Goal: Task Accomplishment & Management: Manage account settings

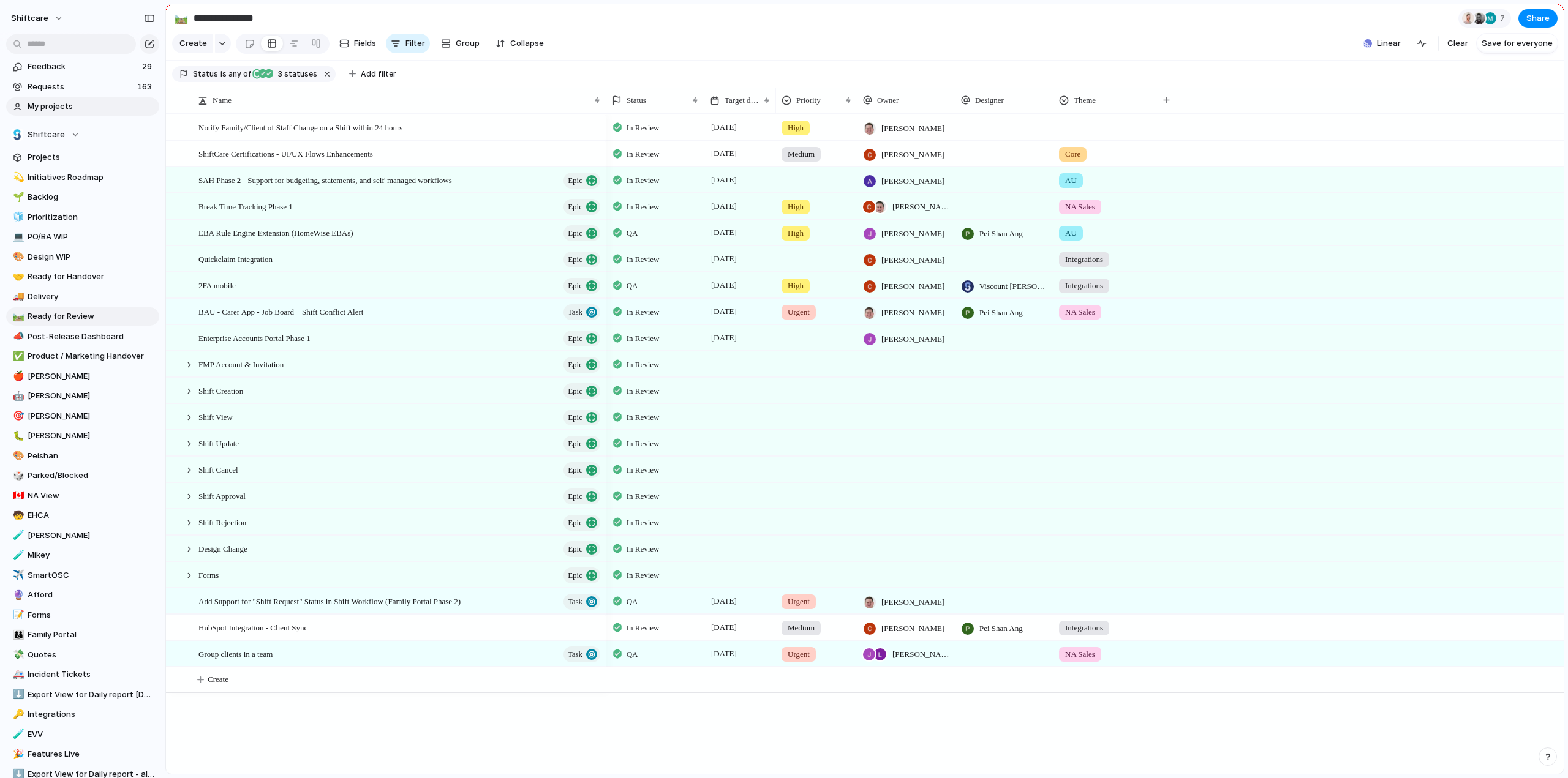
click at [36, 102] on span "My projects" at bounding box center [91, 106] width 127 height 13
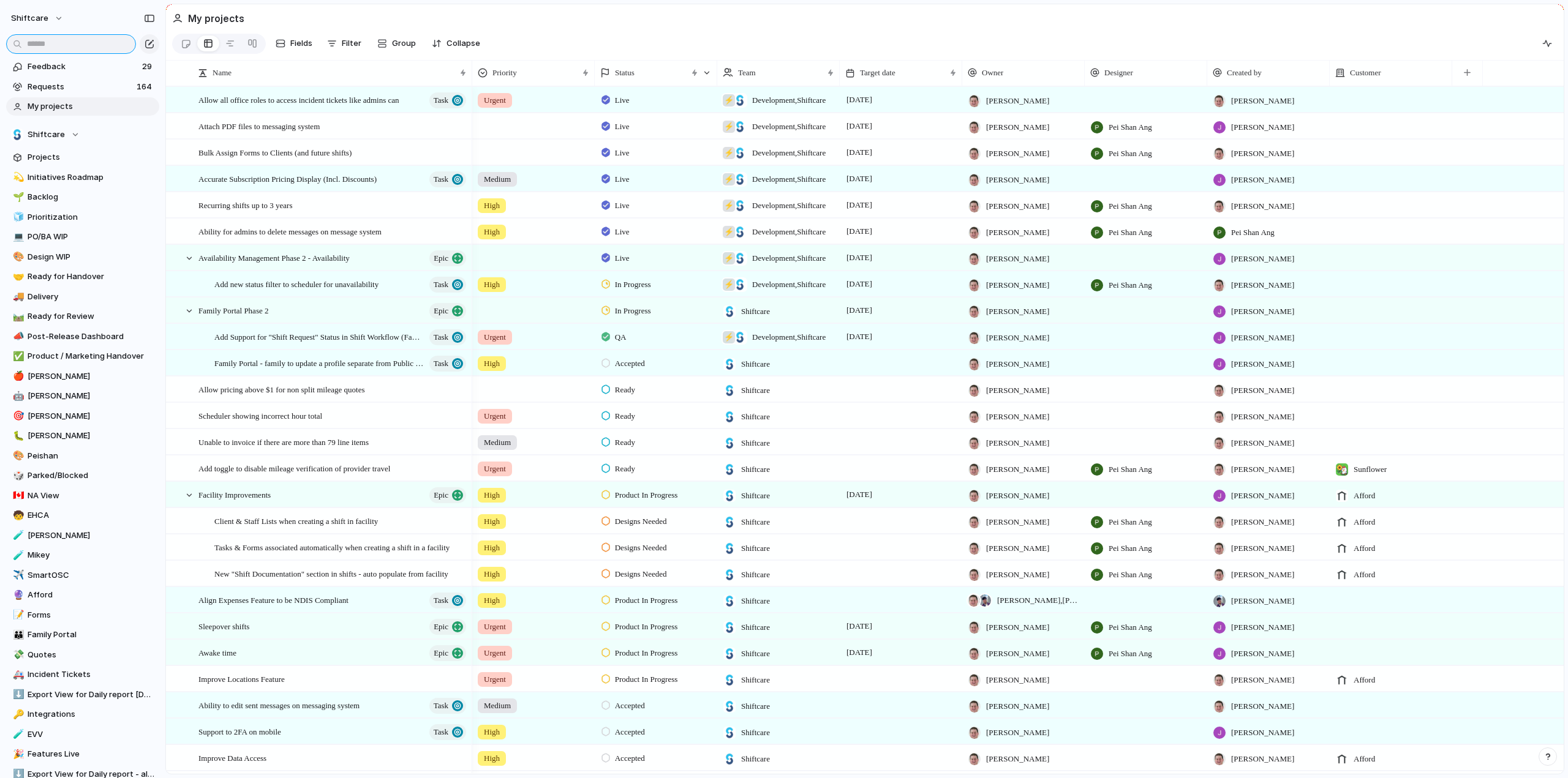
click at [79, 44] on input "text" at bounding box center [71, 44] width 130 height 19
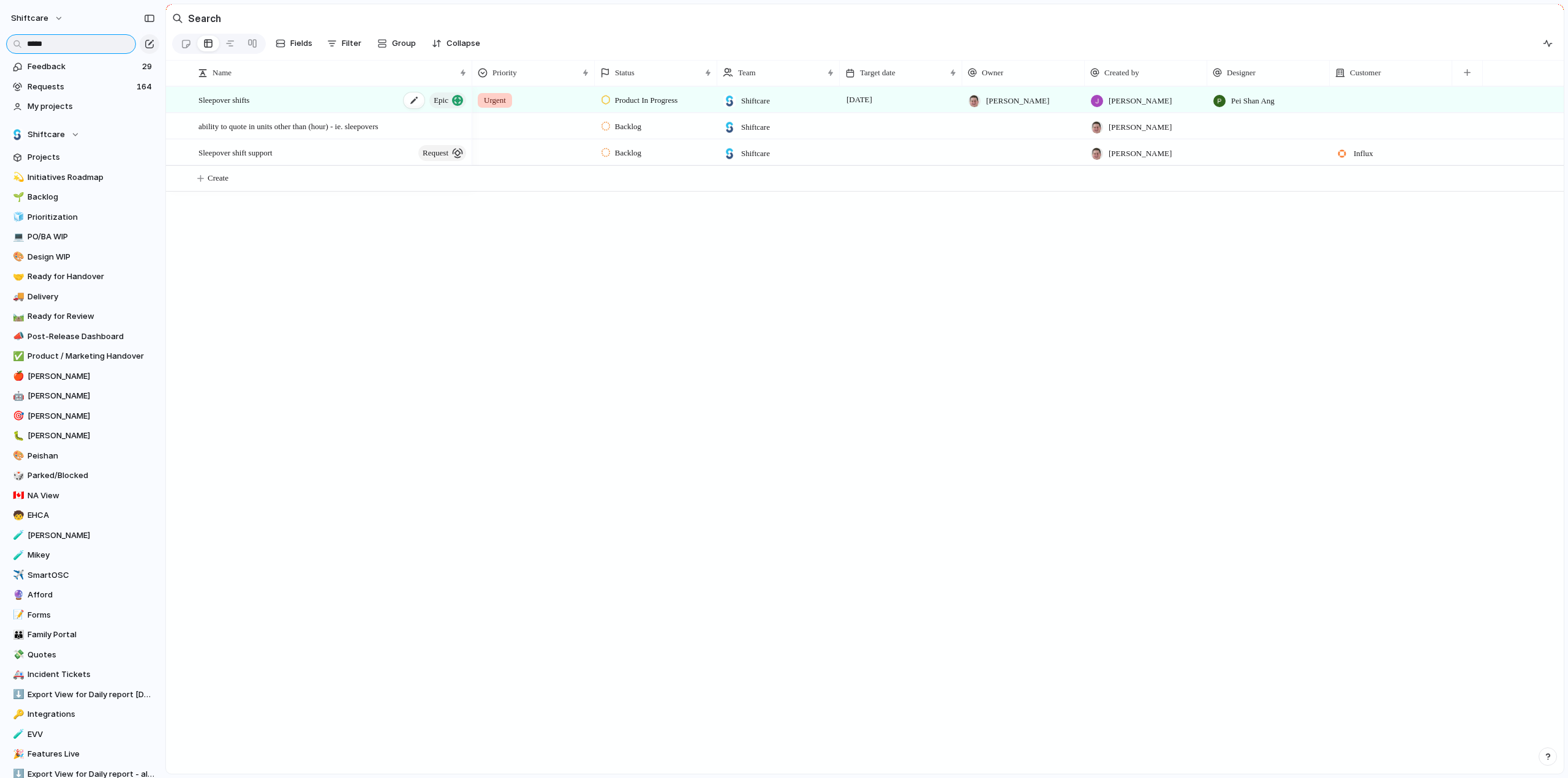
type input "*****"
click at [235, 106] on span "Sleepover shifts" at bounding box center [223, 99] width 51 height 14
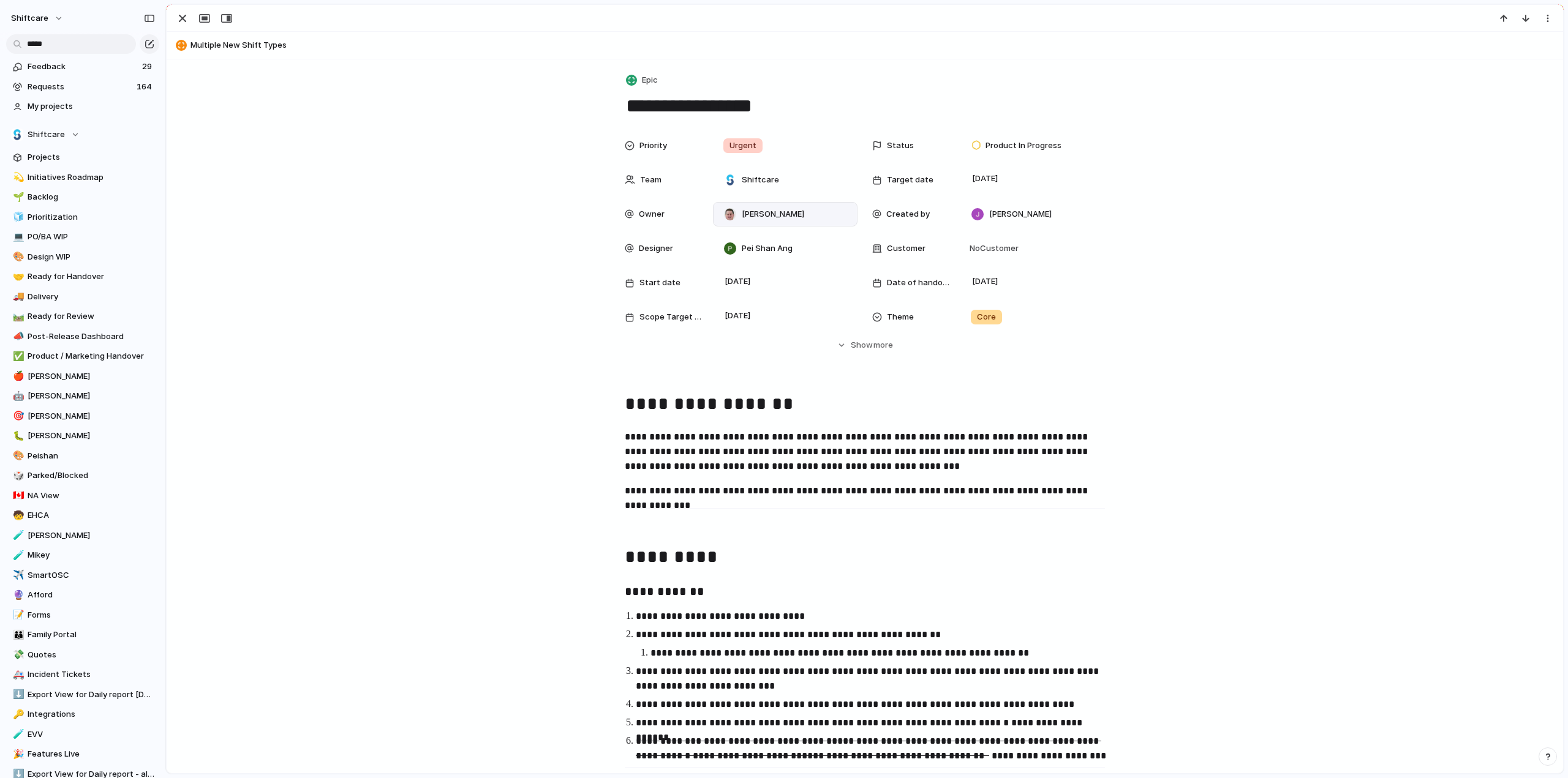
click at [749, 220] on span "[PERSON_NAME]" at bounding box center [773, 214] width 62 height 13
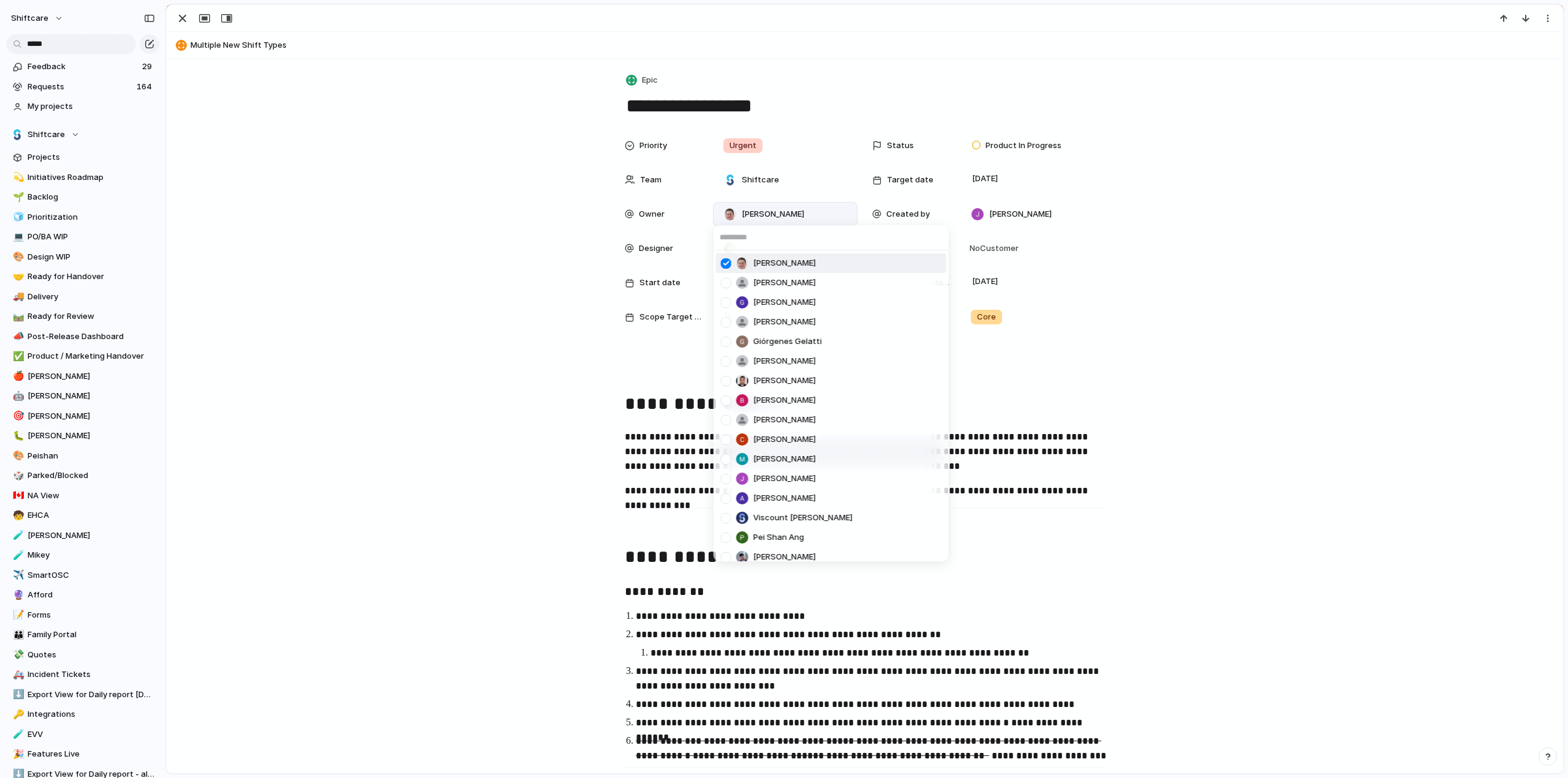
click at [757, 243] on input "text" at bounding box center [830, 237] width 235 height 24
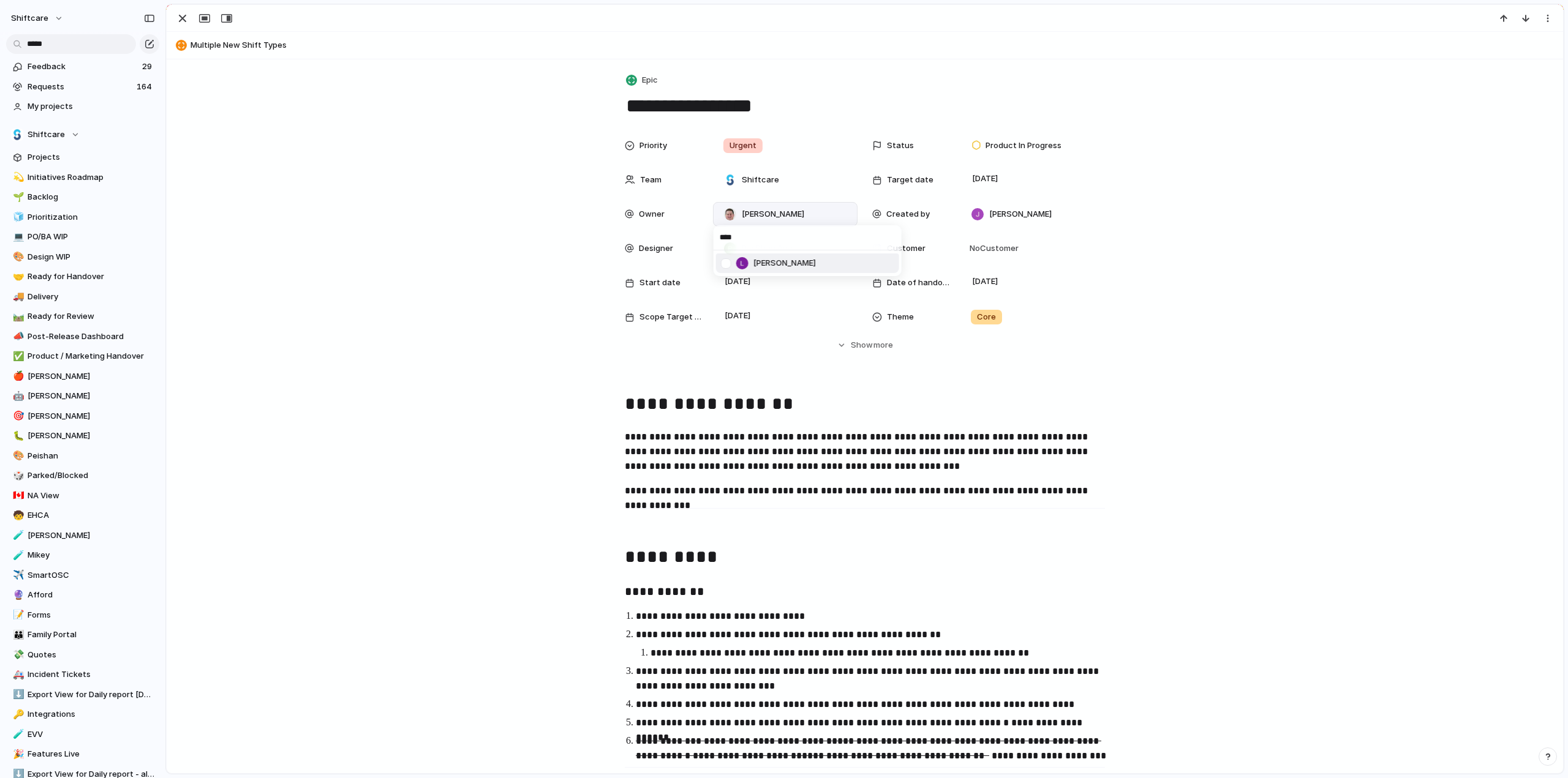
type input "****"
click at [728, 266] on div at bounding box center [726, 263] width 21 height 21
click at [478, 257] on div "**** Luke Pipolo" at bounding box center [784, 389] width 1568 height 778
click at [984, 248] on span "No Customer" at bounding box center [992, 249] width 52 height 13
type input "******"
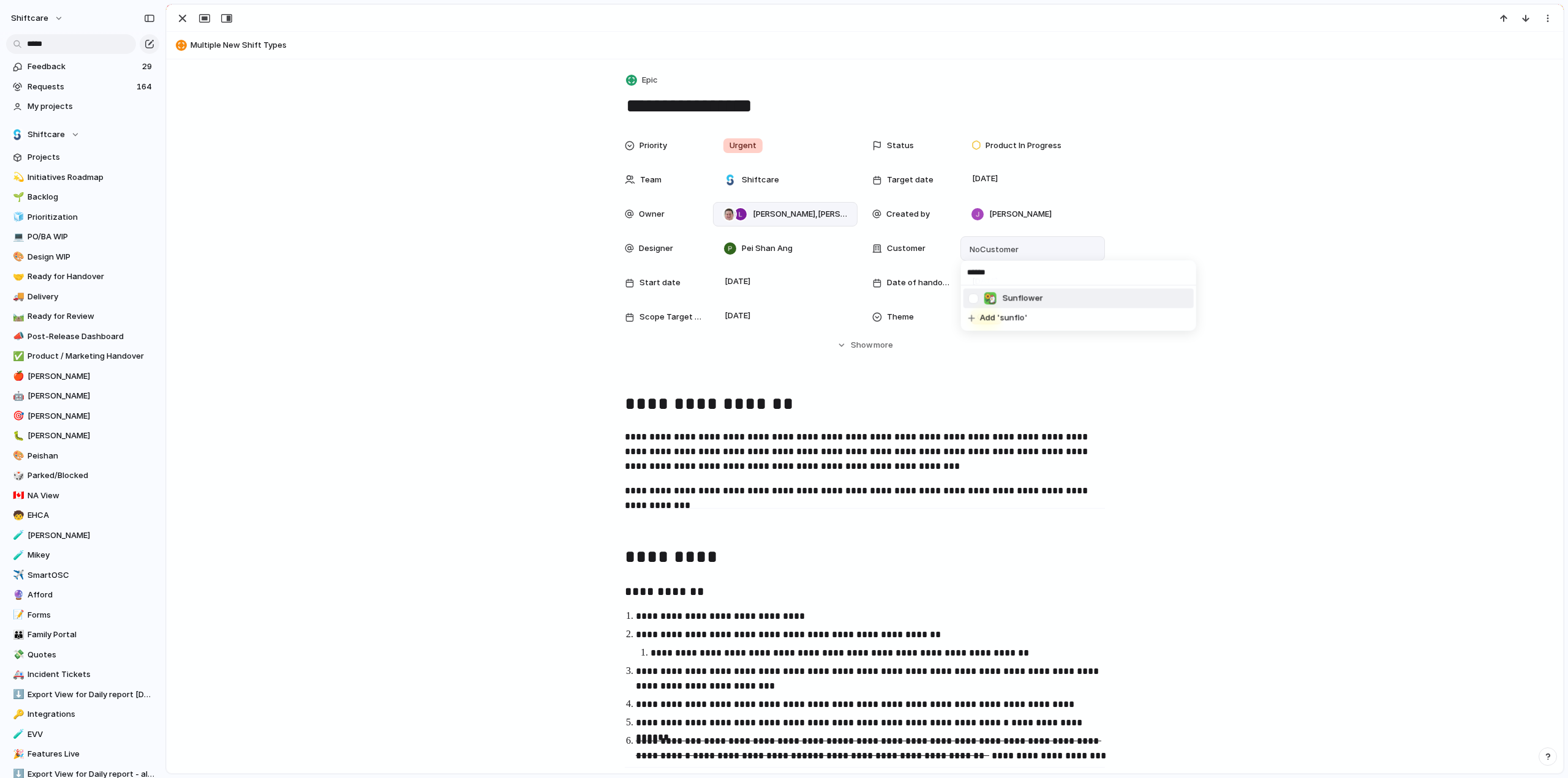
click at [973, 299] on div at bounding box center [973, 298] width 21 height 21
click at [271, 443] on div "****** Sunflower Add 'sunflo'" at bounding box center [784, 389] width 1568 height 778
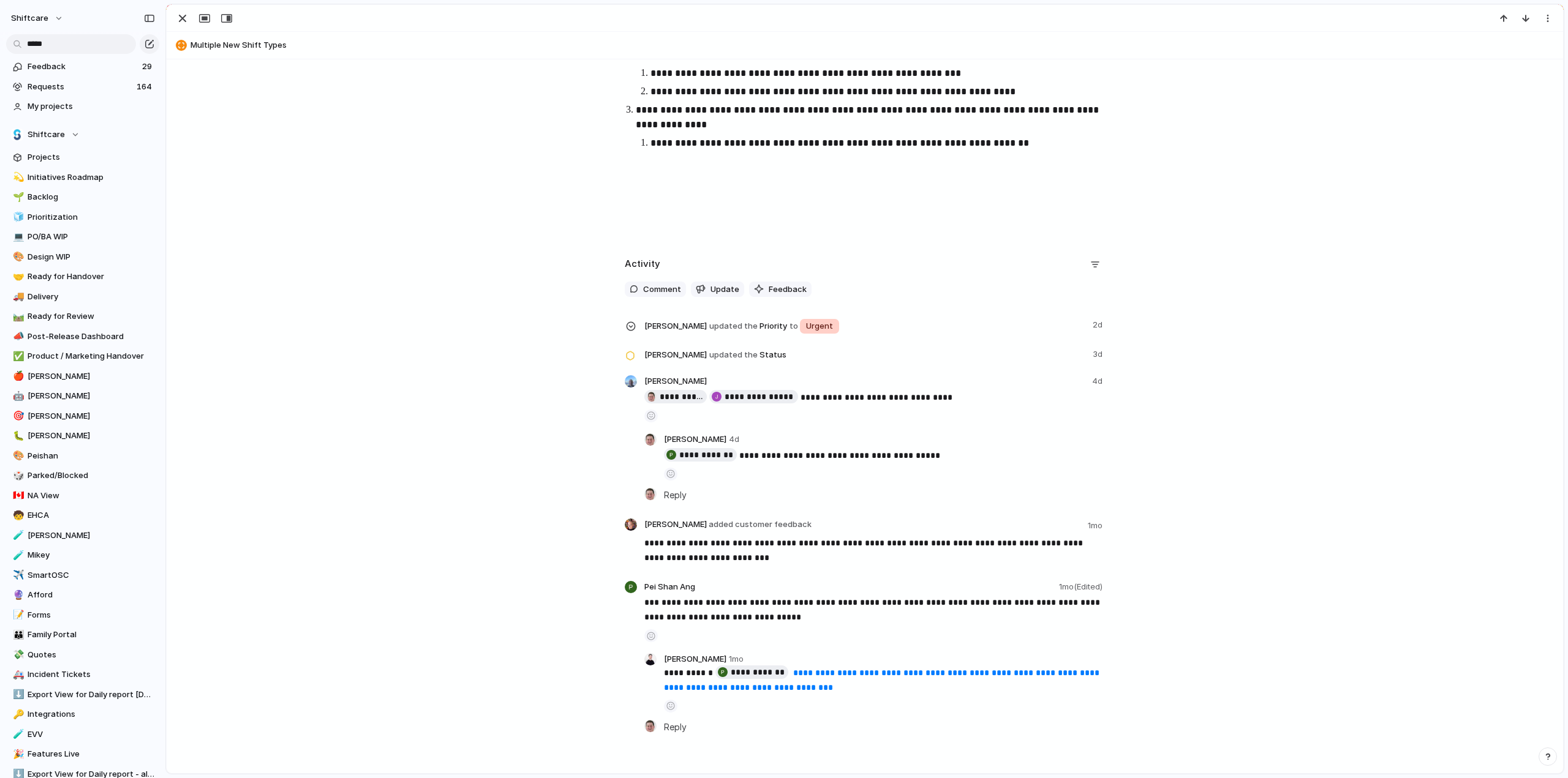
scroll to position [1473, 0]
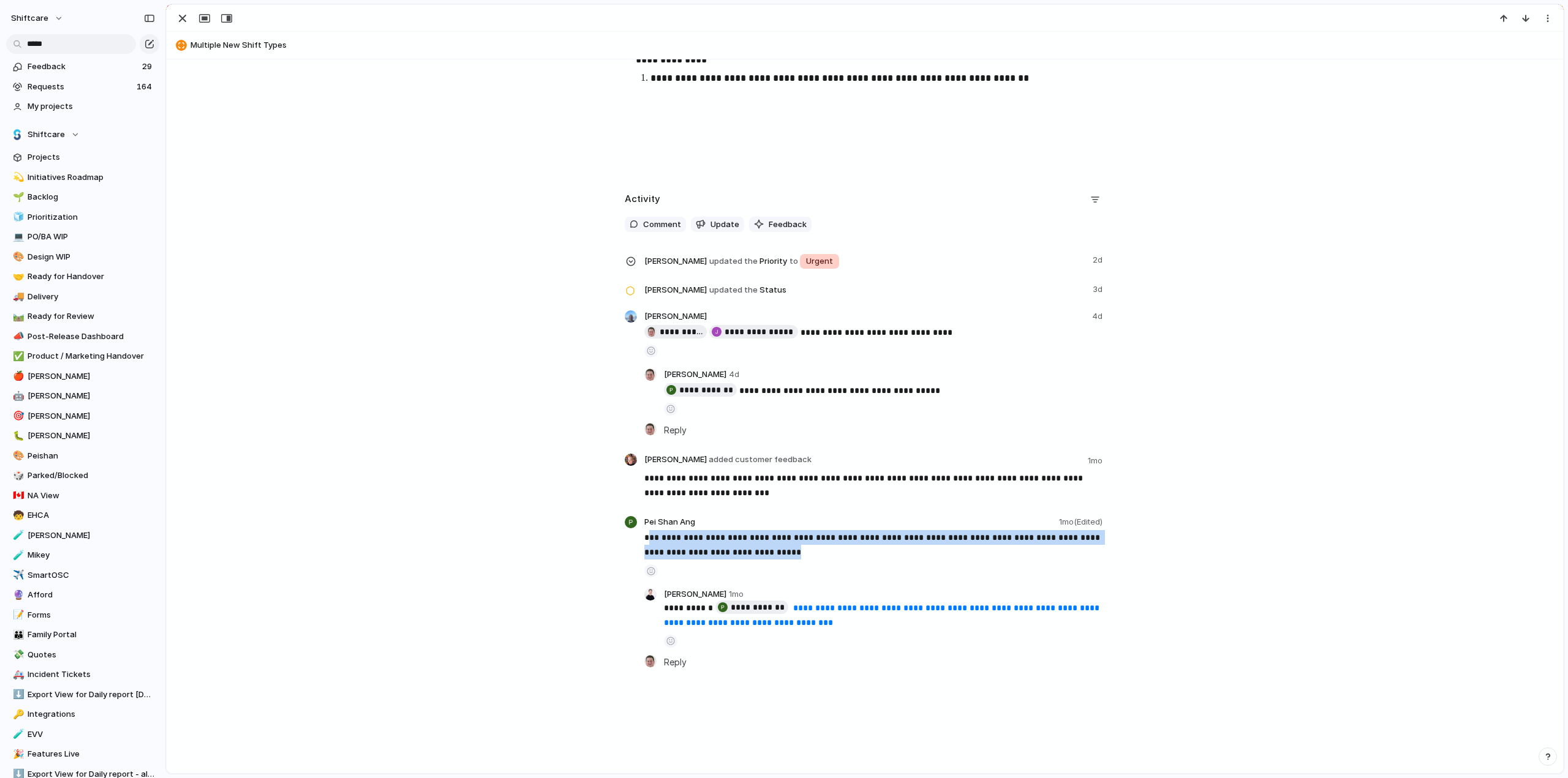
drag, startPoint x: 798, startPoint y: 554, endPoint x: 639, endPoint y: 540, distance: 159.6
click at [644, 540] on p "**********" at bounding box center [874, 545] width 460 height 30
click at [760, 543] on p "**********" at bounding box center [874, 545] width 460 height 30
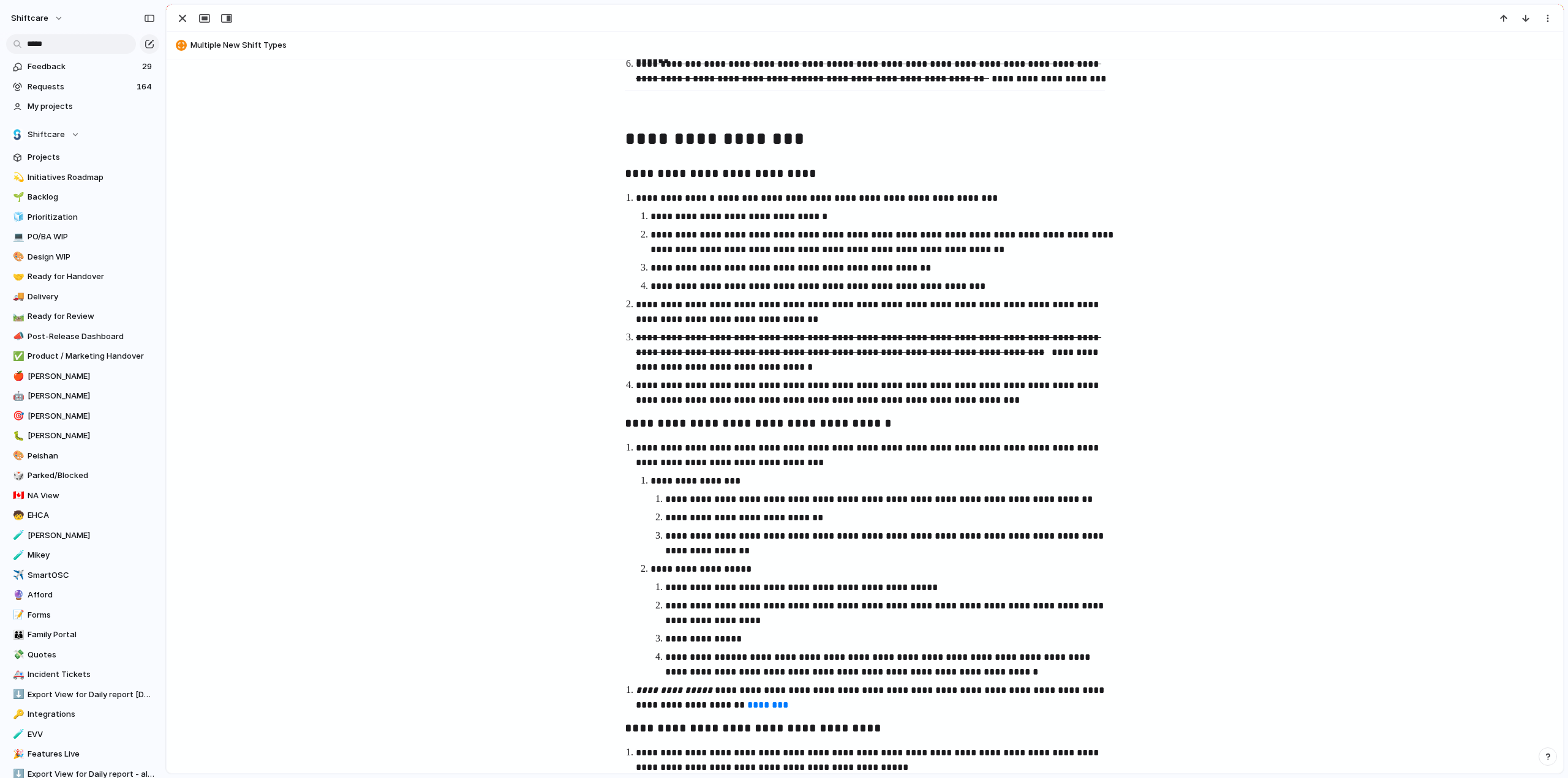
scroll to position [310, 0]
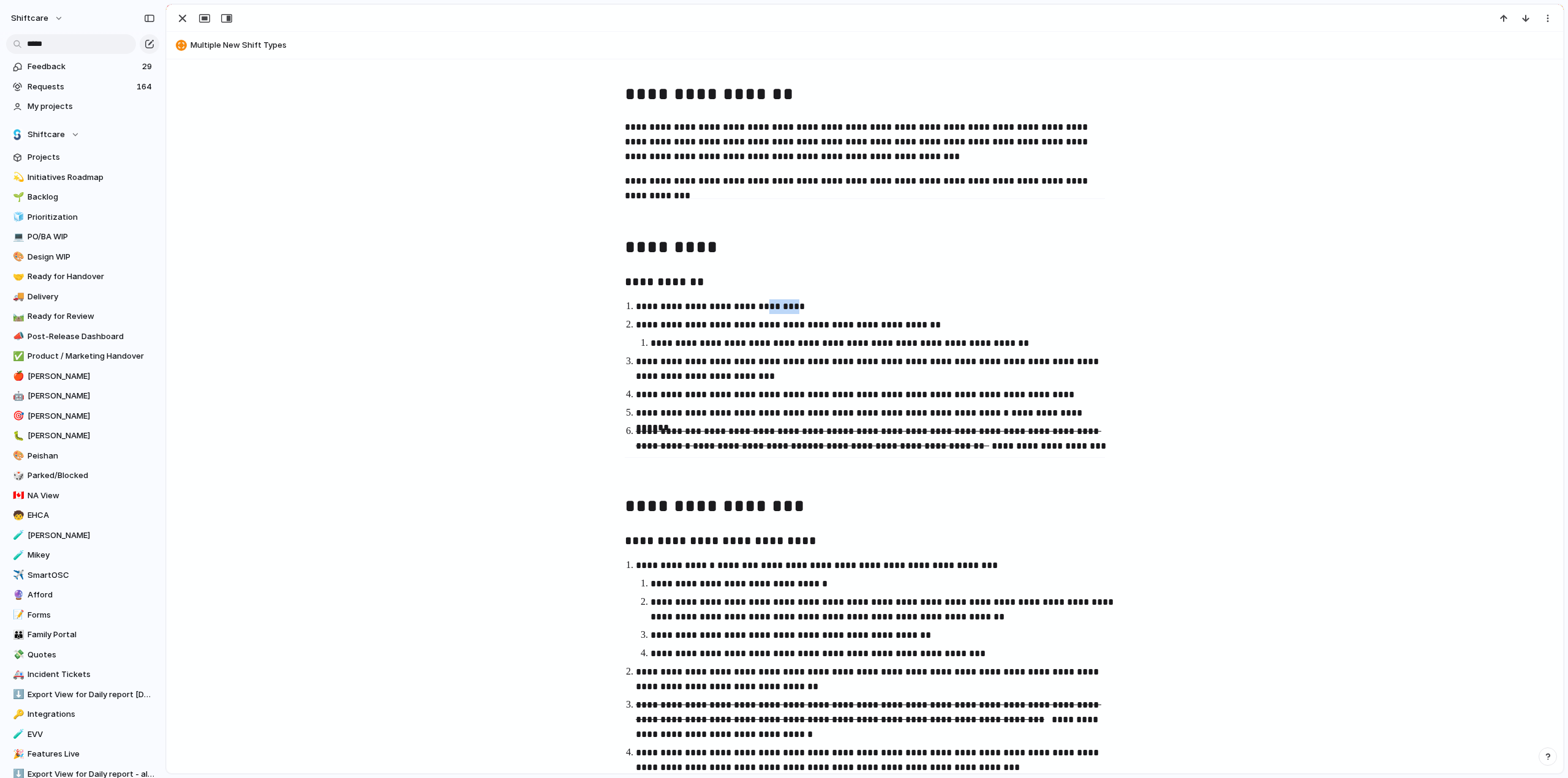
drag, startPoint x: 762, startPoint y: 307, endPoint x: 788, endPoint y: 308, distance: 26.0
click at [790, 308] on p "**********" at bounding box center [876, 306] width 481 height 14
click at [734, 309] on p "**********" at bounding box center [876, 306] width 481 height 14
drag, startPoint x: 641, startPoint y: 321, endPoint x: 801, endPoint y: 320, distance: 160.0
click at [882, 321] on p "**********" at bounding box center [876, 325] width 481 height 14
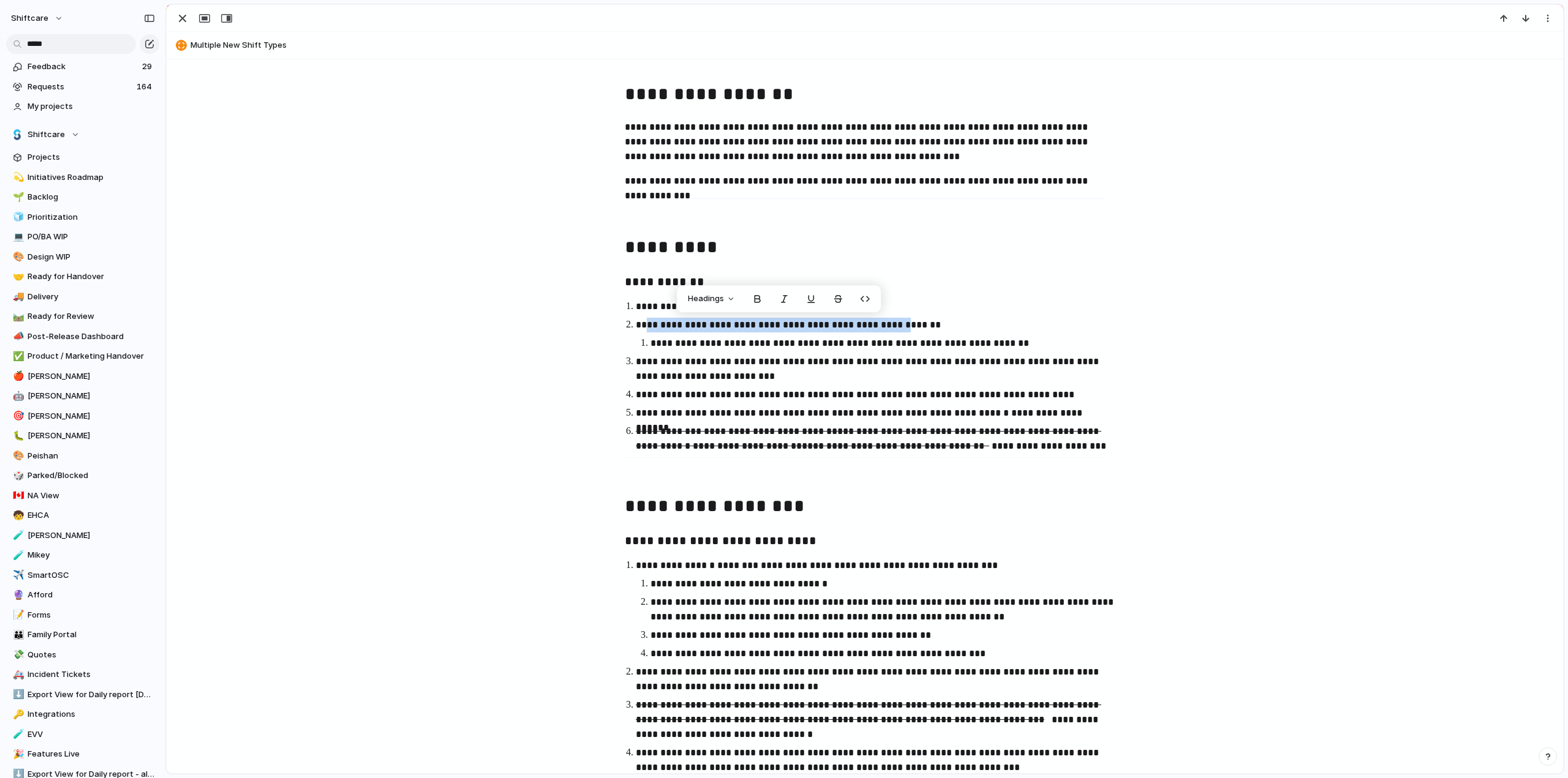
click at [769, 319] on p "**********" at bounding box center [876, 325] width 481 height 14
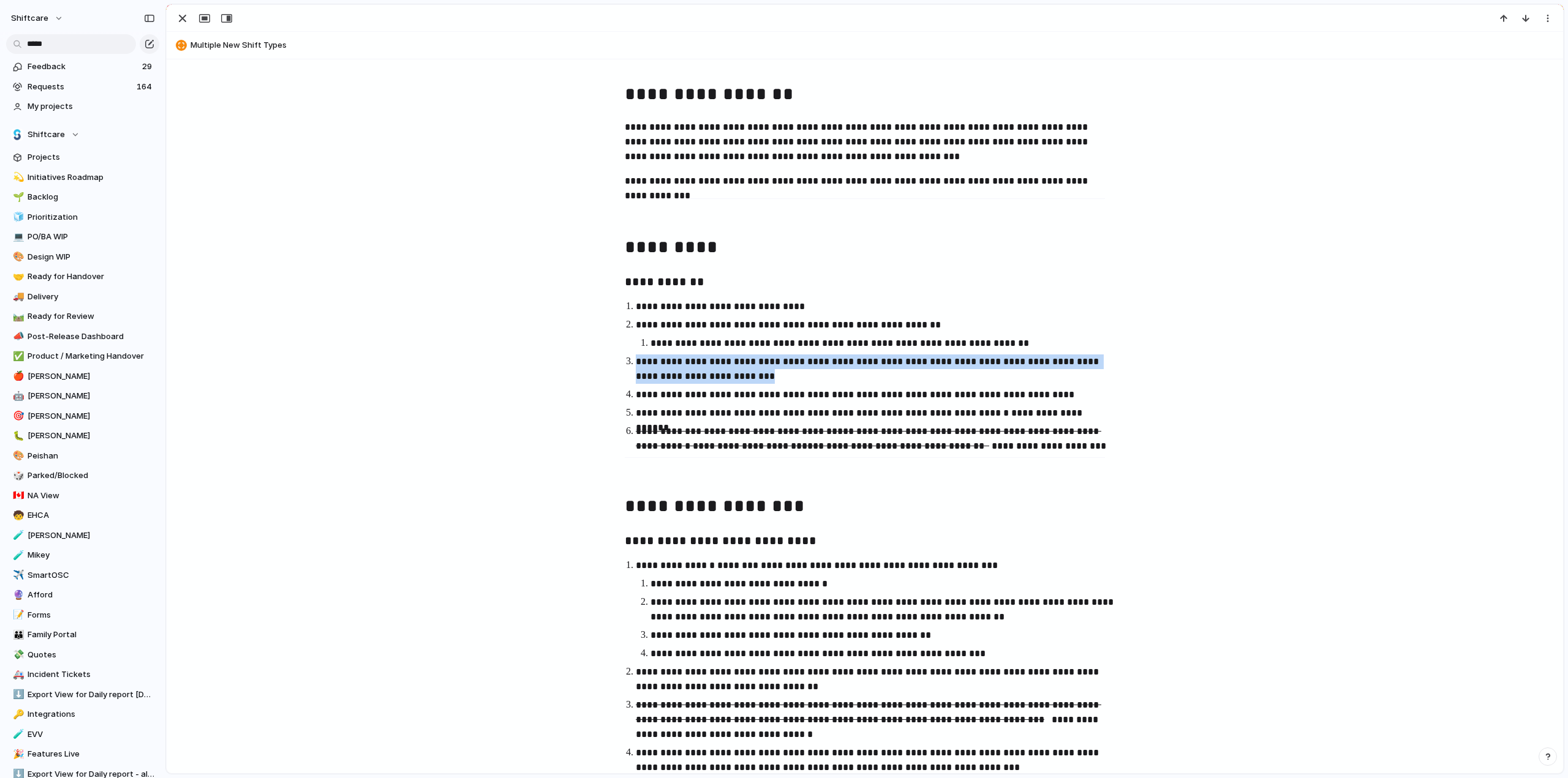
drag, startPoint x: 628, startPoint y: 359, endPoint x: 781, endPoint y: 373, distance: 153.6
click at [781, 373] on li "**********" at bounding box center [876, 369] width 481 height 30
click at [769, 373] on p "**********" at bounding box center [876, 369] width 481 height 30
drag, startPoint x: 745, startPoint y: 378, endPoint x: 632, endPoint y: 359, distance: 114.6
click at [636, 359] on p "**********" at bounding box center [876, 369] width 481 height 30
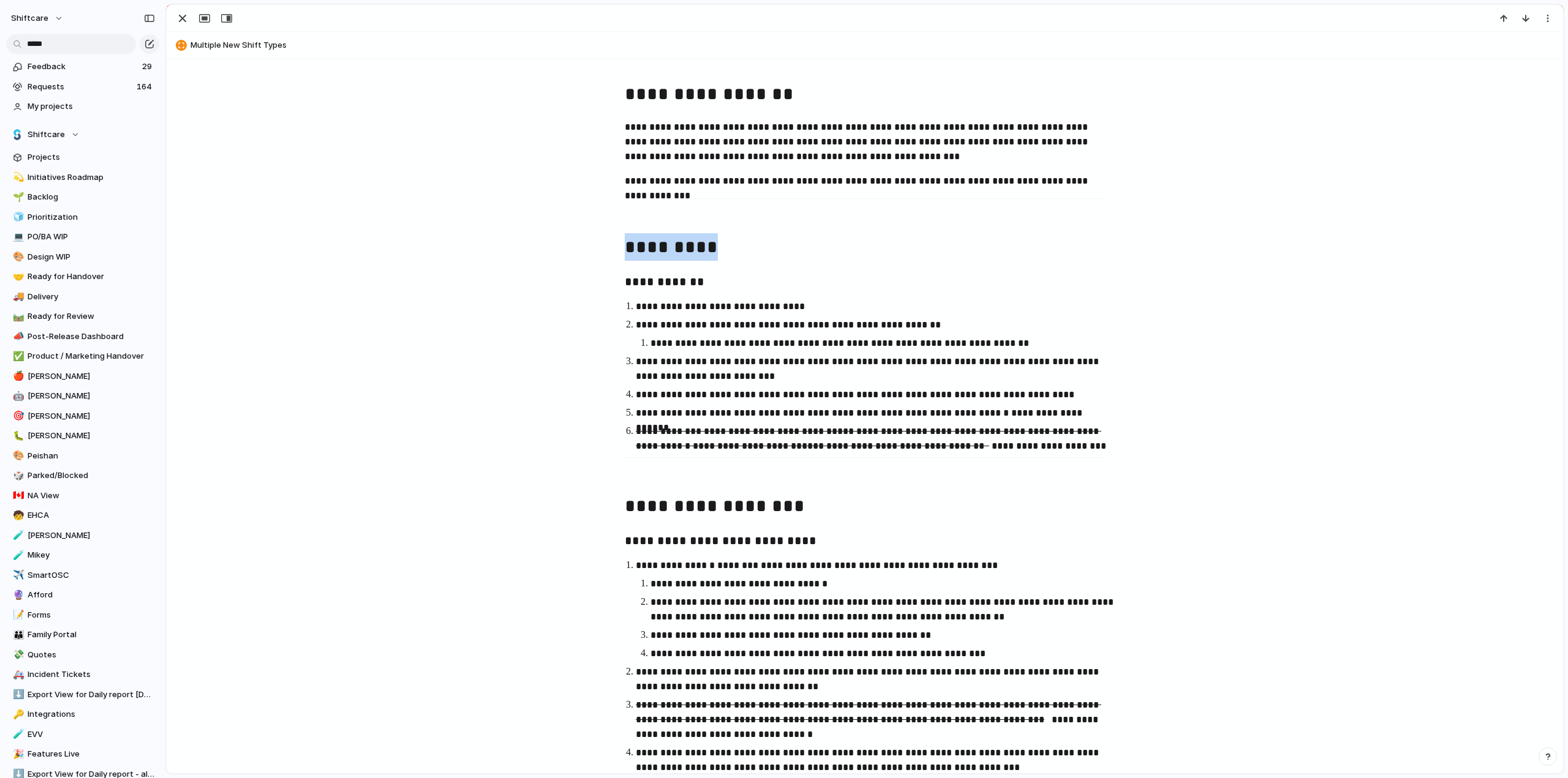
drag, startPoint x: 625, startPoint y: 245, endPoint x: 794, endPoint y: 252, distance: 169.1
click at [794, 252] on h1 "*********" at bounding box center [865, 249] width 481 height 30
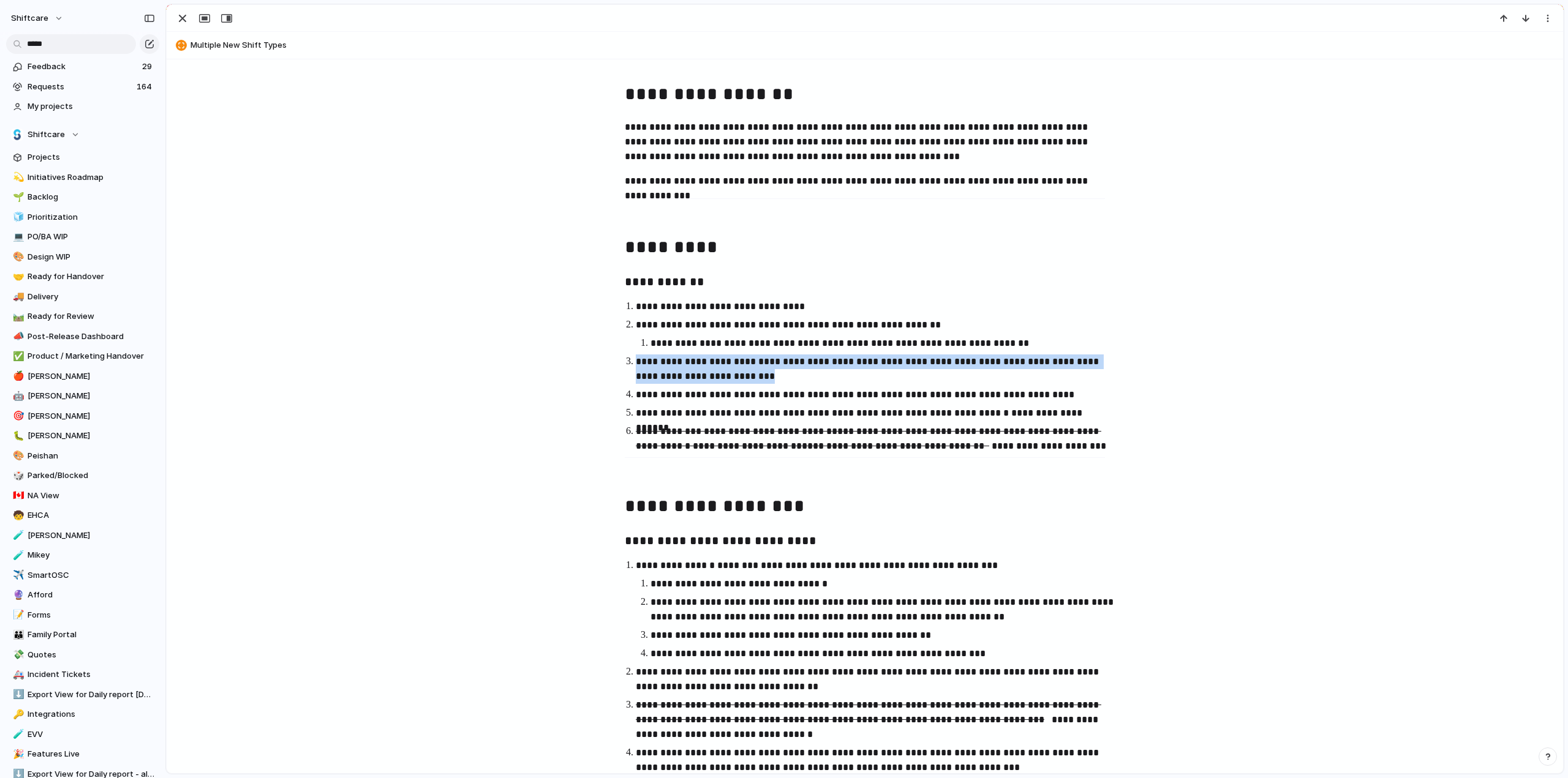
drag, startPoint x: 632, startPoint y: 362, endPoint x: 792, endPoint y: 373, distance: 160.4
click at [792, 373] on p "**********" at bounding box center [876, 369] width 481 height 30
drag, startPoint x: 797, startPoint y: 373, endPoint x: 632, endPoint y: 363, distance: 165.3
click at [636, 363] on p "**********" at bounding box center [876, 369] width 481 height 30
drag, startPoint x: 669, startPoint y: 362, endPoint x: 765, endPoint y: 333, distance: 100.3
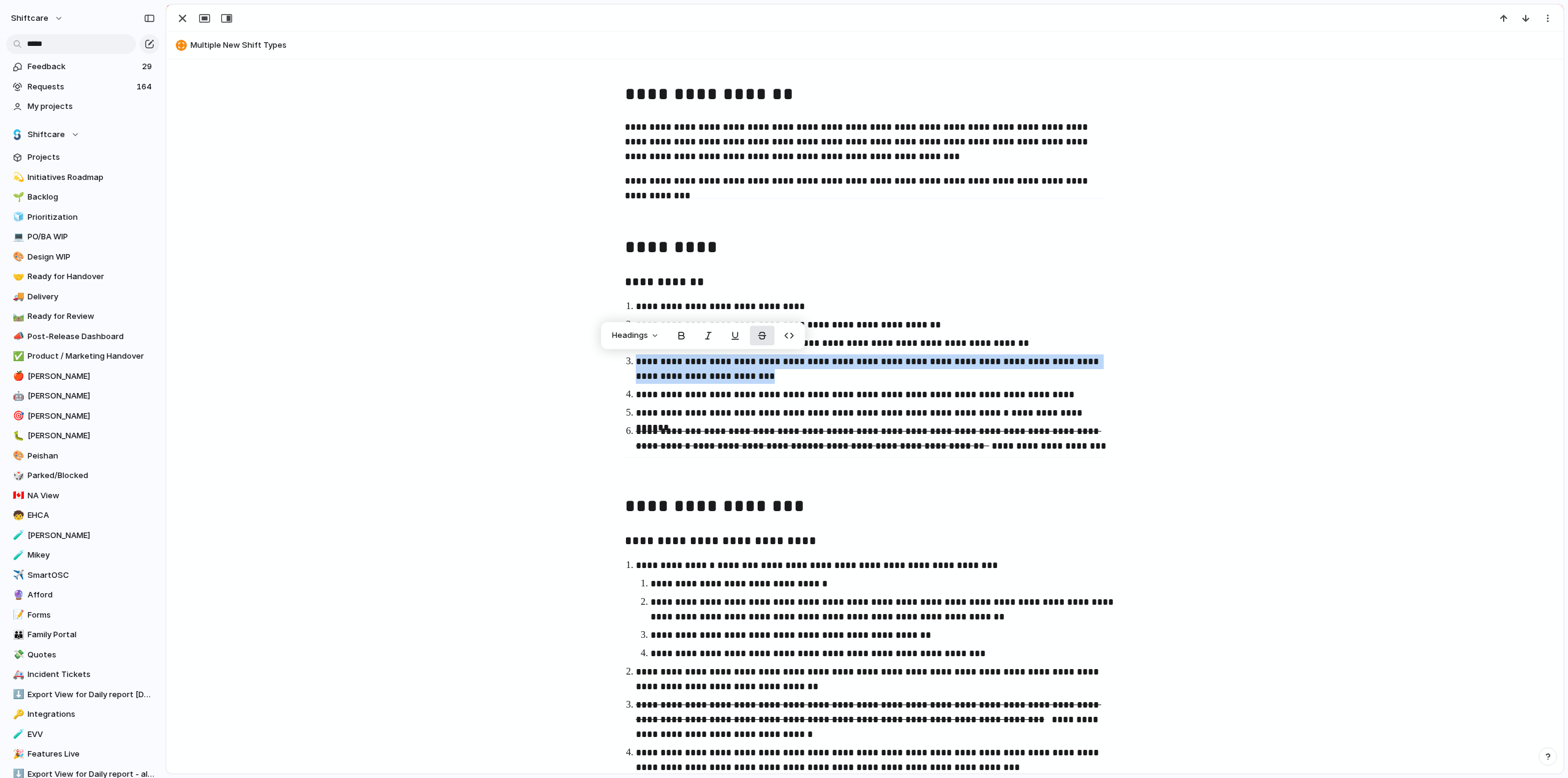
click at [764, 333] on button "button" at bounding box center [761, 335] width 24 height 19
click at [823, 375] on p "**********" at bounding box center [876, 369] width 481 height 30
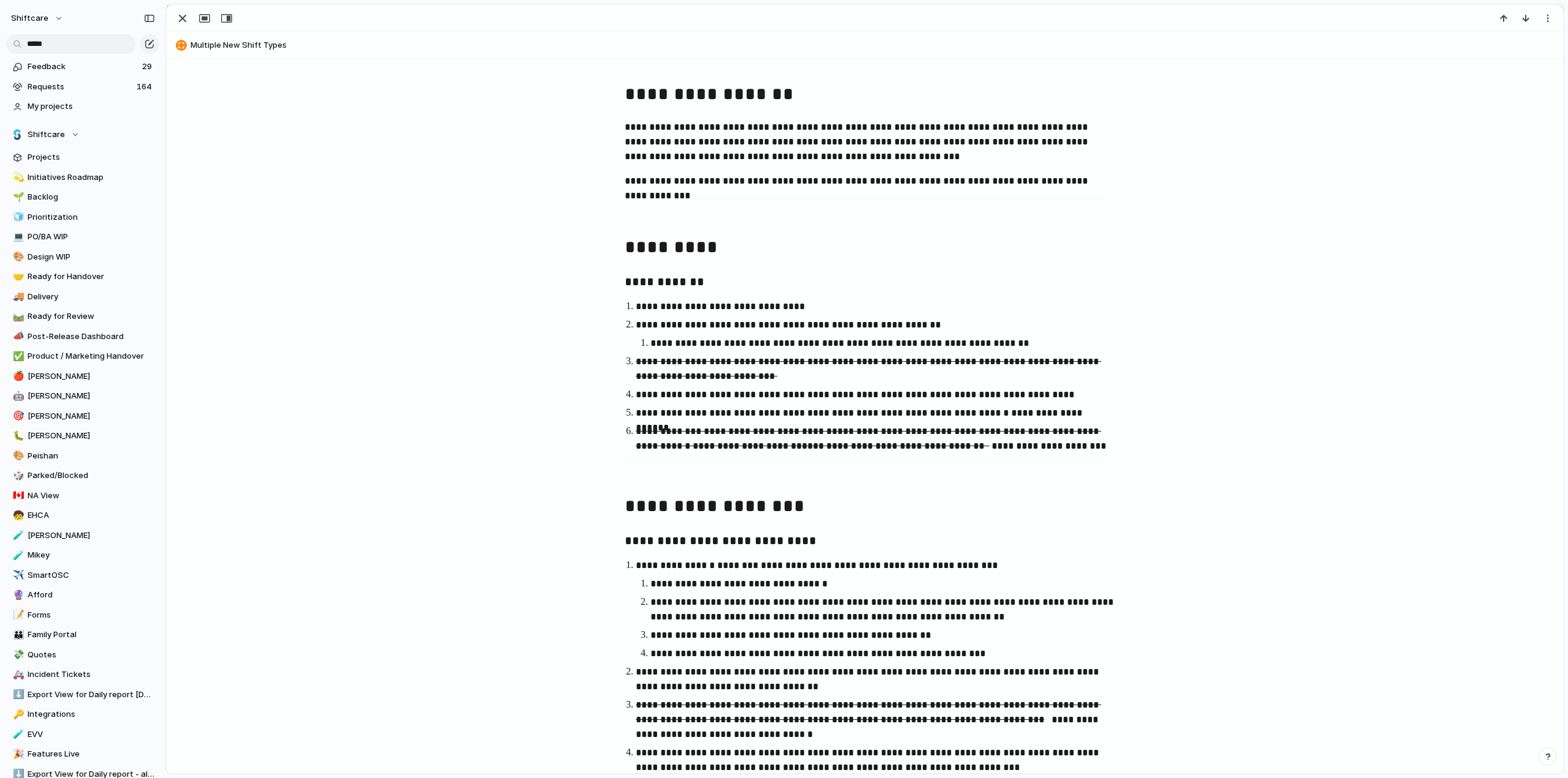
click at [765, 377] on p "**********" at bounding box center [876, 369] width 481 height 30
drag, startPoint x: 773, startPoint y: 375, endPoint x: 814, endPoint y: 379, distance: 41.2
click at [814, 379] on p "**********" at bounding box center [876, 369] width 481 height 30
click at [790, 372] on p "**********" at bounding box center [876, 369] width 481 height 30
click at [832, 379] on p "**********" at bounding box center [876, 369] width 481 height 30
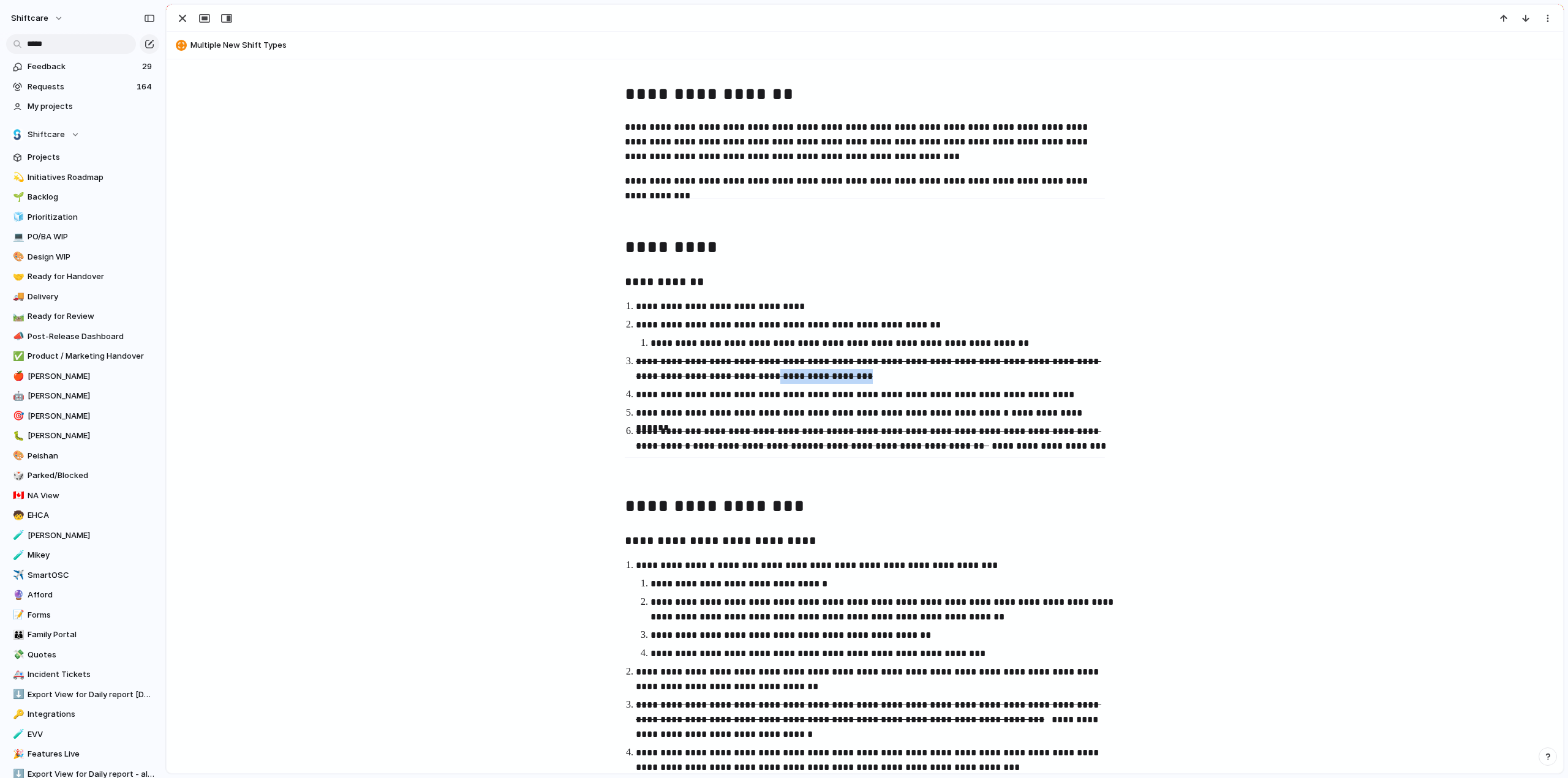
drag, startPoint x: 886, startPoint y: 378, endPoint x: 759, endPoint y: 376, distance: 127.0
click at [759, 376] on p "**********" at bounding box center [876, 369] width 481 height 30
click at [840, 352] on button "button" at bounding box center [840, 350] width 24 height 19
click at [716, 404] on ol "**********" at bounding box center [865, 376] width 502 height 154
drag, startPoint x: 854, startPoint y: 371, endPoint x: 759, endPoint y: 378, distance: 95.3
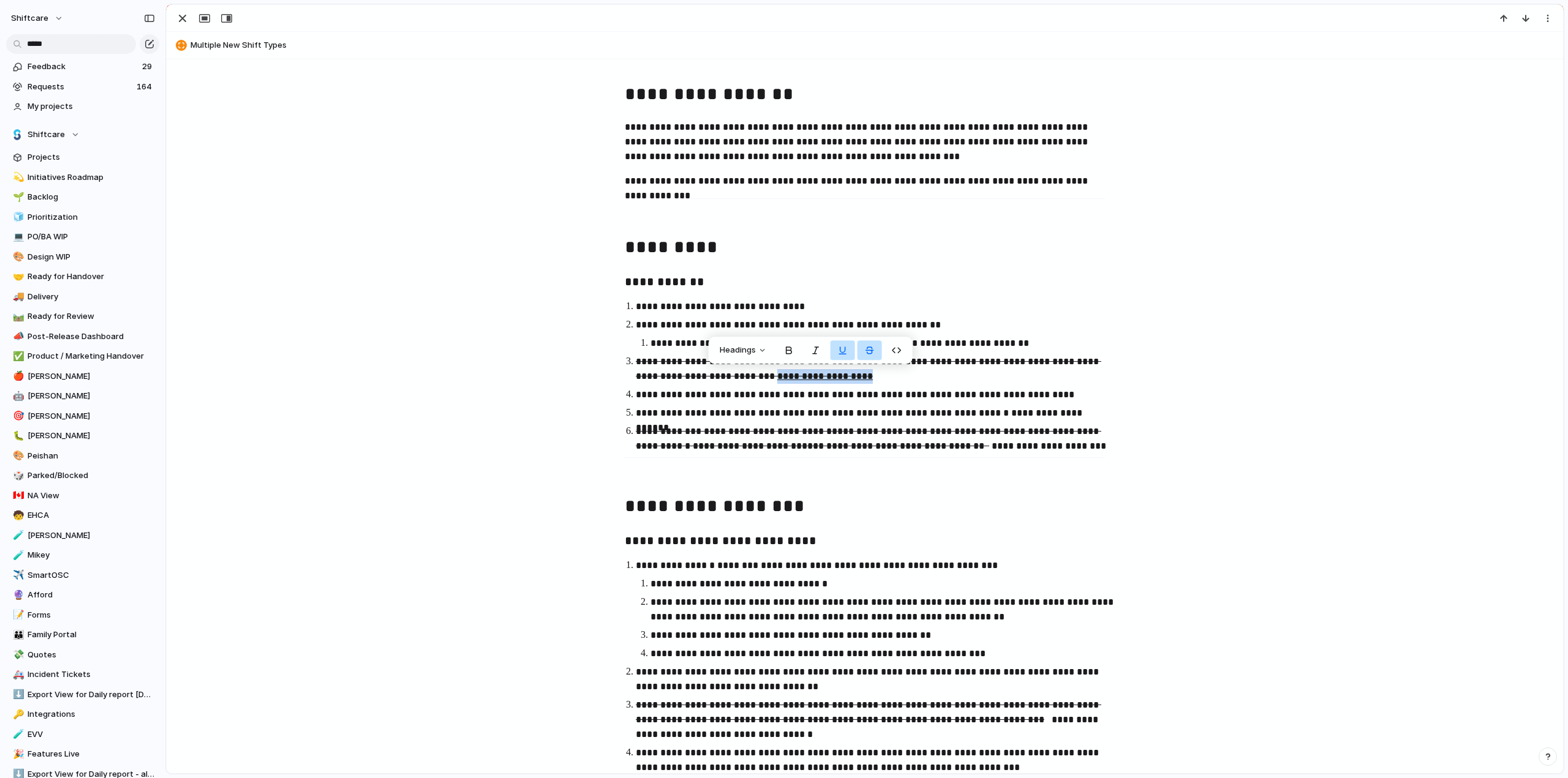
click at [759, 378] on p "**********" at bounding box center [876, 369] width 481 height 30
drag, startPoint x: 834, startPoint y: 350, endPoint x: 859, endPoint y: 355, distance: 25.5
click at [835, 350] on button "button" at bounding box center [840, 350] width 24 height 19
click at [861, 355] on button "button" at bounding box center [867, 350] width 24 height 19
click at [861, 391] on p "**********" at bounding box center [876, 394] width 481 height 14
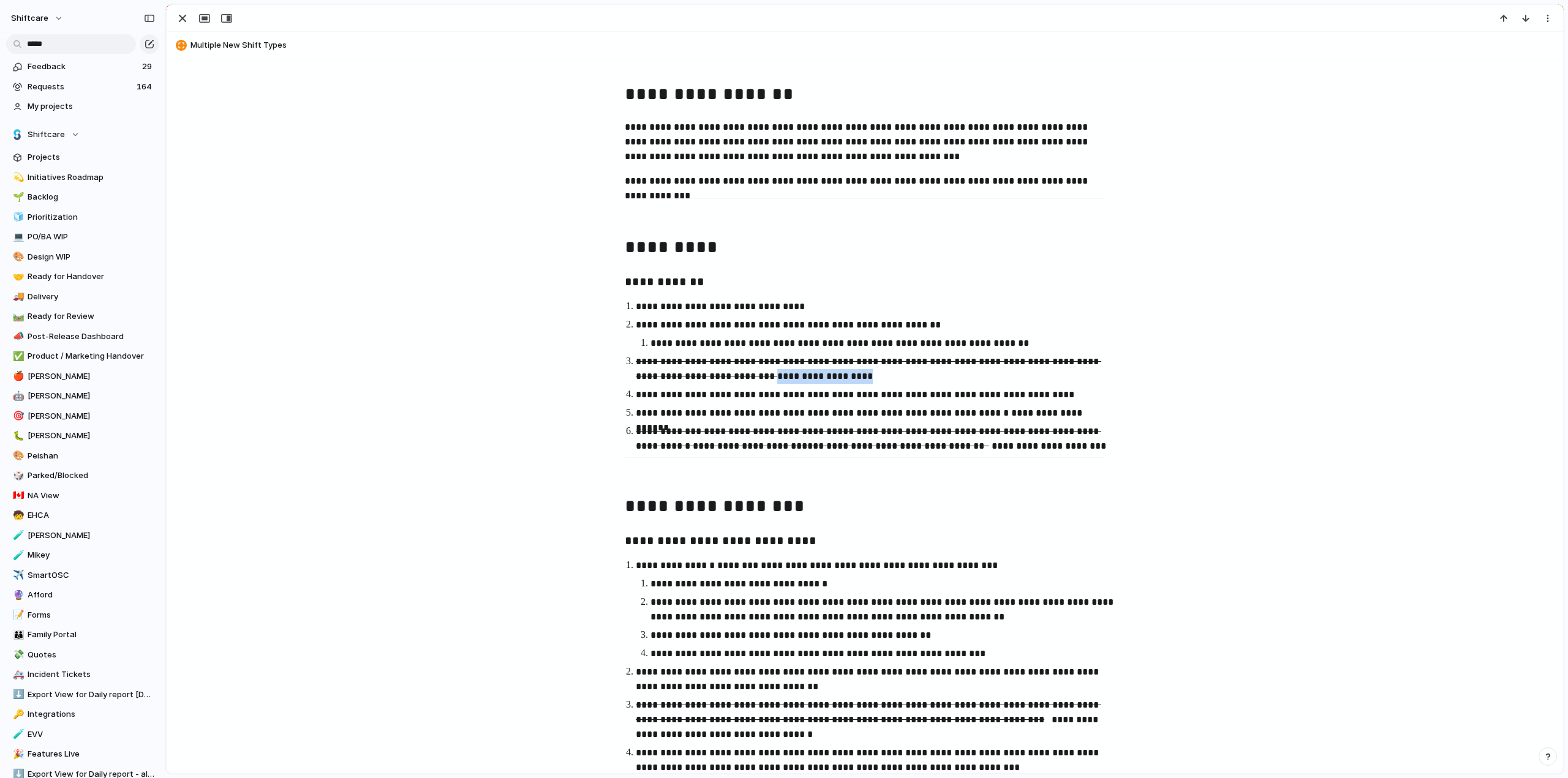
drag, startPoint x: 758, startPoint y: 373, endPoint x: 840, endPoint y: 380, distance: 82.3
click at [840, 380] on p "**********" at bounding box center [876, 369] width 481 height 30
click at [763, 347] on button "Headings" at bounding box center [741, 350] width 62 height 19
click at [763, 347] on div "H1 H2 H3 Text" at bounding box center [784, 389] width 1568 height 778
click at [787, 350] on button "button" at bounding box center [787, 350] width 24 height 19
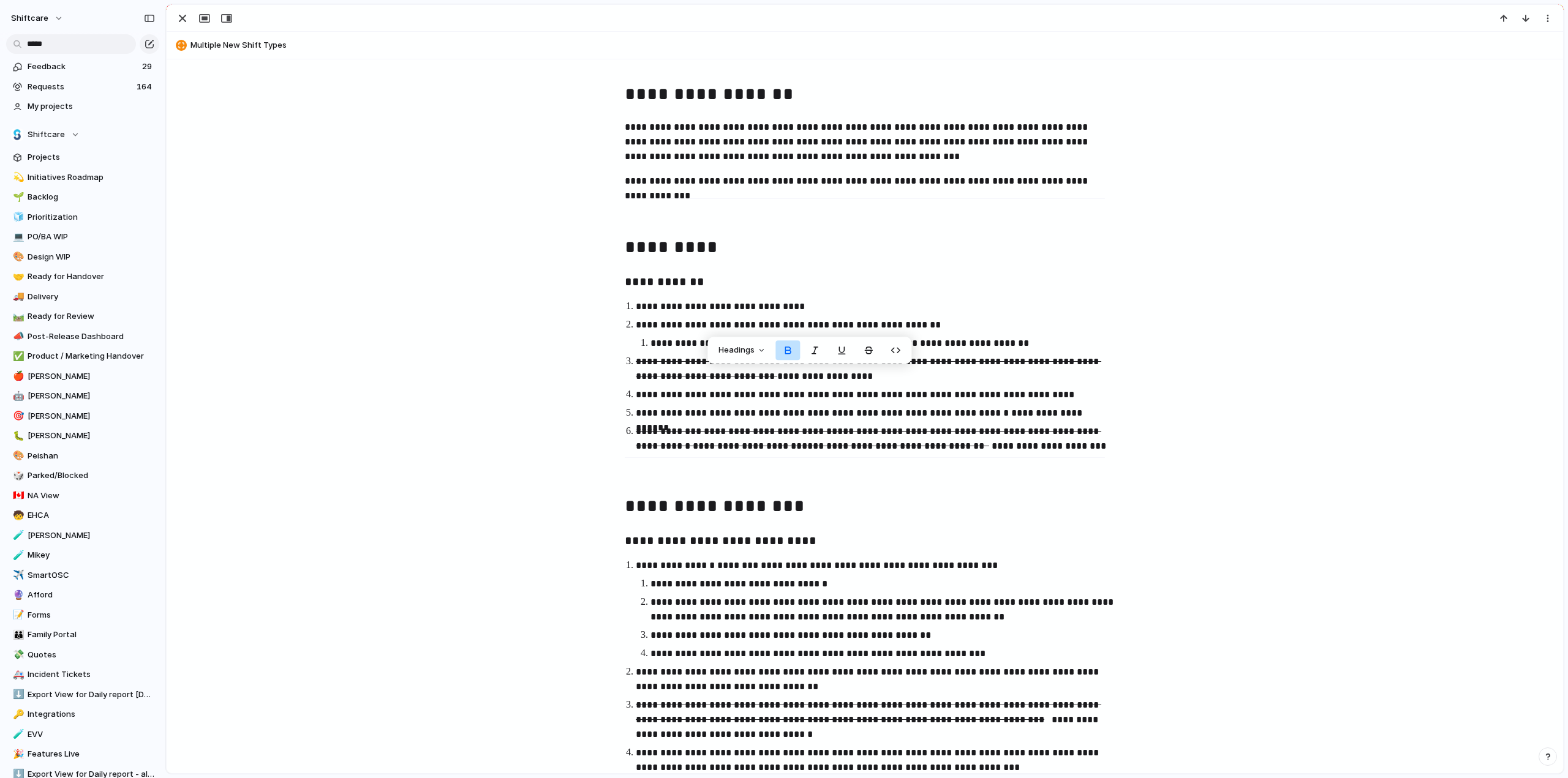
click at [570, 401] on div "**********" at bounding box center [864, 709] width 1367 height 1258
click at [777, 378] on strong "**********" at bounding box center [824, 376] width 95 height 9
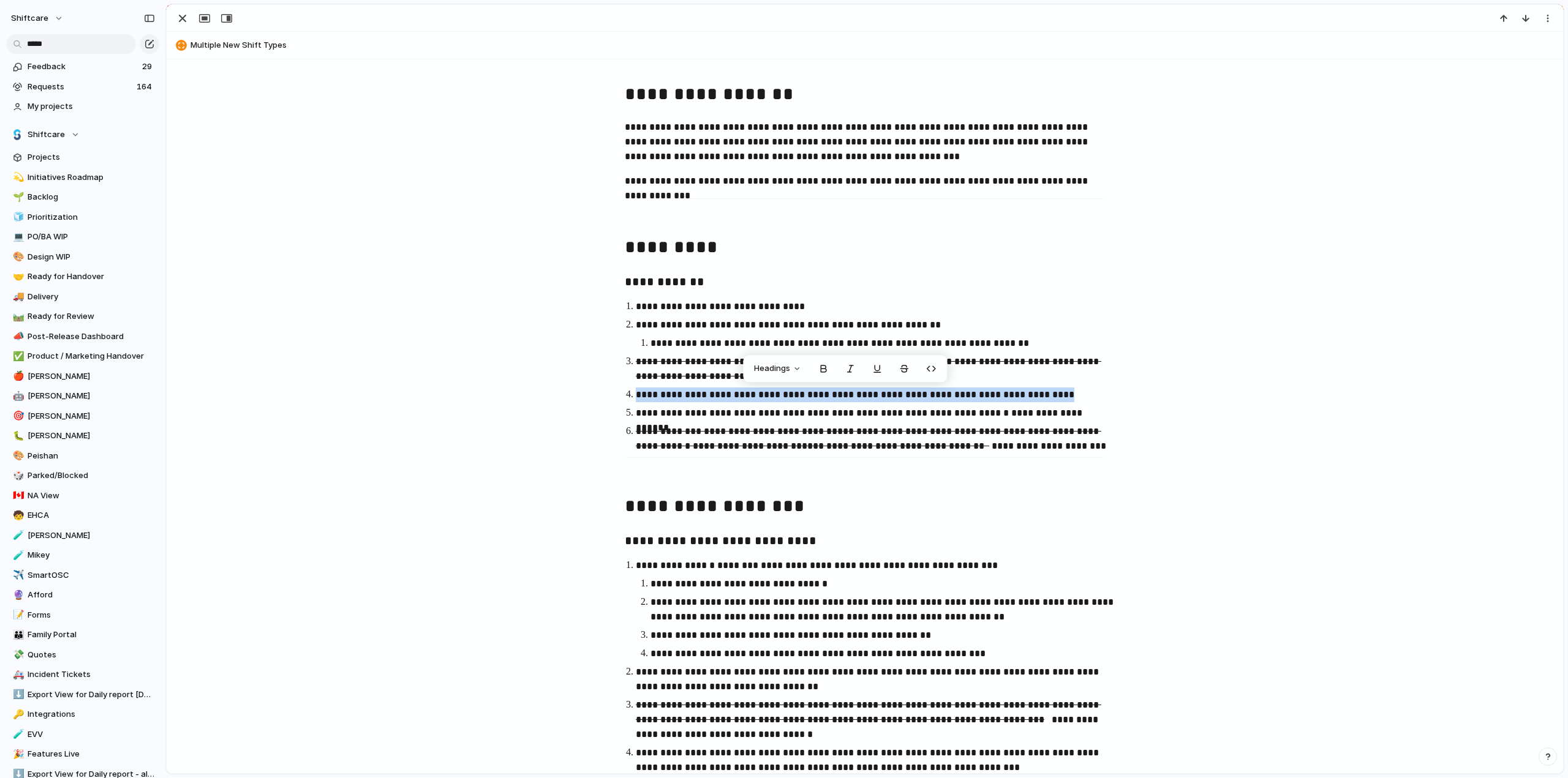
drag, startPoint x: 631, startPoint y: 394, endPoint x: 1055, endPoint y: 390, distance: 424.0
click at [1055, 390] on li "**********" at bounding box center [876, 394] width 481 height 14
click at [1055, 396] on p "**********" at bounding box center [876, 394] width 481 height 14
click at [1055, 395] on p "**********" at bounding box center [876, 394] width 481 height 14
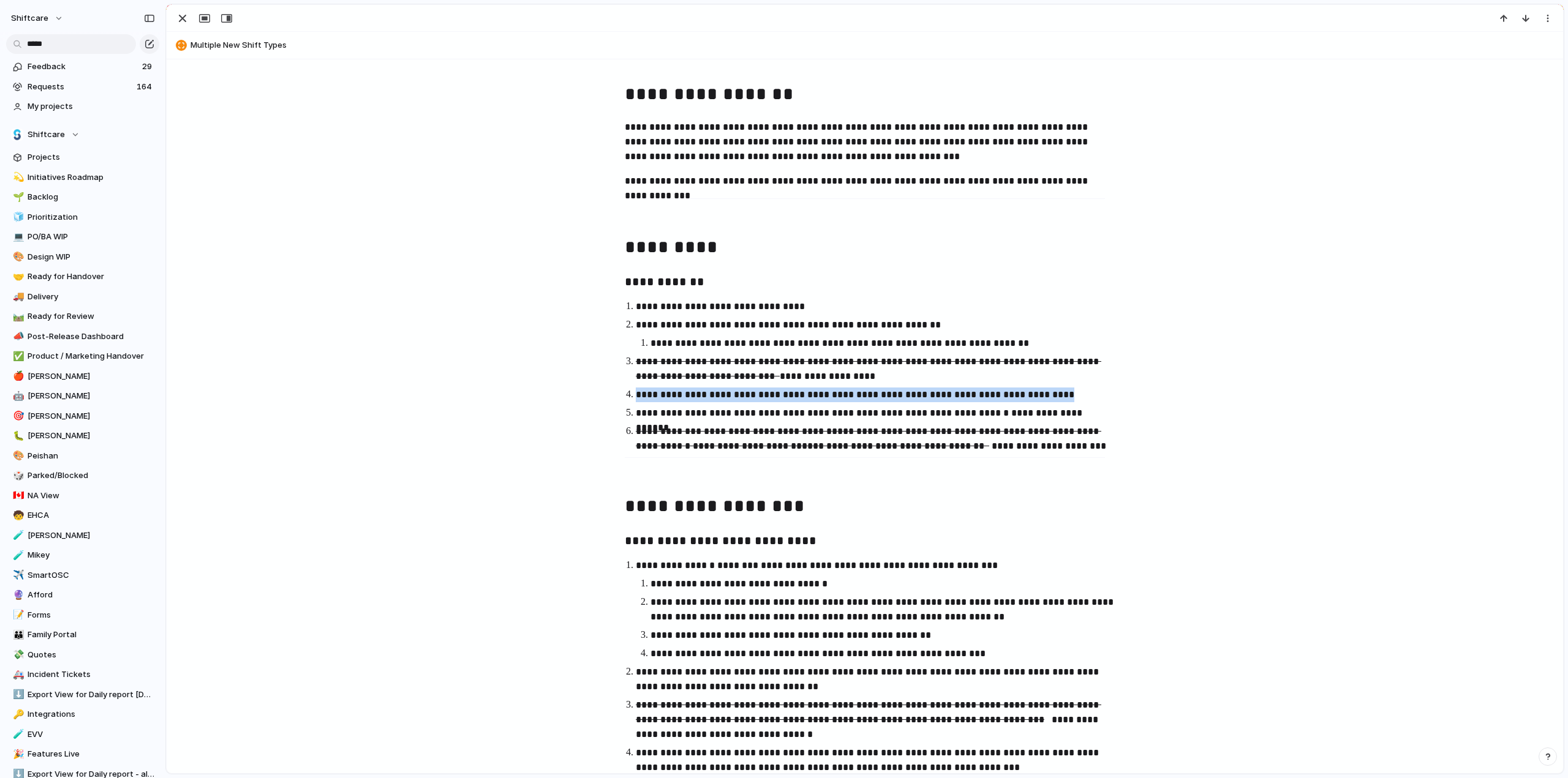
click at [1055, 395] on p "**********" at bounding box center [876, 394] width 481 height 14
click at [712, 390] on p "**********" at bounding box center [876, 394] width 481 height 14
click at [690, 393] on p "**********" at bounding box center [876, 394] width 481 height 14
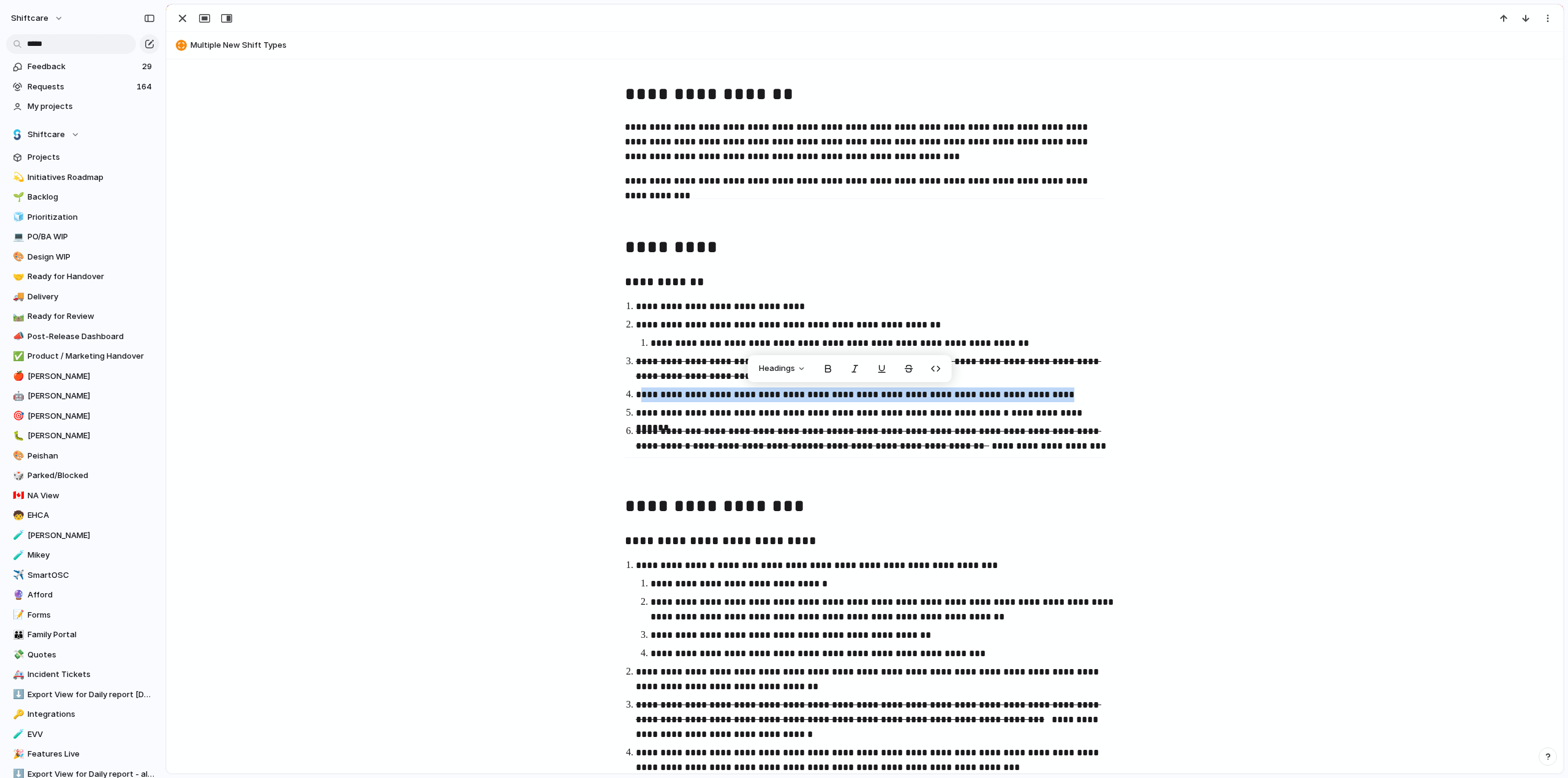
drag, startPoint x: 639, startPoint y: 394, endPoint x: 1058, endPoint y: 395, distance: 419.0
click at [1058, 395] on p "**********" at bounding box center [876, 394] width 481 height 14
click at [874, 395] on p "**********" at bounding box center [876, 394] width 481 height 14
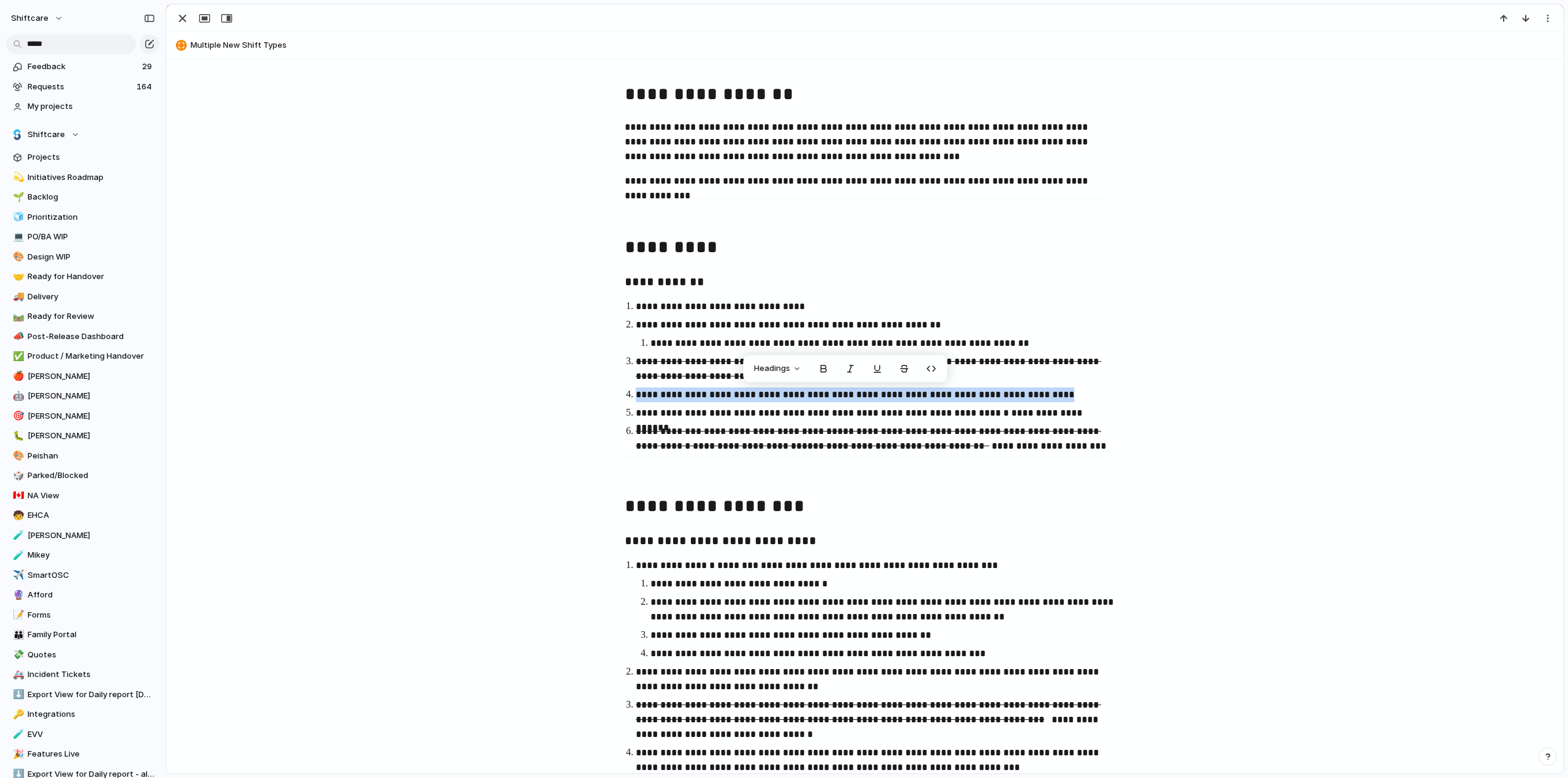
click at [758, 395] on p "**********" at bounding box center [876, 394] width 481 height 14
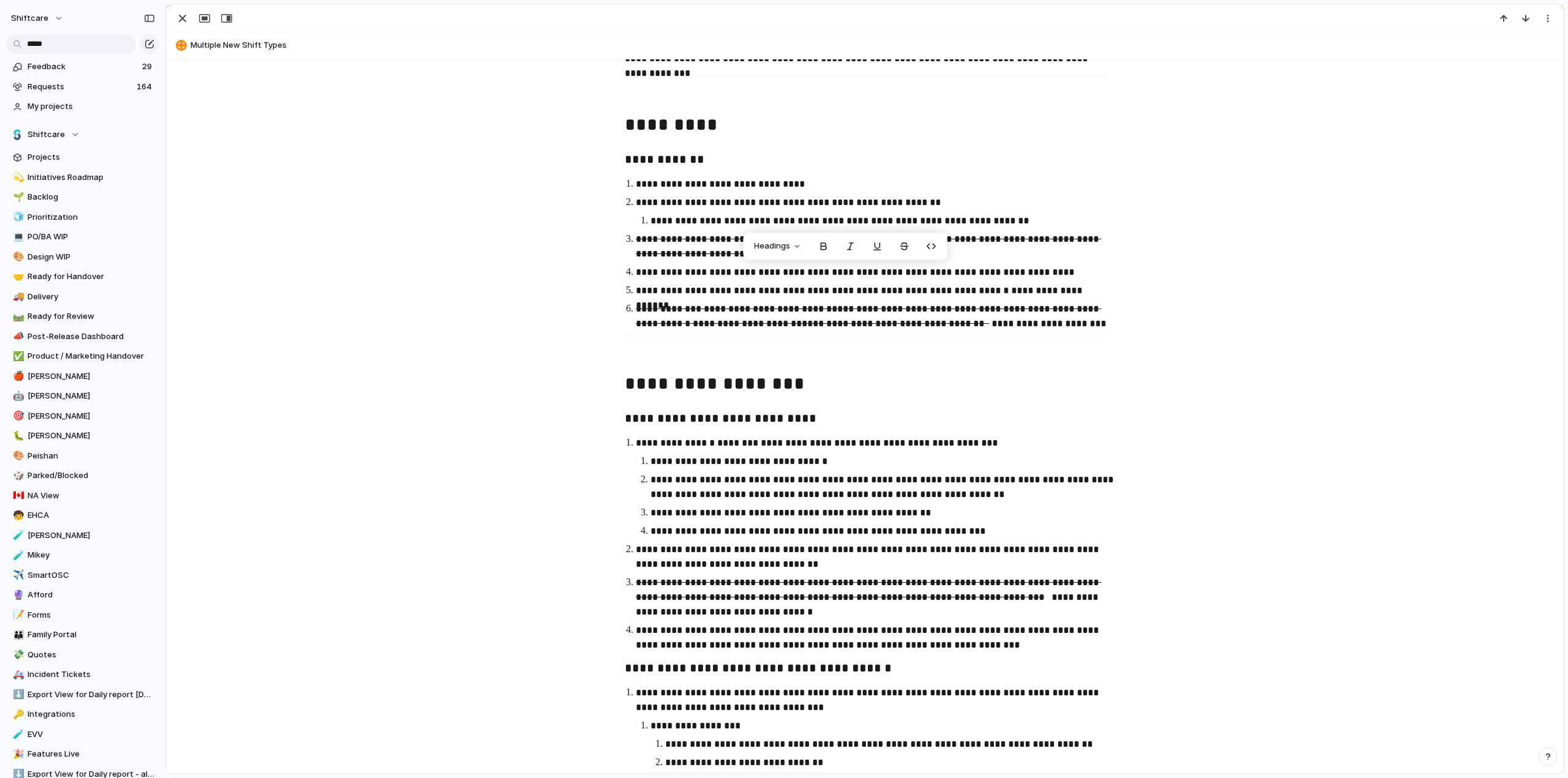
click at [659, 292] on p "**********" at bounding box center [876, 290] width 481 height 14
click at [1000, 294] on strong "**********" at bounding box center [860, 298] width 449 height 24
click at [1046, 294] on strong "**********" at bounding box center [860, 298] width 449 height 24
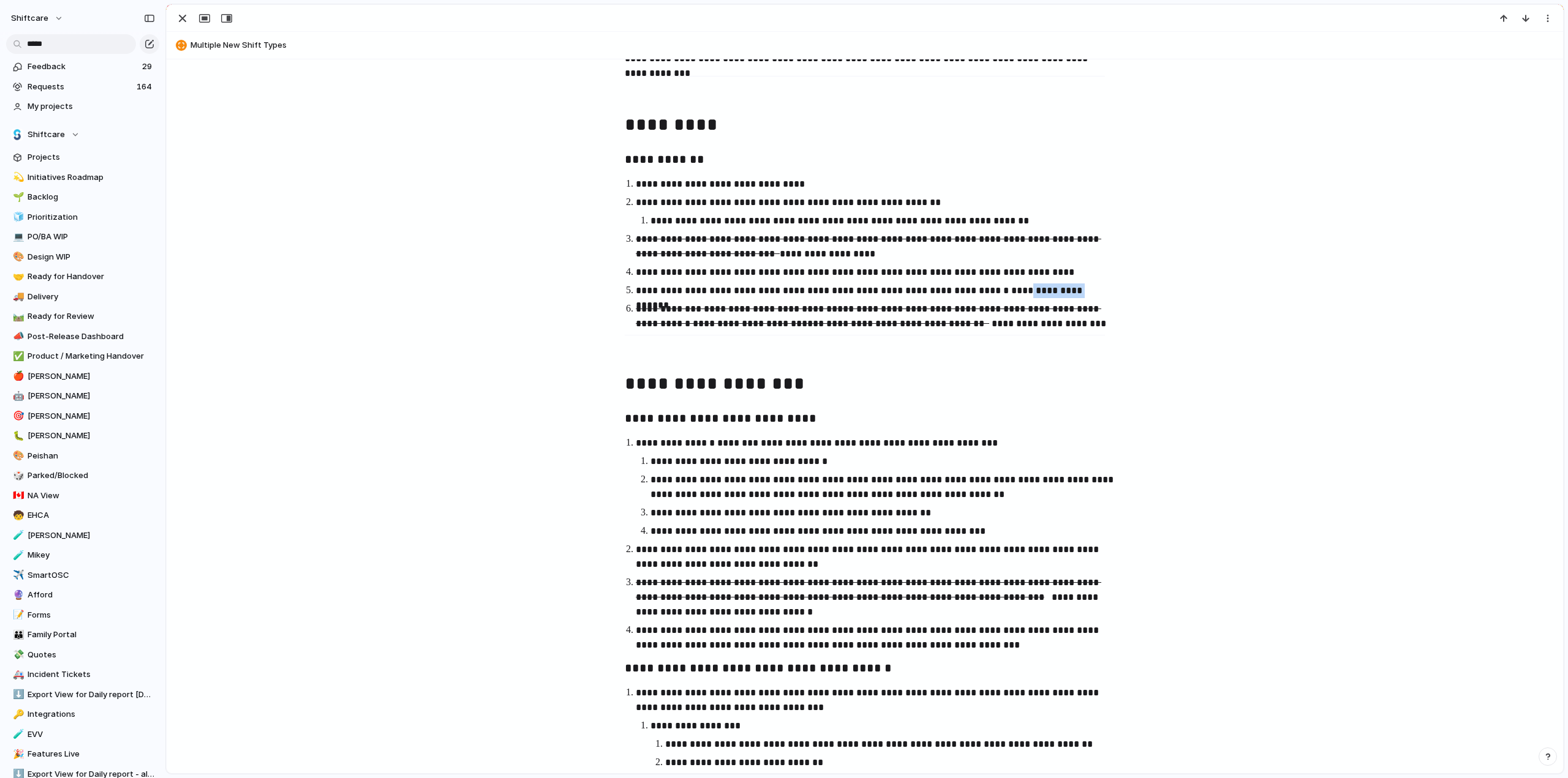
click at [1046, 294] on strong "**********" at bounding box center [860, 298] width 449 height 24
click at [887, 290] on p "**********" at bounding box center [876, 290] width 481 height 14
drag, startPoint x: 1085, startPoint y: 289, endPoint x: 632, endPoint y: 287, distance: 453.0
click at [636, 287] on p "**********" at bounding box center [876, 290] width 481 height 14
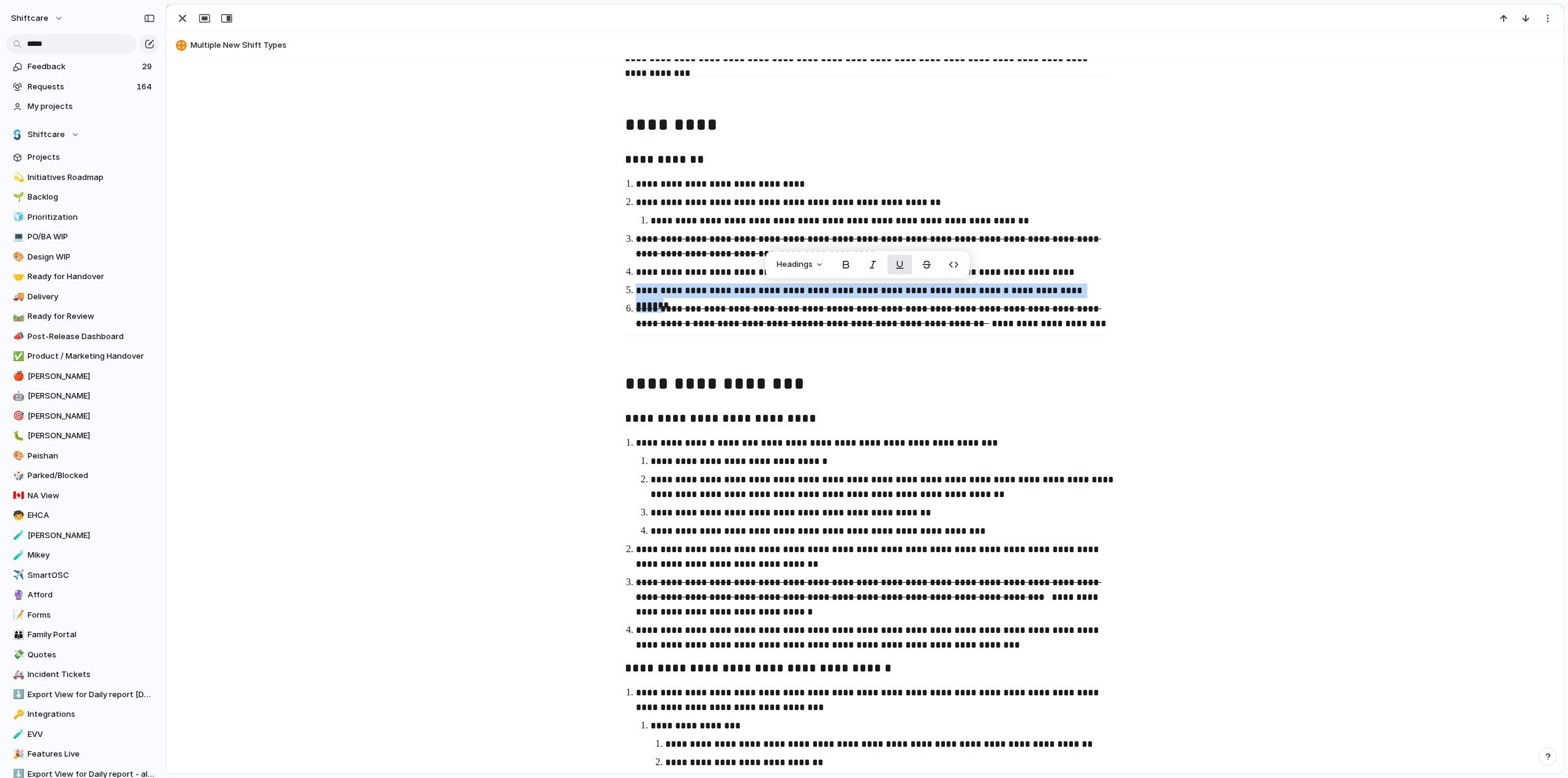
click at [895, 260] on button "button" at bounding box center [899, 264] width 24 height 19
click at [907, 257] on button "button" at bounding box center [899, 264] width 24 height 19
click at [927, 261] on button "button" at bounding box center [926, 264] width 24 height 19
click at [1099, 291] on p "**********" at bounding box center [876, 290] width 481 height 14
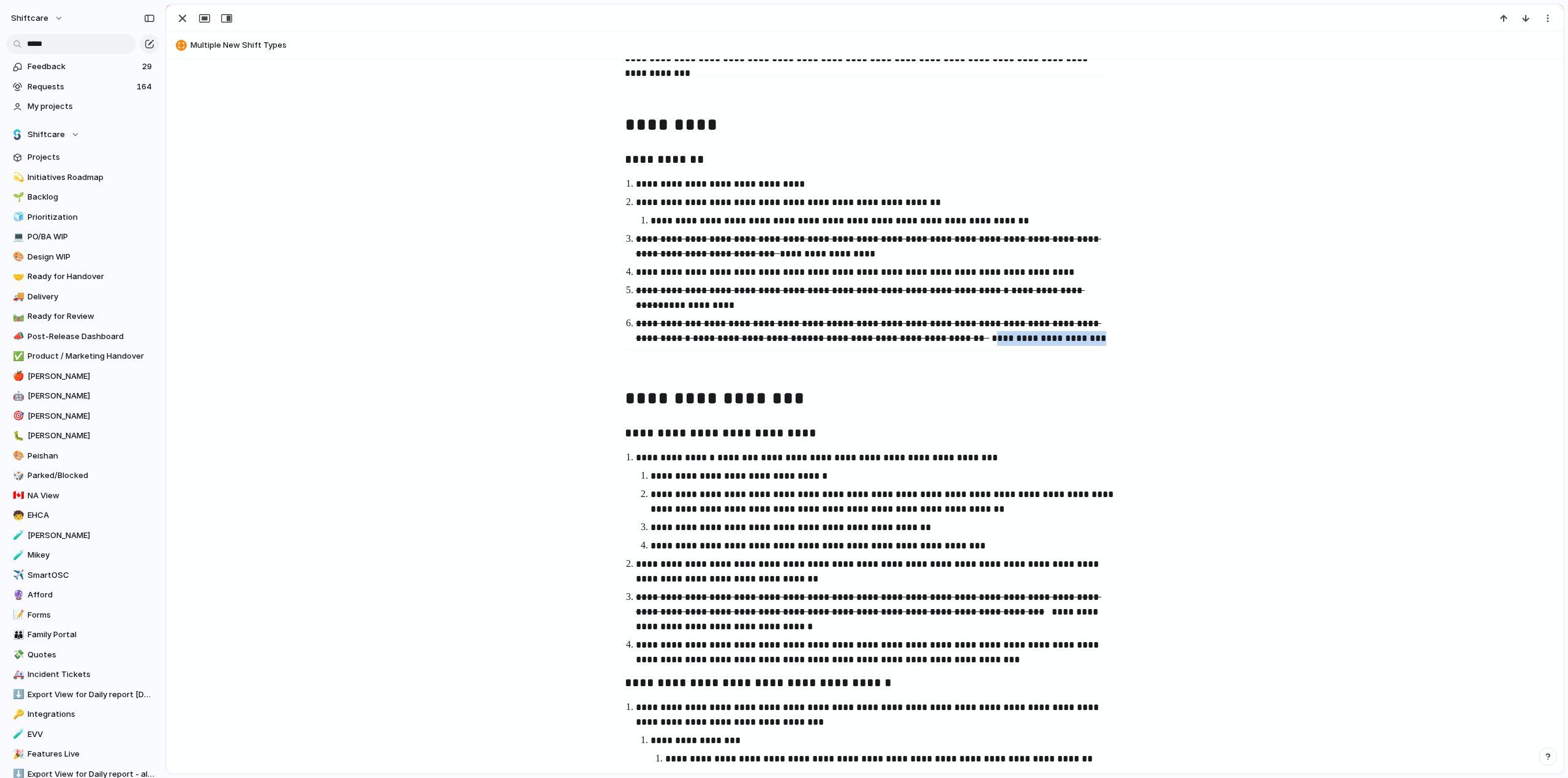
drag, startPoint x: 924, startPoint y: 341, endPoint x: 1023, endPoint y: 343, distance: 99.0
click at [1023, 343] on p "**********" at bounding box center [876, 331] width 481 height 30
click at [825, 360] on p at bounding box center [865, 367] width 481 height 14
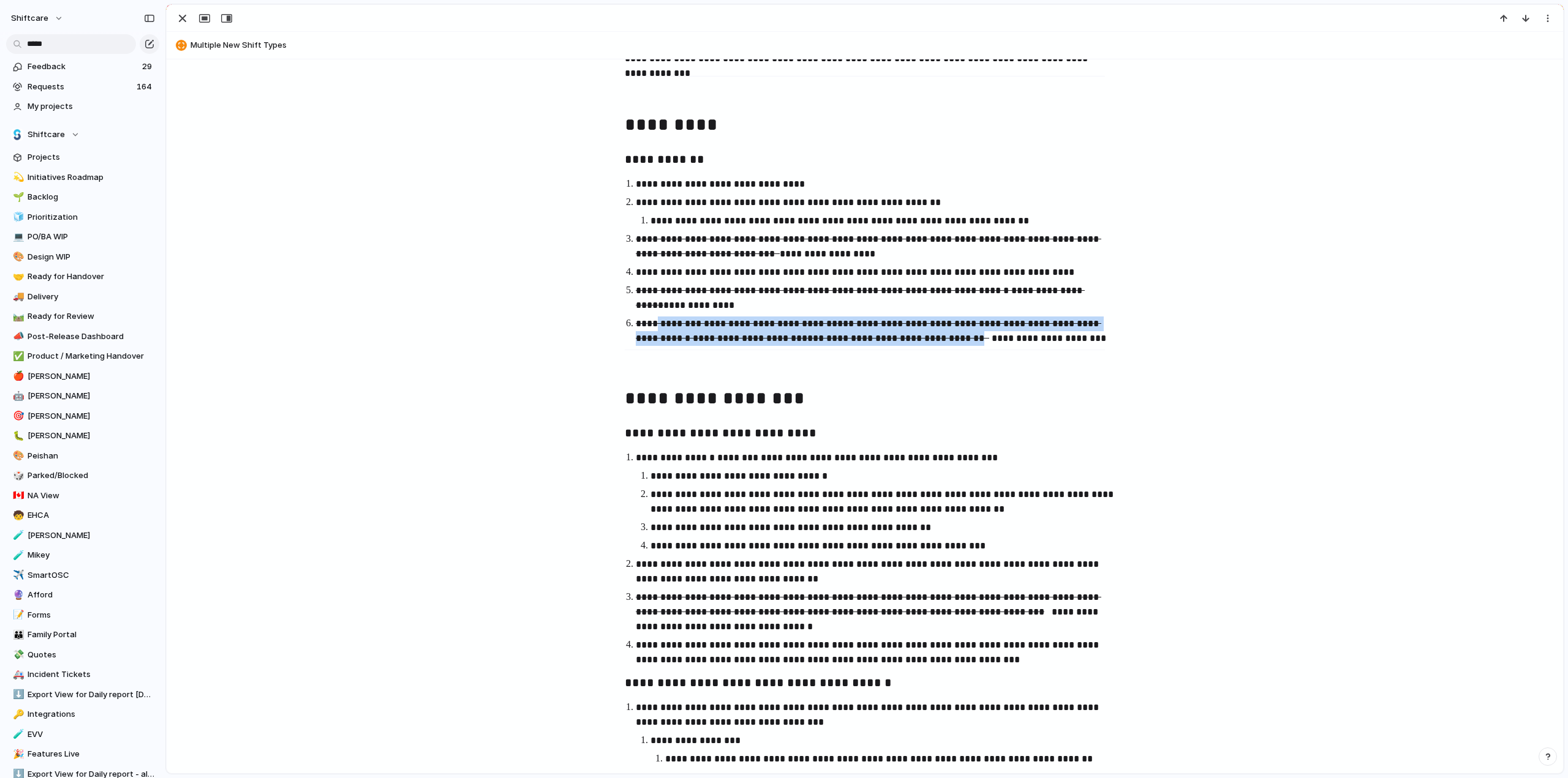
drag, startPoint x: 647, startPoint y: 320, endPoint x: 910, endPoint y: 333, distance: 263.3
click at [910, 333] on p "**********" at bounding box center [876, 331] width 481 height 30
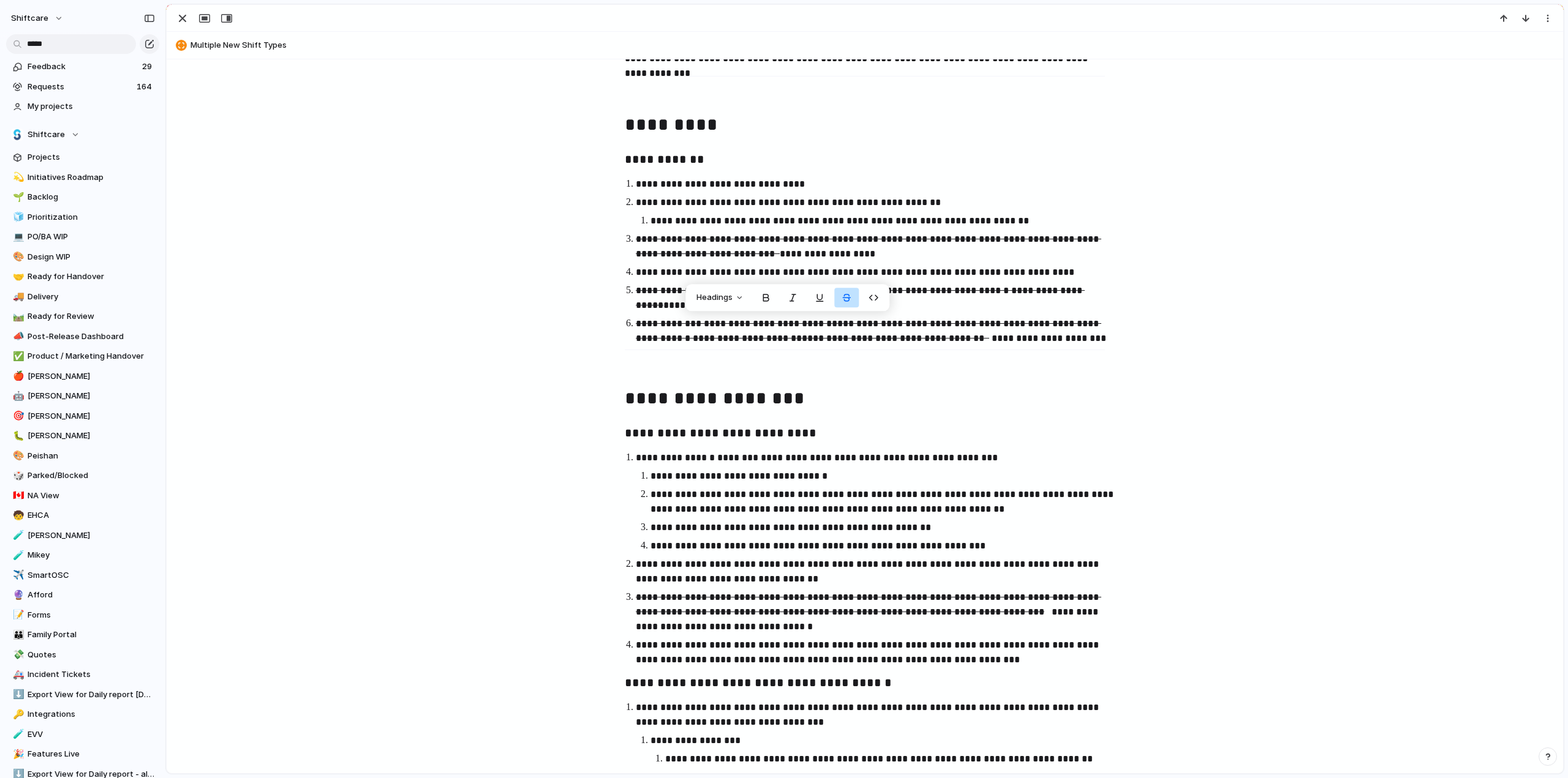
click at [724, 361] on p at bounding box center [865, 367] width 481 height 14
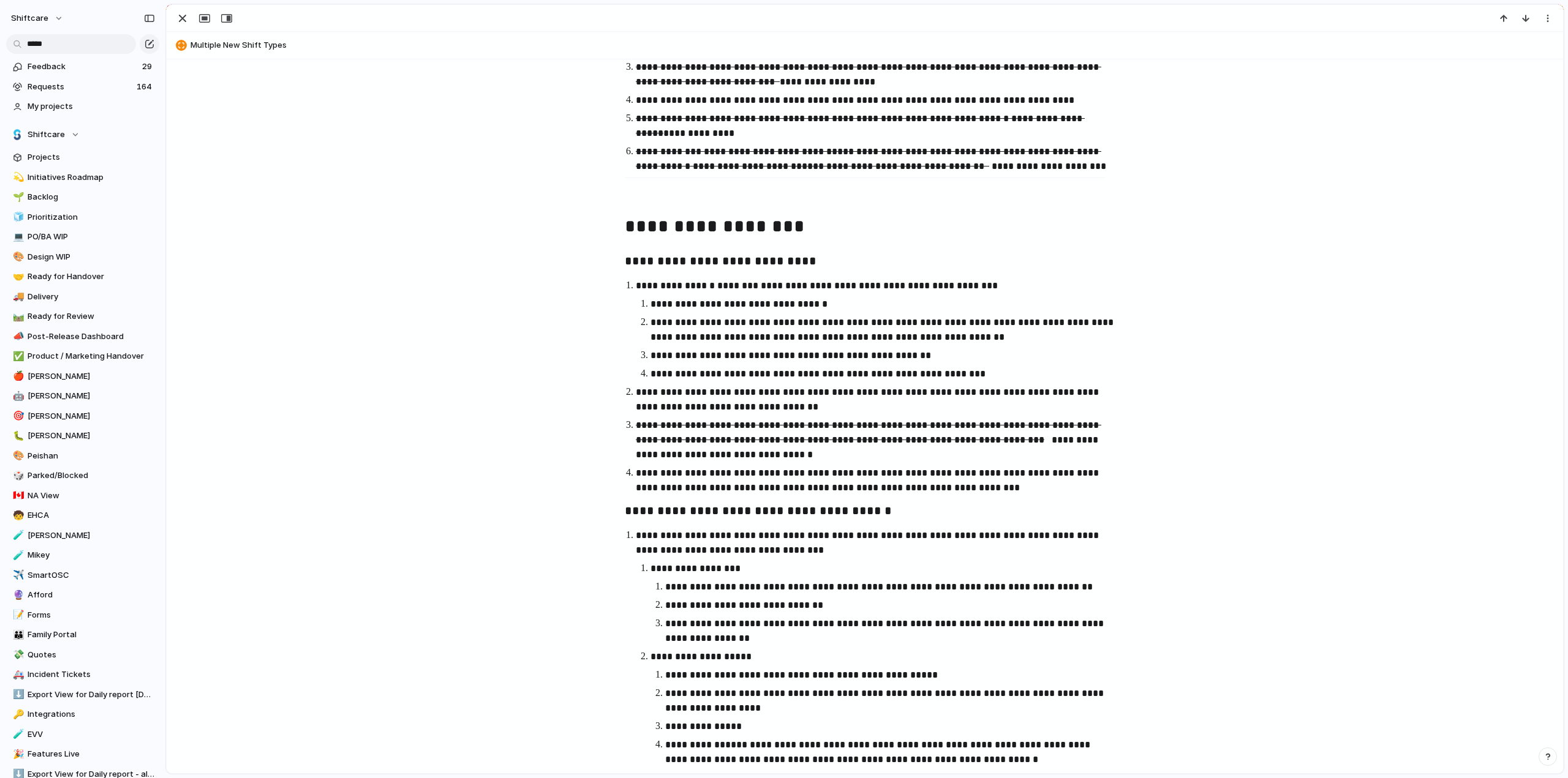
scroll to position [677, 0]
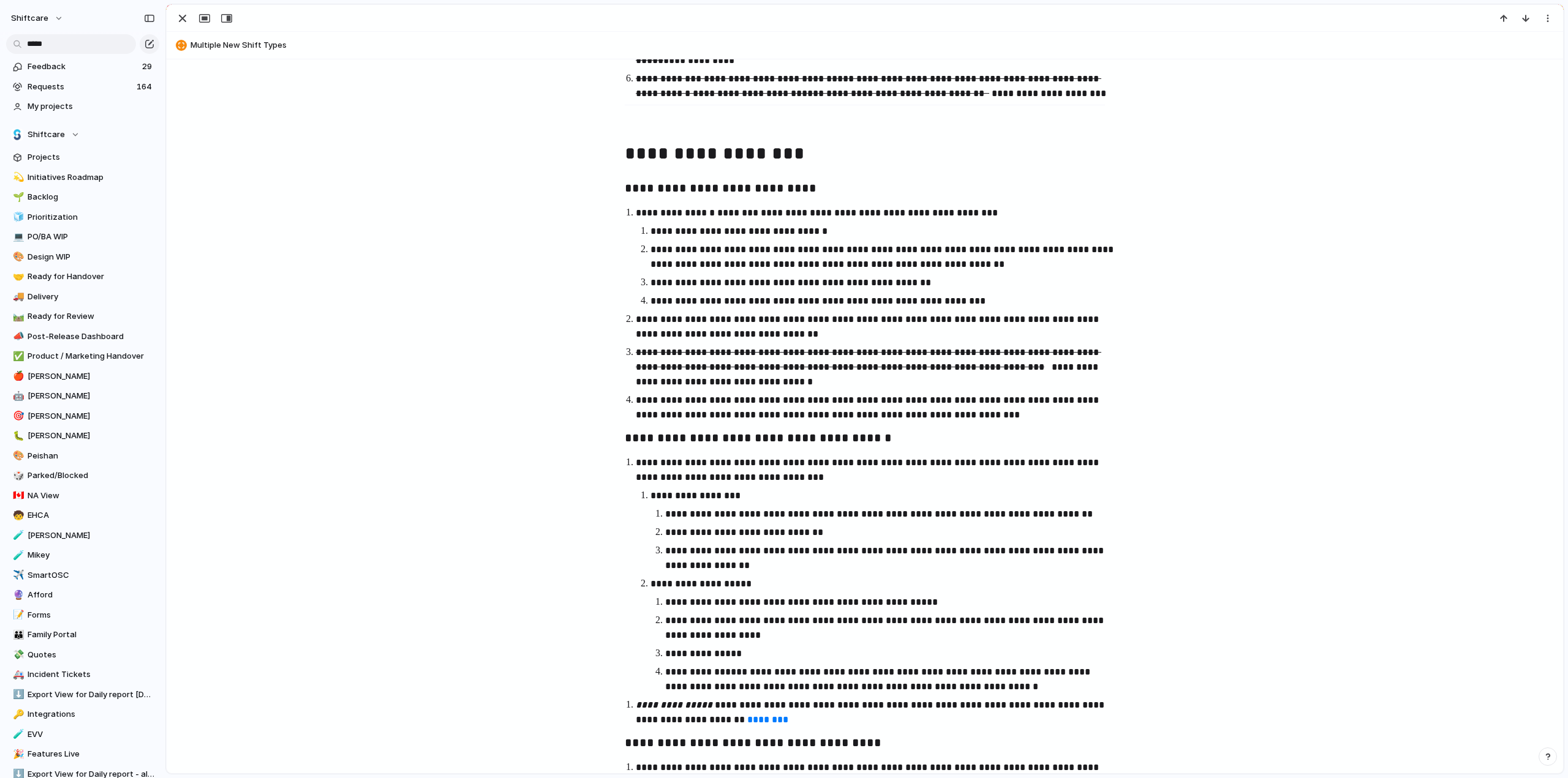
click at [658, 189] on h3 "**********" at bounding box center [865, 189] width 481 height 21
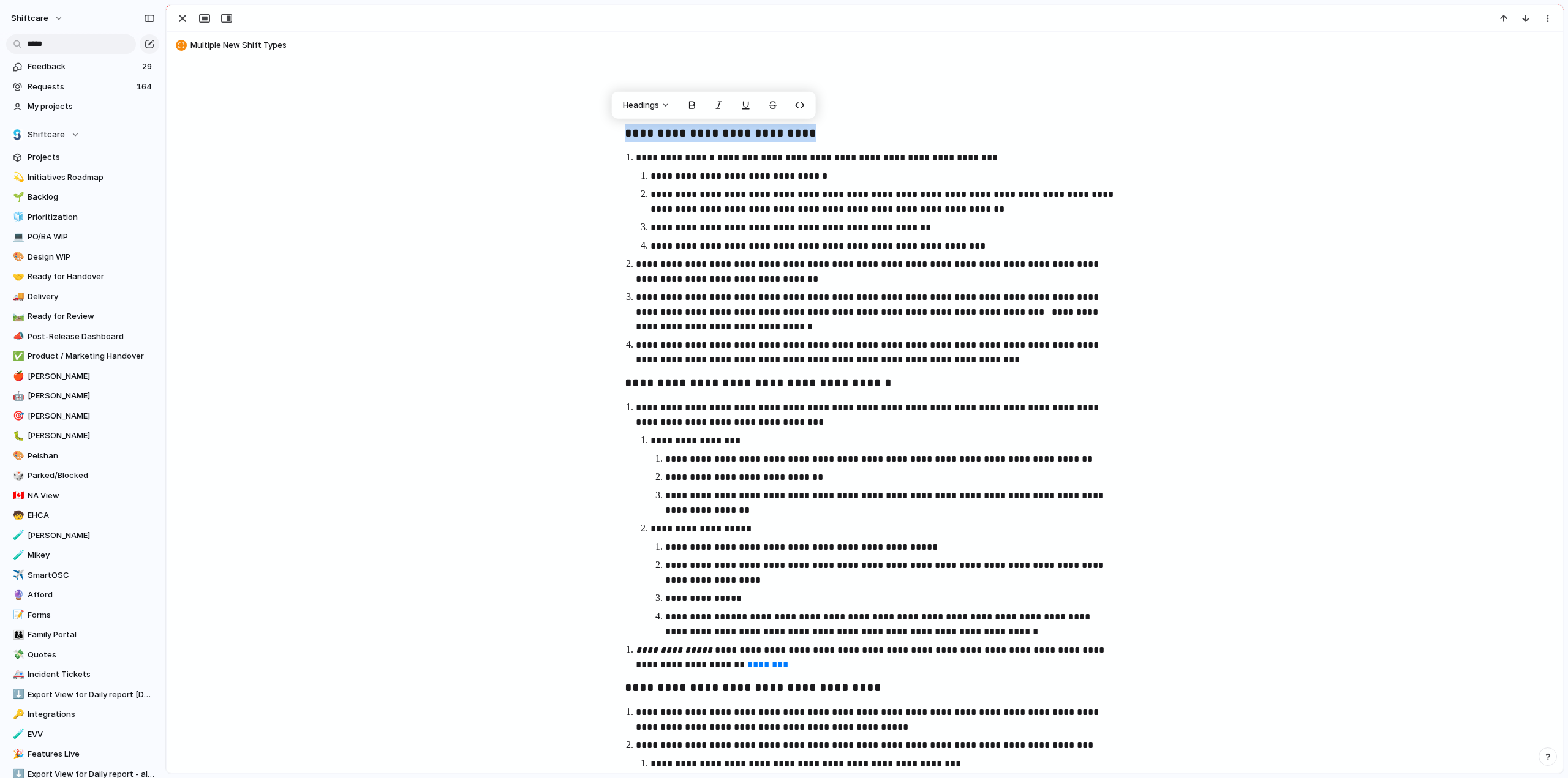
scroll to position [800, 0]
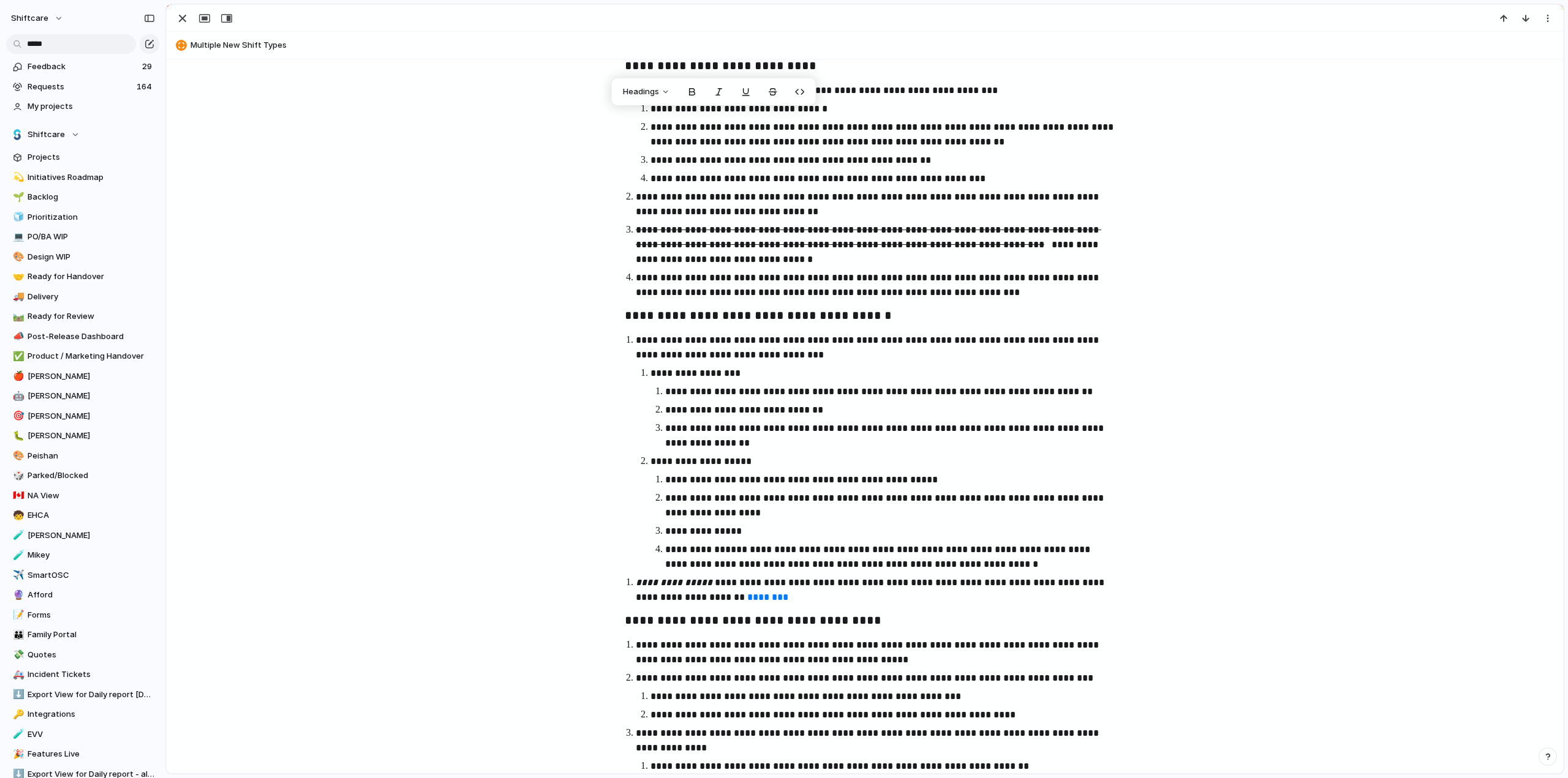
click at [781, 350] on p "**********" at bounding box center [876, 347] width 481 height 30
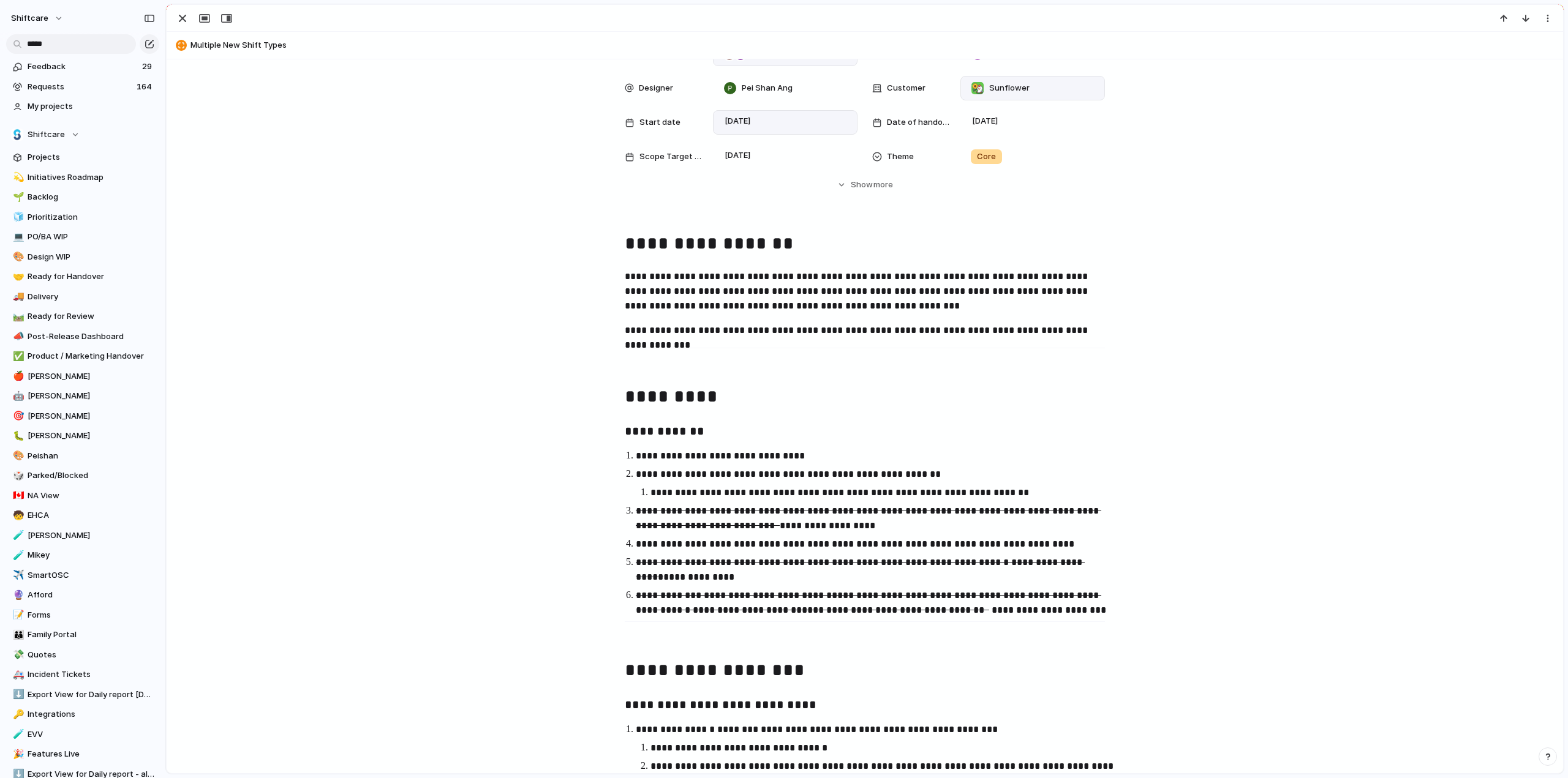
scroll to position [0, 0]
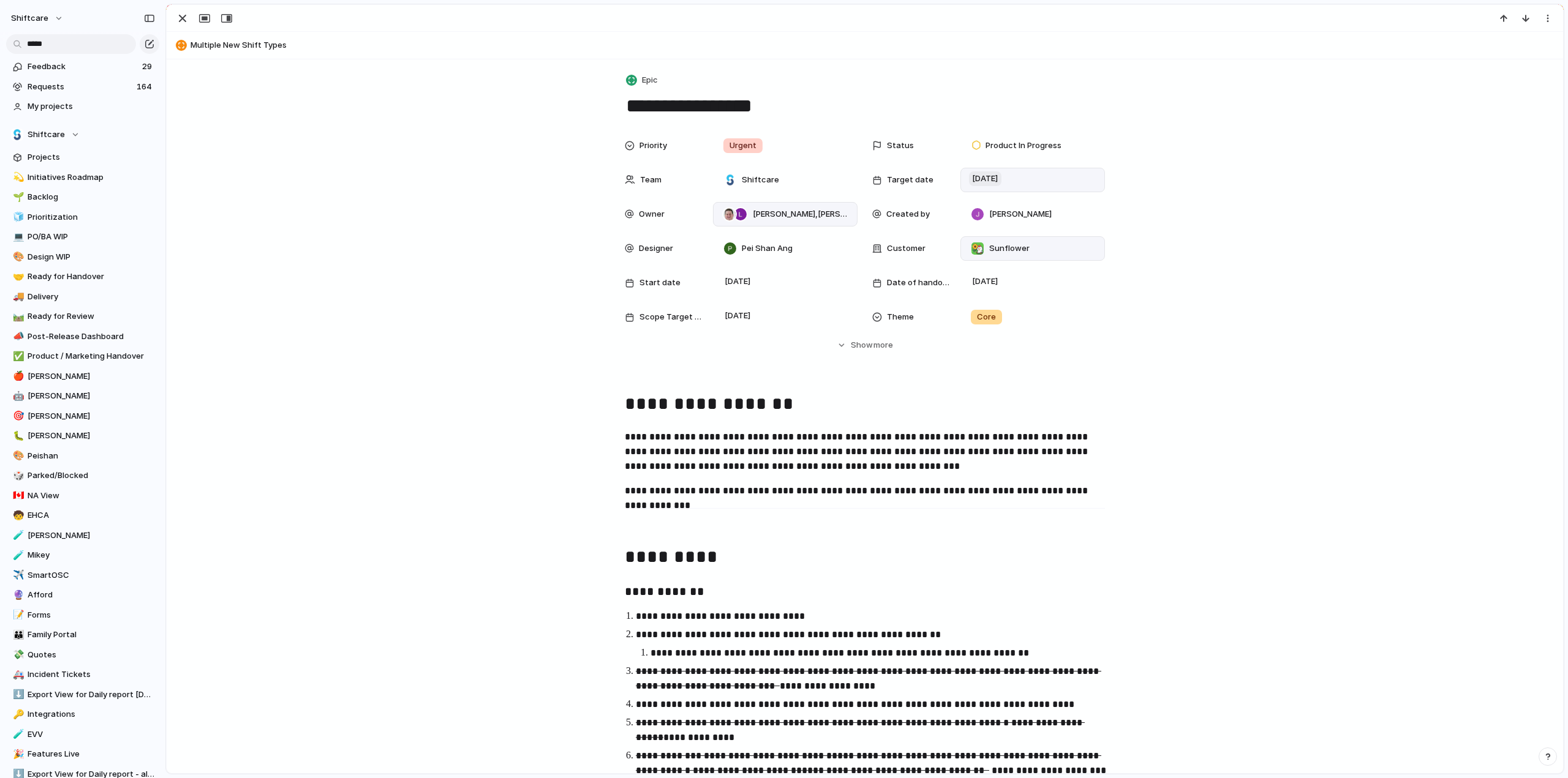
click at [982, 180] on span "[DATE]" at bounding box center [985, 178] width 33 height 14
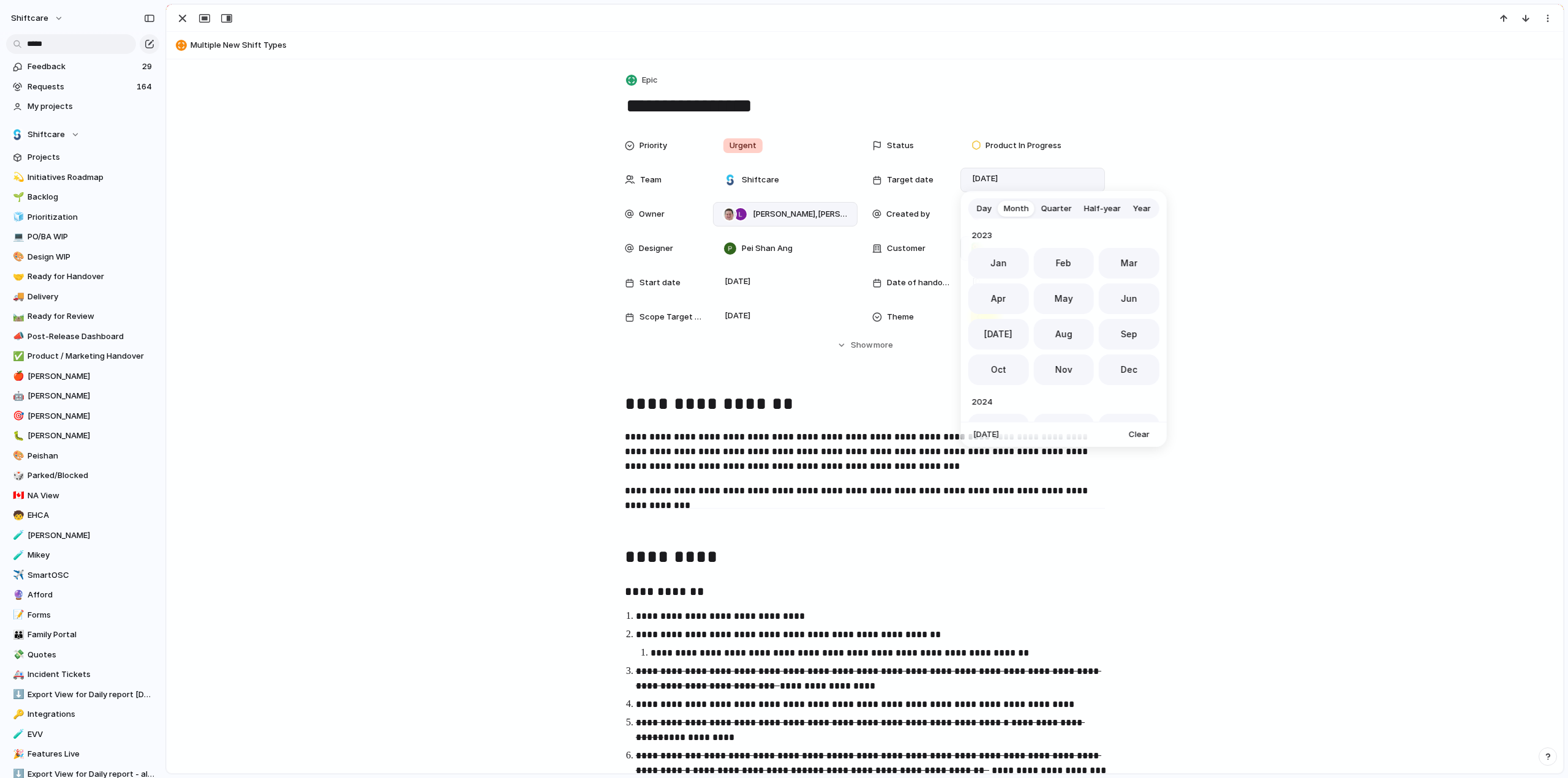
scroll to position [336, 0]
click at [1123, 329] on span "Sep" at bounding box center [1129, 330] width 17 height 13
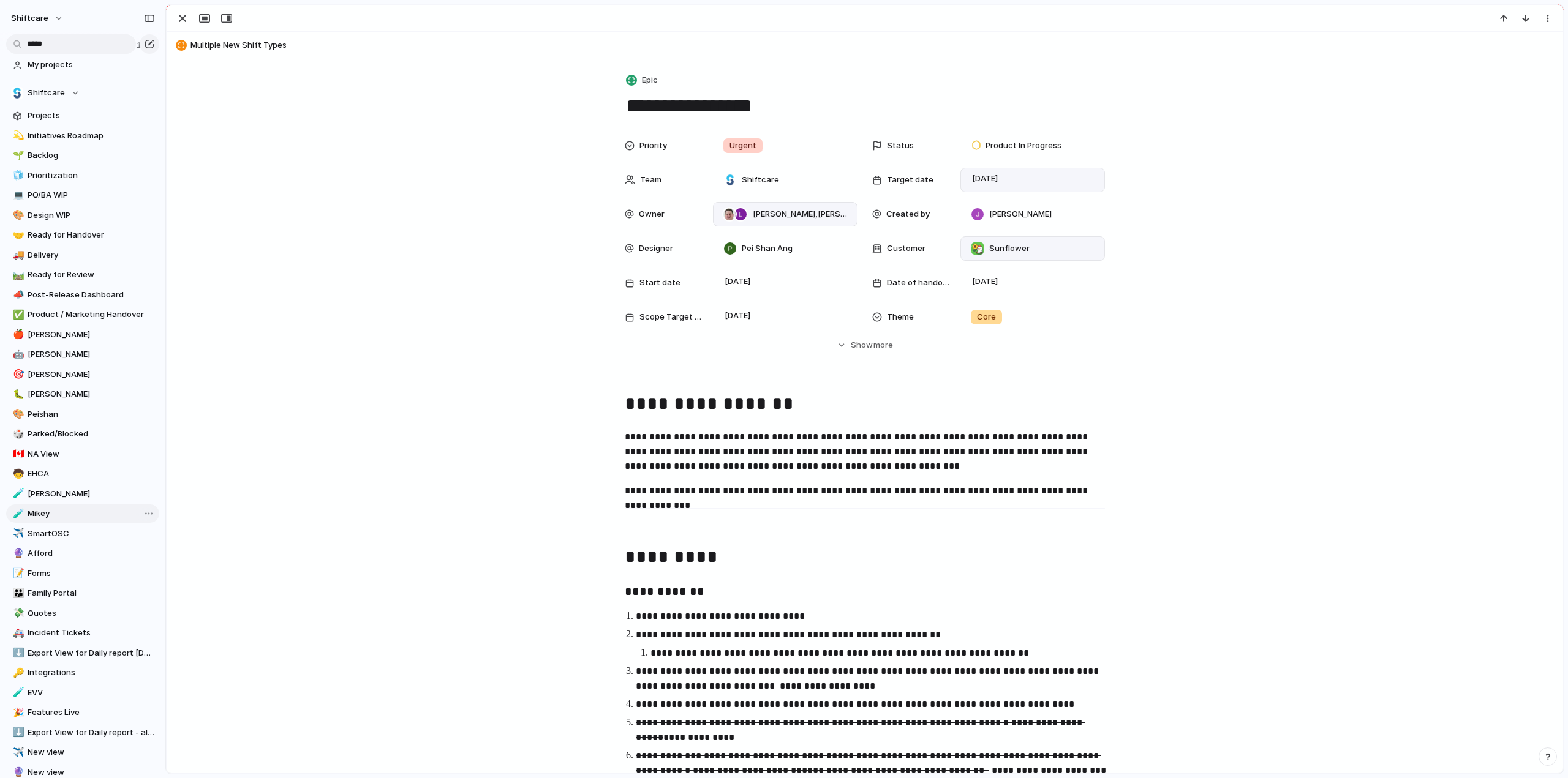
scroll to position [164, 0]
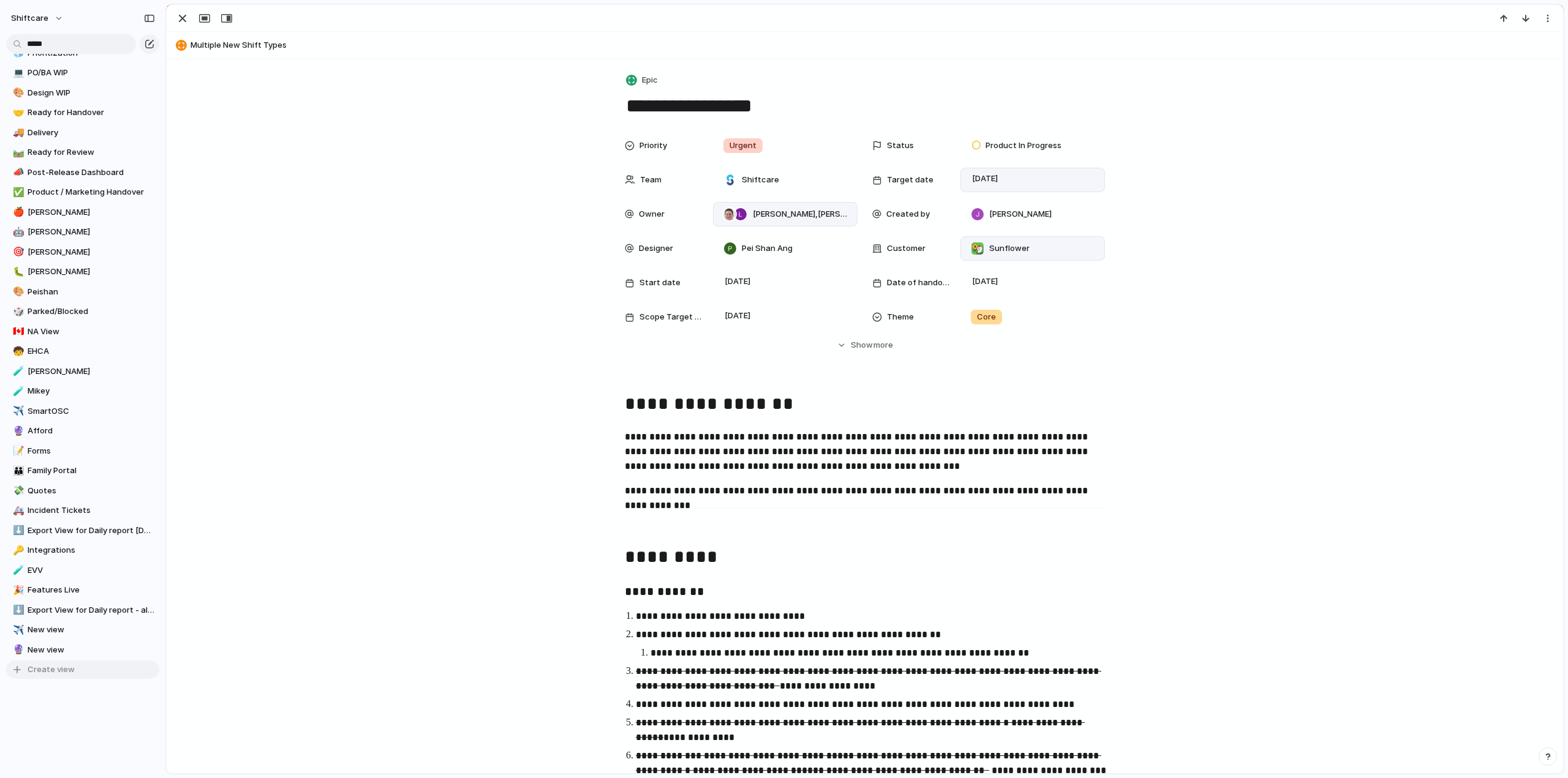
click at [40, 668] on span "Create view" at bounding box center [51, 669] width 47 height 13
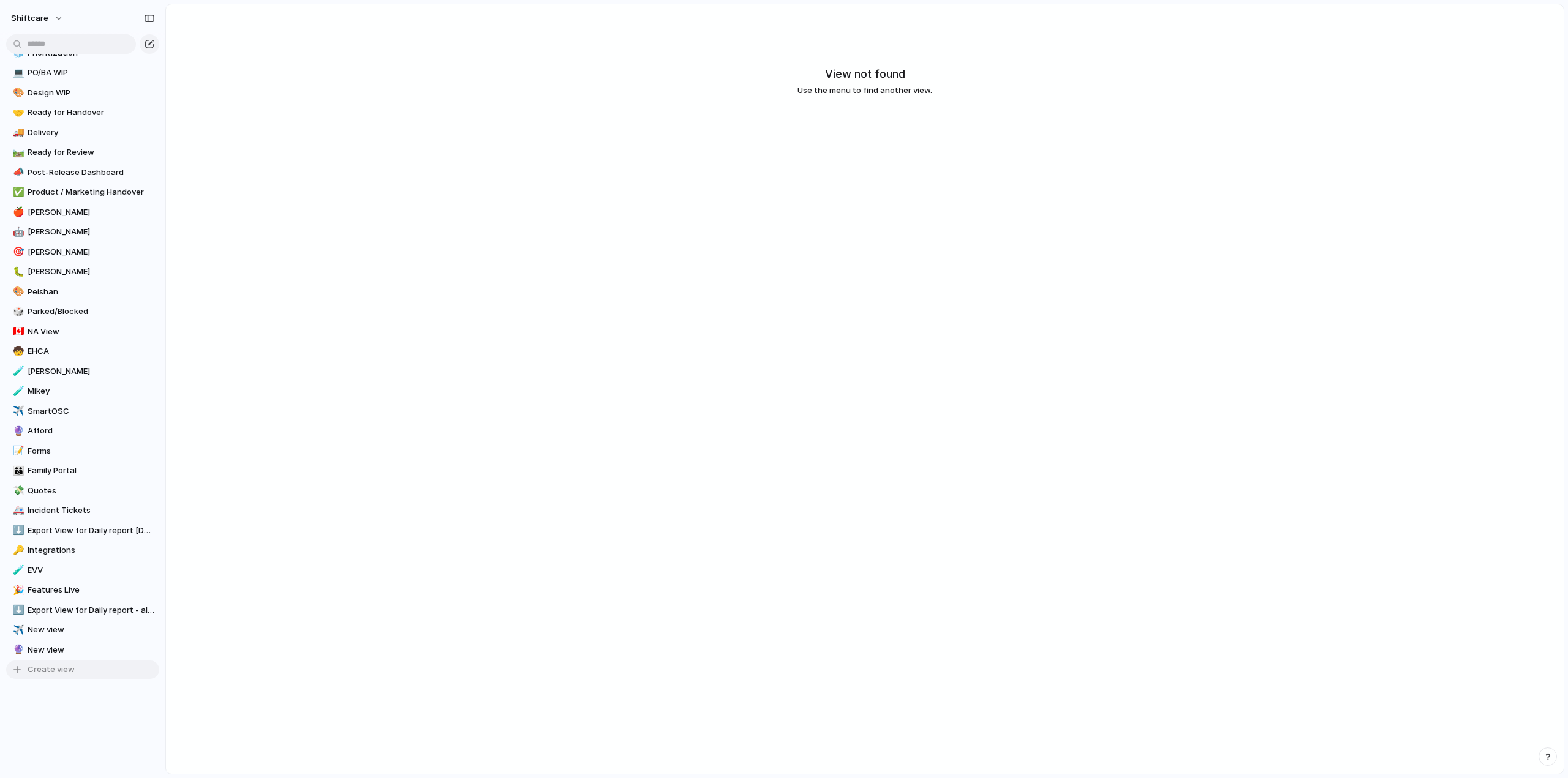
click at [39, 674] on span "Create view" at bounding box center [51, 669] width 47 height 13
click at [86, 644] on span "New view" at bounding box center [91, 650] width 127 height 13
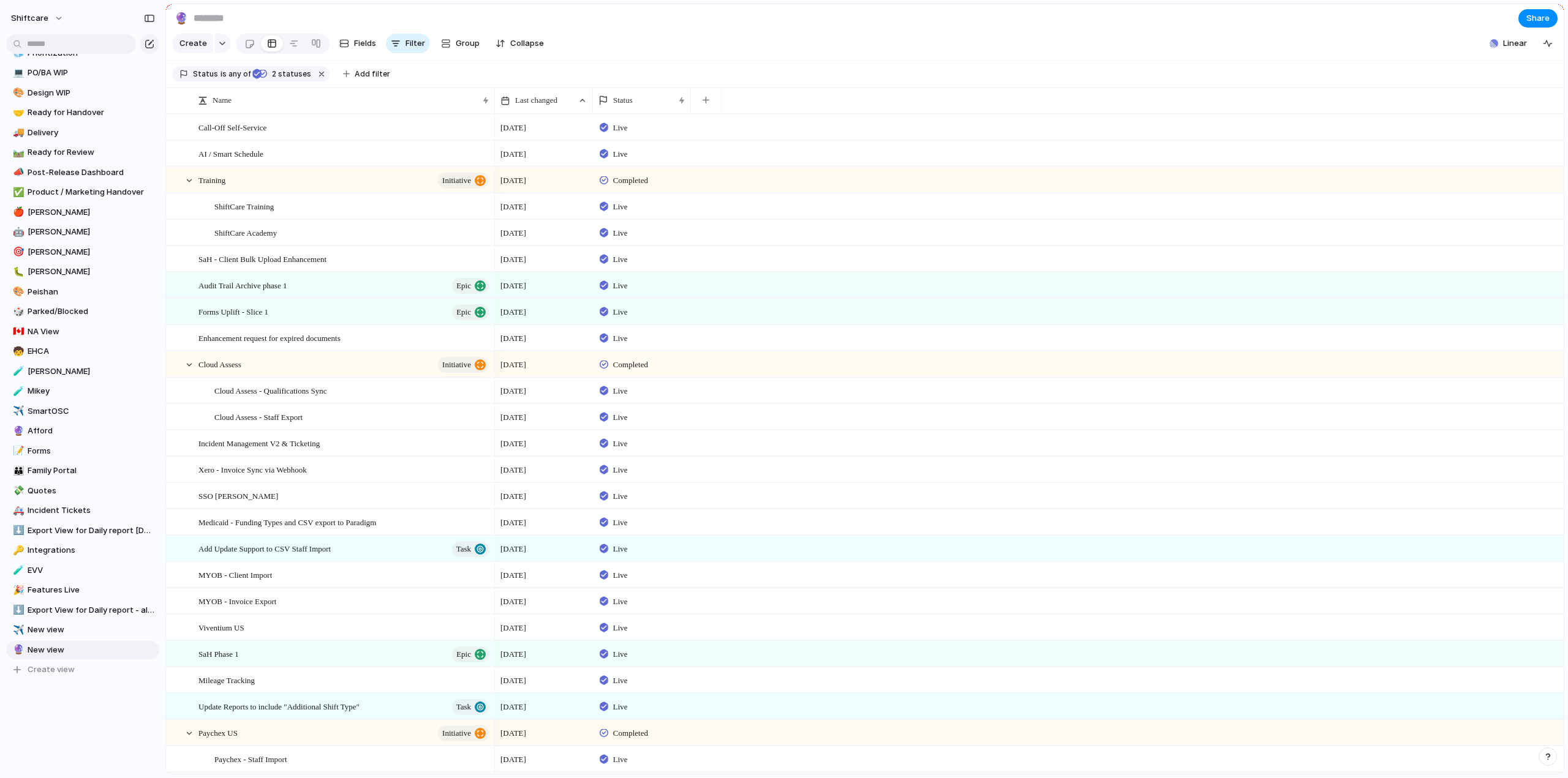
click at [223, 22] on input at bounding box center [263, 19] width 144 height 22
type input "**********"
click at [282, 79] on span "2 statuses" at bounding box center [289, 73] width 43 height 11
click at [378, 82] on button "button" at bounding box center [384, 73] width 16 height 16
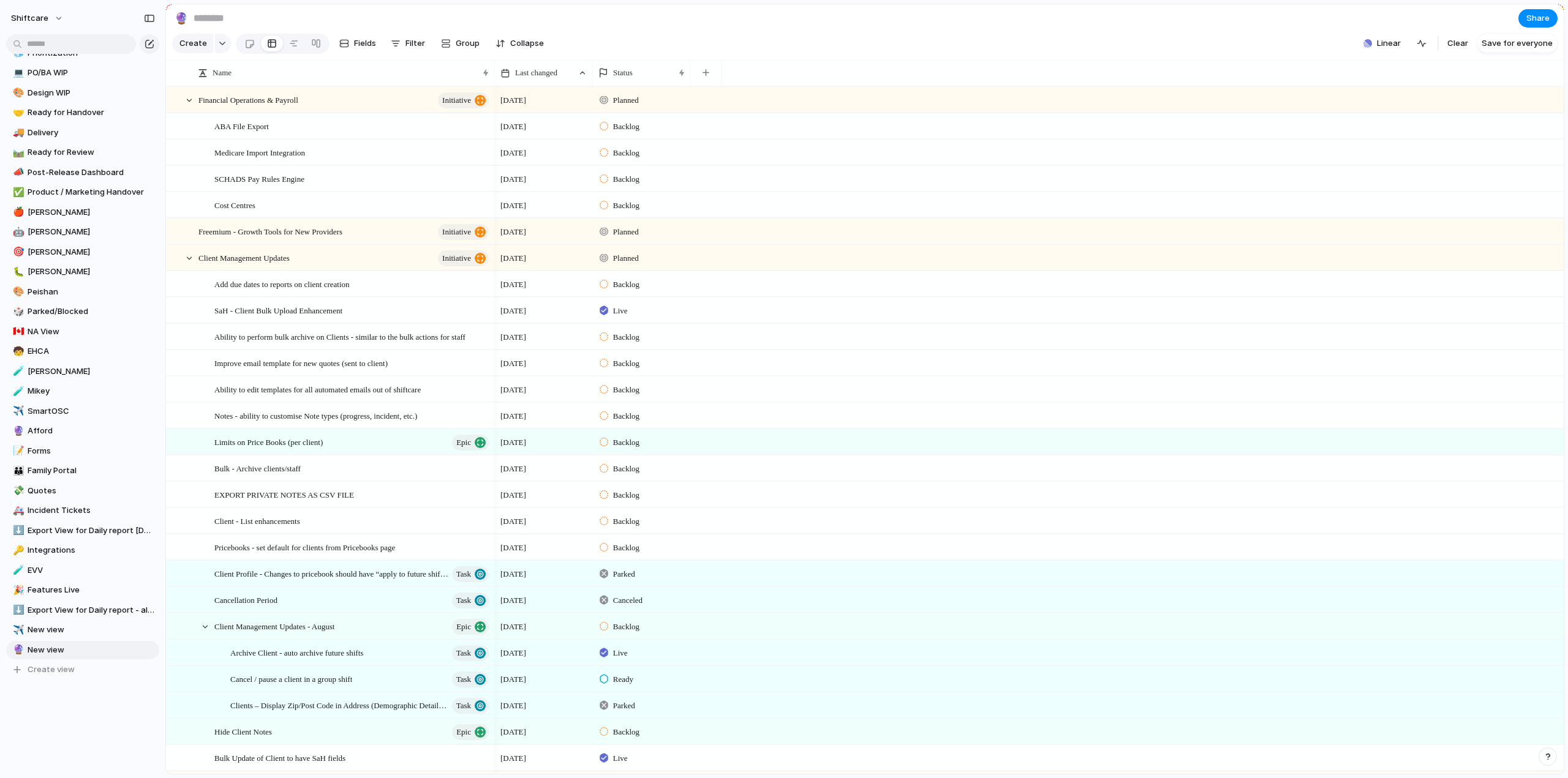
click at [202, 22] on input at bounding box center [263, 19] width 144 height 22
type input "**********"
click at [245, 19] on input at bounding box center [263, 19] width 144 height 22
click at [46, 668] on span "Create view" at bounding box center [51, 669] width 47 height 13
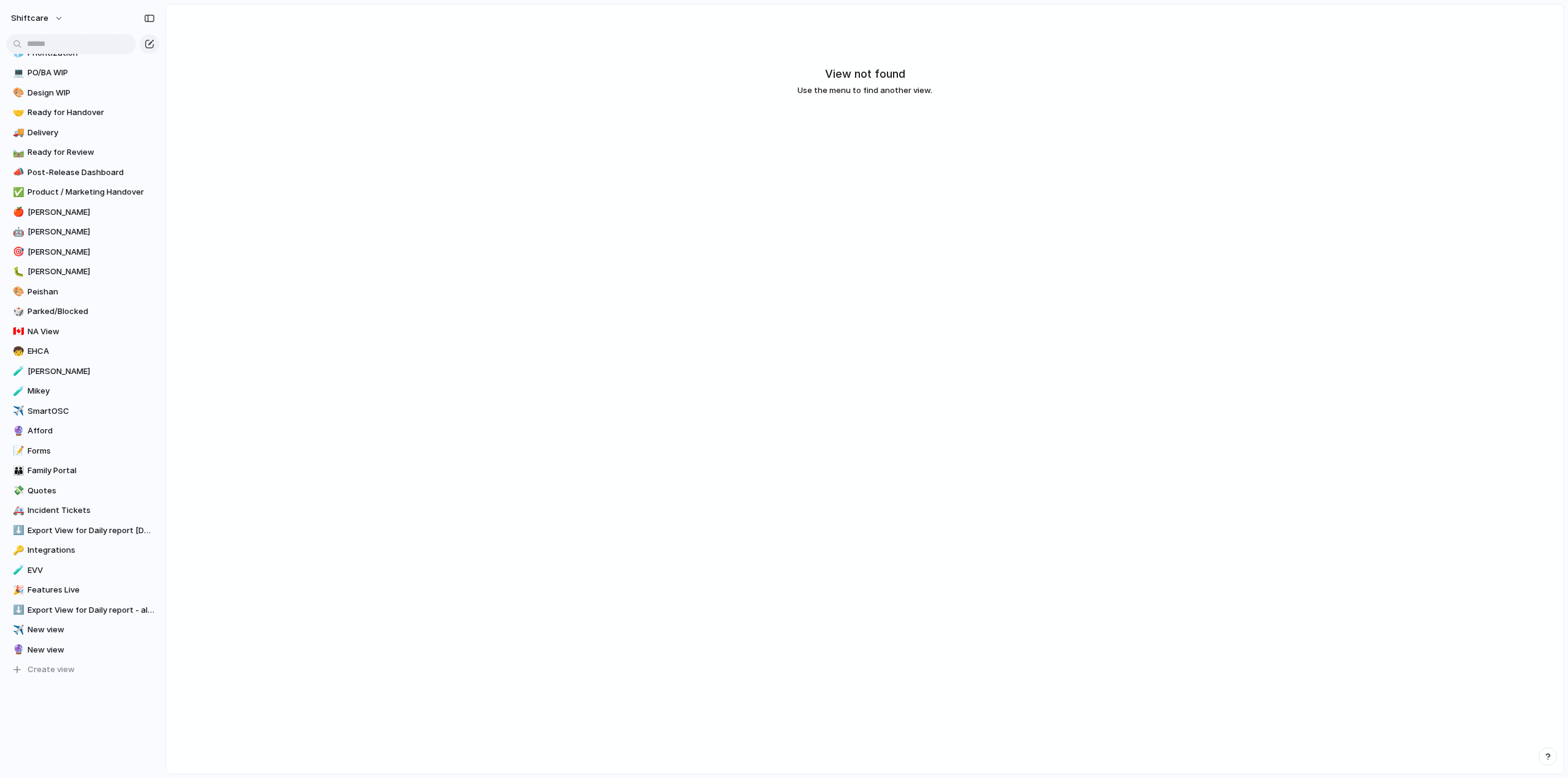
click at [856, 91] on span "Use the menu to find another view." at bounding box center [865, 90] width 135 height 13
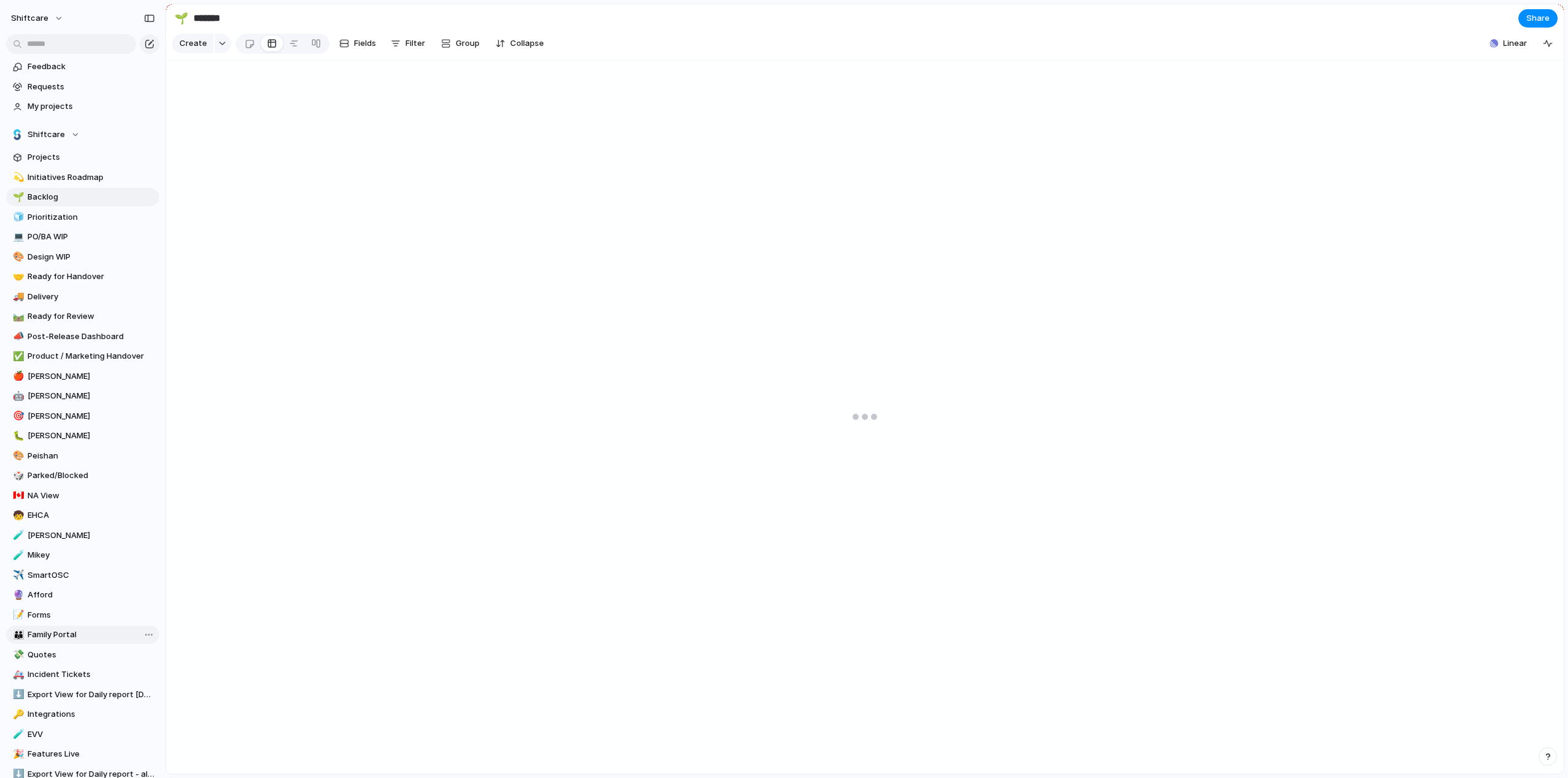
scroll to position [164, 0]
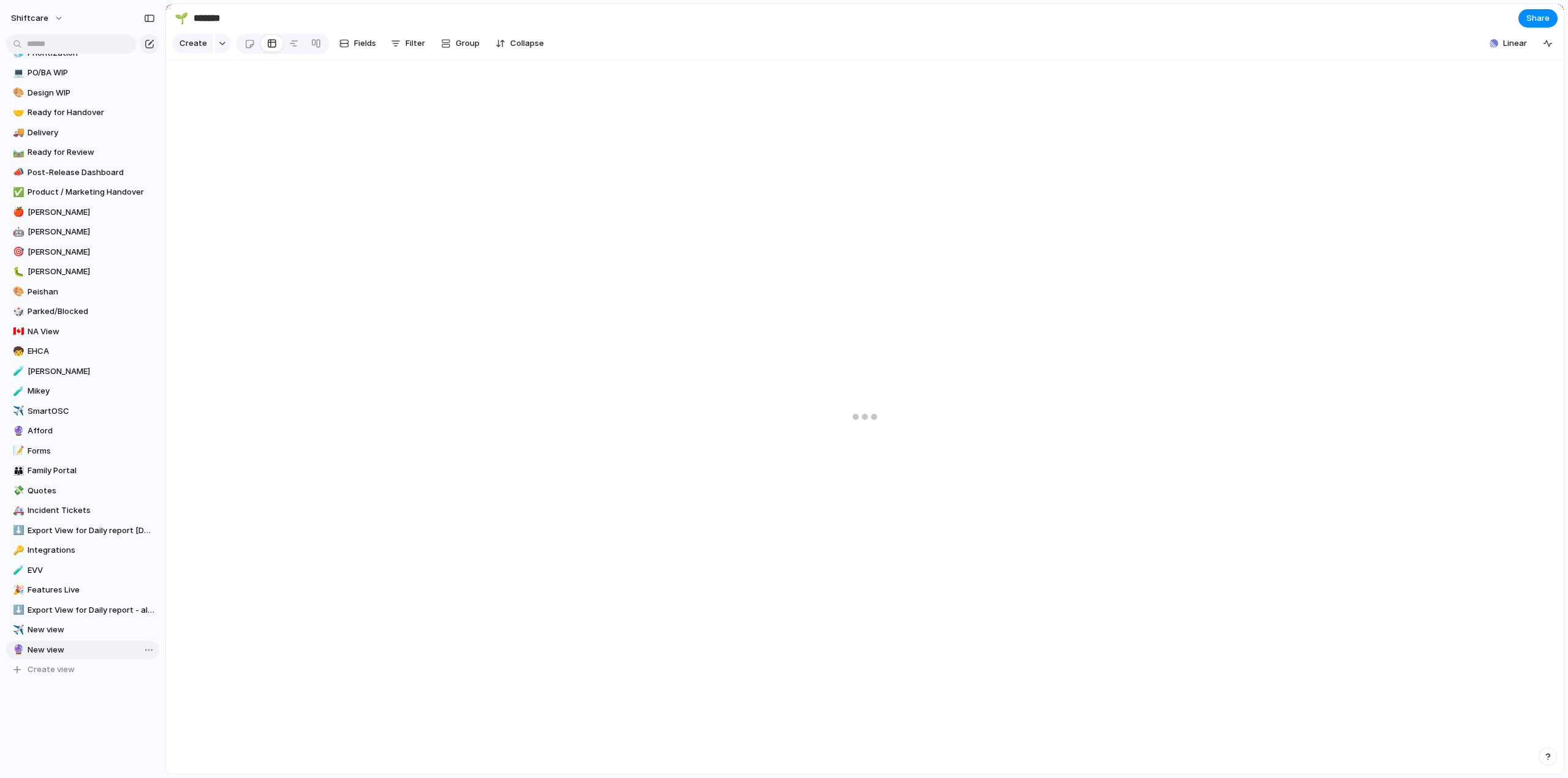
click at [46, 645] on span "New view" at bounding box center [91, 650] width 127 height 13
click at [200, 729] on span "Rename view" at bounding box center [193, 727] width 51 height 13
type input "**********"
click at [409, 49] on span "Filter" at bounding box center [415, 43] width 19 height 13
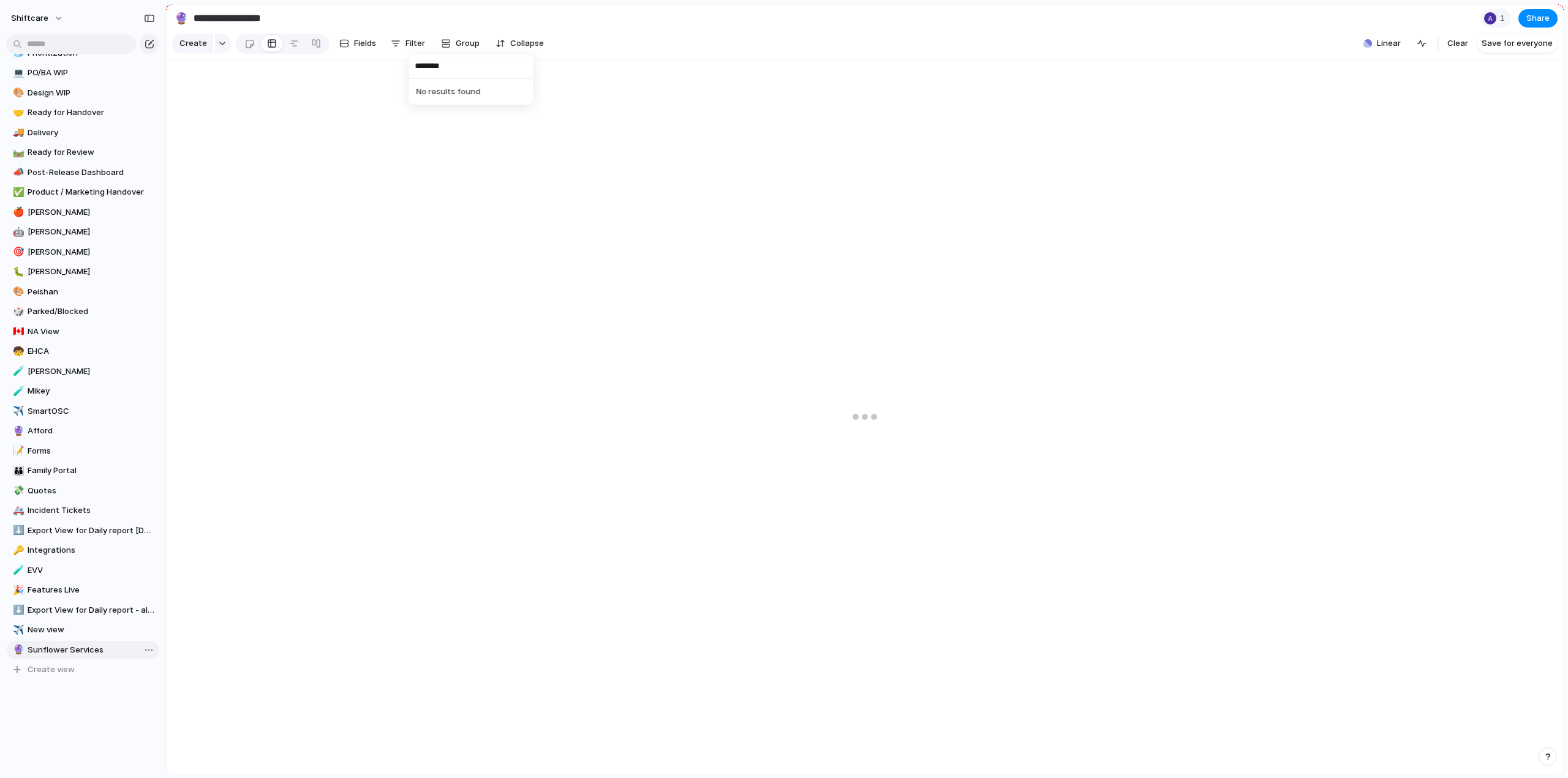
type input "********"
click at [320, 69] on div "******** No results found" at bounding box center [784, 389] width 1568 height 778
click at [855, 427] on div at bounding box center [865, 417] width 1398 height 714
click at [883, 429] on div at bounding box center [865, 417] width 1398 height 714
click at [1460, 50] on span "Clear" at bounding box center [1458, 43] width 21 height 13
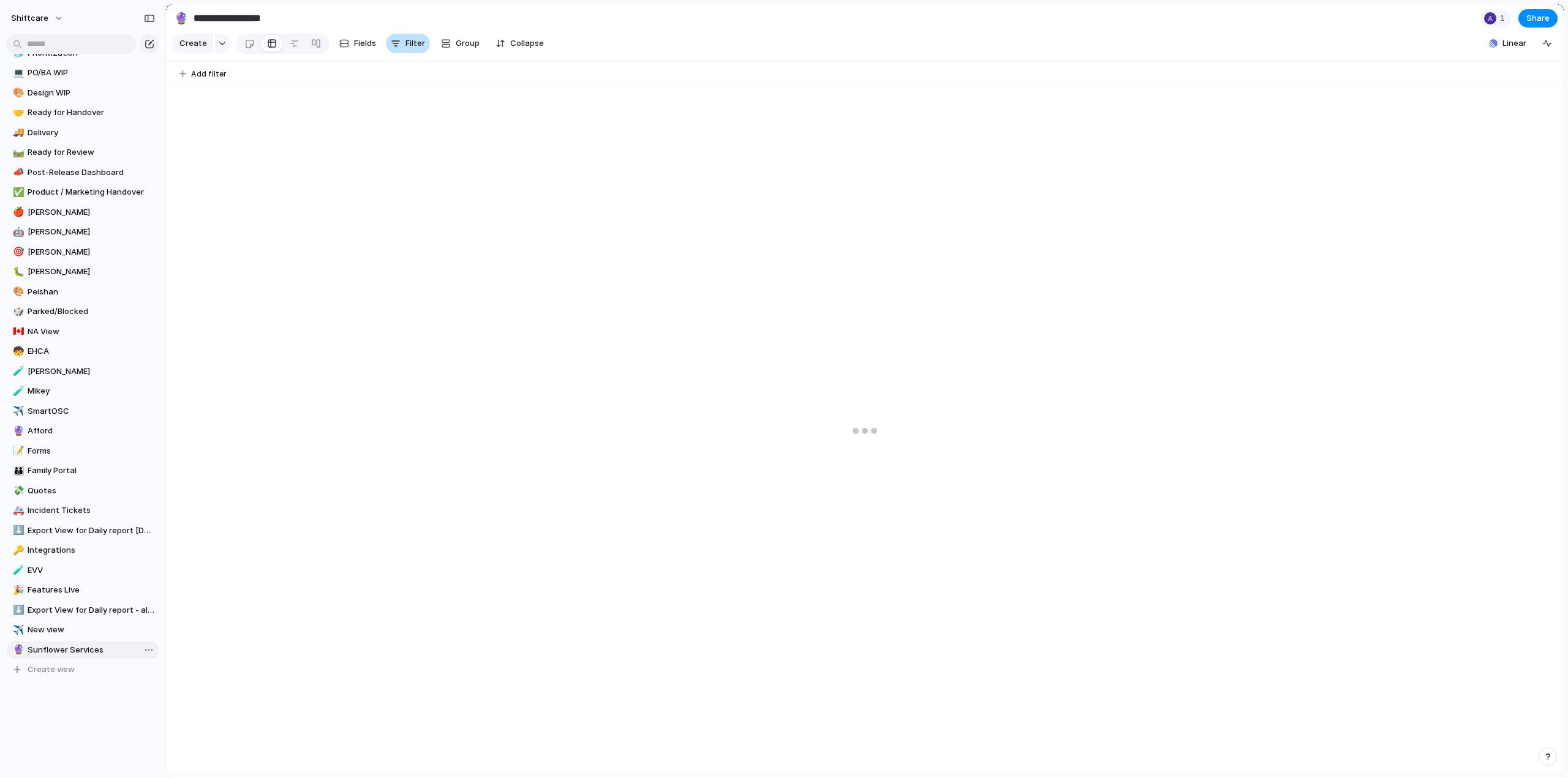
click at [411, 50] on span "Filter" at bounding box center [415, 43] width 19 height 13
click at [405, 43] on span "Filter" at bounding box center [415, 43] width 19 height 13
click at [198, 78] on span "Add filter" at bounding box center [209, 73] width 35 height 11
type input "********"
click at [491, 209] on div "******** No results found" at bounding box center [784, 389] width 1568 height 778
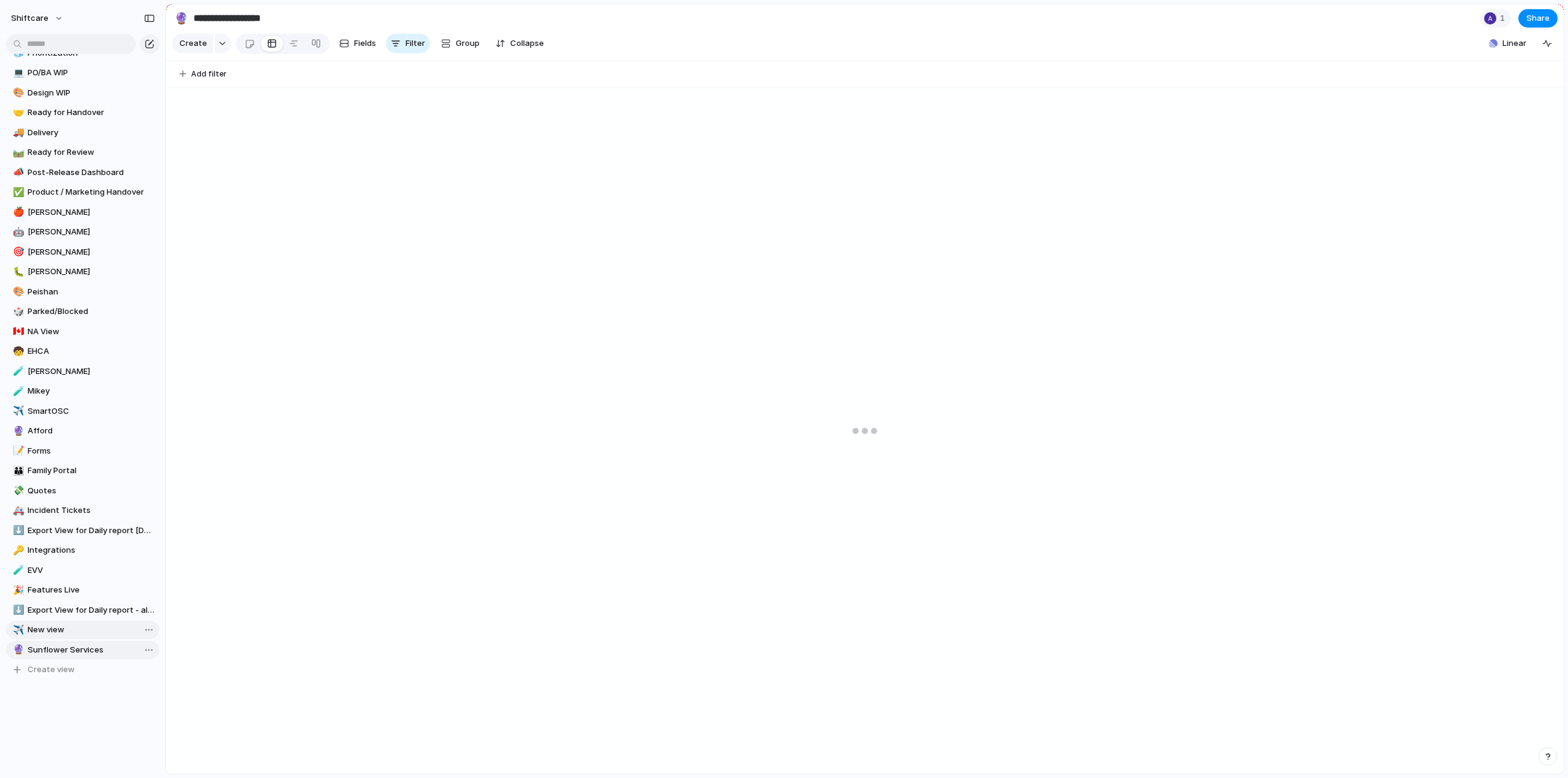
click at [46, 630] on span "New view" at bounding box center [91, 630] width 127 height 13
click at [55, 651] on span "Sunflower Services" at bounding box center [91, 650] width 127 height 13
type input "**********"
click at [205, 76] on span "Add filter" at bounding box center [209, 73] width 35 height 11
click at [454, 121] on div "No results found" at bounding box center [784, 389] width 1568 height 778
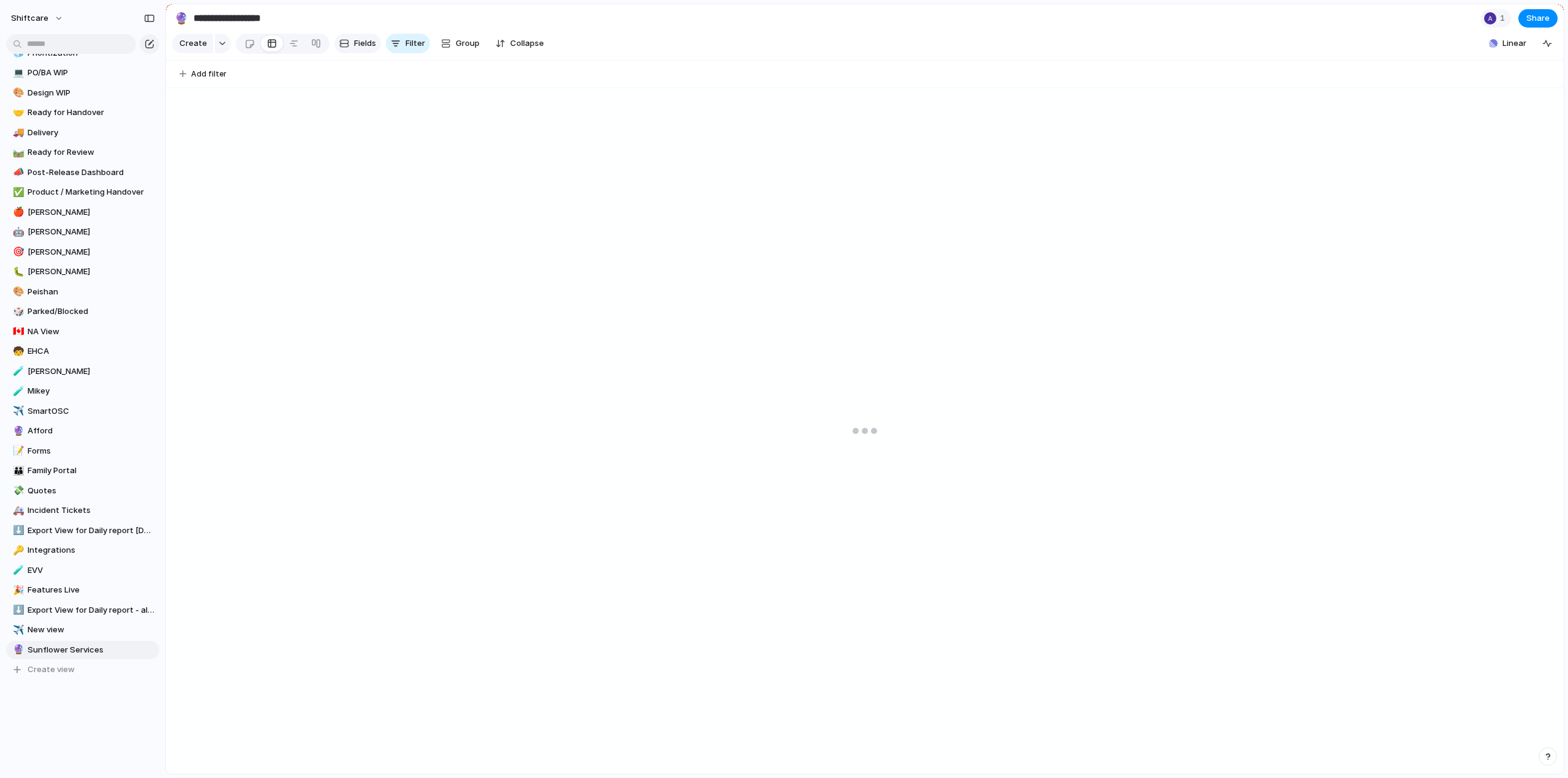
click at [366, 44] on span "Fields" at bounding box center [365, 43] width 22 height 13
click at [365, 48] on span "Fields" at bounding box center [365, 43] width 22 height 13
click at [247, 49] on div at bounding box center [250, 44] width 10 height 20
click at [268, 46] on div at bounding box center [272, 43] width 10 height 19
click at [52, 628] on span "New view" at bounding box center [91, 630] width 127 height 13
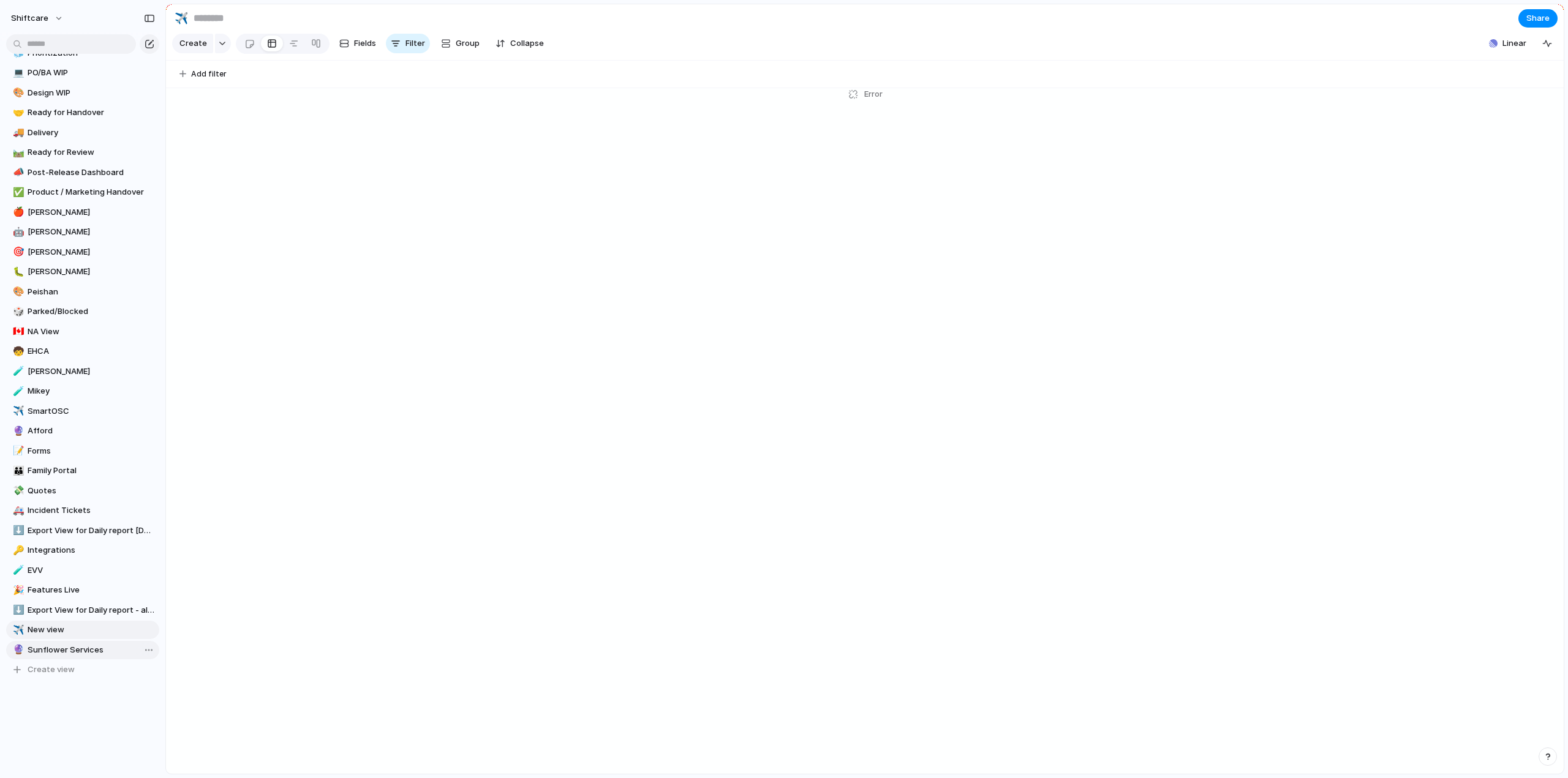
click at [55, 651] on span "Sunflower Services" at bounding box center [91, 650] width 127 height 13
type input "**********"
click at [441, 48] on div "button" at bounding box center [446, 44] width 10 height 10
click at [462, 48] on div "No results found" at bounding box center [784, 389] width 1568 height 778
click at [411, 48] on span "Filter" at bounding box center [415, 43] width 19 height 13
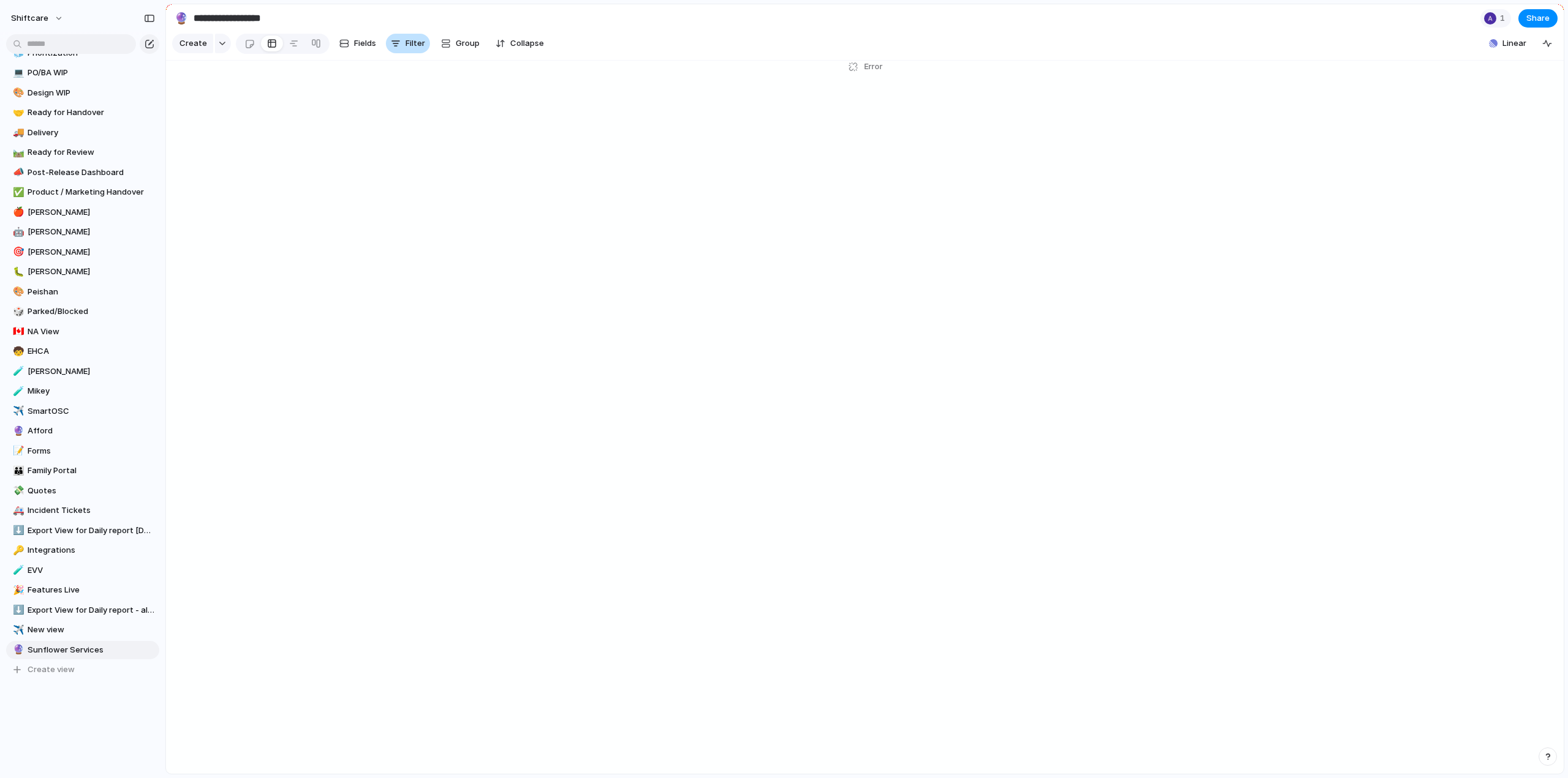
click at [411, 48] on span "Filter" at bounding box center [415, 43] width 19 height 13
click at [204, 72] on button "Add filter" at bounding box center [202, 74] width 62 height 17
click at [234, 112] on span "No results found" at bounding box center [261, 115] width 110 height 19
drag, startPoint x: 234, startPoint y: 112, endPoint x: 411, endPoint y: 248, distance: 223.2
click at [234, 115] on span "No results found" at bounding box center [261, 115] width 110 height 19
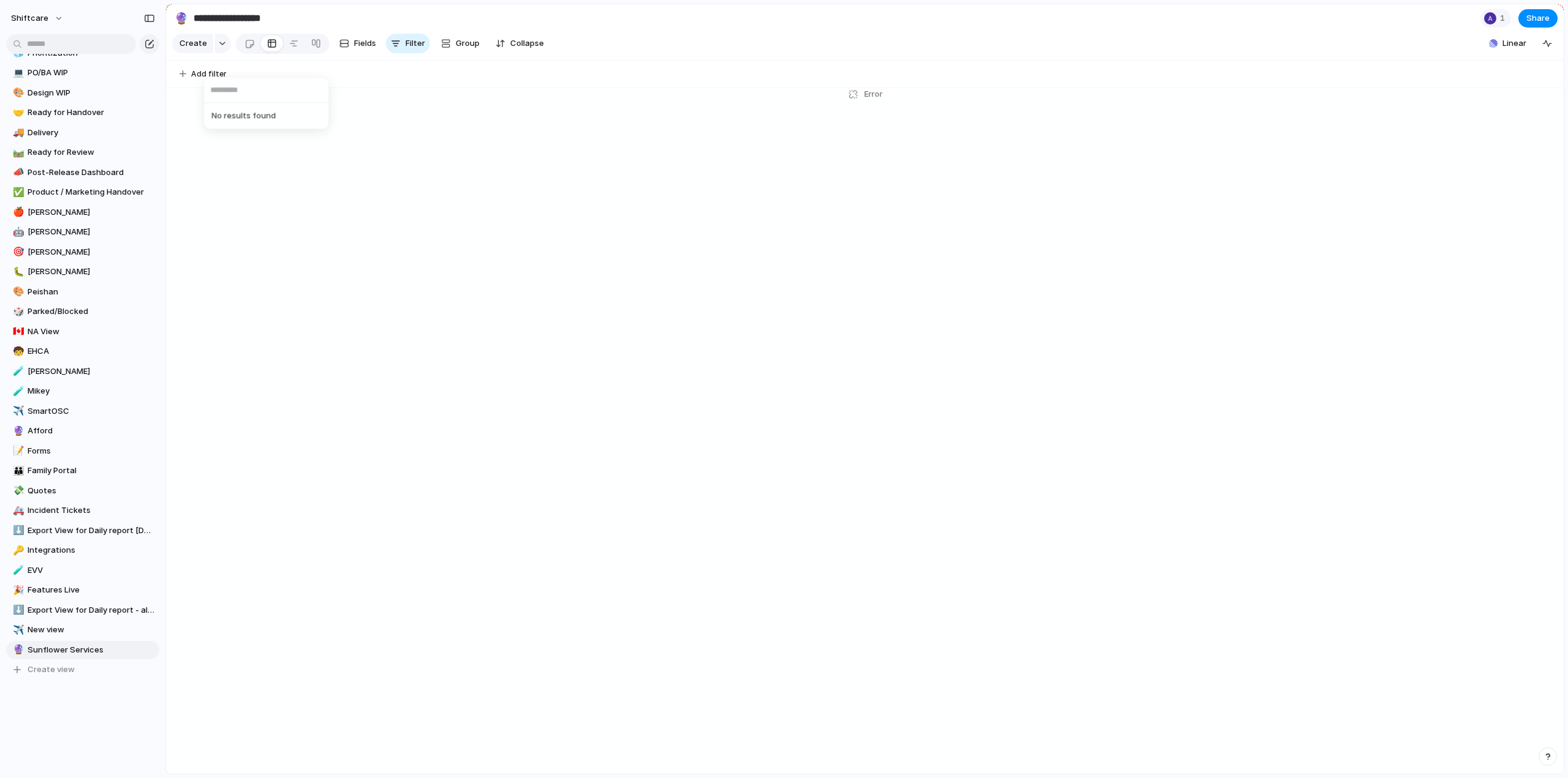
click at [446, 275] on div "No results found" at bounding box center [784, 389] width 1568 height 778
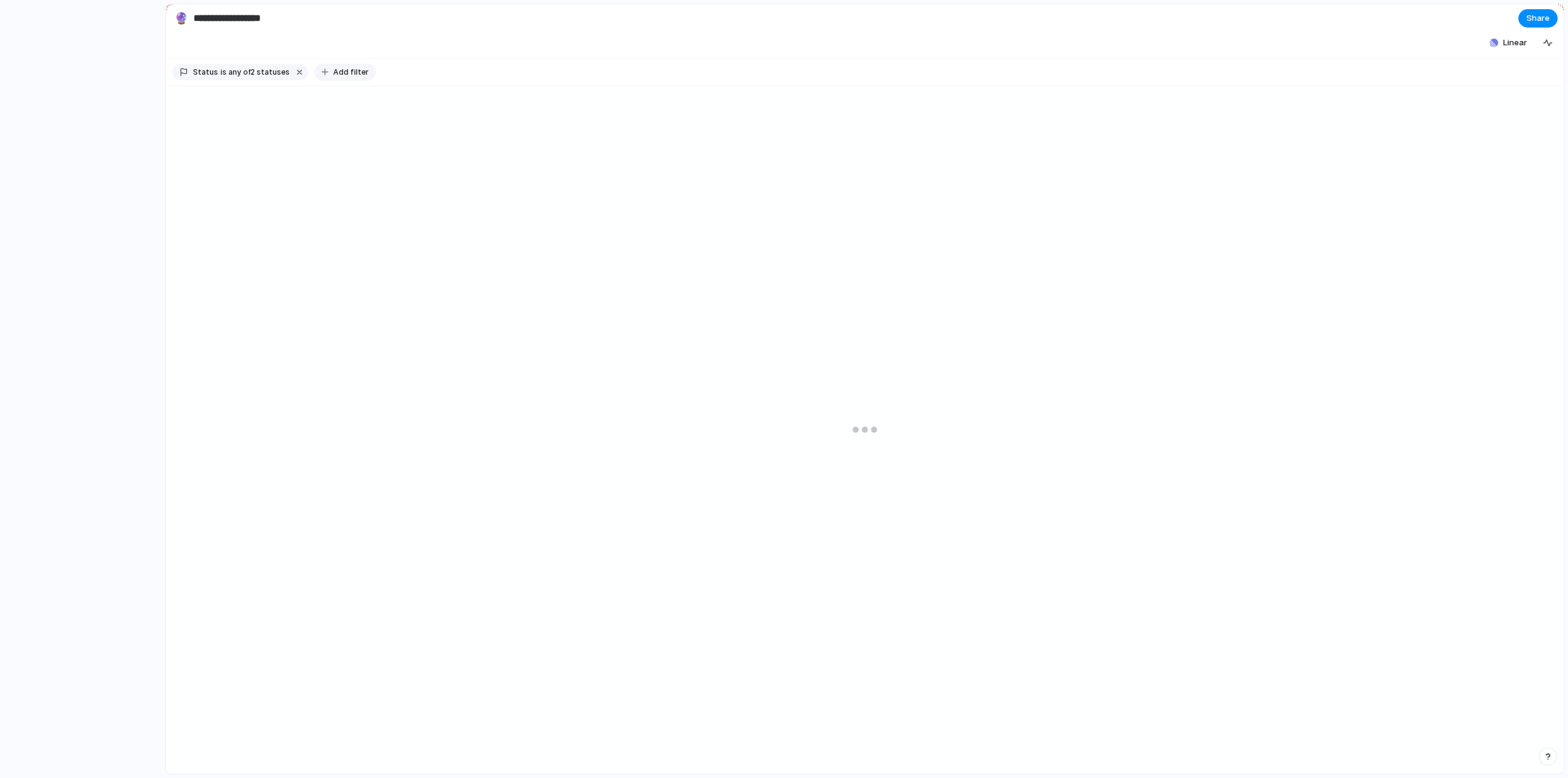
click at [339, 72] on button "Add filter" at bounding box center [345, 72] width 62 height 17
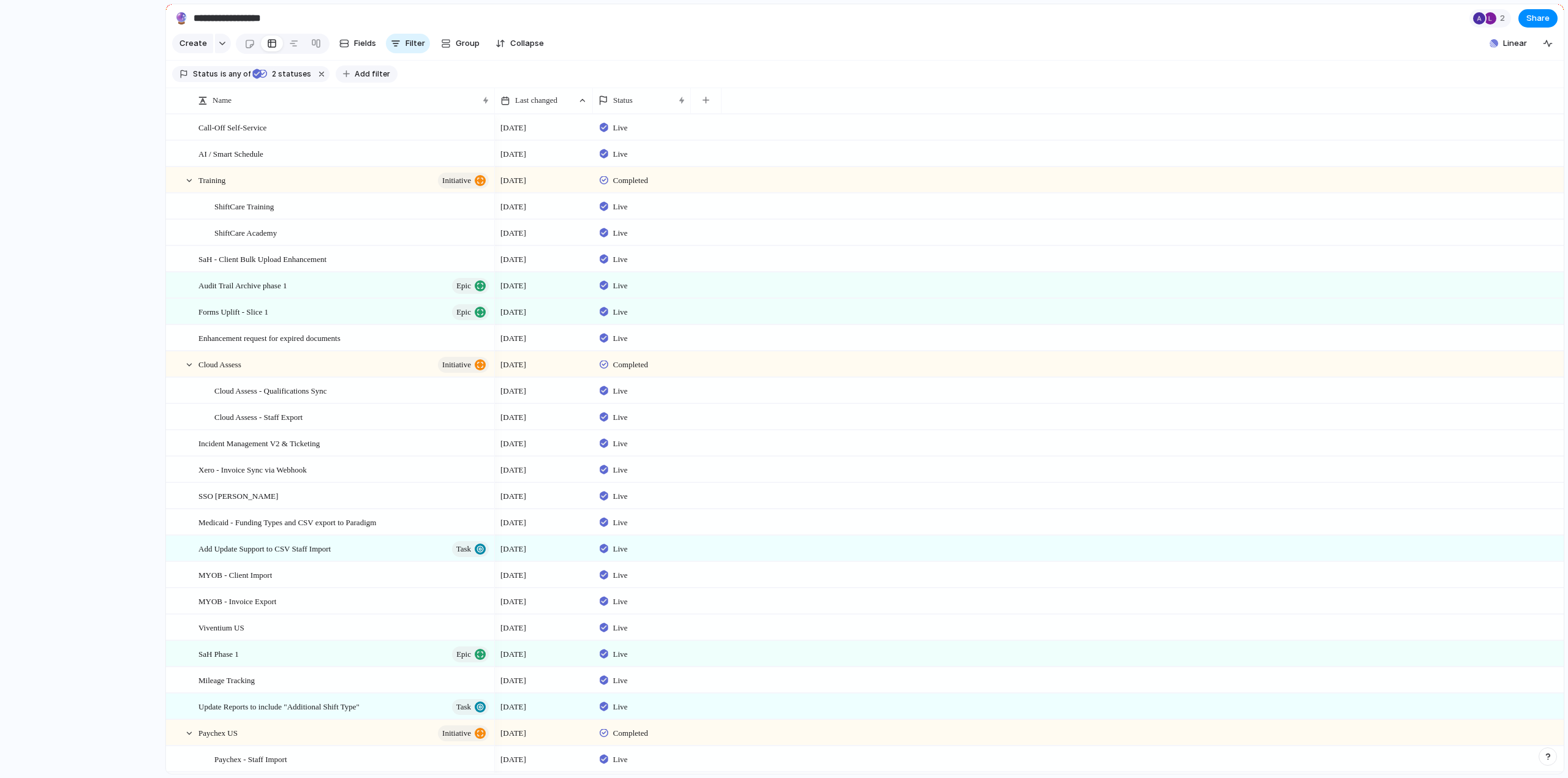
click at [368, 79] on span "Add filter" at bounding box center [373, 73] width 35 height 11
type input "****"
click at [387, 128] on div "Customer" at bounding box center [401, 128] width 53 height 13
type input "****"
click at [379, 126] on div at bounding box center [379, 127] width 21 height 21
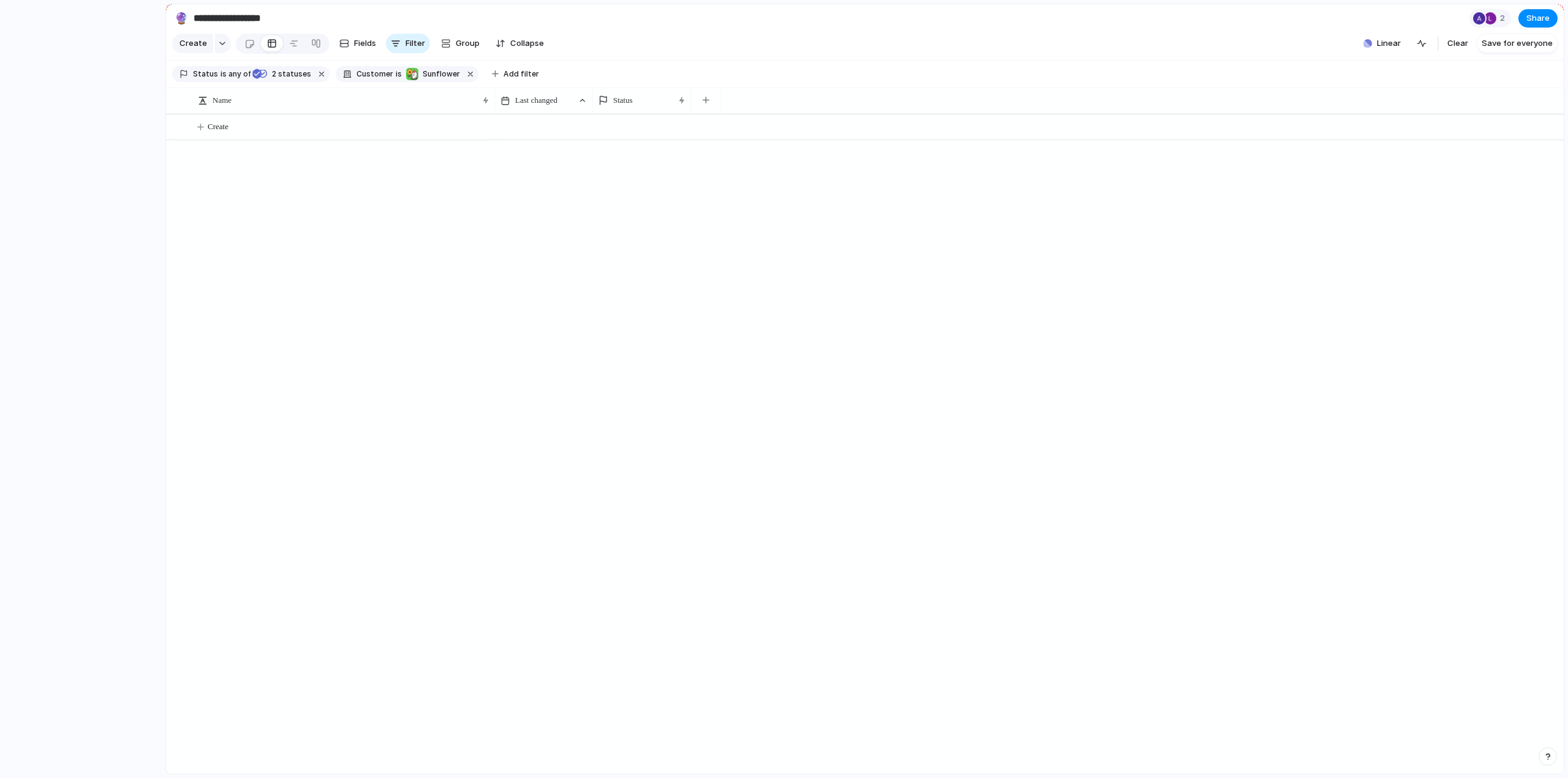
click at [314, 82] on div "**** Sunflower" at bounding box center [784, 389] width 1568 height 778
click at [314, 82] on button "button" at bounding box center [321, 73] width 16 height 16
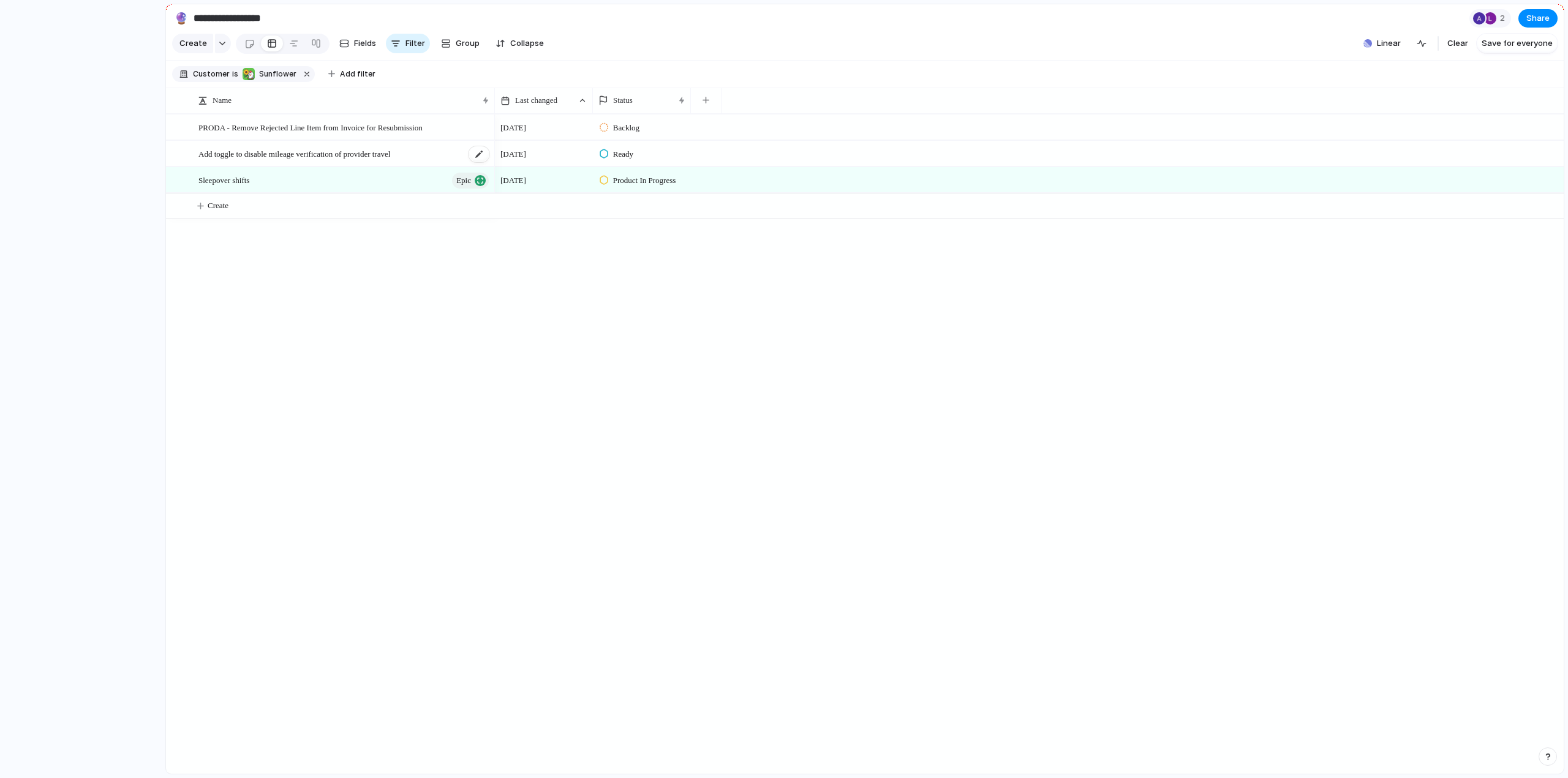
click at [385, 160] on span "Add toggle to disable mileage verification of provider travel" at bounding box center [293, 153] width 191 height 14
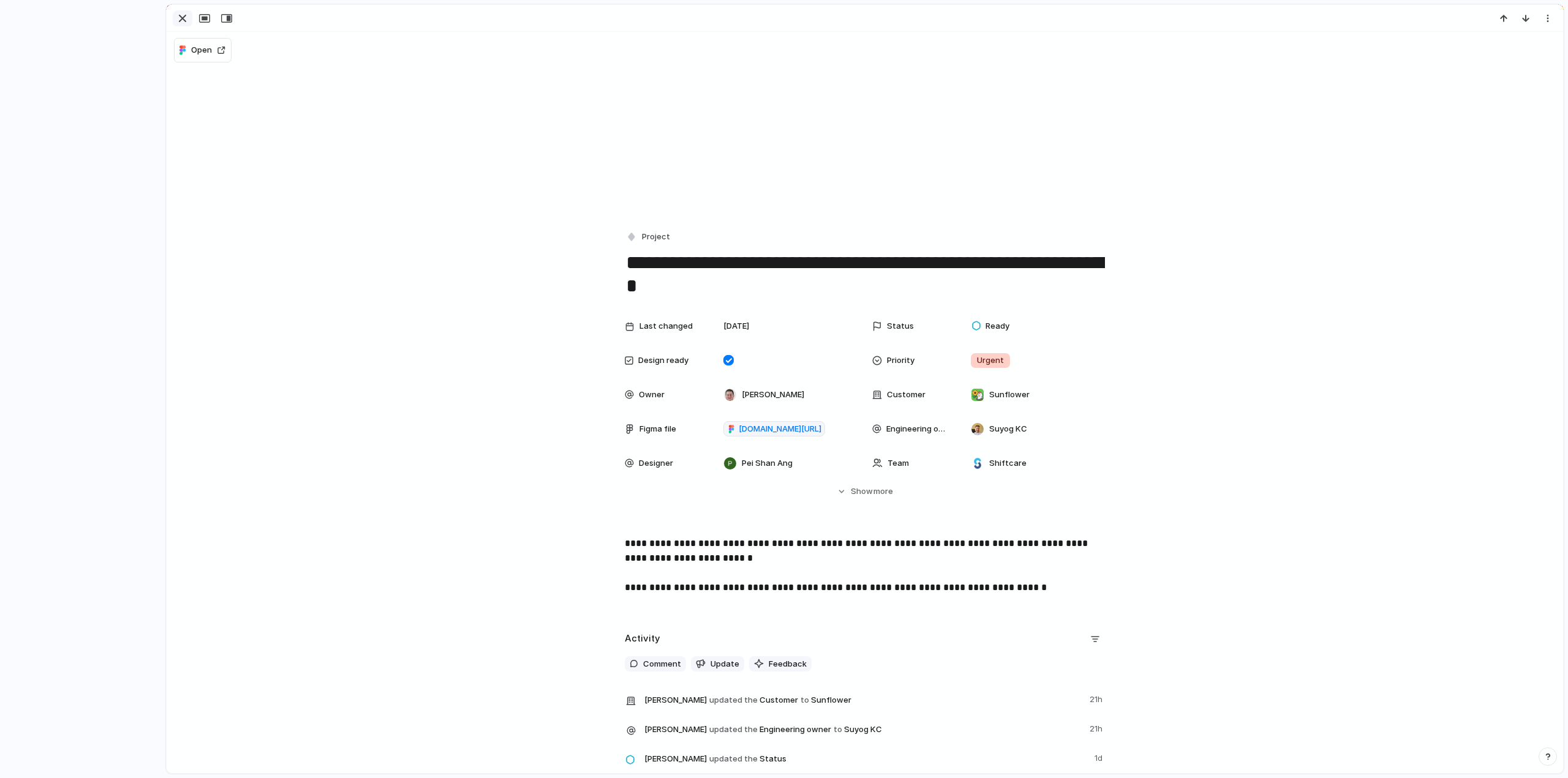
click at [182, 17] on div "button" at bounding box center [182, 18] width 14 height 14
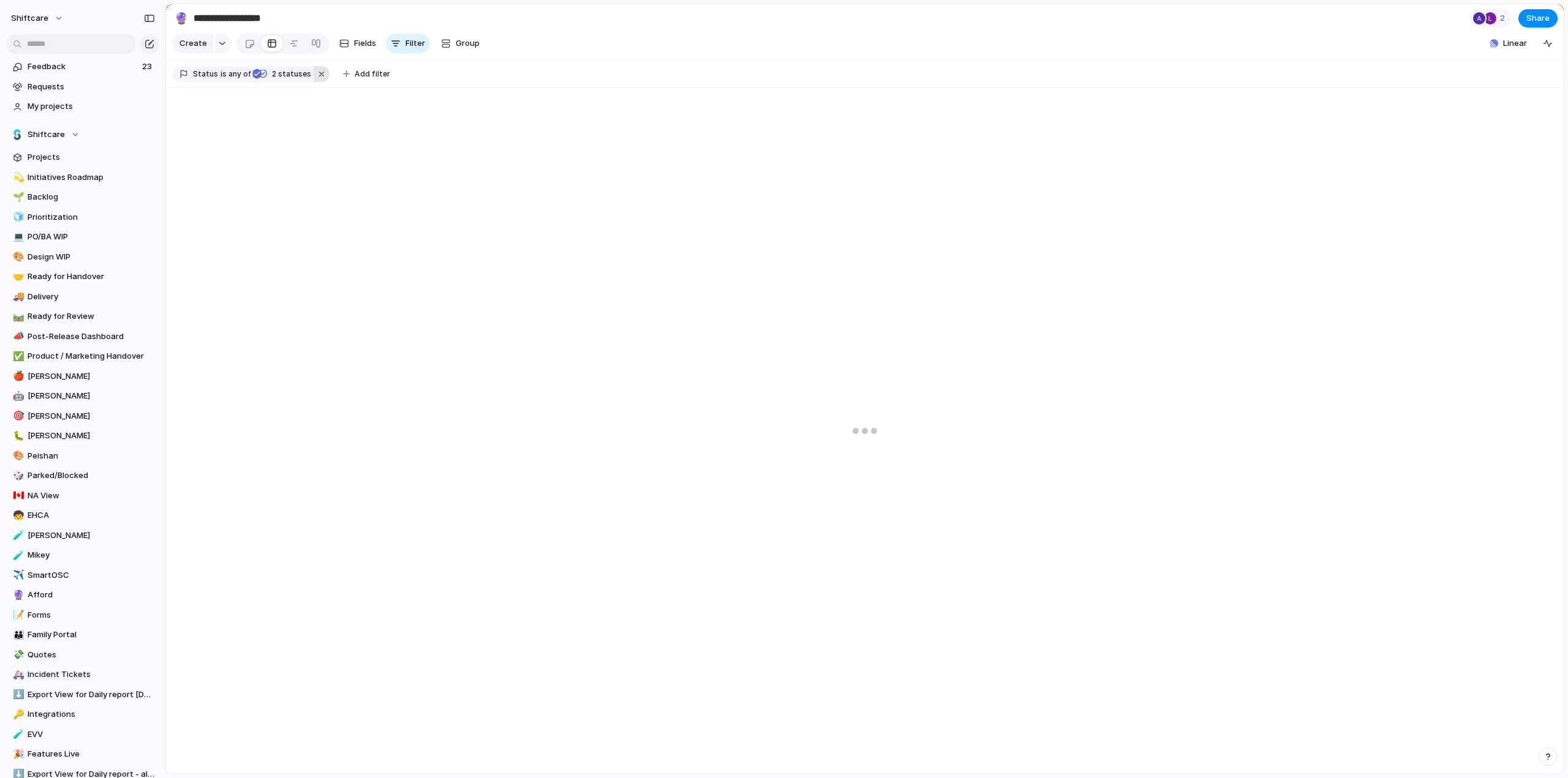
click at [319, 79] on button "button" at bounding box center [321, 73] width 16 height 16
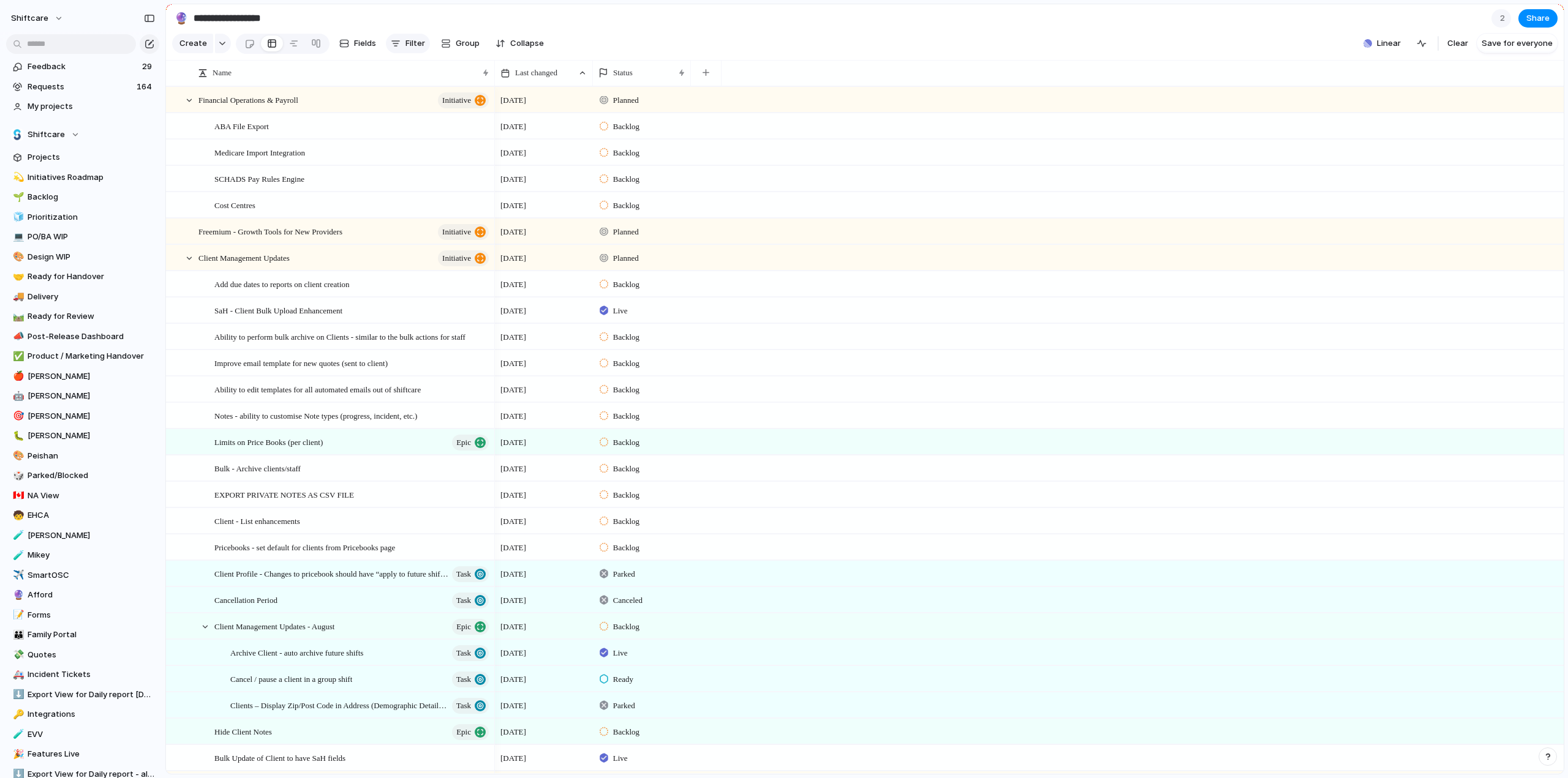
click at [417, 50] on span "Filter" at bounding box center [415, 43] width 19 height 13
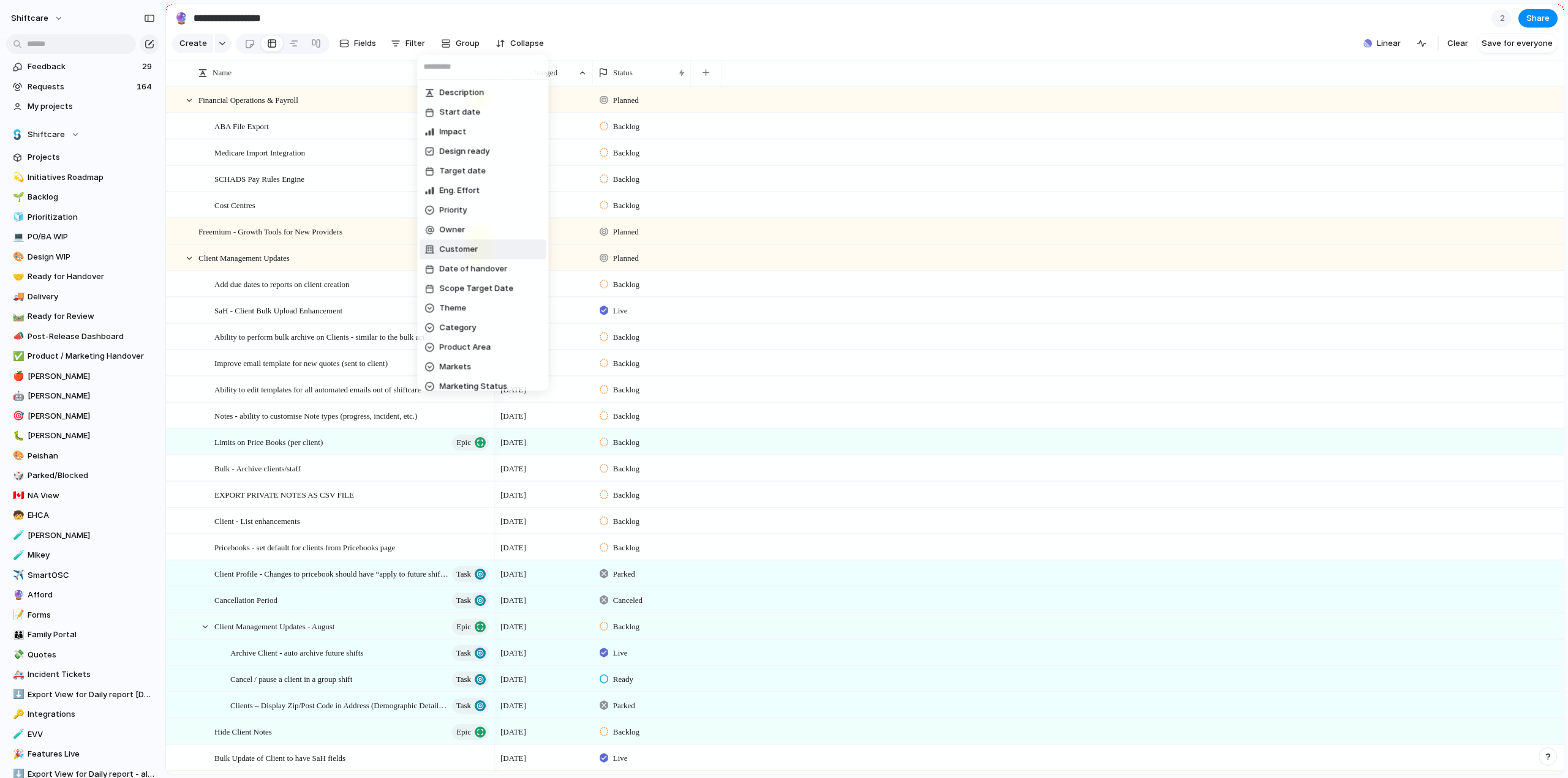
click at [486, 255] on li "Customer" at bounding box center [483, 249] width 126 height 19
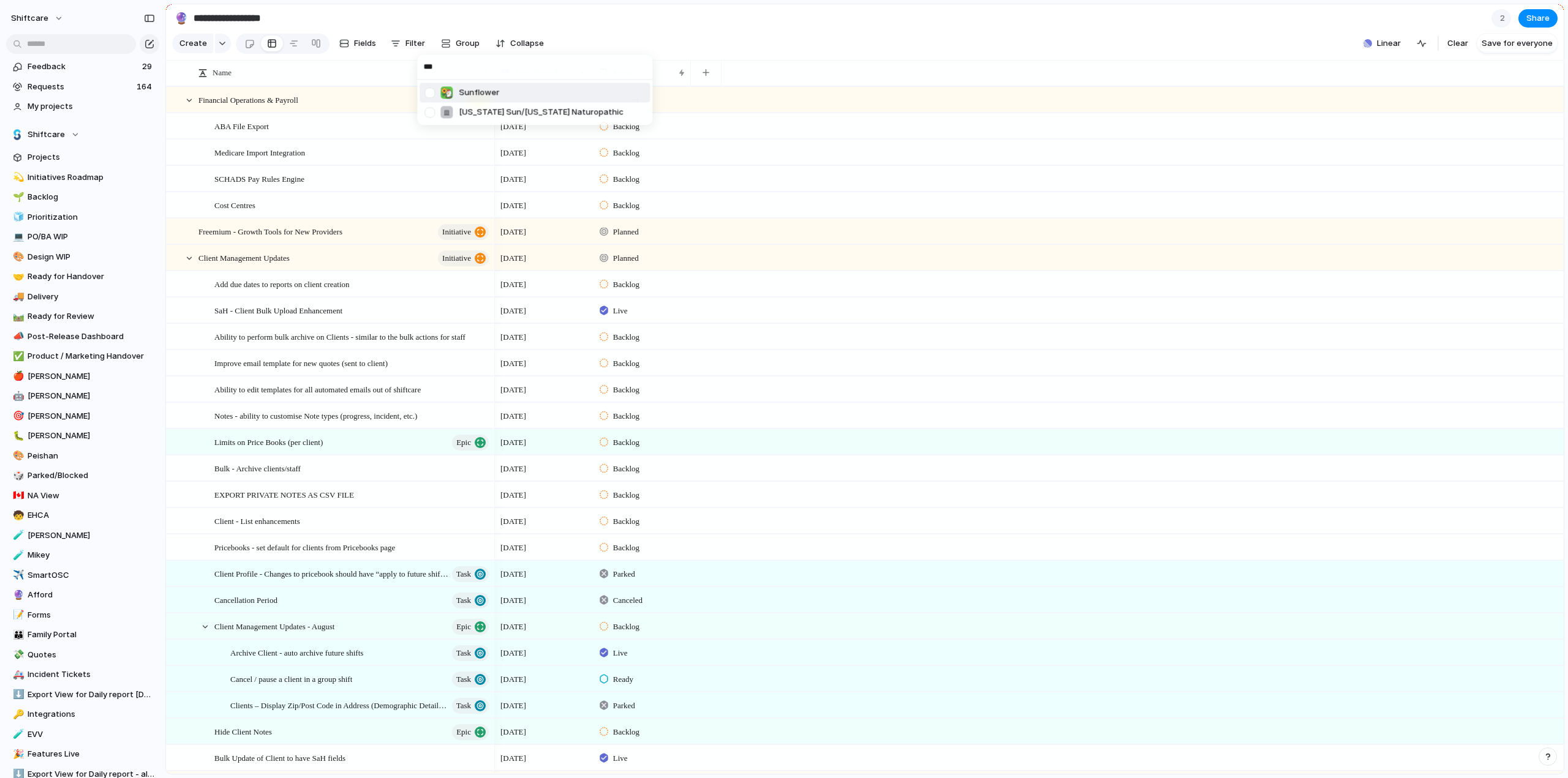
type input "***"
click at [427, 91] on div at bounding box center [429, 92] width 21 height 21
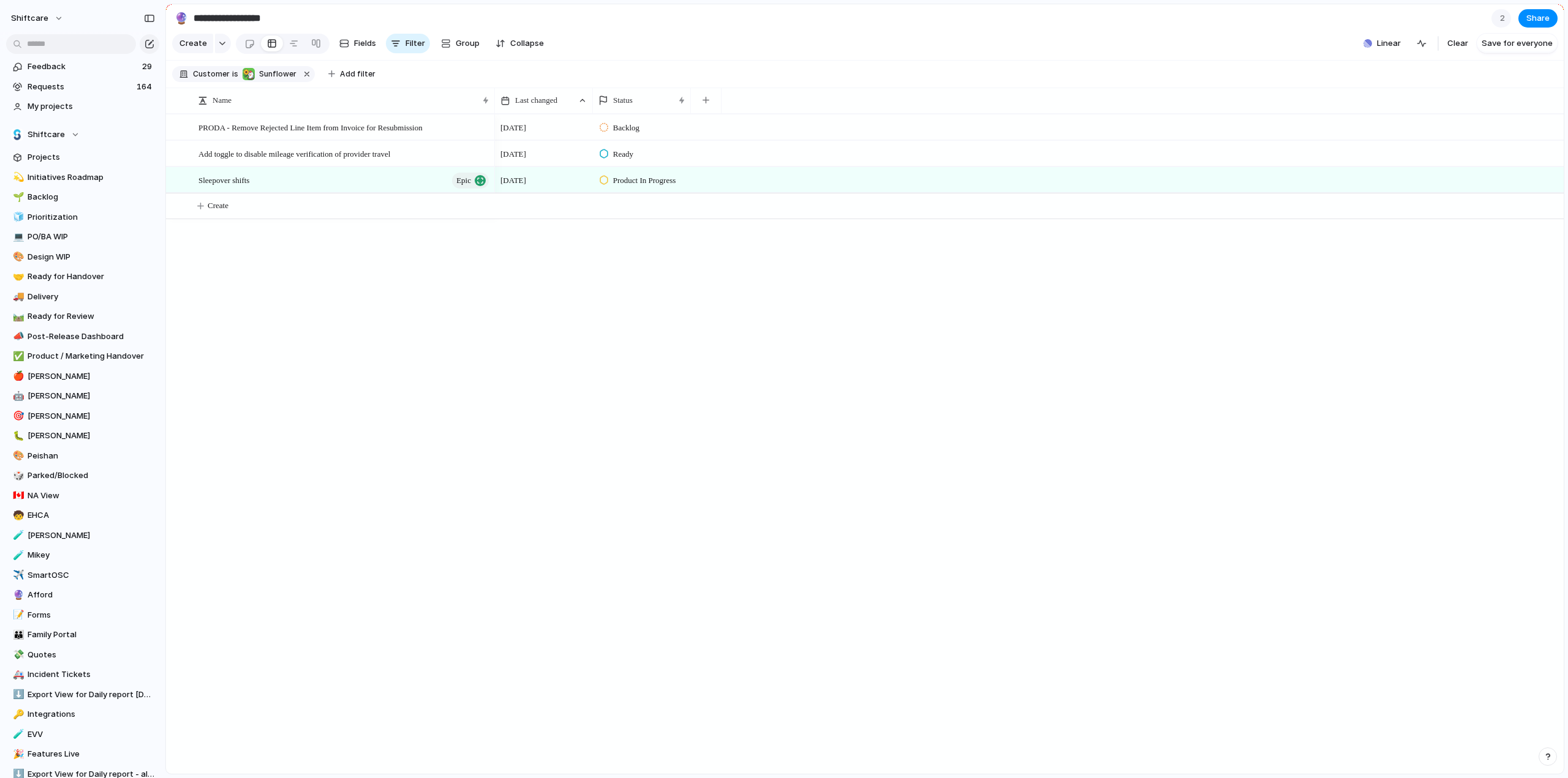
click at [317, 353] on div "*** Sunflower California Sun/Arizona Naturopathic" at bounding box center [784, 389] width 1568 height 778
click at [40, 39] on input "text" at bounding box center [71, 44] width 130 height 19
click at [43, 41] on input "text" at bounding box center [71, 44] width 130 height 19
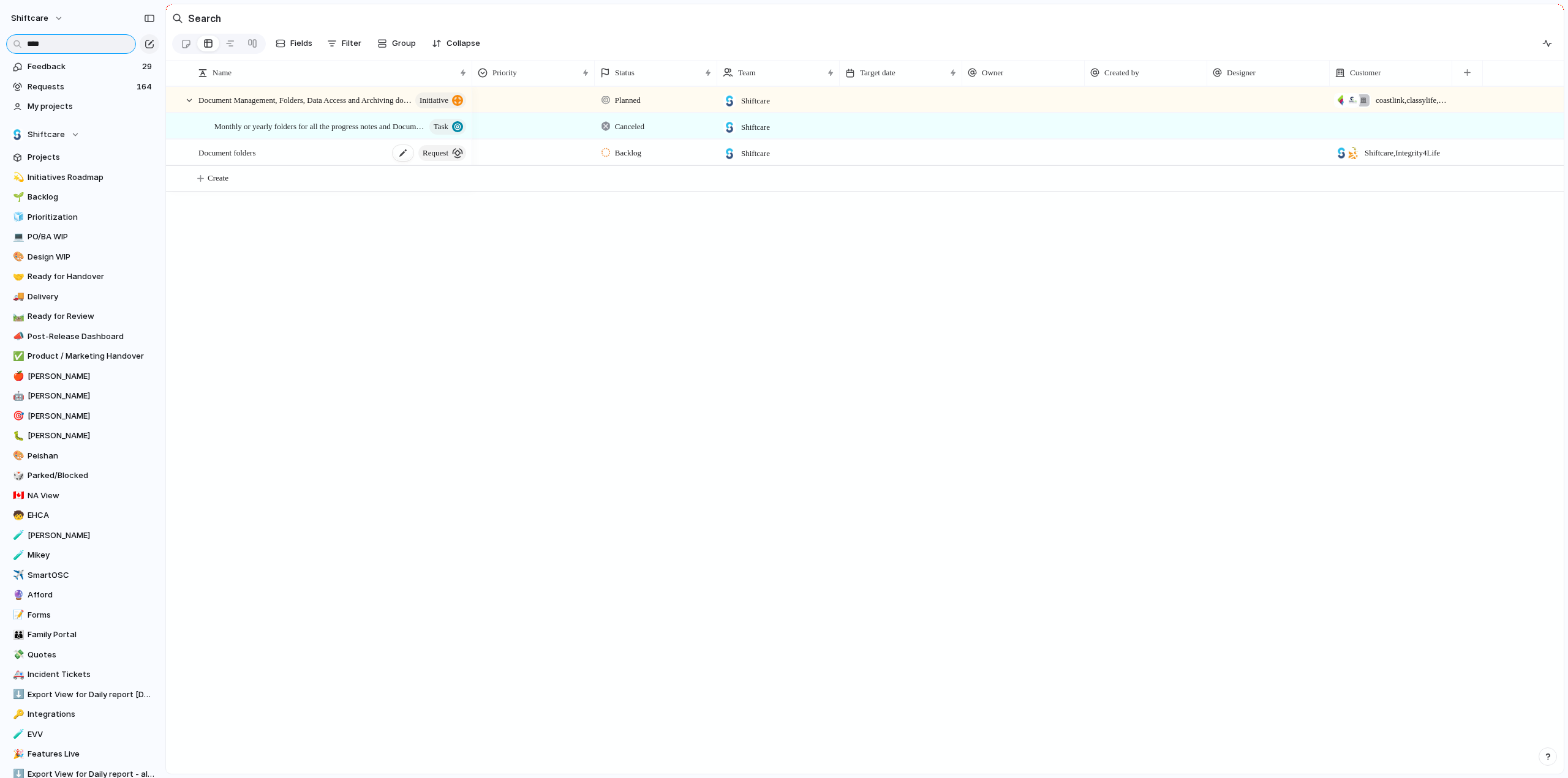
type input "****"
click at [228, 159] on span "Document folders" at bounding box center [227, 152] width 57 height 14
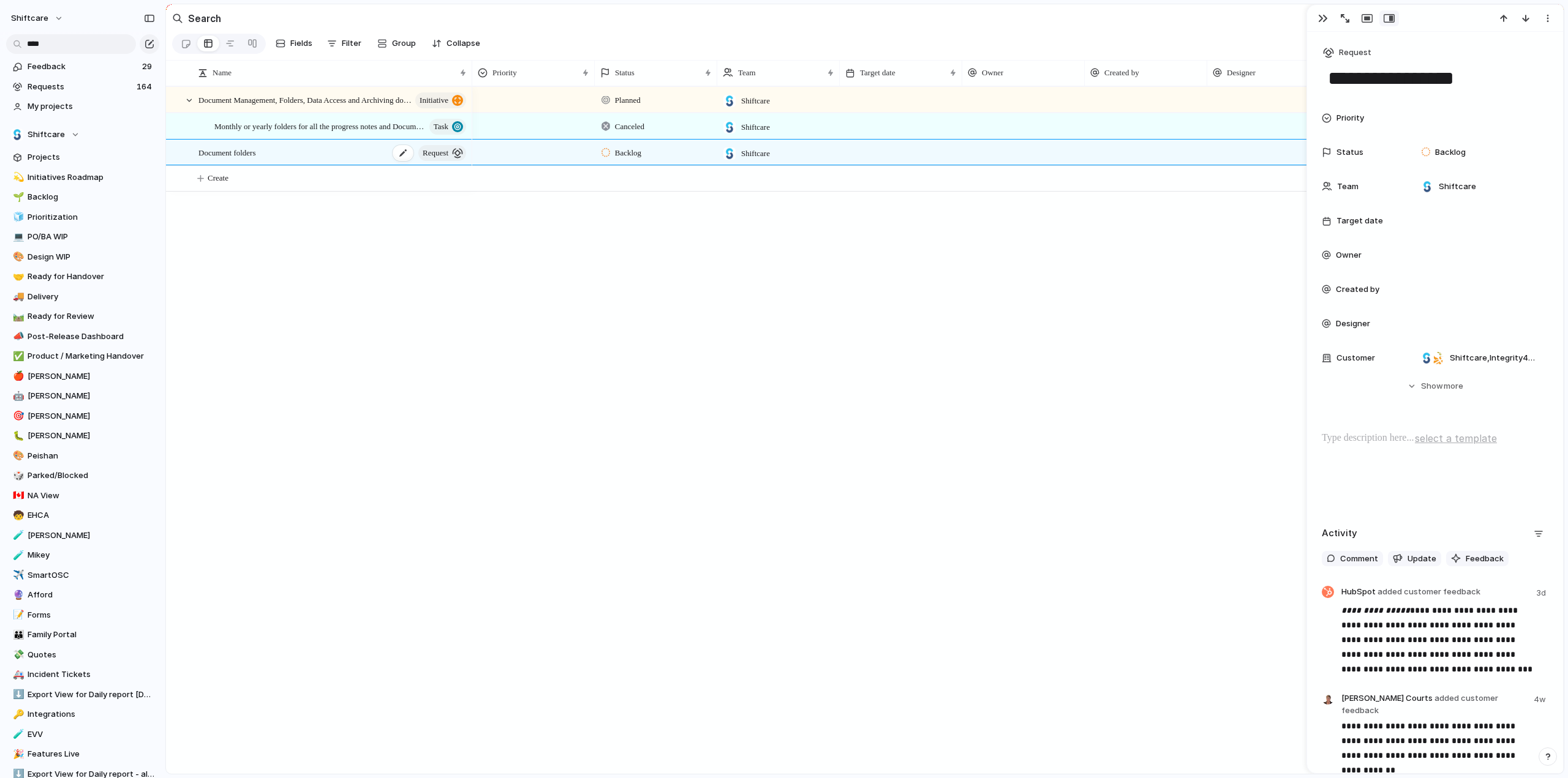
click at [270, 156] on div "Document folders request" at bounding box center [333, 153] width 270 height 25
click at [1342, 17] on div "button" at bounding box center [1345, 19] width 8 height 8
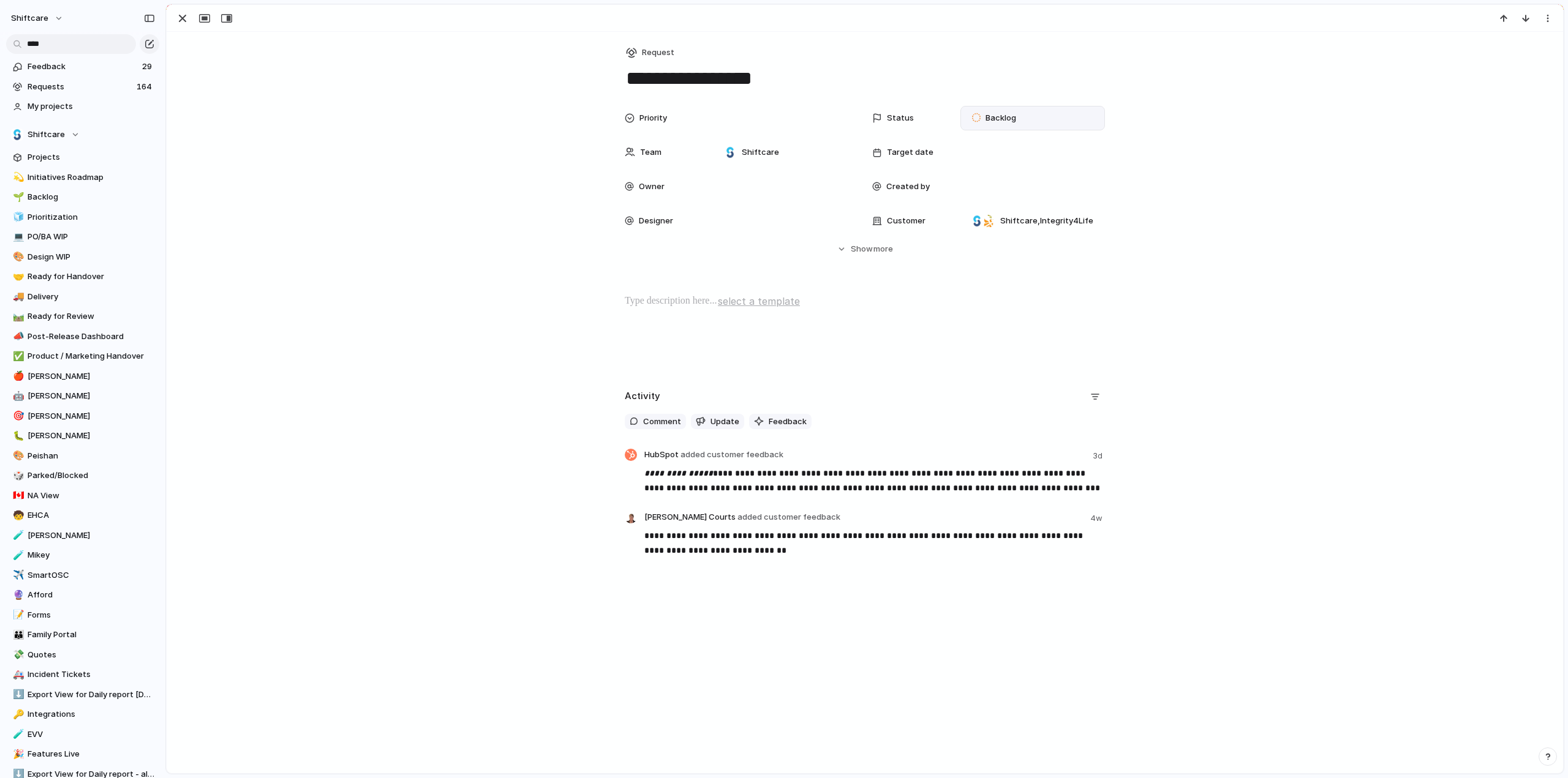
click at [993, 120] on span "Backlog" at bounding box center [1001, 118] width 30 height 13
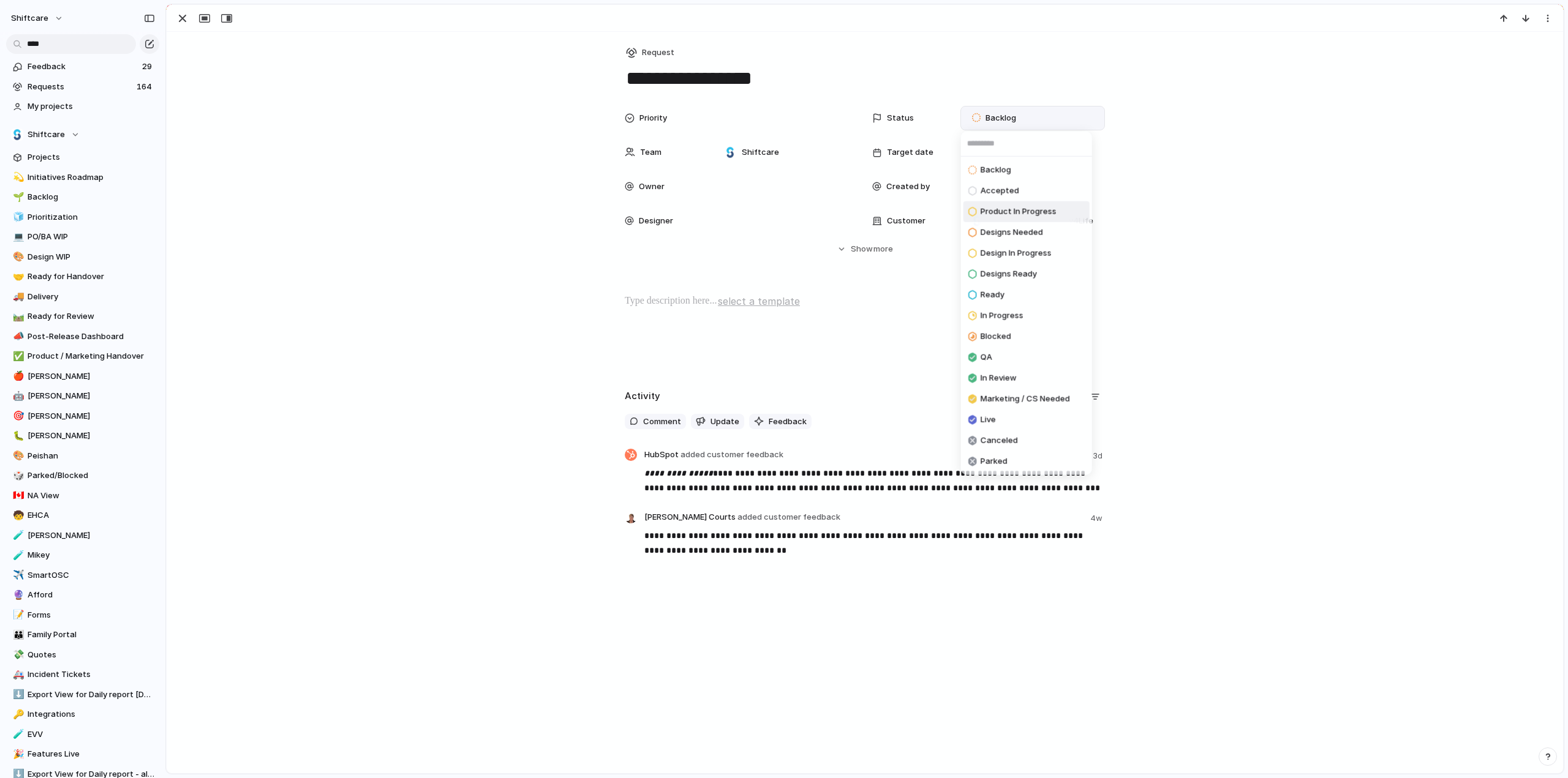
click at [996, 212] on span "Product In Progress" at bounding box center [1018, 212] width 76 height 13
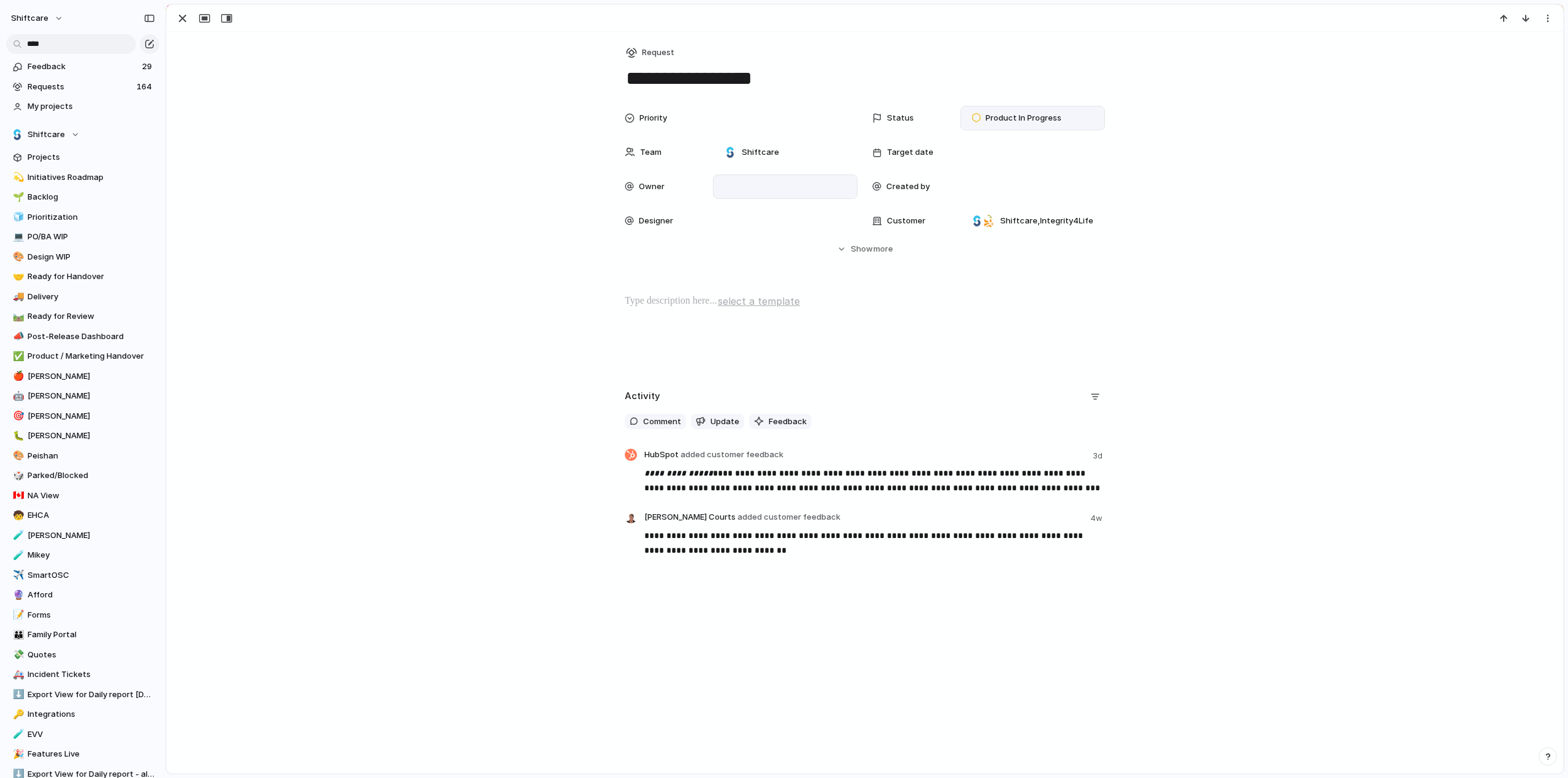
click at [731, 190] on div at bounding box center [785, 187] width 133 height 13
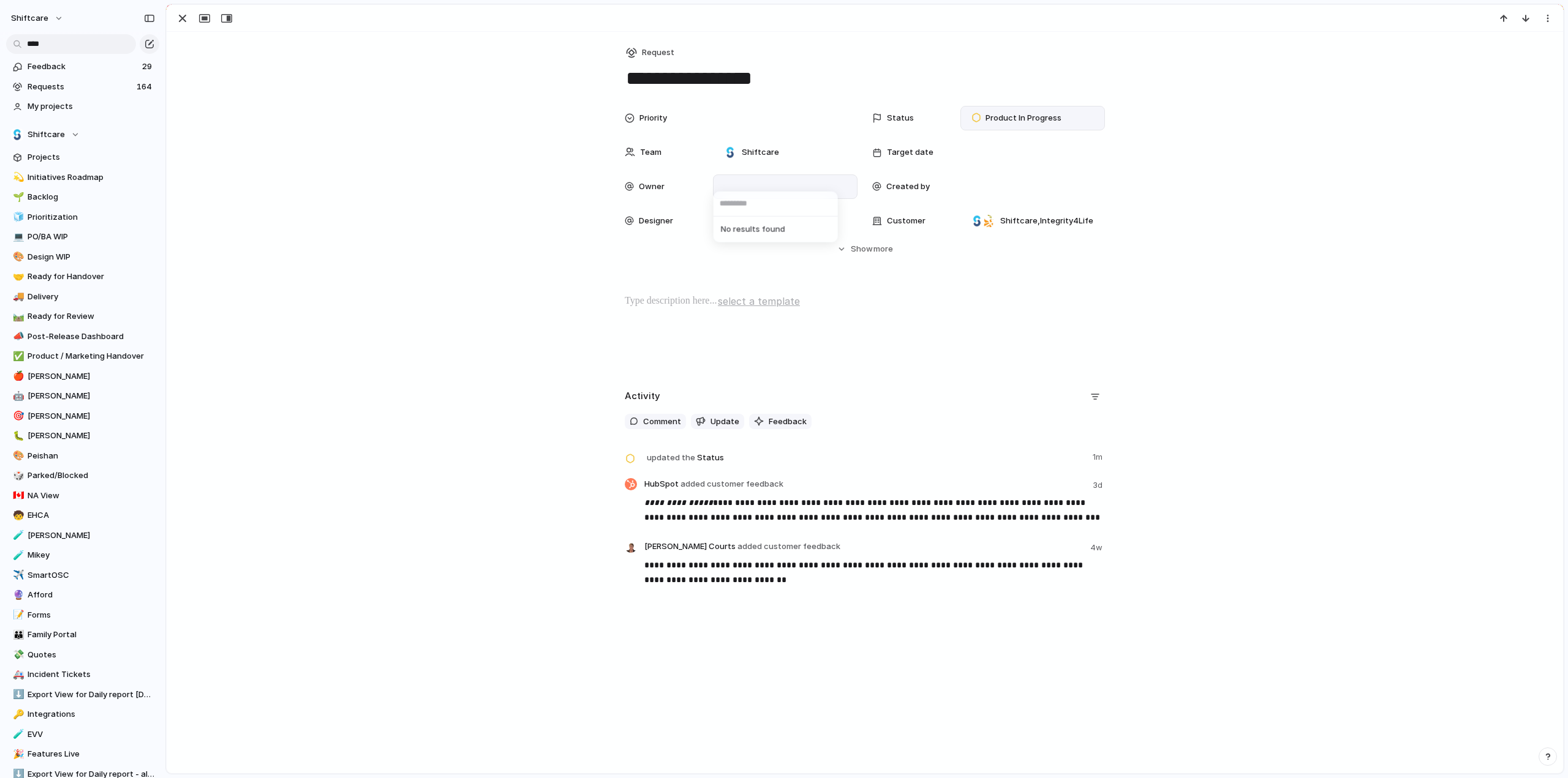
drag, startPoint x: 740, startPoint y: 180, endPoint x: 738, endPoint y: 188, distance: 8.2
click at [740, 180] on div "No results found" at bounding box center [784, 389] width 1568 height 778
click at [733, 188] on div at bounding box center [785, 187] width 133 height 13
drag, startPoint x: 744, startPoint y: 204, endPoint x: 706, endPoint y: 205, distance: 38.0
click at [709, 206] on div "**** No results found" at bounding box center [784, 389] width 1568 height 778
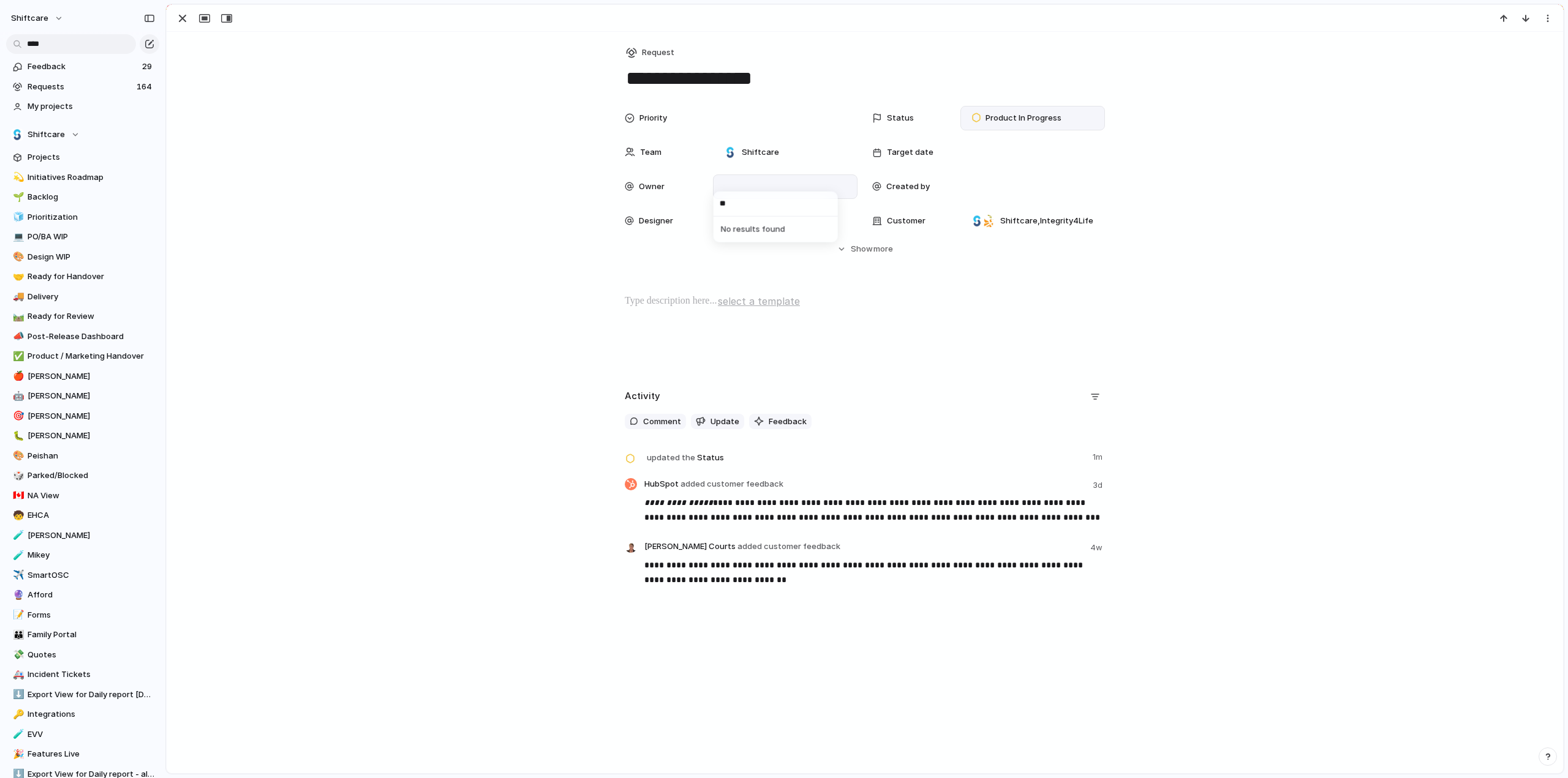
type input "*"
click at [518, 190] on div "No results found" at bounding box center [784, 389] width 1568 height 778
click at [758, 185] on div at bounding box center [785, 187] width 133 height 13
drag, startPoint x: 411, startPoint y: 275, endPoint x: 655, endPoint y: 240, distance: 246.5
click at [413, 274] on div "No results found" at bounding box center [784, 389] width 1568 height 778
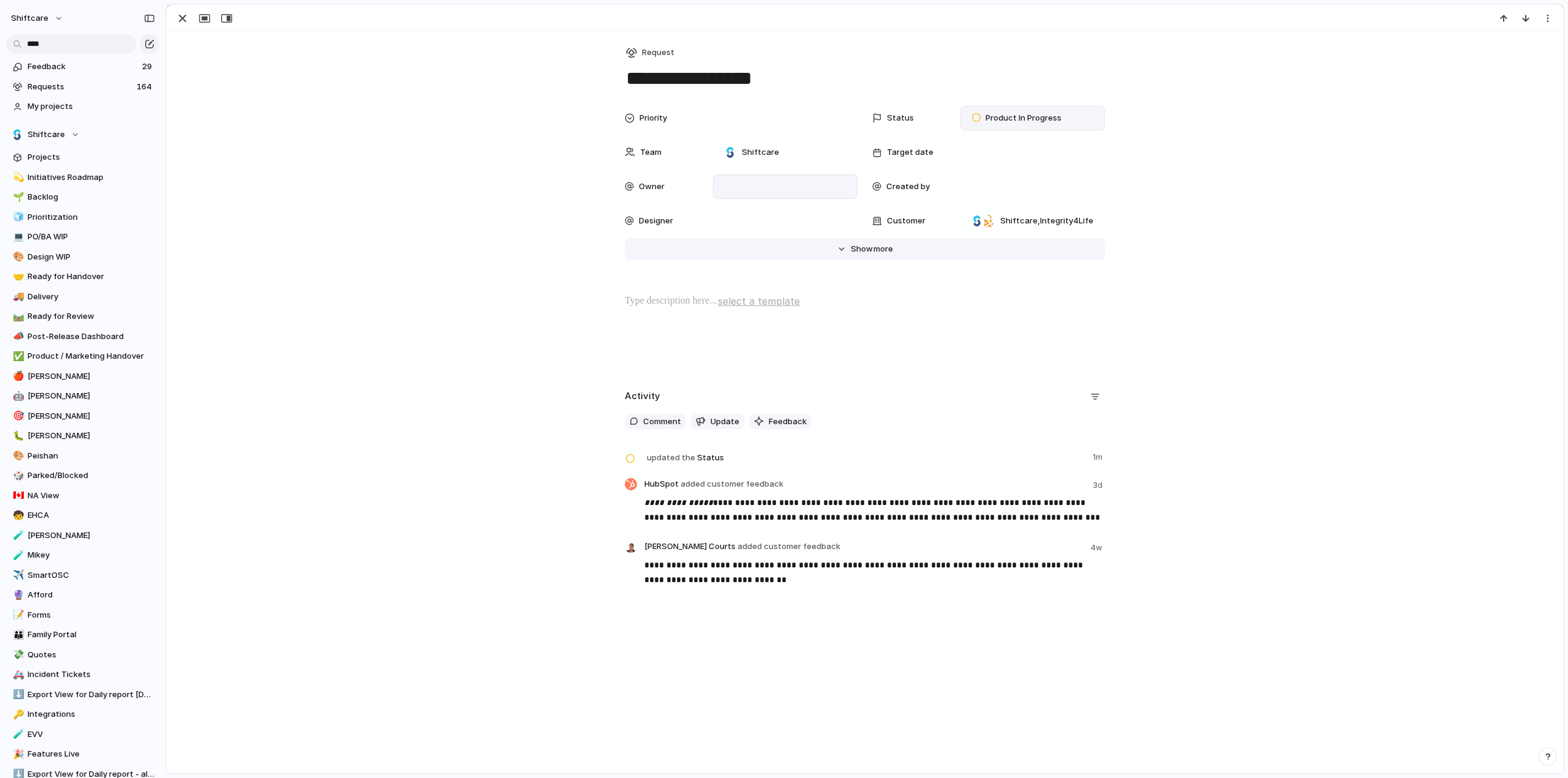
click at [865, 249] on span "Show" at bounding box center [862, 249] width 22 height 13
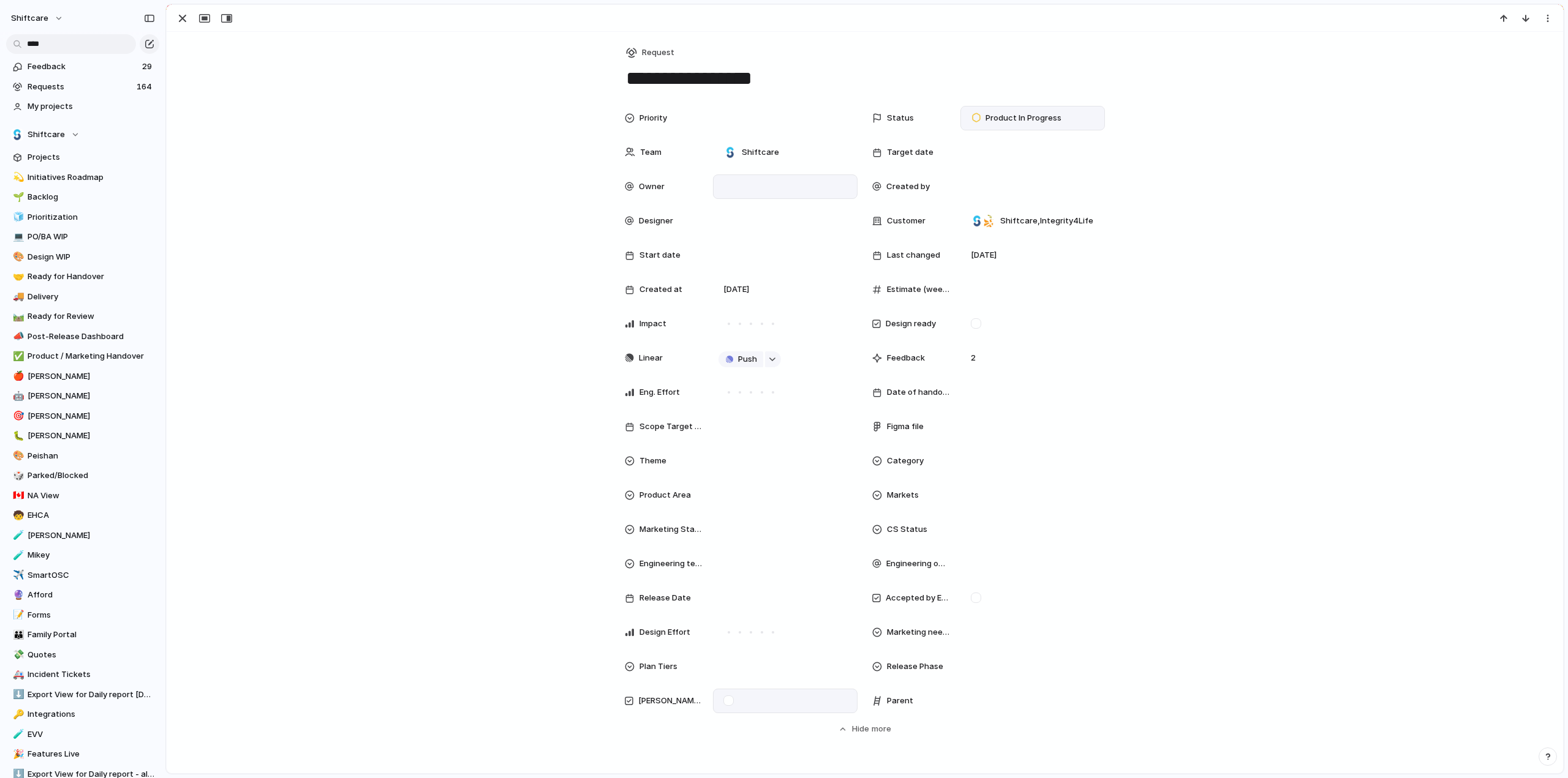
click at [724, 702] on div at bounding box center [728, 700] width 10 height 10
click at [725, 188] on div at bounding box center [785, 187] width 133 height 13
click at [749, 185] on div "No results found" at bounding box center [784, 389] width 1568 height 778
click at [749, 185] on div at bounding box center [785, 187] width 133 height 13
click at [749, 185] on div "No results found" at bounding box center [784, 389] width 1568 height 778
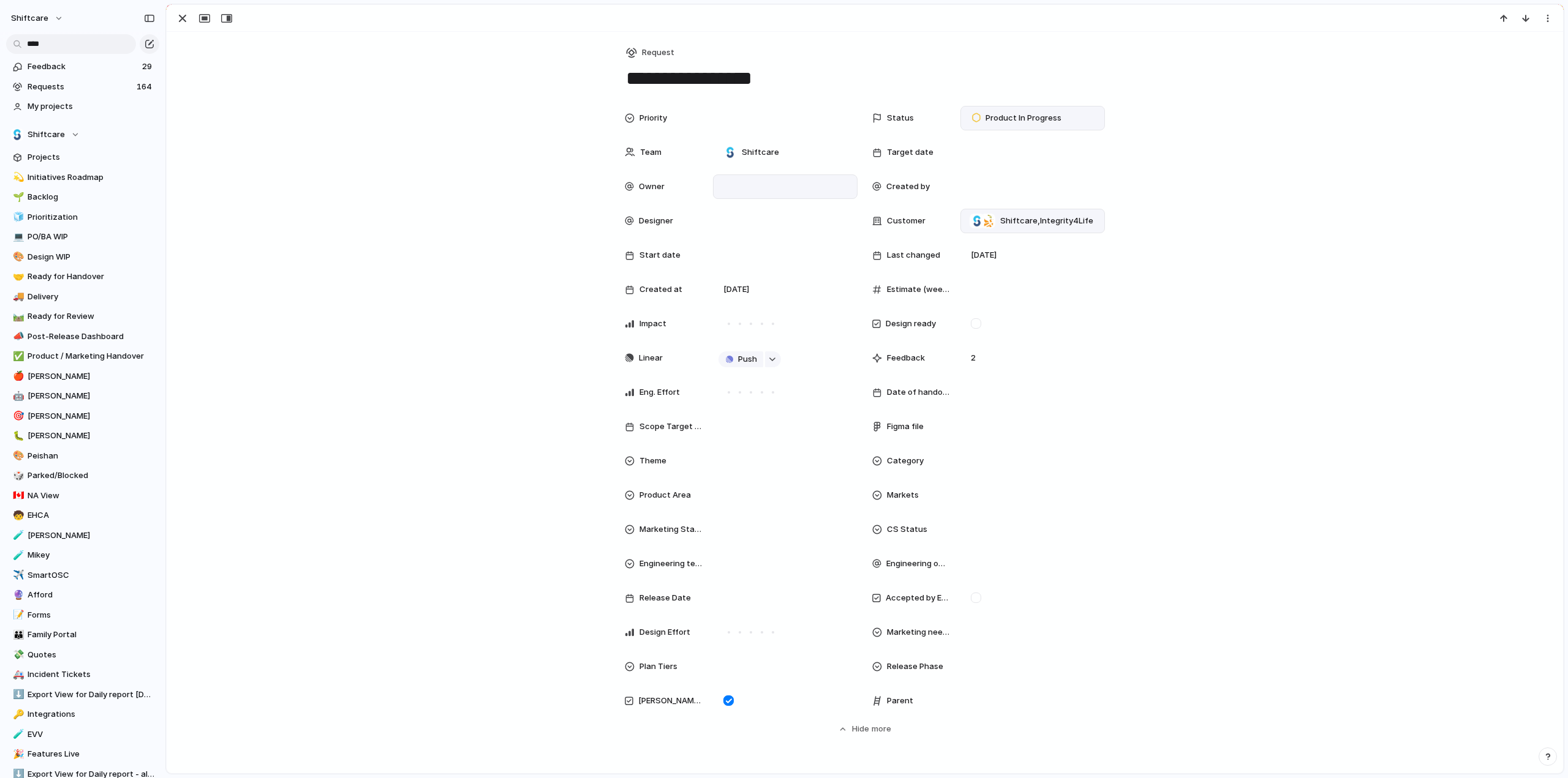
click at [1005, 223] on span "Shiftcare , Integrity4Life" at bounding box center [1046, 221] width 93 height 13
type input "****"
click at [968, 266] on div at bounding box center [973, 271] width 21 height 21
click at [296, 242] on div "**** Sunflower Add 'sunf'" at bounding box center [784, 389] width 1568 height 778
click at [734, 178] on div at bounding box center [785, 186] width 144 height 24
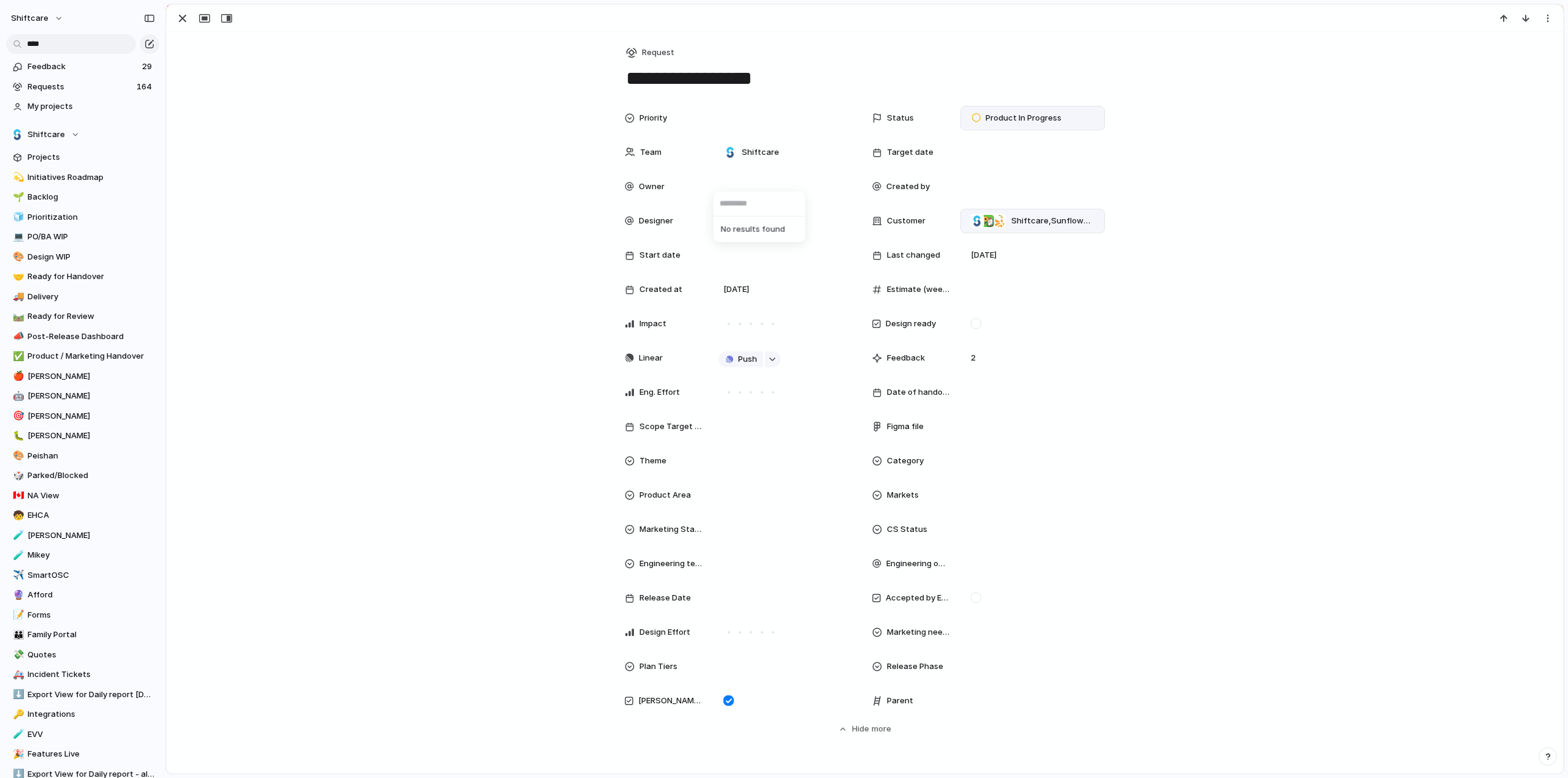
click at [741, 184] on div "No results found" at bounding box center [784, 389] width 1568 height 778
click at [725, 185] on div "No results found" at bounding box center [784, 389] width 1568 height 778
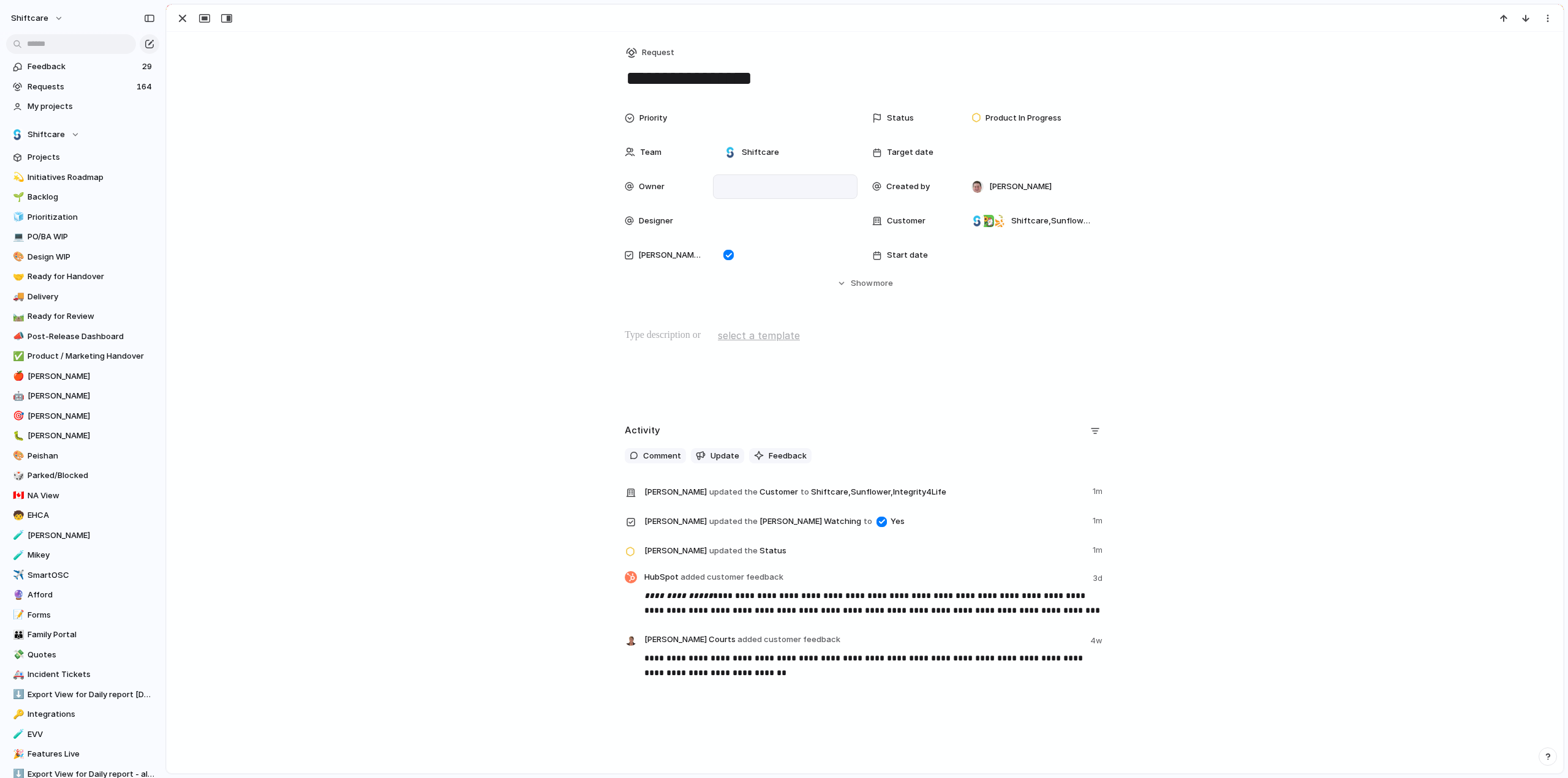
click at [738, 180] on div at bounding box center [785, 187] width 133 height 13
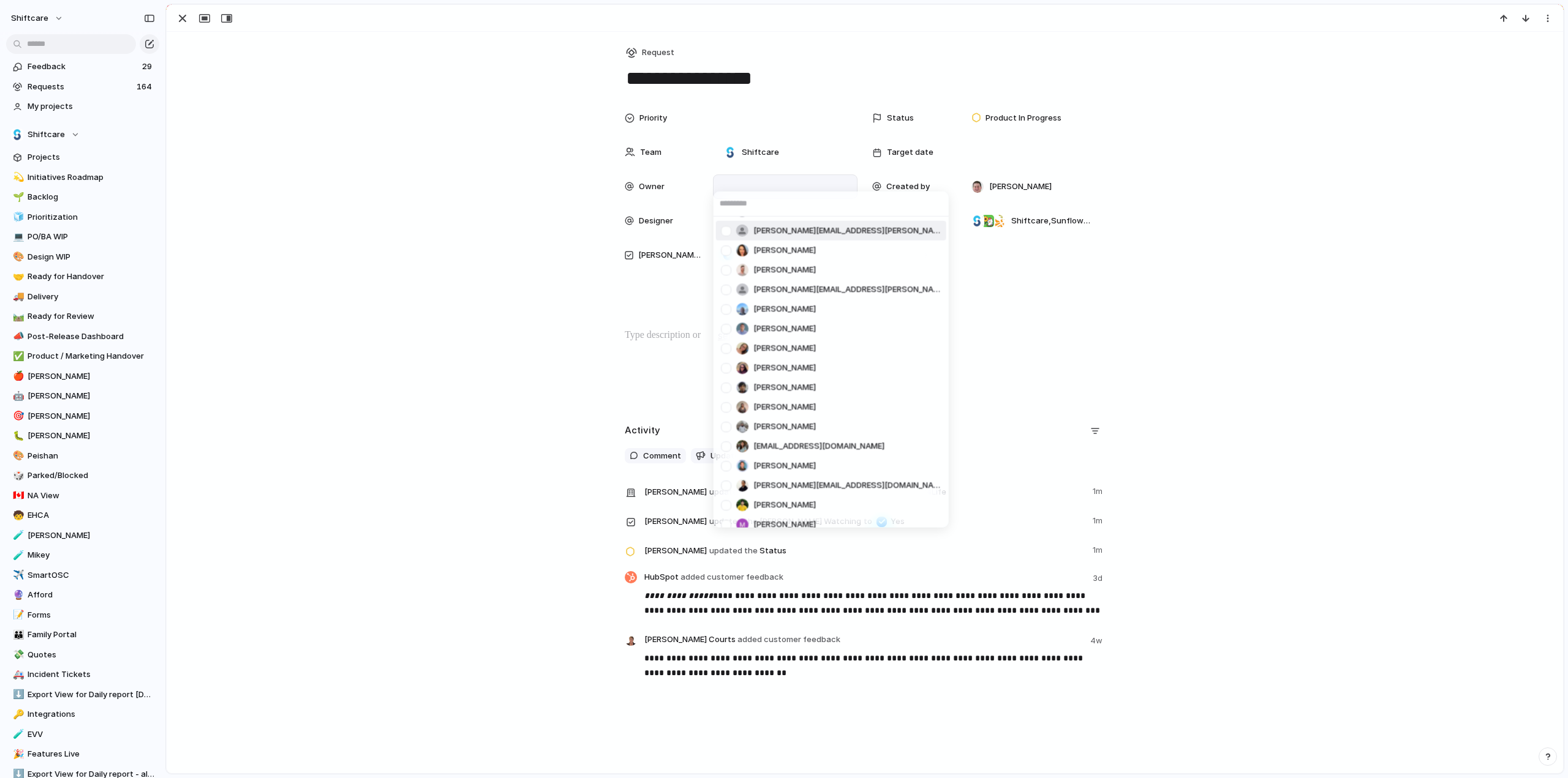
scroll to position [498, 0]
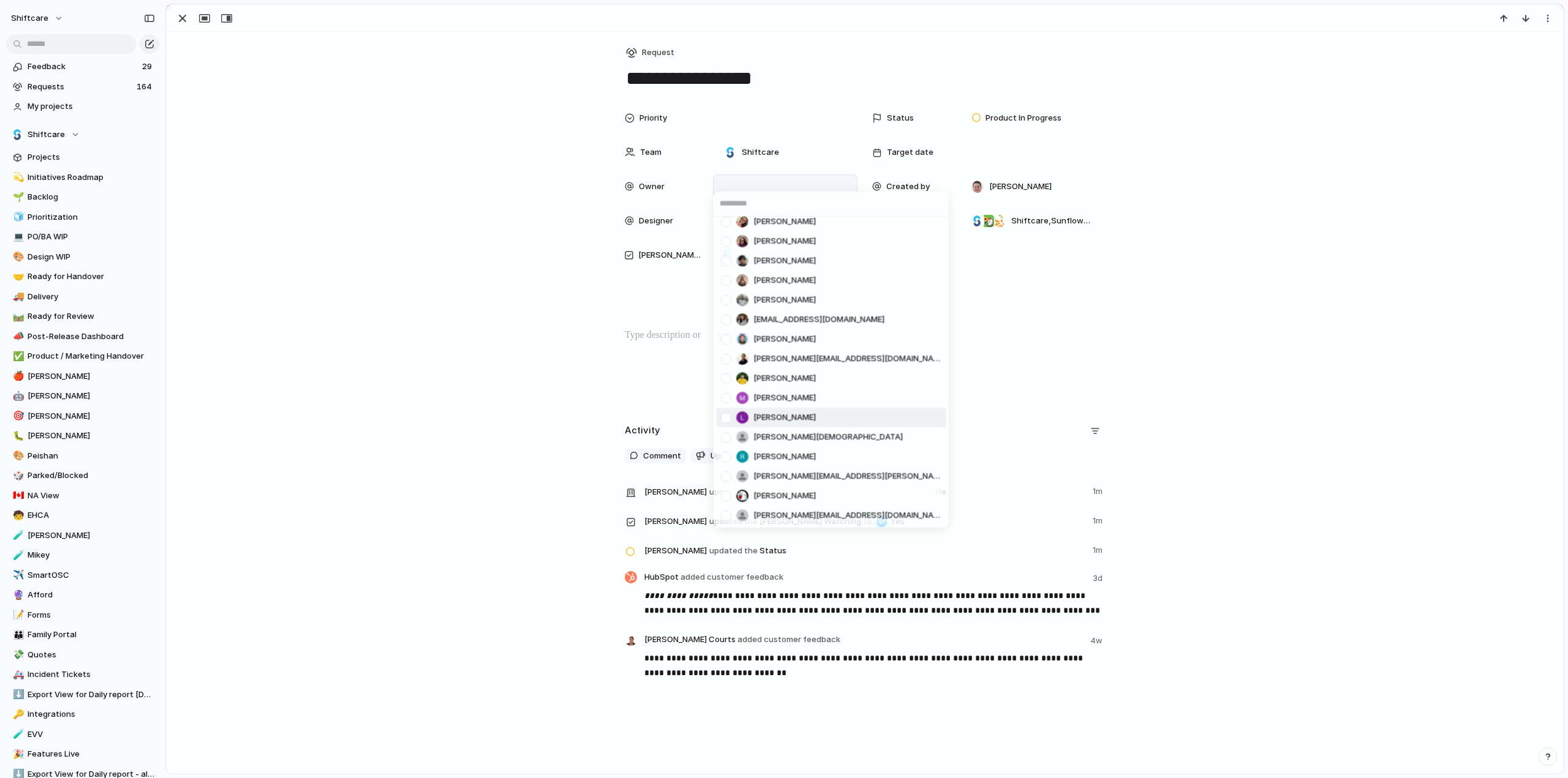
click at [723, 420] on div at bounding box center [726, 416] width 21 height 21
click at [466, 338] on div "[PERSON_NAME] [PERSON_NAME] [PERSON_NAME] He Giórgenes [PERSON_NAME] [PERSON_NA…" at bounding box center [784, 389] width 1568 height 778
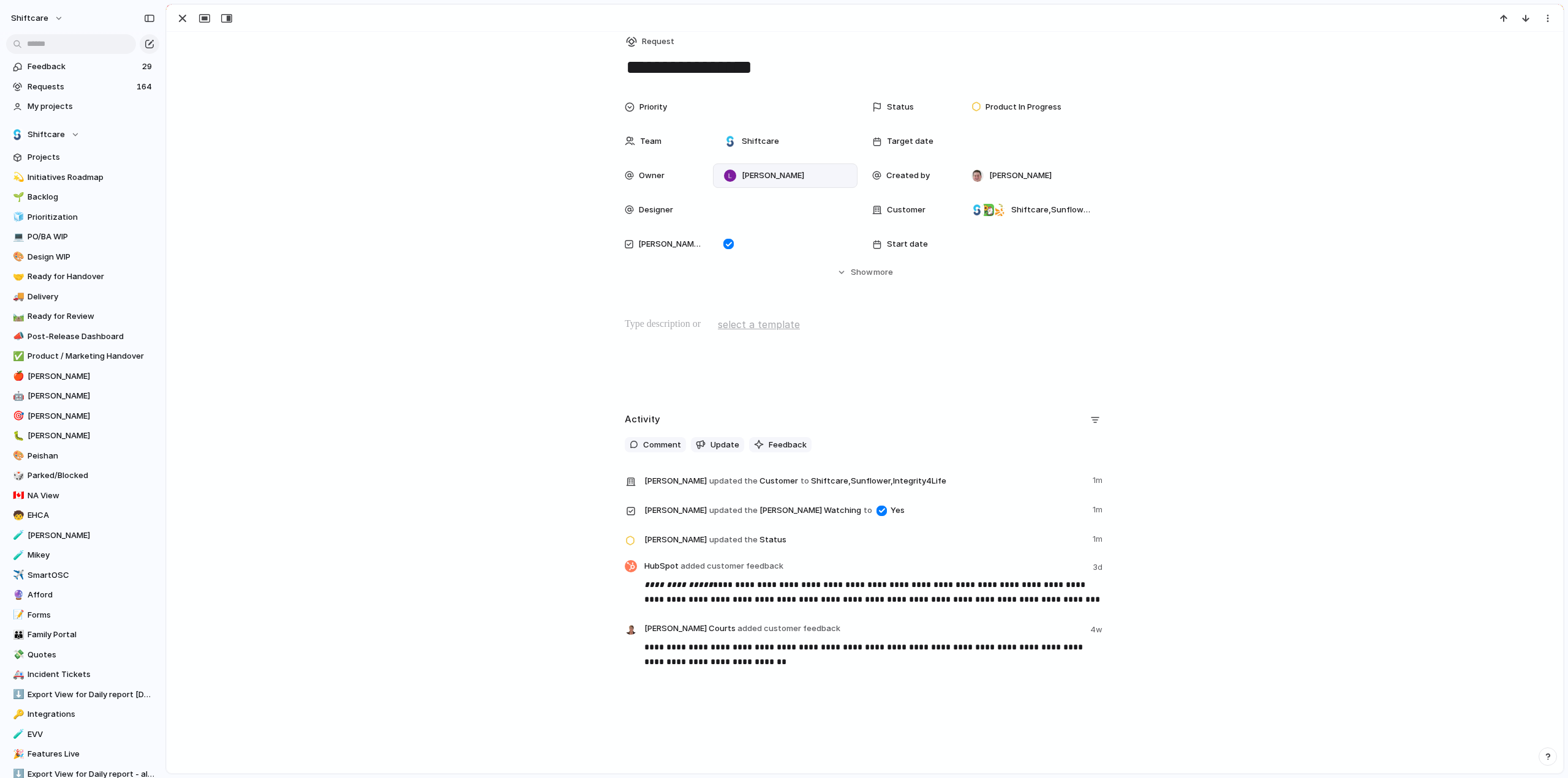
scroll to position [0, 0]
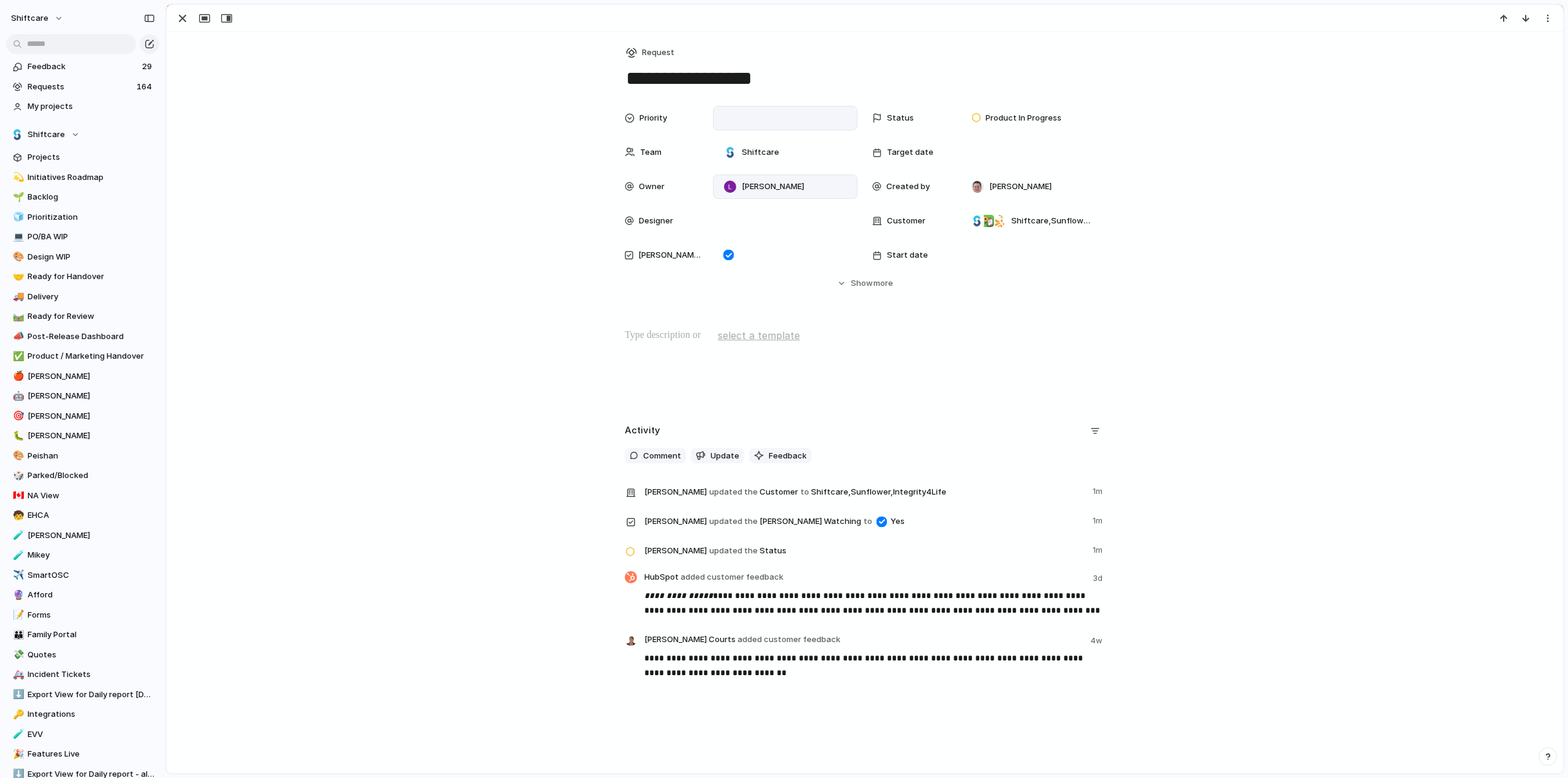
click at [752, 117] on div at bounding box center [785, 118] width 133 height 13
click at [744, 115] on span "Error" at bounding box center [744, 118] width 19 height 13
click at [748, 117] on span "Error" at bounding box center [744, 118] width 19 height 13
click at [405, 144] on div "Priority Error Status Product In Progress Team Shiftcare Target date Owner Luke…" at bounding box center [864, 198] width 1367 height 184
click at [755, 122] on div at bounding box center [785, 118] width 133 height 13
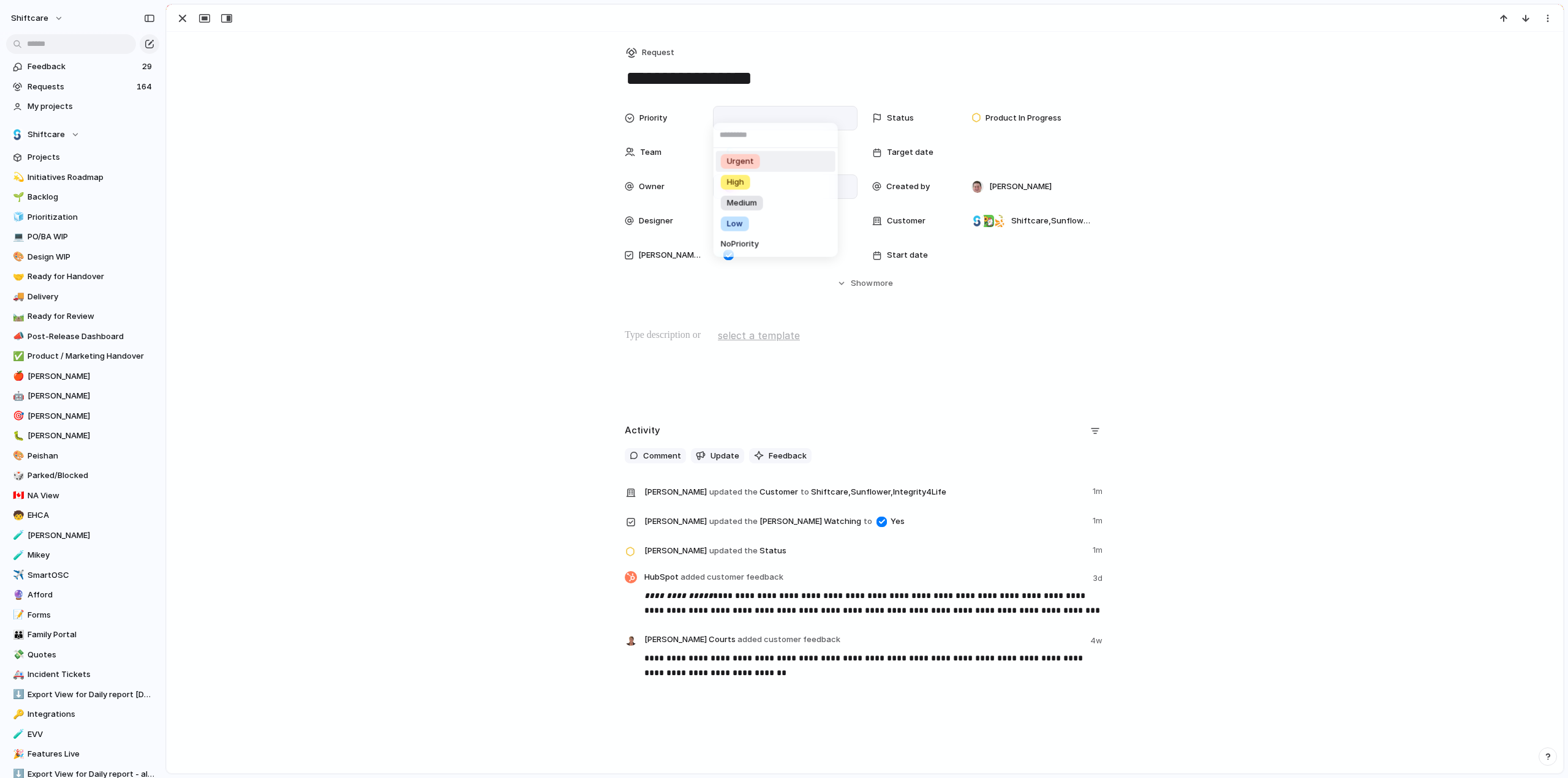
click at [733, 164] on span "Urgent" at bounding box center [740, 162] width 27 height 12
click at [179, 19] on div "button" at bounding box center [182, 18] width 14 height 14
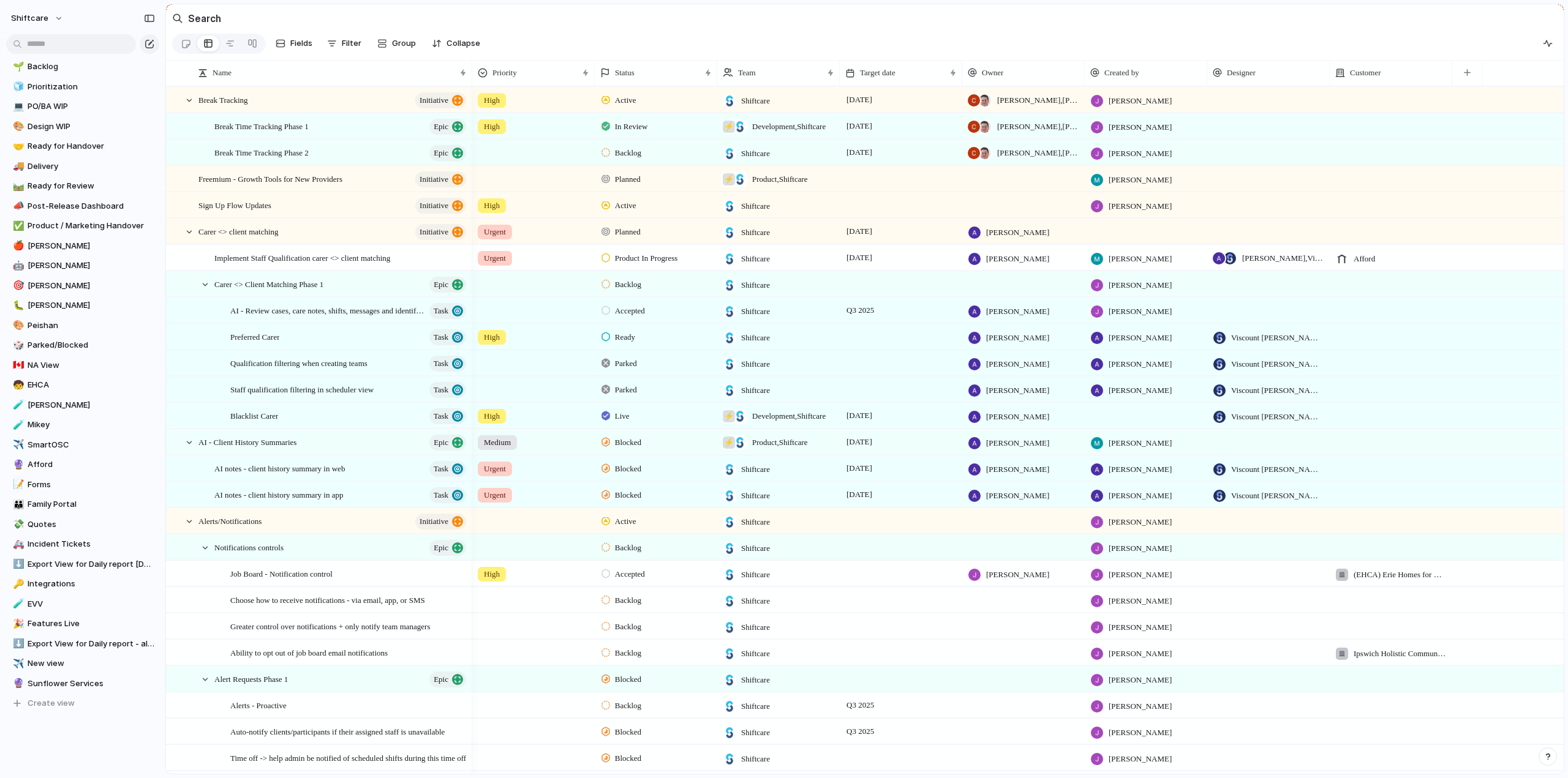
scroll to position [164, 0]
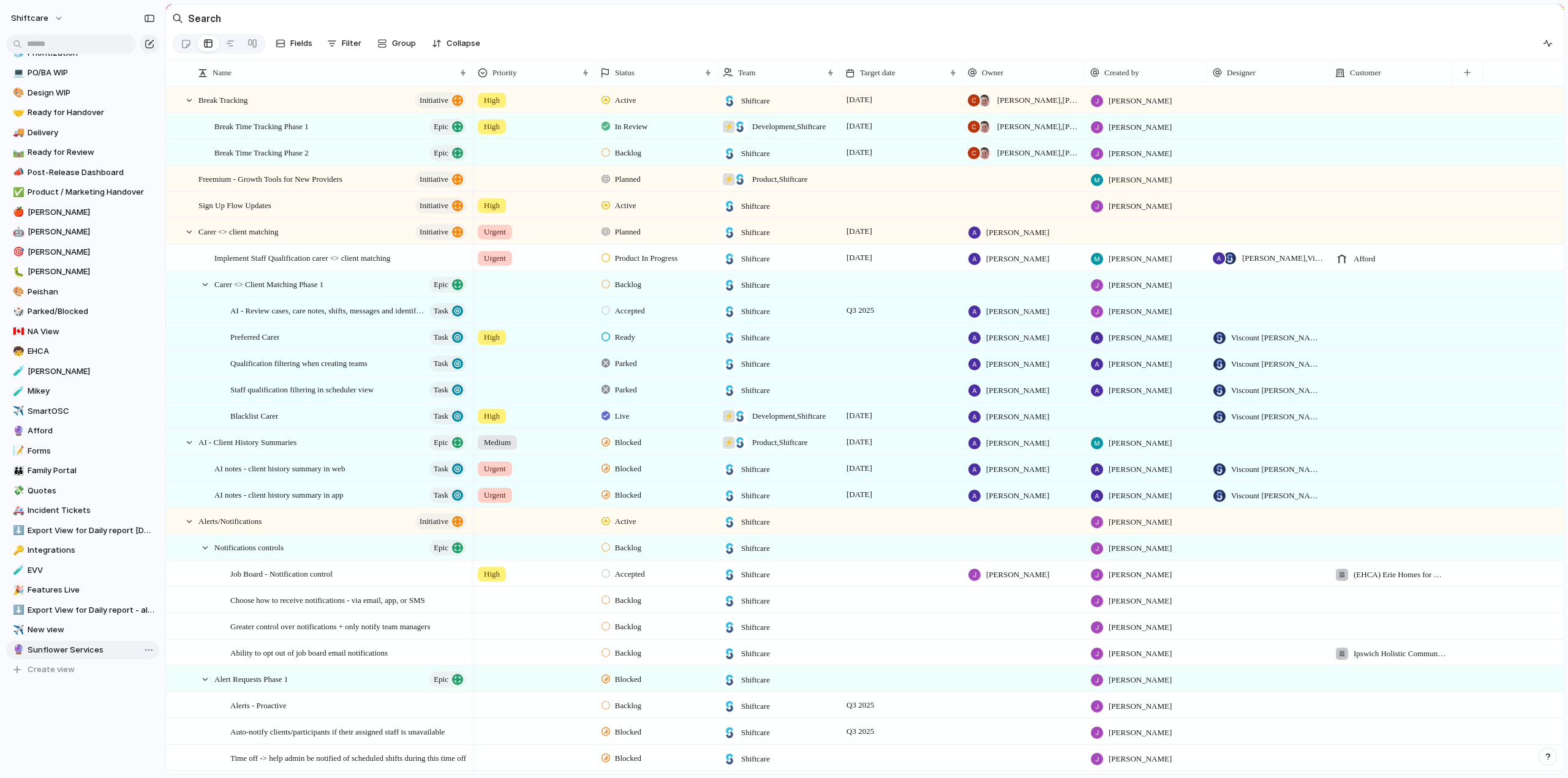
click at [55, 648] on span "Sunflower Services" at bounding box center [91, 650] width 127 height 13
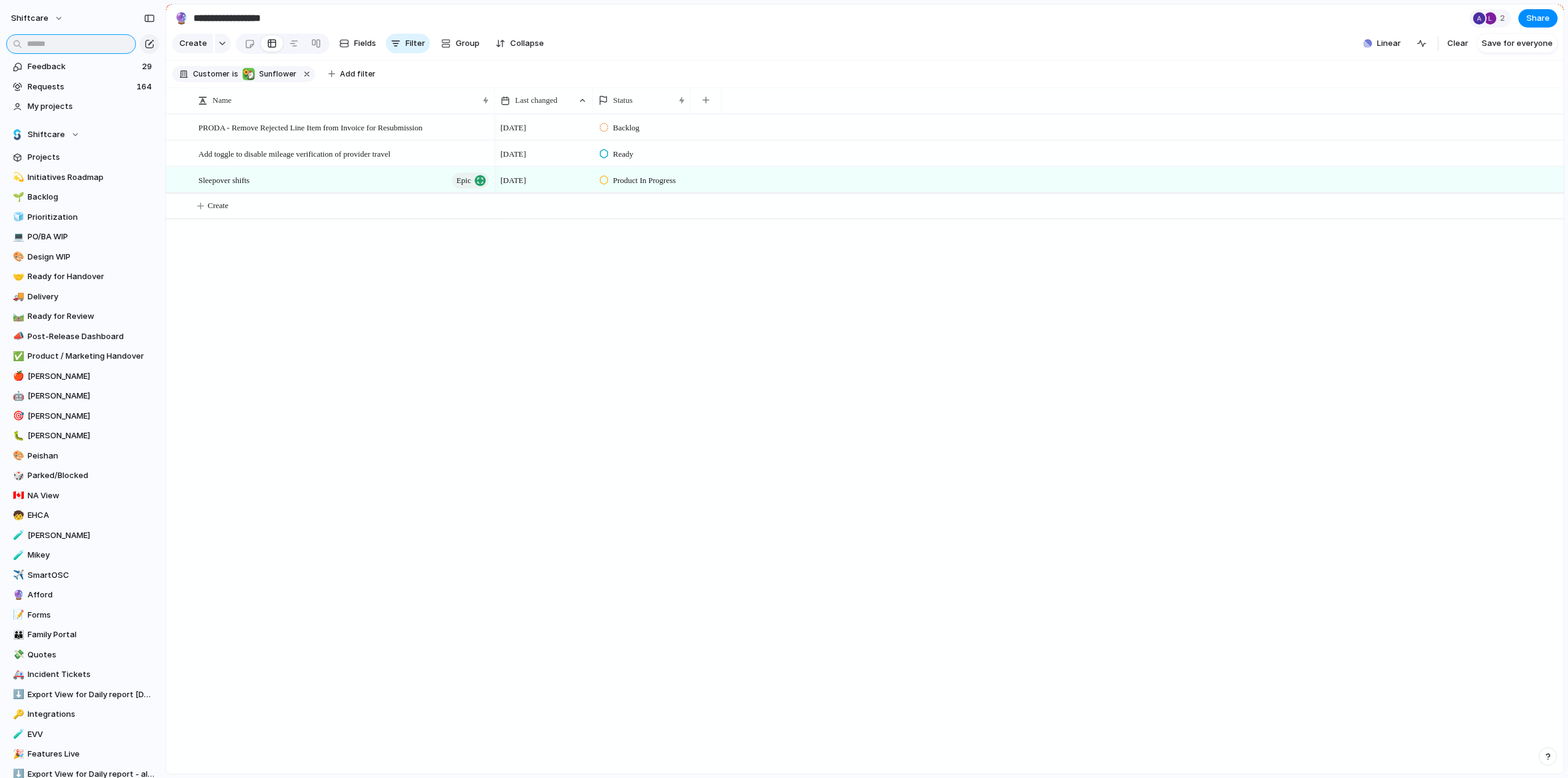
click at [51, 45] on input "text" at bounding box center [71, 44] width 130 height 19
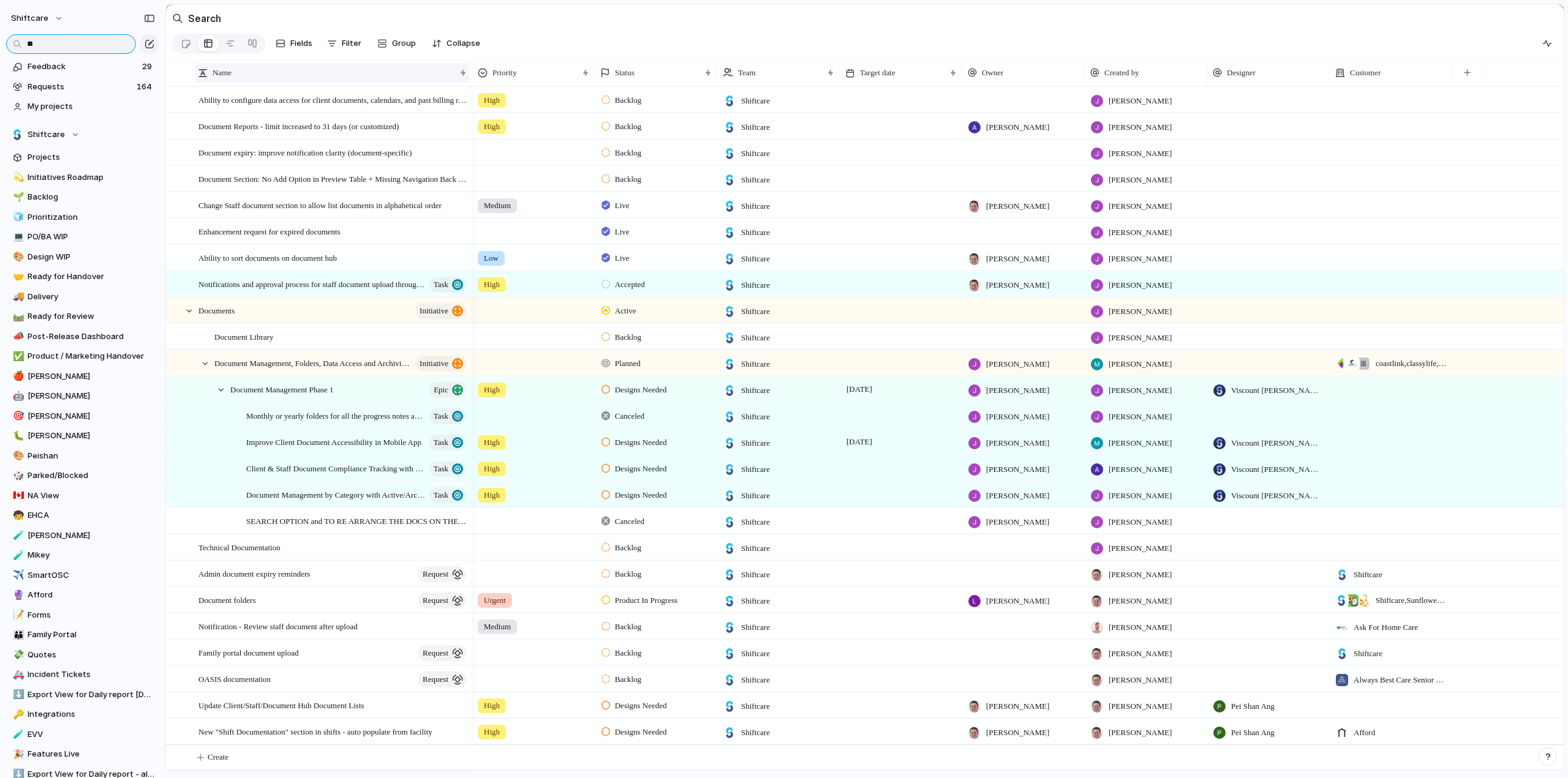
type input "*"
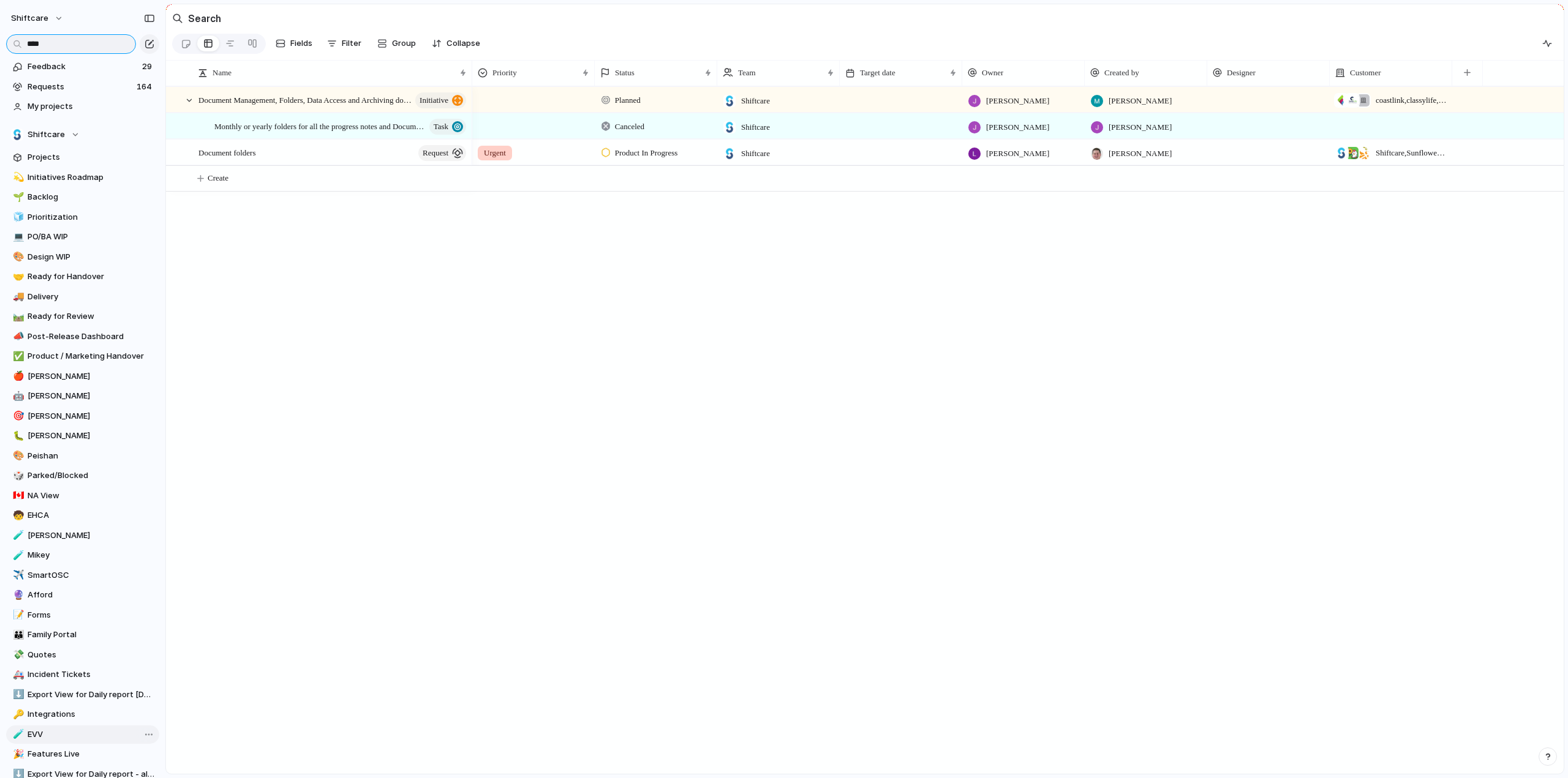
scroll to position [164, 0]
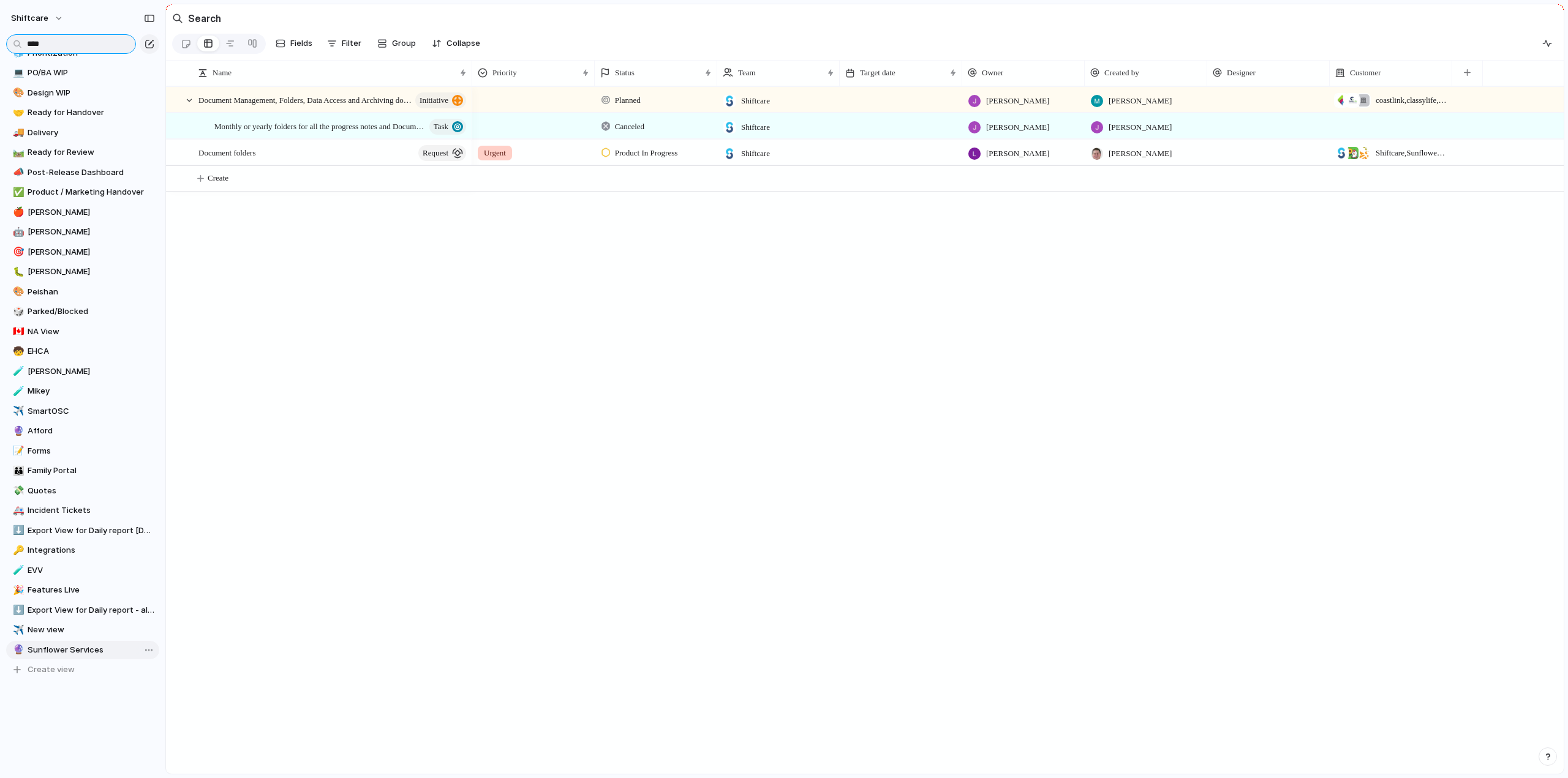
type input "****"
click at [68, 647] on span "Sunflower Services" at bounding box center [91, 650] width 127 height 13
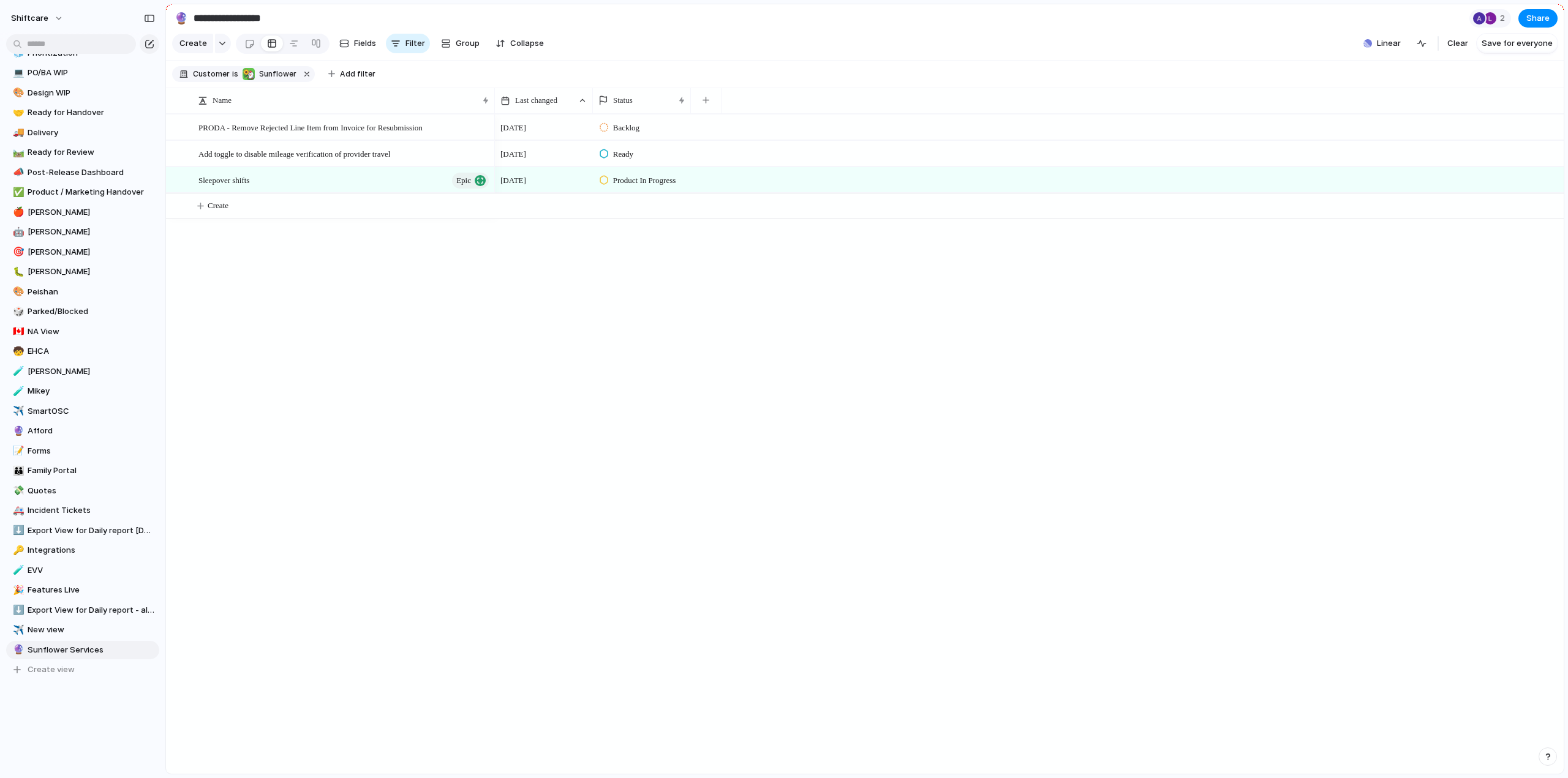
click at [218, 79] on span "Customer" at bounding box center [212, 73] width 37 height 11
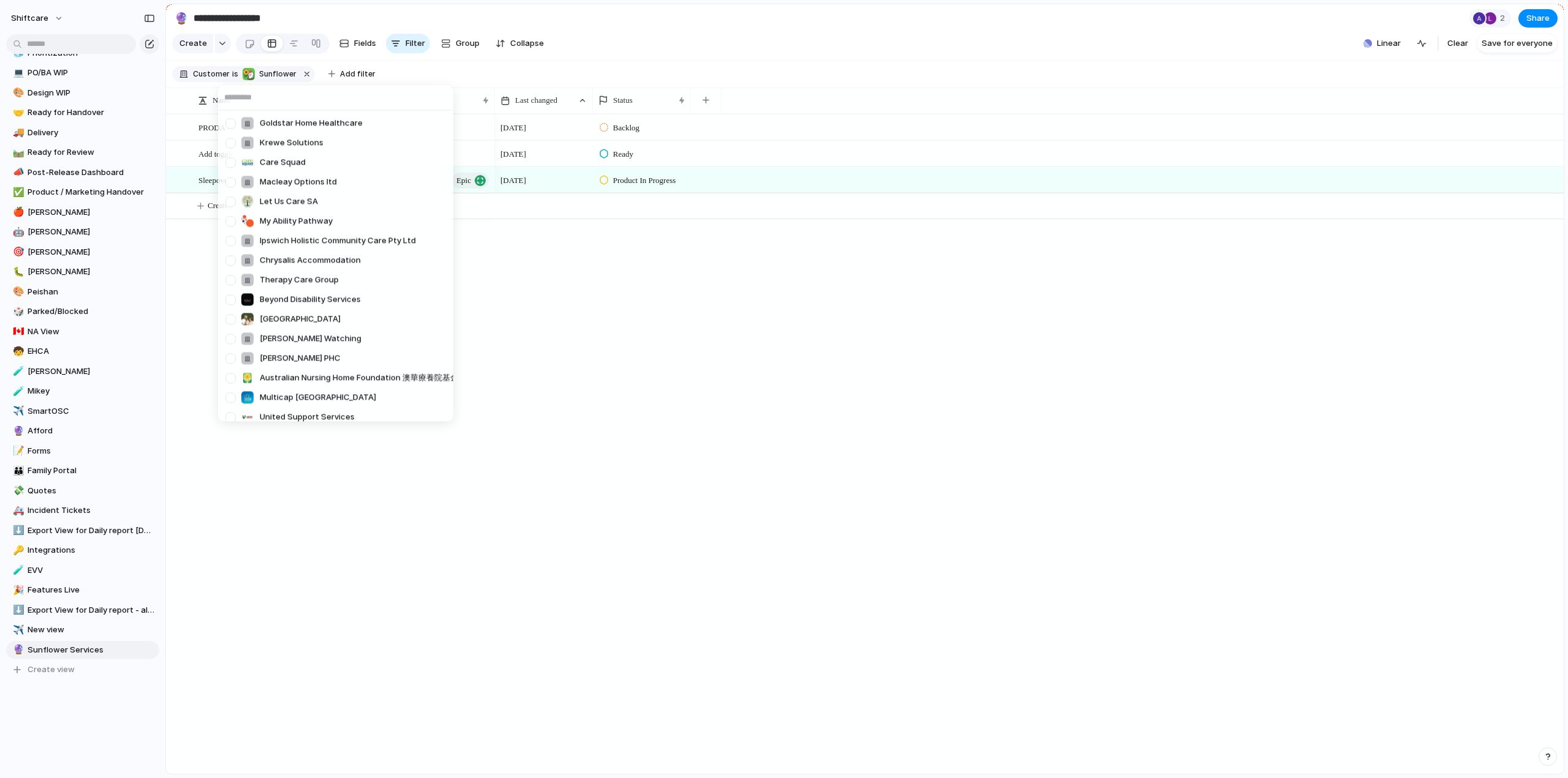
click at [274, 82] on div "Goldstar Home Healthcare Krewe Solutions Care Squad Macleay Options ltd Let Us …" at bounding box center [784, 389] width 1568 height 778
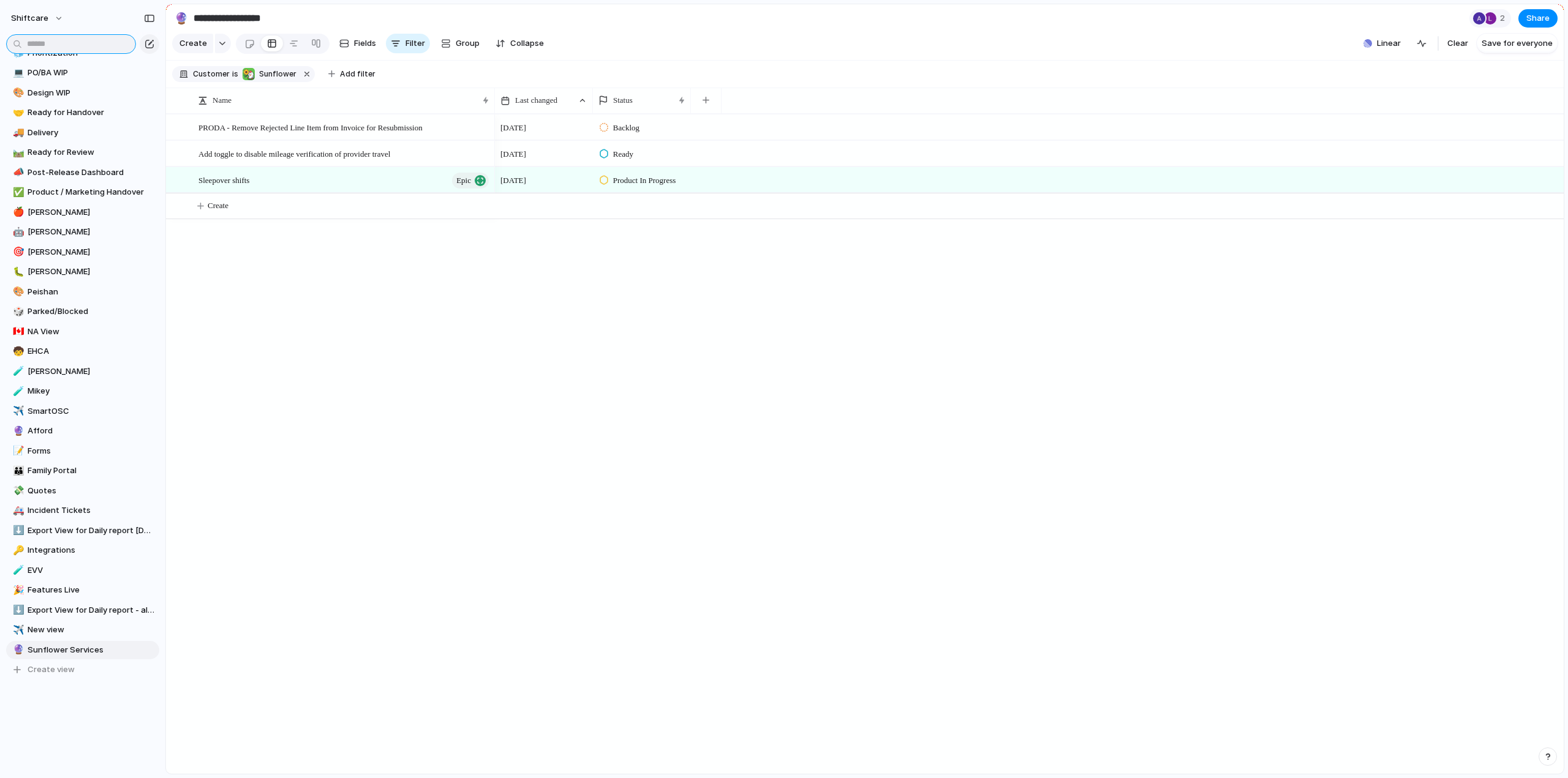
click at [72, 44] on input "text" at bounding box center [71, 44] width 130 height 19
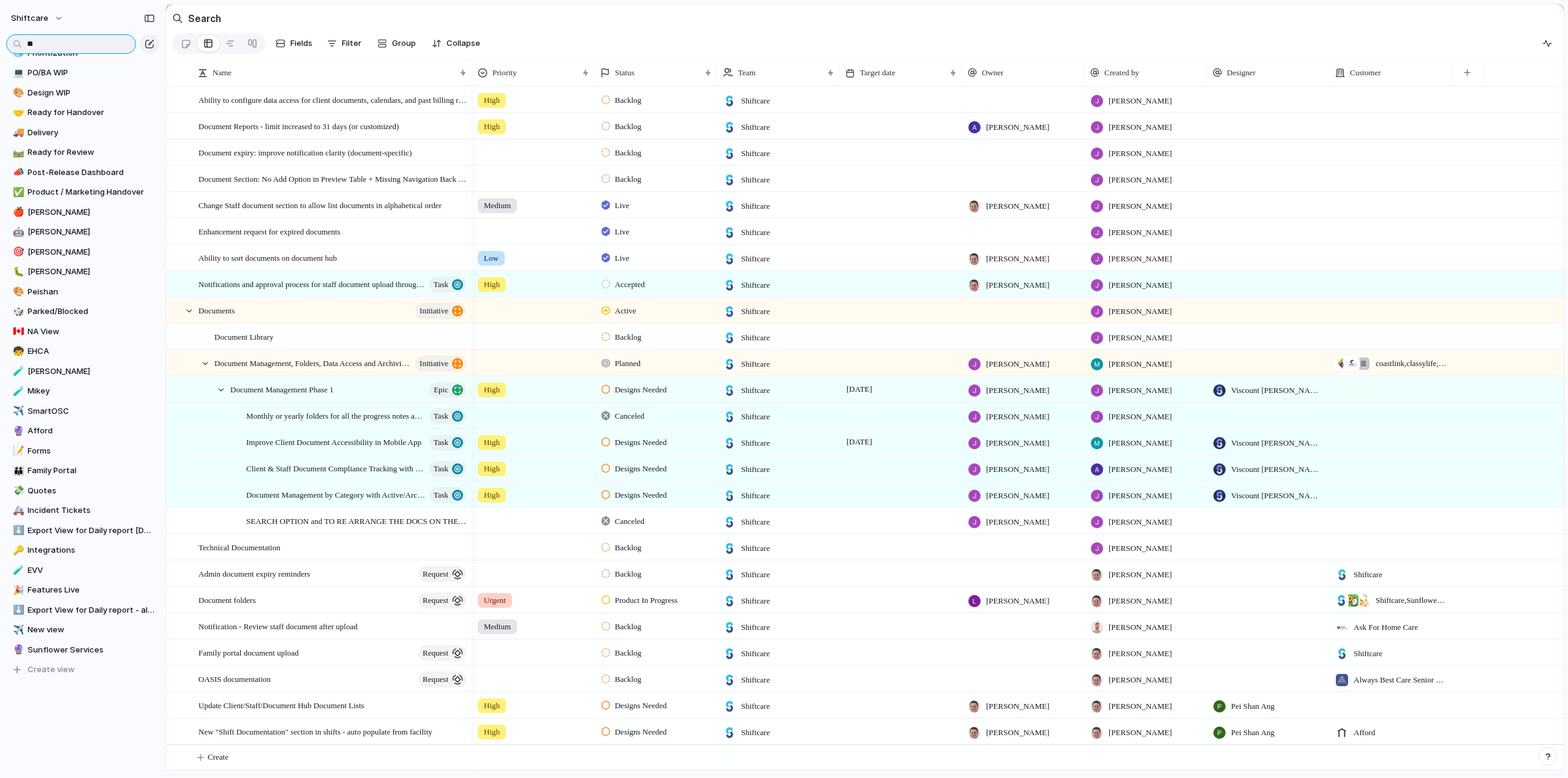
type input "*"
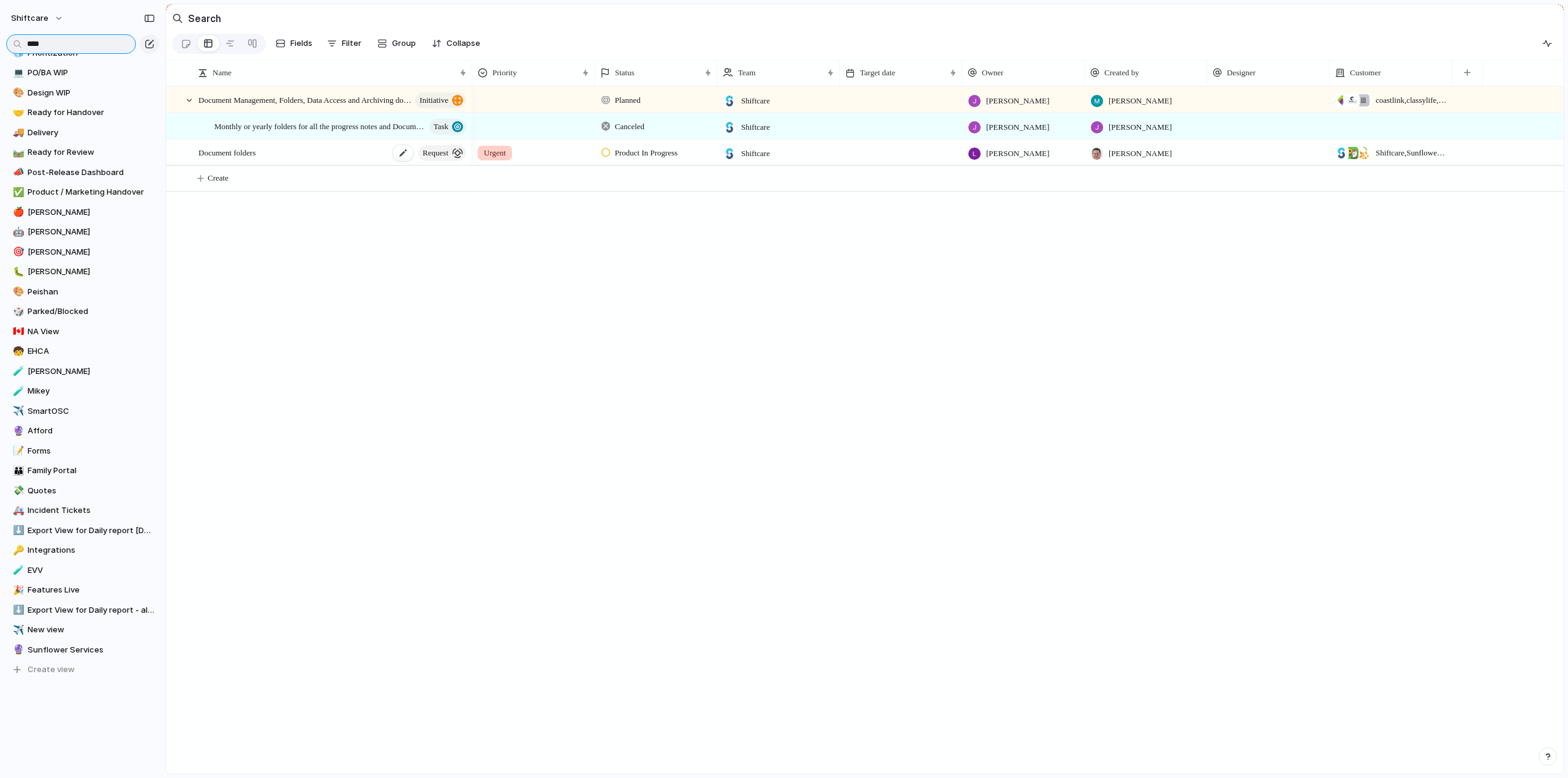
type input "****"
click at [289, 163] on div "Document folders request" at bounding box center [333, 153] width 270 height 25
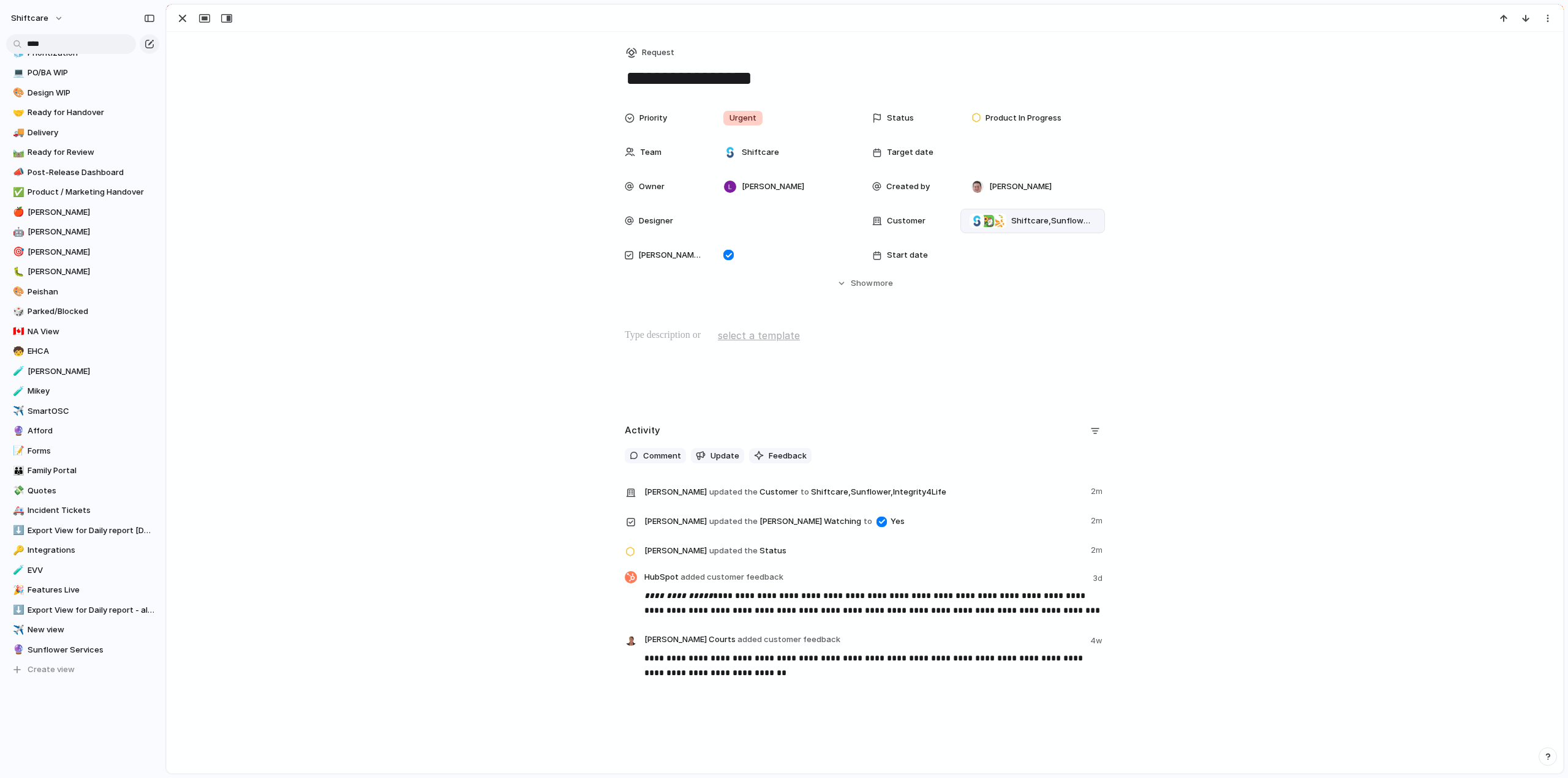
click at [1018, 222] on span "Shiftcare , Sunflower , Integrity4Life" at bounding box center [1052, 221] width 83 height 13
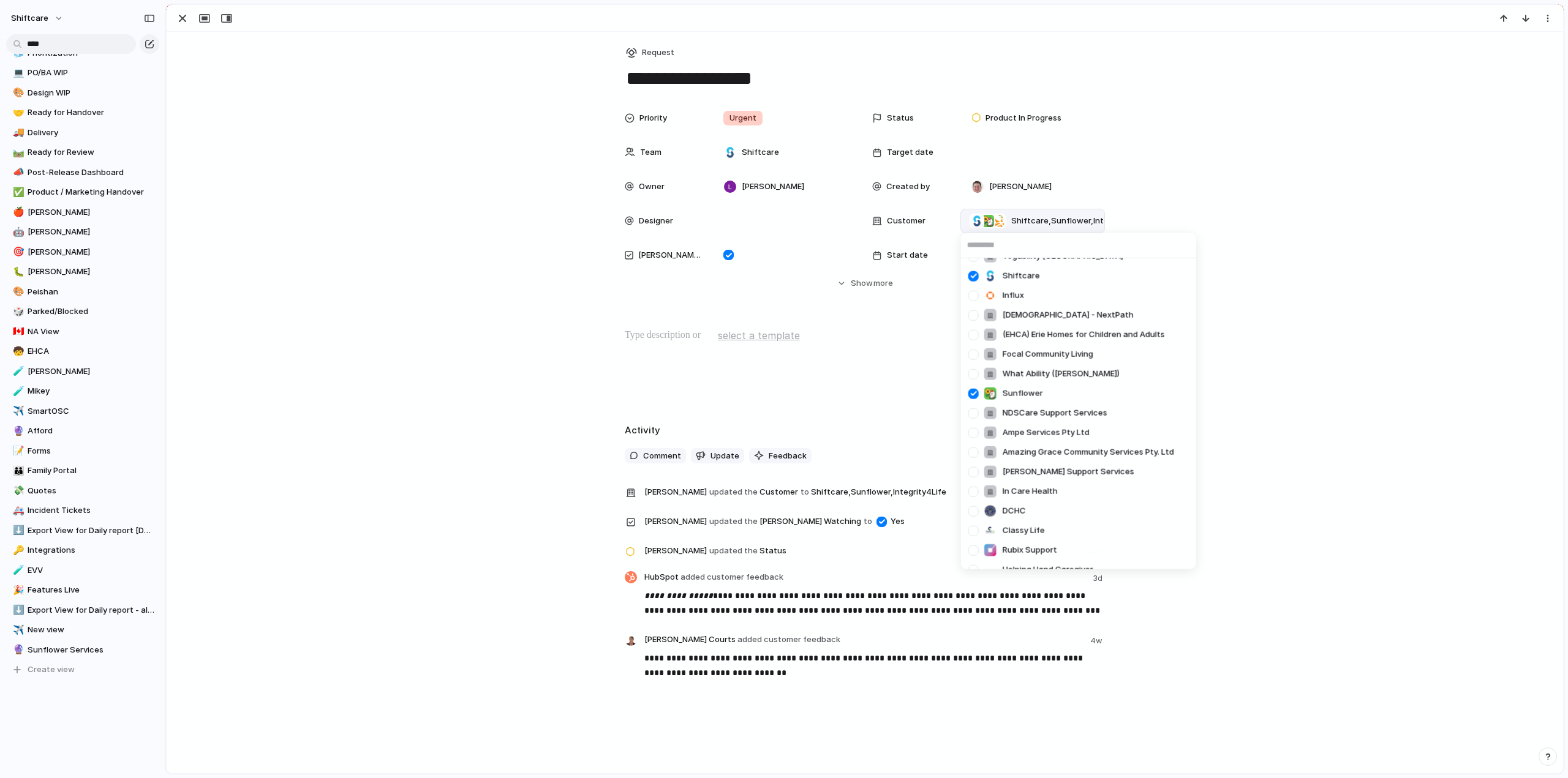
scroll to position [662, 0]
click at [451, 336] on div "Goldstar Home Healthcare Krewe Solutions Care Squad Macleay Options ltd Let Us …" at bounding box center [784, 389] width 1568 height 778
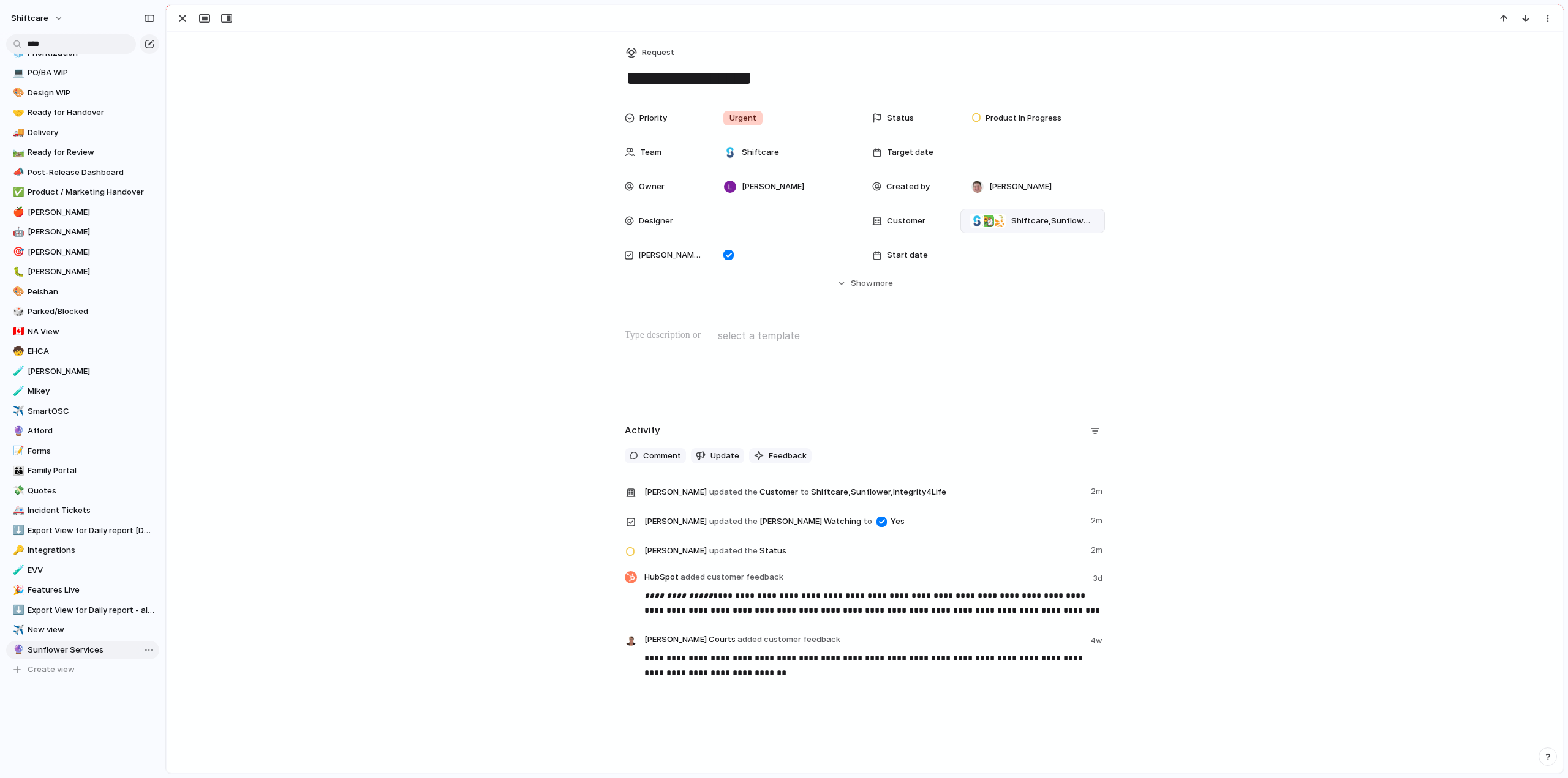
click at [42, 645] on span "Sunflower Services" at bounding box center [91, 650] width 127 height 13
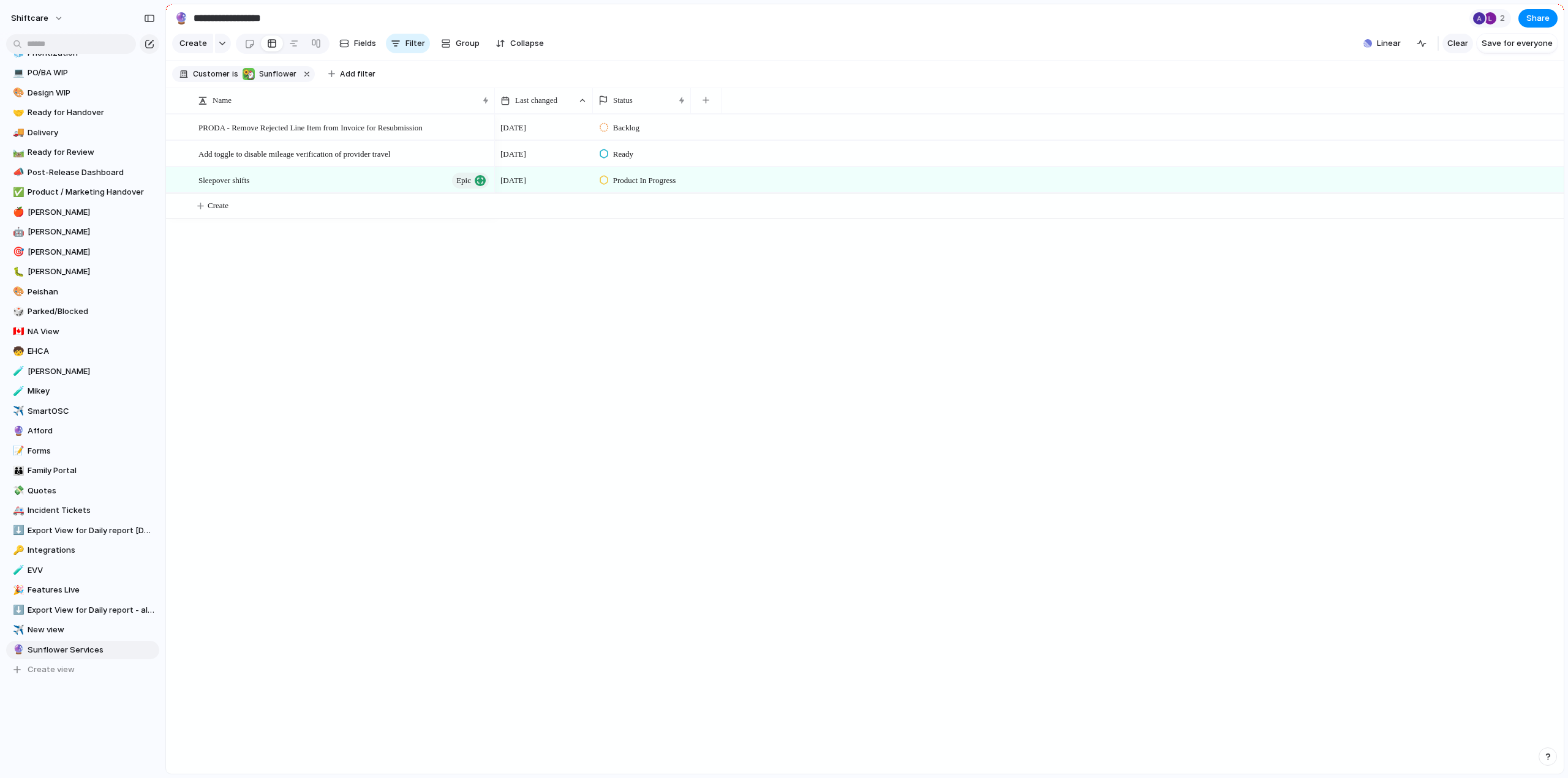
click at [1458, 50] on span "Clear" at bounding box center [1458, 43] width 21 height 13
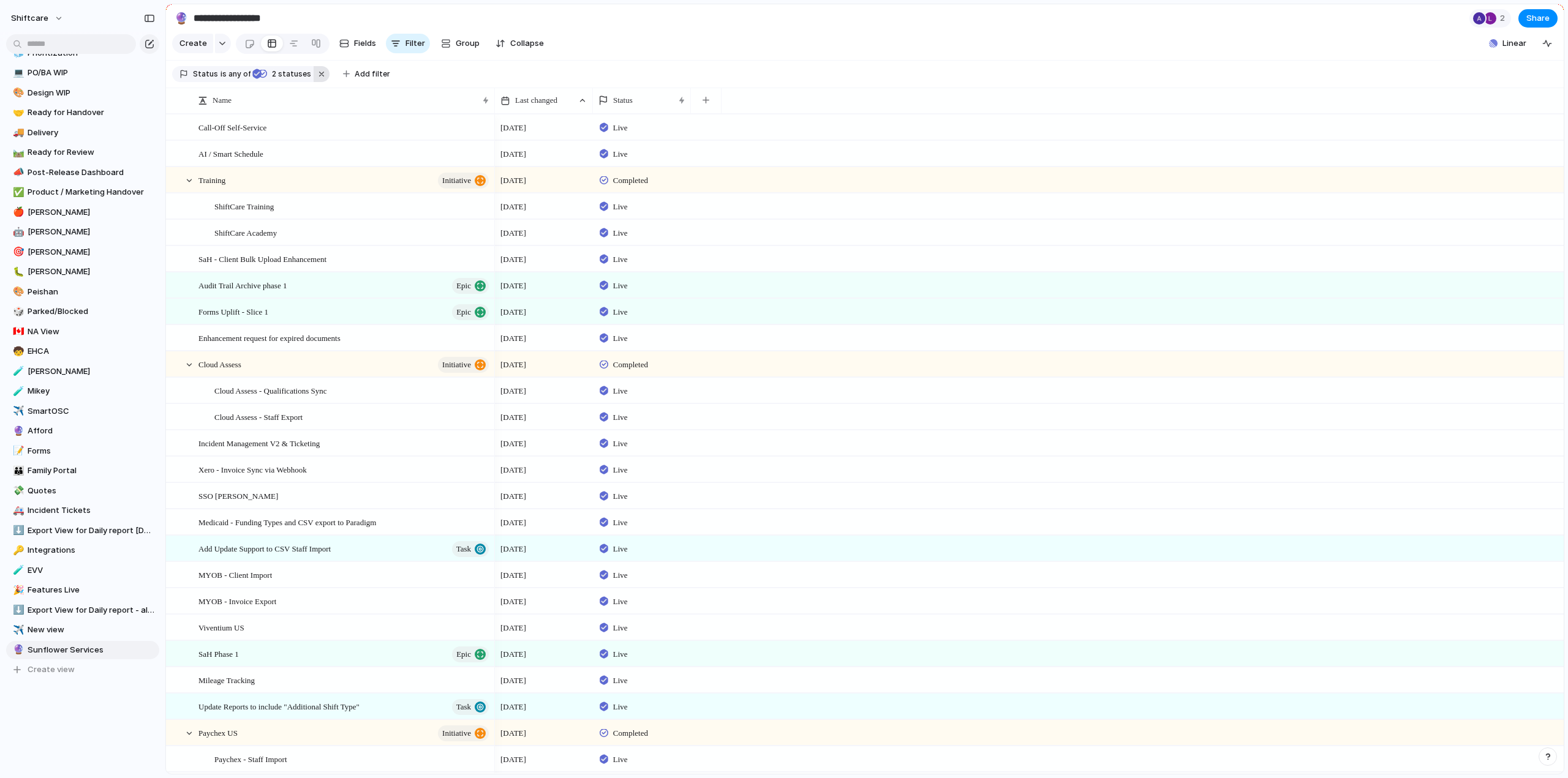
click at [319, 80] on button "button" at bounding box center [321, 73] width 16 height 16
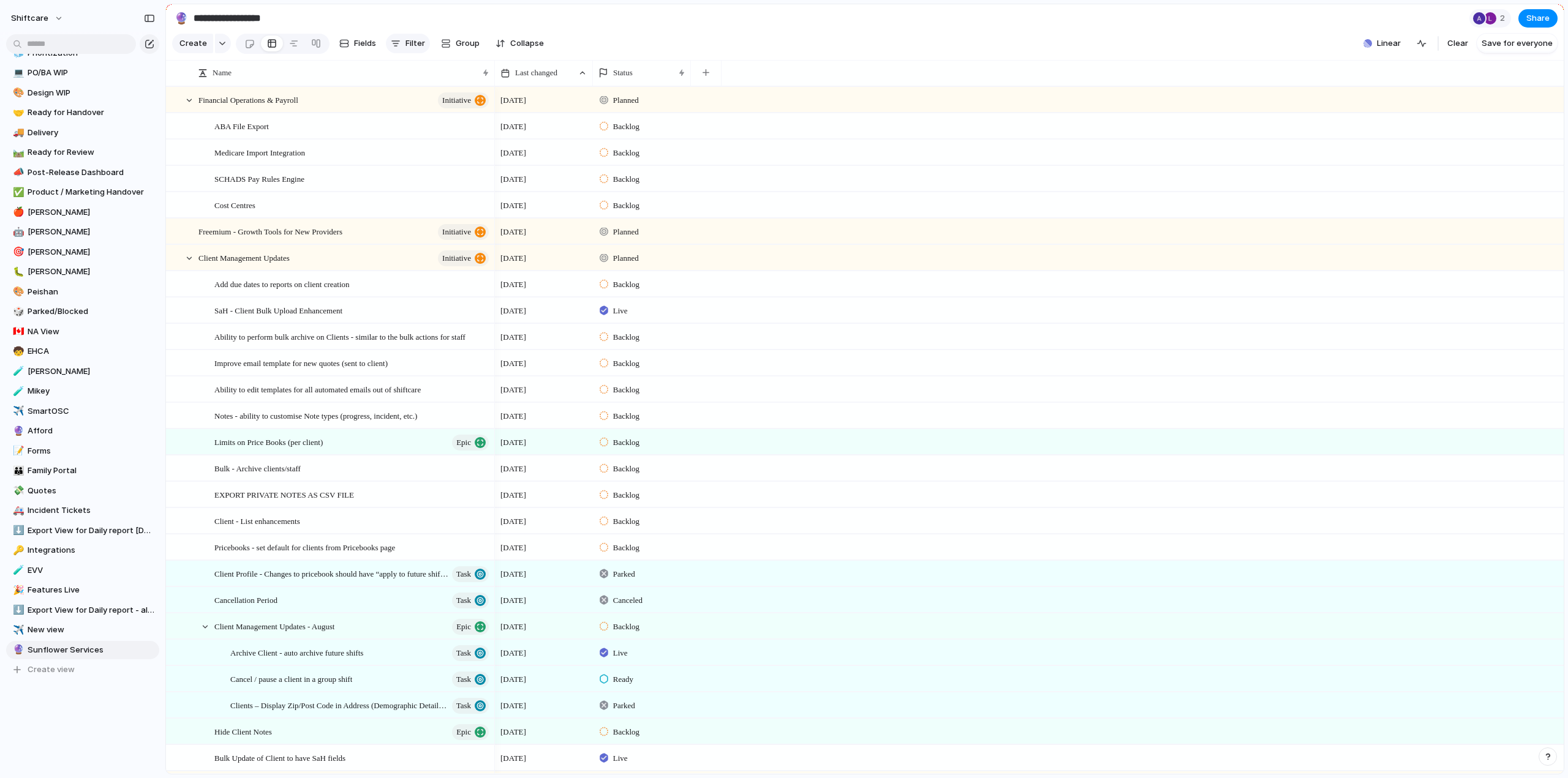
click at [413, 47] on span "Filter" at bounding box center [415, 43] width 19 height 13
type input "********"
click at [459, 89] on span "Customer" at bounding box center [454, 90] width 39 height 13
type input "*****"
click at [427, 91] on div at bounding box center [425, 89] width 21 height 21
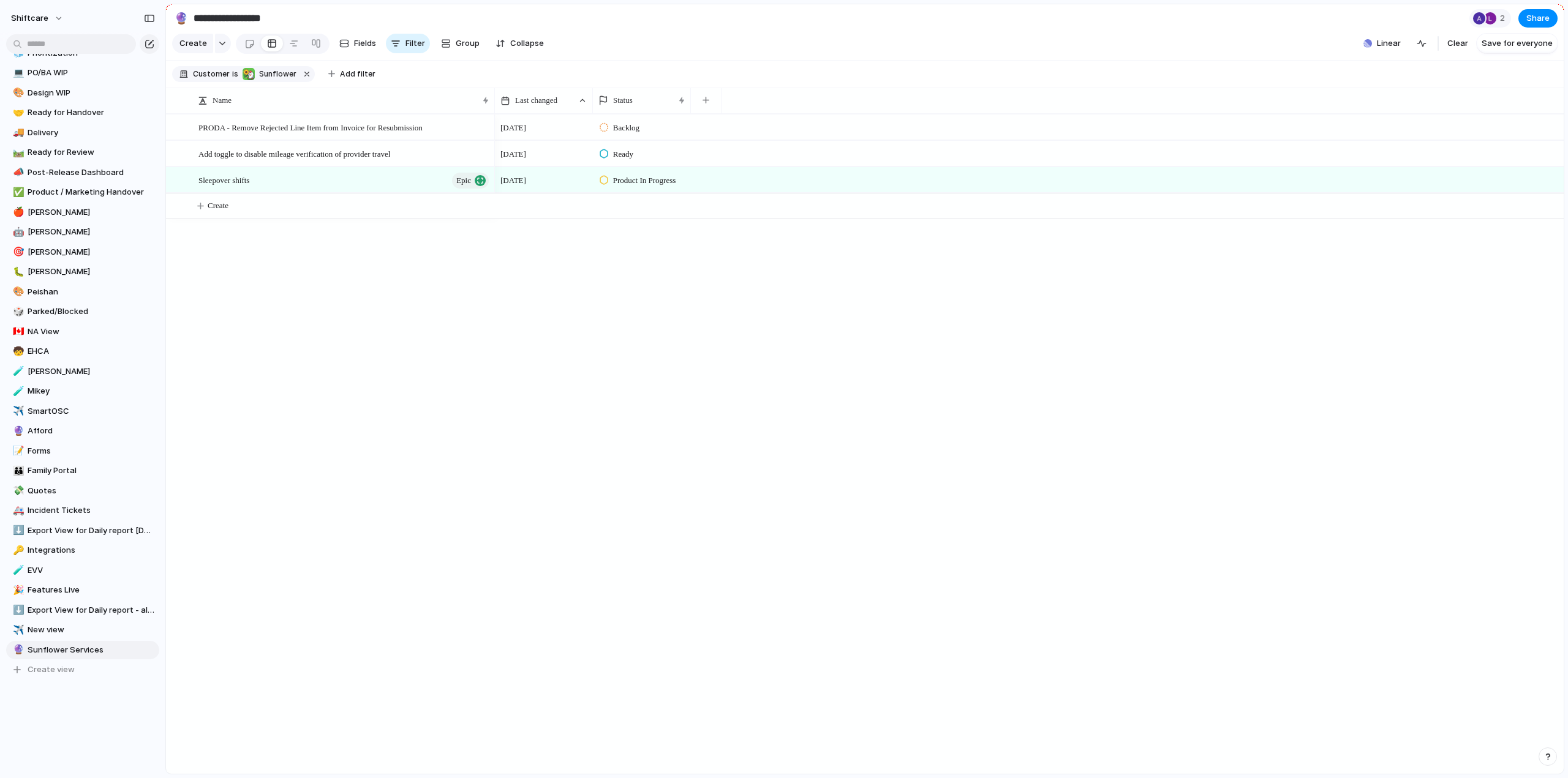
click at [439, 394] on div "***** Sunflower" at bounding box center [784, 389] width 1568 height 778
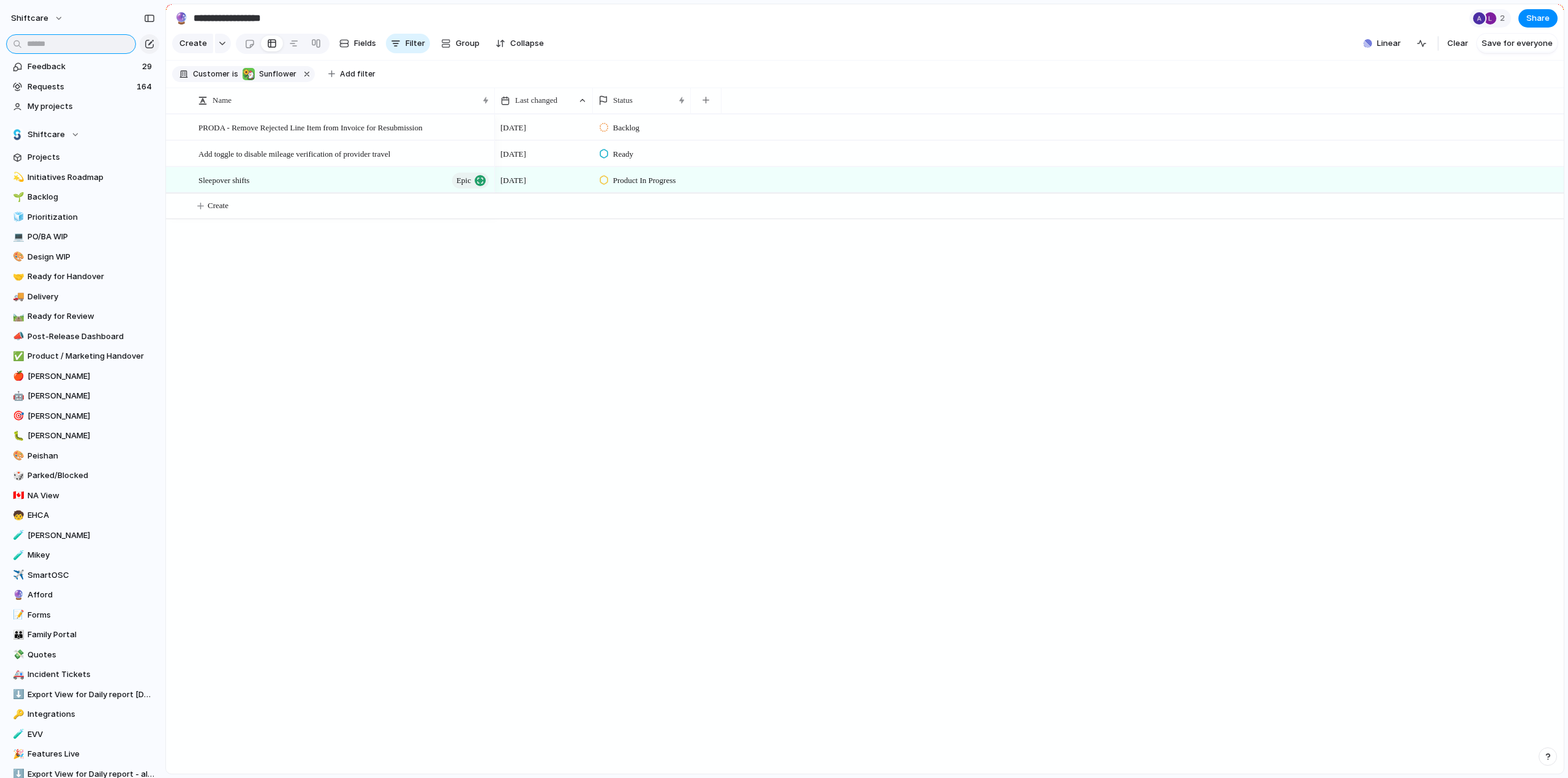
click at [48, 41] on input "text" at bounding box center [71, 44] width 130 height 19
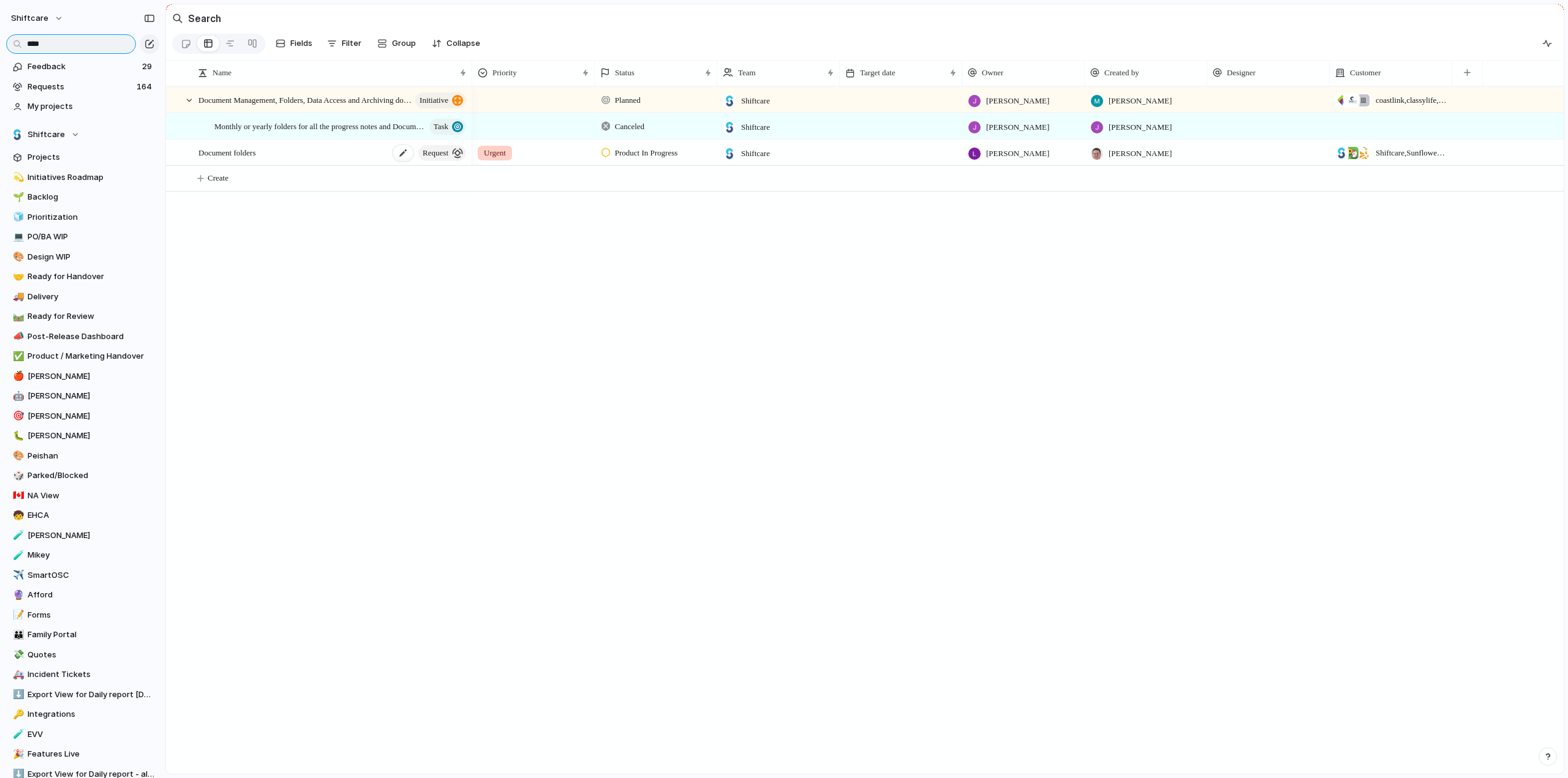
type input "****"
click at [368, 164] on div "Document folders request" at bounding box center [333, 153] width 270 height 25
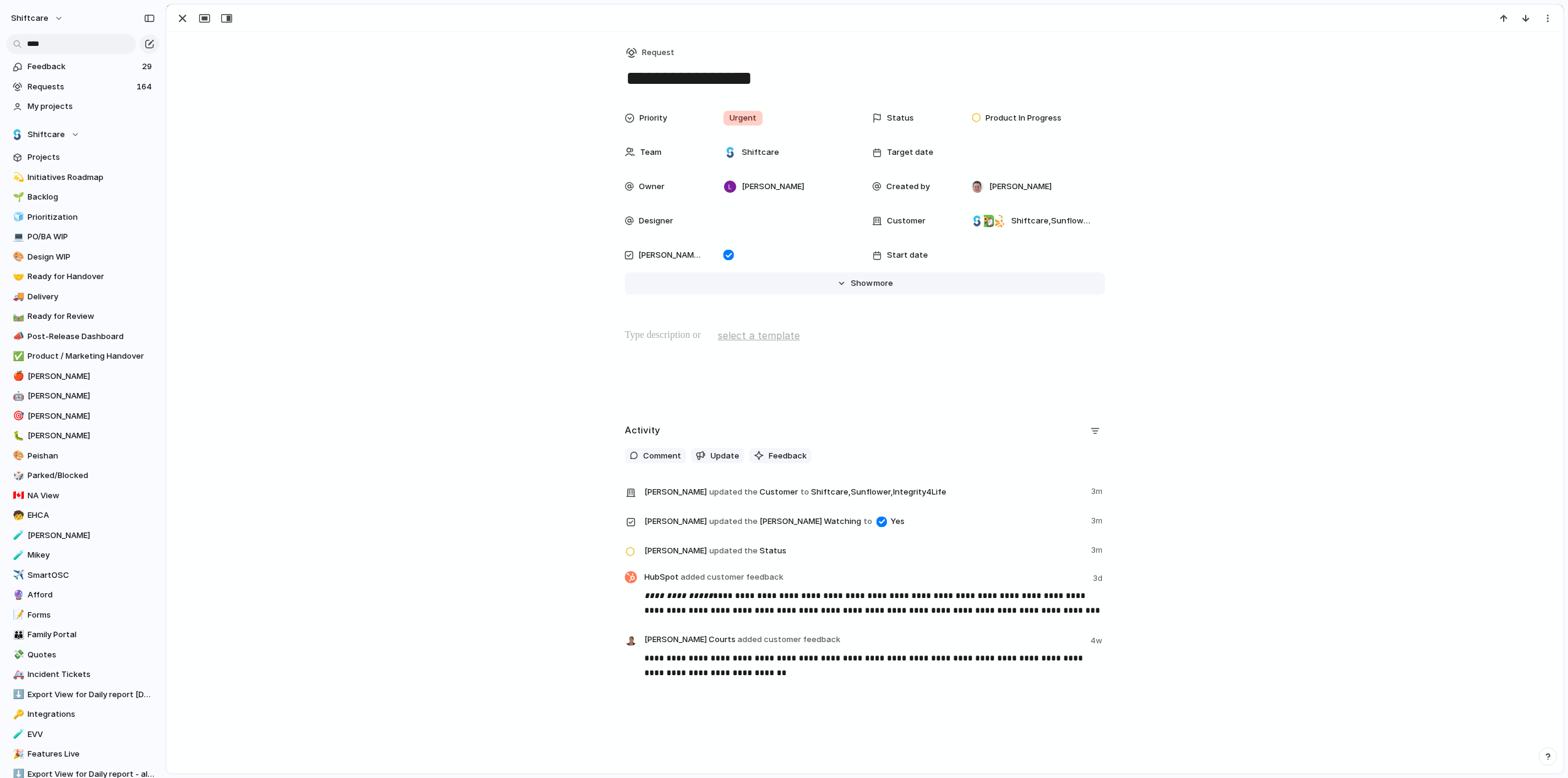
click at [873, 284] on span "more" at bounding box center [883, 283] width 19 height 13
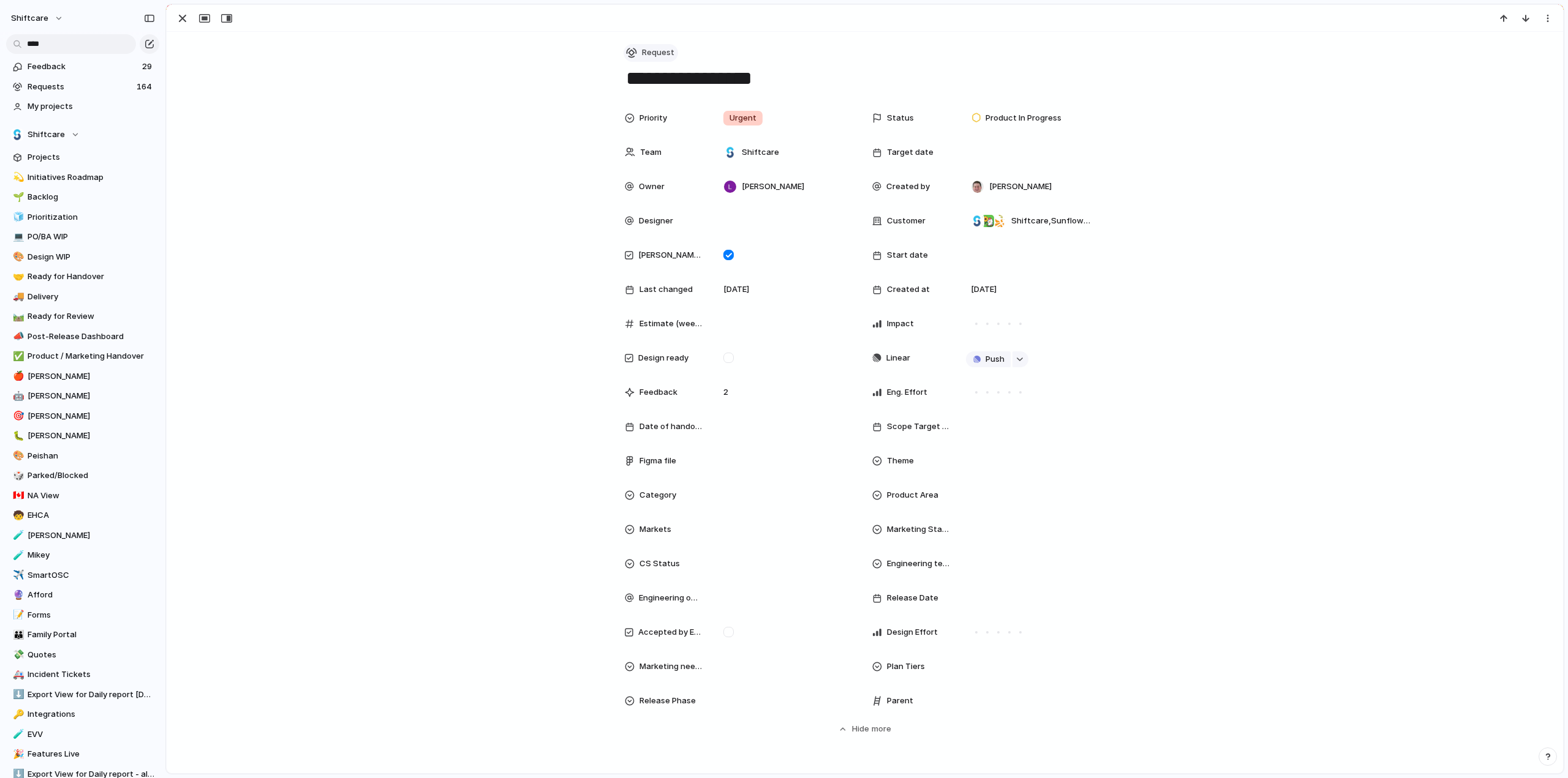
click at [647, 51] on span "Request" at bounding box center [658, 52] width 33 height 13
click at [665, 124] on span "Project" at bounding box center [657, 124] width 28 height 13
click at [451, 168] on div "Priority Urgent Status Product In Progress Team Shiftcare Target date Owner Luk…" at bounding box center [864, 421] width 1367 height 630
click at [185, 19] on div "button" at bounding box center [182, 18] width 14 height 14
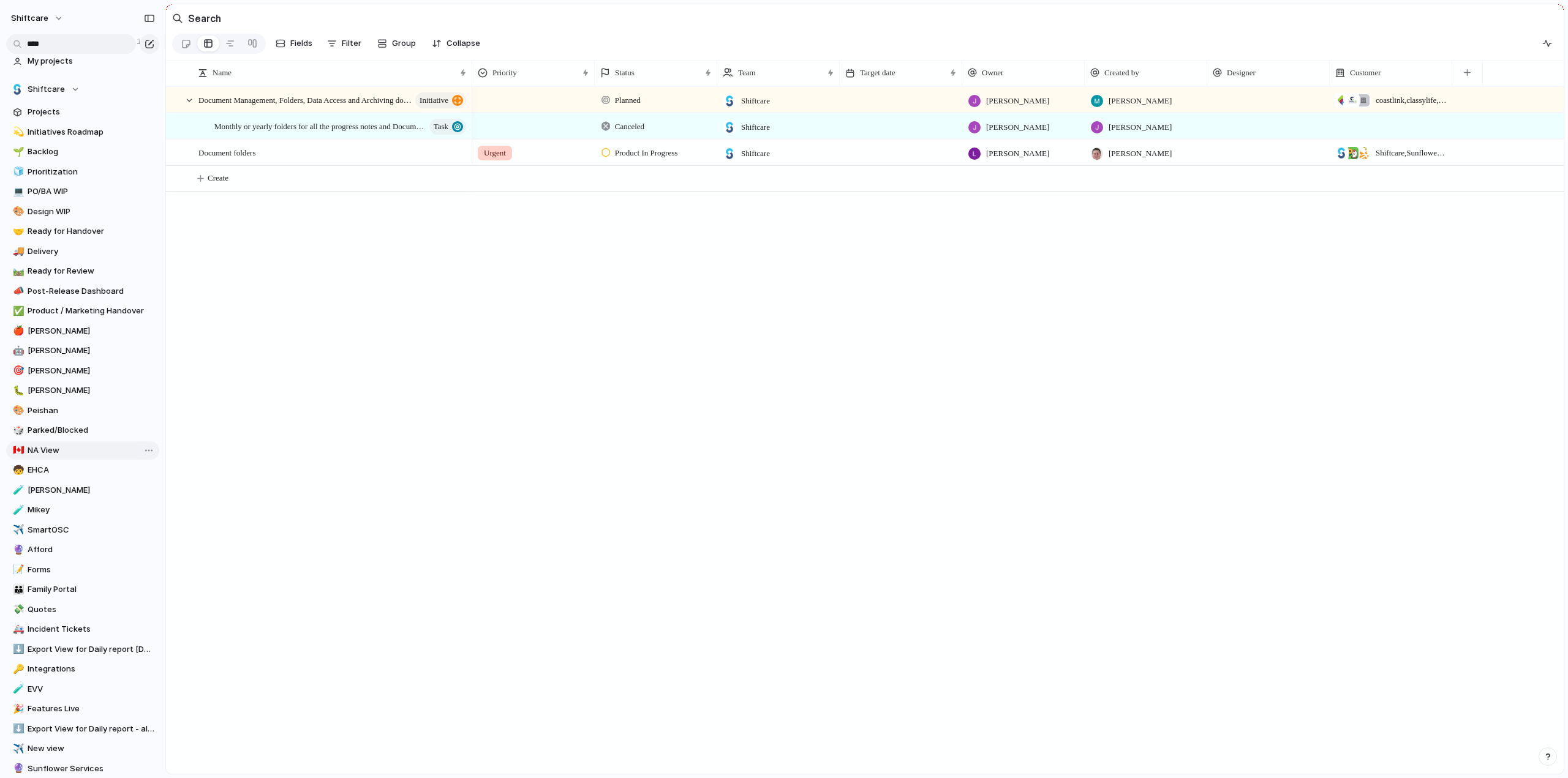
scroll to position [164, 0]
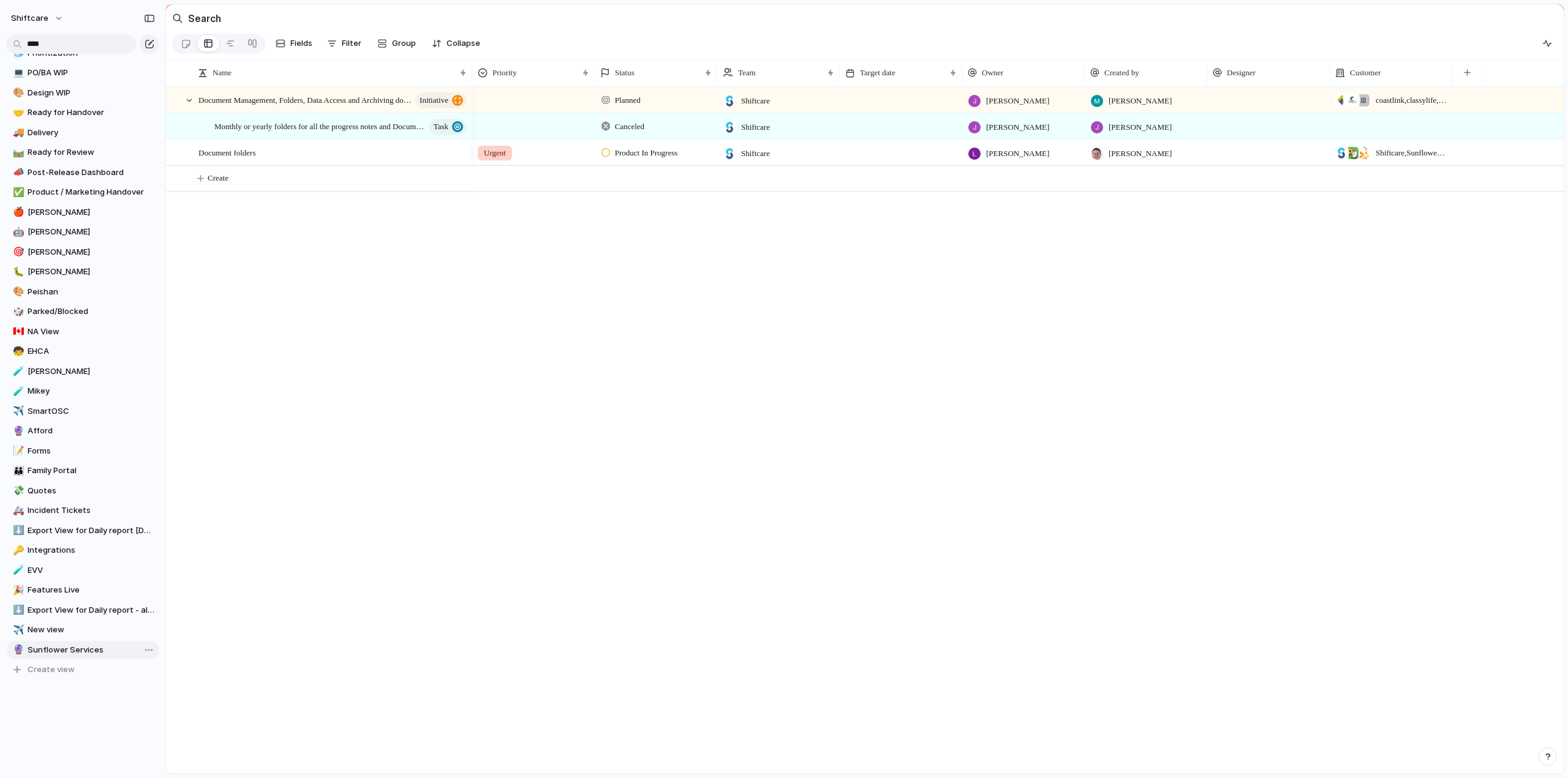
click at [55, 651] on span "Sunflower Services" at bounding box center [91, 650] width 127 height 13
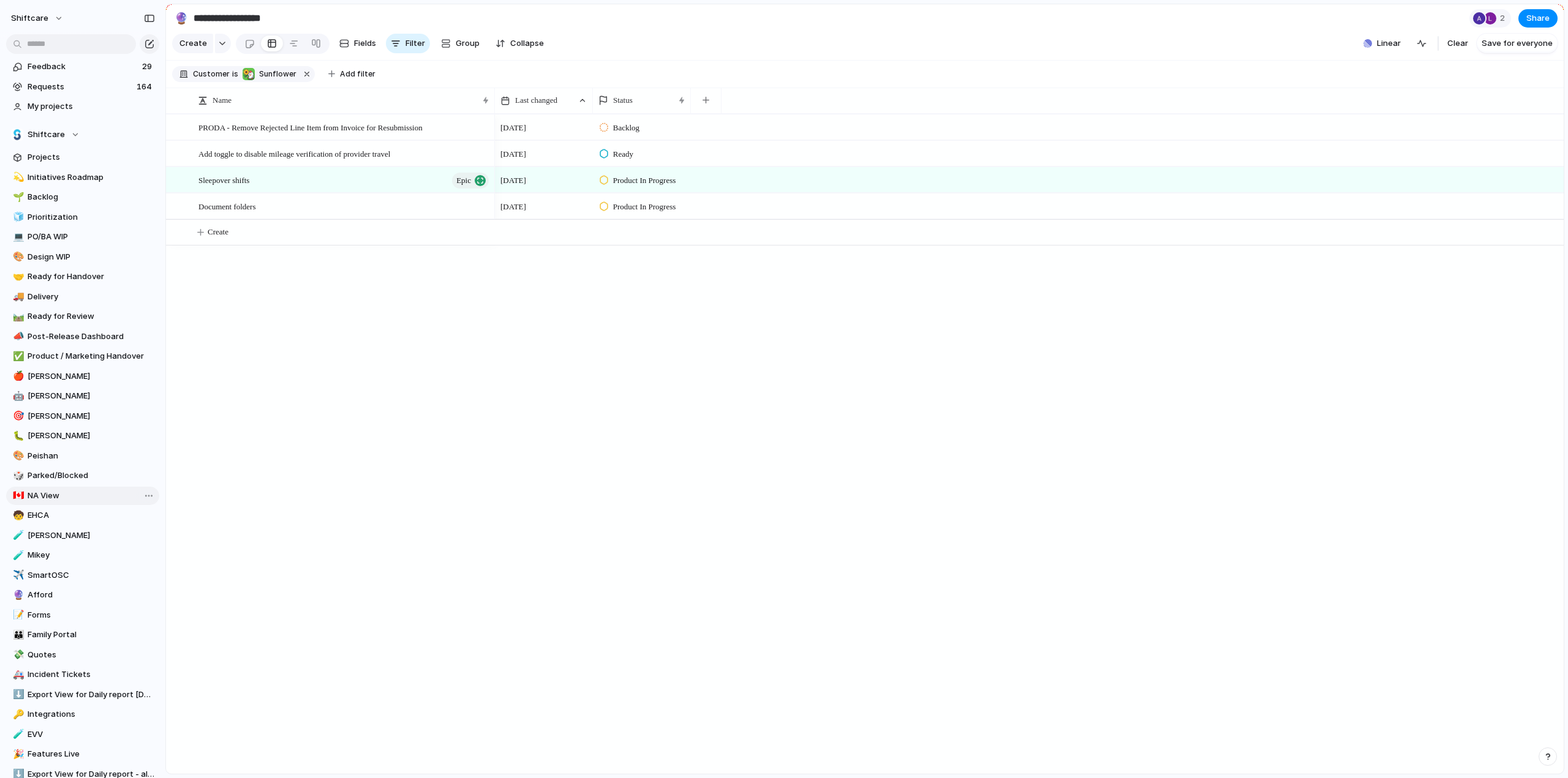
scroll to position [164, 0]
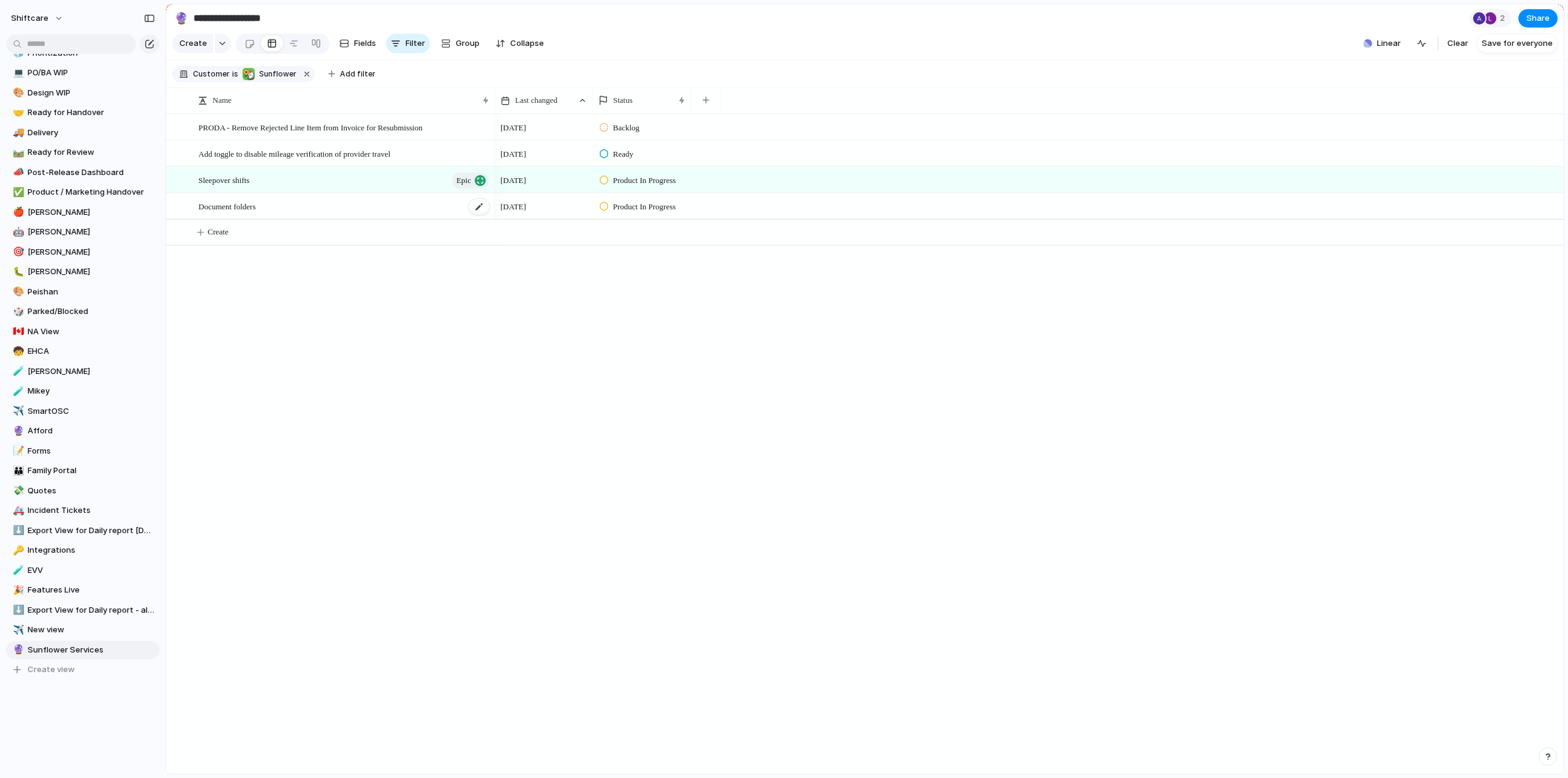
click at [247, 210] on span "Document folders" at bounding box center [227, 206] width 57 height 14
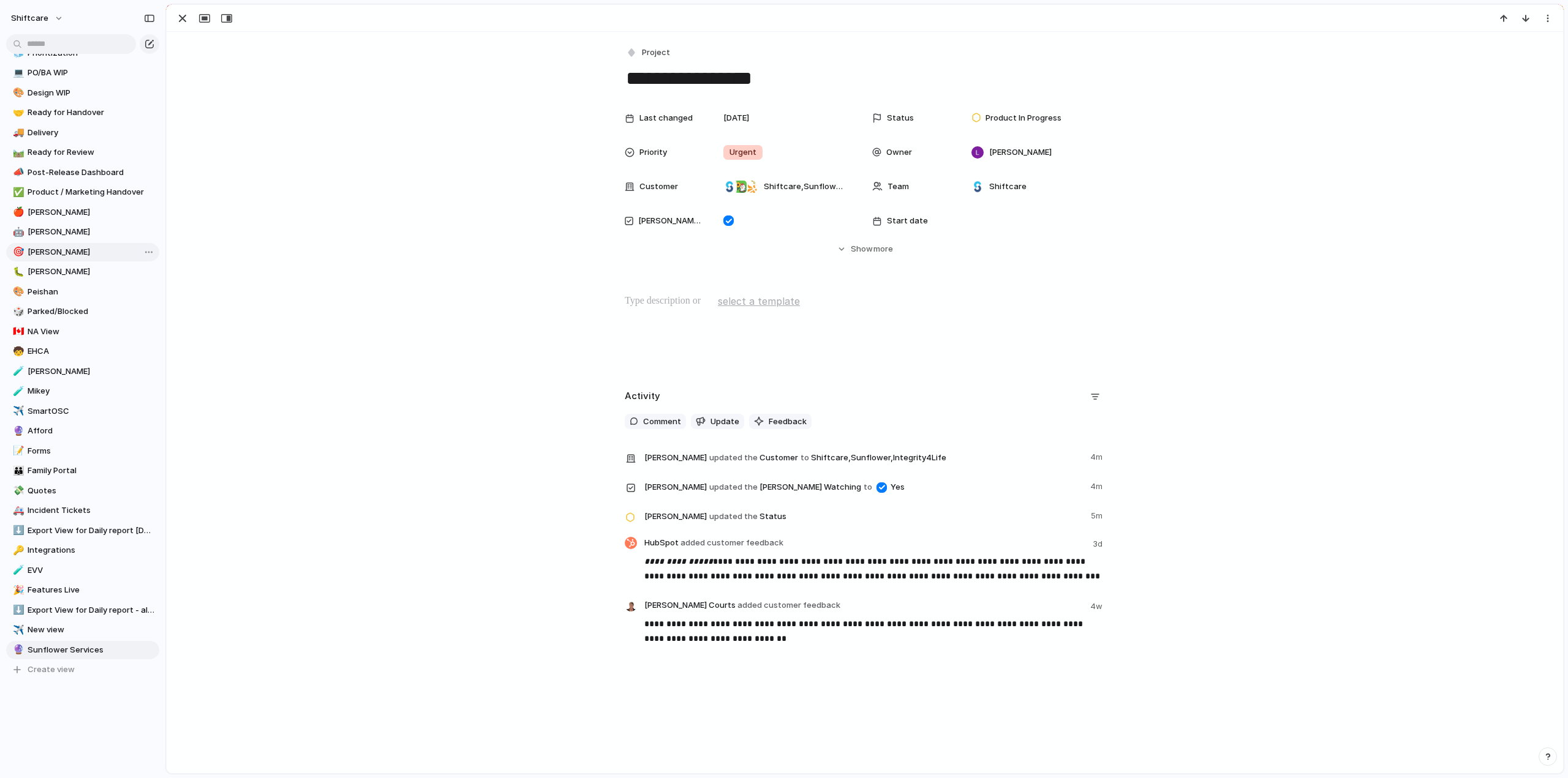
click at [47, 252] on span "[PERSON_NAME]" at bounding box center [91, 252] width 127 height 13
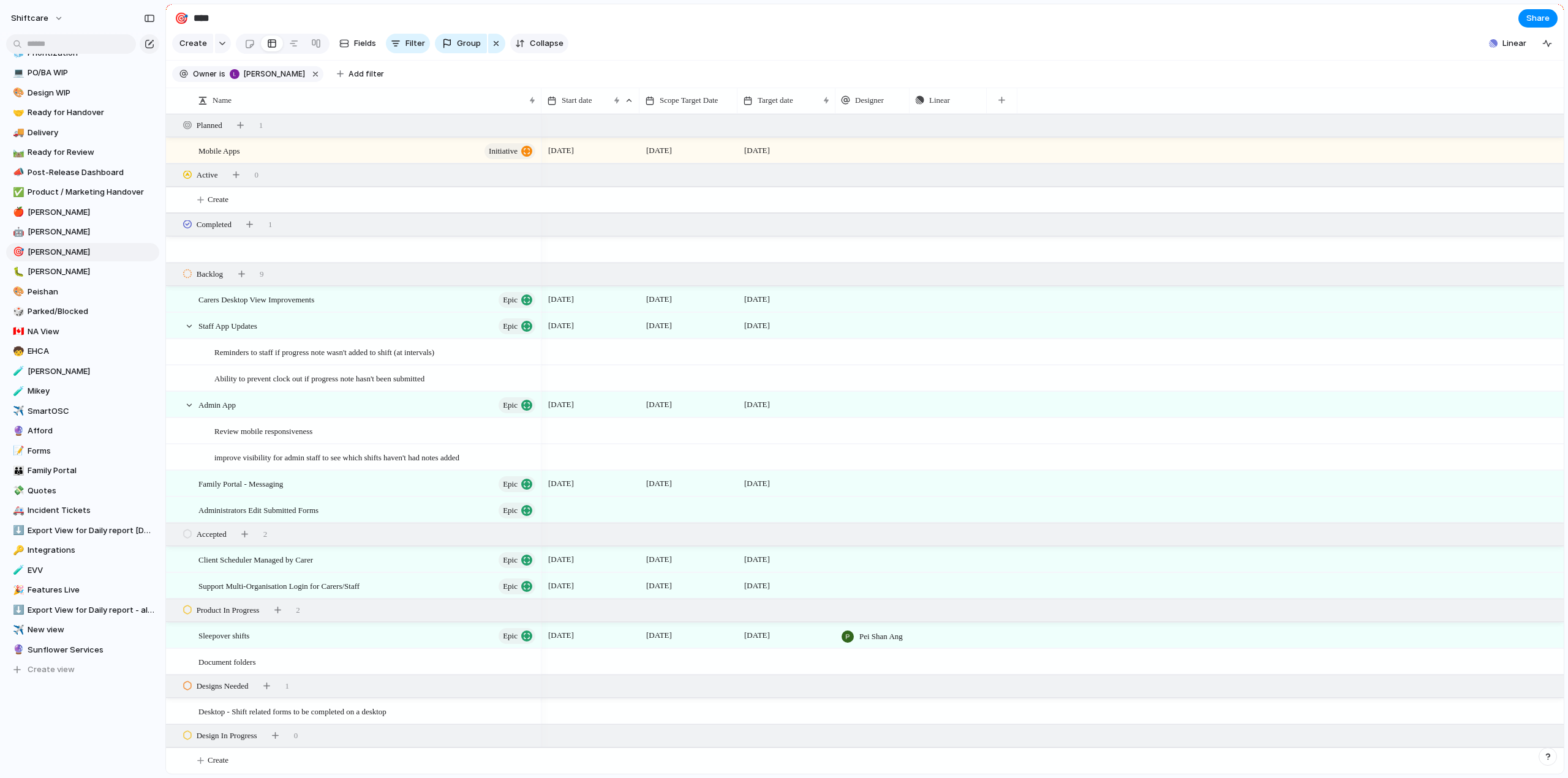
click at [534, 44] on span "Collapse" at bounding box center [546, 43] width 34 height 13
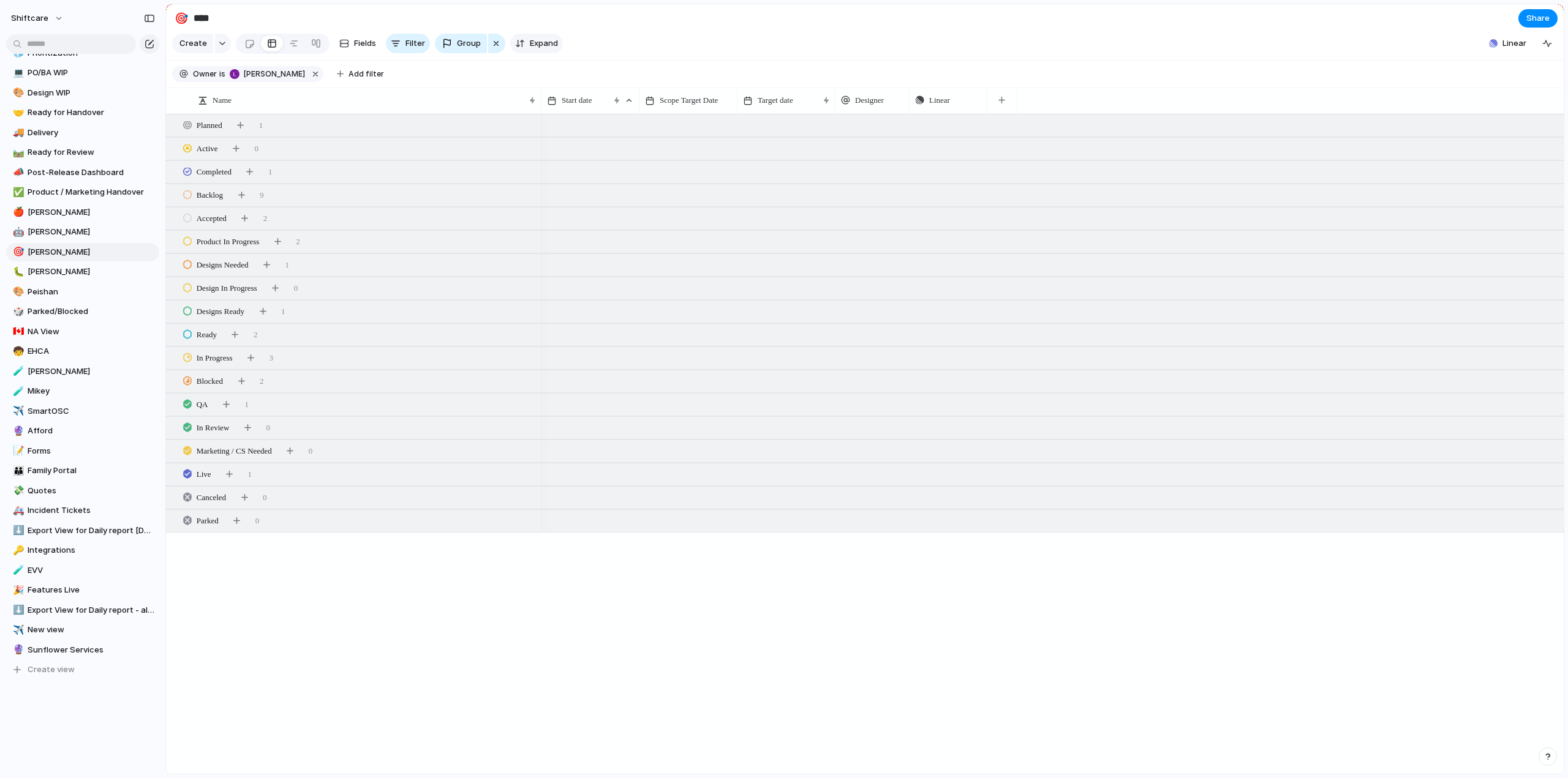
click at [545, 46] on span "Expand" at bounding box center [543, 43] width 28 height 13
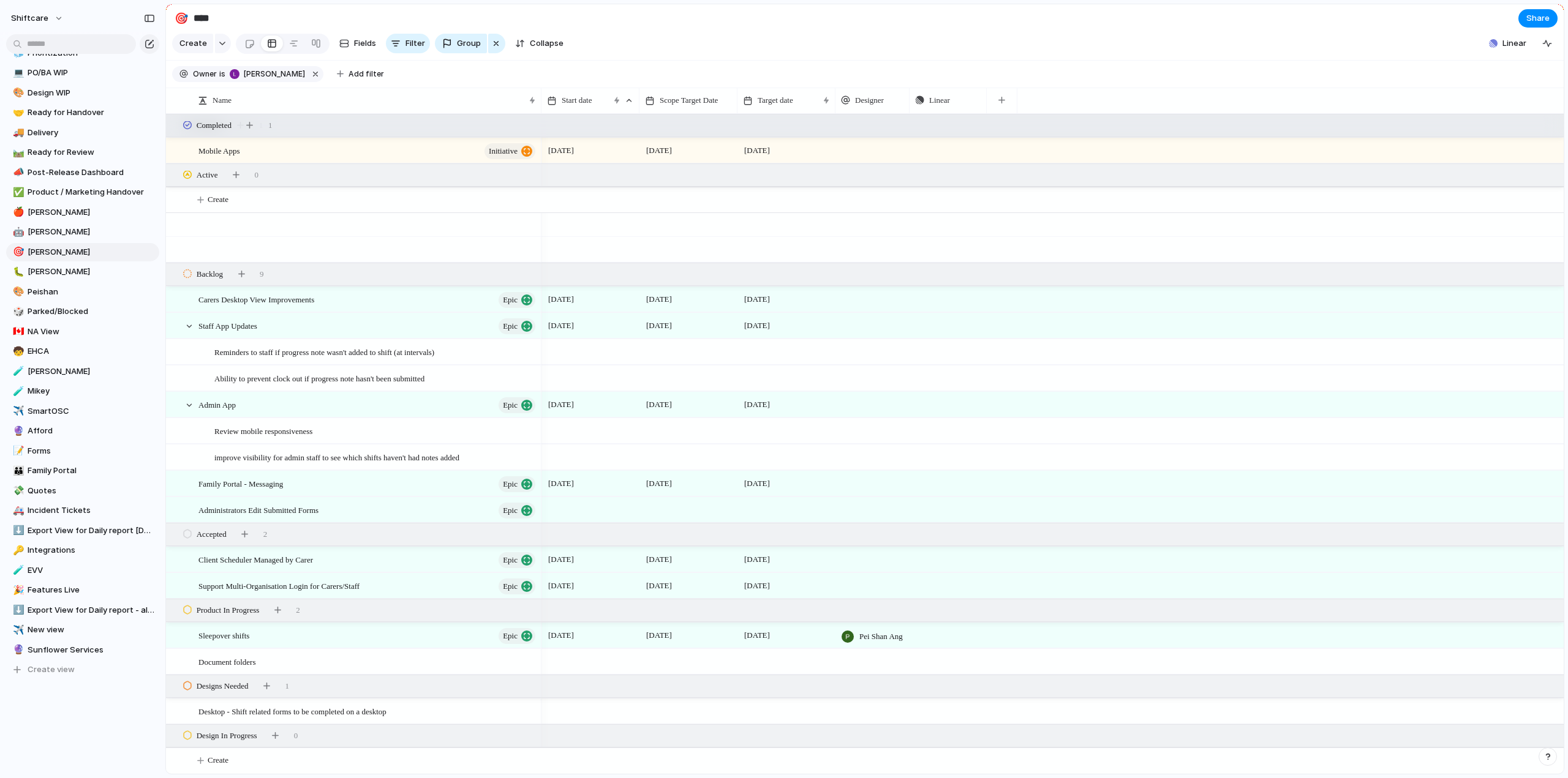
scroll to position [245, 0]
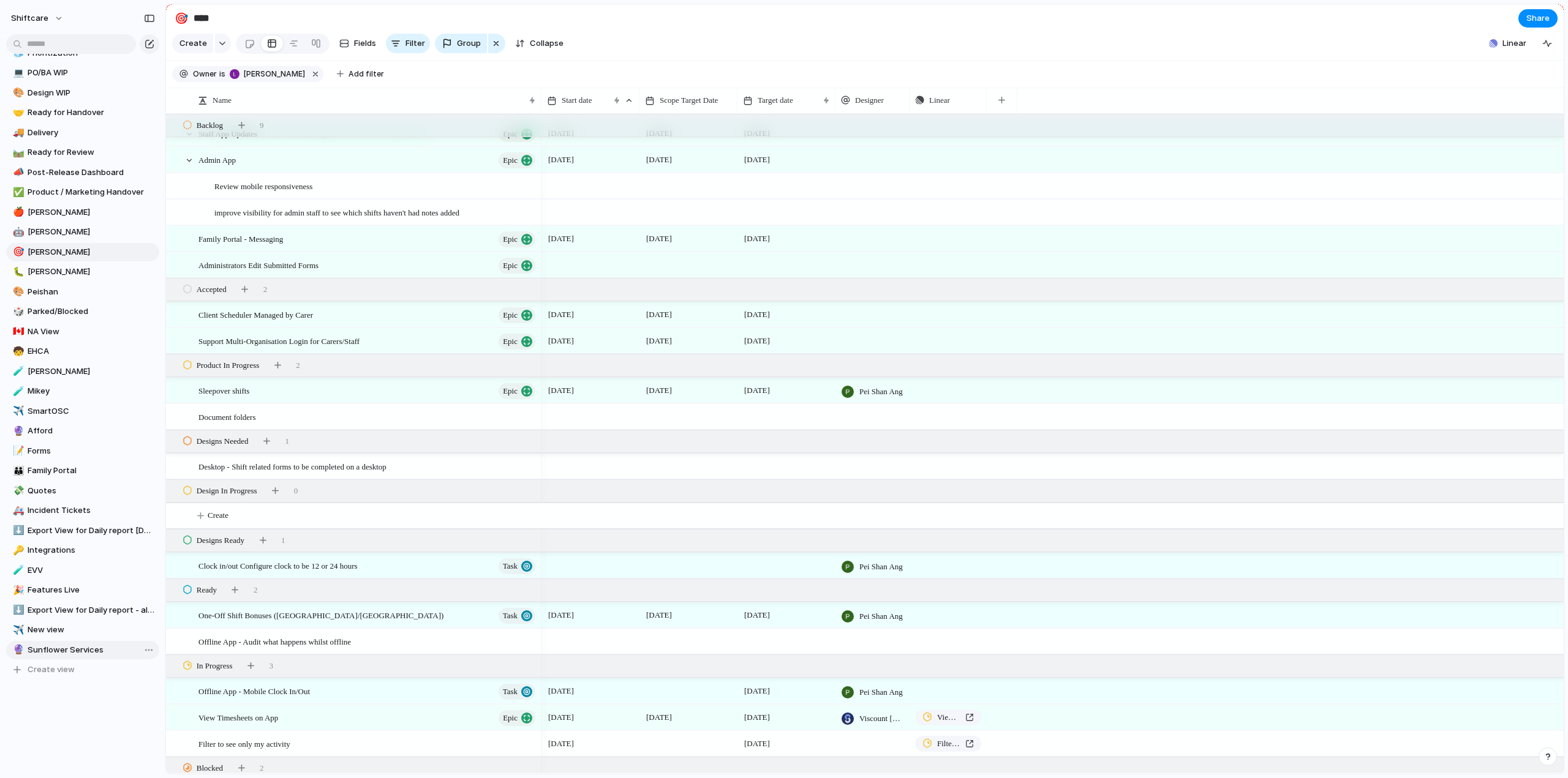
click at [48, 651] on span "Sunflower Services" at bounding box center [91, 650] width 127 height 13
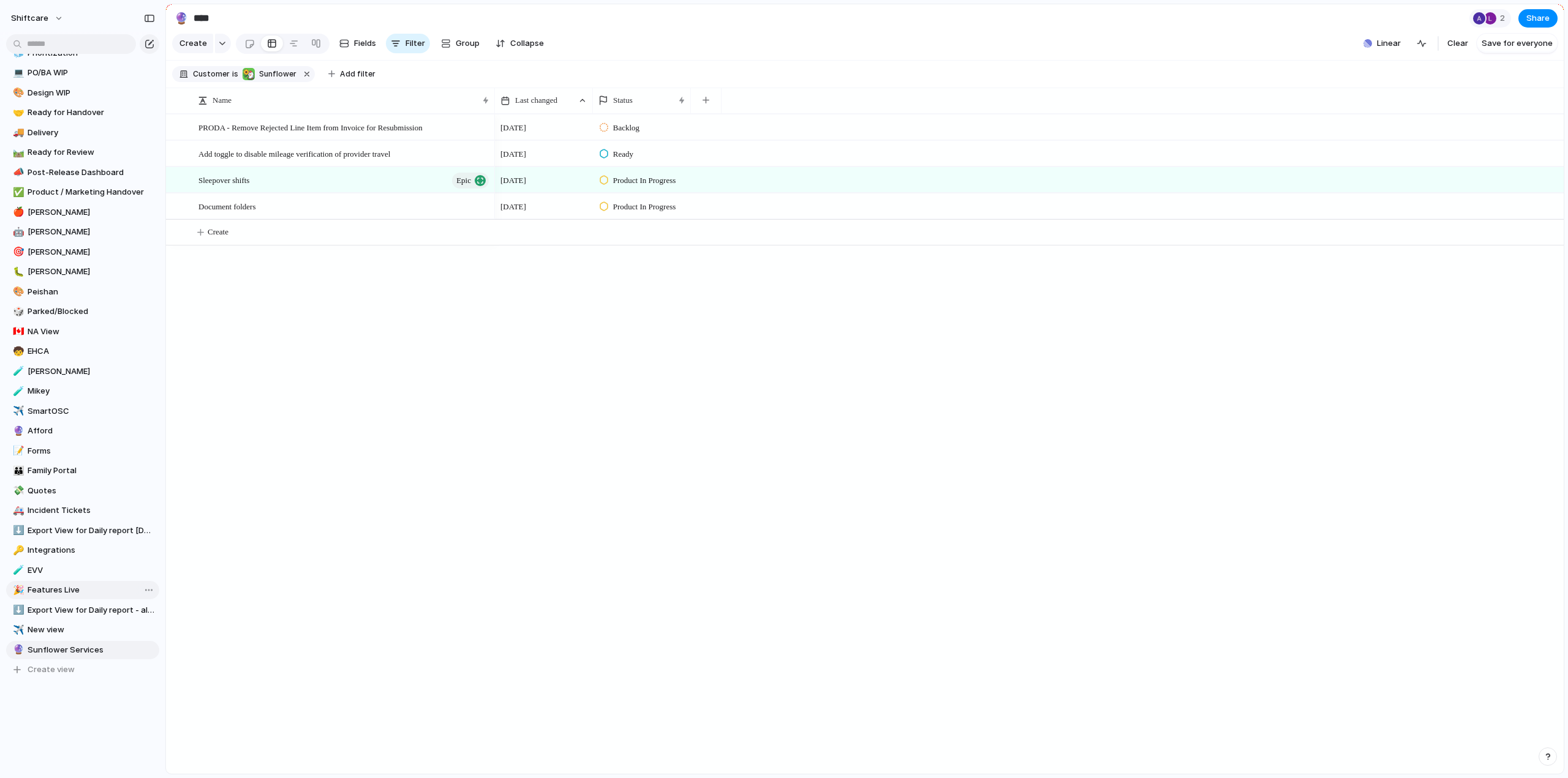
type input "**********"
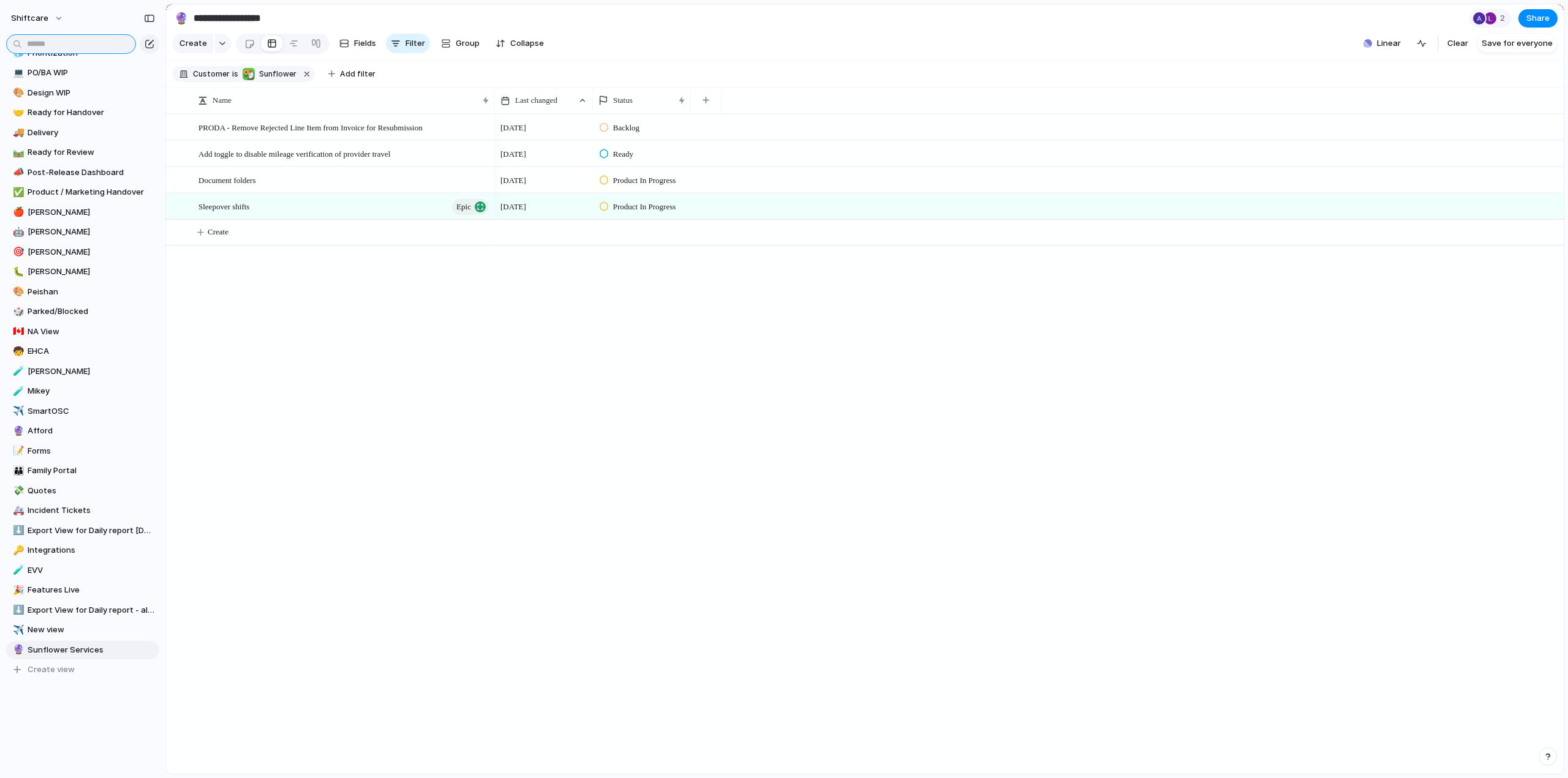
click at [68, 44] on input "text" at bounding box center [71, 44] width 130 height 19
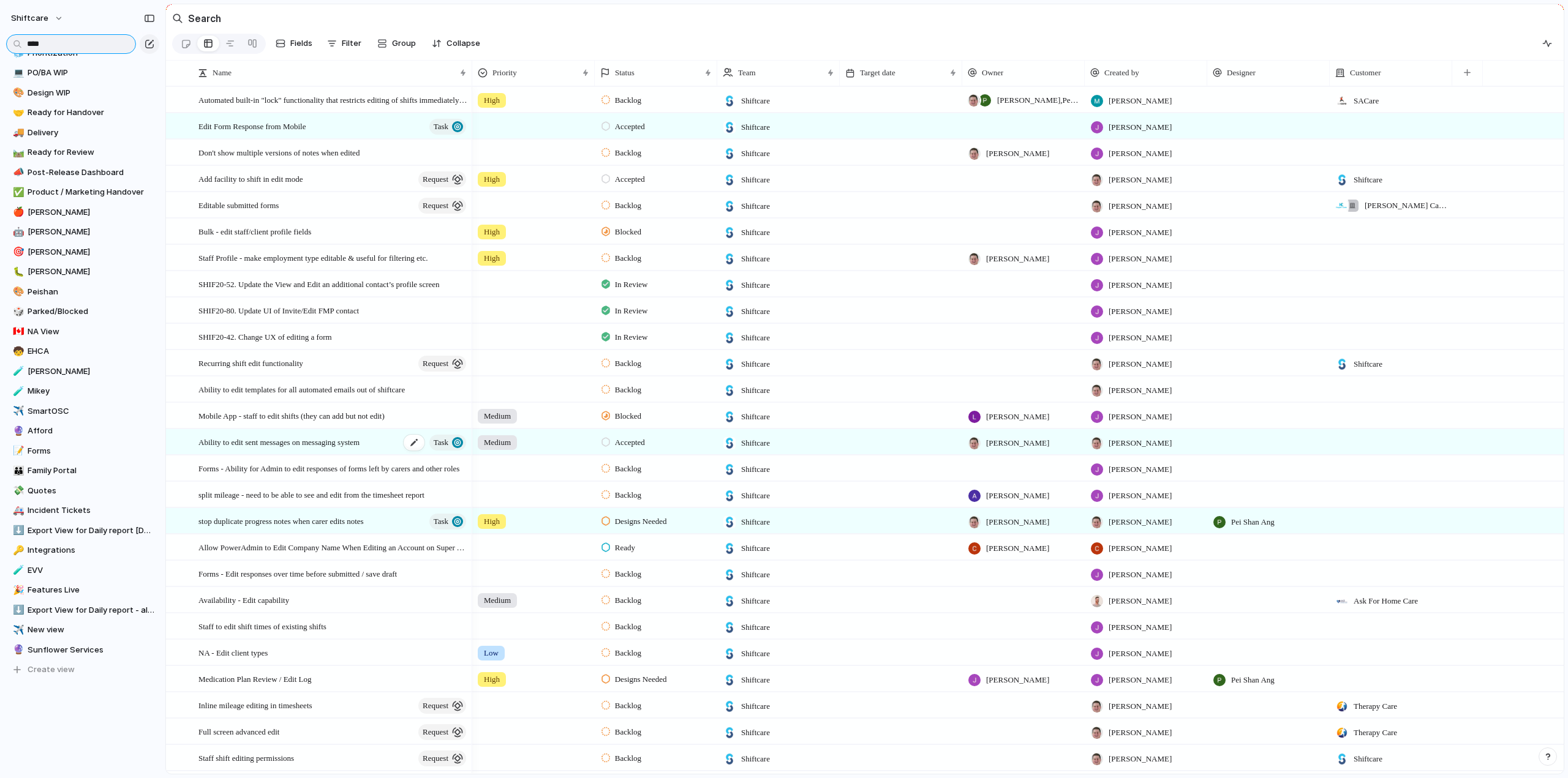
scroll to position [83, 0]
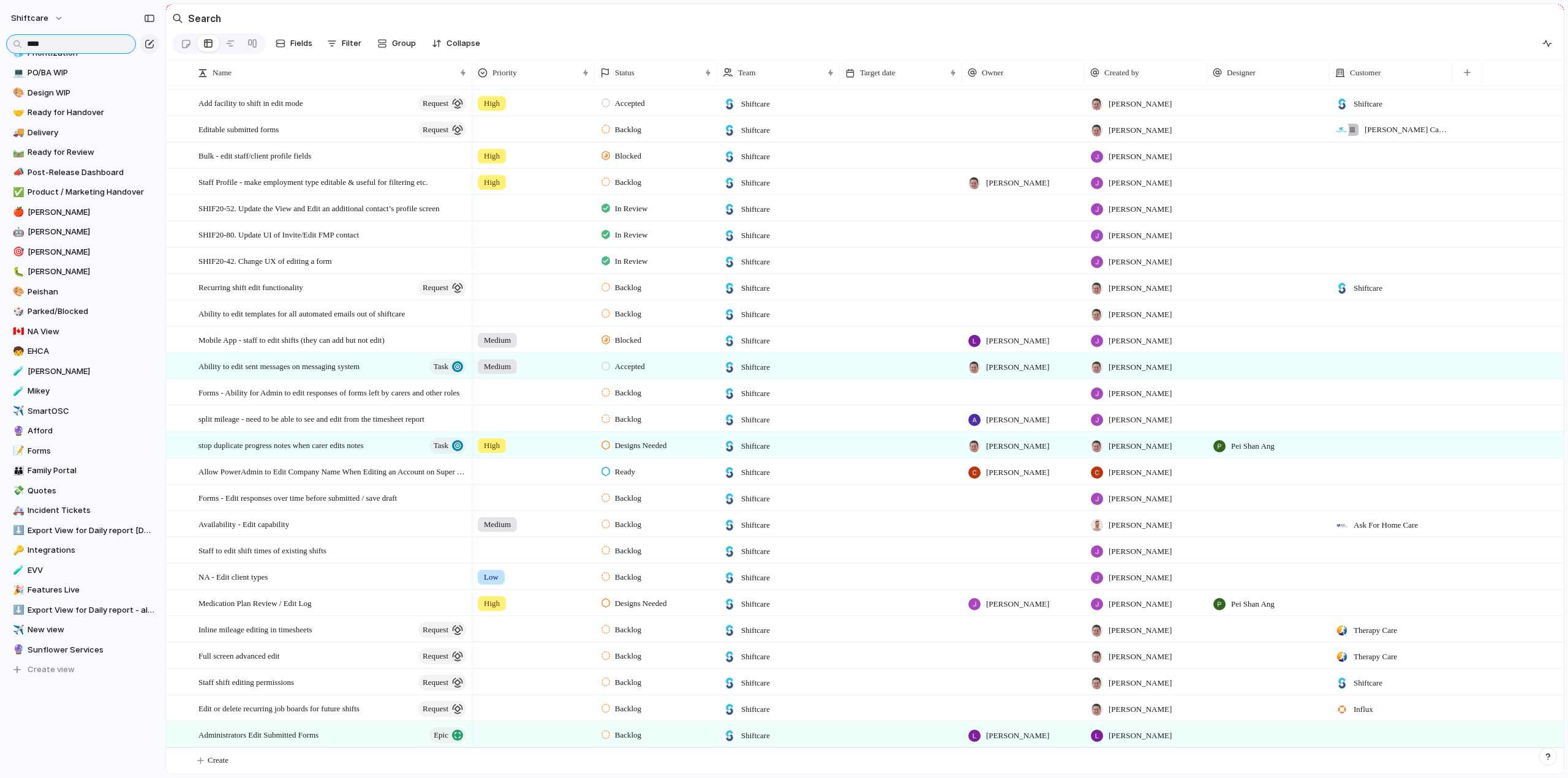
type input "****"
click at [46, 648] on span "Sunflower Services" at bounding box center [91, 650] width 127 height 13
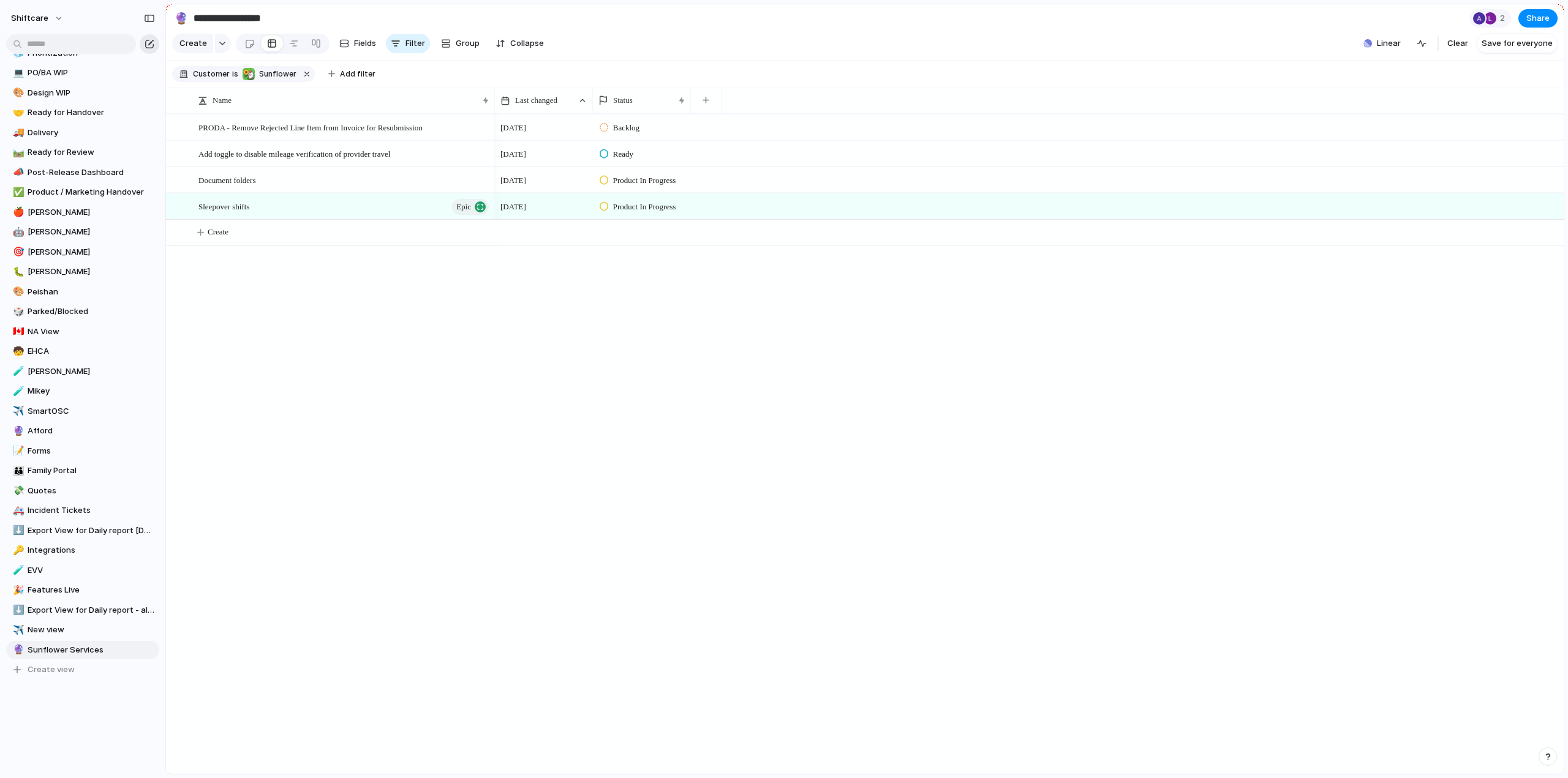
click at [157, 40] on button "button" at bounding box center [149, 44] width 19 height 19
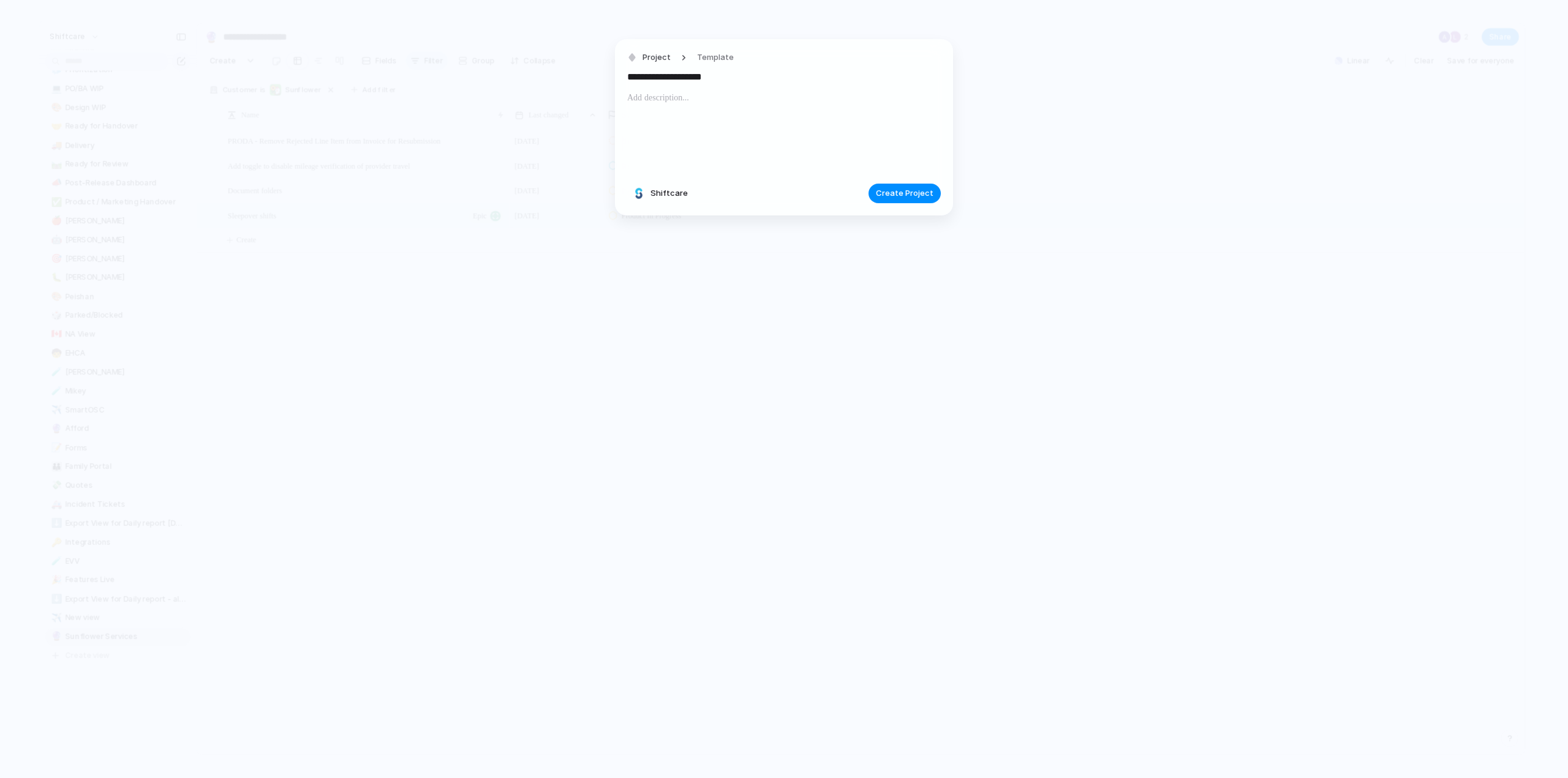
type input "**********"
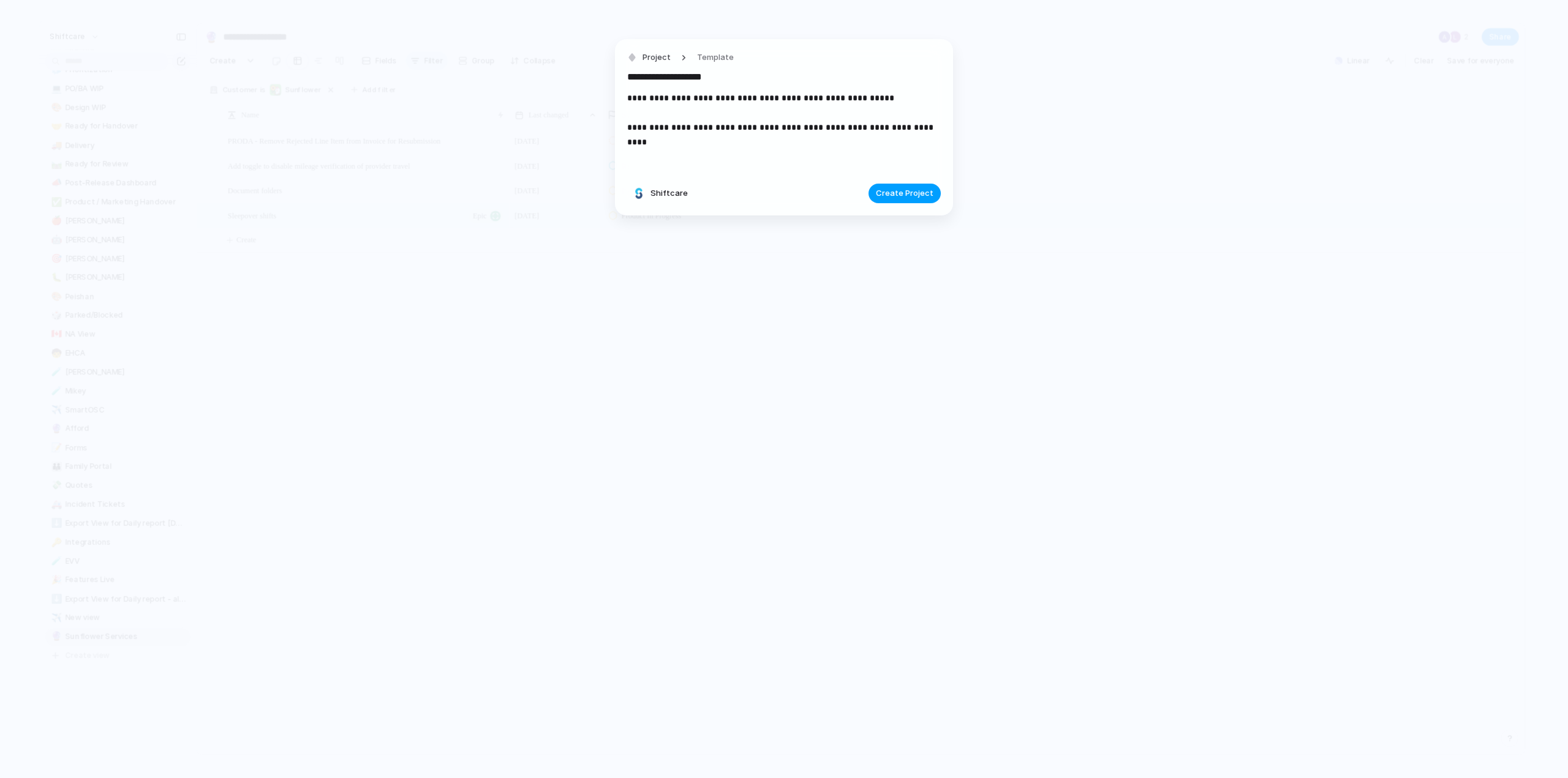
click at [912, 198] on span "Create Project" at bounding box center [905, 193] width 57 height 13
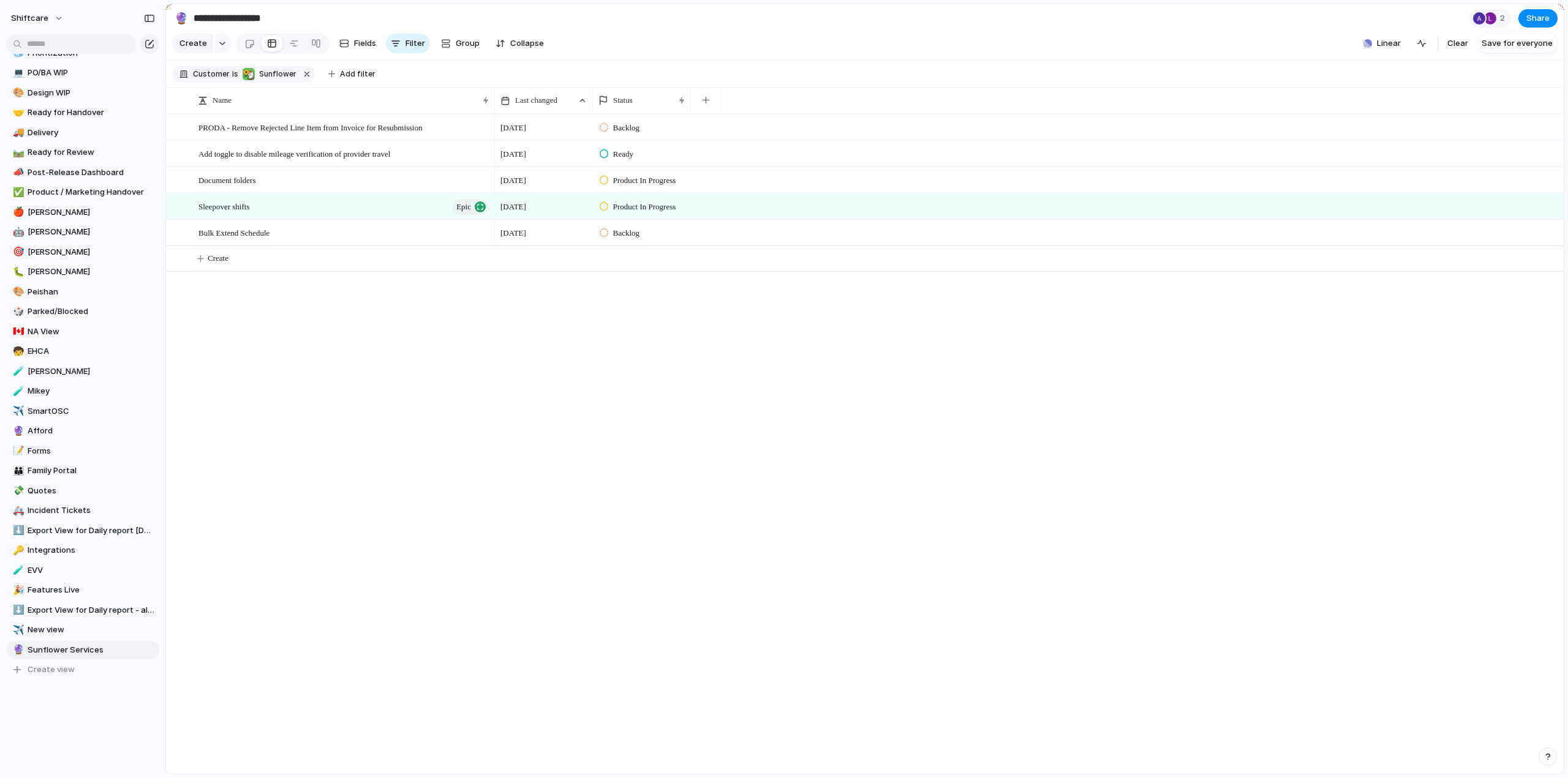
click at [269, 245] on div "Bulk Extend Schedule" at bounding box center [344, 233] width 293 height 25
click at [250, 239] on span "Bulk Extend Schedule" at bounding box center [234, 232] width 71 height 14
click at [1546, 756] on div "button" at bounding box center [1548, 757] width 8 height 8
click at [1489, 668] on button "Live chat 2 min" at bounding box center [1491, 668] width 122 height 19
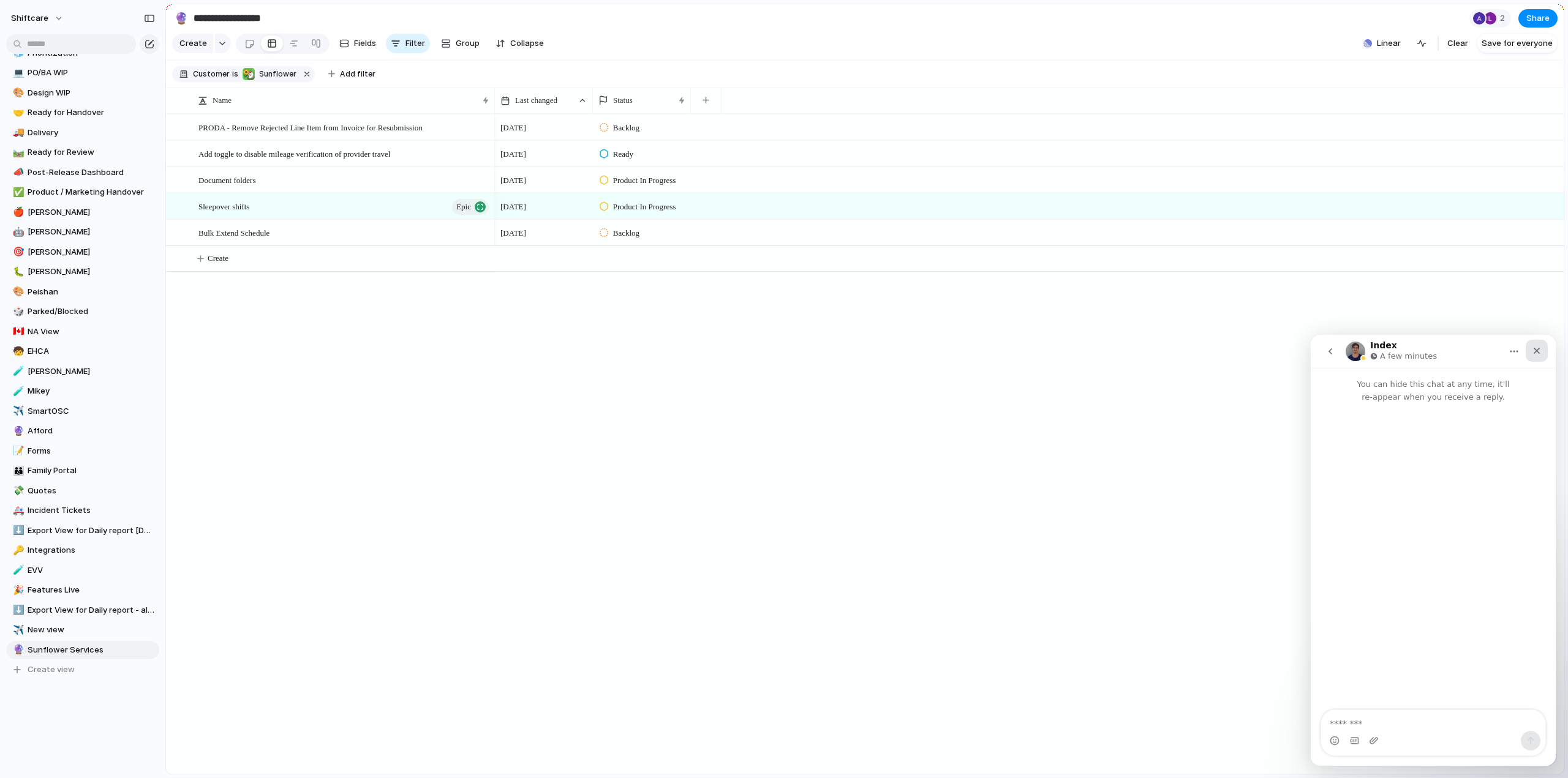
click at [1542, 351] on div "Close" at bounding box center [1537, 351] width 22 height 22
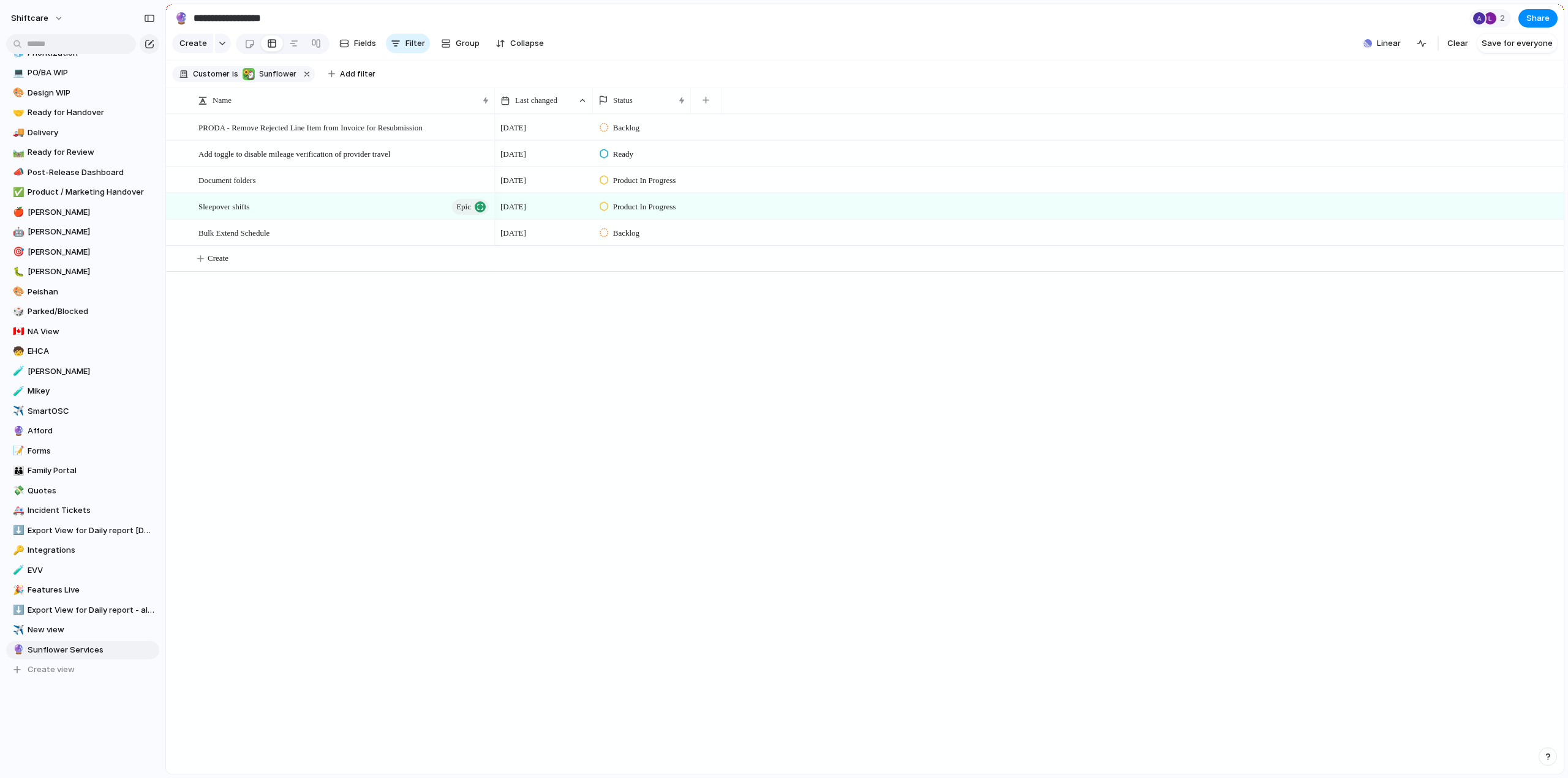
click at [237, 239] on span "Bulk Extend Schedule" at bounding box center [234, 232] width 71 height 14
click at [399, 243] on div "Bulk Extend Schedule" at bounding box center [344, 233] width 293 height 25
click at [398, 243] on div "Bulk Extend Schedule" at bounding box center [344, 233] width 293 height 25
drag, startPoint x: 398, startPoint y: 243, endPoint x: 362, endPoint y: 252, distance: 37.1
click at [397, 243] on textarea "**********" at bounding box center [341, 243] width 287 height 14
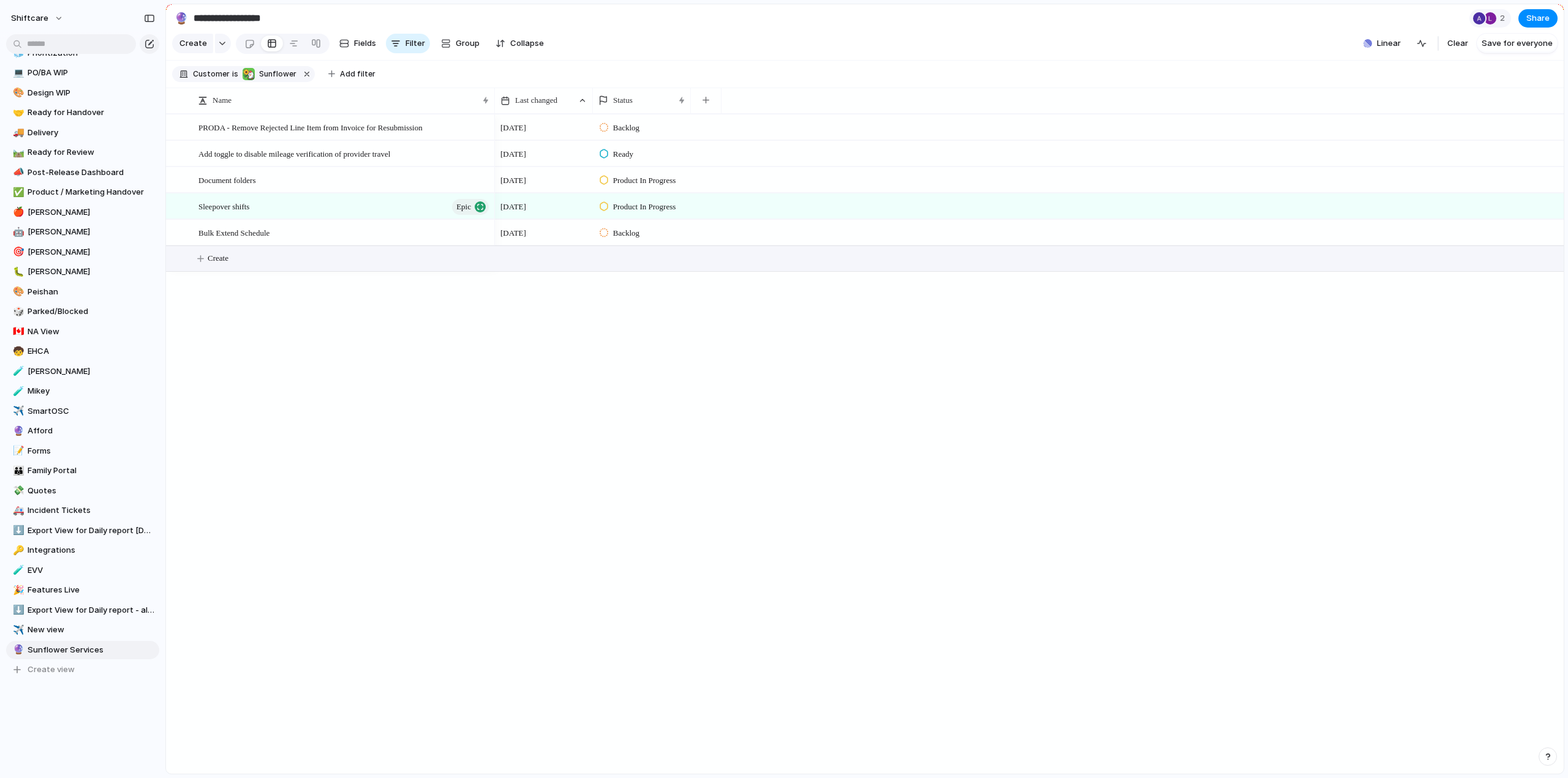
drag, startPoint x: 244, startPoint y: 255, endPoint x: 227, endPoint y: 249, distance: 18.0
click at [243, 255] on button "Create" at bounding box center [880, 259] width 1404 height 25
click at [243, 346] on div "PRODA - Remove Rejected Line Item from Invoice for Resubmission Add toggle to d…" at bounding box center [865, 443] width 1398 height 660
click at [225, 239] on span "Bulk Extend Schedule" at bounding box center [234, 232] width 71 height 14
click at [210, 239] on span "Bulk Extend Schedule" at bounding box center [234, 232] width 71 height 14
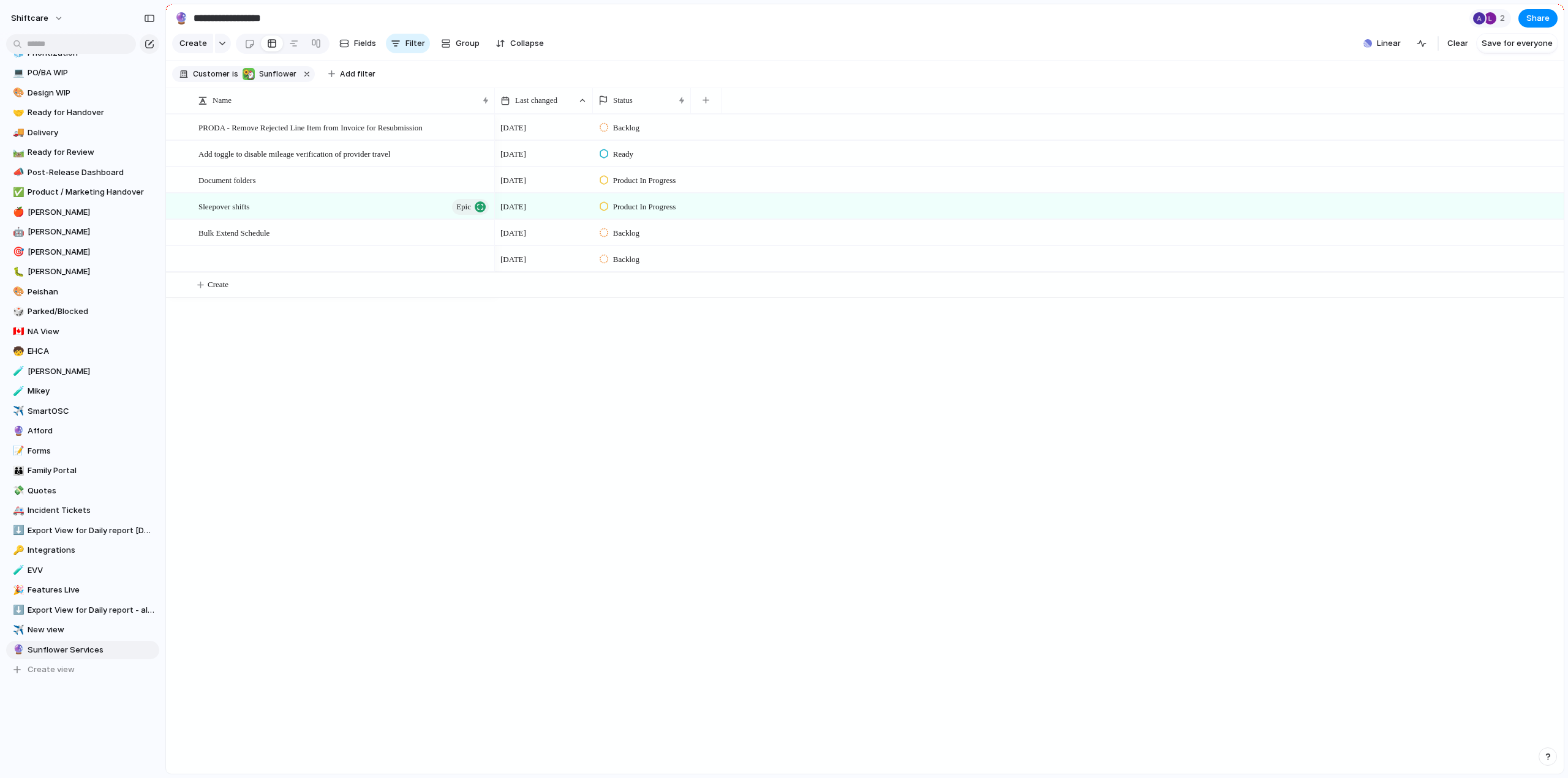
click at [232, 239] on span "Bulk Extend Schedule" at bounding box center [234, 232] width 71 height 14
click at [221, 239] on span "Bulk Extend Schedule" at bounding box center [234, 232] width 71 height 14
click at [238, 267] on div at bounding box center [344, 260] width 293 height 25
click at [238, 268] on div at bounding box center [344, 260] width 293 height 25
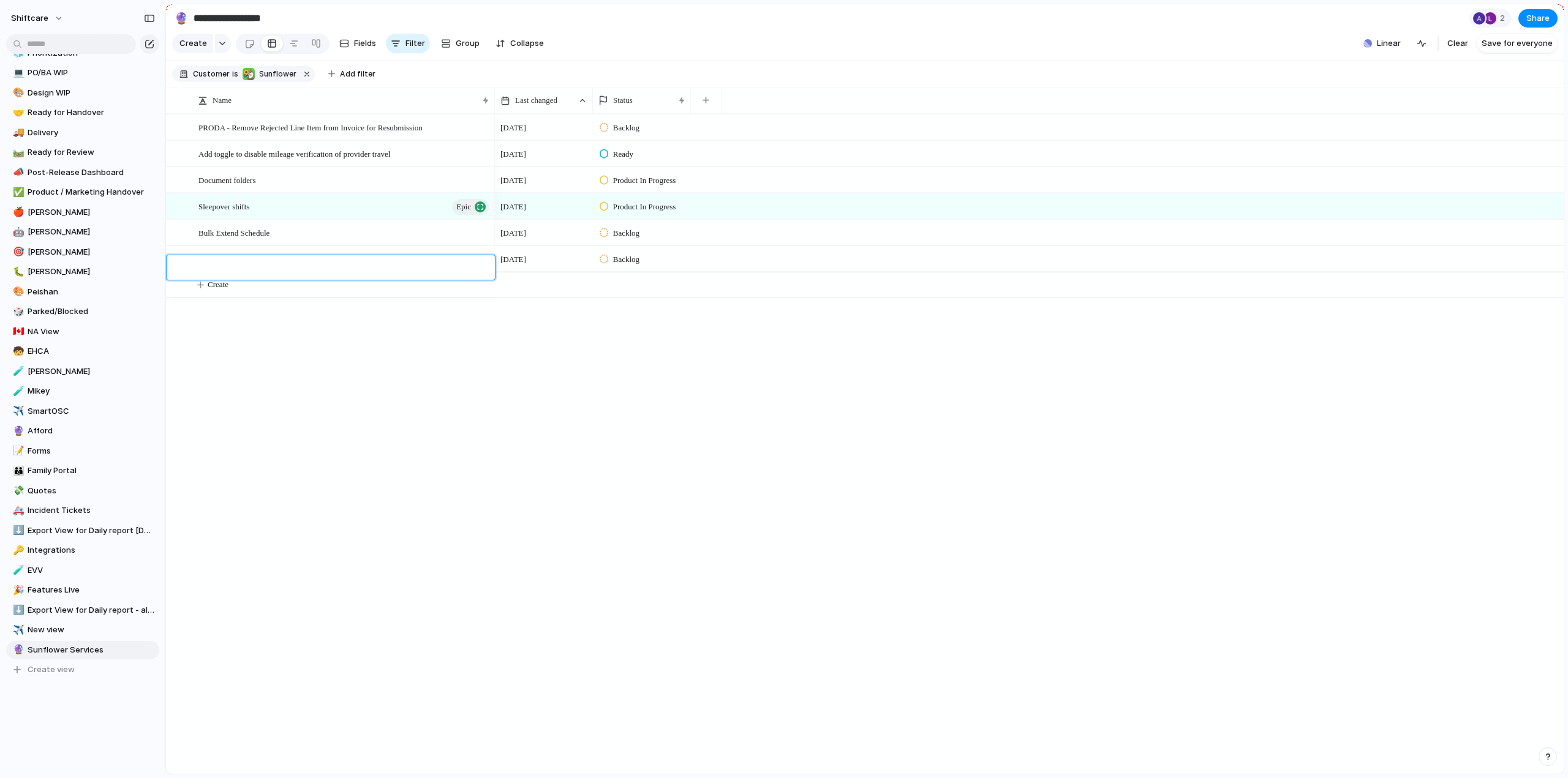
click at [238, 268] on textarea at bounding box center [341, 269] width 287 height 14
type textarea "**********"
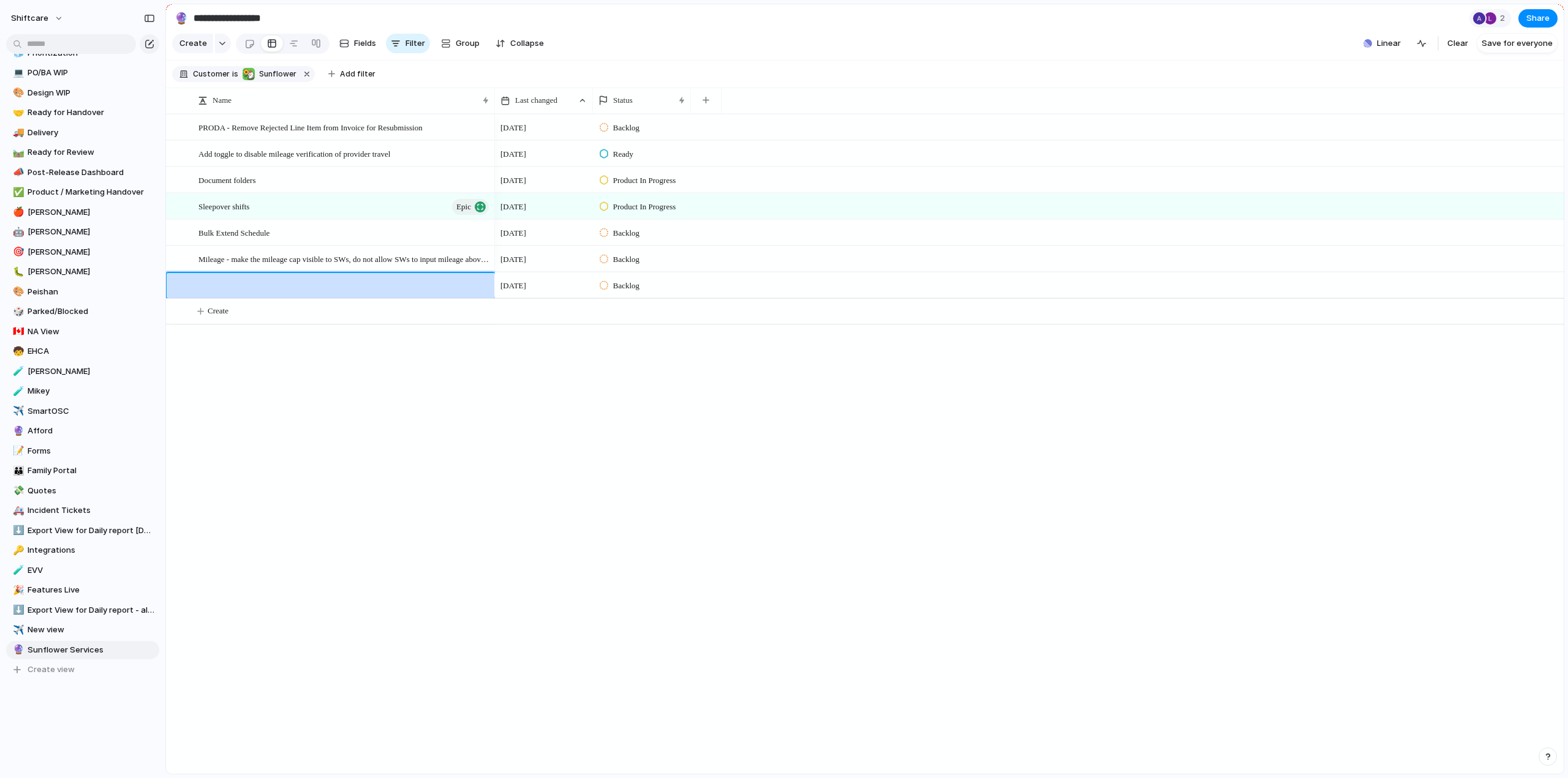
click at [309, 453] on div "PRODA - Remove Rejected Line Item from Invoice for Resubmission Add toggle to d…" at bounding box center [865, 443] width 1398 height 660
click at [366, 400] on div "PRODA - Remove Rejected Line Item from Invoice for Resubmission Add toggle to d…" at bounding box center [865, 443] width 1398 height 660
click at [674, 362] on div "24 July Backlog 21 August Ready 22 August Product In Progress 22 August Product…" at bounding box center [1029, 443] width 1069 height 660
click at [341, 266] on span "Mileage - make the mileage cap visible to SWs, do not allow SWs to input mileag…" at bounding box center [344, 259] width 293 height 14
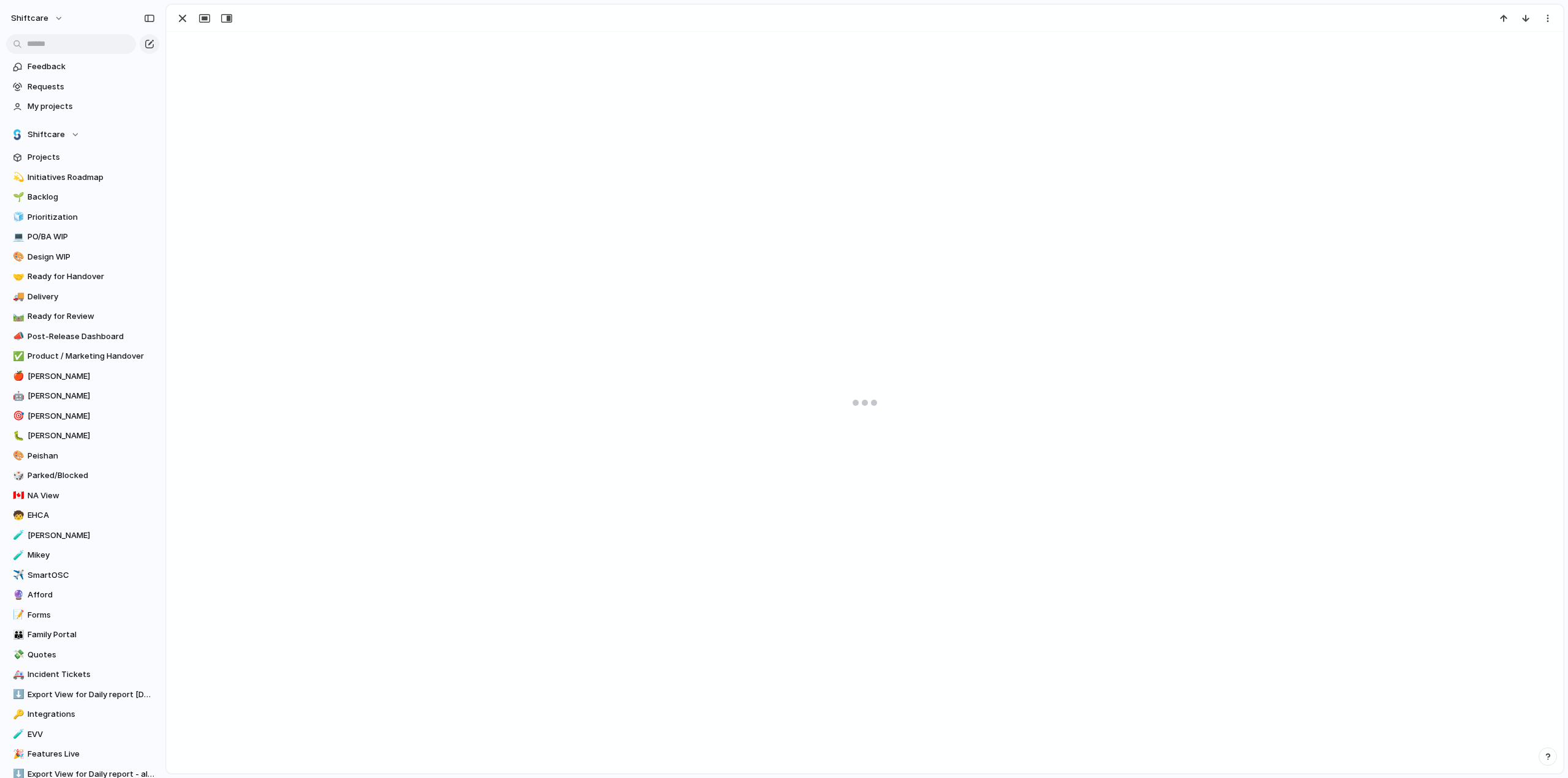
click at [1544, 751] on button "button" at bounding box center [1548, 757] width 19 height 19
click at [1485, 673] on button "Live chat 2 min" at bounding box center [1491, 668] width 122 height 19
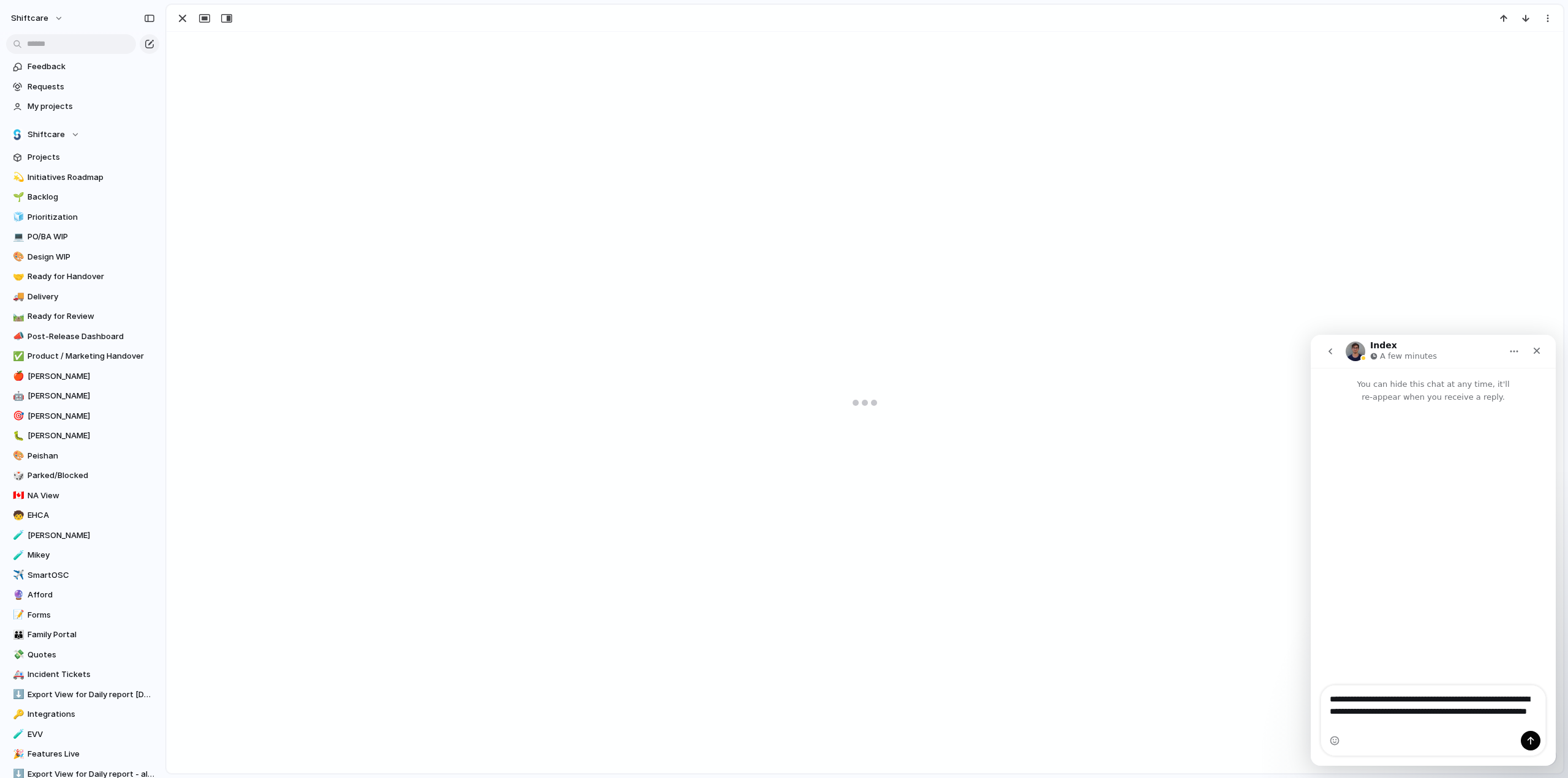
type textarea "**********"
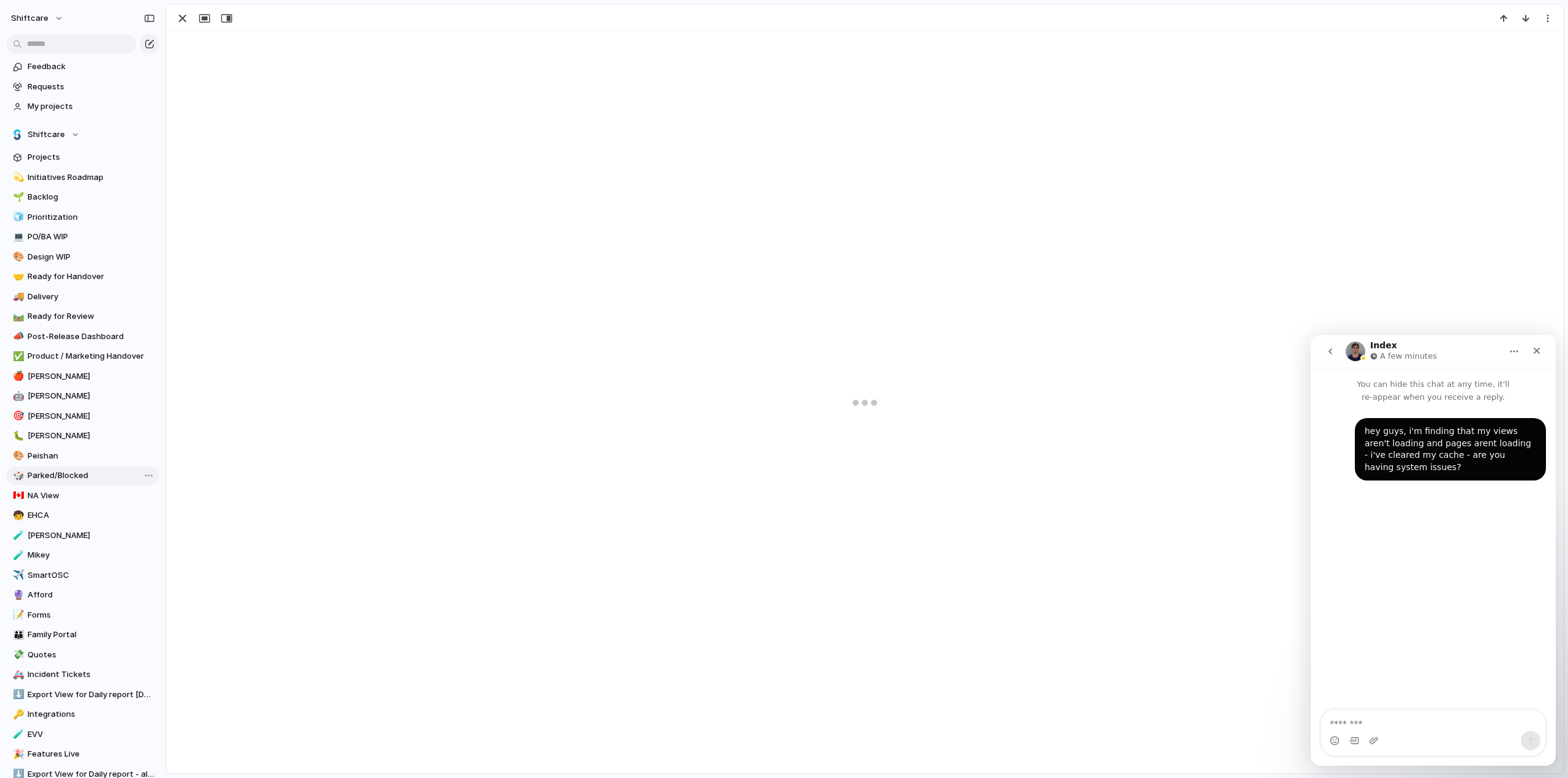
click at [432, 303] on div at bounding box center [865, 403] width 1396 height 742
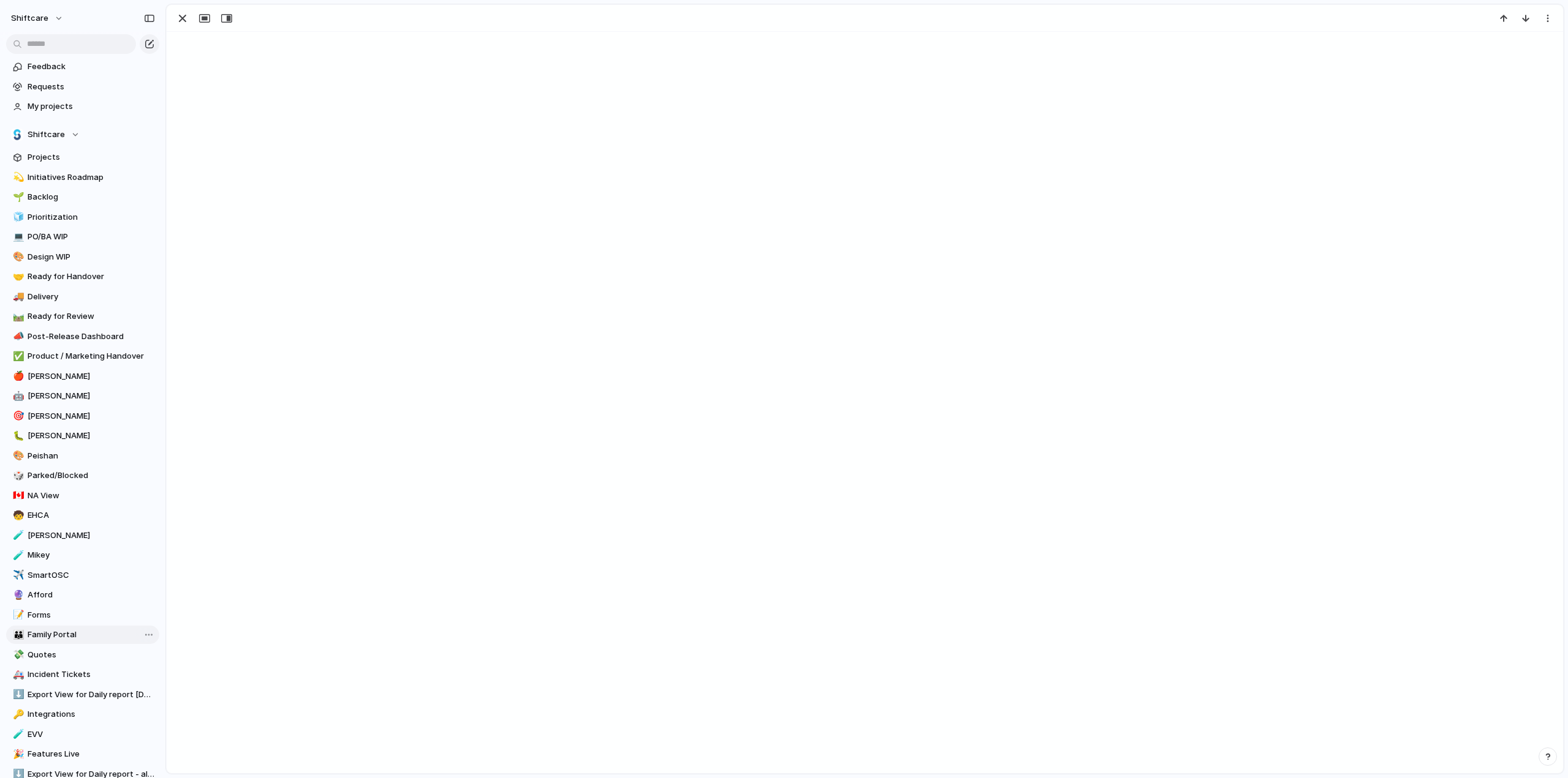
click at [41, 630] on span "Family Portal" at bounding box center [91, 635] width 127 height 13
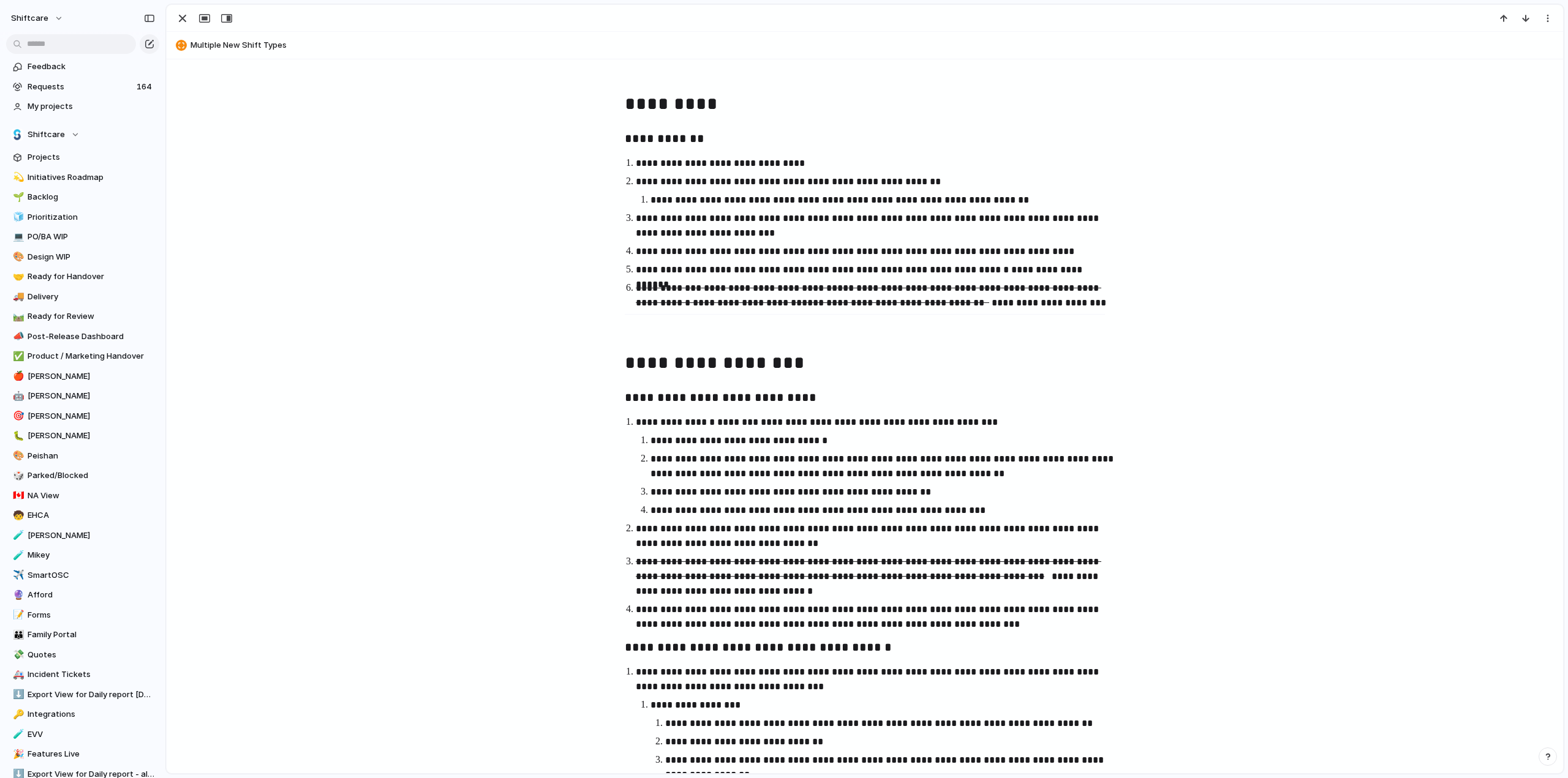
scroll to position [222, 0]
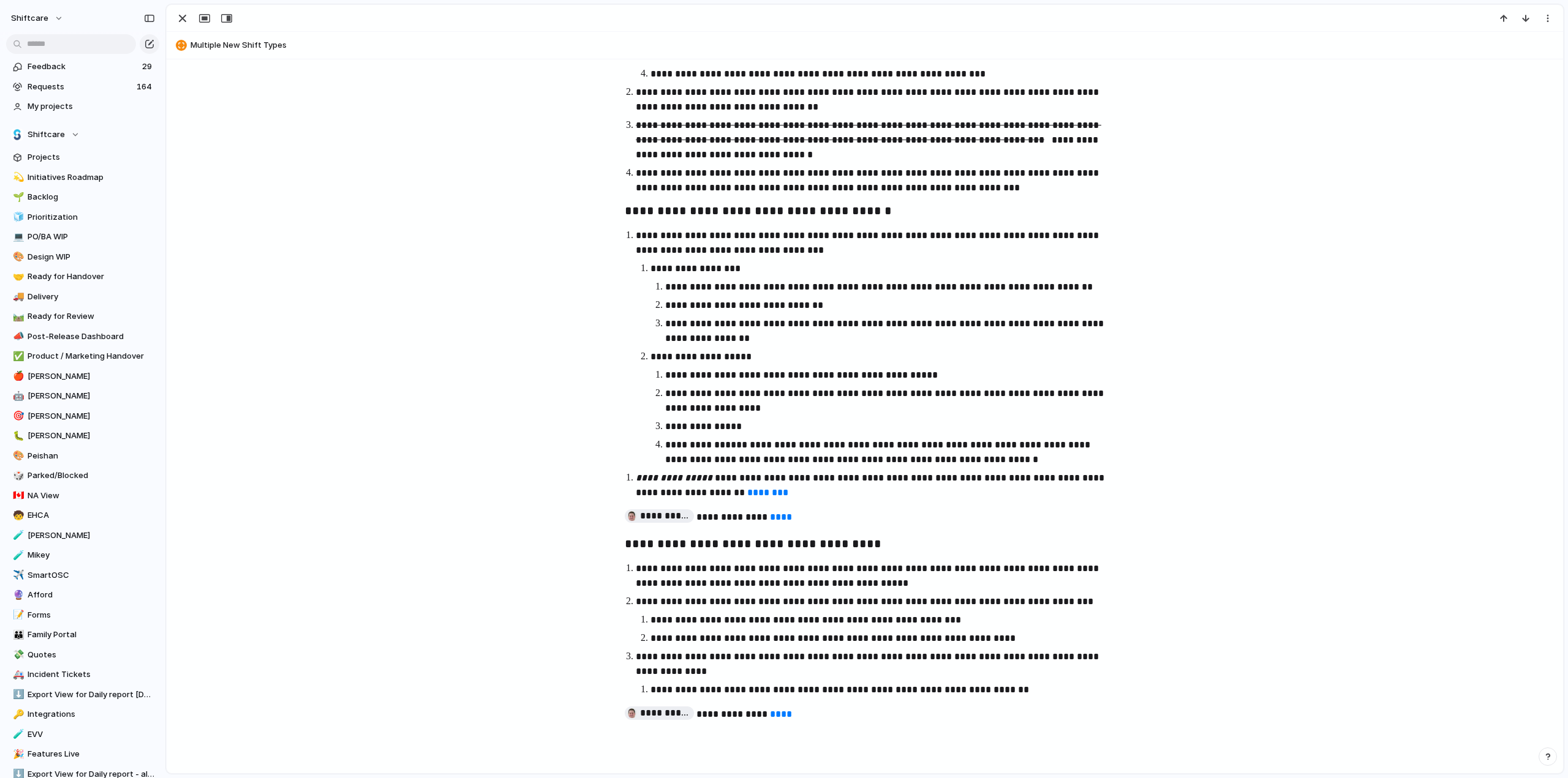
scroll to position [726, 0]
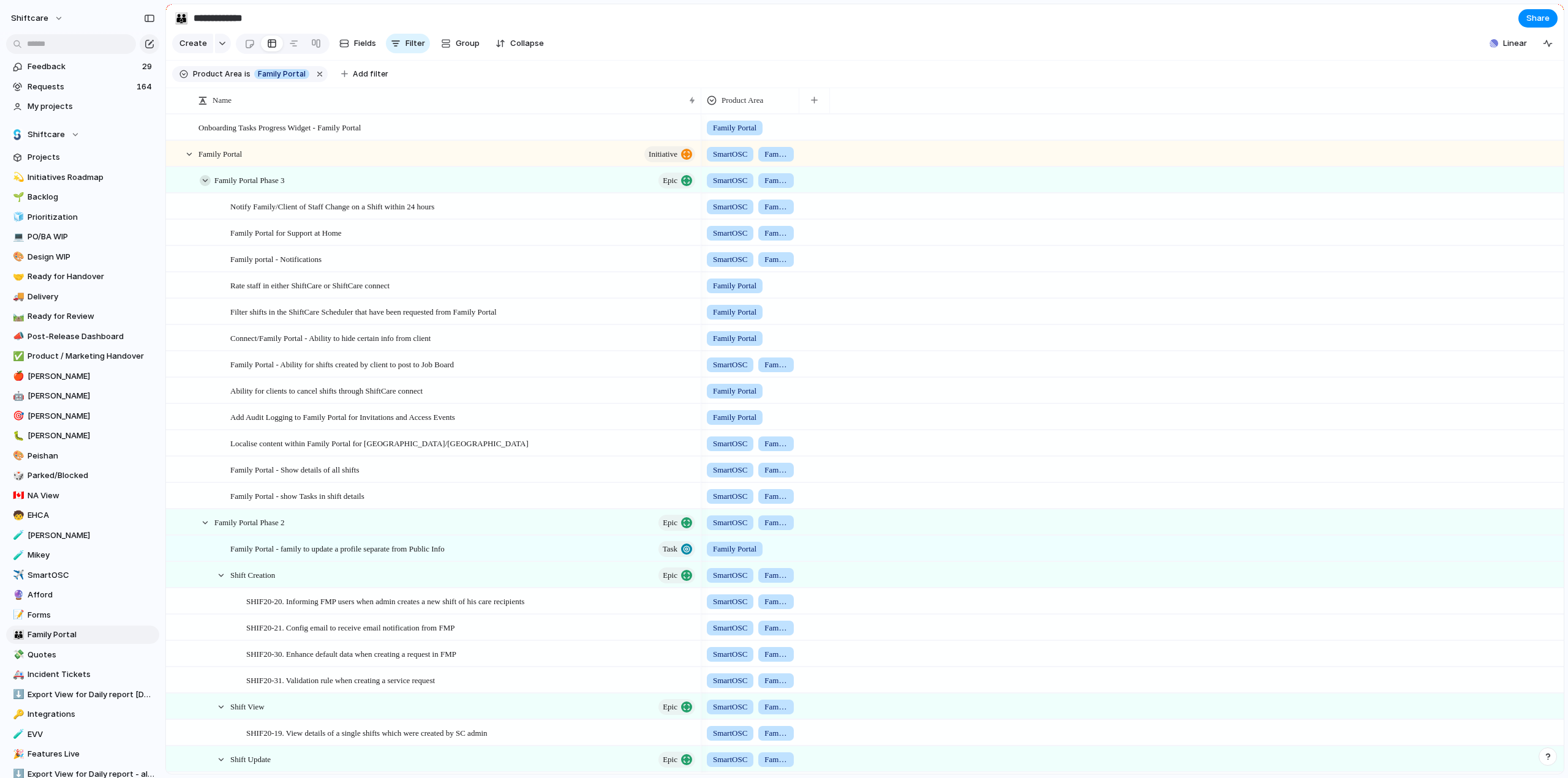
click at [202, 186] on div at bounding box center [205, 180] width 11 height 11
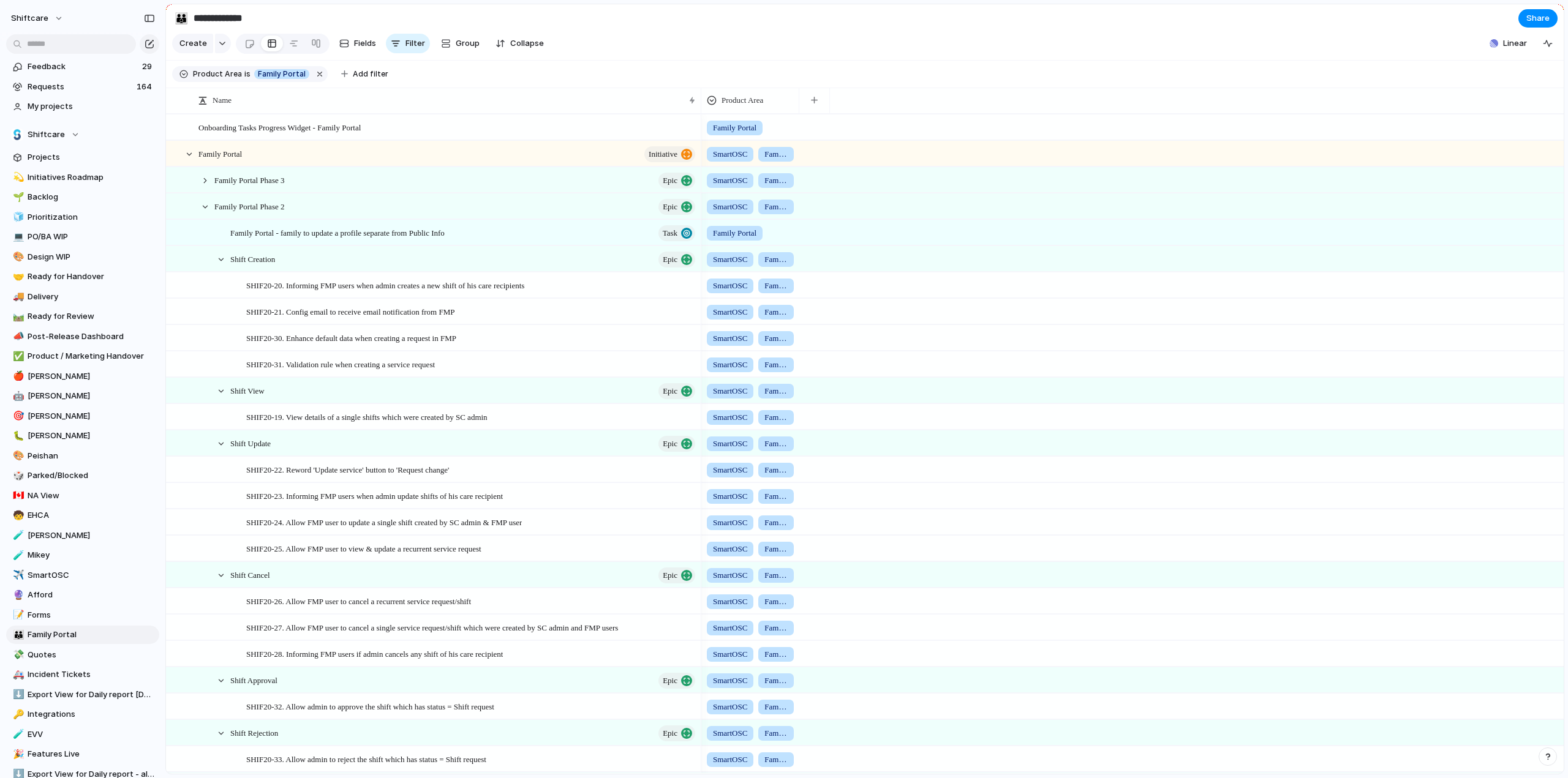
scroll to position [164, 0]
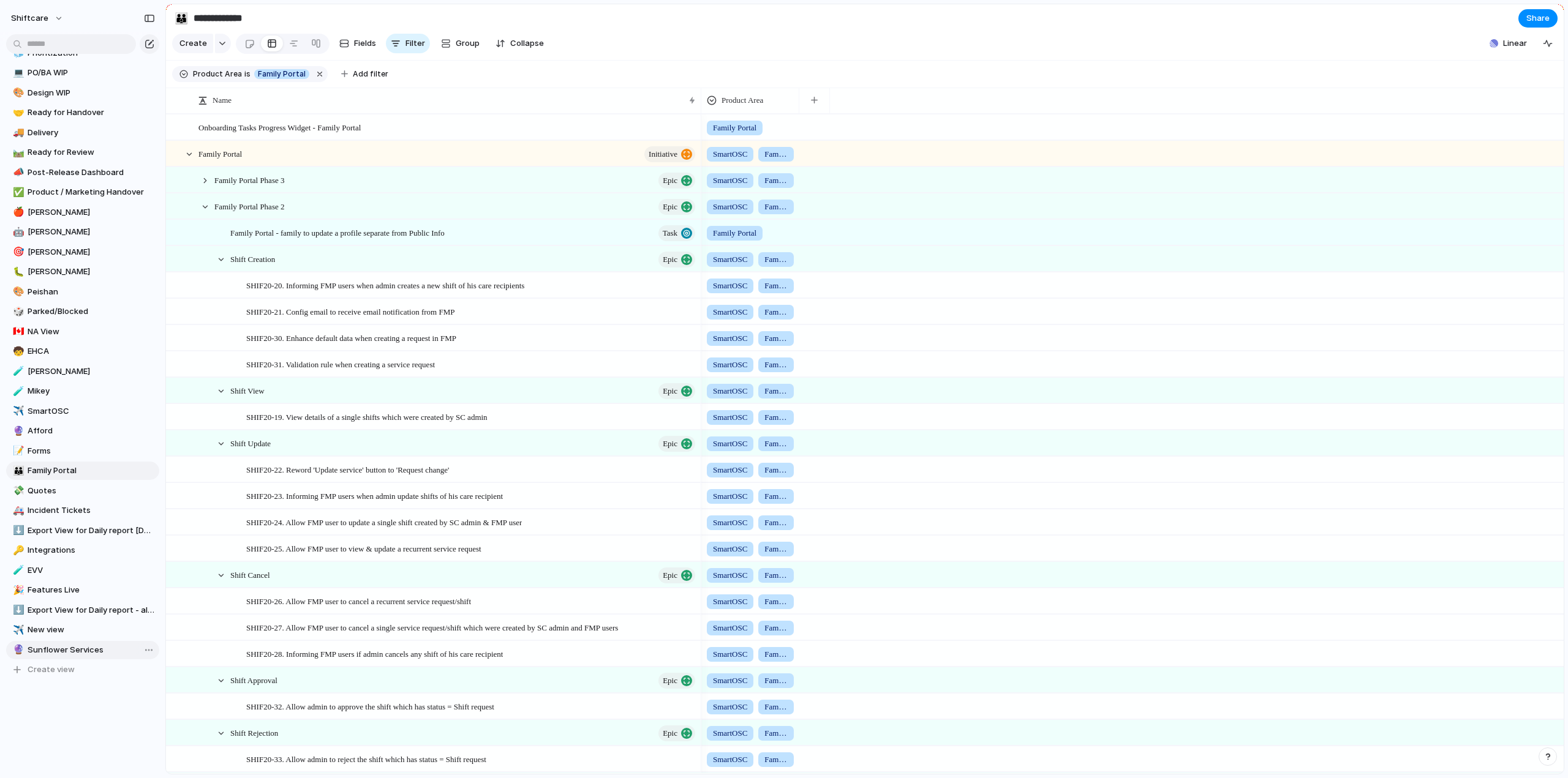
click at [53, 645] on span "Sunflower Services" at bounding box center [91, 650] width 127 height 13
type input "**********"
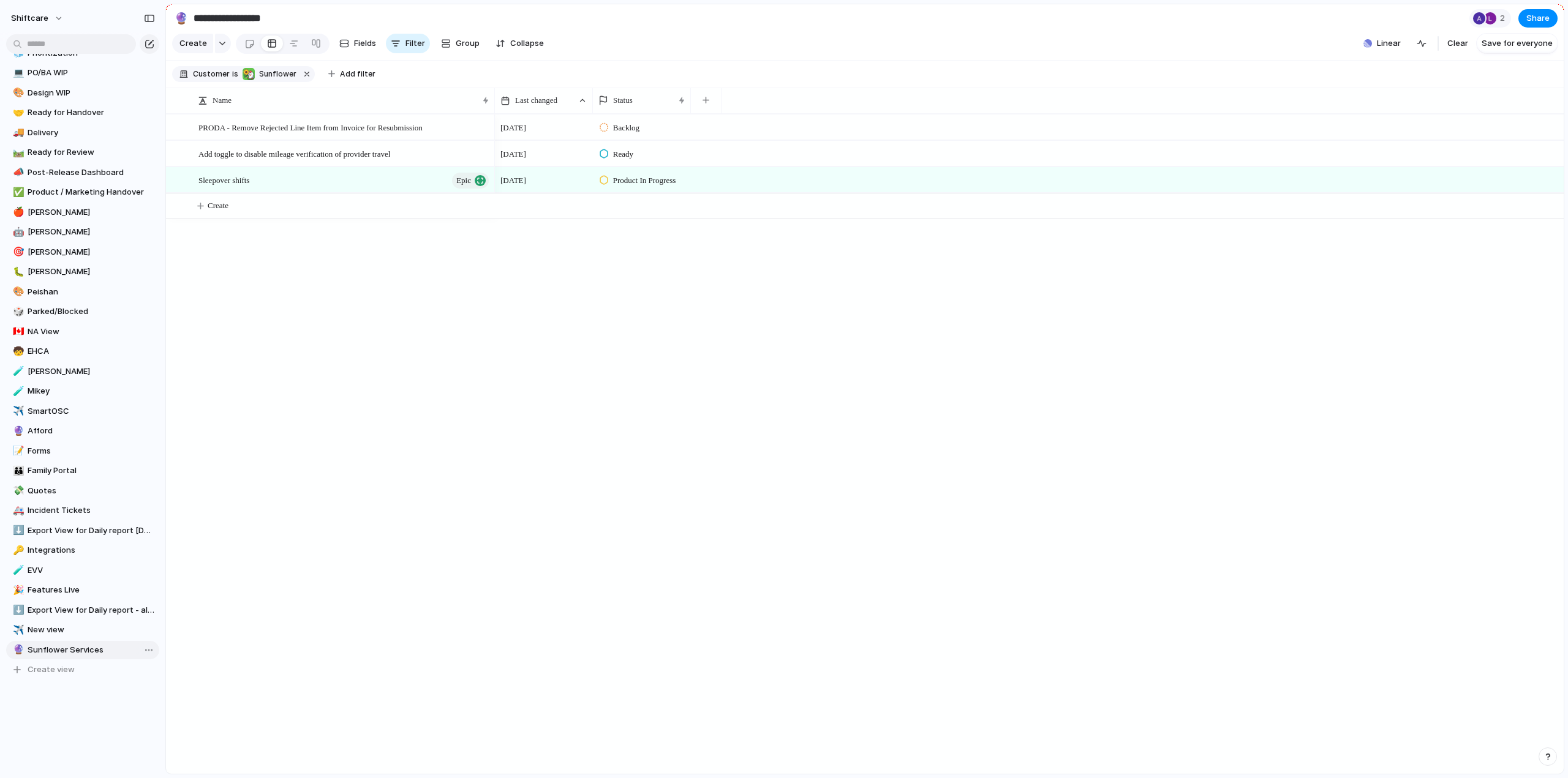
click at [55, 647] on span "Sunflower Services" at bounding box center [91, 650] width 127 height 13
click at [82, 44] on input "text" at bounding box center [71, 44] width 130 height 19
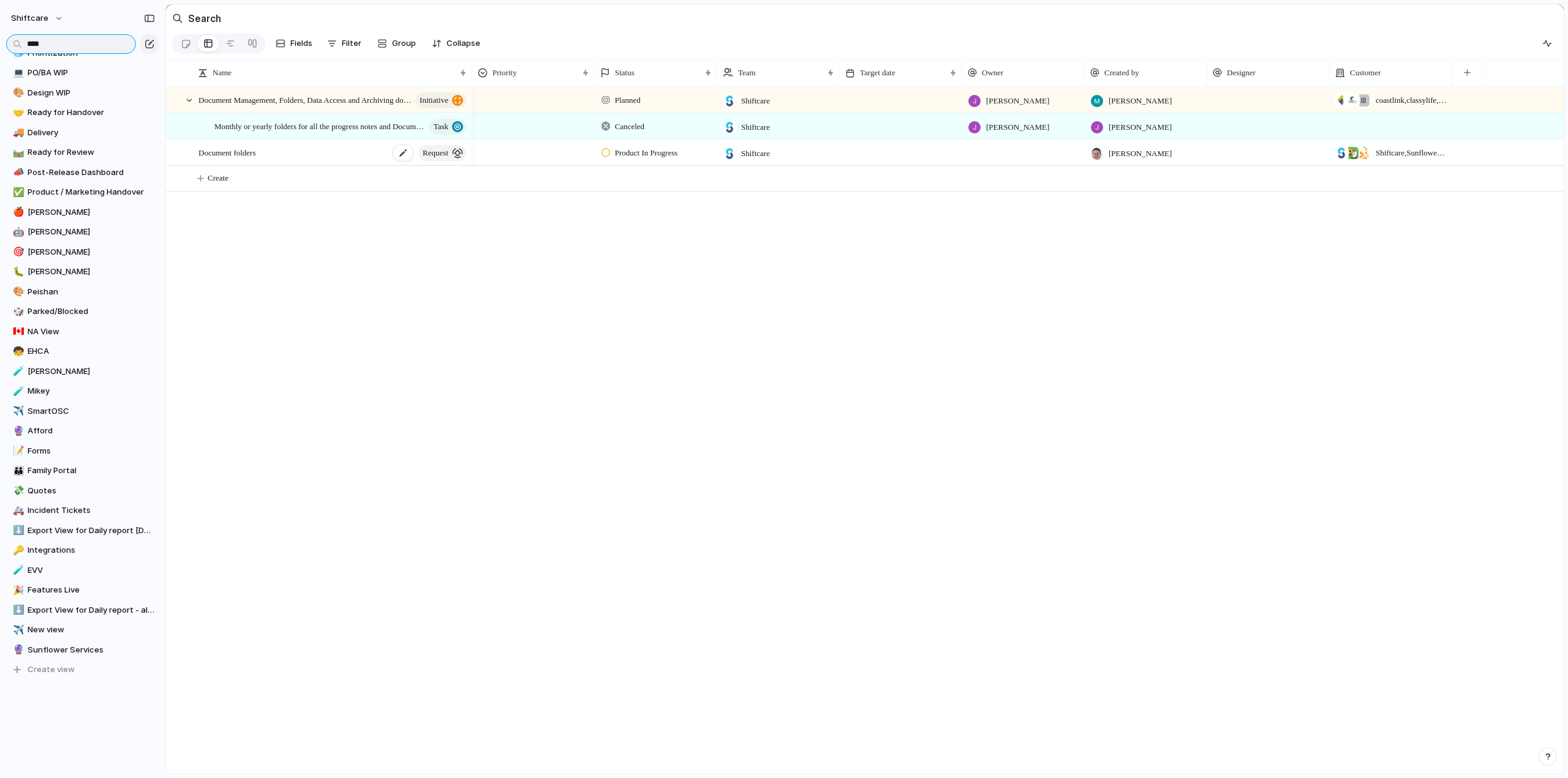
type input "****"
click at [335, 157] on div "Document folders request" at bounding box center [333, 153] width 270 height 25
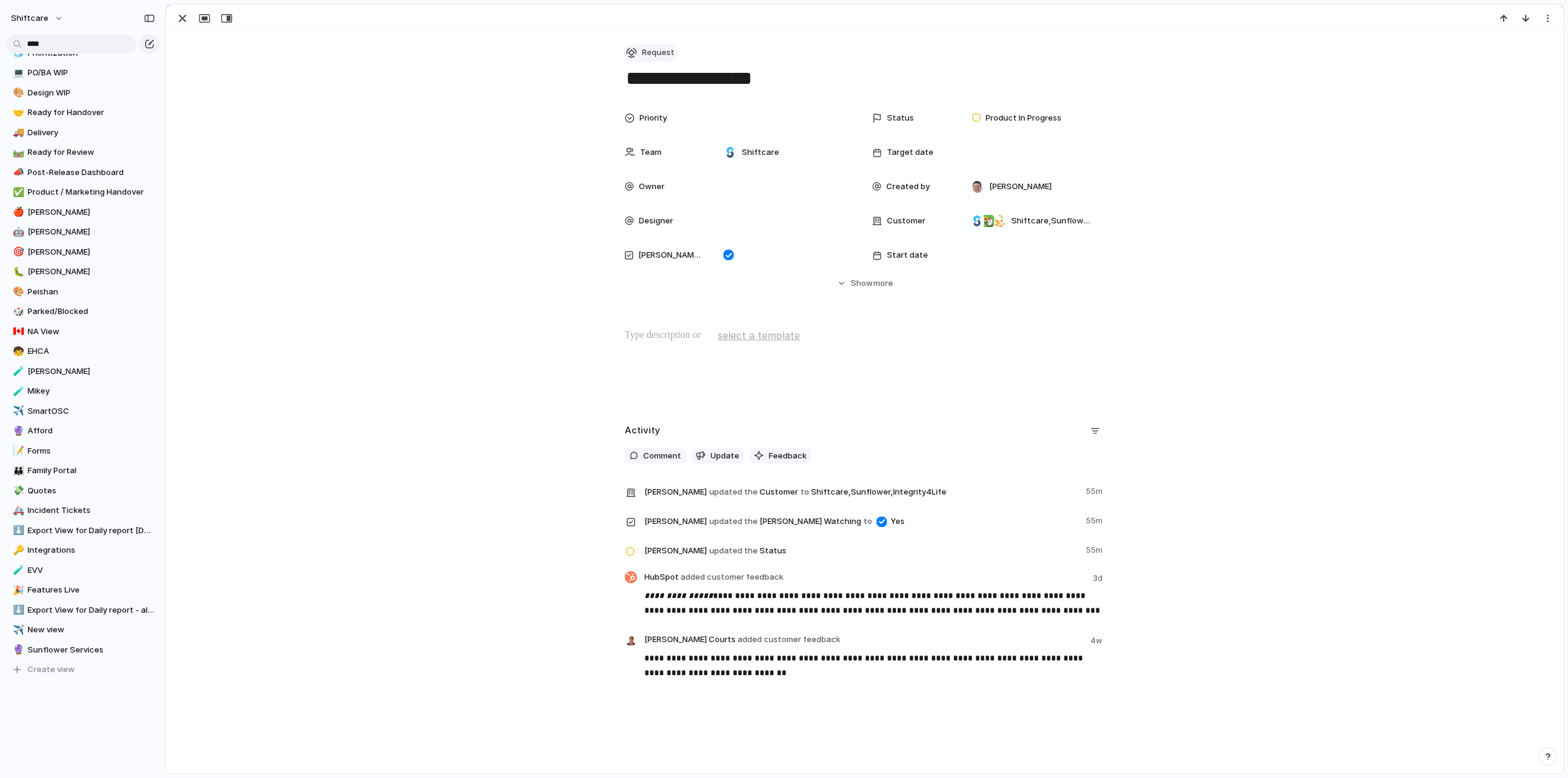
click at [642, 46] on button "Request" at bounding box center [651, 52] width 55 height 18
drag, startPoint x: 658, startPoint y: 120, endPoint x: 652, endPoint y: 128, distance: 10.0
click at [658, 120] on span "Project" at bounding box center [657, 124] width 28 height 13
click at [741, 183] on div at bounding box center [785, 187] width 133 height 13
type input "****"
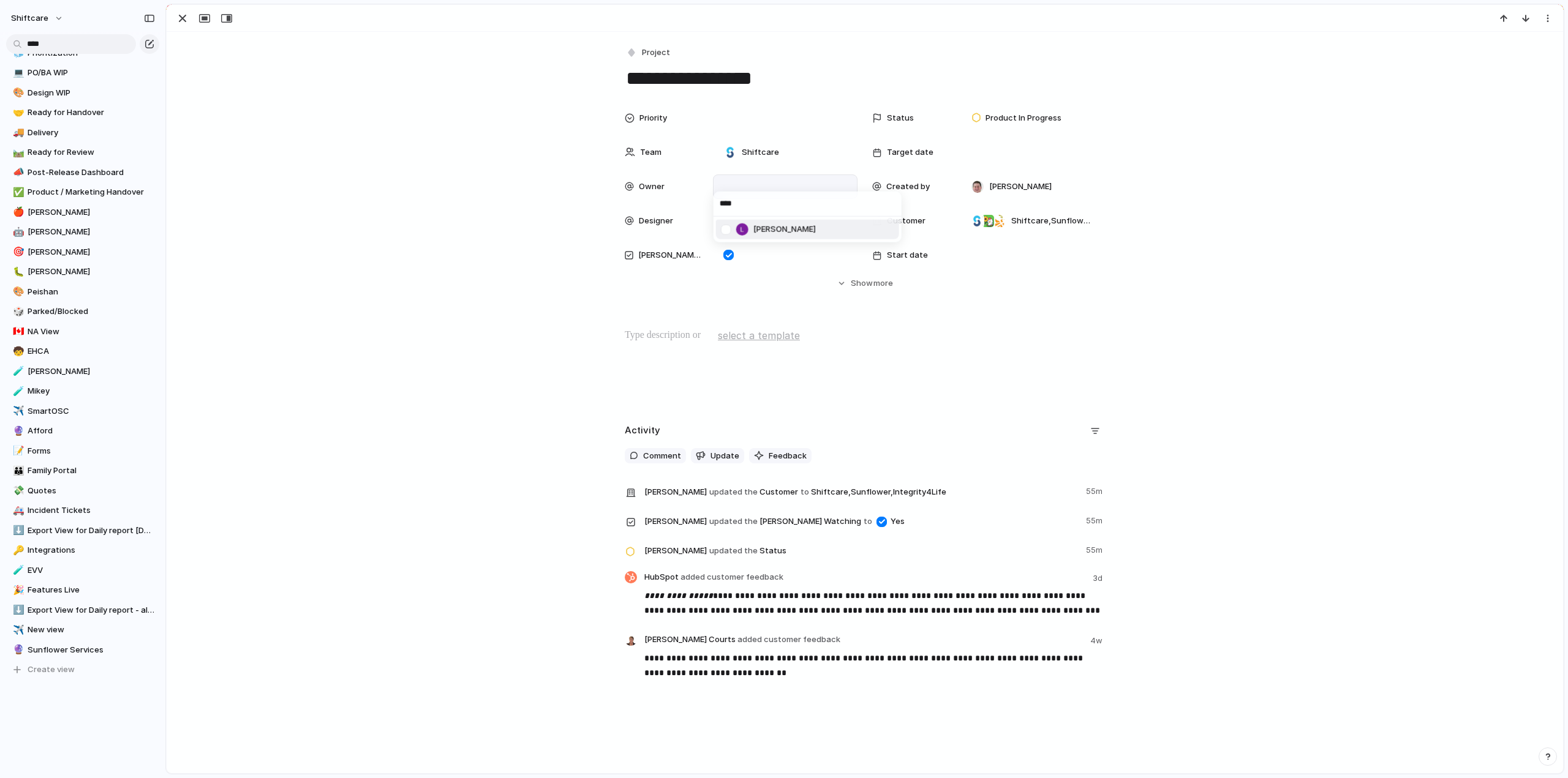
click at [725, 227] on div at bounding box center [726, 228] width 21 height 21
click at [383, 246] on div "**** Luke Pipolo" at bounding box center [784, 389] width 1568 height 778
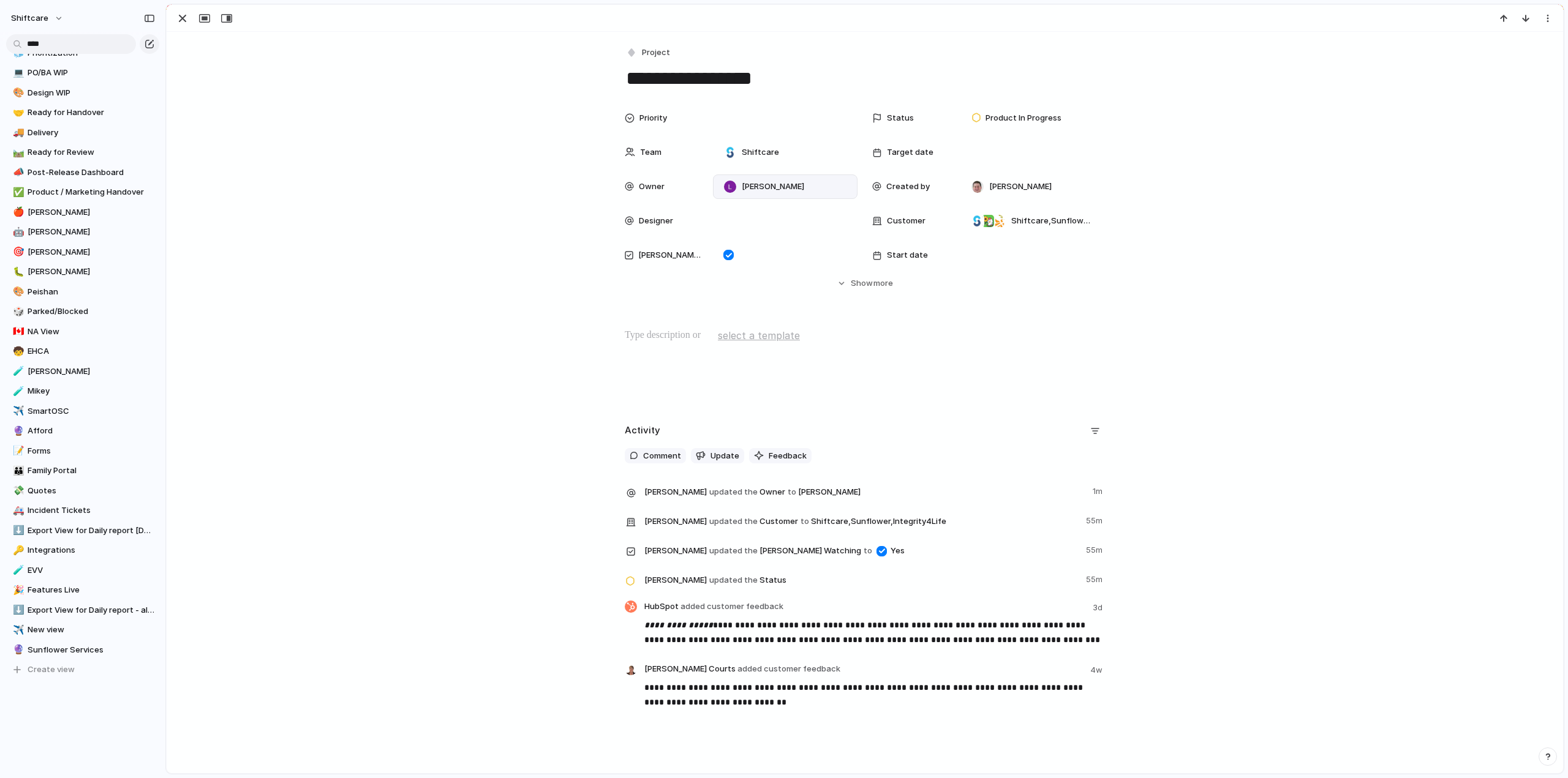
click at [790, 185] on div "[PERSON_NAME]" at bounding box center [785, 187] width 133 height 13
click at [539, 372] on div "[PERSON_NAME] [PERSON_NAME] [PERSON_NAME] He Giórgenes [PERSON_NAME] [PERSON_NA…" at bounding box center [784, 389] width 1568 height 778
click at [51, 650] on span "Sunflower Services" at bounding box center [91, 650] width 127 height 13
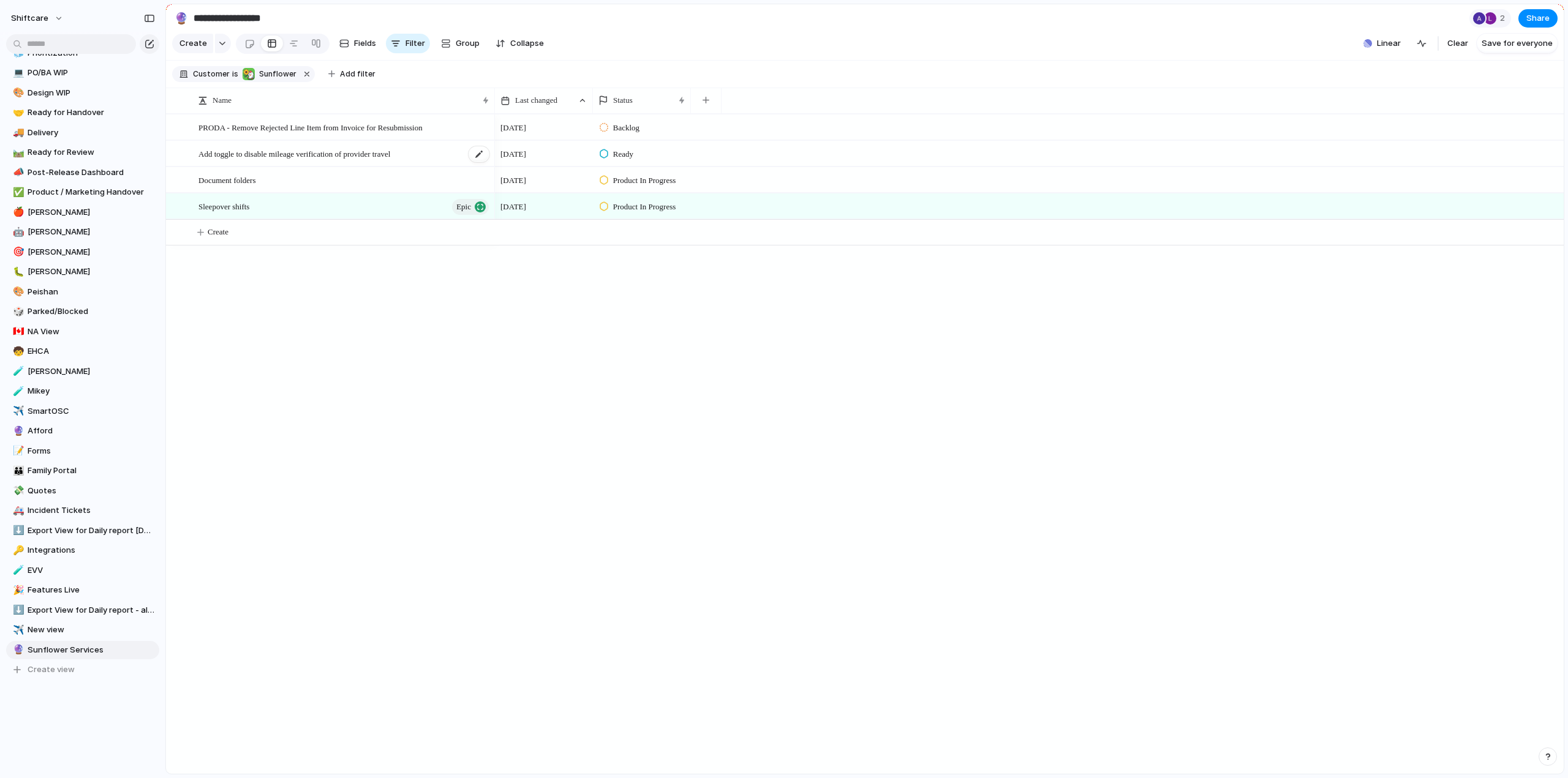
click at [236, 160] on span "Add toggle to disable mileage verification of provider travel" at bounding box center [293, 153] width 191 height 14
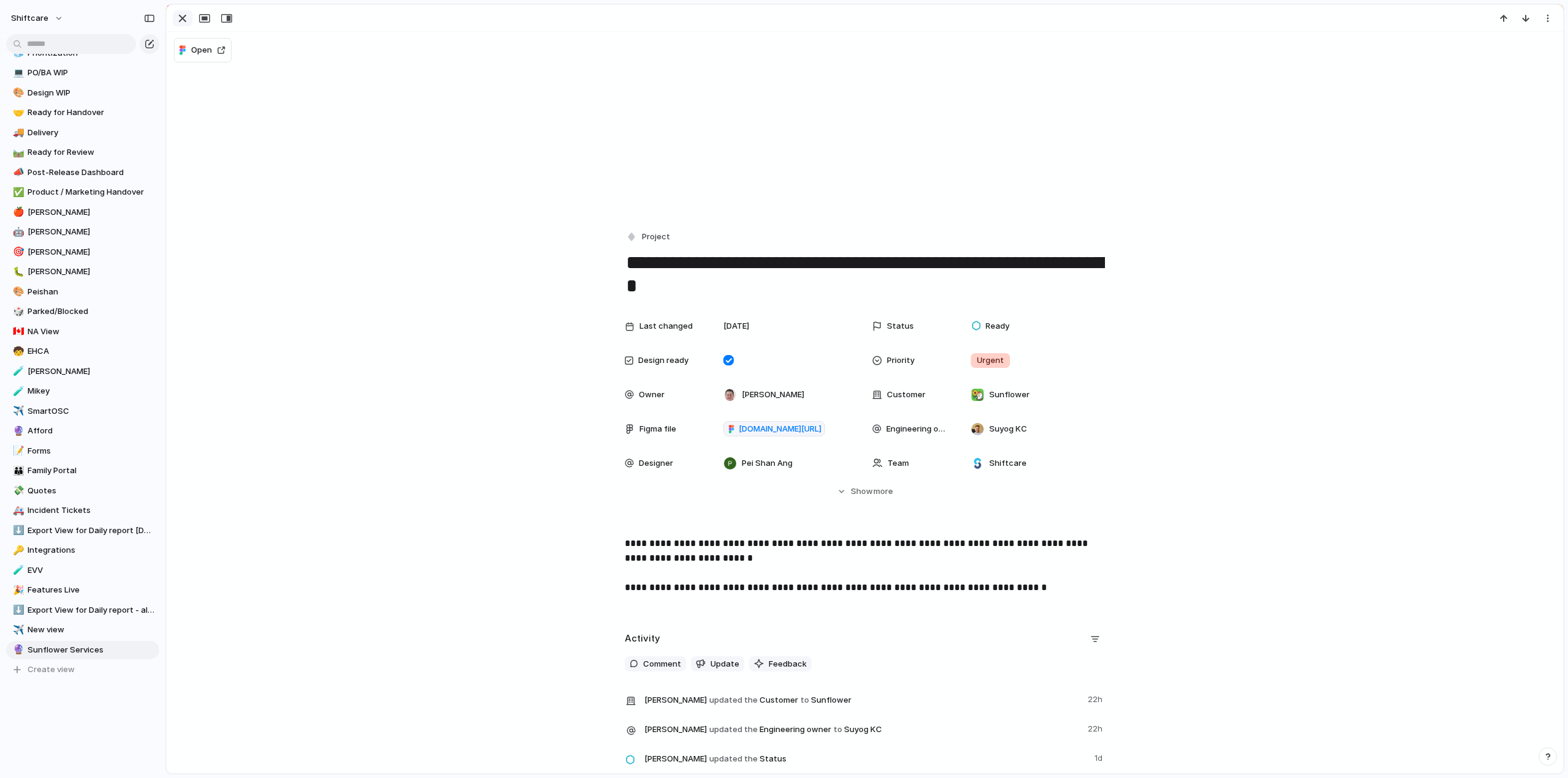
click at [180, 17] on div "button" at bounding box center [182, 18] width 14 height 14
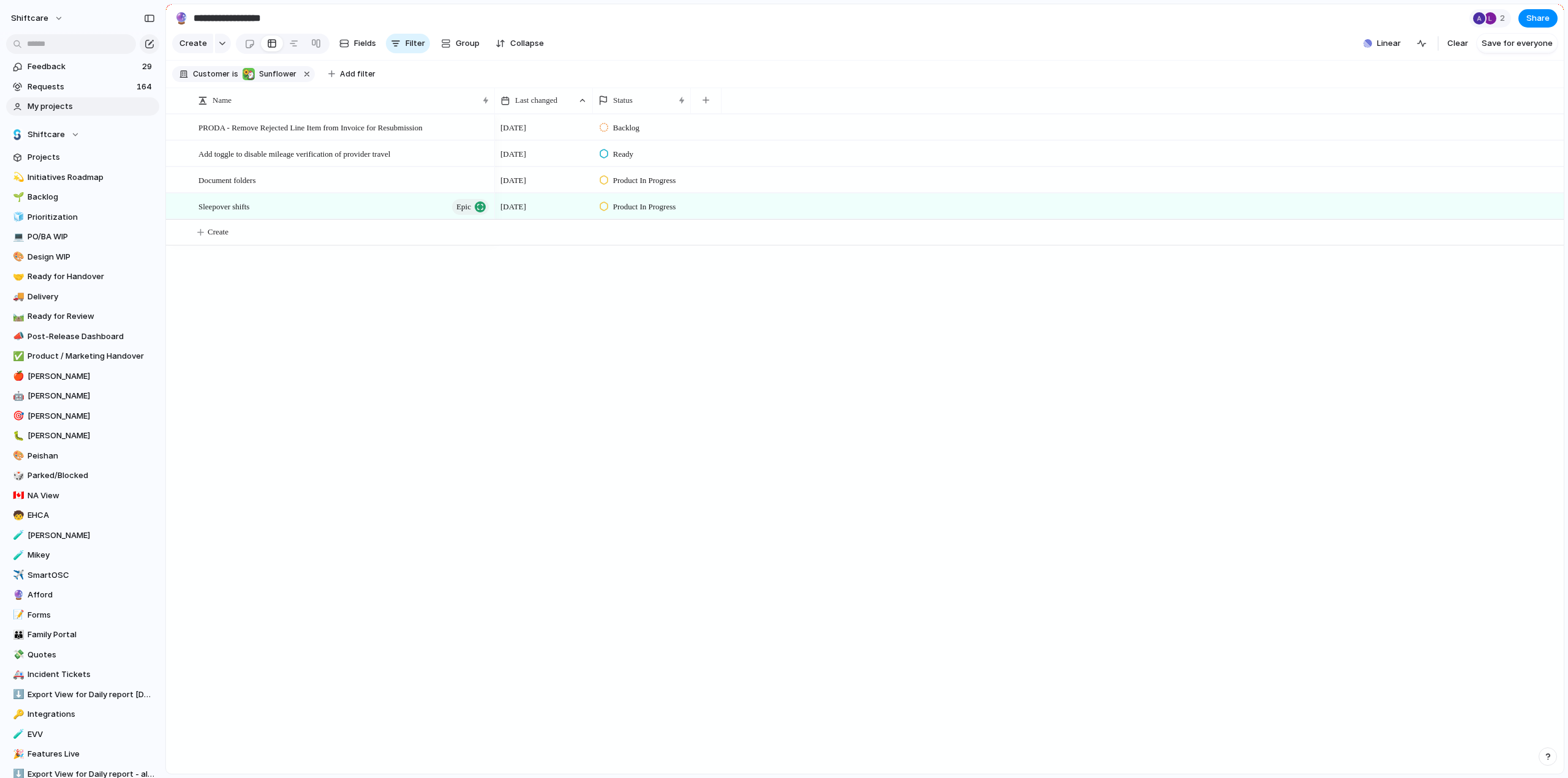
click at [39, 107] on span "My projects" at bounding box center [91, 106] width 127 height 13
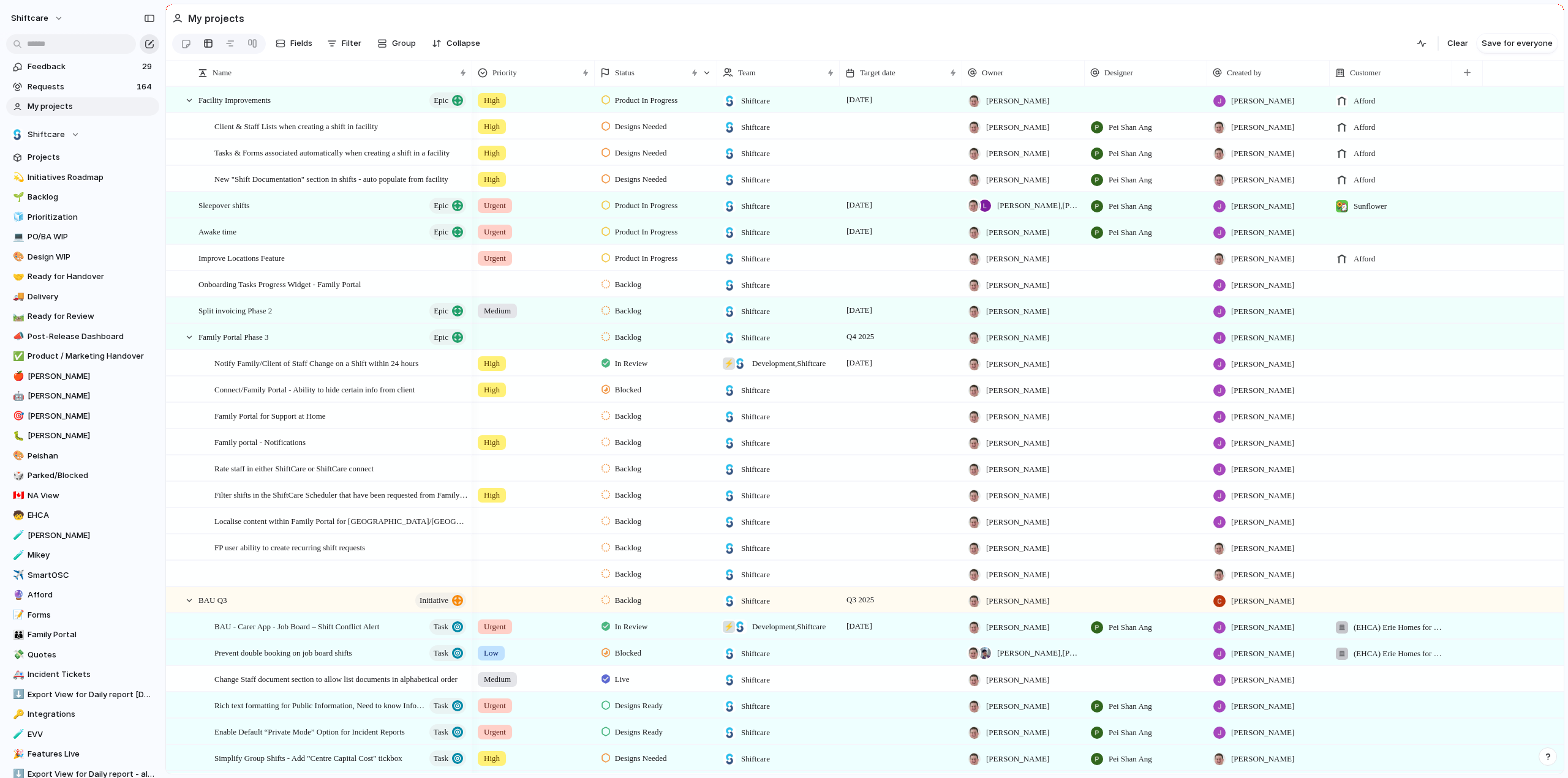
click at [149, 50] on button "button" at bounding box center [149, 44] width 19 height 19
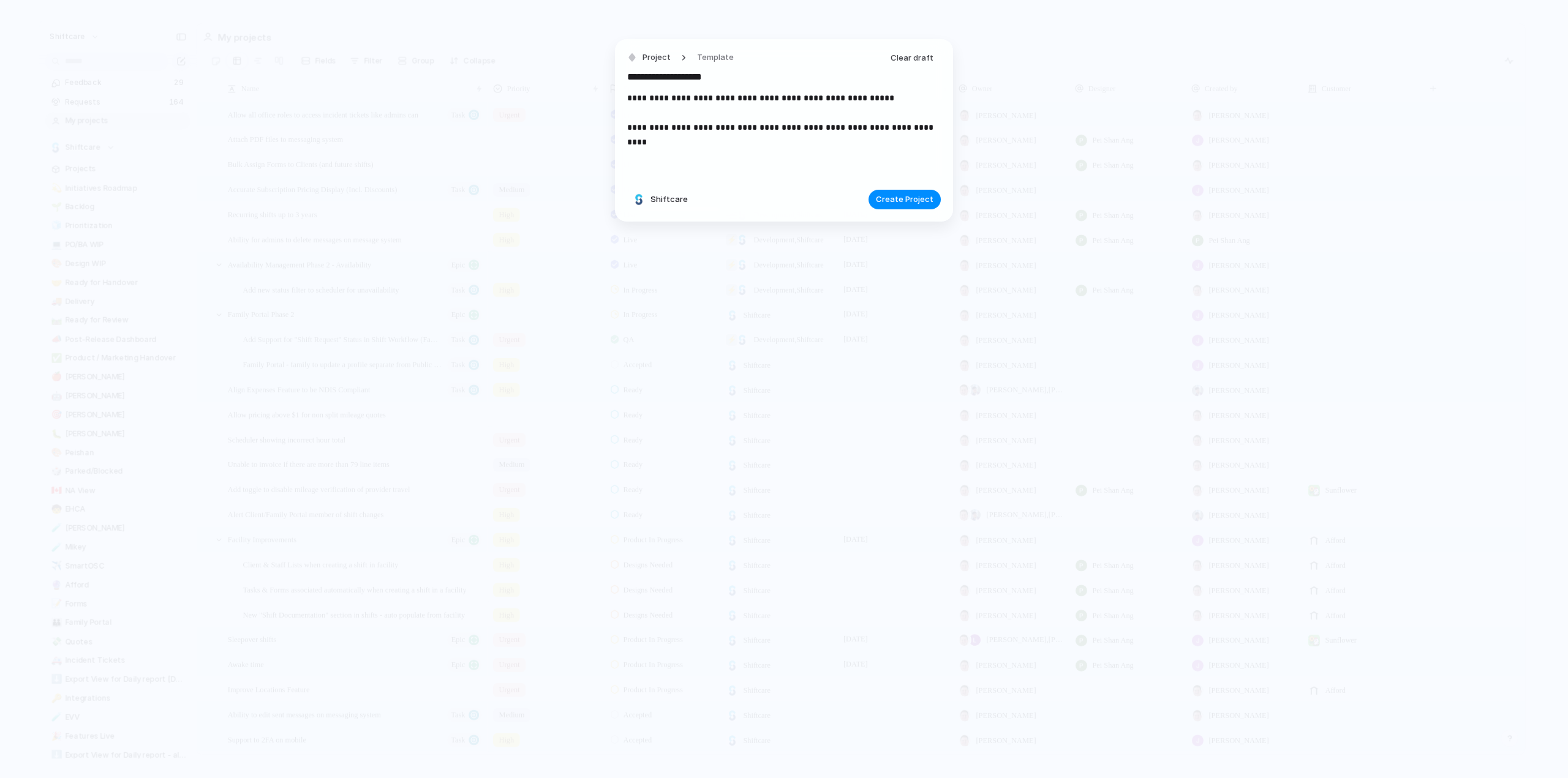
type input "**********"
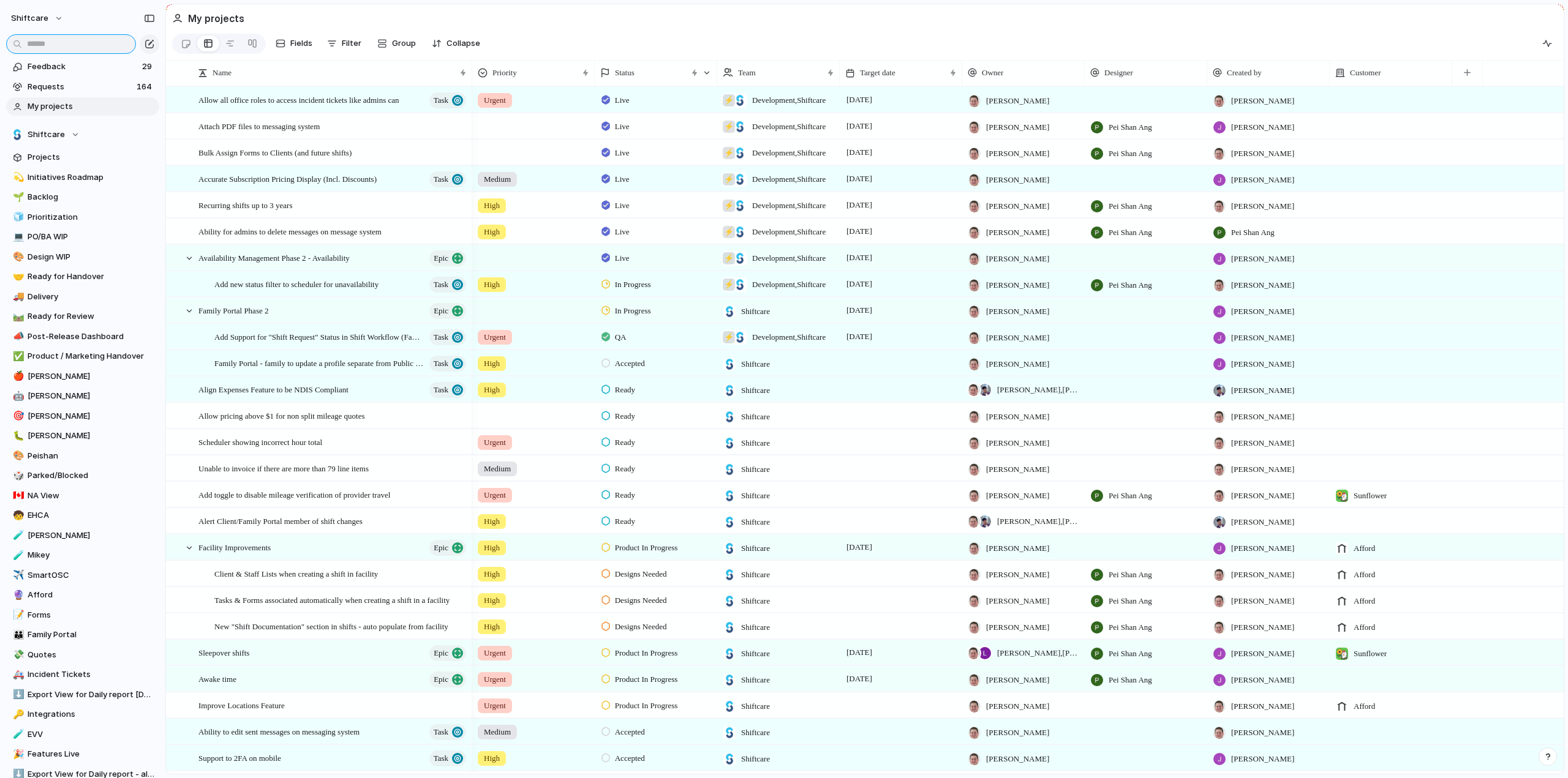
click at [35, 41] on input "text" at bounding box center [71, 44] width 130 height 19
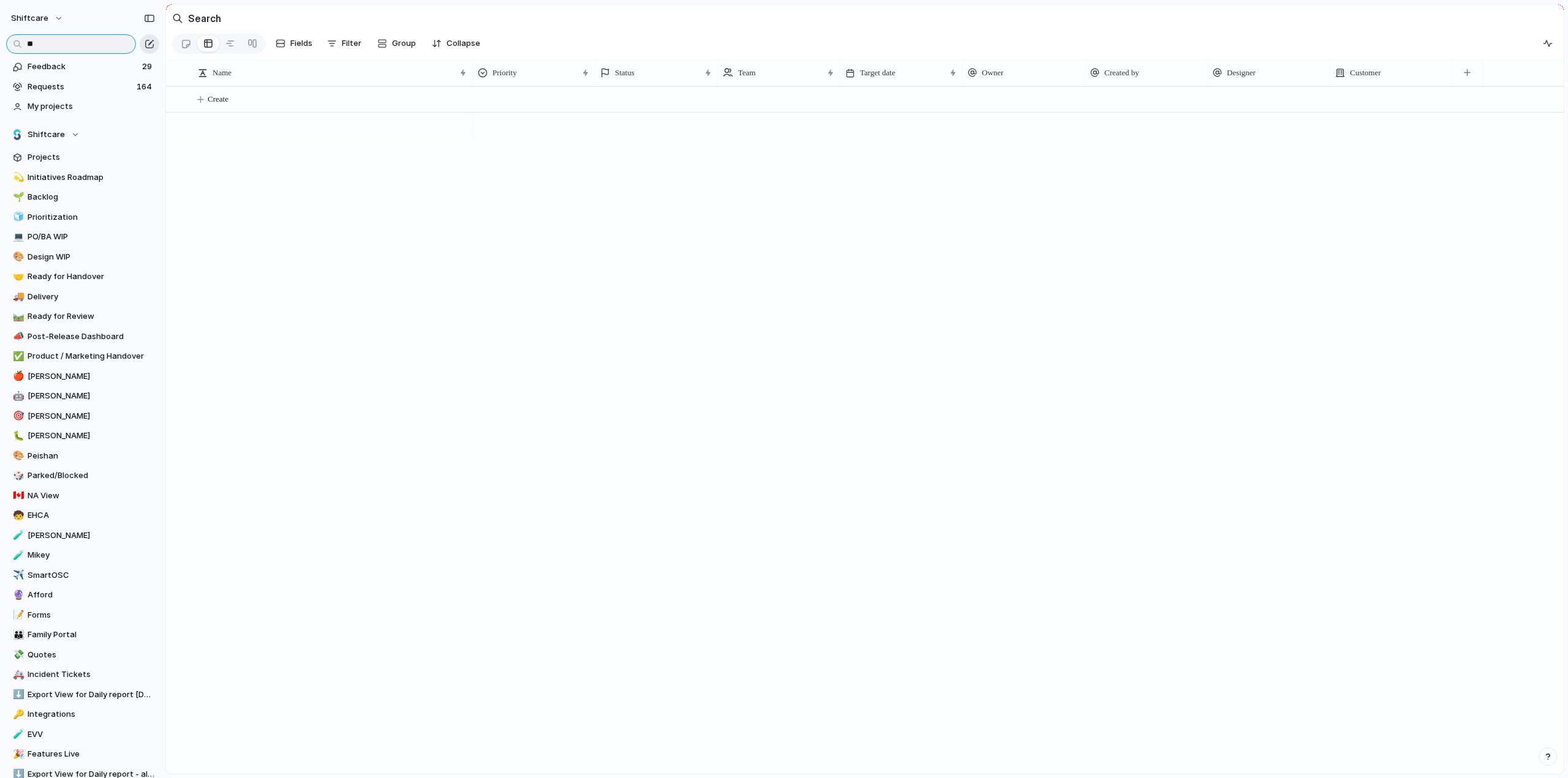
type input "*"
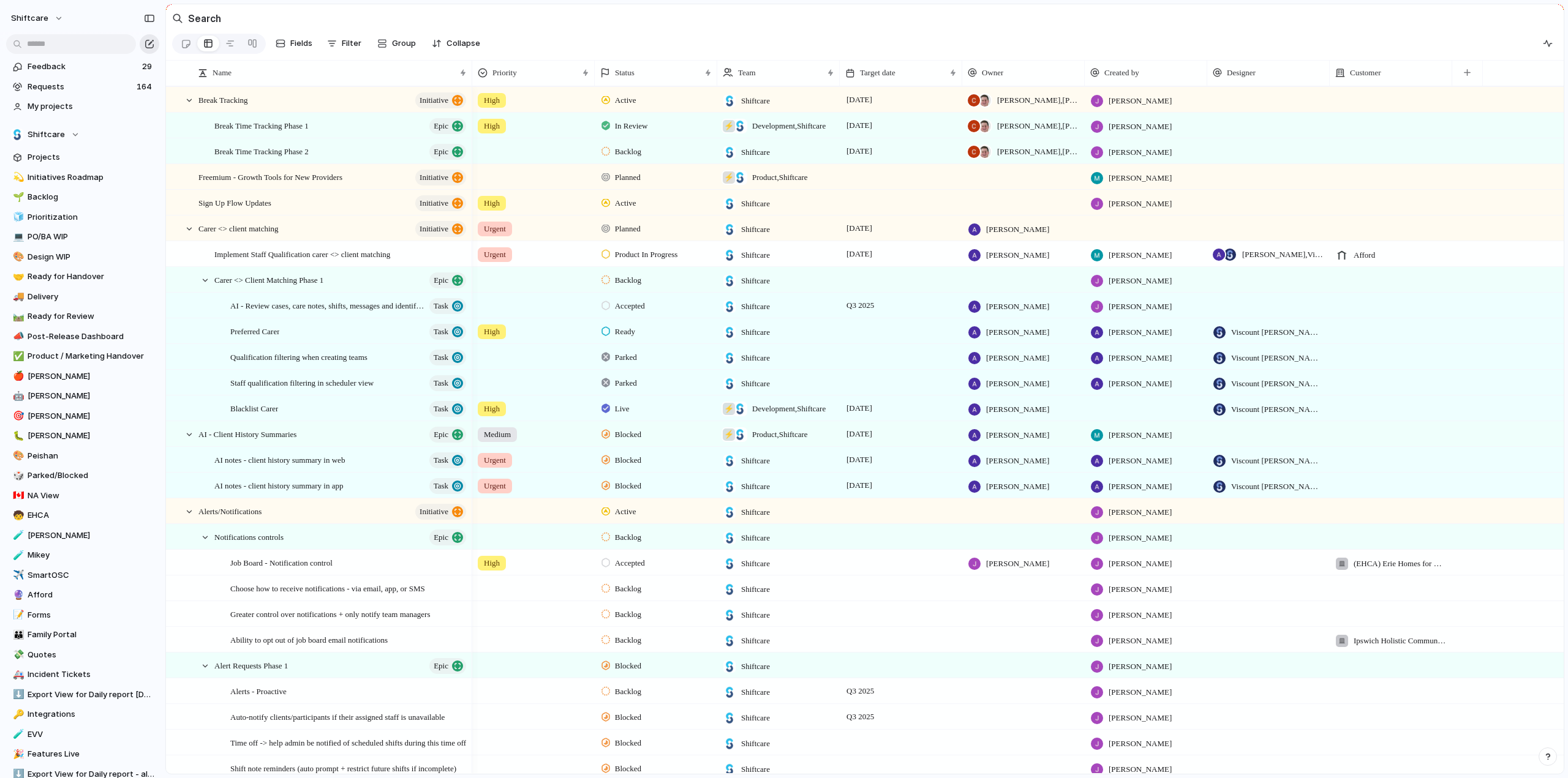
click at [149, 44] on div "button" at bounding box center [149, 44] width 10 height 10
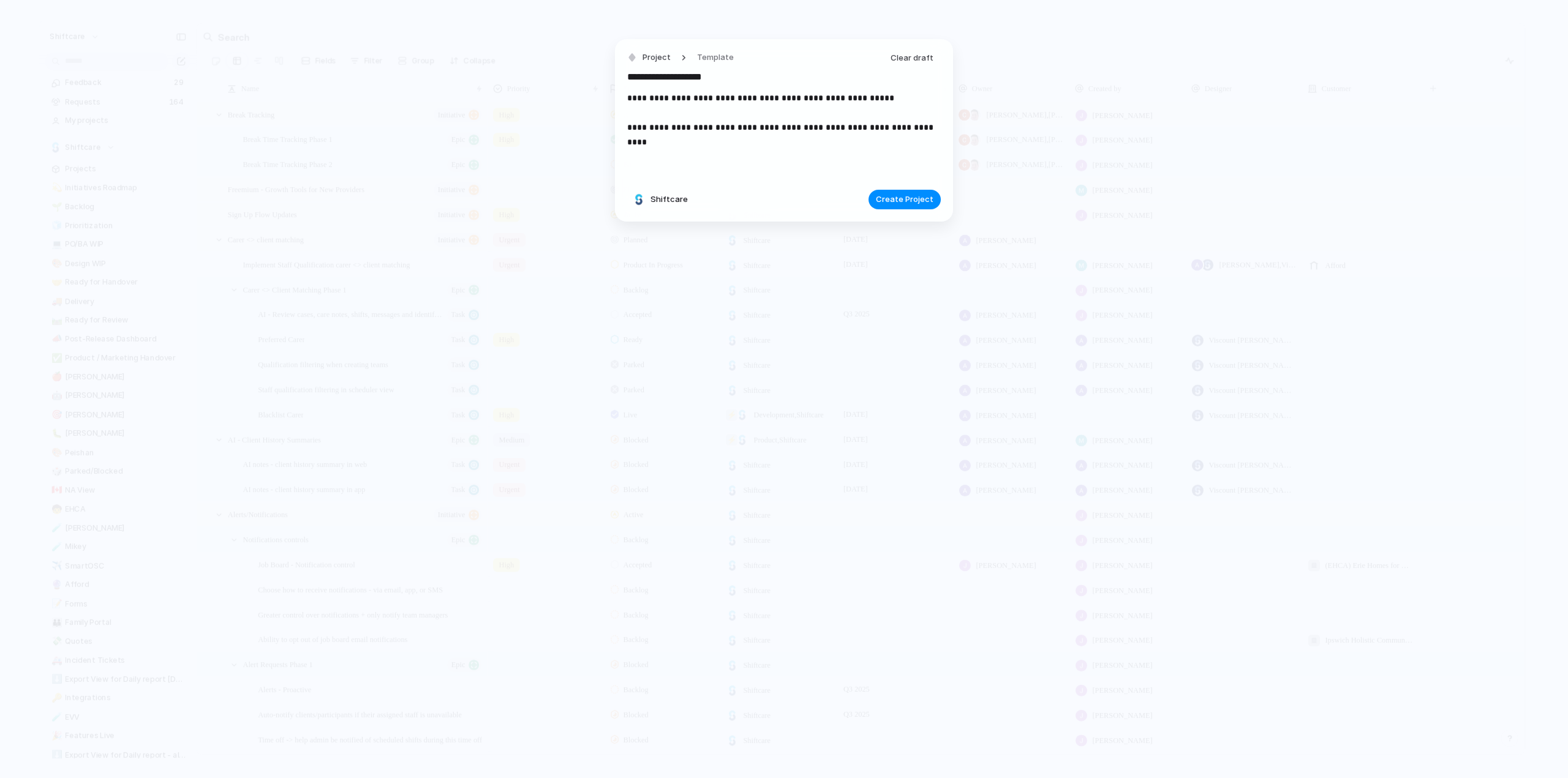
type input "**********"
click at [916, 196] on span "Create Project" at bounding box center [905, 193] width 57 height 13
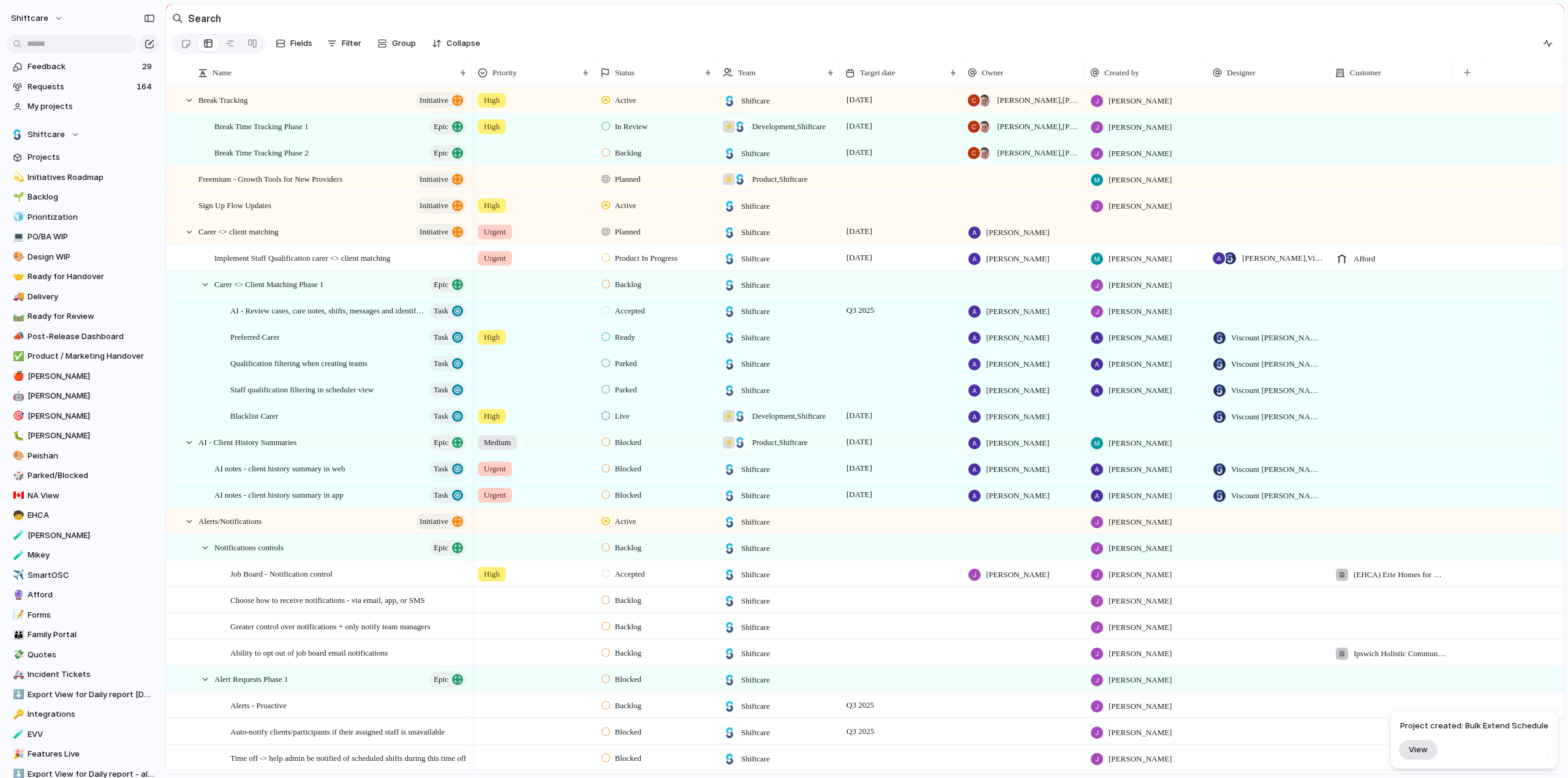
click at [1425, 748] on span "View" at bounding box center [1418, 749] width 19 height 10
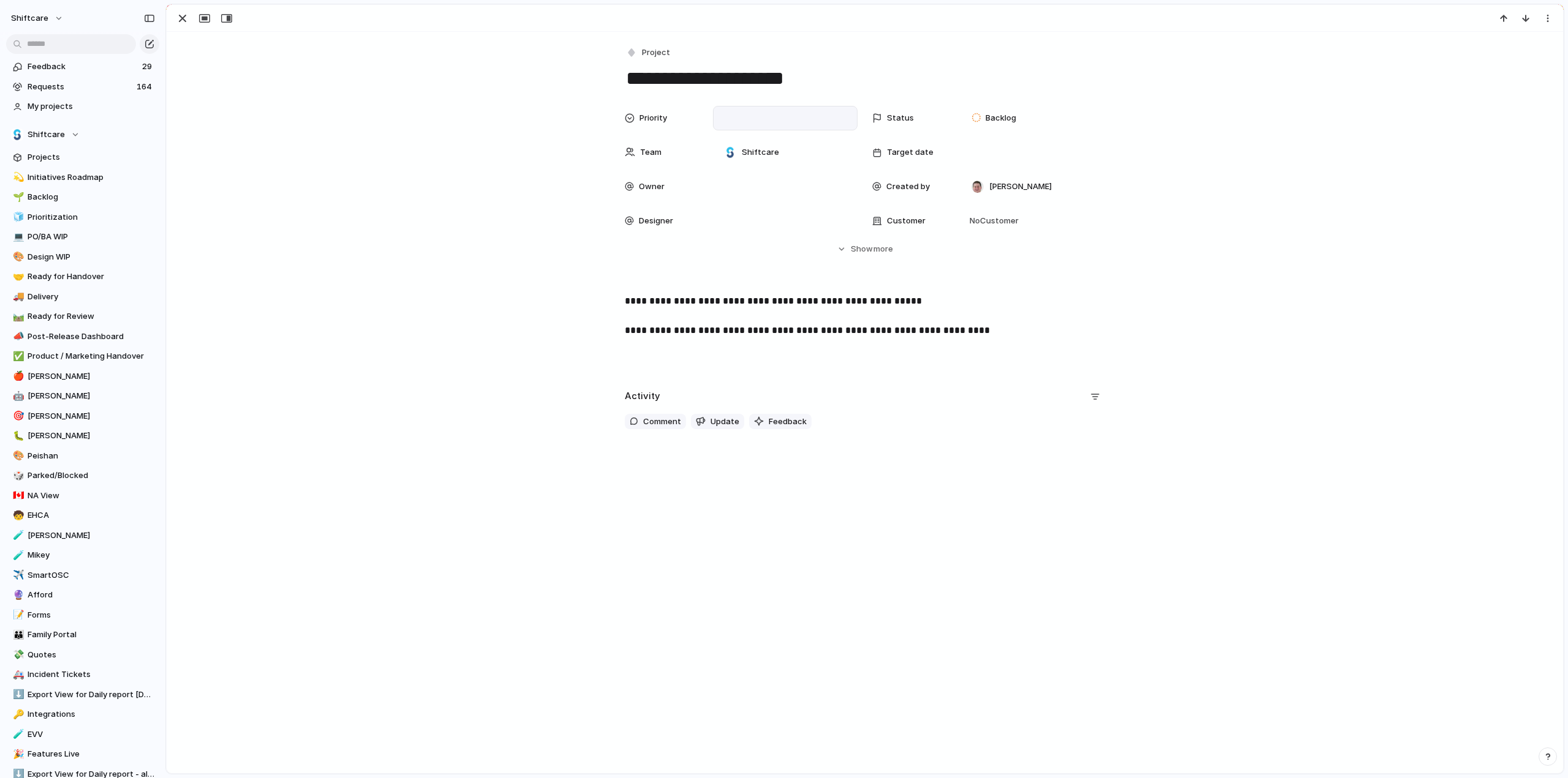
click at [742, 126] on div at bounding box center [785, 118] width 144 height 24
drag, startPoint x: 731, startPoint y: 180, endPoint x: 946, endPoint y: 153, distance: 216.7
click at [731, 180] on span "High" at bounding box center [735, 182] width 17 height 13
click at [731, 187] on div at bounding box center [785, 187] width 133 height 13
type input "***"
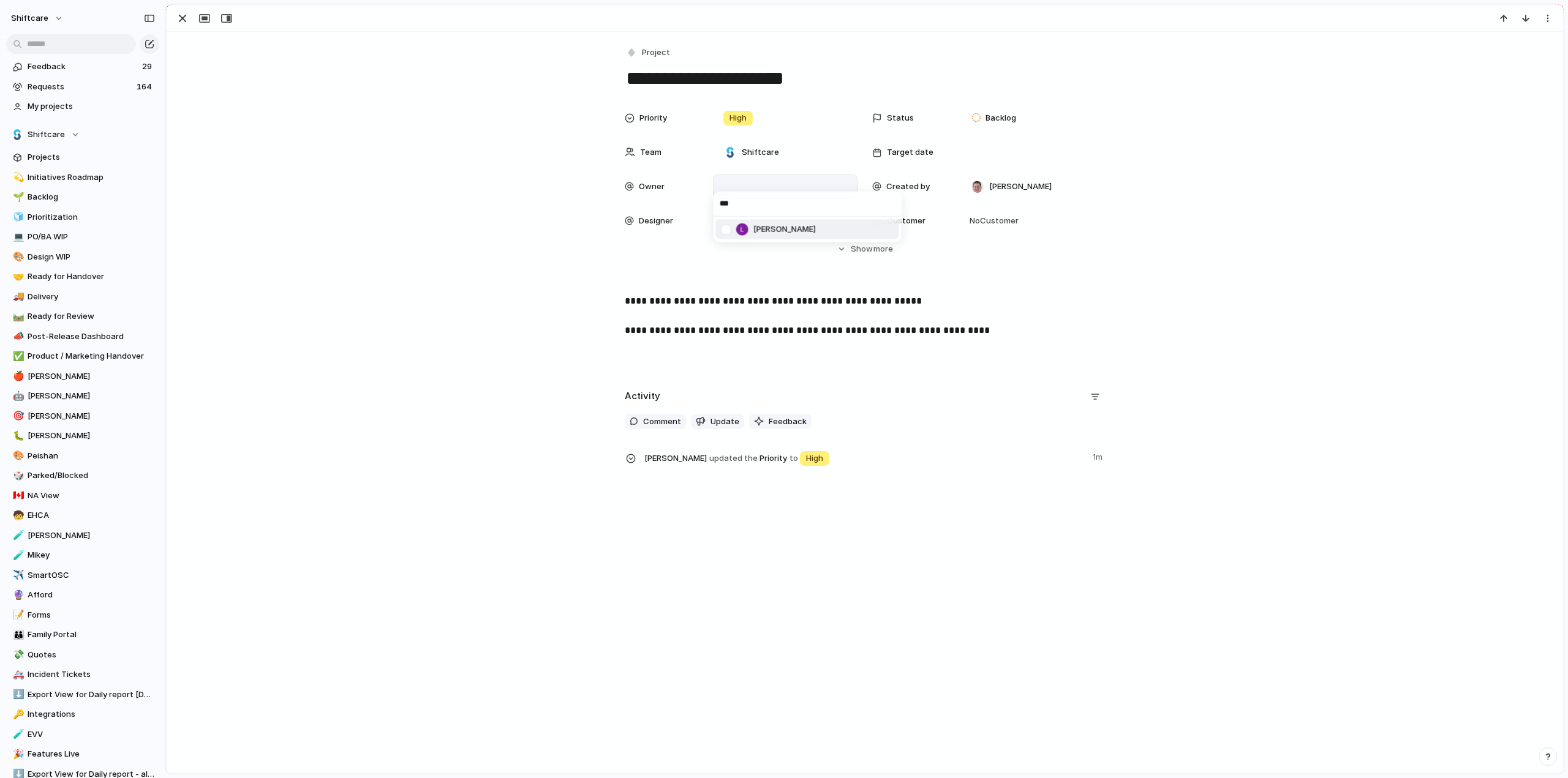
click at [726, 229] on div at bounding box center [726, 228] width 21 height 21
drag, startPoint x: 878, startPoint y: 253, endPoint x: 863, endPoint y: 250, distance: 15.3
click at [878, 253] on div "*** Luke Pipolo" at bounding box center [784, 389] width 1568 height 778
click at [863, 250] on div "*** Luke Pipolo" at bounding box center [784, 389] width 1568 height 778
click at [834, 249] on button "Hide Show more" at bounding box center [865, 249] width 481 height 22
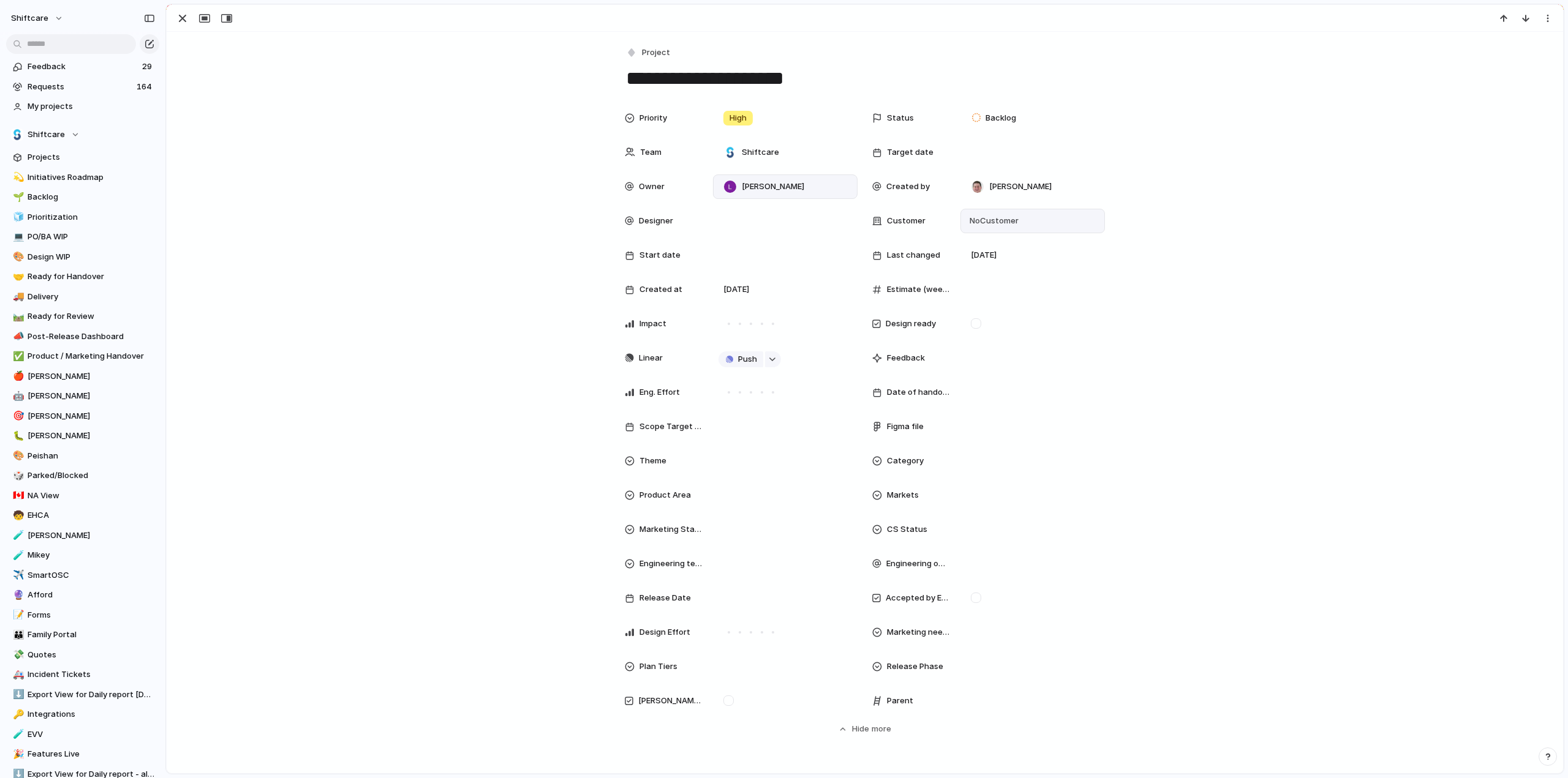
click at [996, 221] on span "No Customer" at bounding box center [992, 221] width 52 height 13
type input "*****"
click at [970, 266] on div at bounding box center [973, 271] width 21 height 21
click at [724, 702] on div "***** Sunflower Add 'sunfl'" at bounding box center [784, 389] width 1568 height 778
drag, startPoint x: 724, startPoint y: 696, endPoint x: 524, endPoint y: 570, distance: 236.4
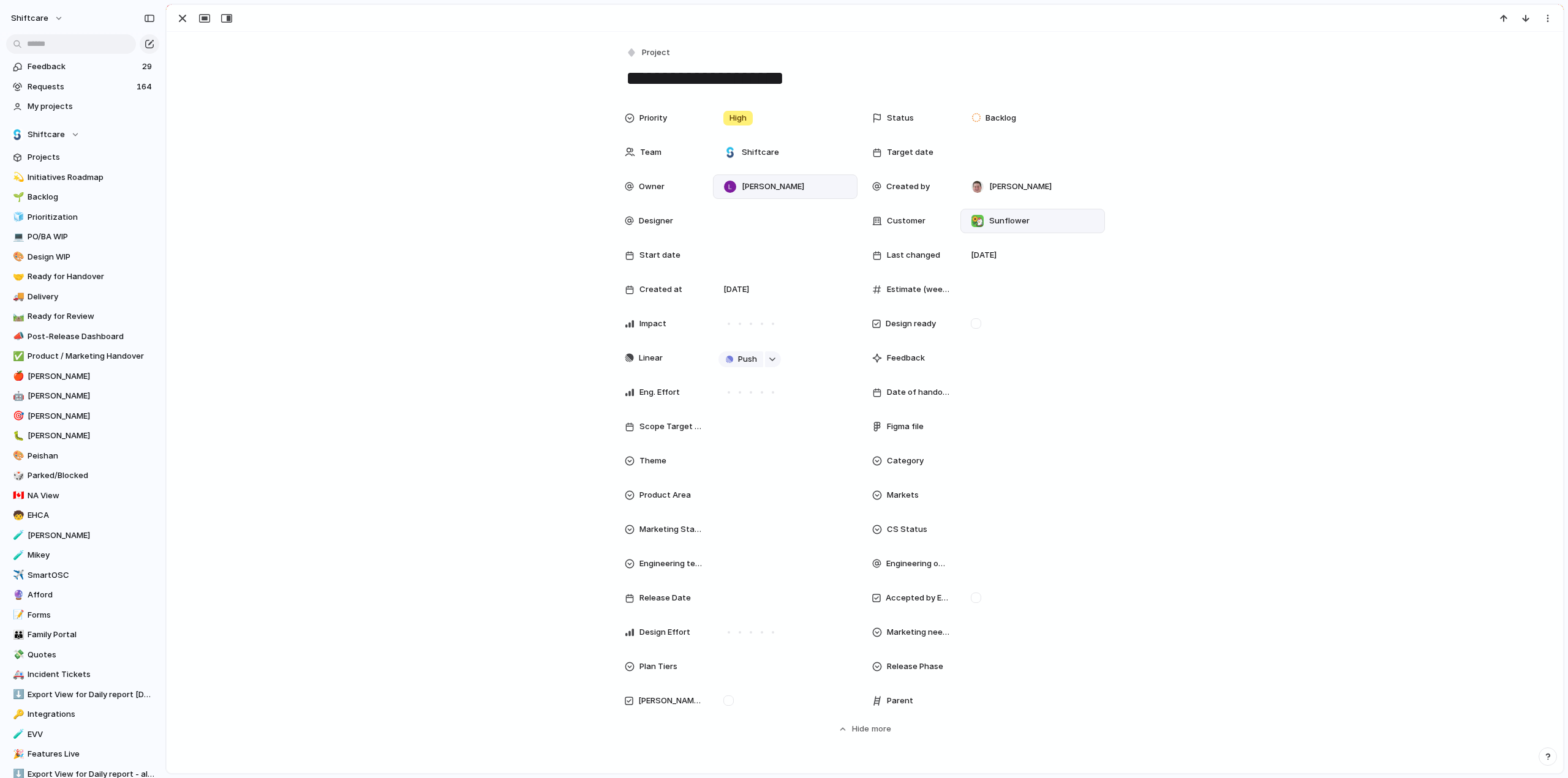
click at [724, 697] on div at bounding box center [728, 700] width 10 height 10
click at [387, 421] on div "Priority High Status Backlog Team Shiftcare Target date Owner Luke Pipolo Creat…" at bounding box center [864, 421] width 1367 height 630
drag, startPoint x: 181, startPoint y: 15, endPoint x: 1539, endPoint y: 357, distance: 1400.4
click at [181, 15] on div "button" at bounding box center [182, 18] width 14 height 14
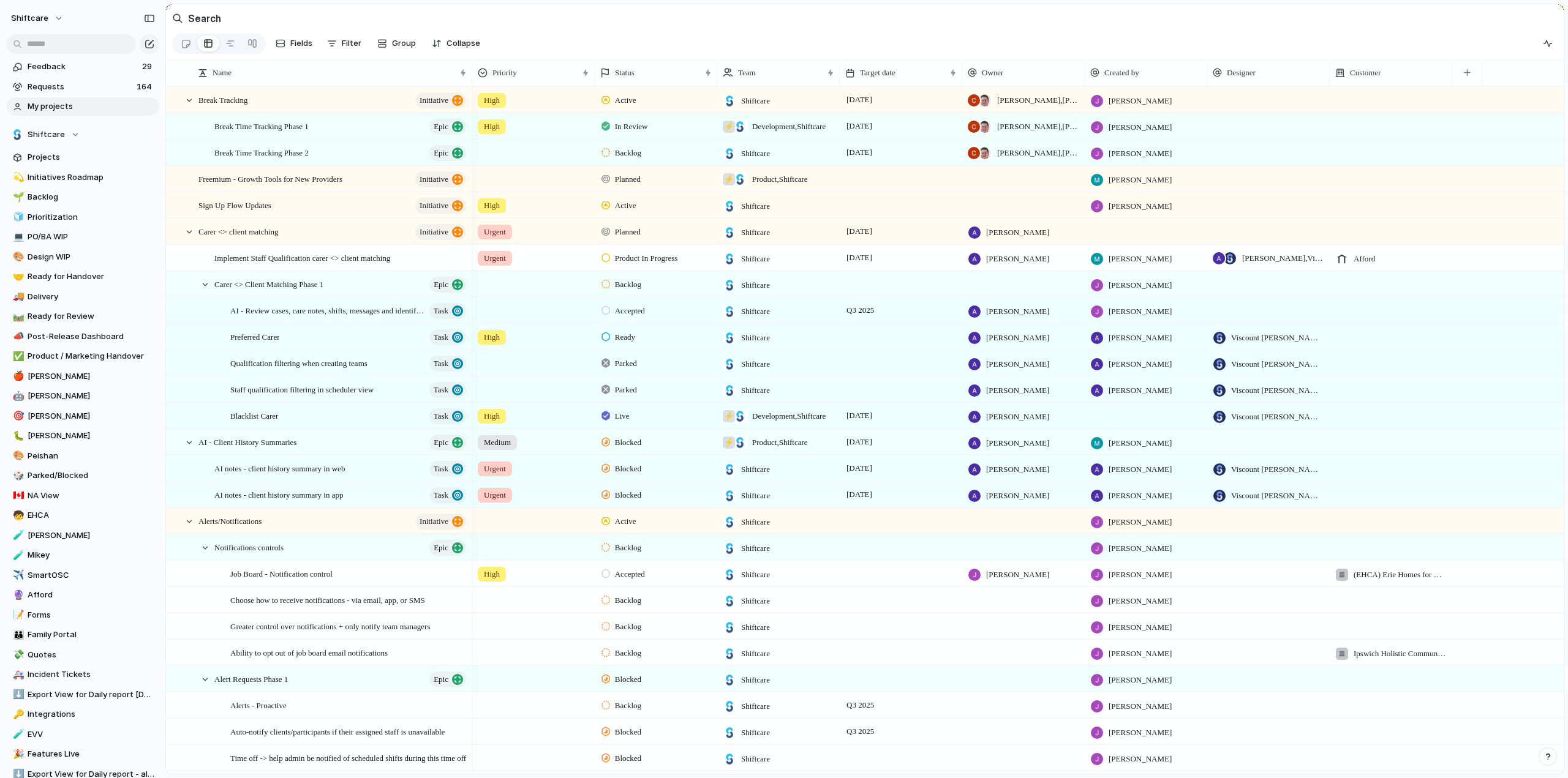
click at [46, 99] on link "My projects" at bounding box center [83, 107] width 153 height 19
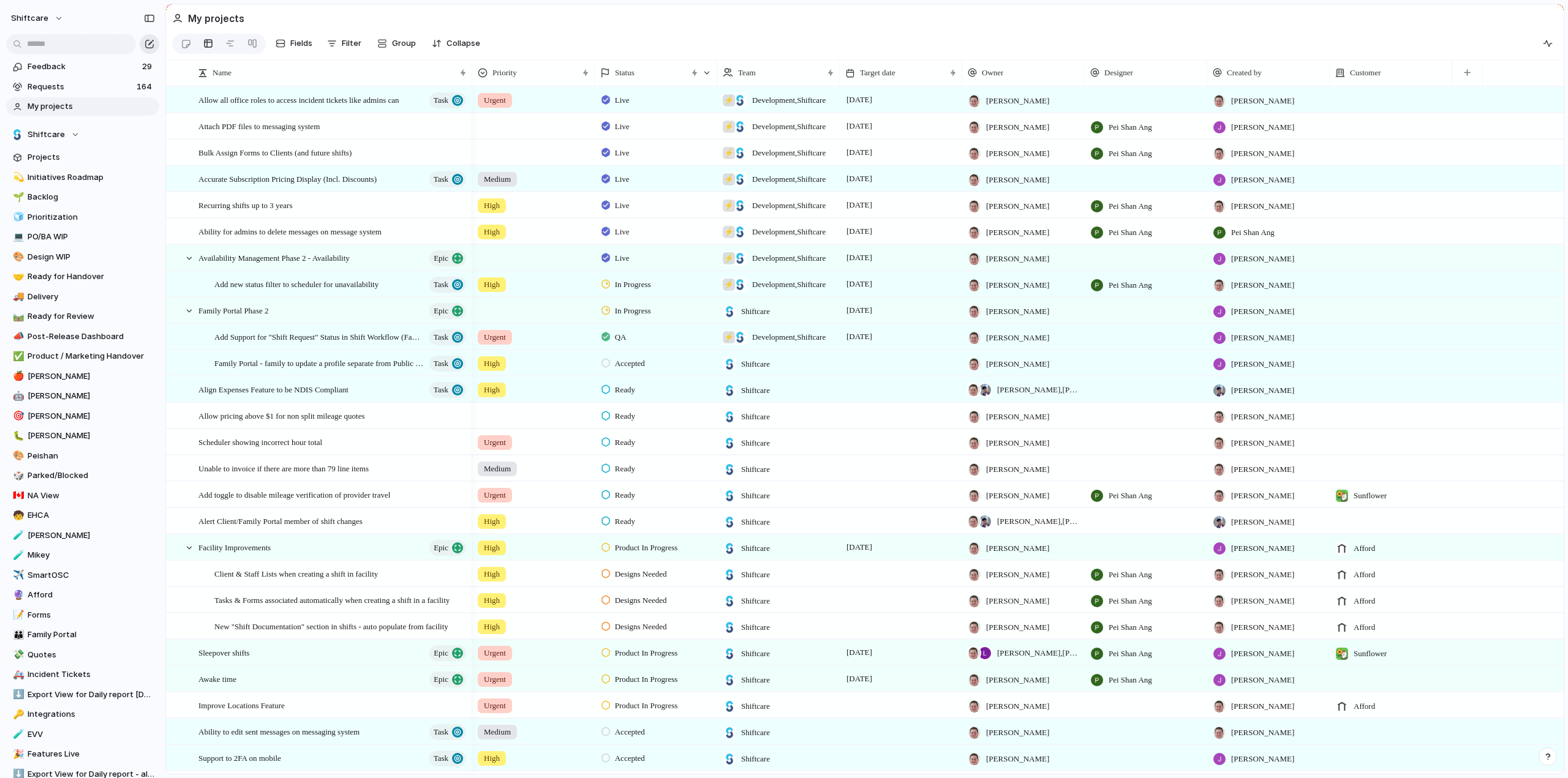
click at [151, 40] on div "button" at bounding box center [149, 44] width 10 height 10
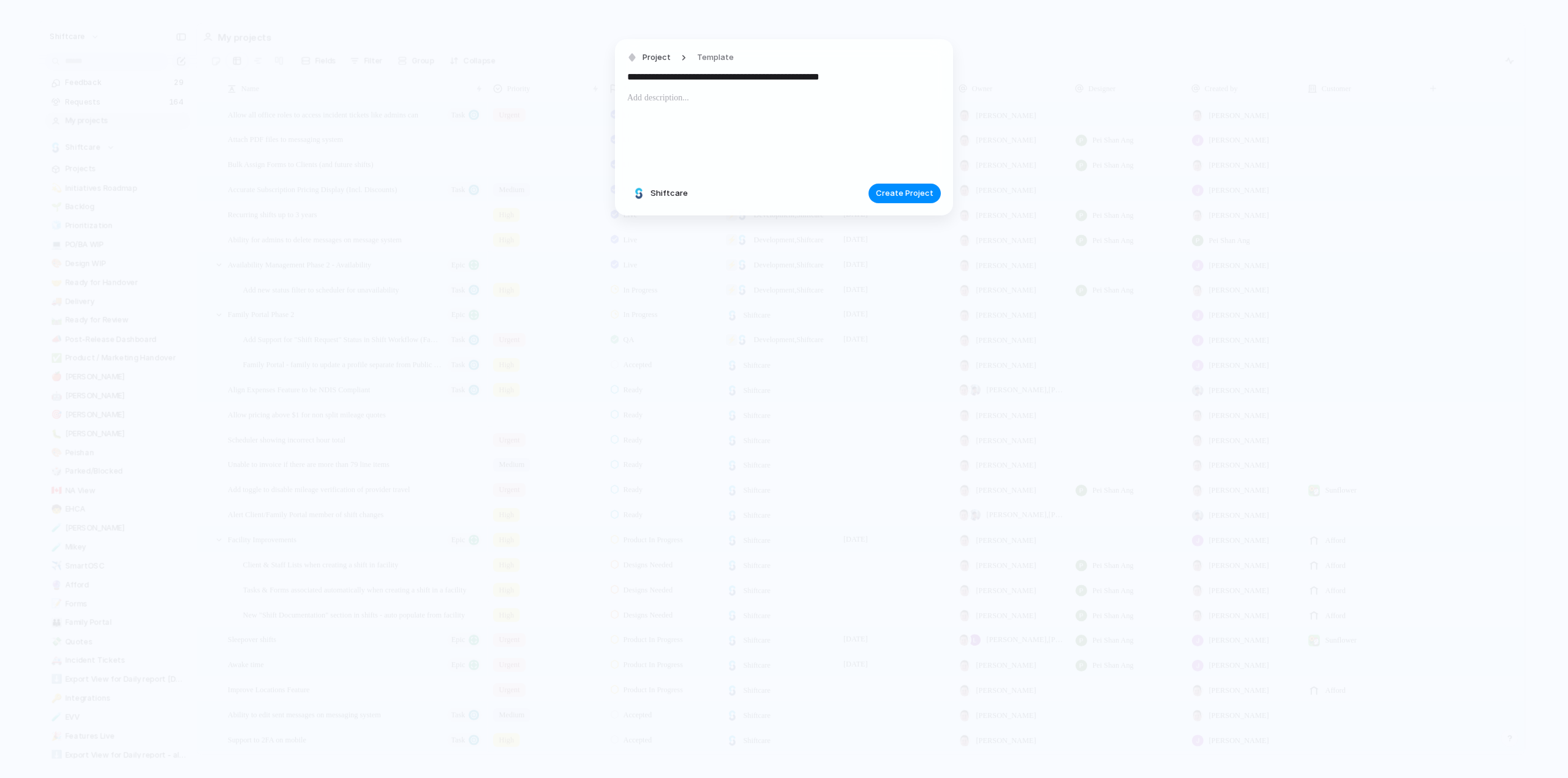
type input "**********"
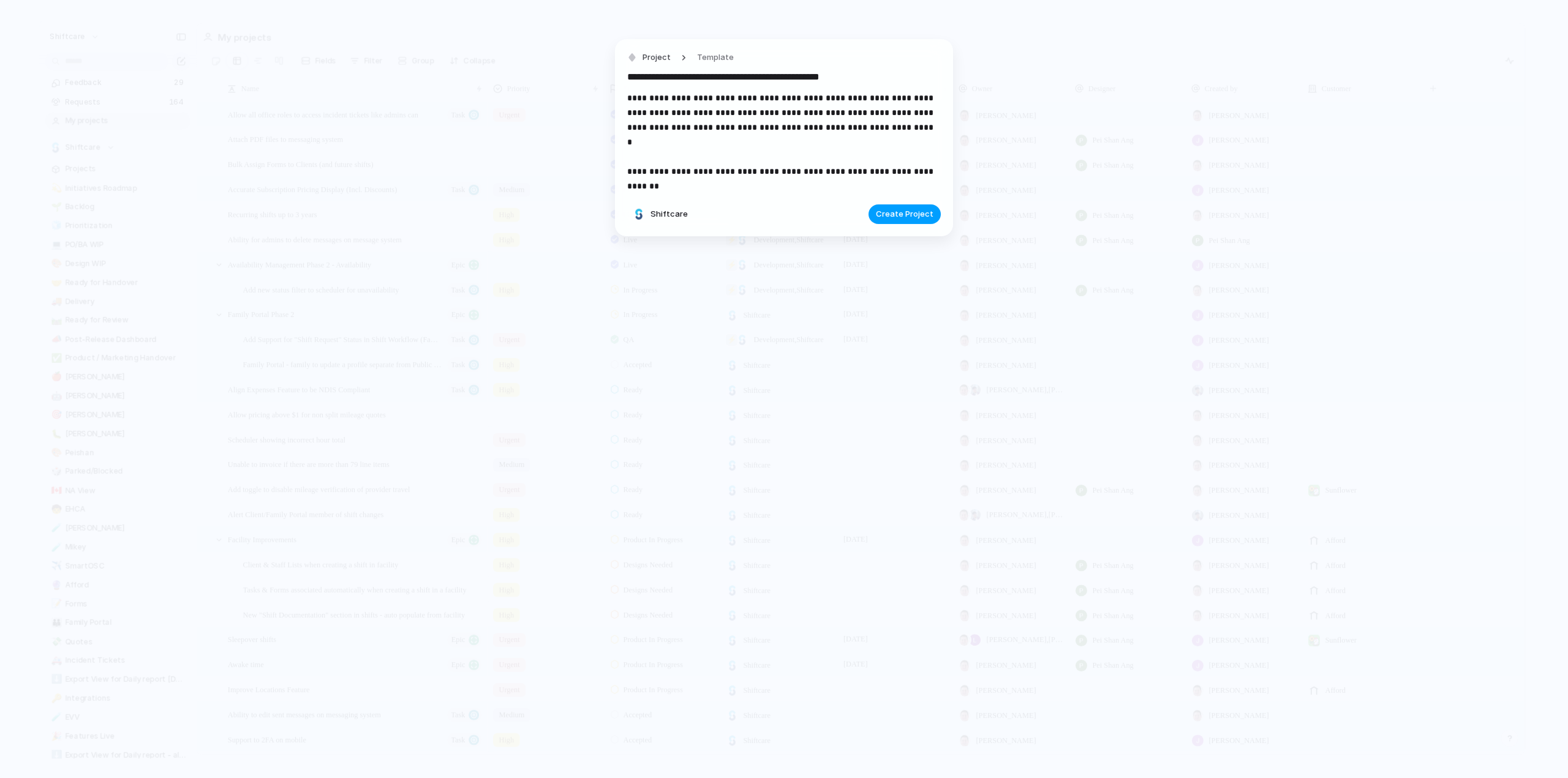
click at [905, 213] on span "Create Project" at bounding box center [905, 214] width 57 height 13
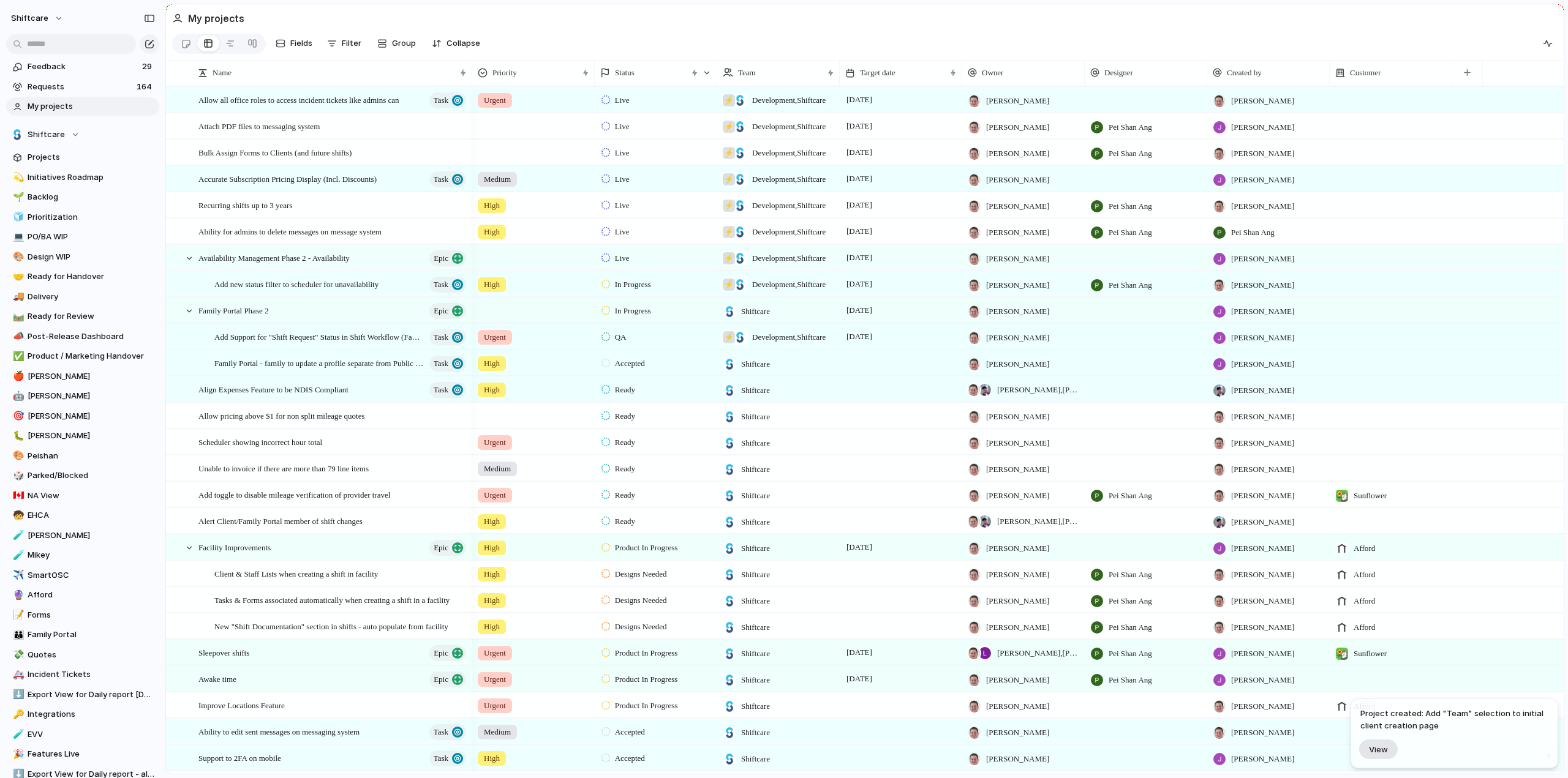
click at [1374, 745] on span "View" at bounding box center [1378, 749] width 19 height 10
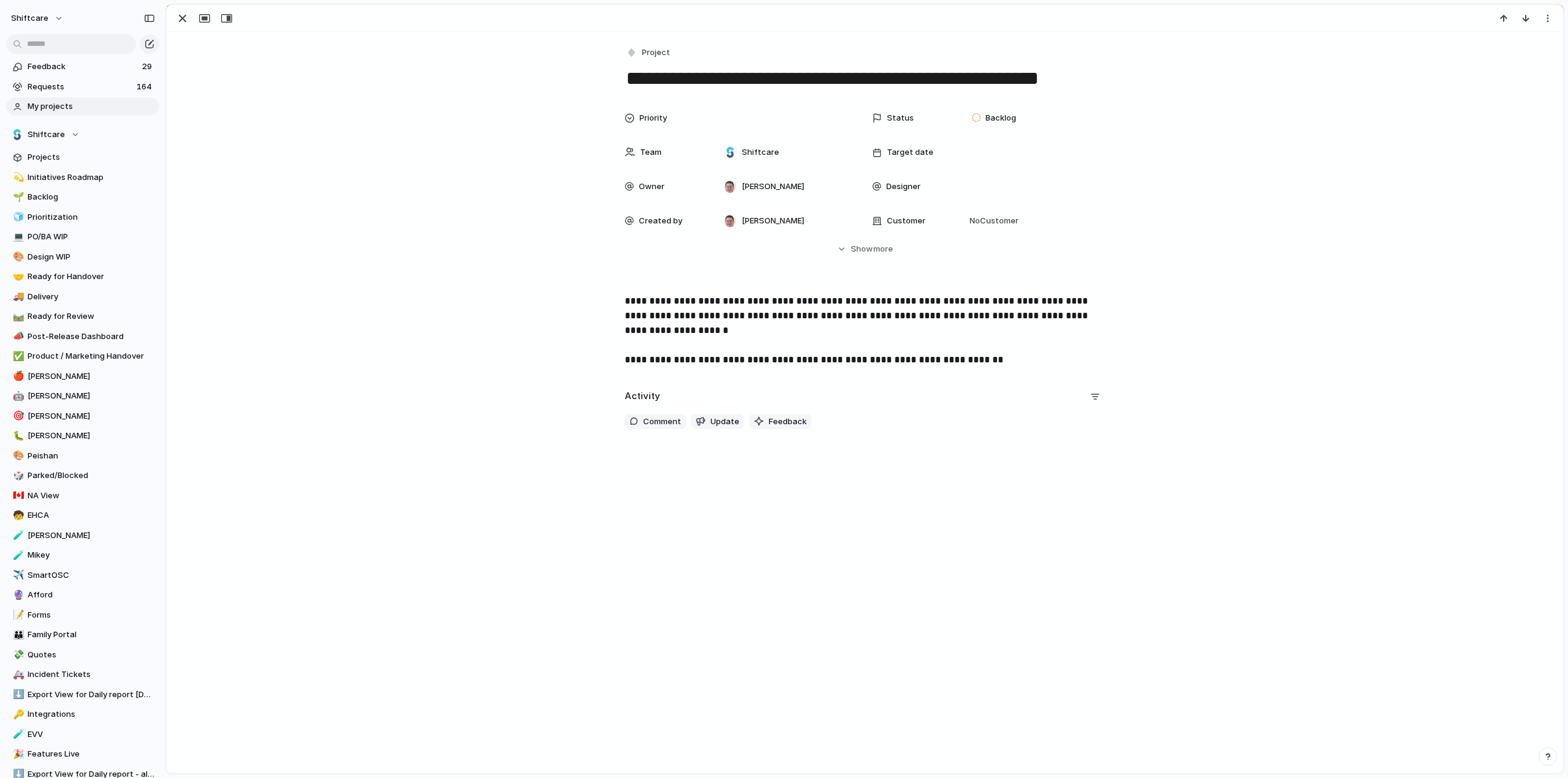
click at [610, 223] on div "Priority Status Backlog Team Shiftcare Target date Owner Paul Slater Designer C…" at bounding box center [864, 180] width 1367 height 149
click at [980, 218] on span "No Customer" at bounding box center [992, 221] width 52 height 13
type input "******"
click at [969, 269] on div at bounding box center [973, 271] width 21 height 21
click at [247, 273] on div "****** Glenhaven Add 'glenha'" at bounding box center [784, 389] width 1568 height 778
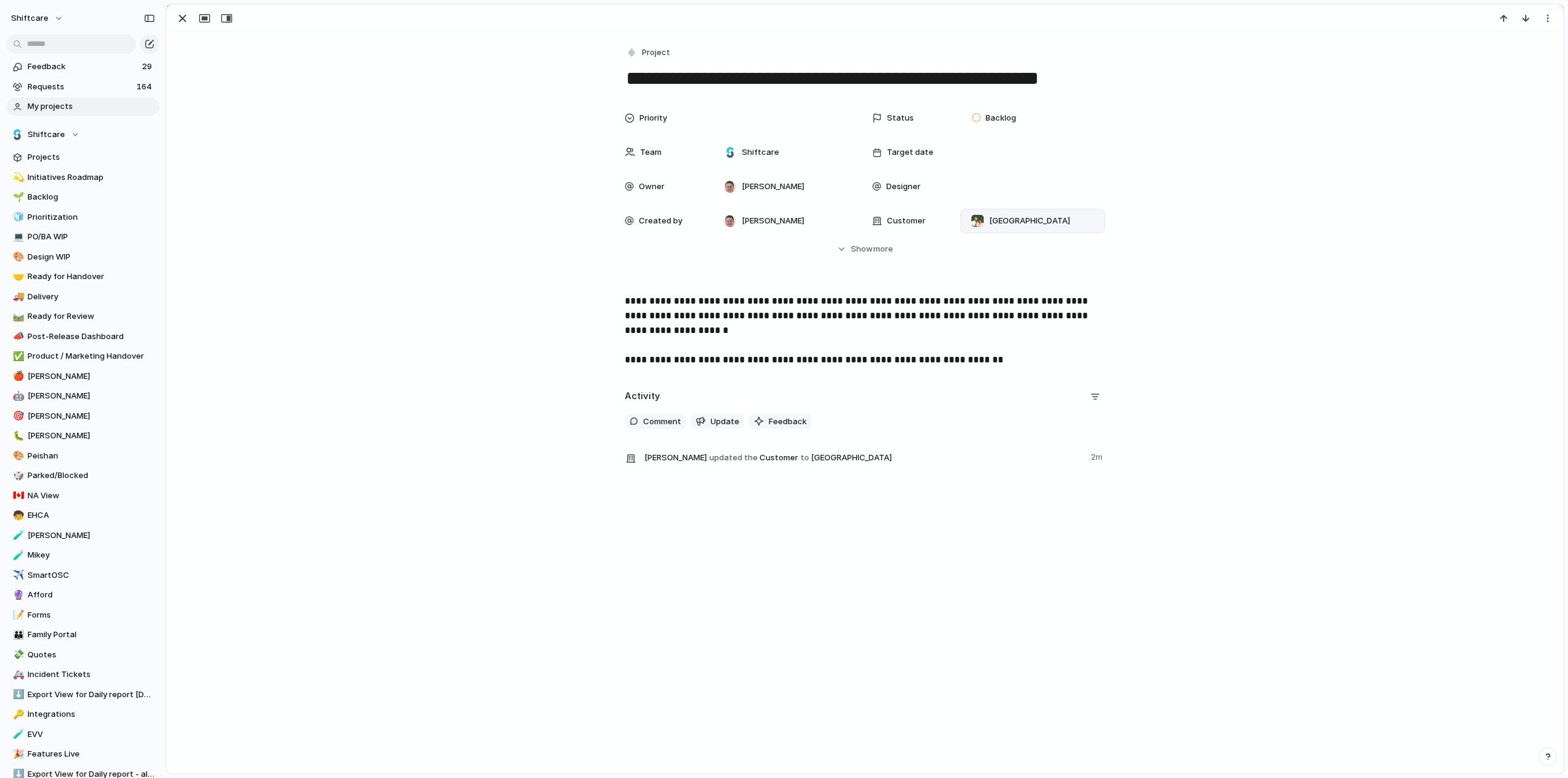
click at [990, 344] on p "**********" at bounding box center [865, 324] width 481 height 59
drag, startPoint x: 1444, startPoint y: 269, endPoint x: 1304, endPoint y: 301, distance: 143.6
click at [1444, 269] on div "Priority Status Backlog Team Shiftcare Target date Owner Paul Slater Designer C…" at bounding box center [864, 191] width 1367 height 171
click at [642, 389] on p at bounding box center [865, 394] width 481 height 14
click at [1549, 18] on div "button" at bounding box center [1548, 19] width 10 height 10
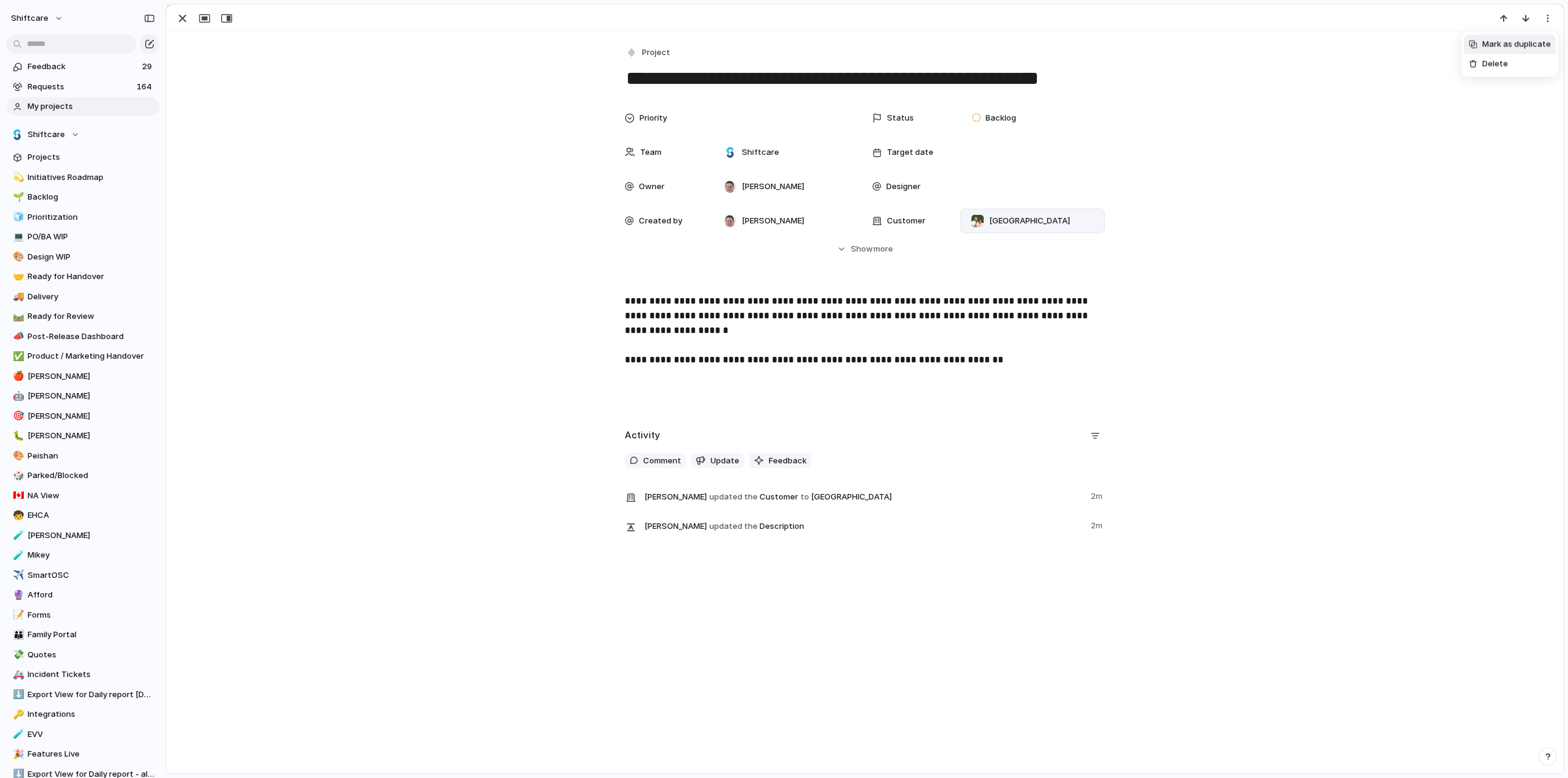
click at [665, 379] on div "Mark as duplicate Delete" at bounding box center [784, 389] width 1568 height 778
click at [650, 389] on p at bounding box center [865, 394] width 481 height 14
click at [838, 249] on button "Hide Show more" at bounding box center [865, 249] width 481 height 22
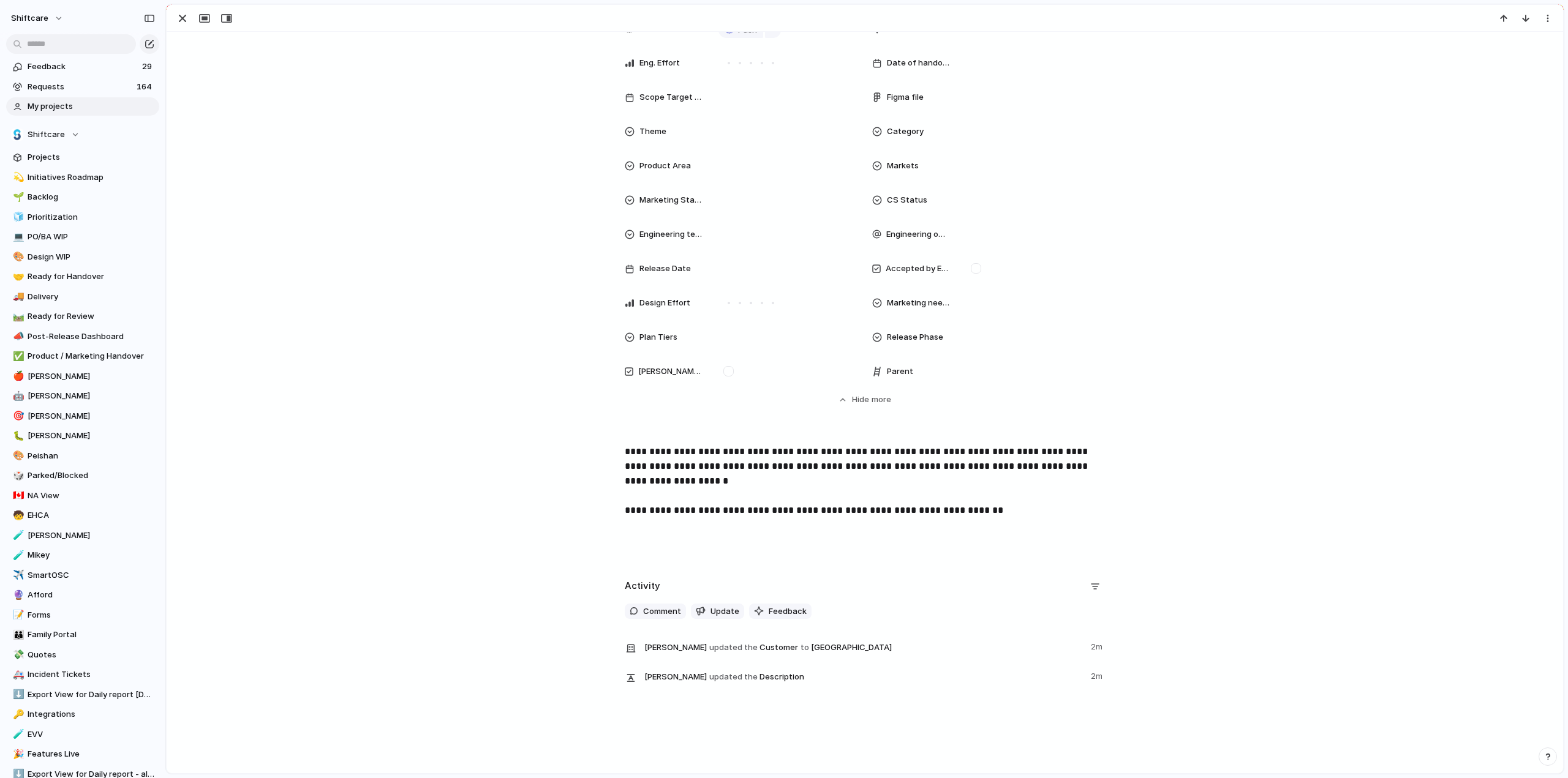
scroll to position [341, 0]
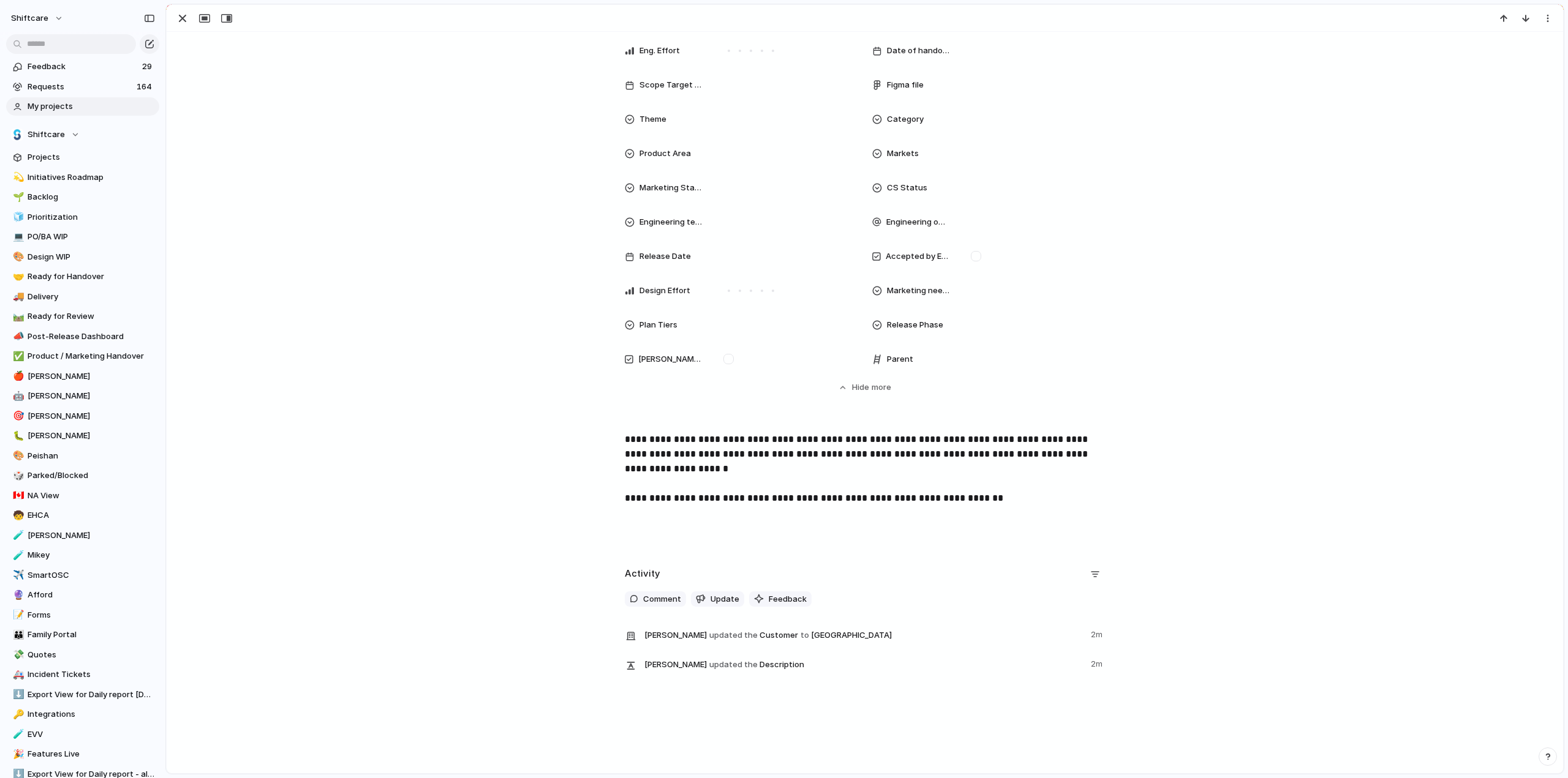
click at [651, 510] on p at bounding box center [865, 507] width 481 height 14
click at [647, 512] on p at bounding box center [865, 507] width 481 height 14
click at [438, 447] on div "**********" at bounding box center [864, 498] width 1367 height 132
click at [635, 525] on div at bounding box center [630, 512] width 10 height 24
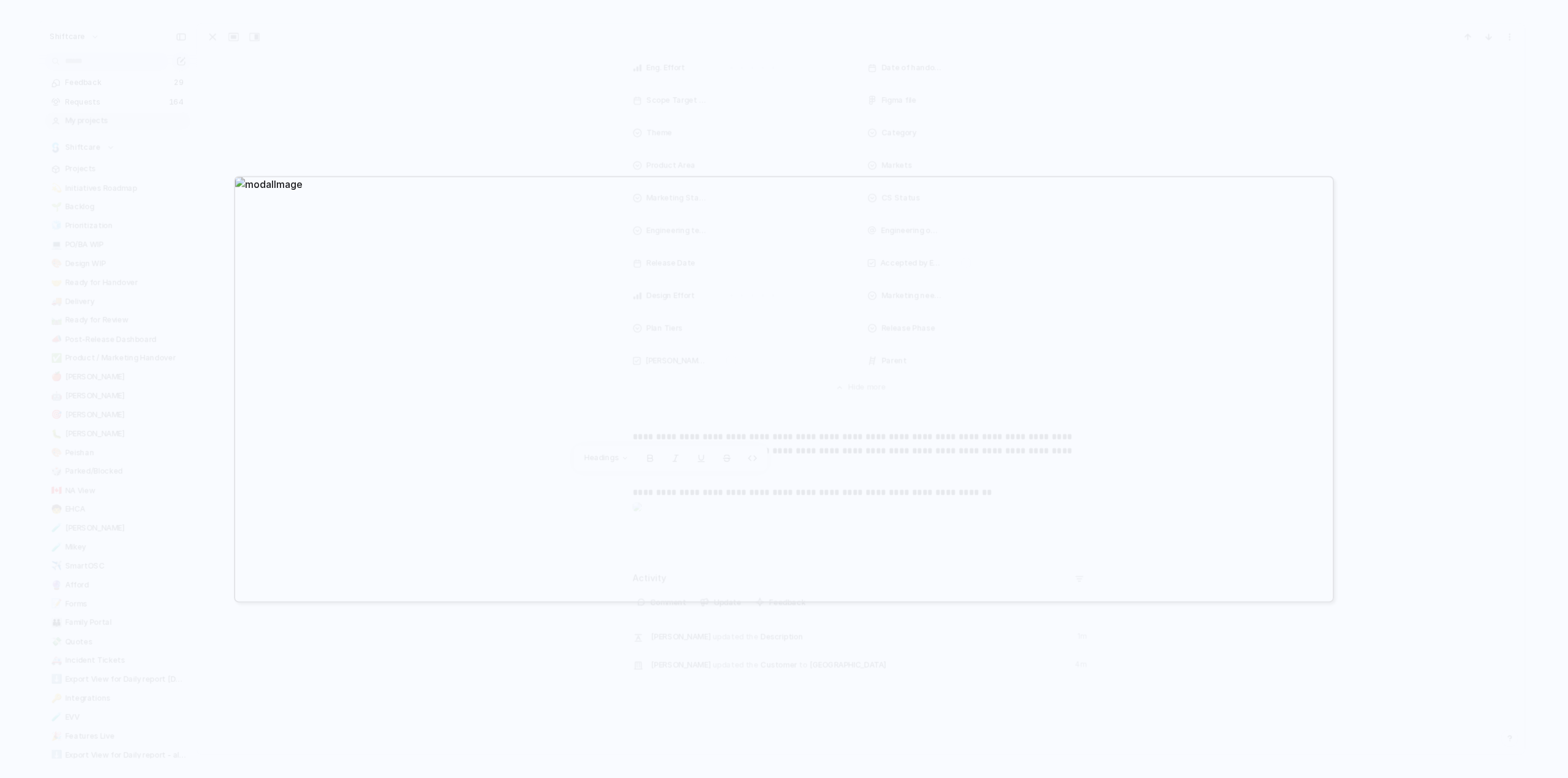
drag, startPoint x: 566, startPoint y: 385, endPoint x: 693, endPoint y: 545, distance: 204.3
click at [566, 385] on div at bounding box center [784, 389] width 1100 height 427
click at [604, 386] on div at bounding box center [784, 389] width 1568 height 778
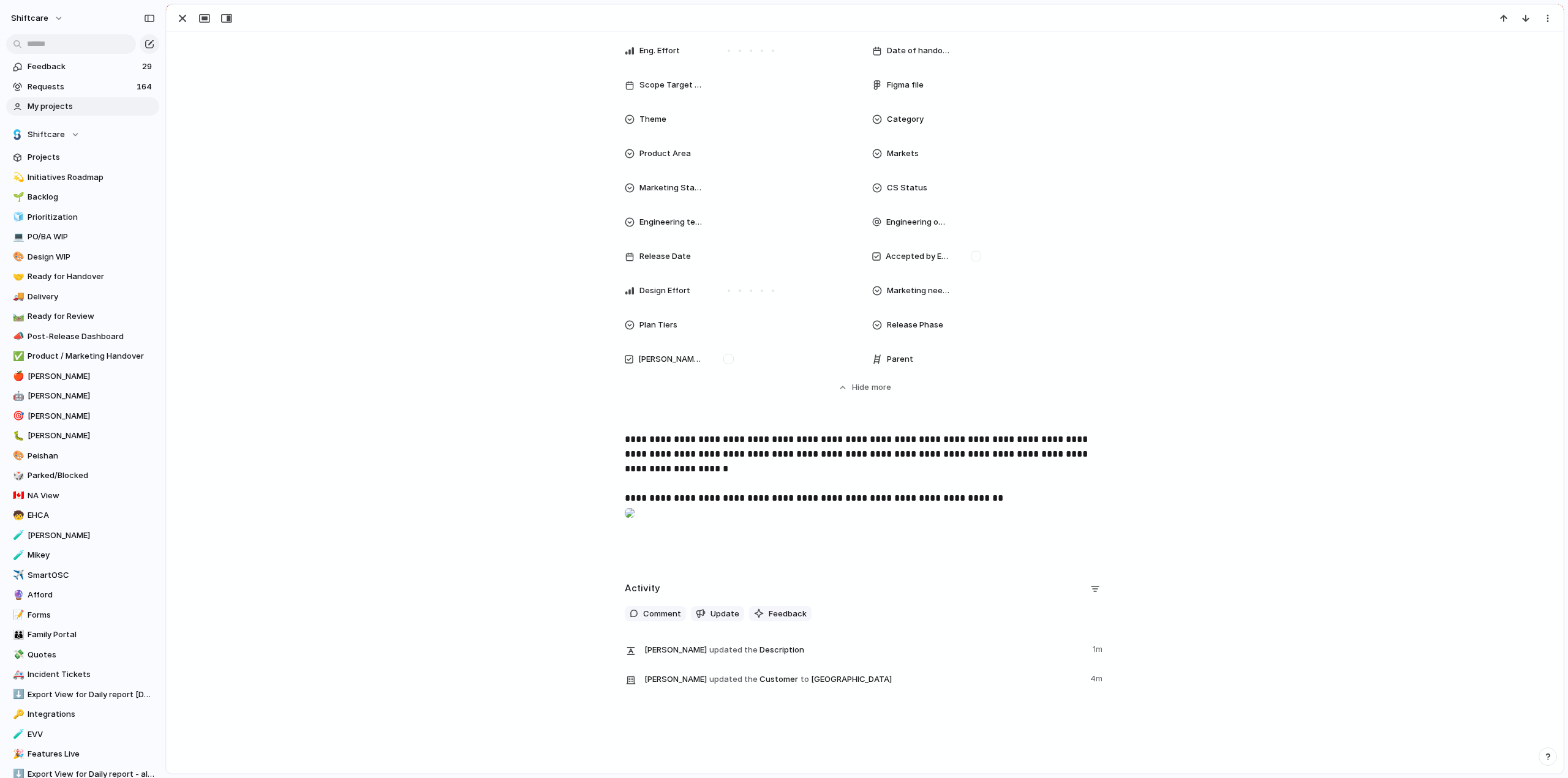
click at [635, 525] on div at bounding box center [630, 512] width 10 height 24
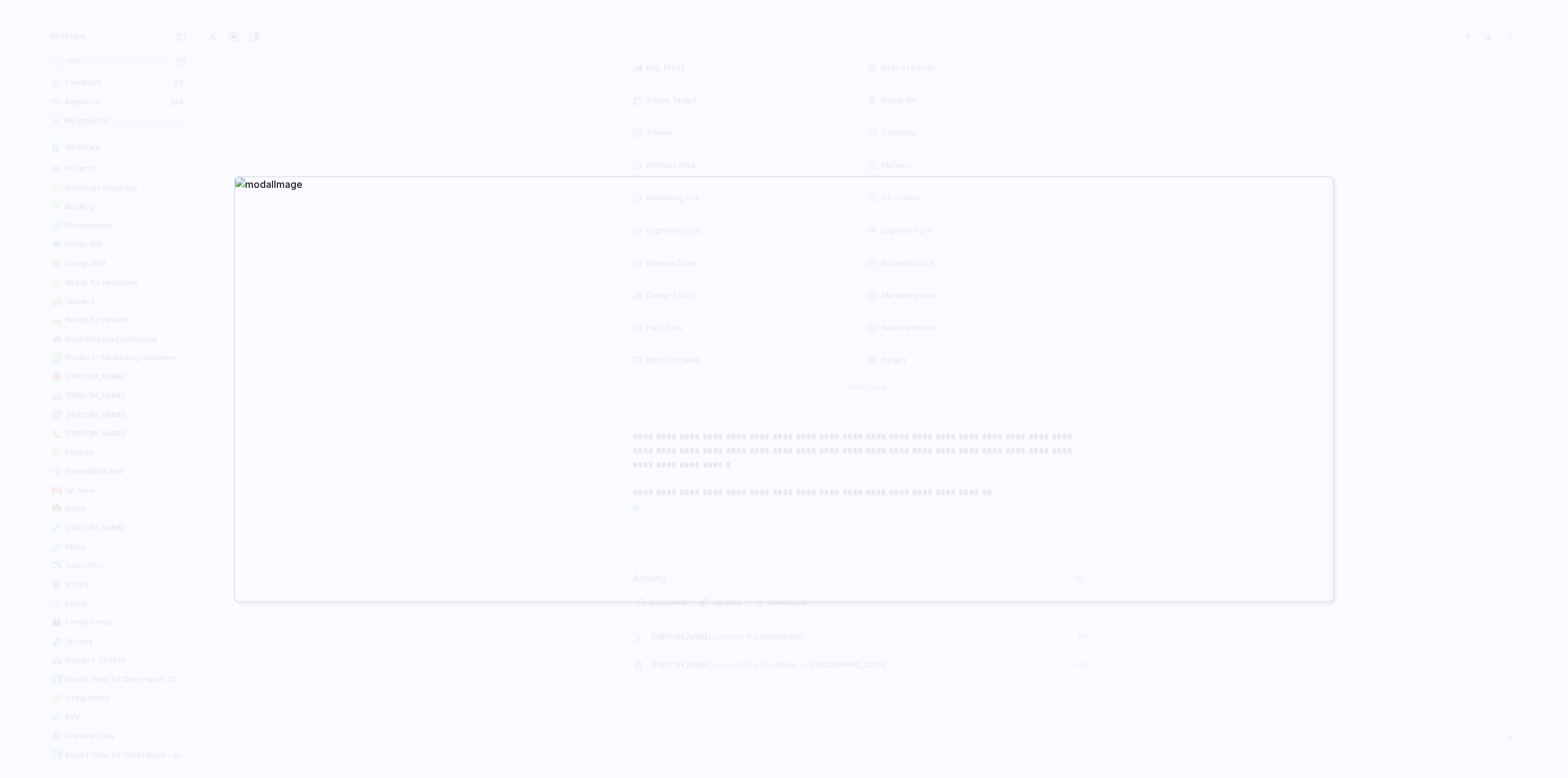
click at [1512, 268] on div at bounding box center [784, 389] width 1568 height 778
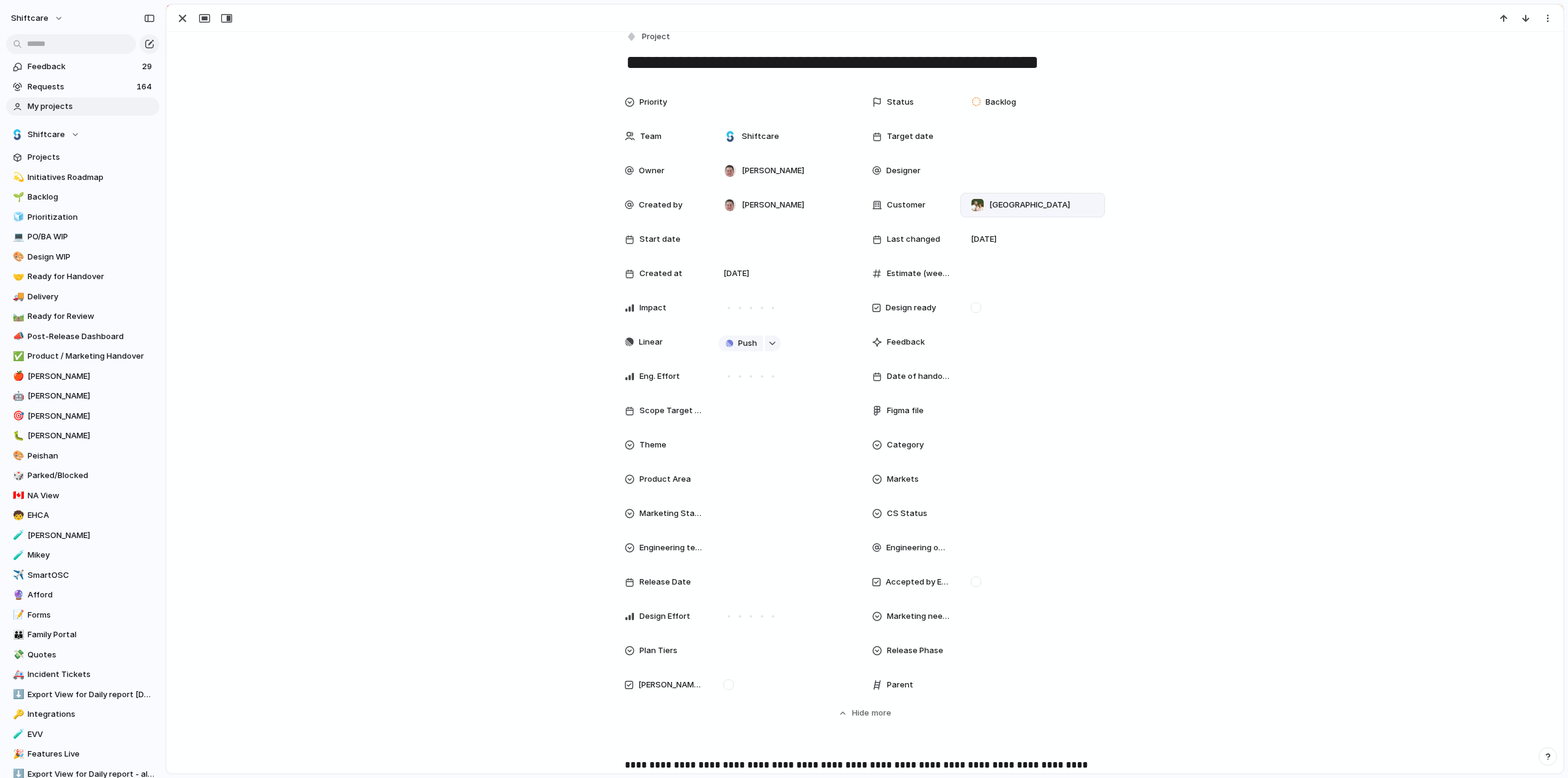
scroll to position [0, 0]
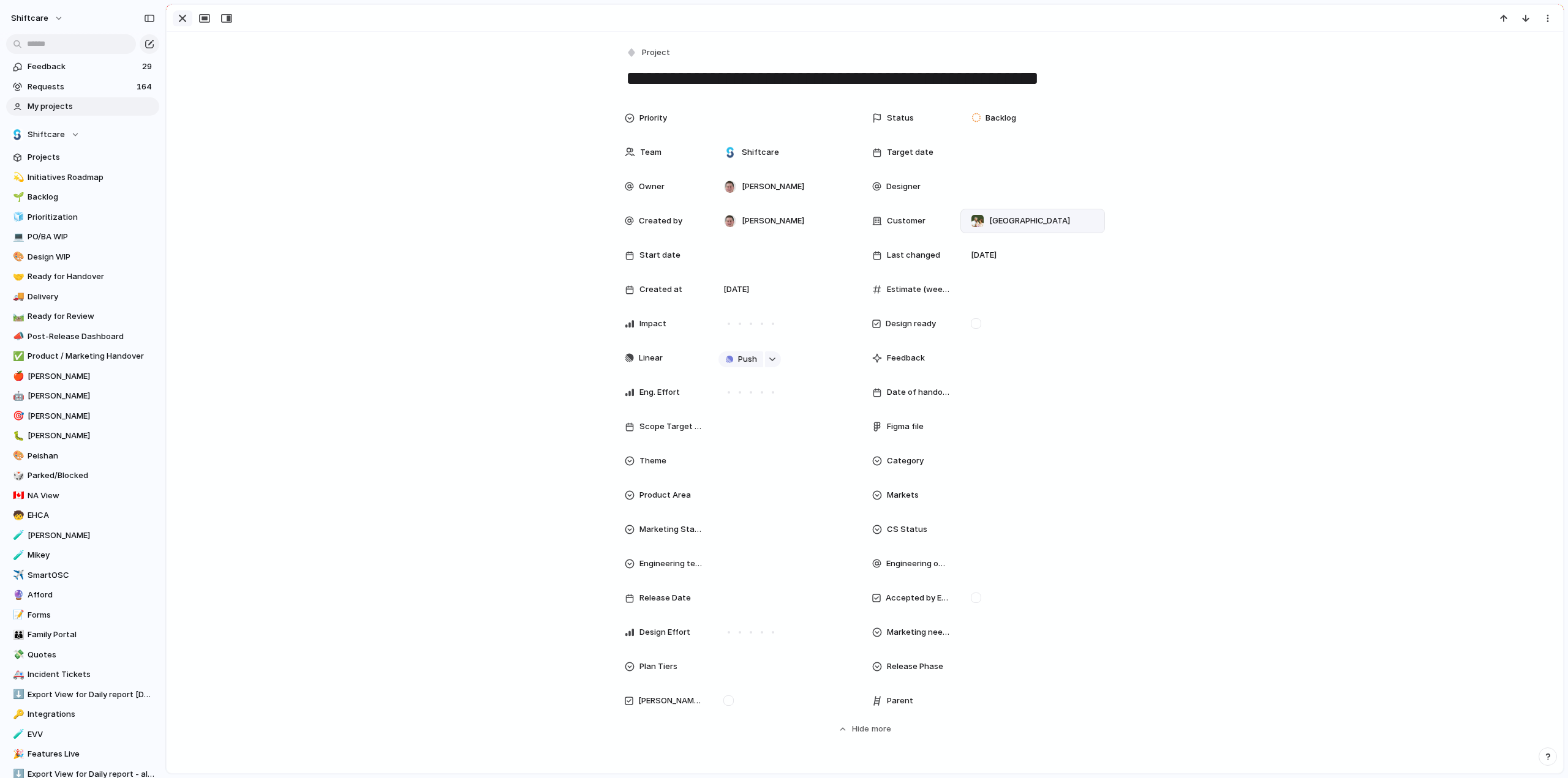
click at [180, 19] on div "button" at bounding box center [182, 18] width 14 height 14
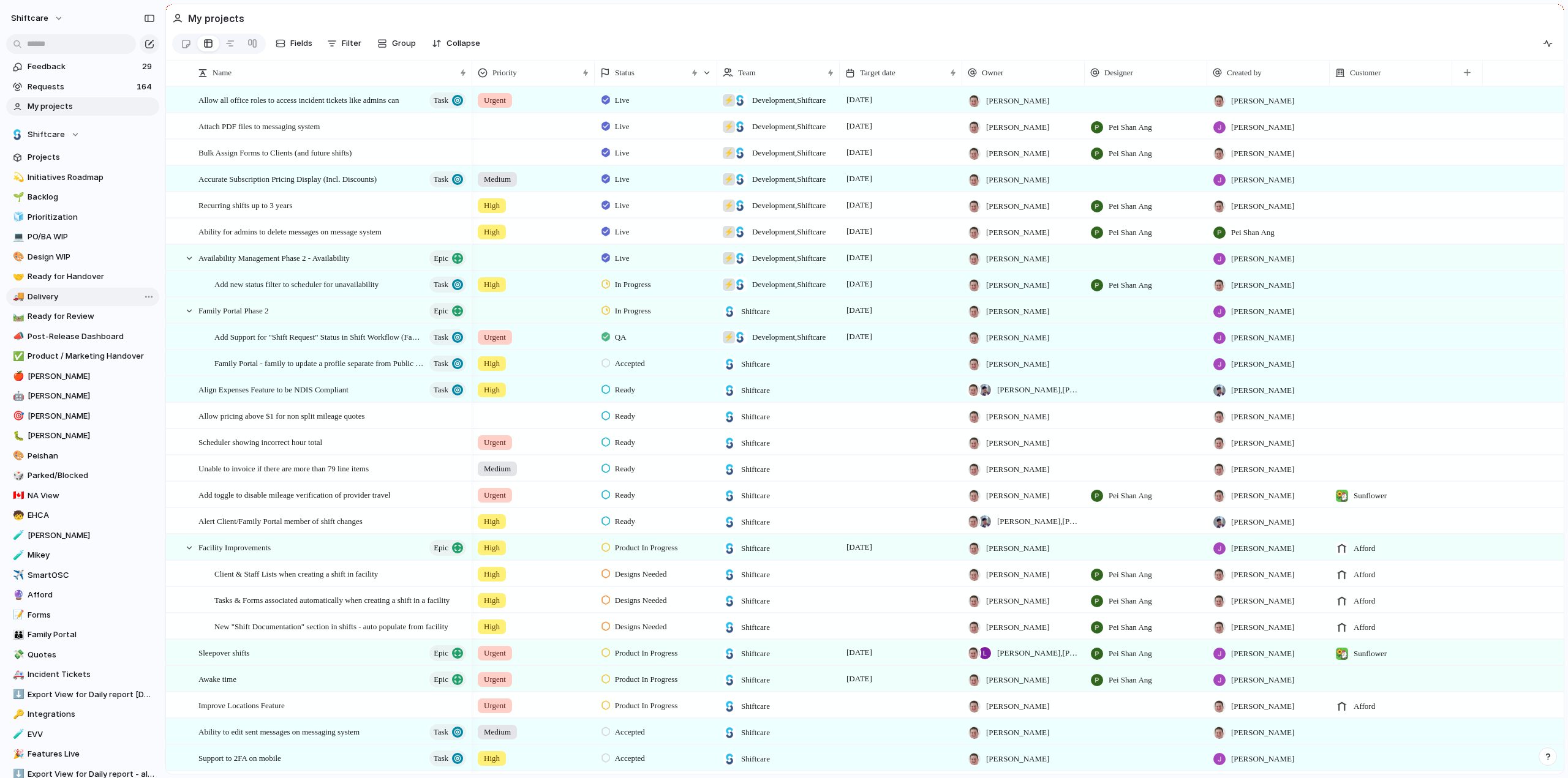
click at [39, 299] on span "Delivery" at bounding box center [91, 297] width 127 height 13
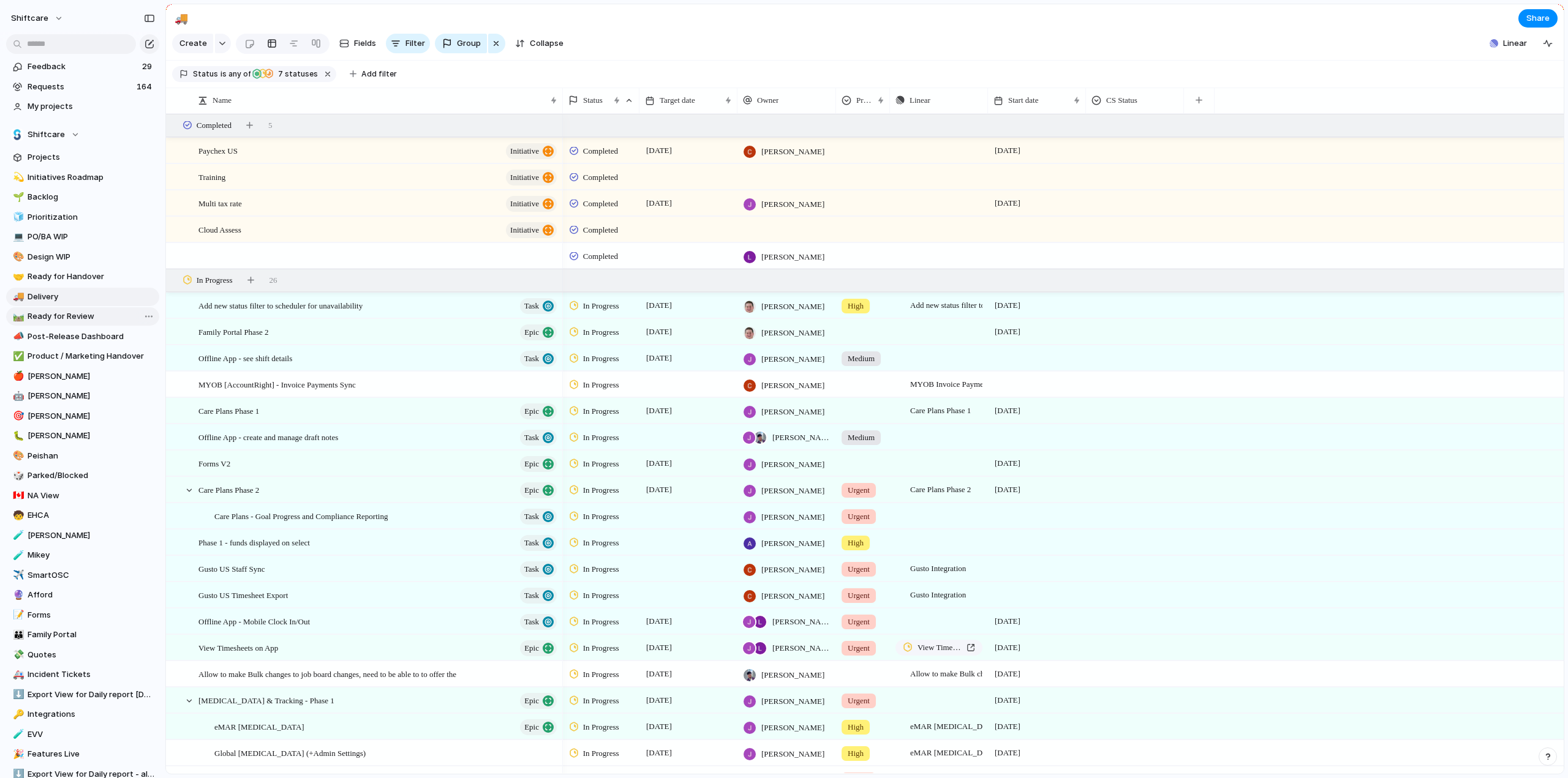
click at [46, 318] on span "Ready for Review" at bounding box center [91, 316] width 127 height 13
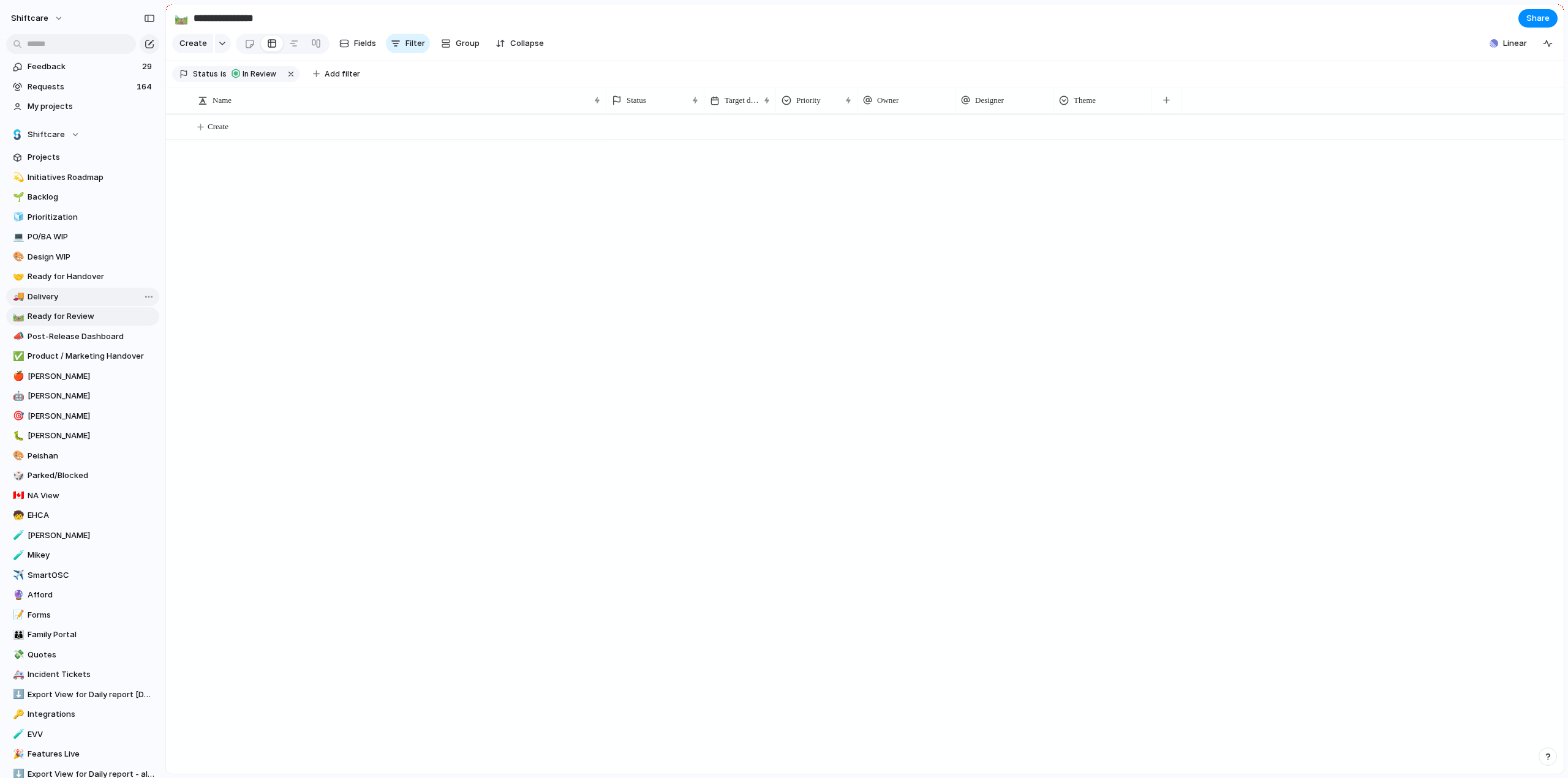
click at [43, 293] on span "Delivery" at bounding box center [91, 297] width 127 height 13
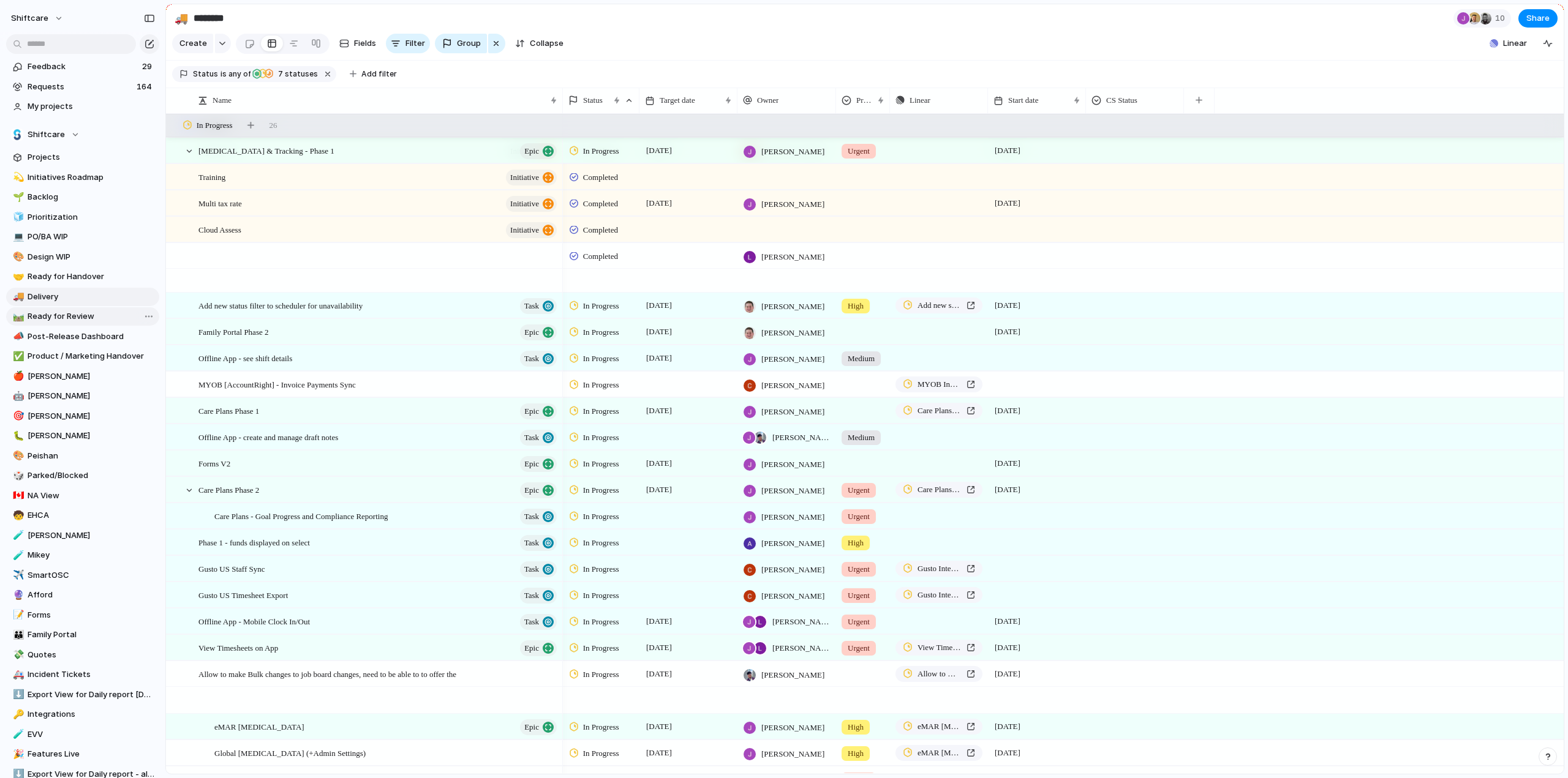
scroll to position [1041, 0]
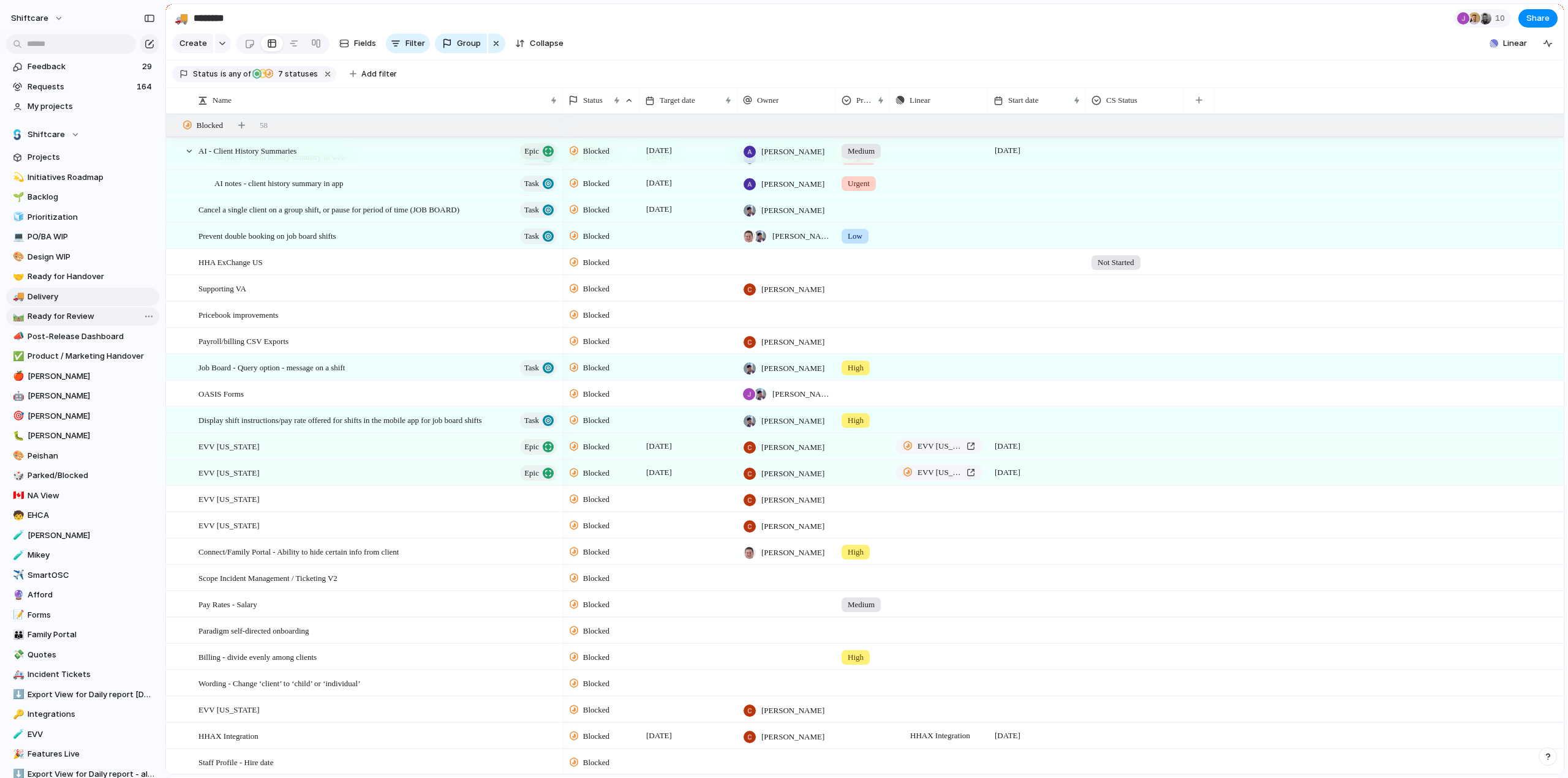
click at [62, 315] on span "Ready for Review" at bounding box center [91, 316] width 127 height 13
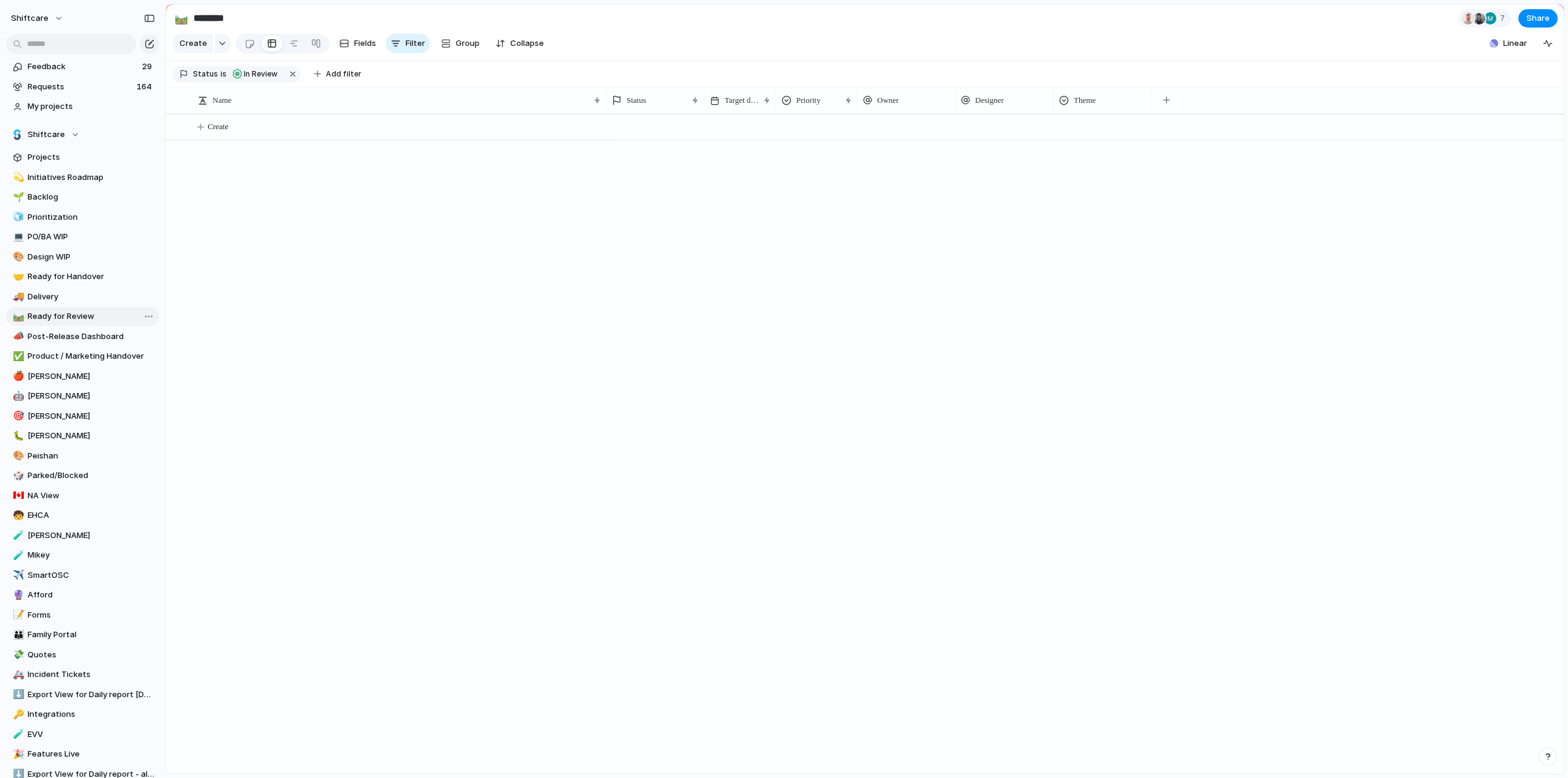
type input "**********"
click at [59, 41] on input "text" at bounding box center [71, 44] width 130 height 19
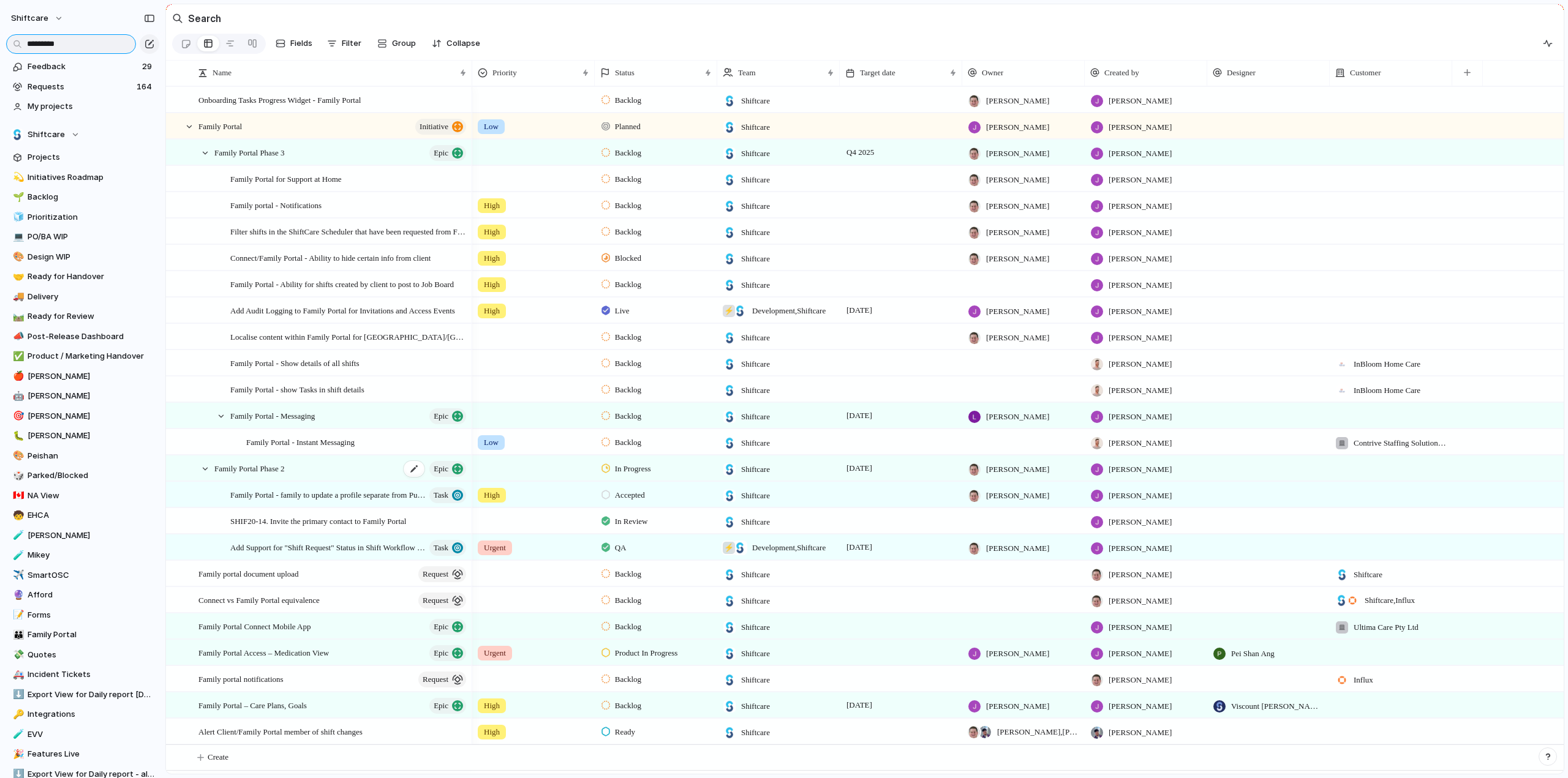
scroll to position [3, 0]
type input "*********"
click at [249, 472] on span "Family Portal Phase 2" at bounding box center [249, 468] width 70 height 14
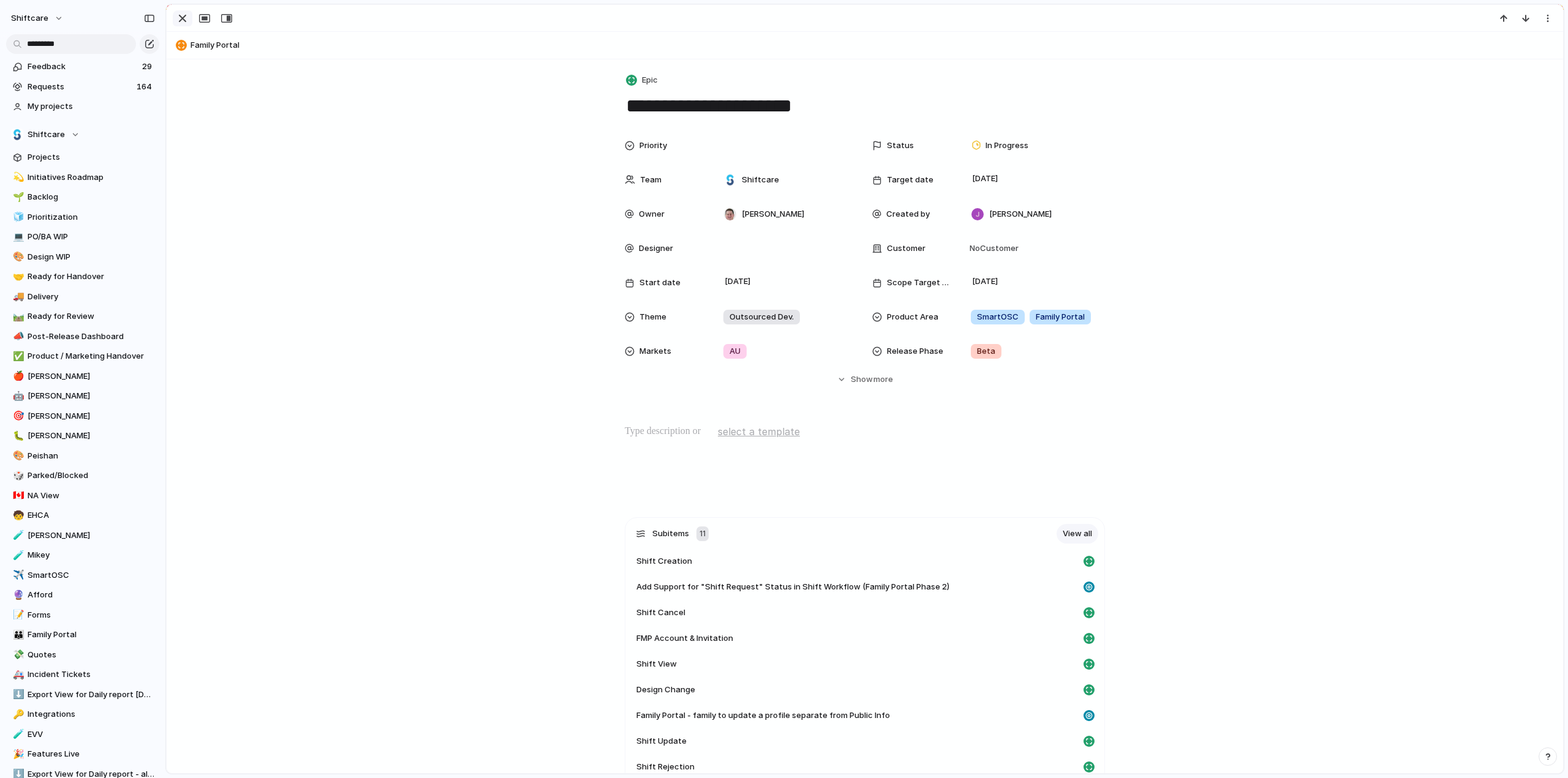
click at [179, 15] on div "button" at bounding box center [182, 18] width 14 height 14
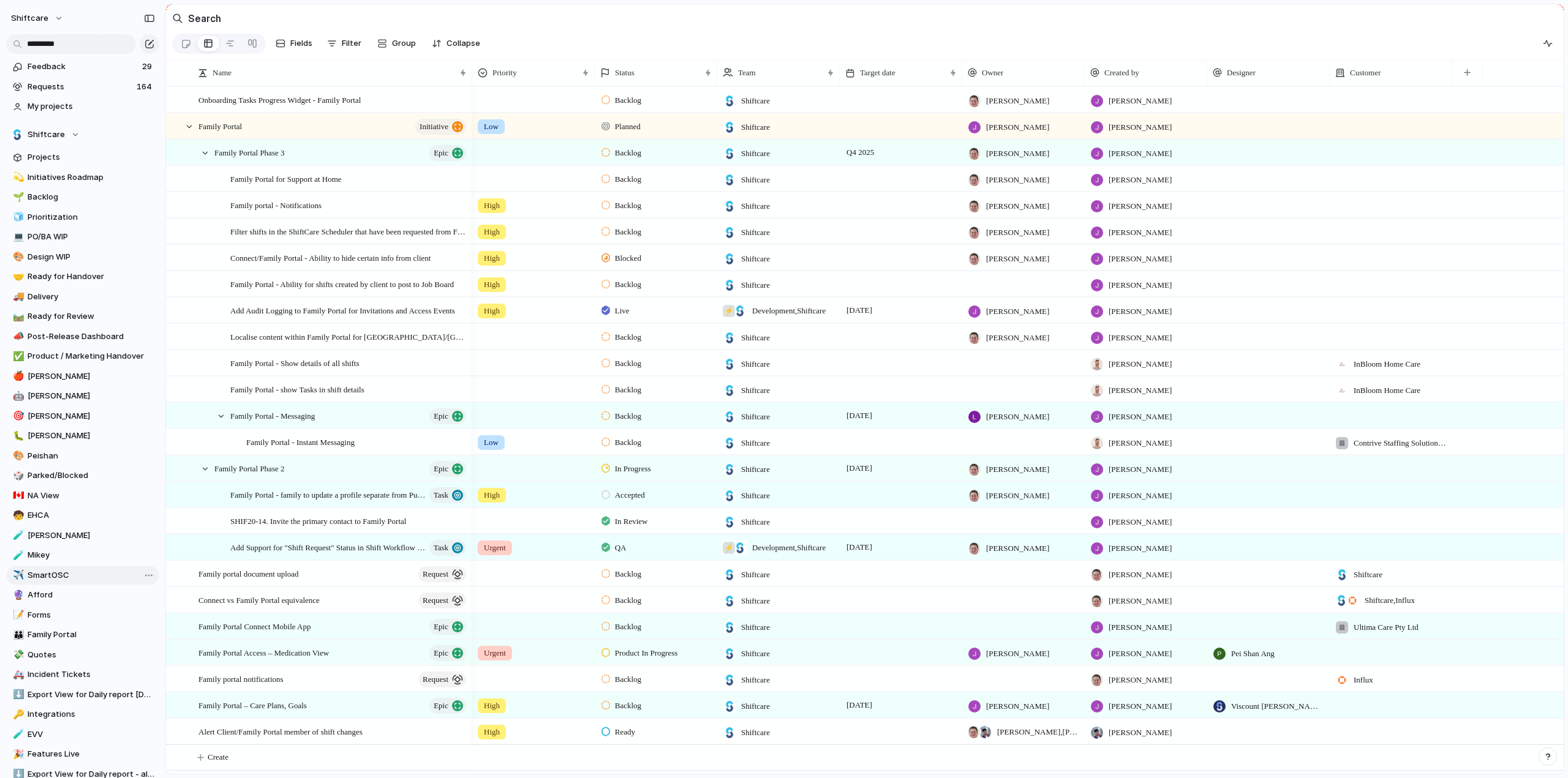
click at [57, 569] on link "✈️ SmartOSC" at bounding box center [83, 576] width 153 height 19
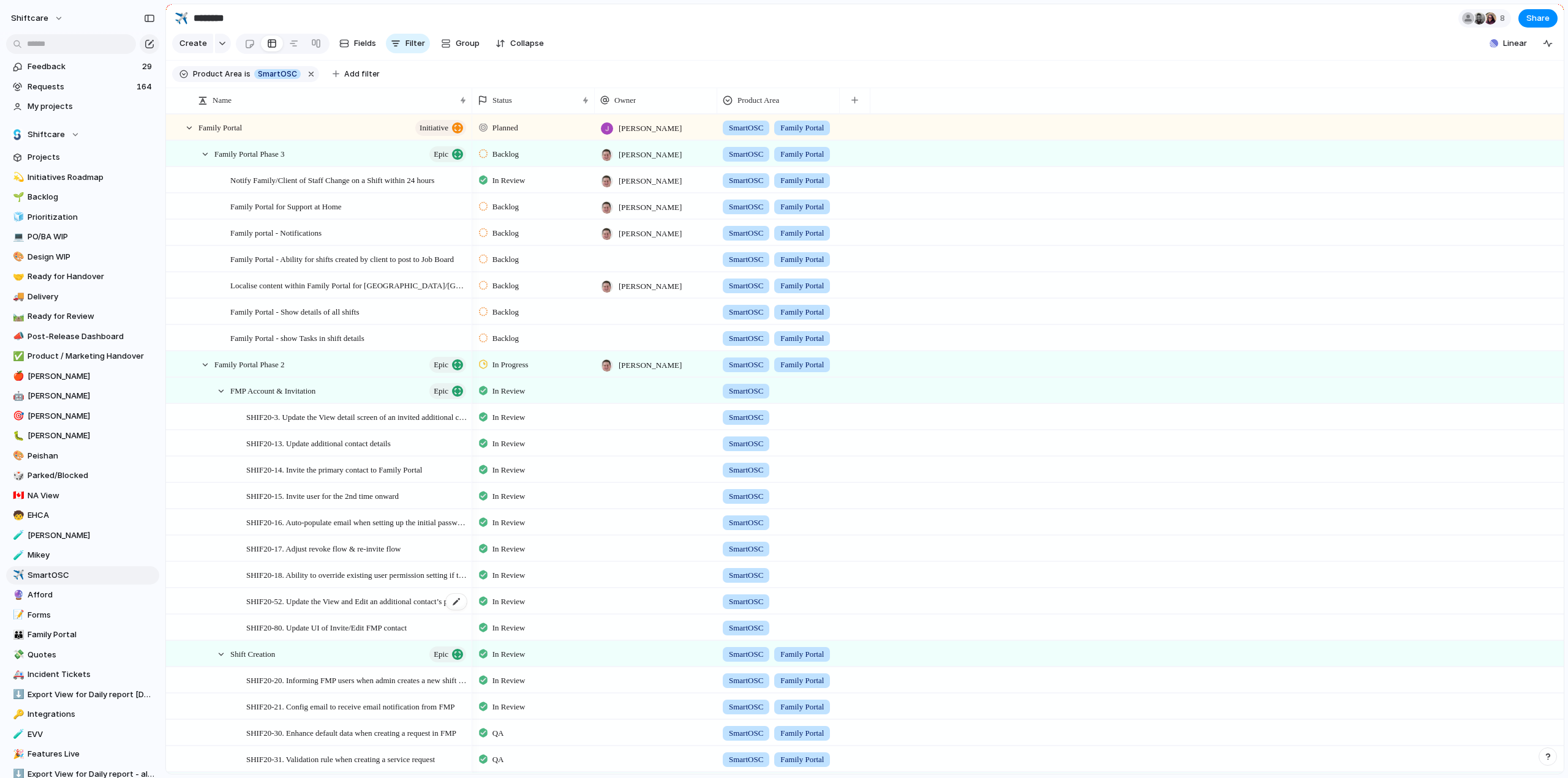
scroll to position [62, 0]
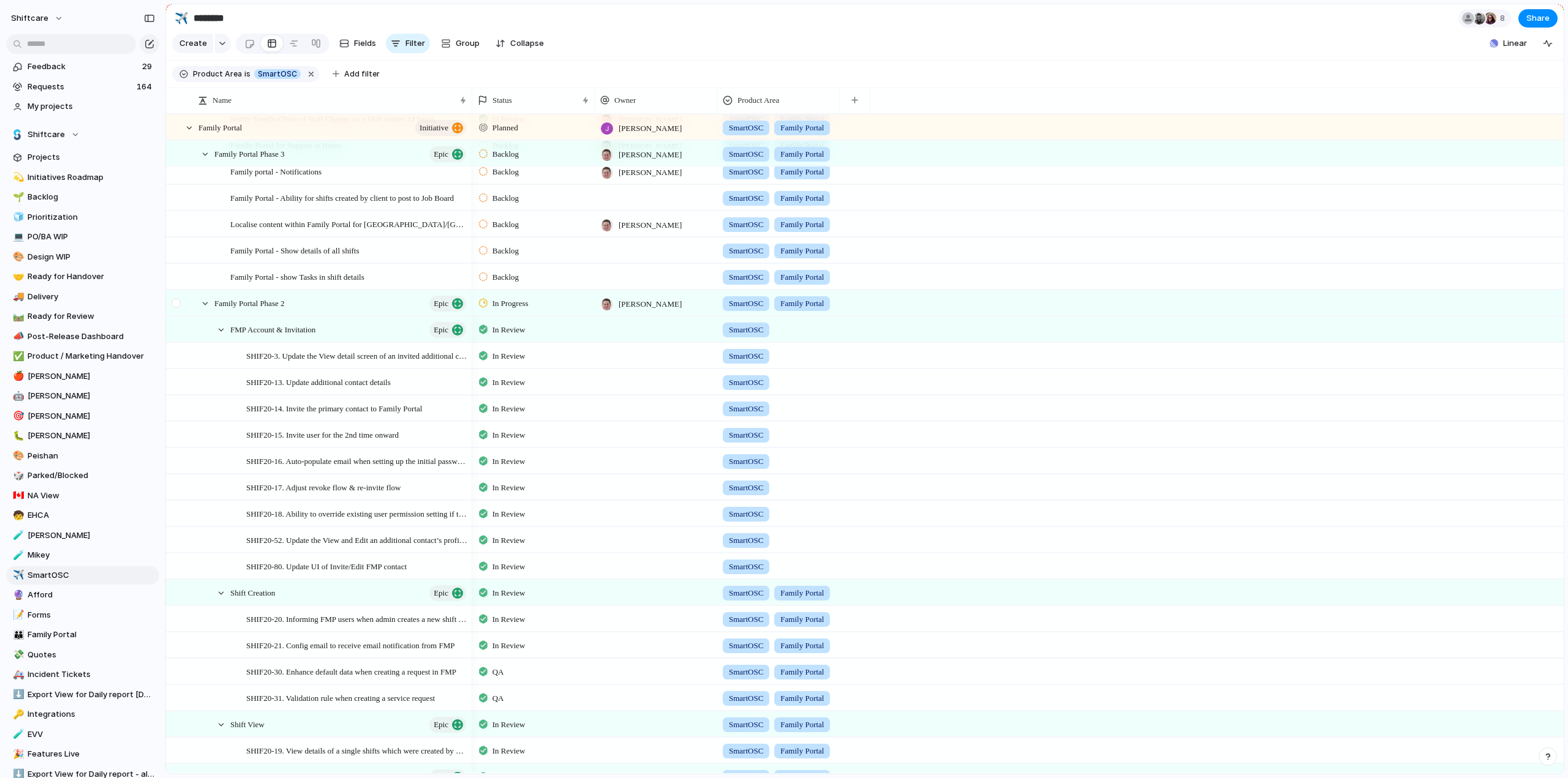
drag, startPoint x: 174, startPoint y: 310, endPoint x: 176, endPoint y: 320, distance: 10.2
click at [174, 308] on div at bounding box center [175, 303] width 9 height 9
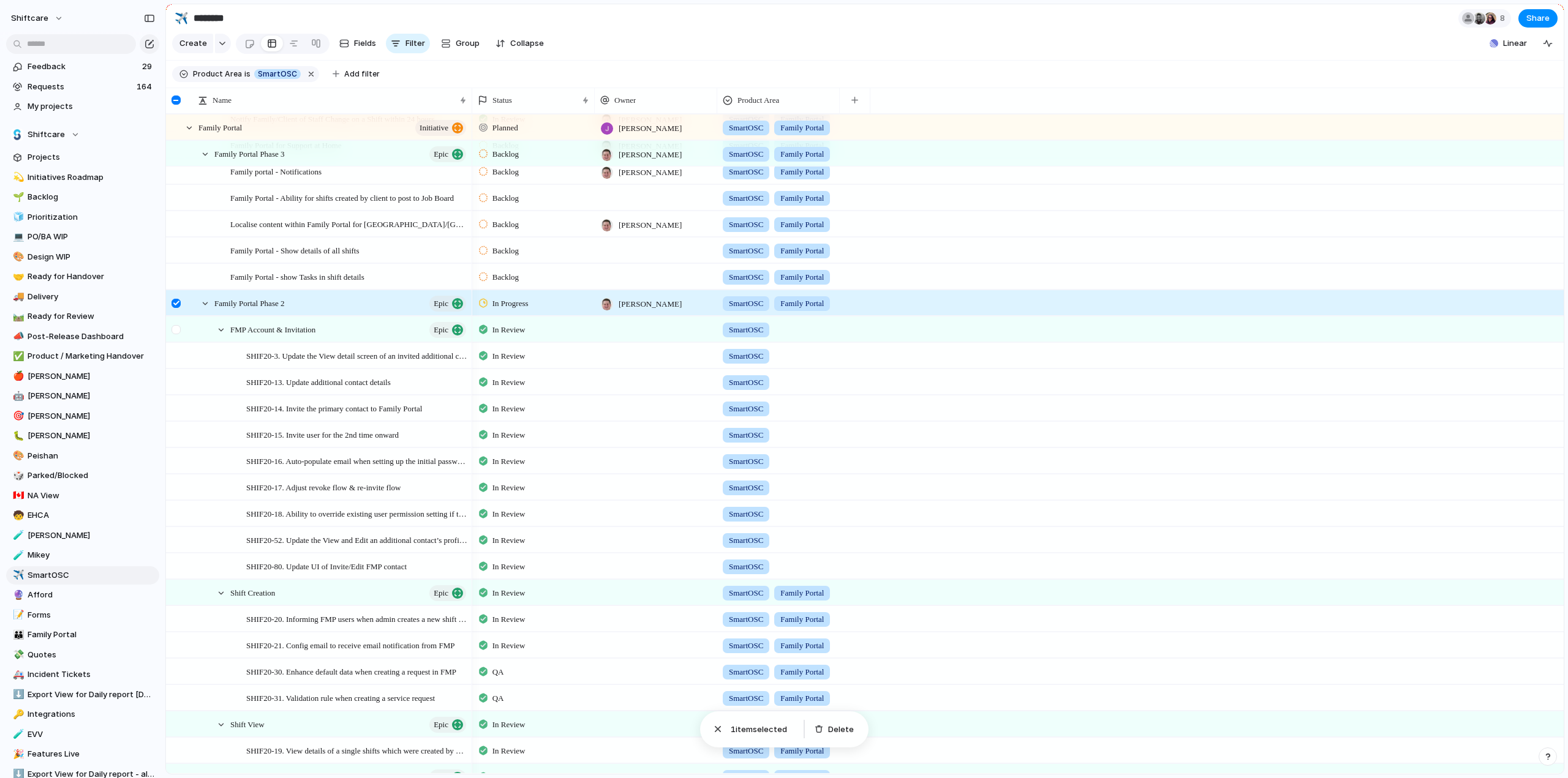
click at [178, 335] on div at bounding box center [175, 330] width 9 height 9
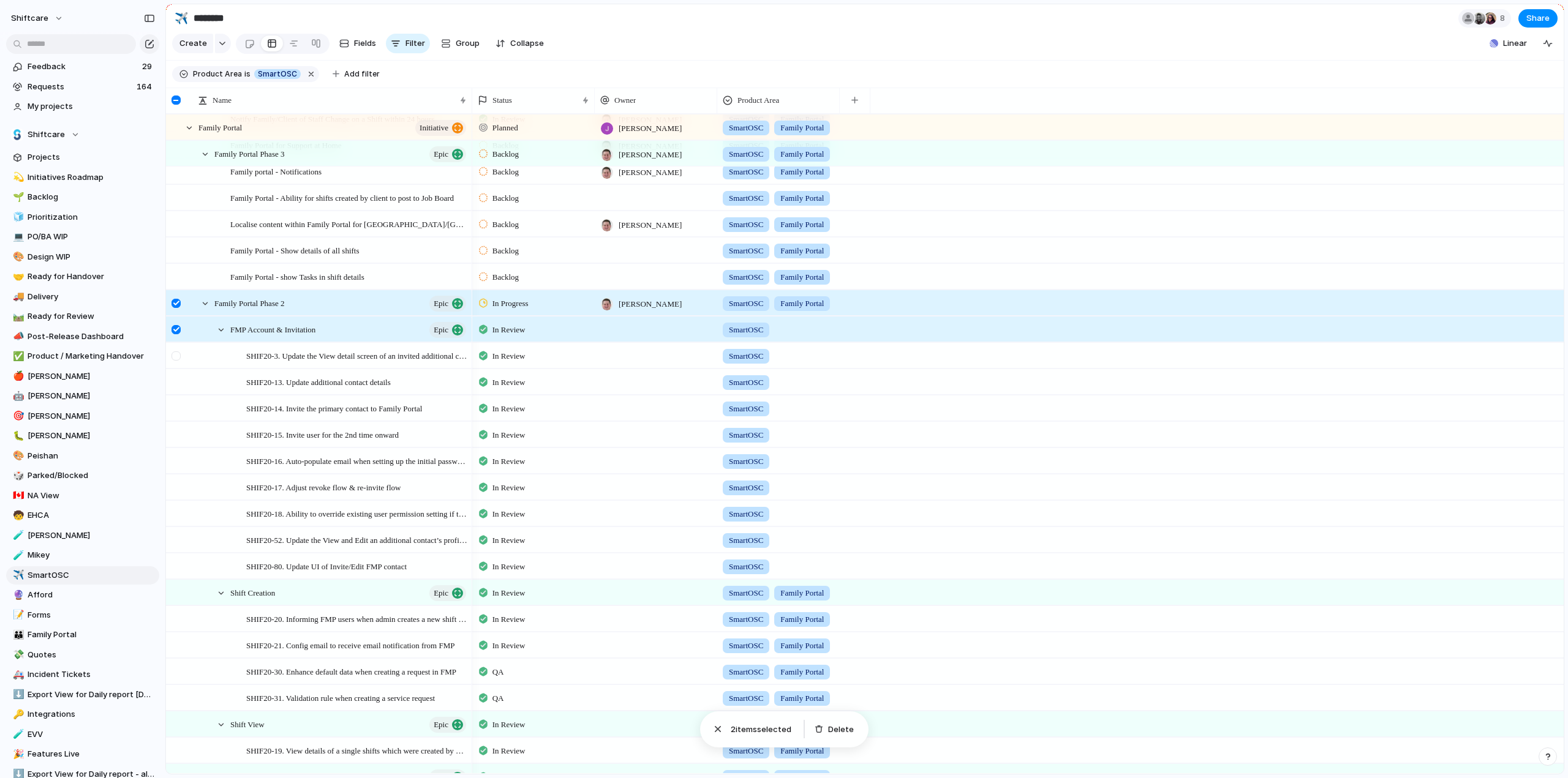
click at [180, 361] on div at bounding box center [175, 356] width 9 height 9
click at [178, 387] on div at bounding box center [175, 382] width 9 height 9
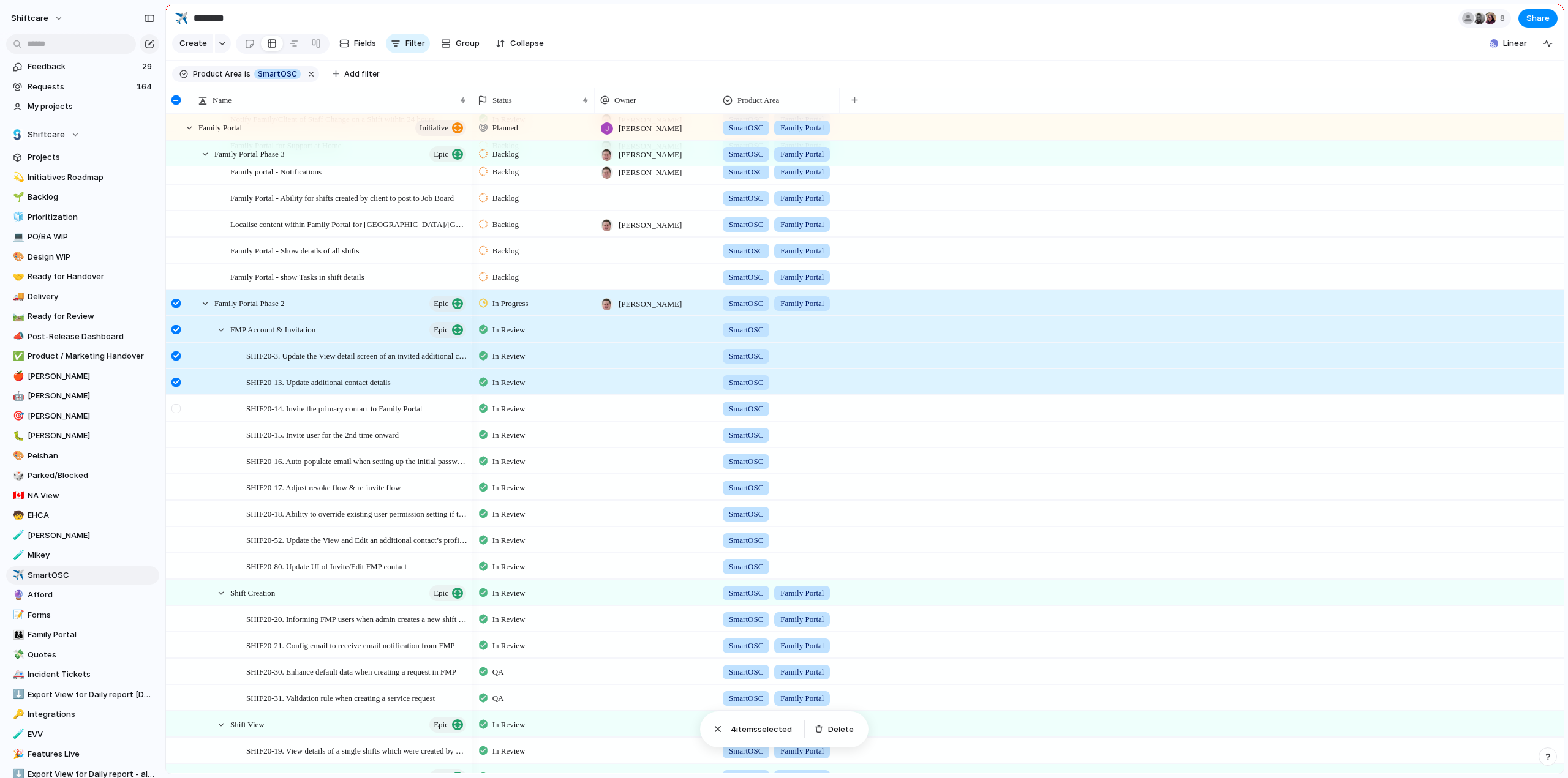
click at [177, 413] on div at bounding box center [175, 408] width 9 height 9
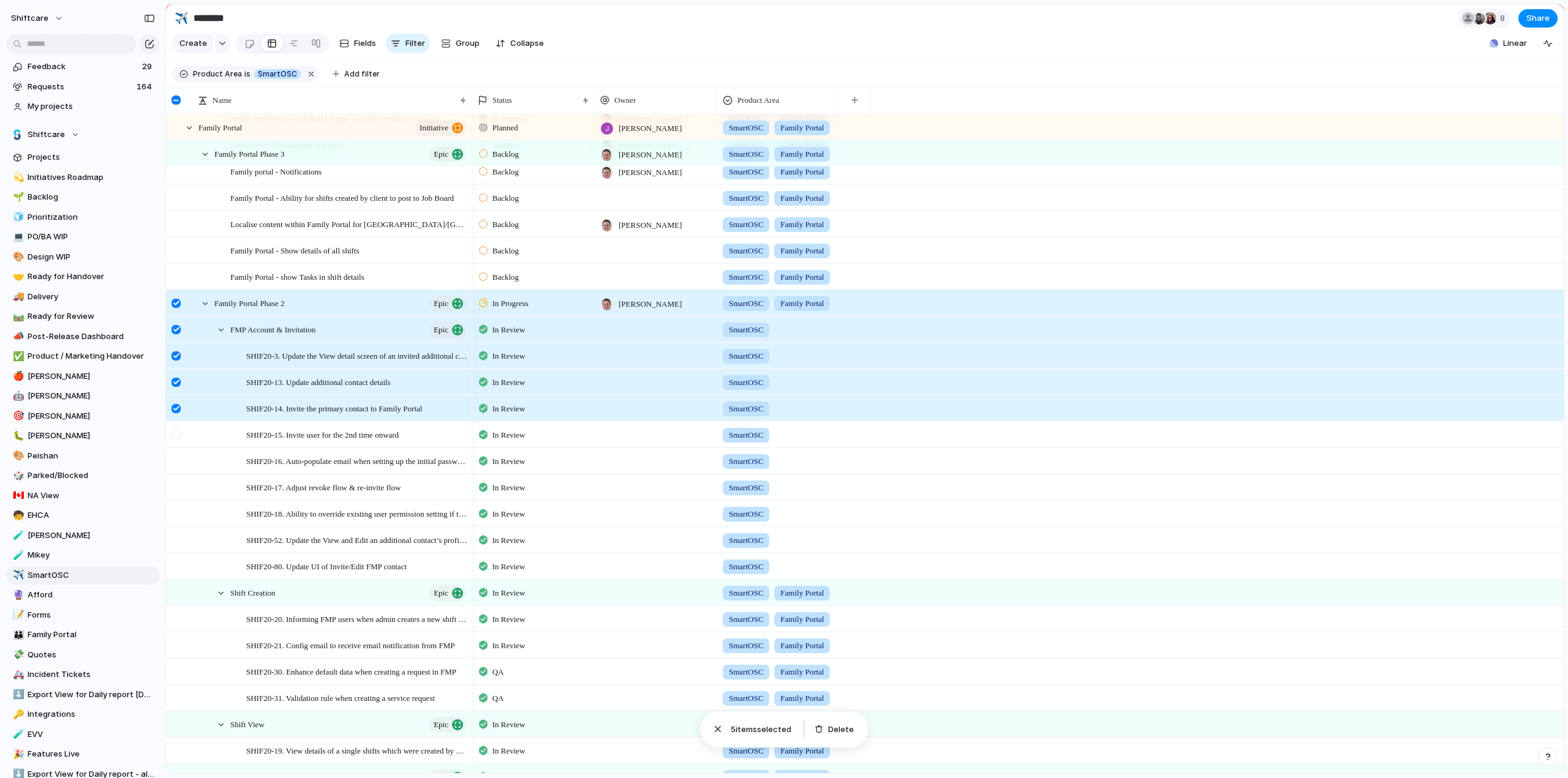
click at [175, 440] on div at bounding box center [175, 435] width 9 height 9
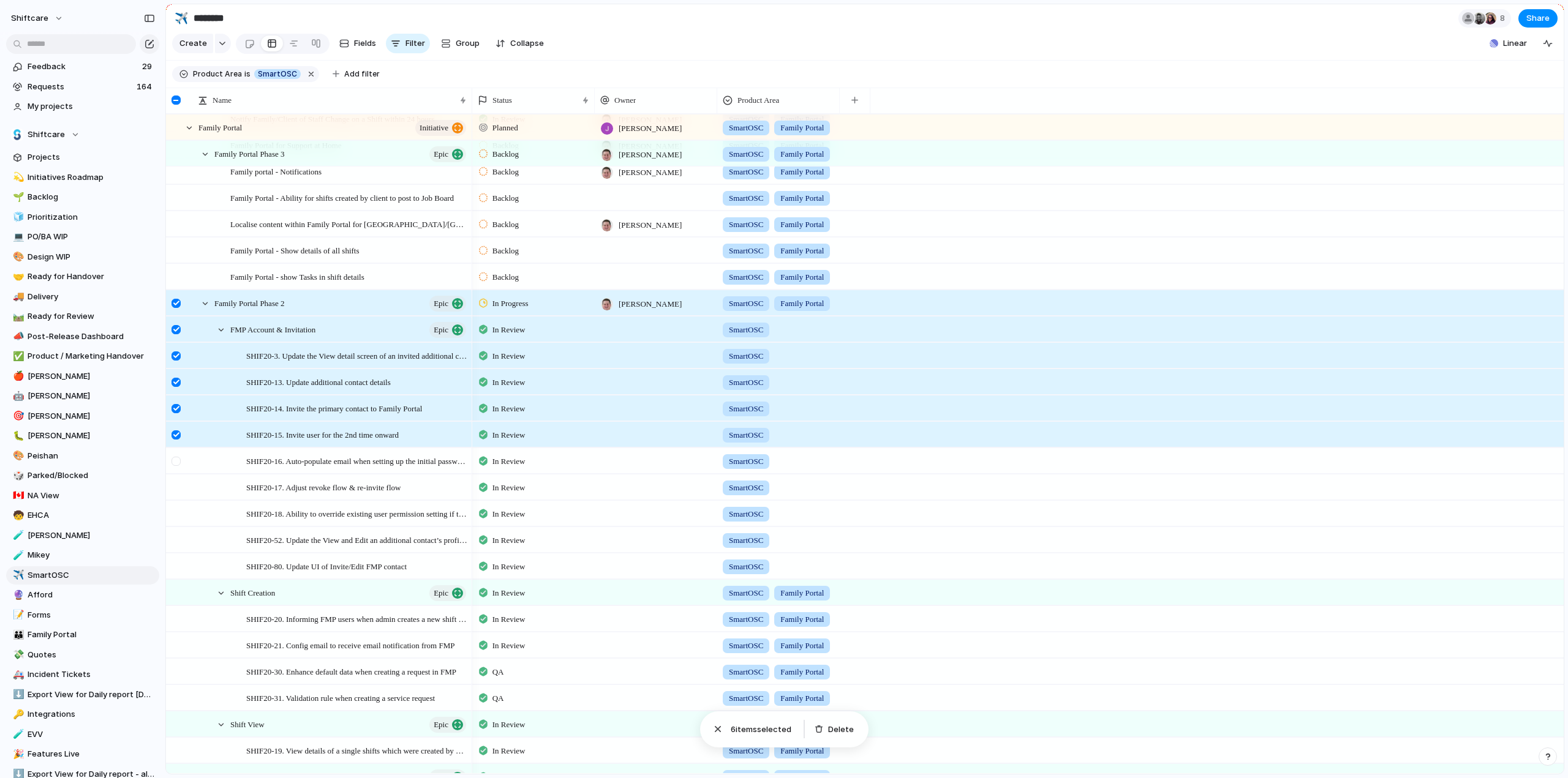
click at [178, 466] on div at bounding box center [175, 461] width 9 height 9
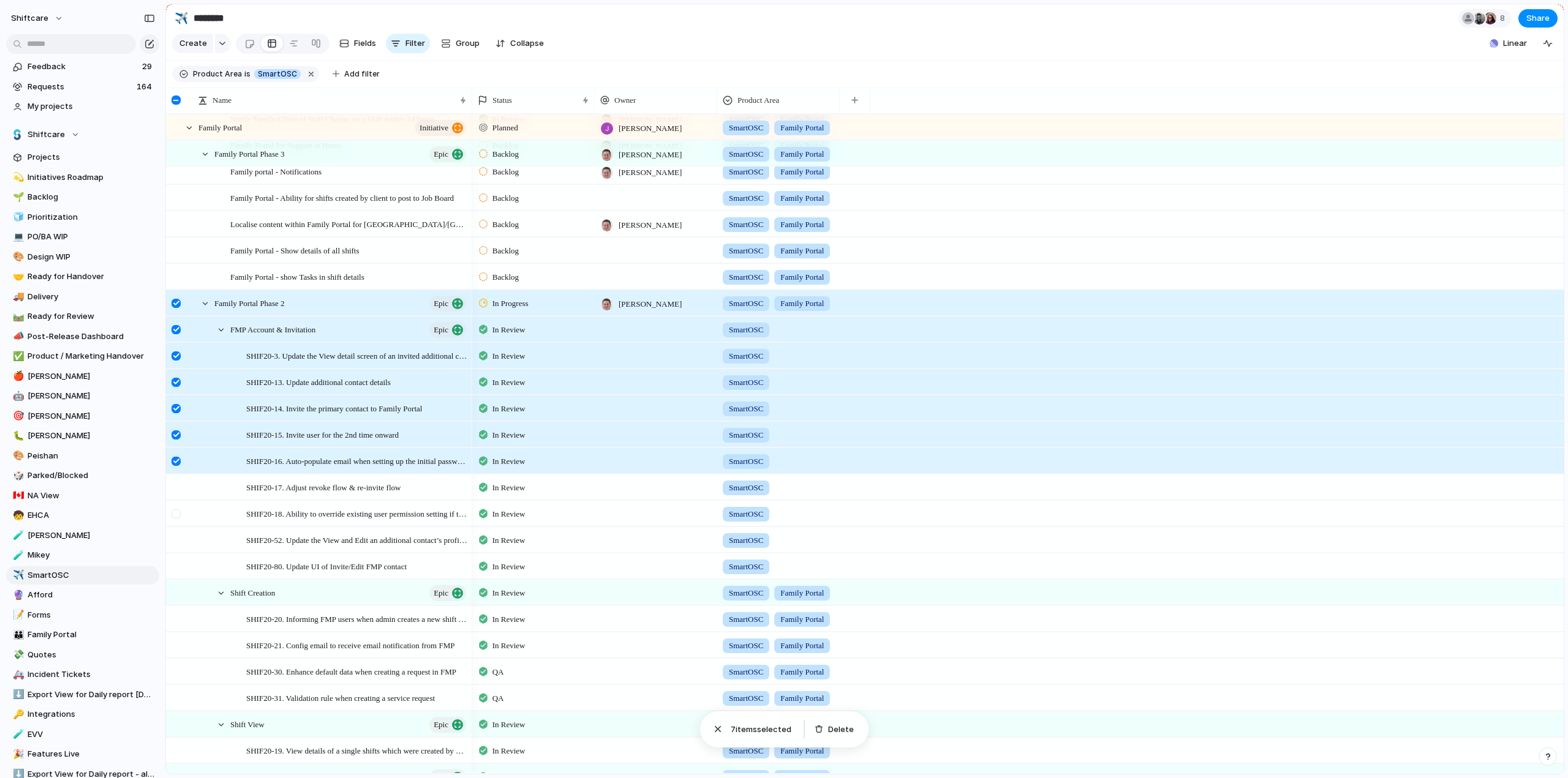
drag, startPoint x: 178, startPoint y: 495, endPoint x: 176, endPoint y: 515, distance: 20.1
click at [178, 492] on div at bounding box center [175, 487] width 9 height 9
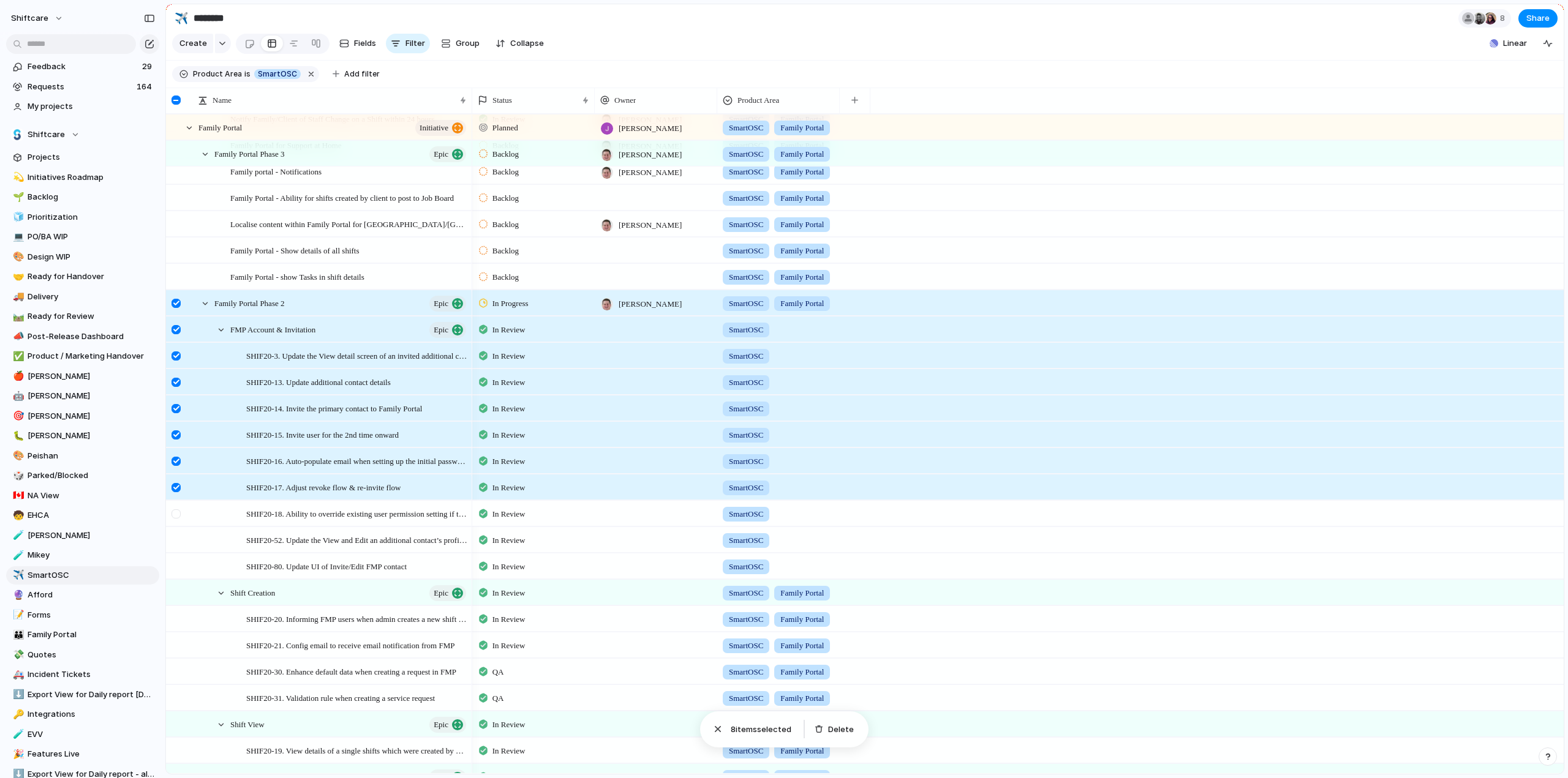
drag, startPoint x: 176, startPoint y: 518, endPoint x: 173, endPoint y: 534, distance: 16.3
click at [176, 518] on div at bounding box center [175, 513] width 9 height 9
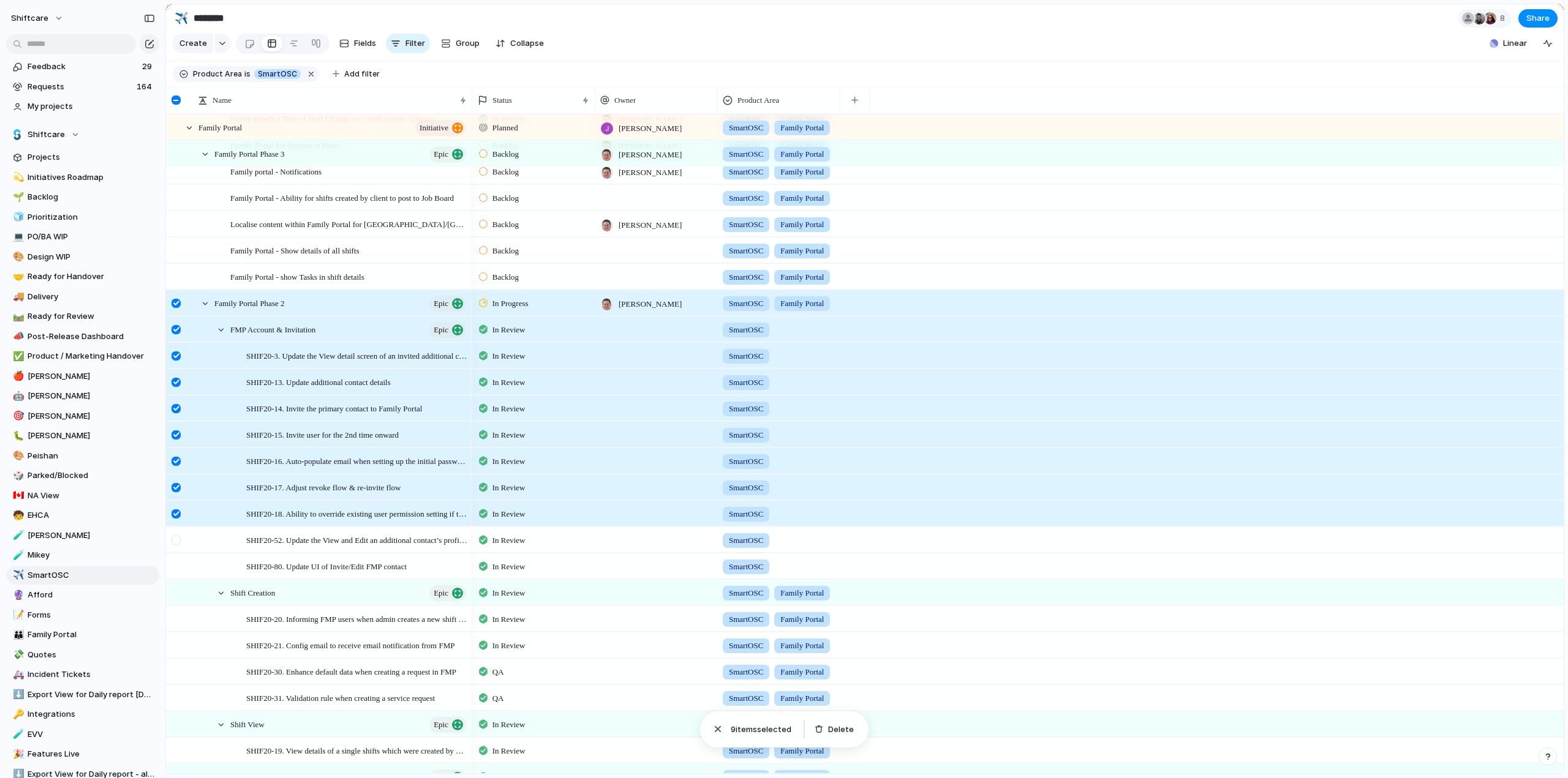
drag, startPoint x: 171, startPoint y: 543, endPoint x: 174, endPoint y: 550, distance: 7.6
click at [171, 543] on div at bounding box center [178, 544] width 22 height 33
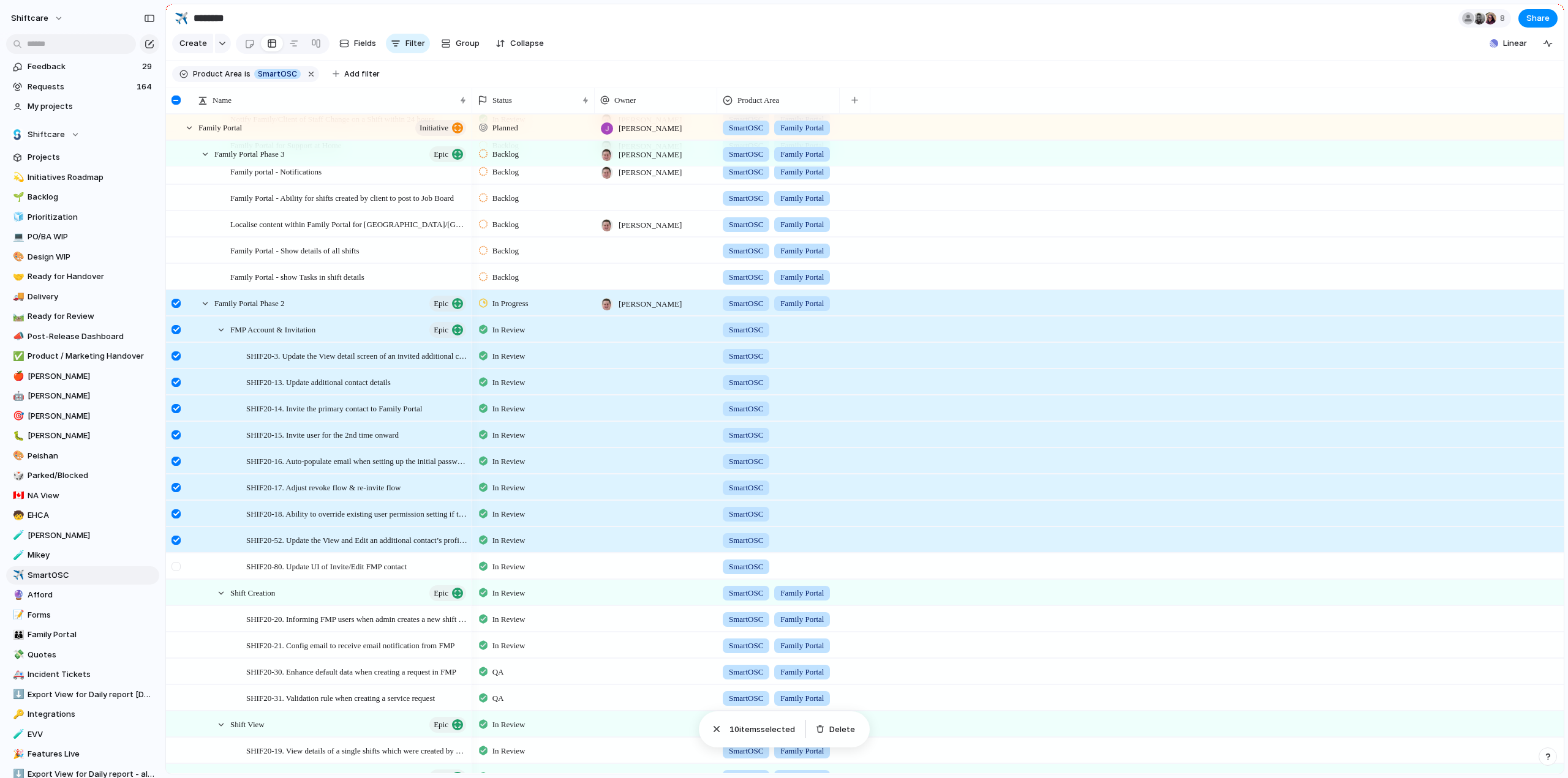
click at [175, 571] on div at bounding box center [175, 566] width 9 height 9
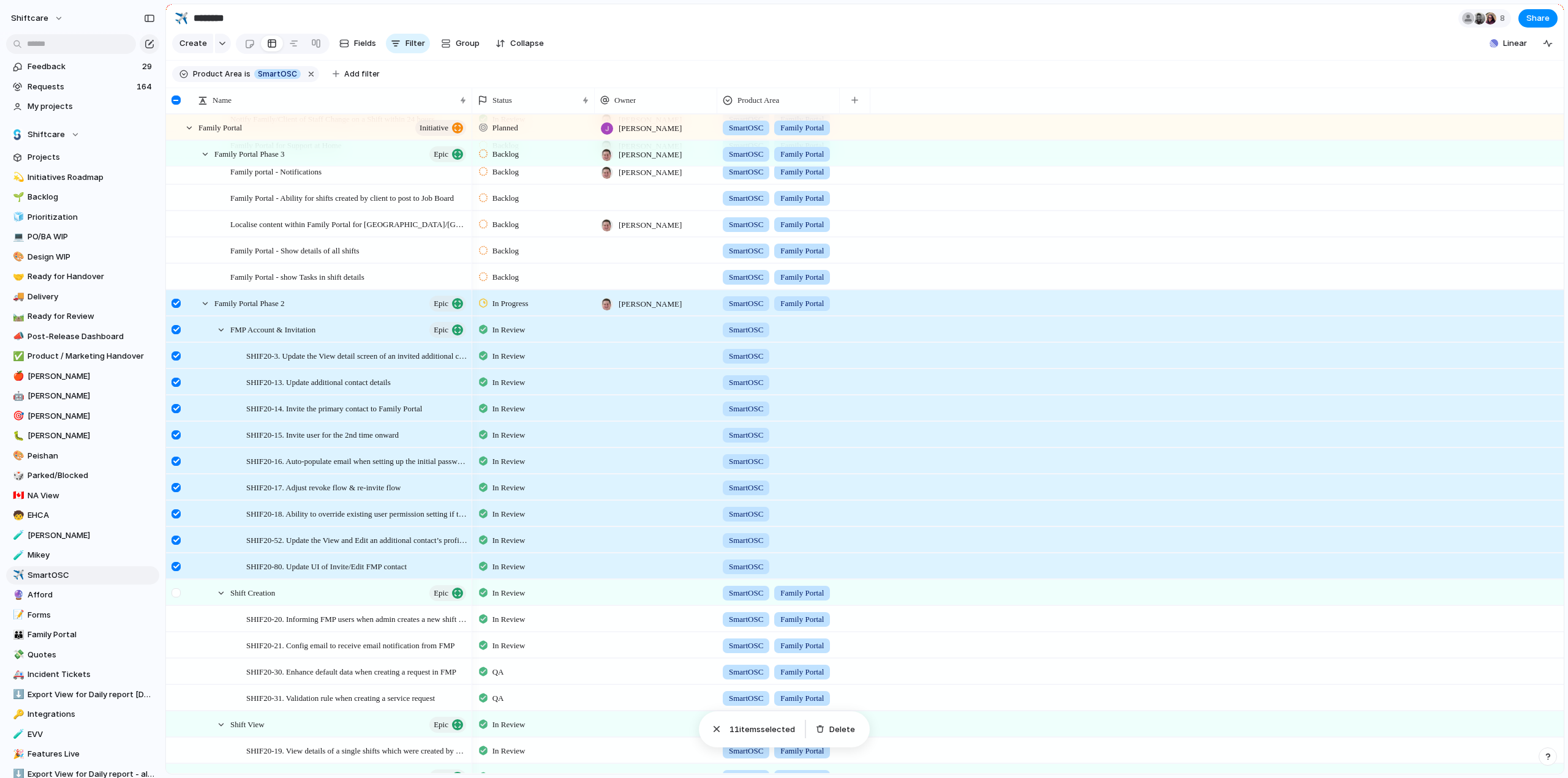
scroll to position [184, 0]
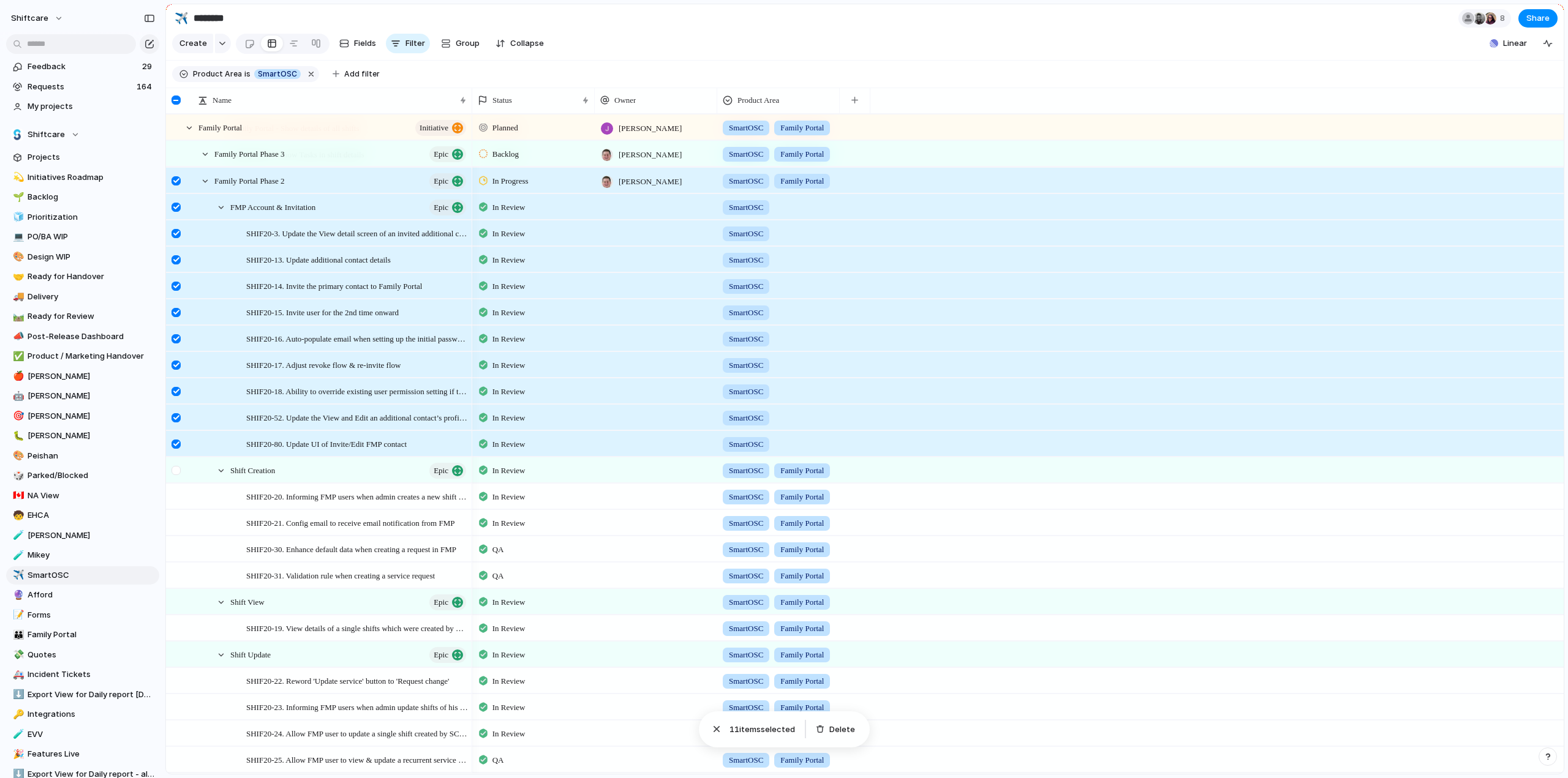
drag, startPoint x: 178, startPoint y: 481, endPoint x: 178, endPoint y: 491, distance: 10.0
click at [178, 475] on div at bounding box center [175, 470] width 9 height 9
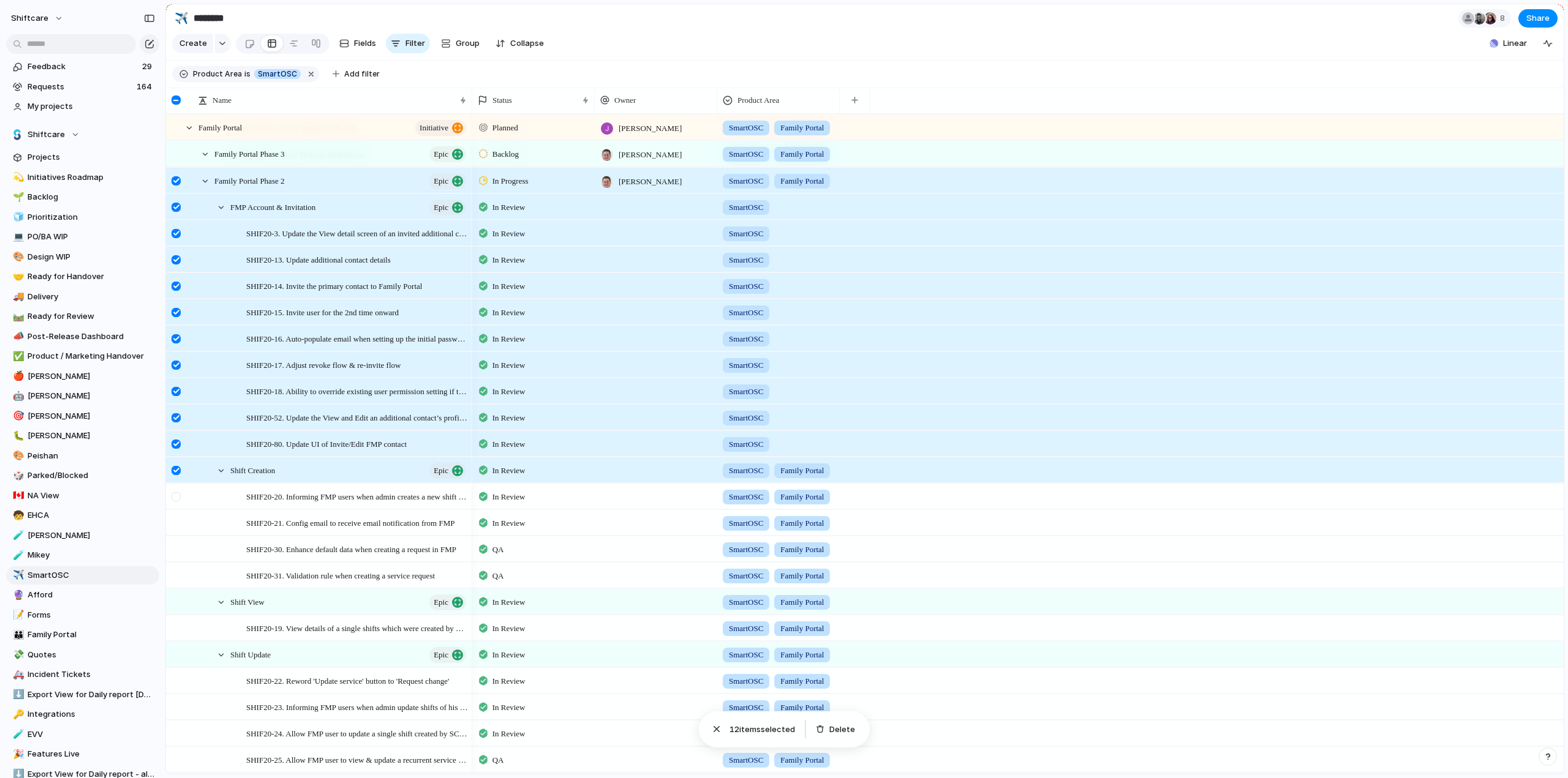
click at [179, 502] on div at bounding box center [175, 496] width 9 height 9
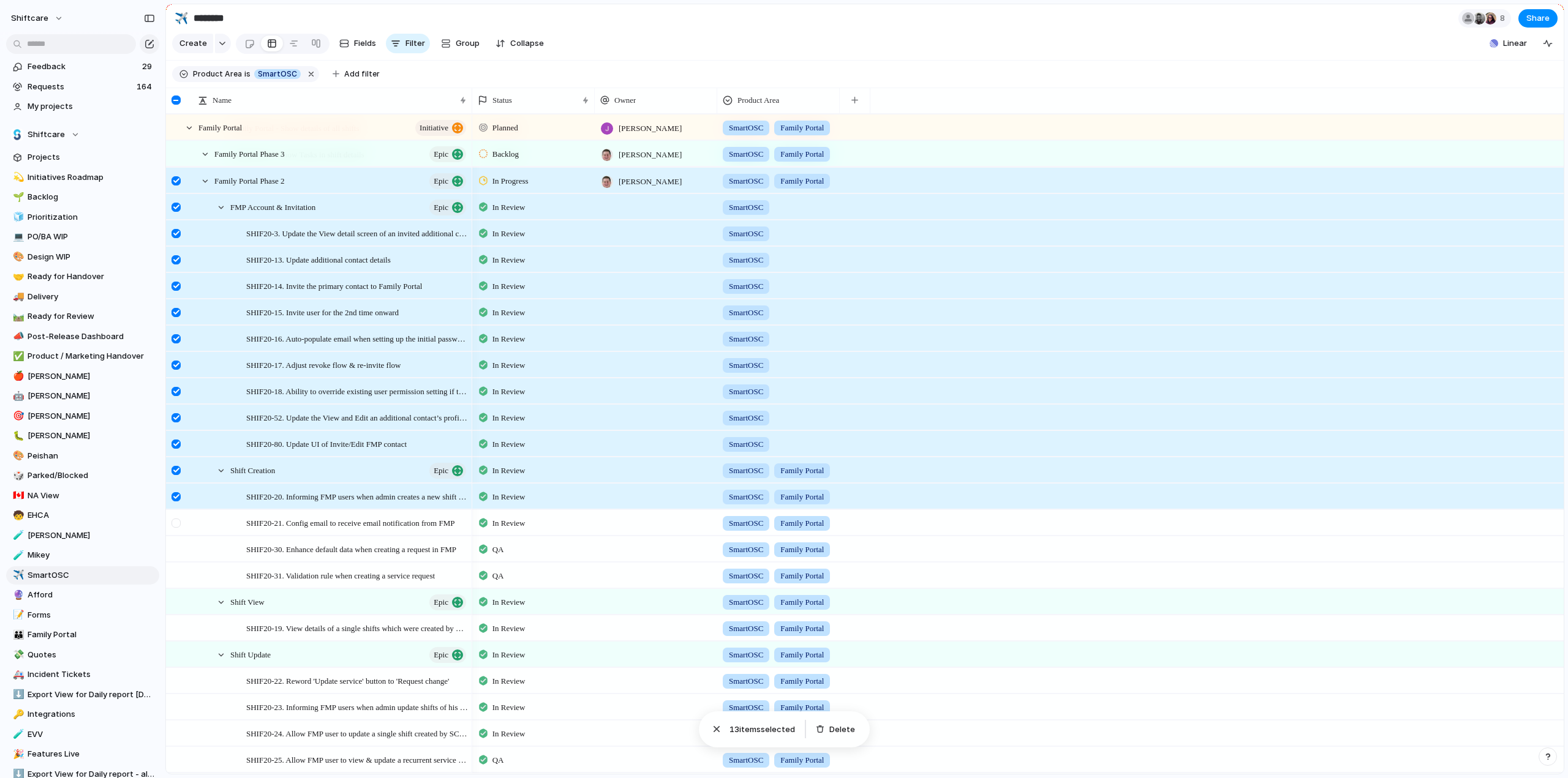
click at [180, 538] on div at bounding box center [178, 527] width 22 height 33
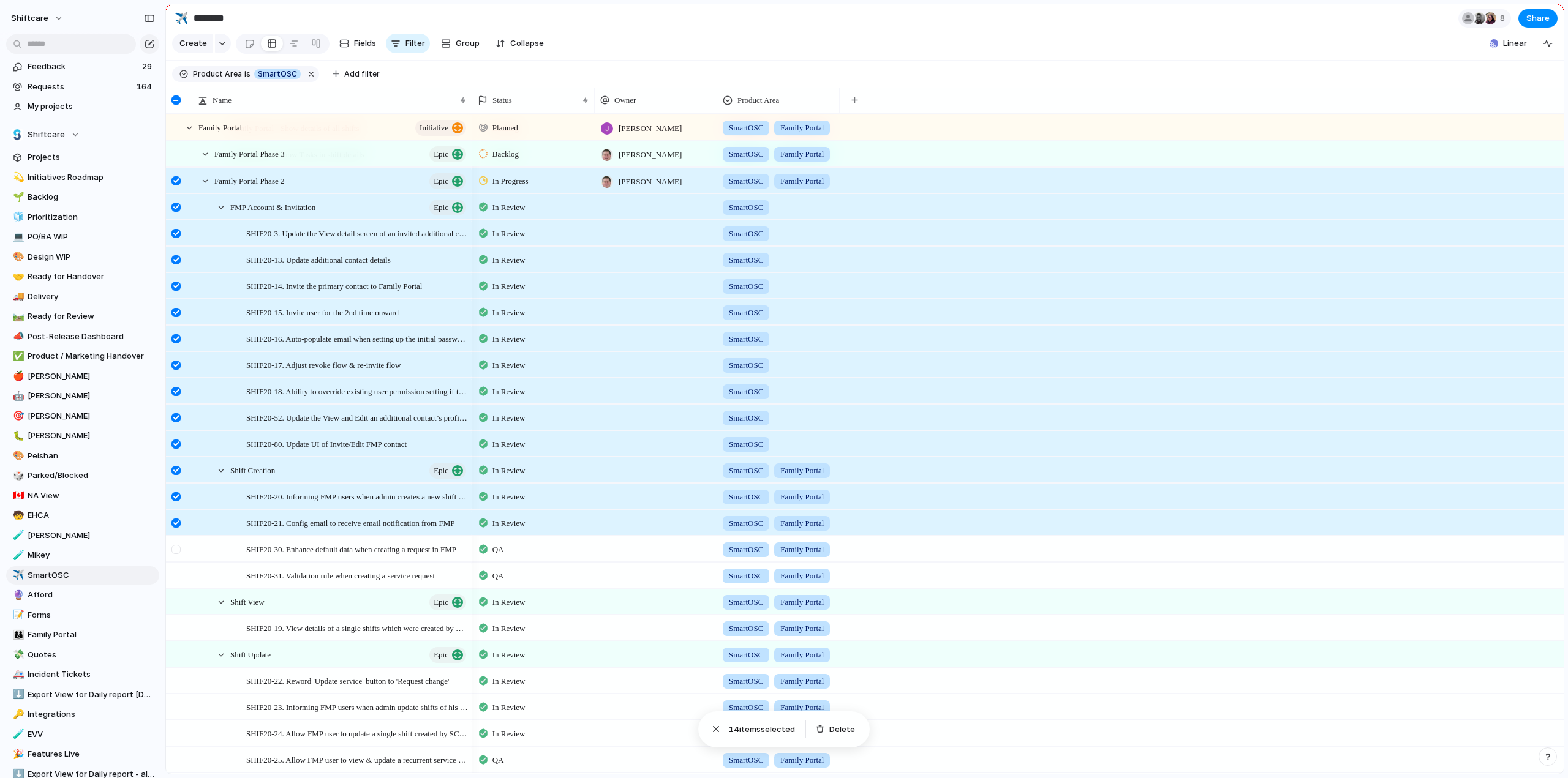
click at [176, 552] on div at bounding box center [178, 553] width 22 height 33
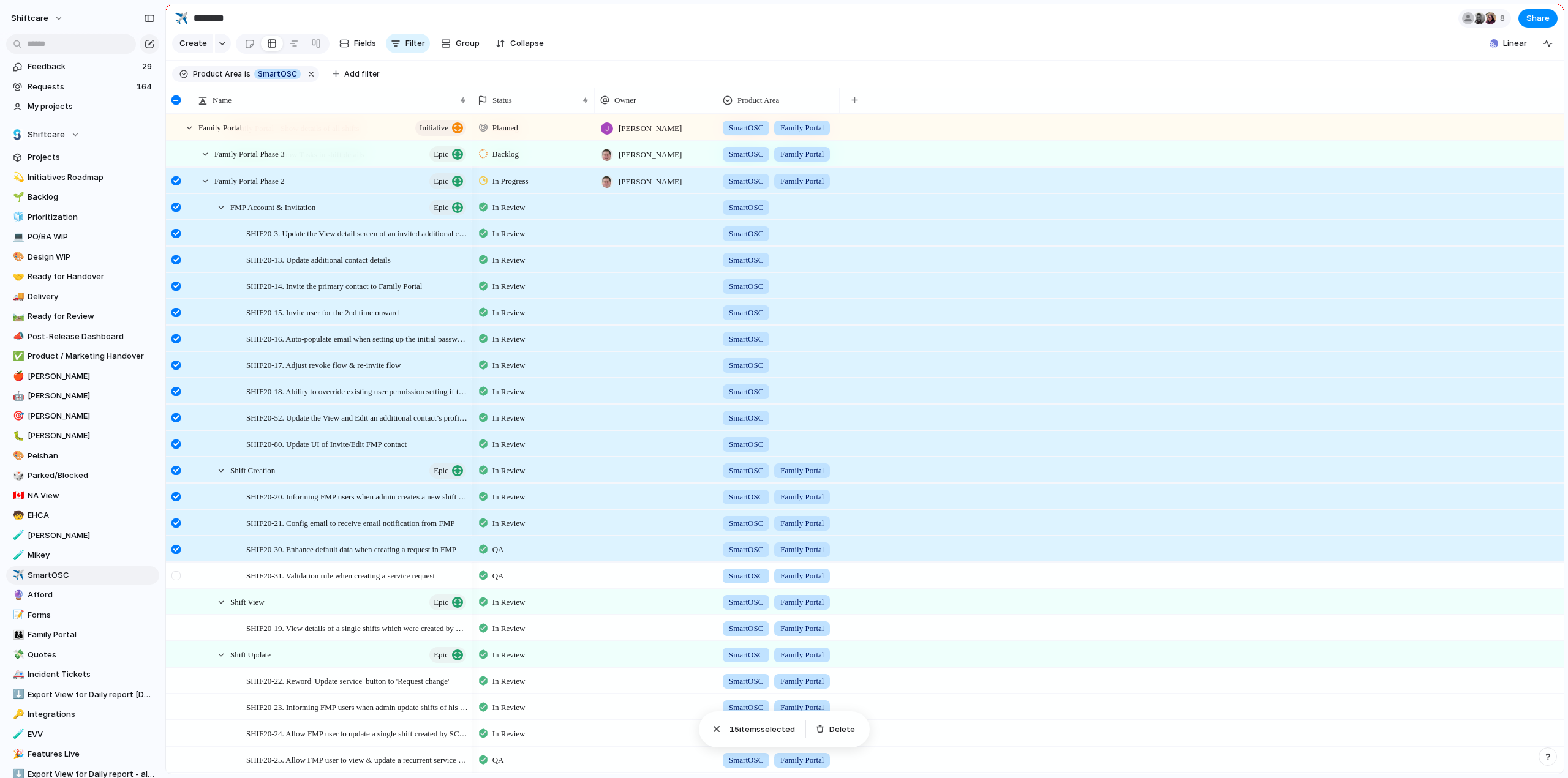
click at [180, 575] on div at bounding box center [178, 579] width 22 height 33
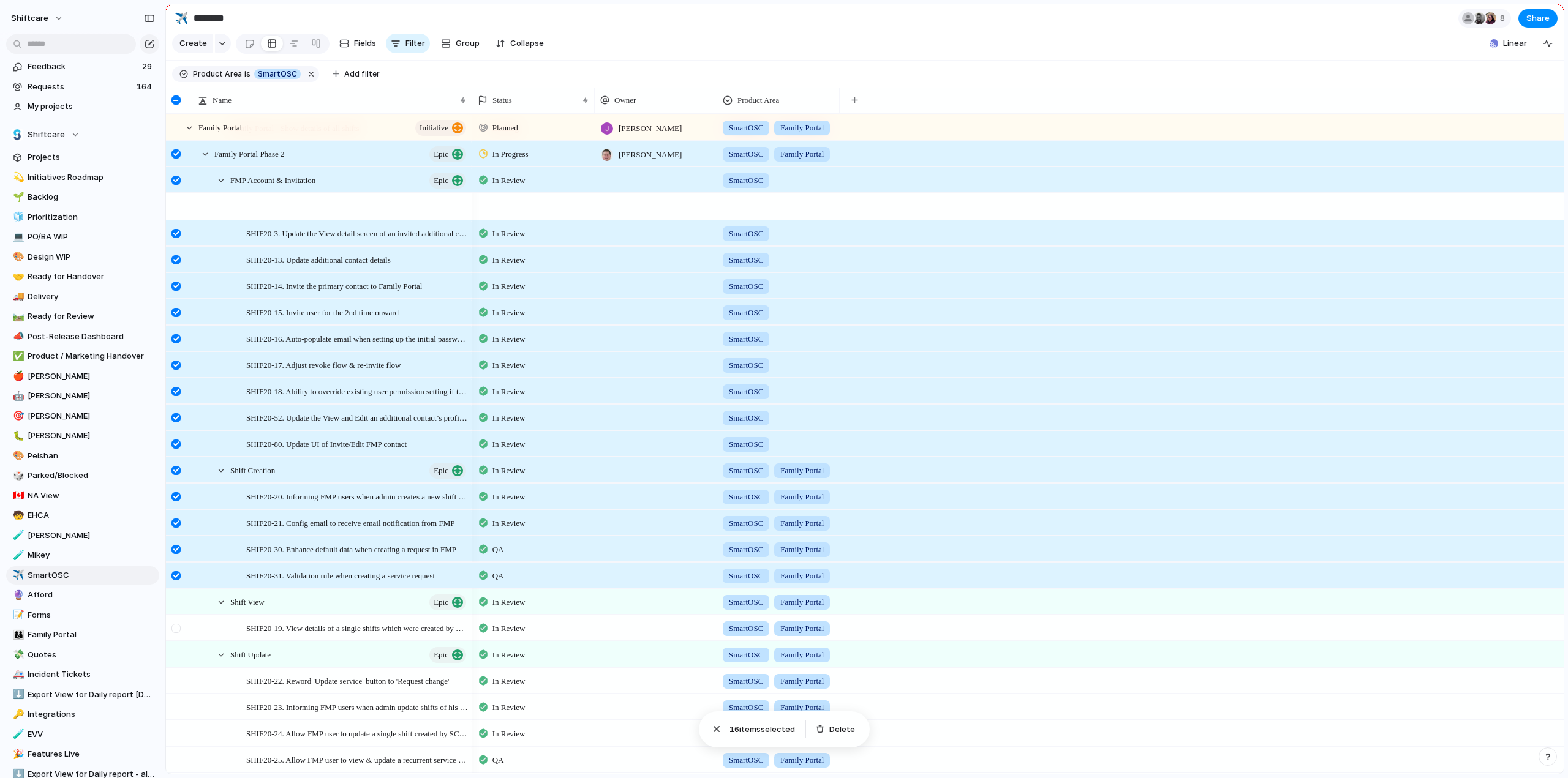
scroll to position [429, 0]
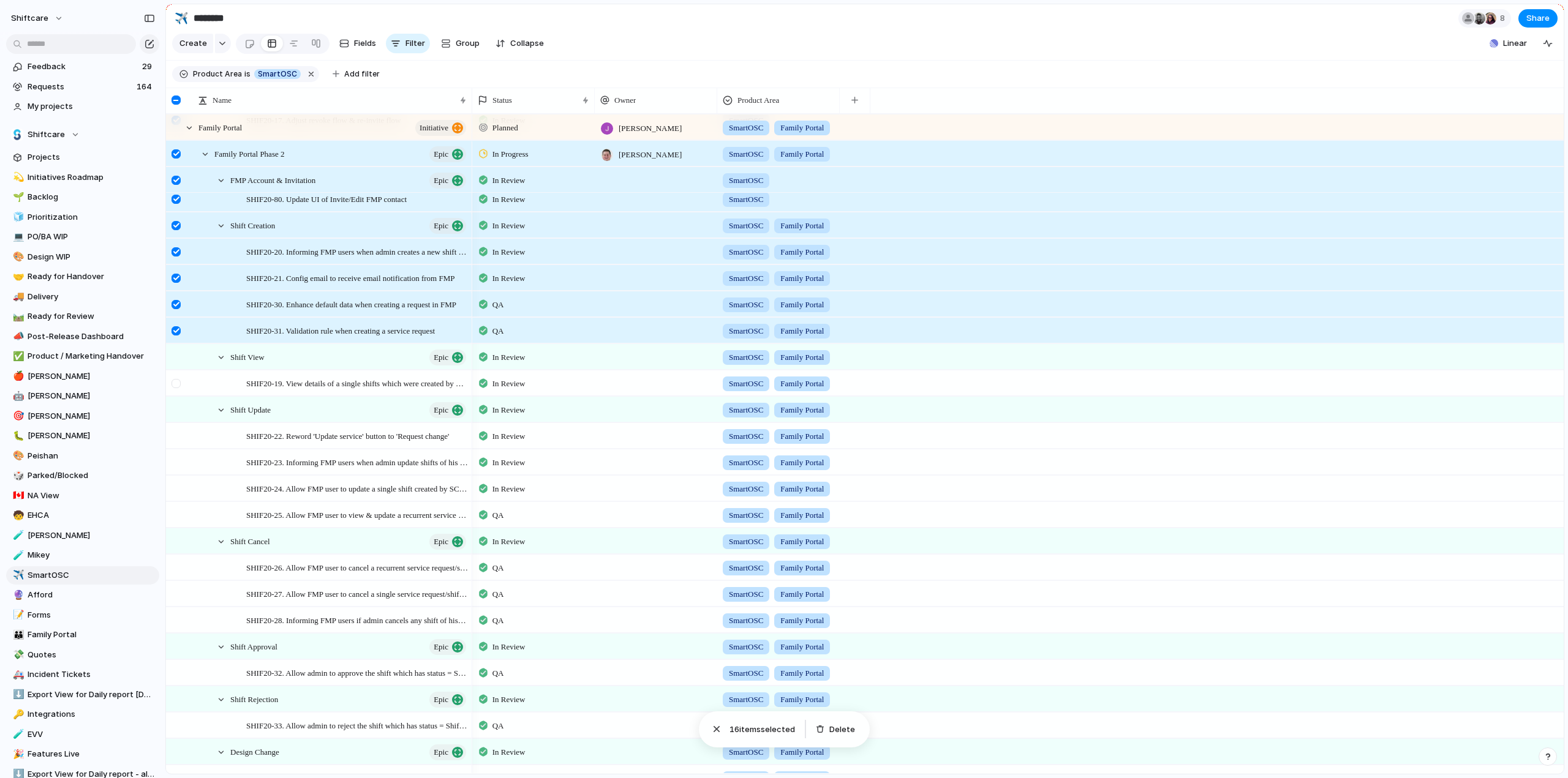
click at [179, 362] on div at bounding box center [175, 357] width 9 height 9
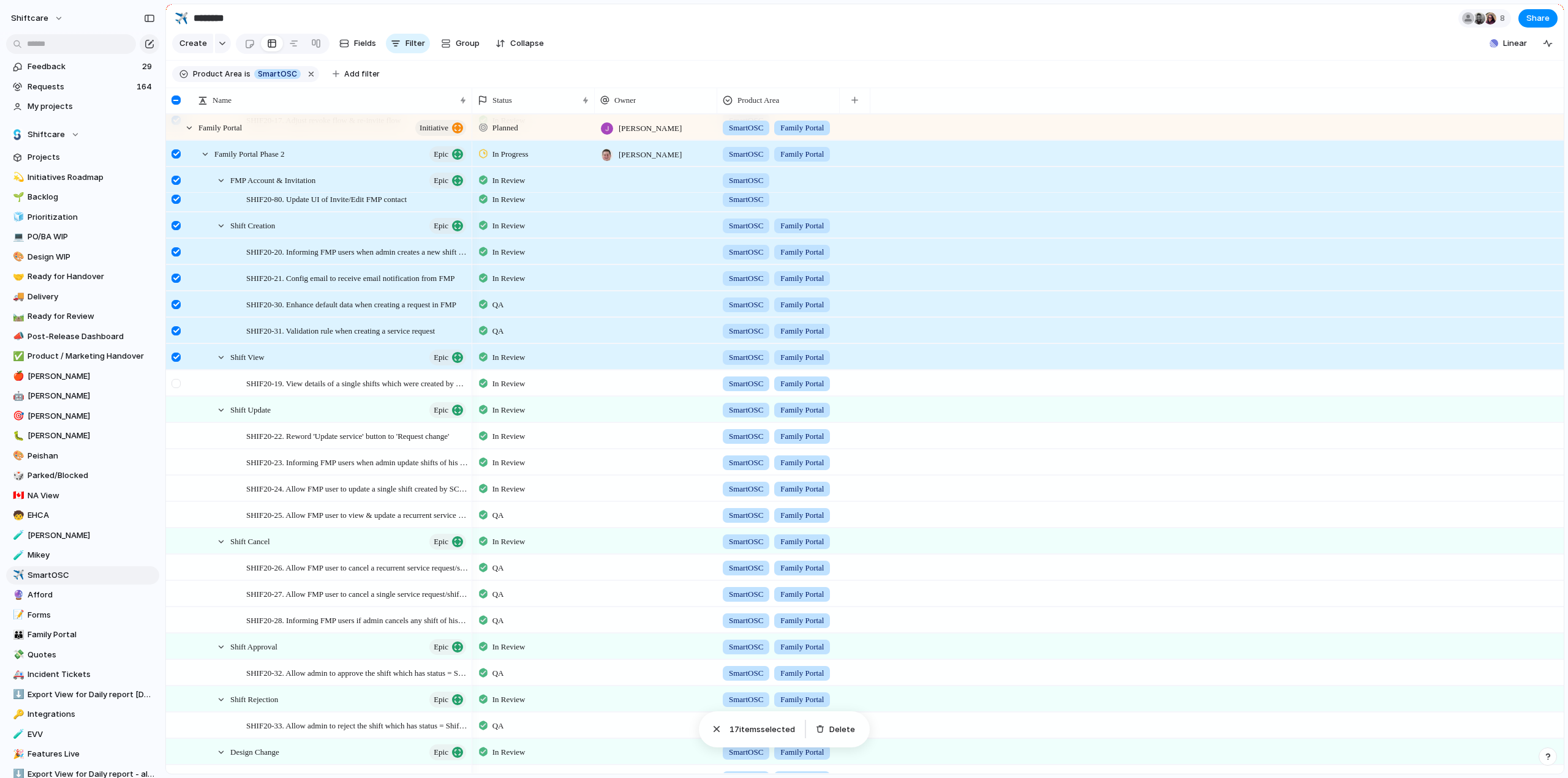
click at [182, 389] on div at bounding box center [178, 387] width 22 height 33
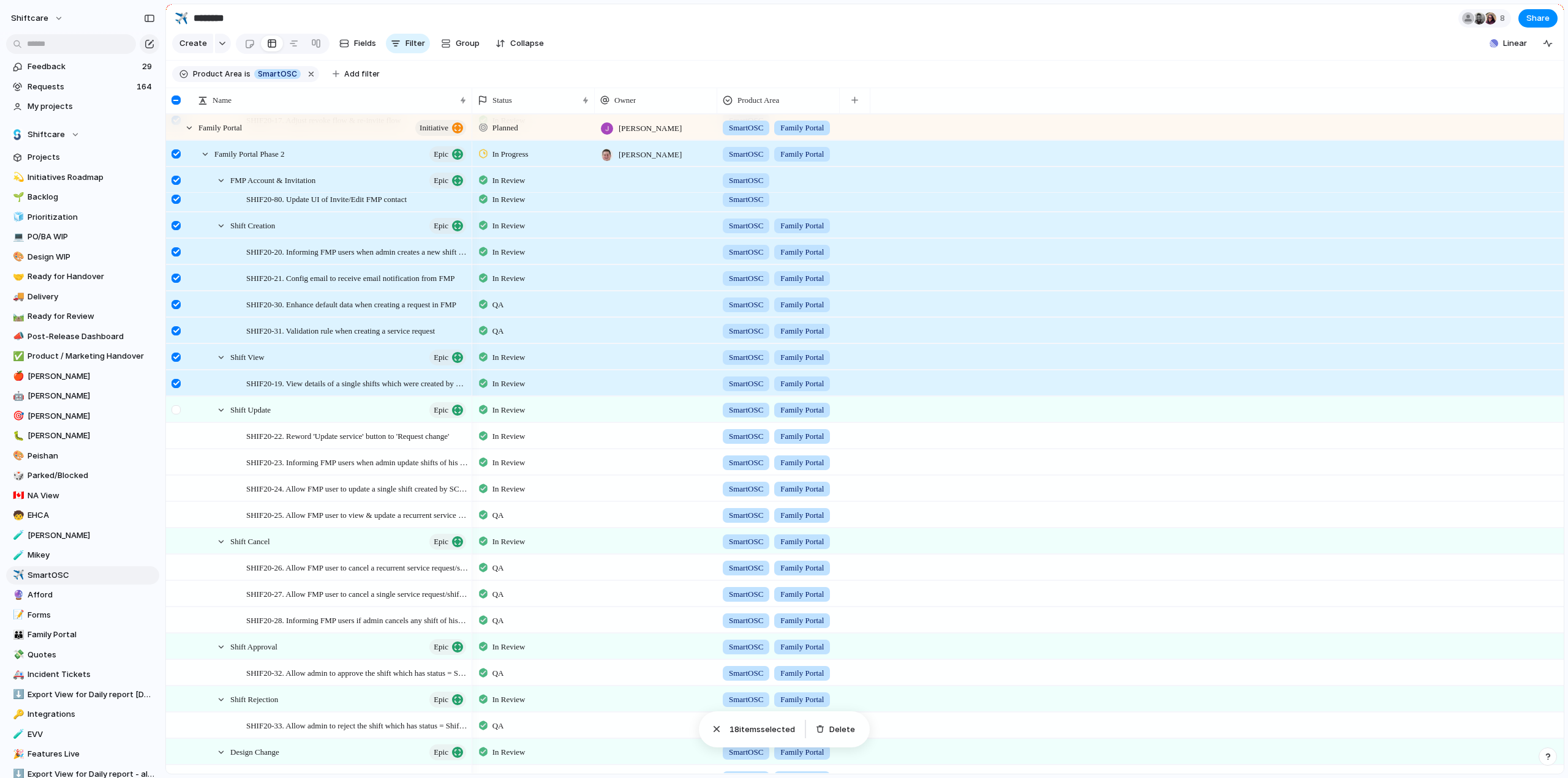
click at [175, 415] on div at bounding box center [175, 410] width 9 height 9
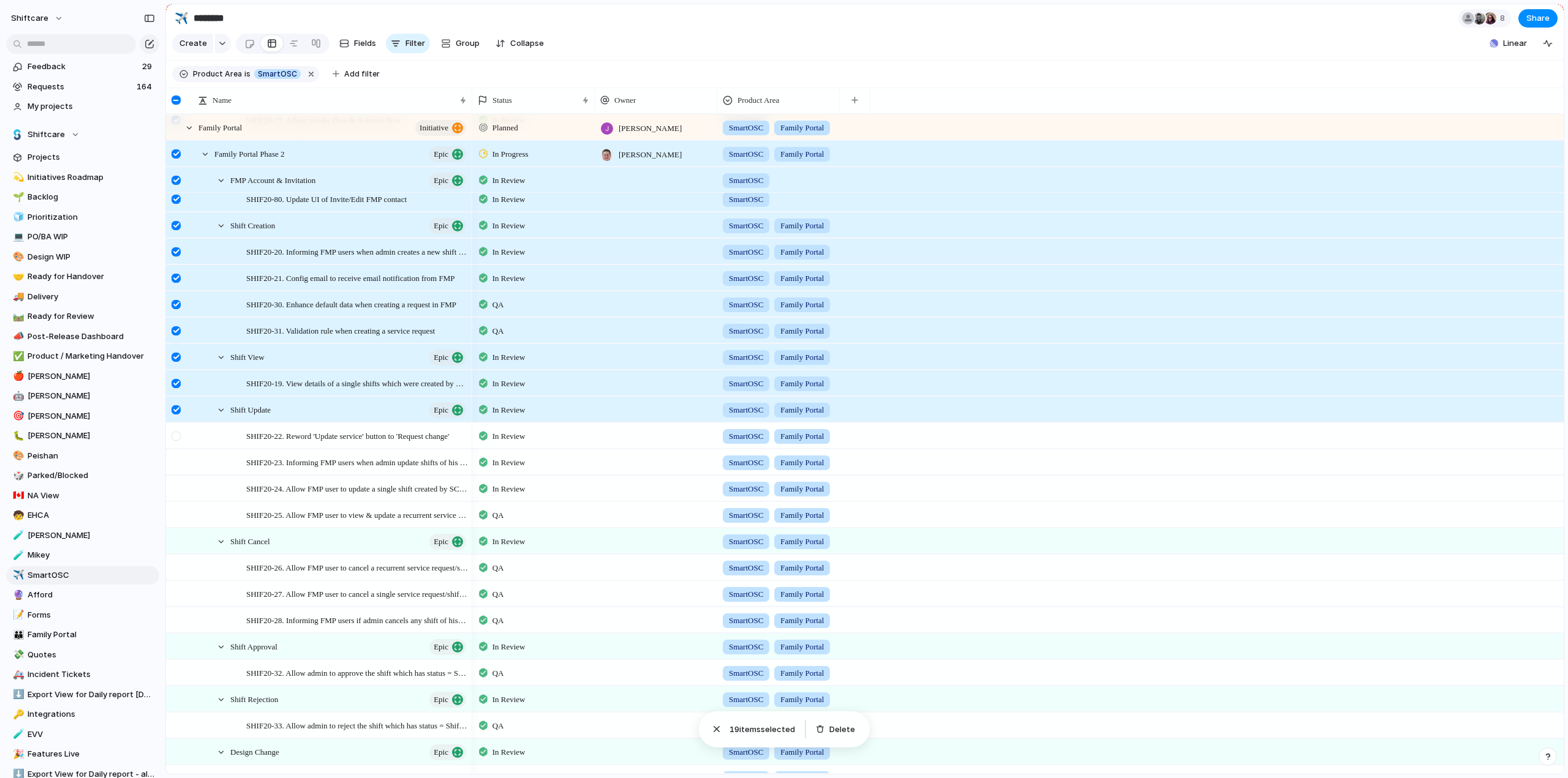
drag, startPoint x: 180, startPoint y: 446, endPoint x: 180, endPoint y: 453, distance: 7.0
click at [180, 441] on div at bounding box center [175, 436] width 9 height 9
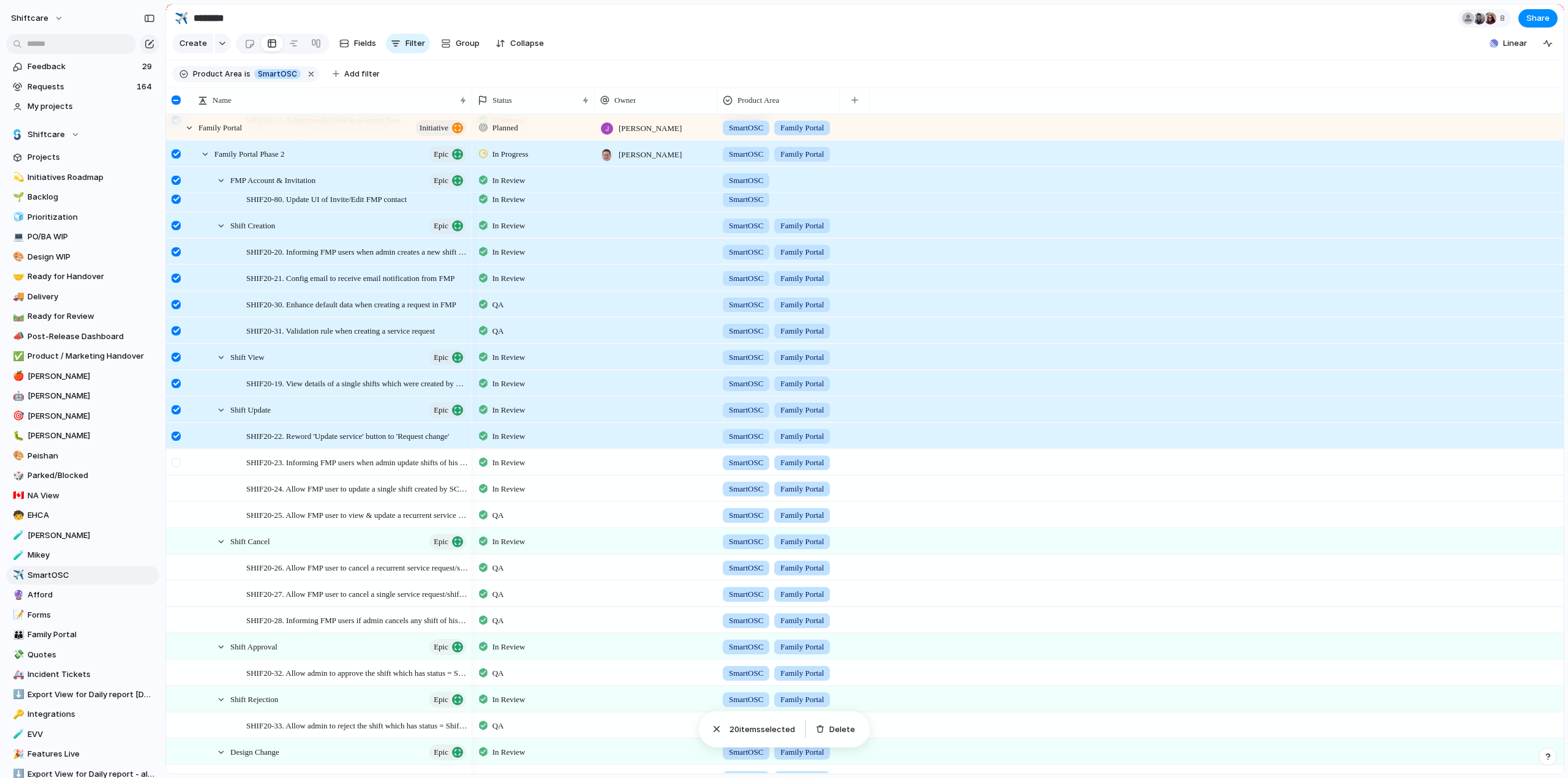
click at [180, 467] on div at bounding box center [175, 462] width 9 height 9
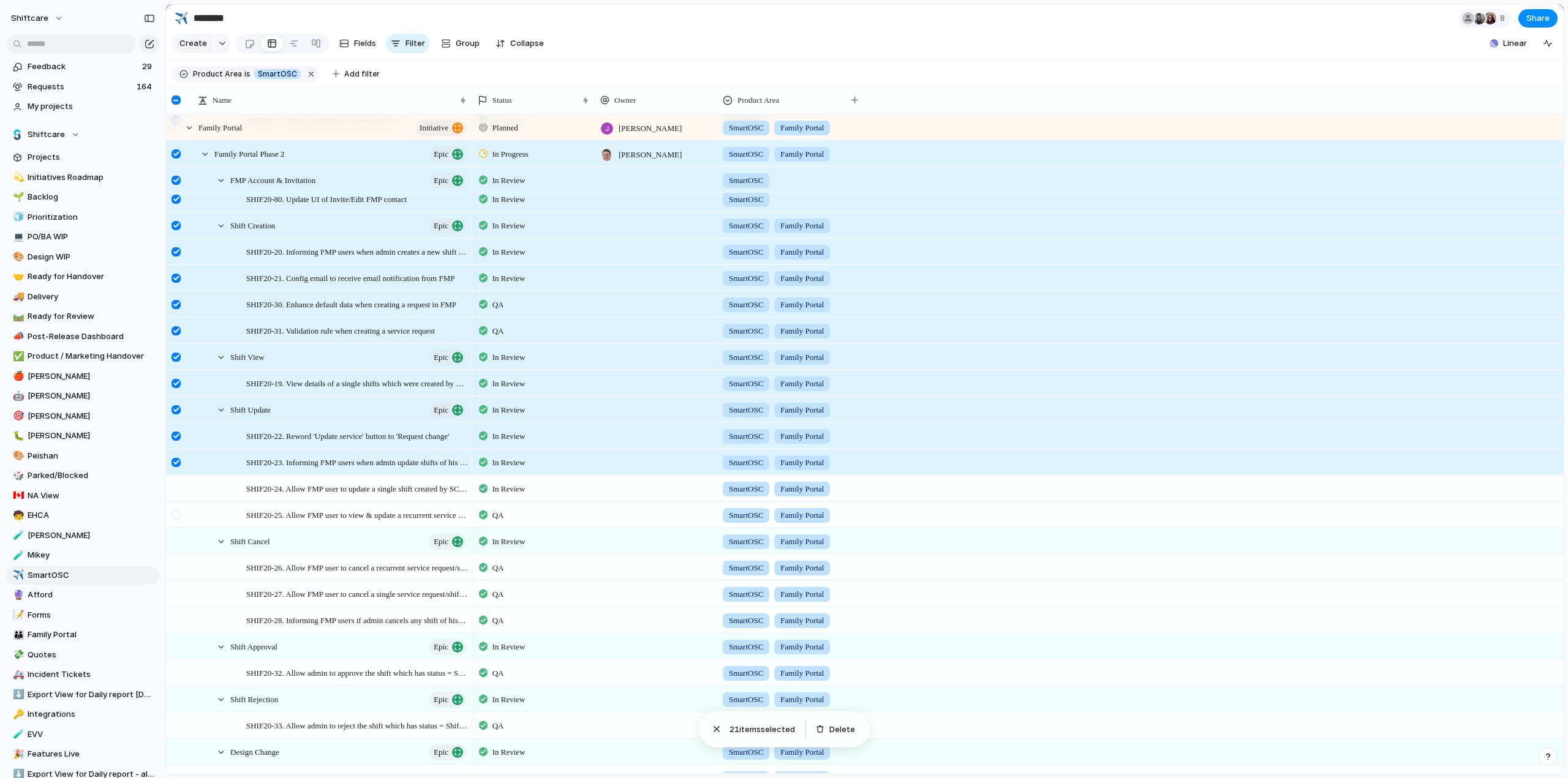
drag, startPoint x: 178, startPoint y: 494, endPoint x: 178, endPoint y: 513, distance: 19.0
click at [178, 494] on div at bounding box center [175, 489] width 9 height 9
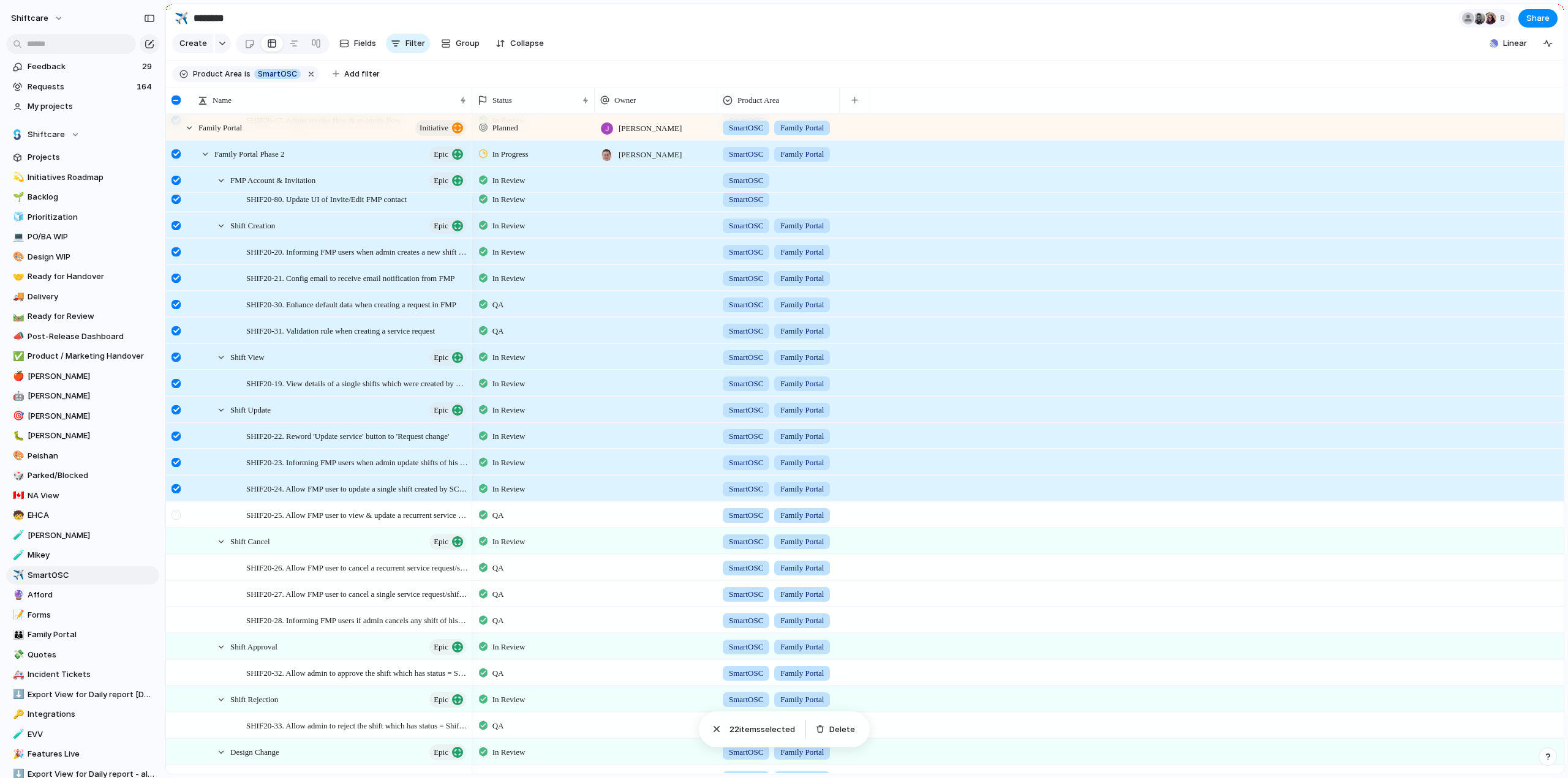
click at [177, 520] on div at bounding box center [175, 515] width 9 height 9
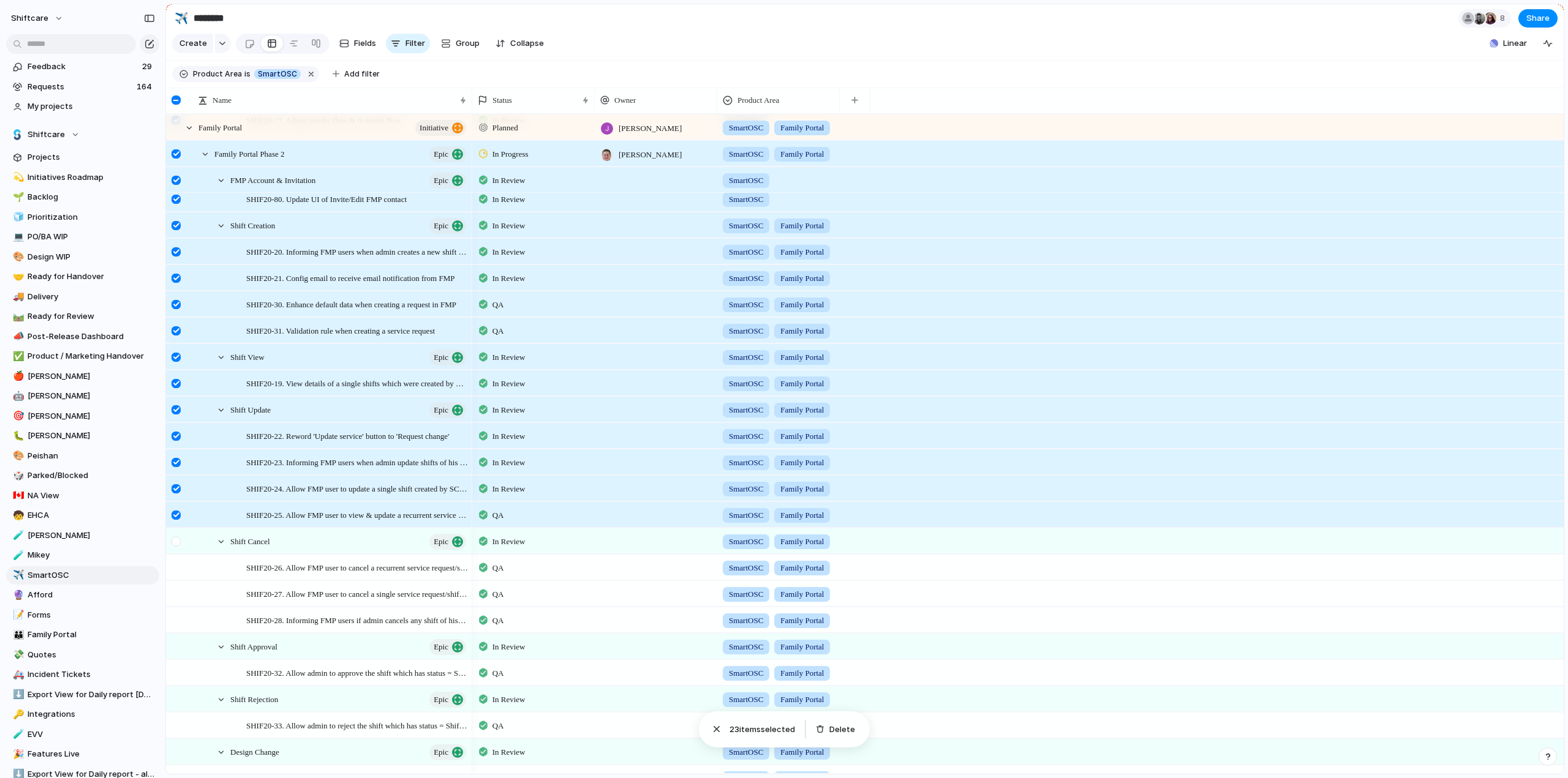
click at [182, 550] on div at bounding box center [178, 545] width 22 height 33
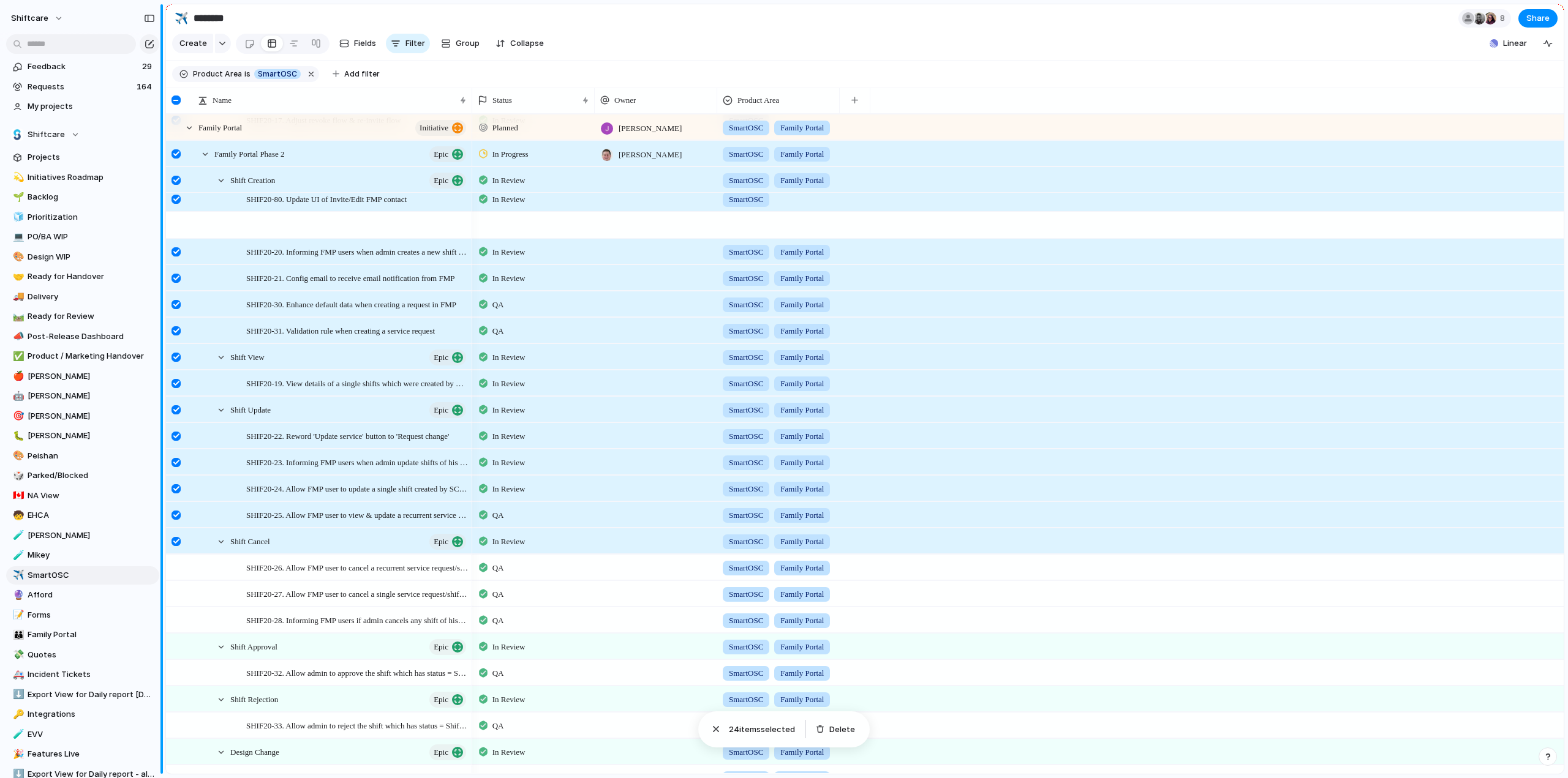
scroll to position [612, 0]
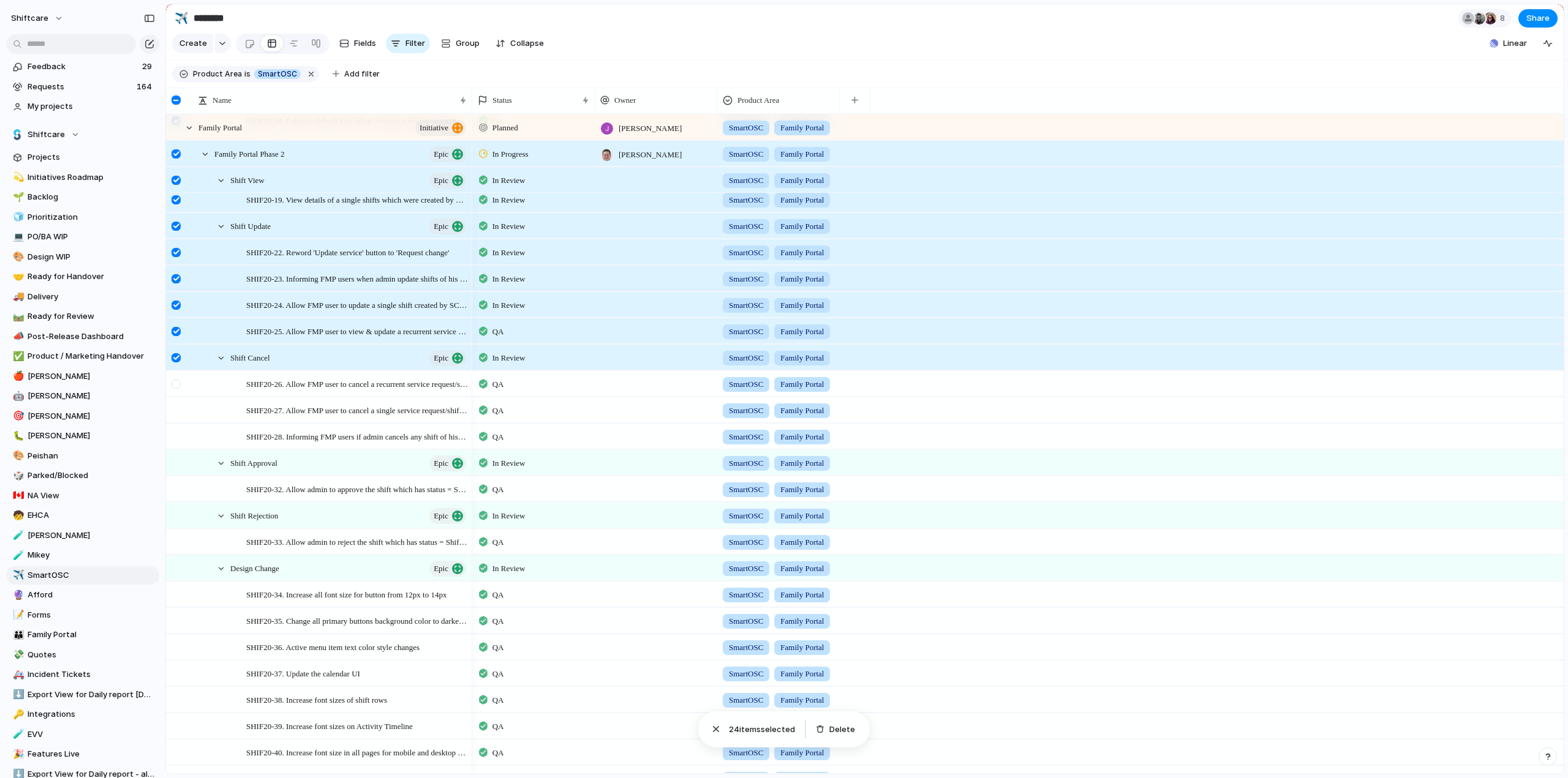
click at [181, 395] on div at bounding box center [178, 388] width 22 height 33
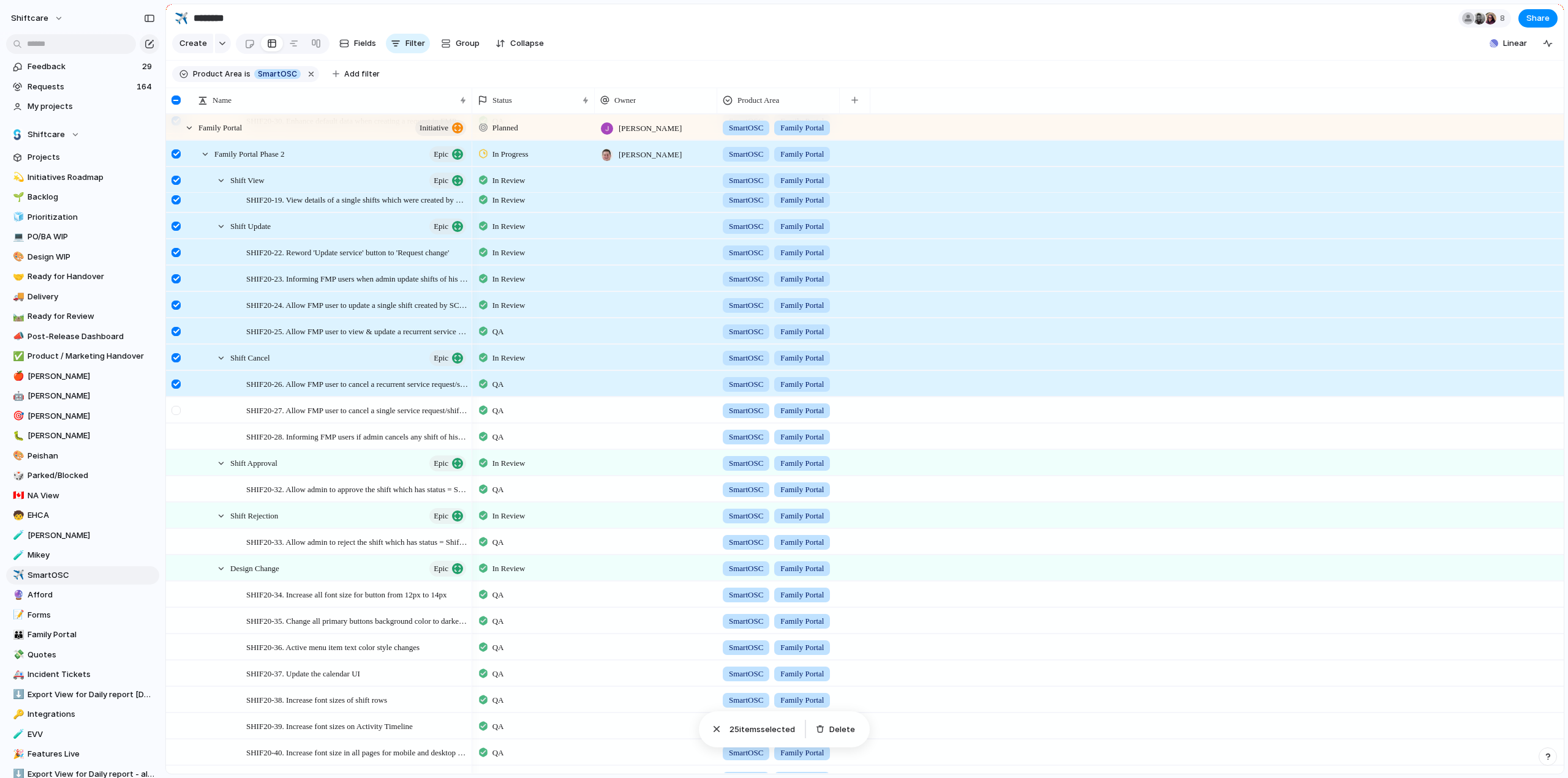
click at [184, 416] on div at bounding box center [178, 414] width 22 height 33
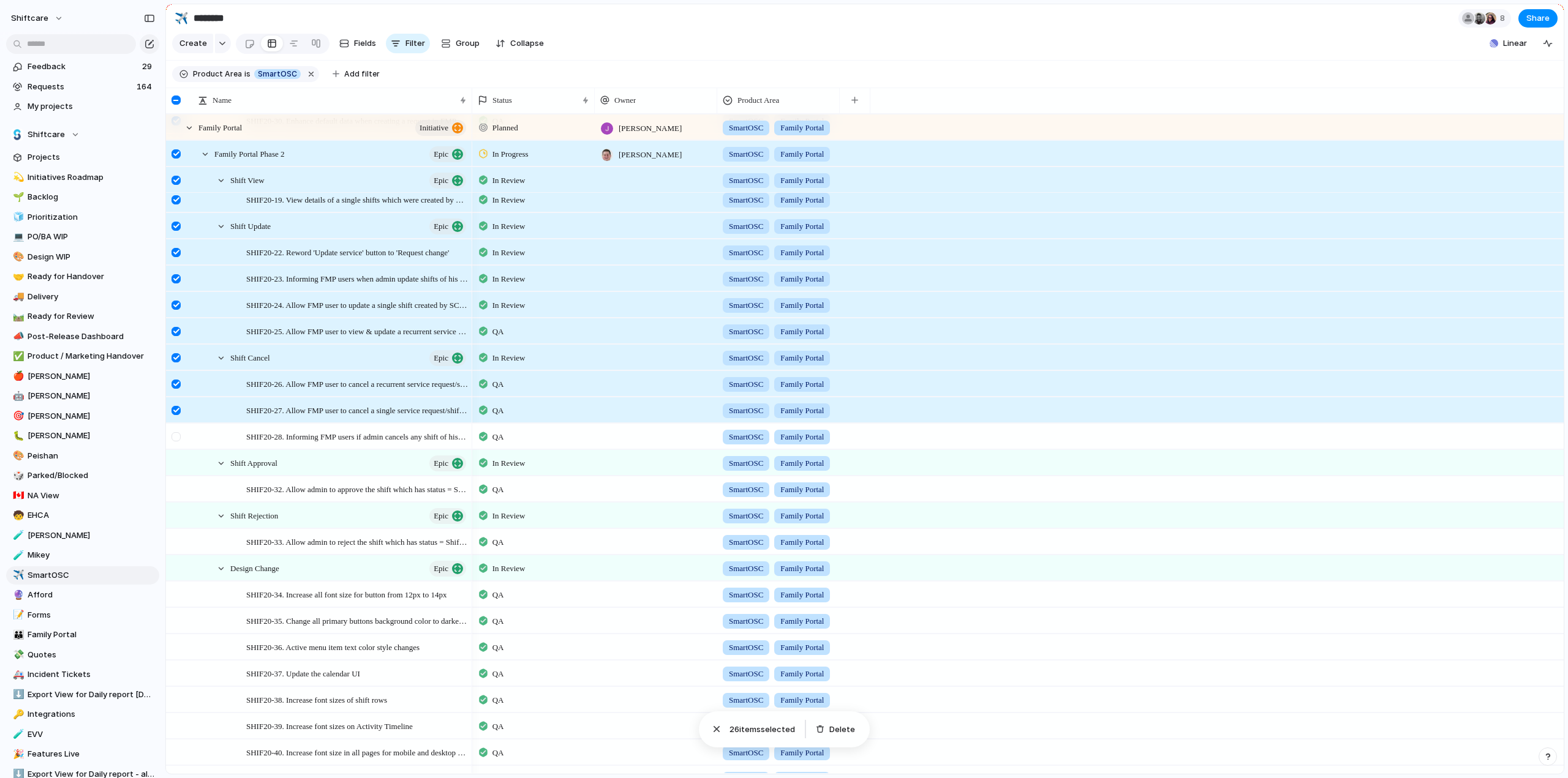
drag, startPoint x: 179, startPoint y: 447, endPoint x: 179, endPoint y: 454, distance: 7.0
click at [179, 442] on div at bounding box center [175, 437] width 9 height 9
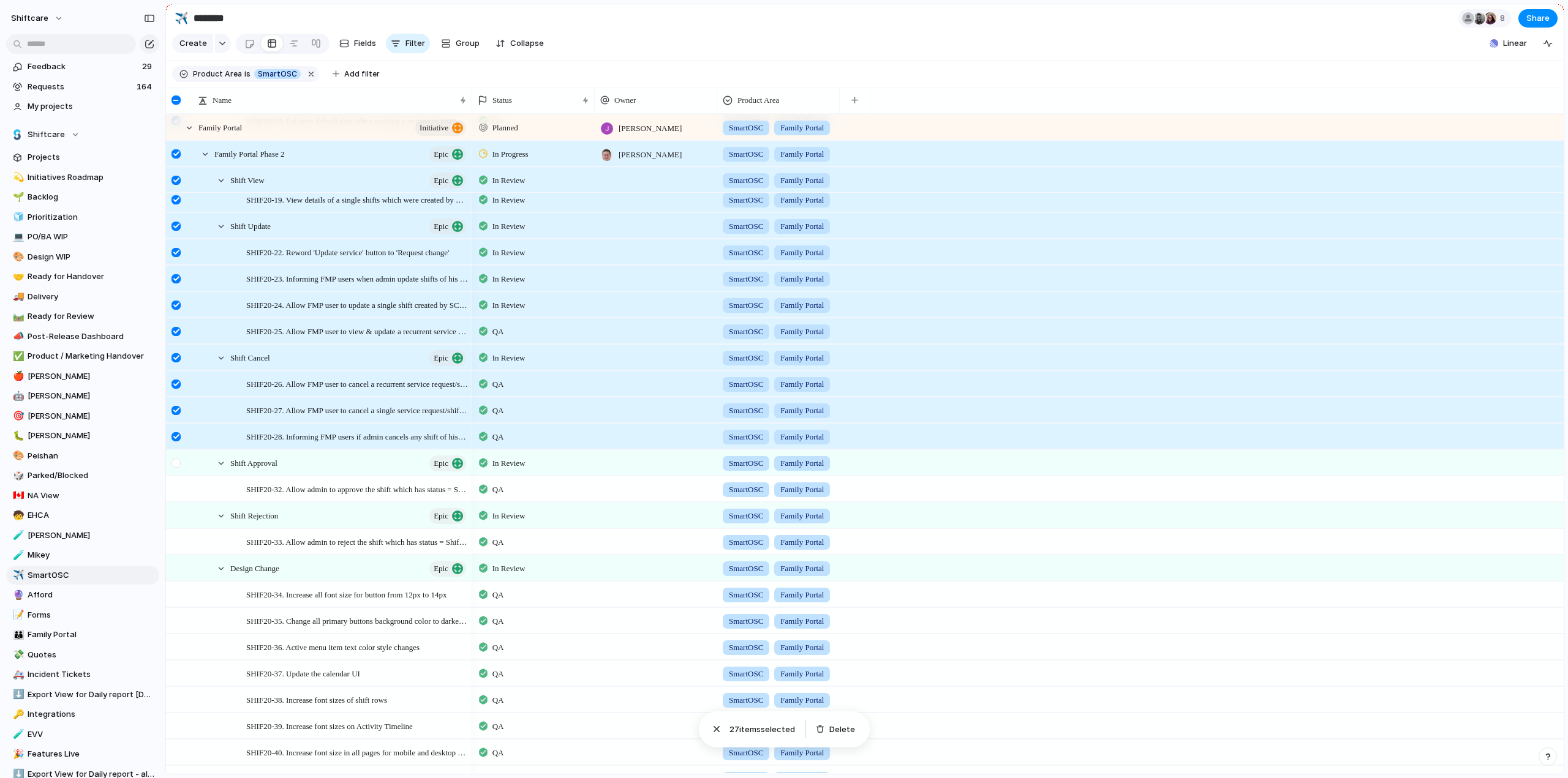
click at [179, 478] on div at bounding box center [178, 467] width 22 height 33
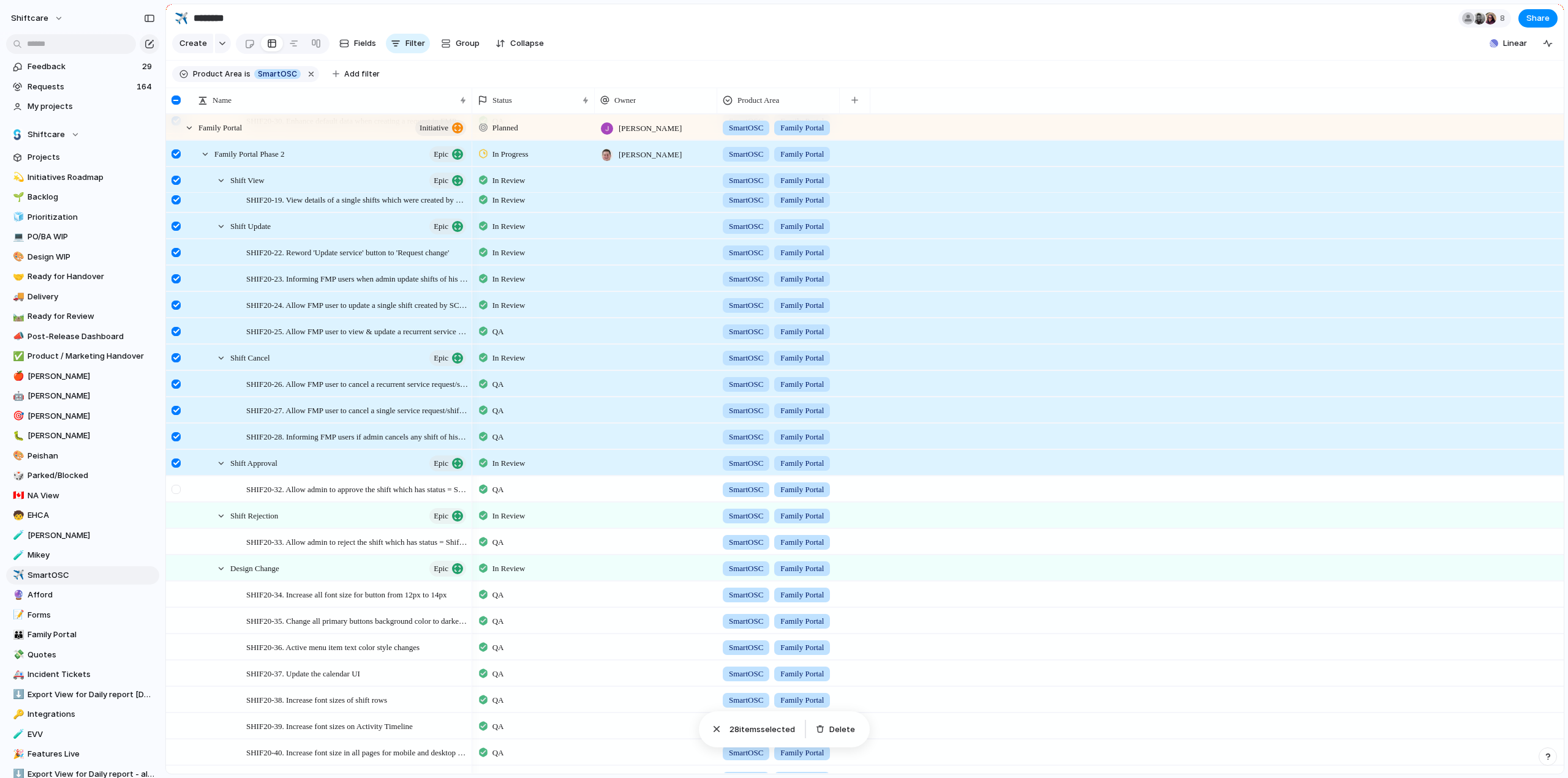
click at [175, 504] on div at bounding box center [178, 493] width 22 height 33
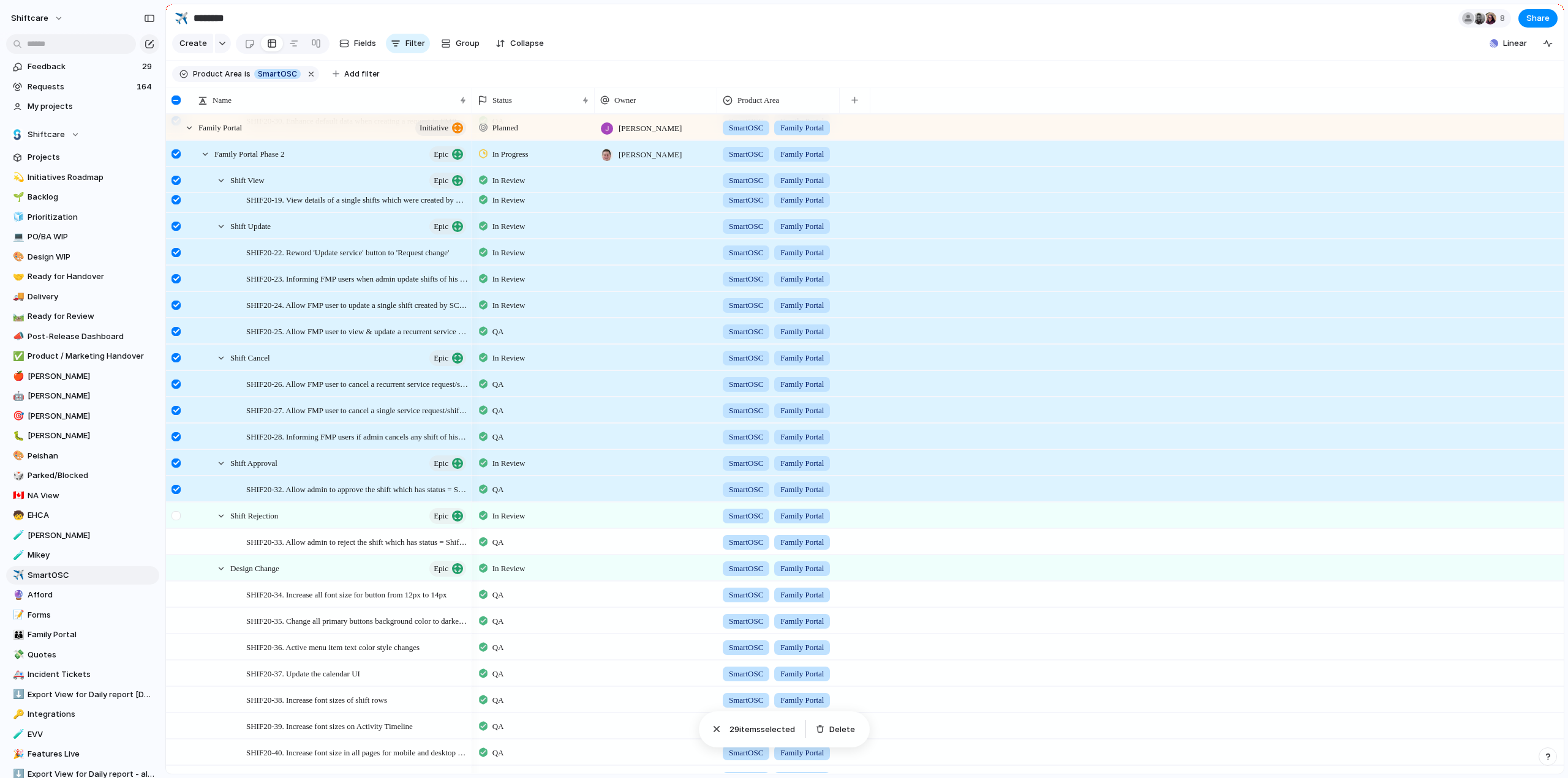
drag, startPoint x: 178, startPoint y: 529, endPoint x: 178, endPoint y: 550, distance: 21.0
click at [178, 520] on div at bounding box center [175, 516] width 9 height 9
click at [178, 547] on div at bounding box center [175, 542] width 9 height 9
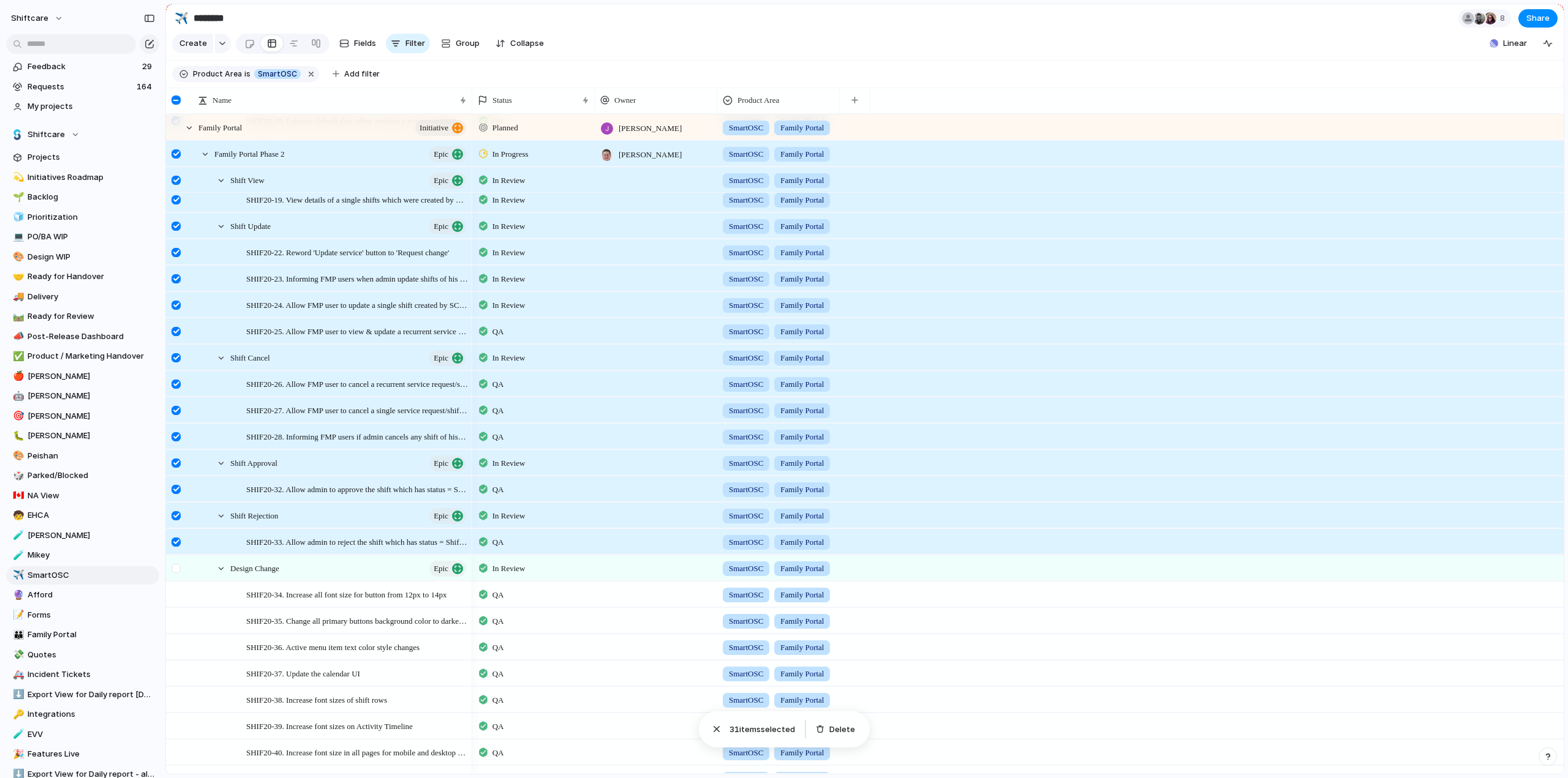
click at [179, 573] on div at bounding box center [175, 568] width 9 height 9
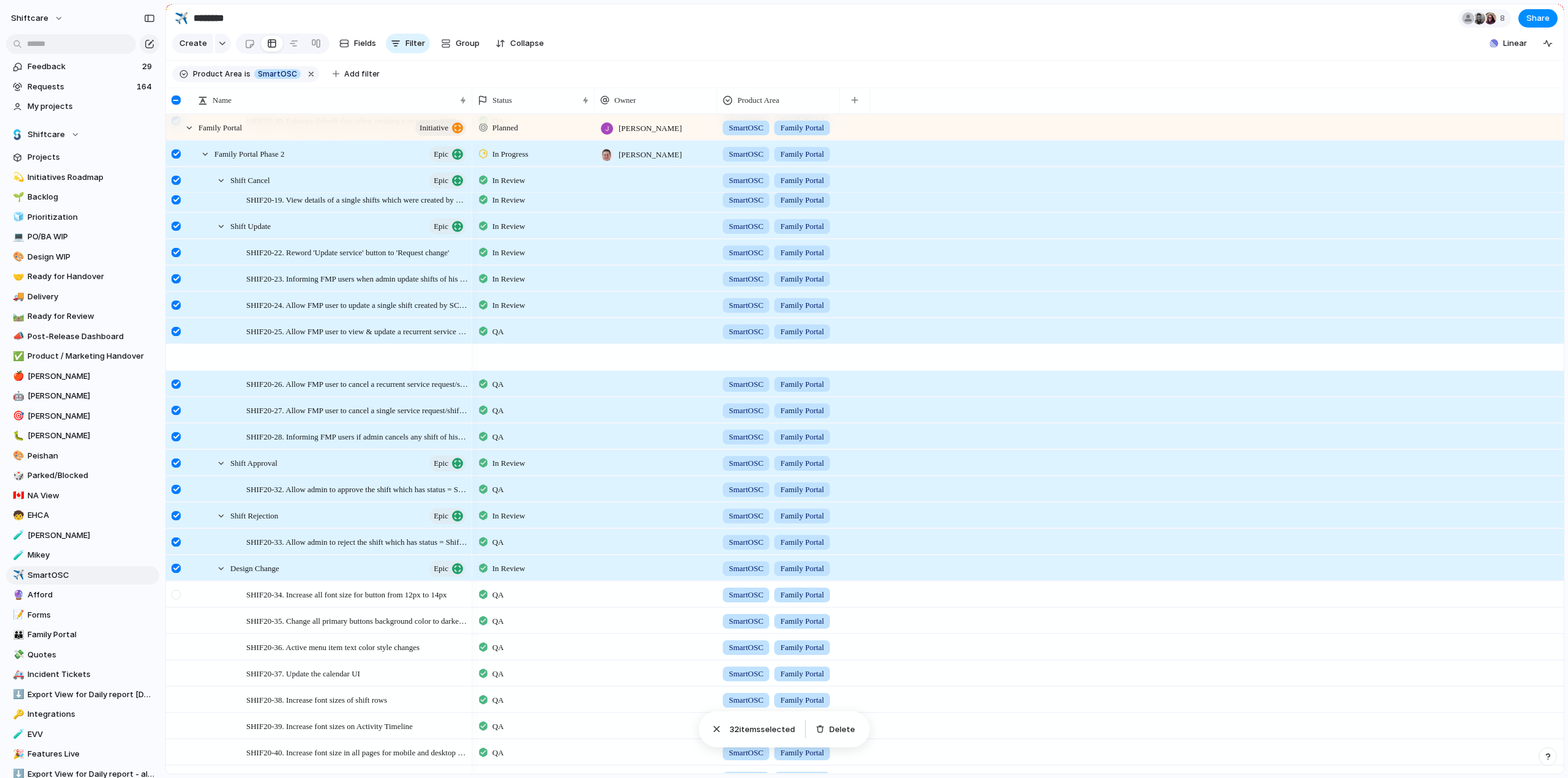
click at [176, 590] on div at bounding box center [175, 594] width 9 height 9
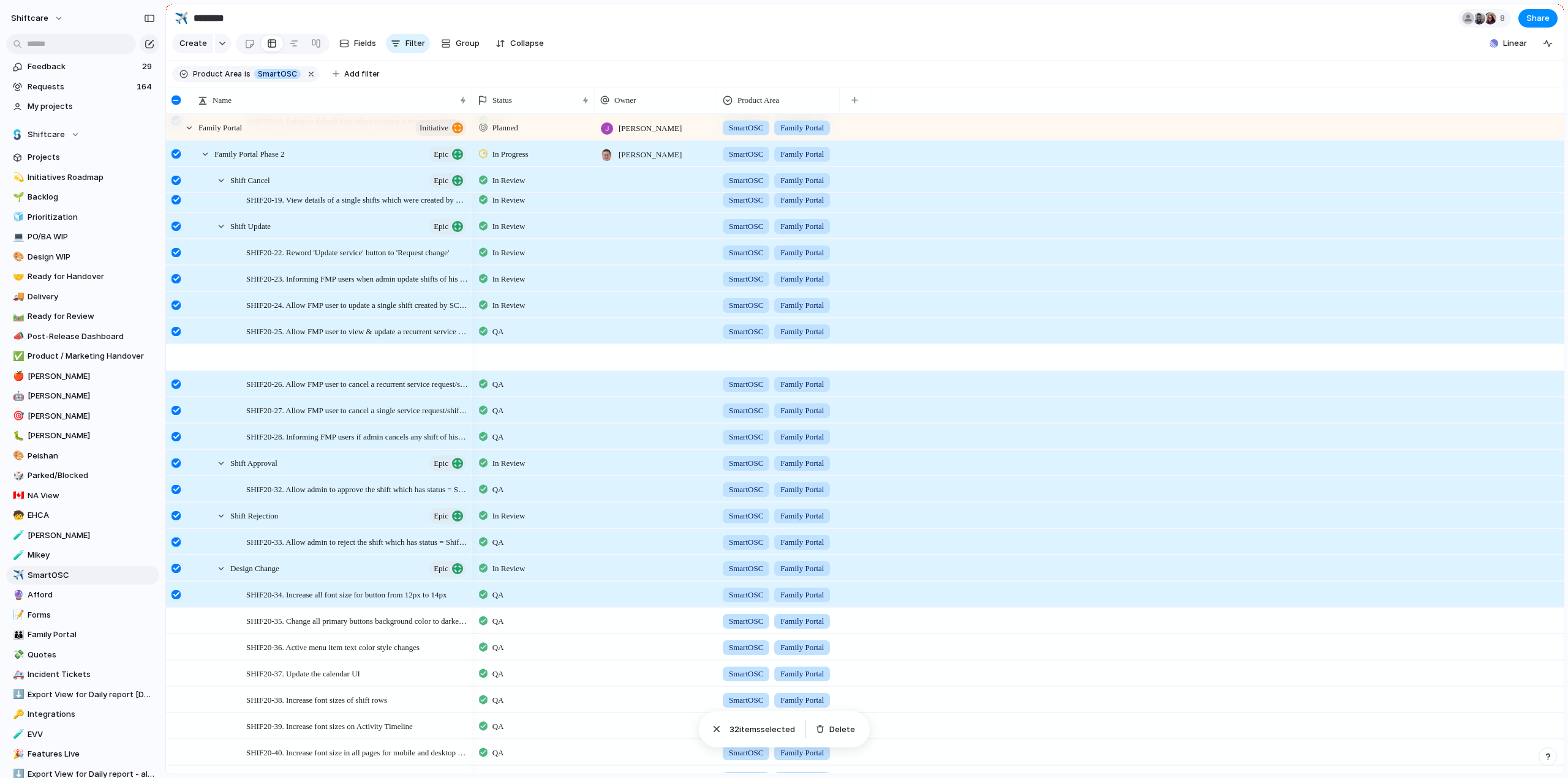
scroll to position [796, 0]
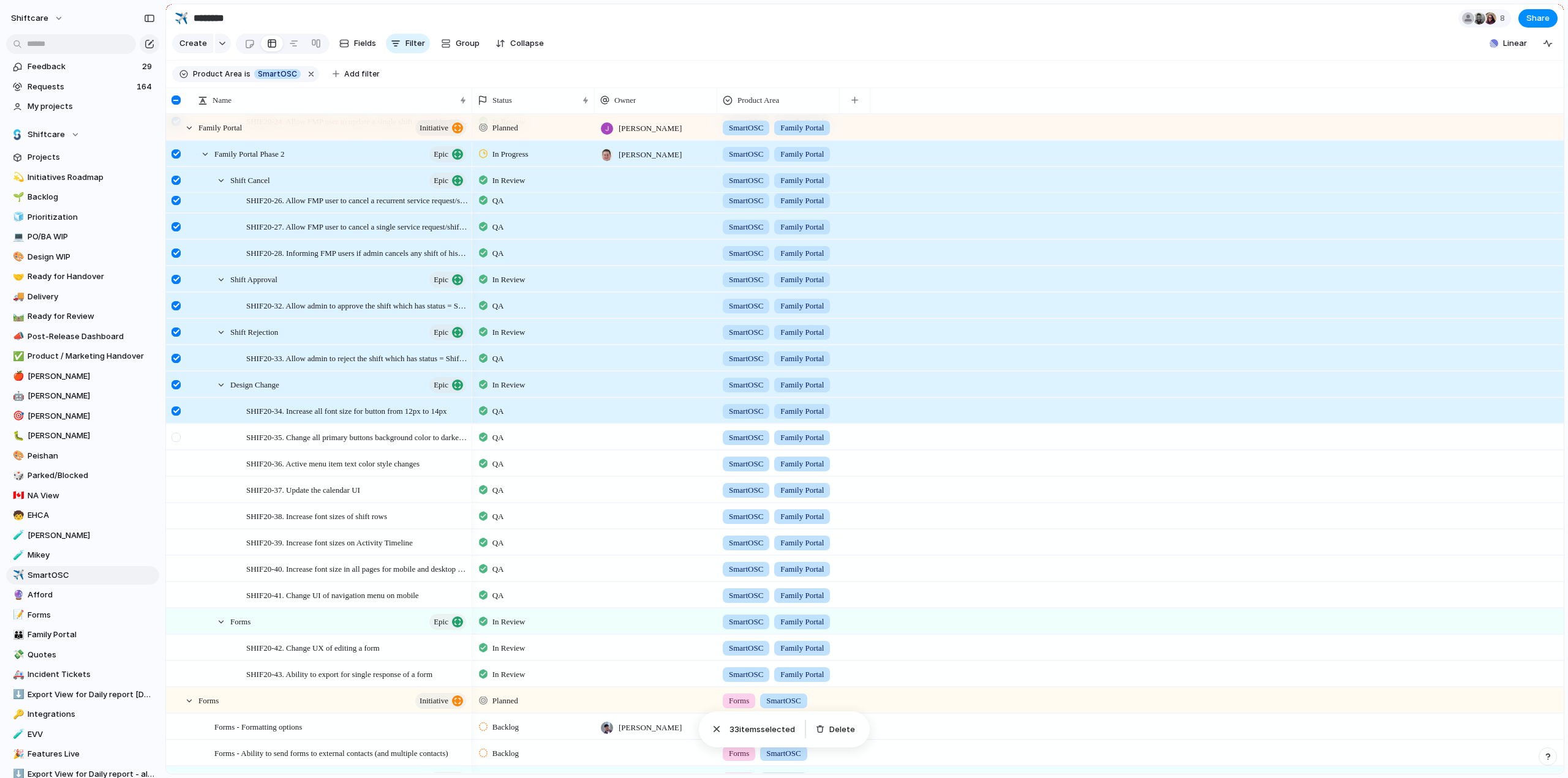
click at [180, 443] on div at bounding box center [175, 437] width 9 height 9
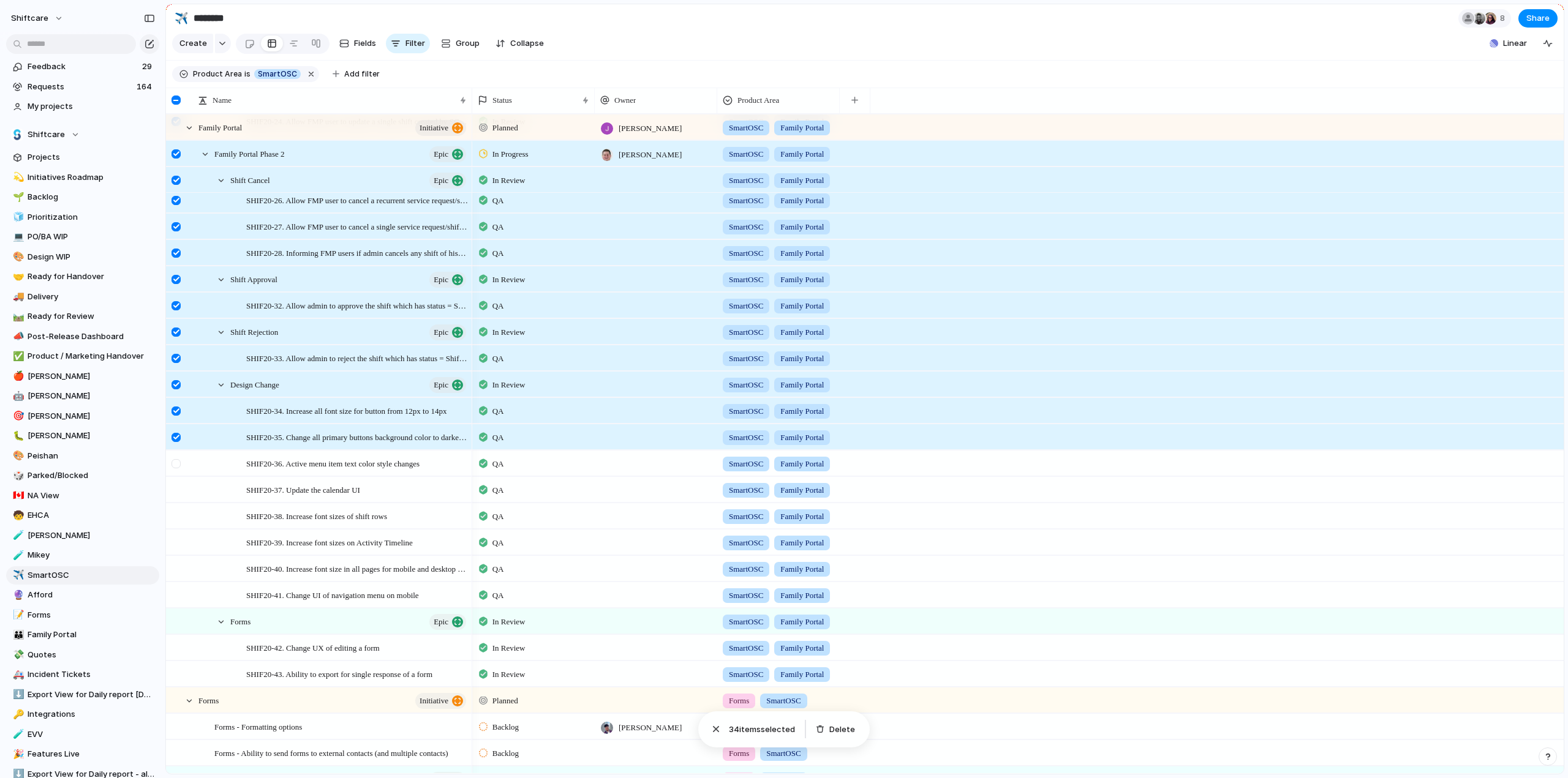
click at [180, 469] on div at bounding box center [175, 464] width 9 height 9
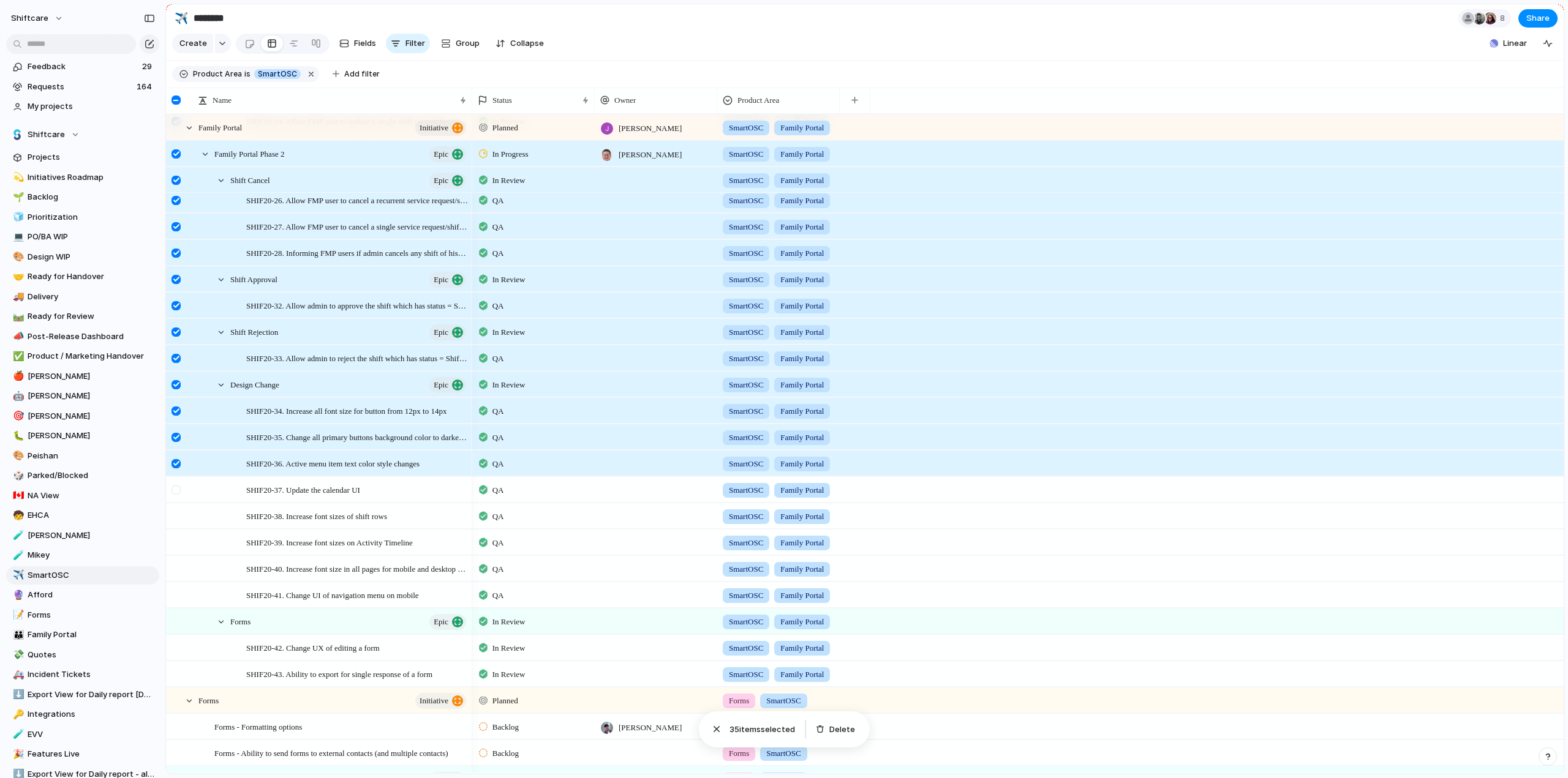
click at [175, 495] on div at bounding box center [175, 490] width 9 height 9
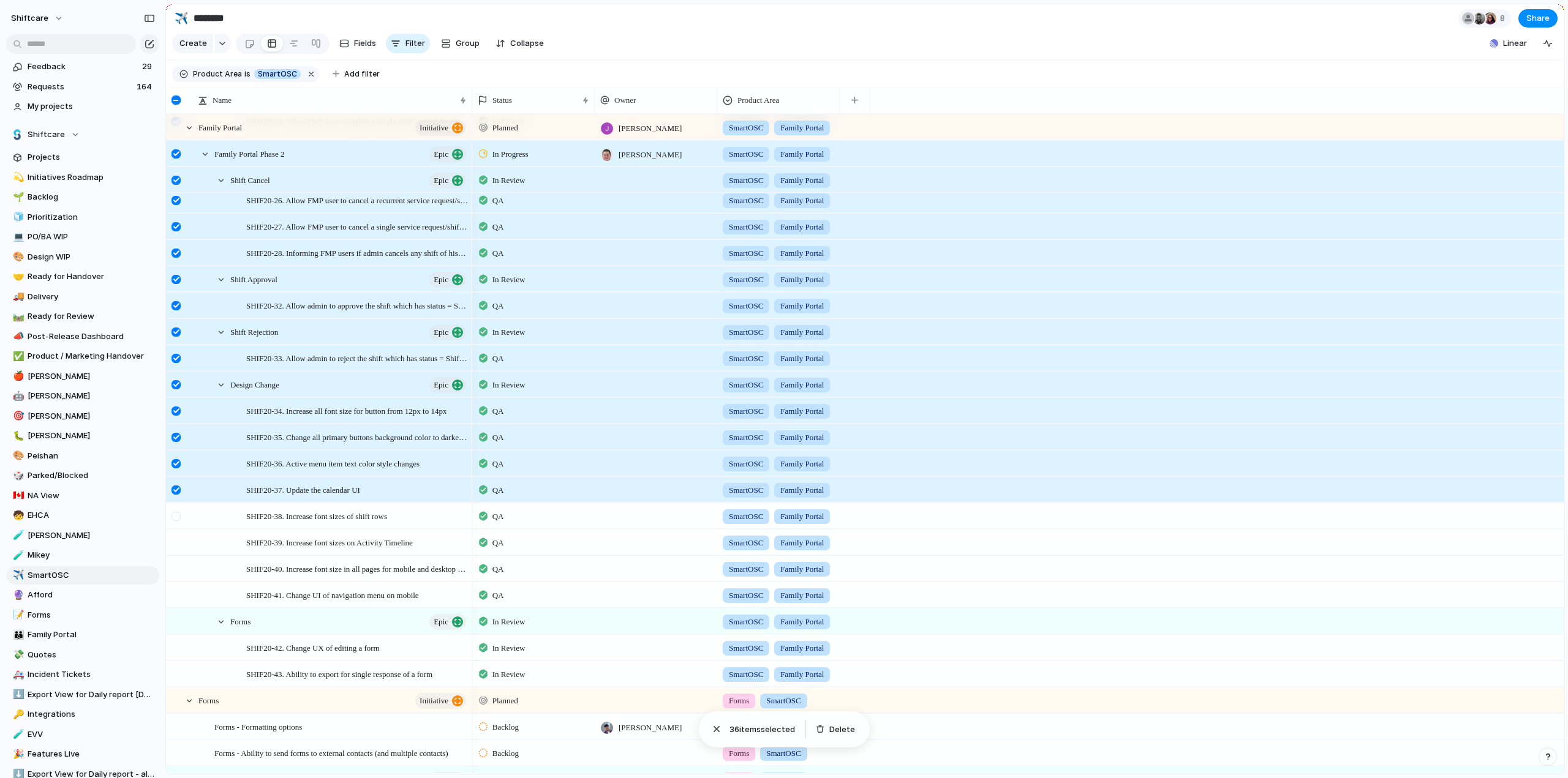
click at [175, 521] on div at bounding box center [175, 516] width 9 height 9
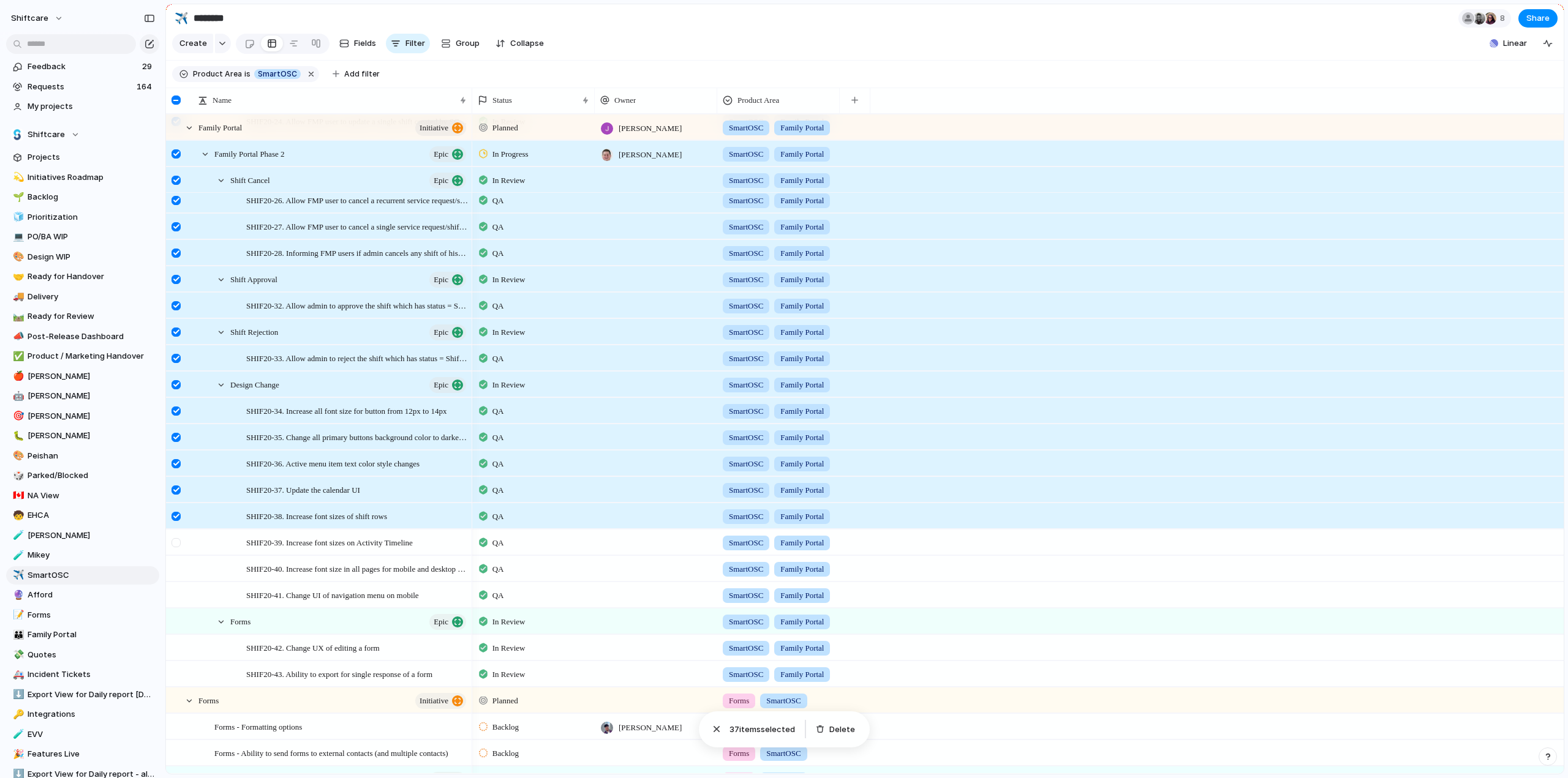
click at [178, 545] on div at bounding box center [178, 546] width 22 height 33
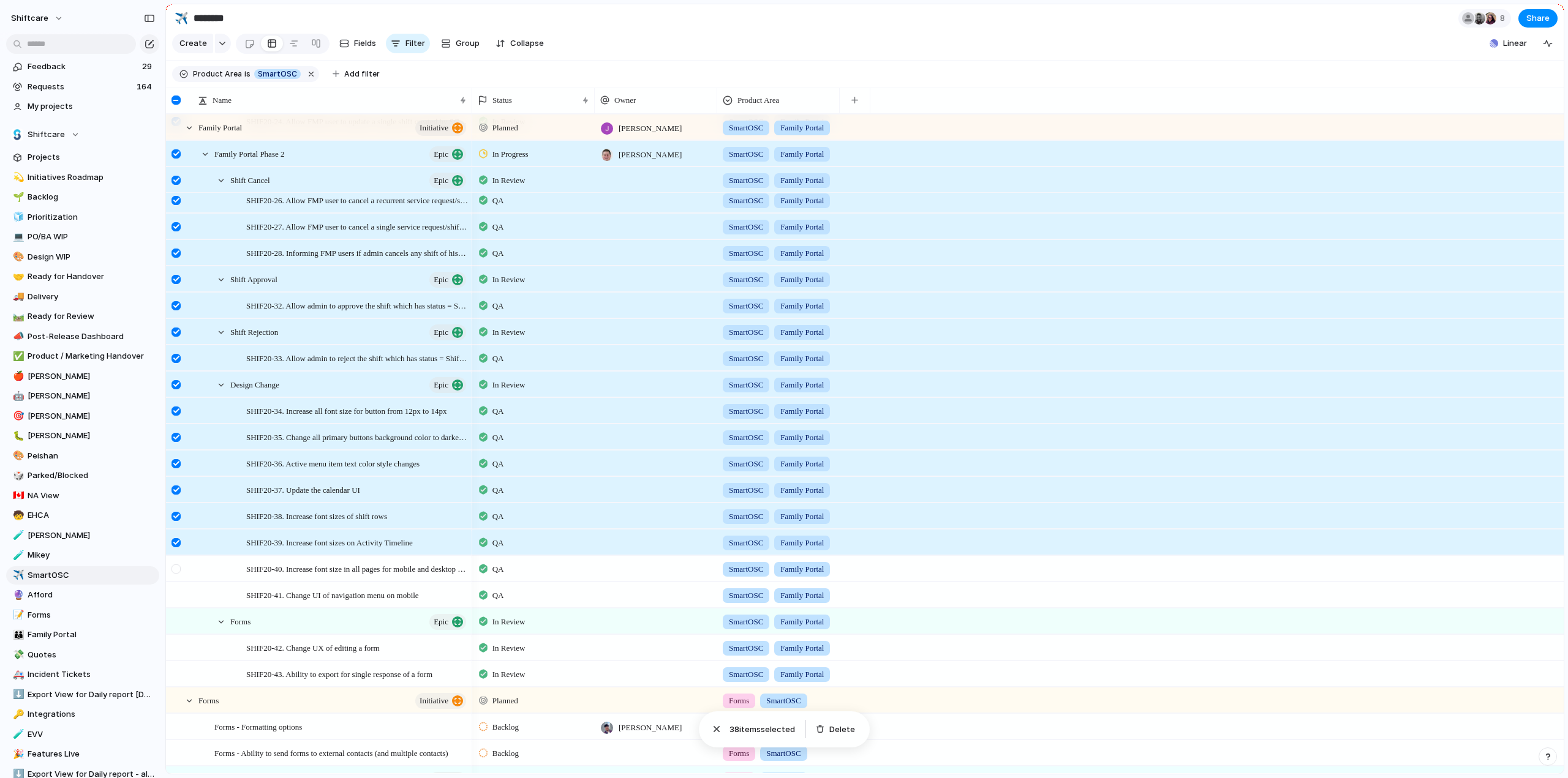
click at [179, 574] on div at bounding box center [175, 569] width 9 height 9
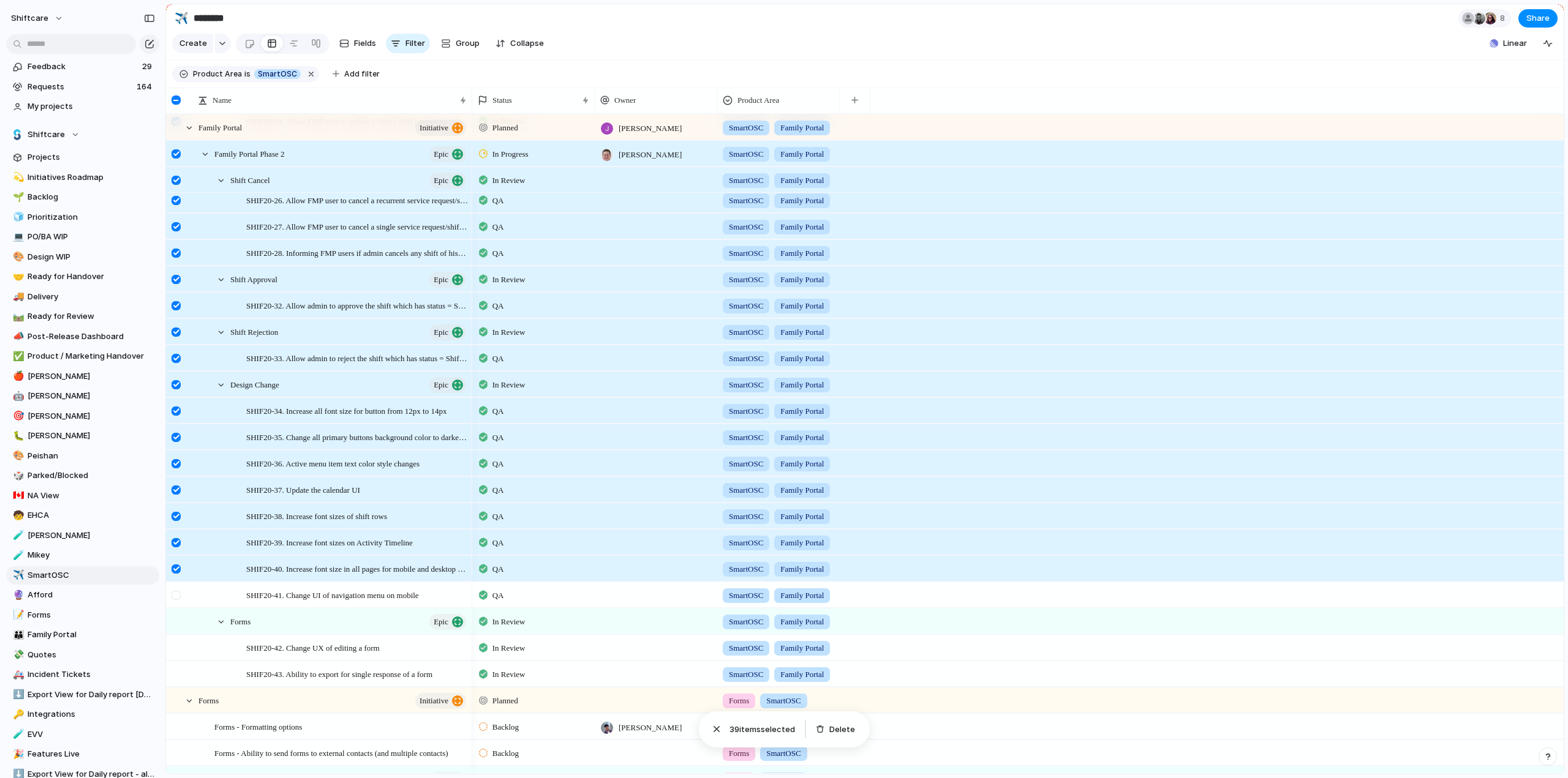
click at [175, 600] on div at bounding box center [175, 595] width 9 height 9
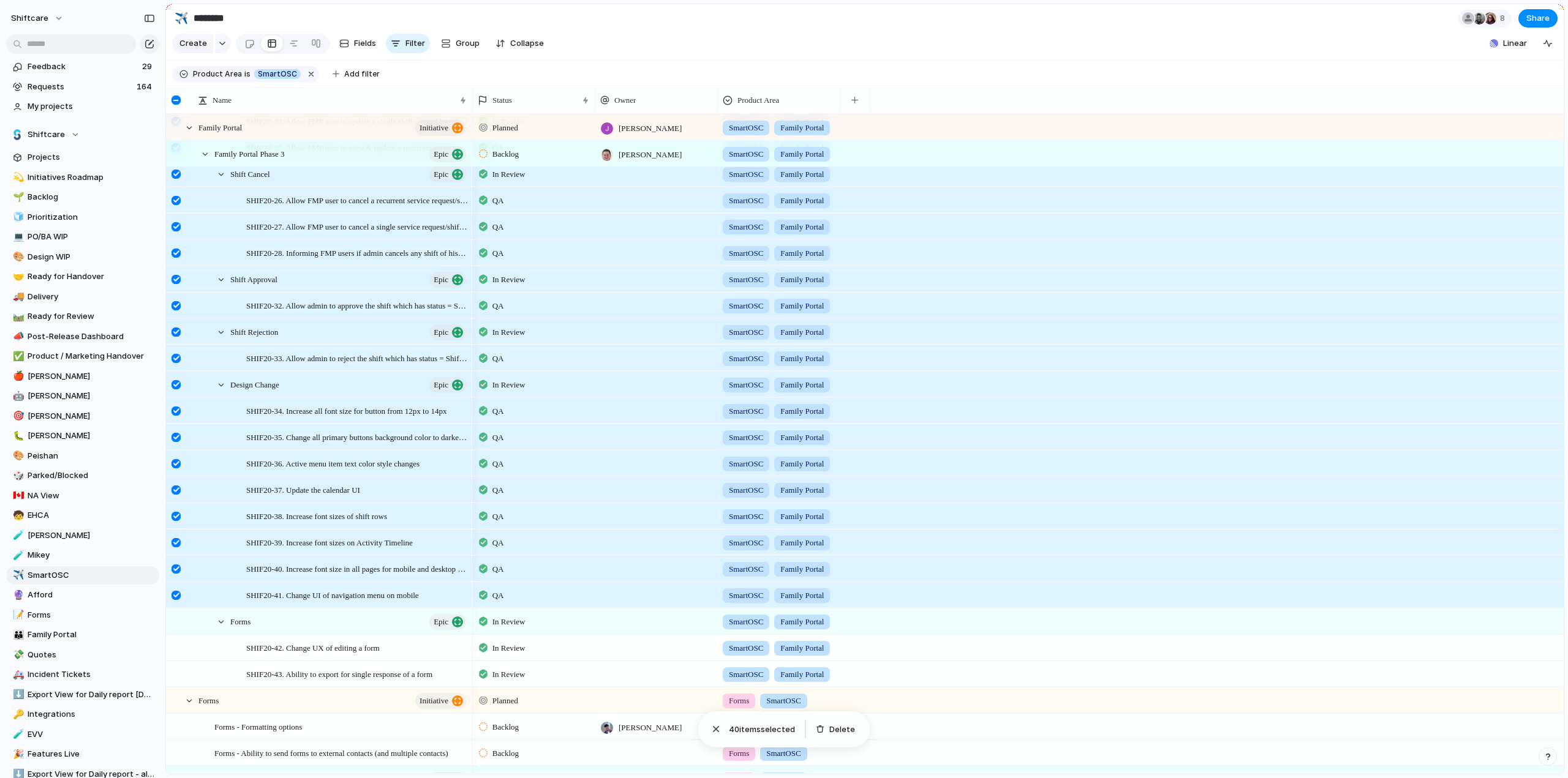
scroll to position [62, 0]
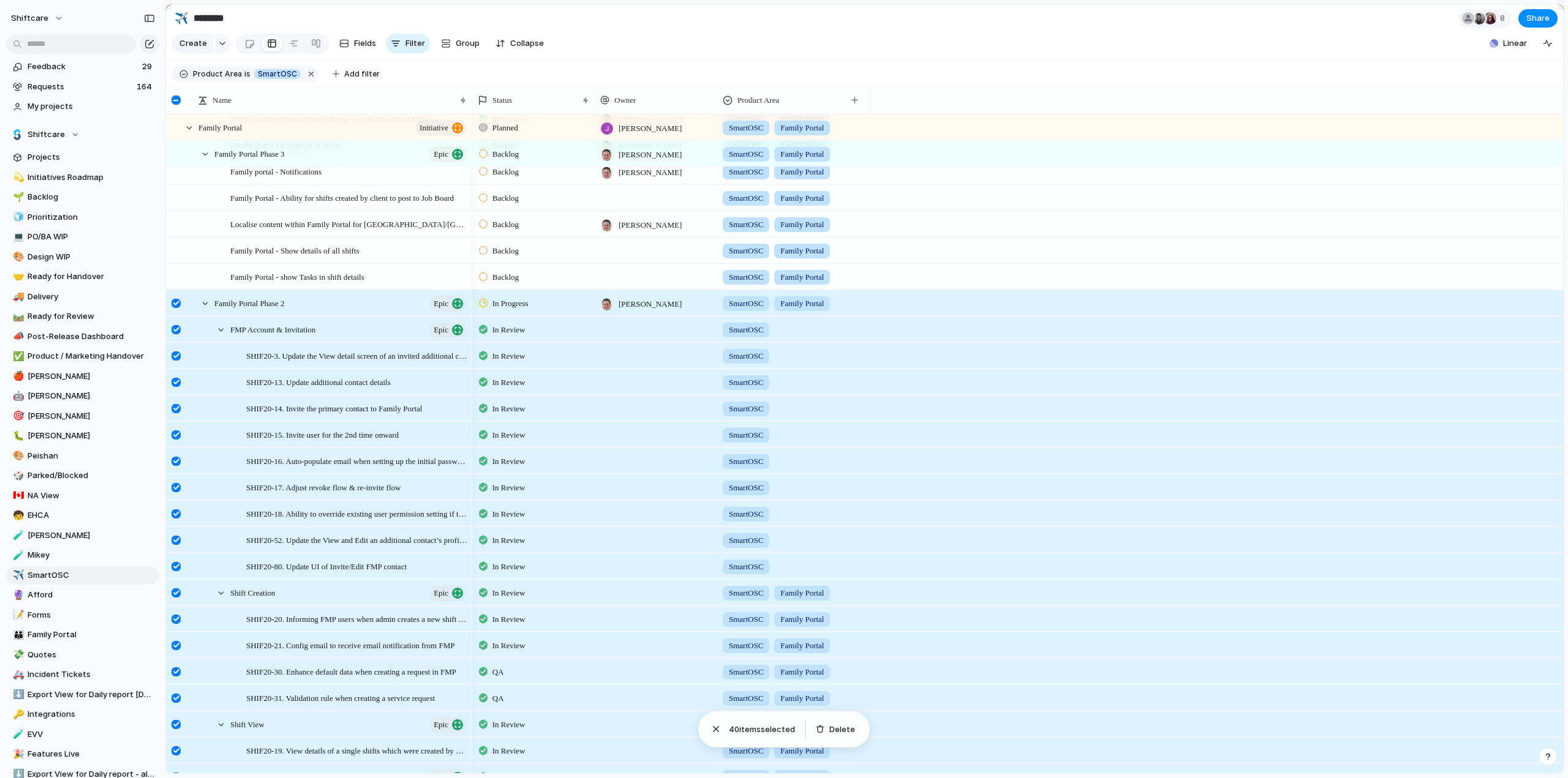
click at [642, 332] on div at bounding box center [655, 330] width 122 height 25
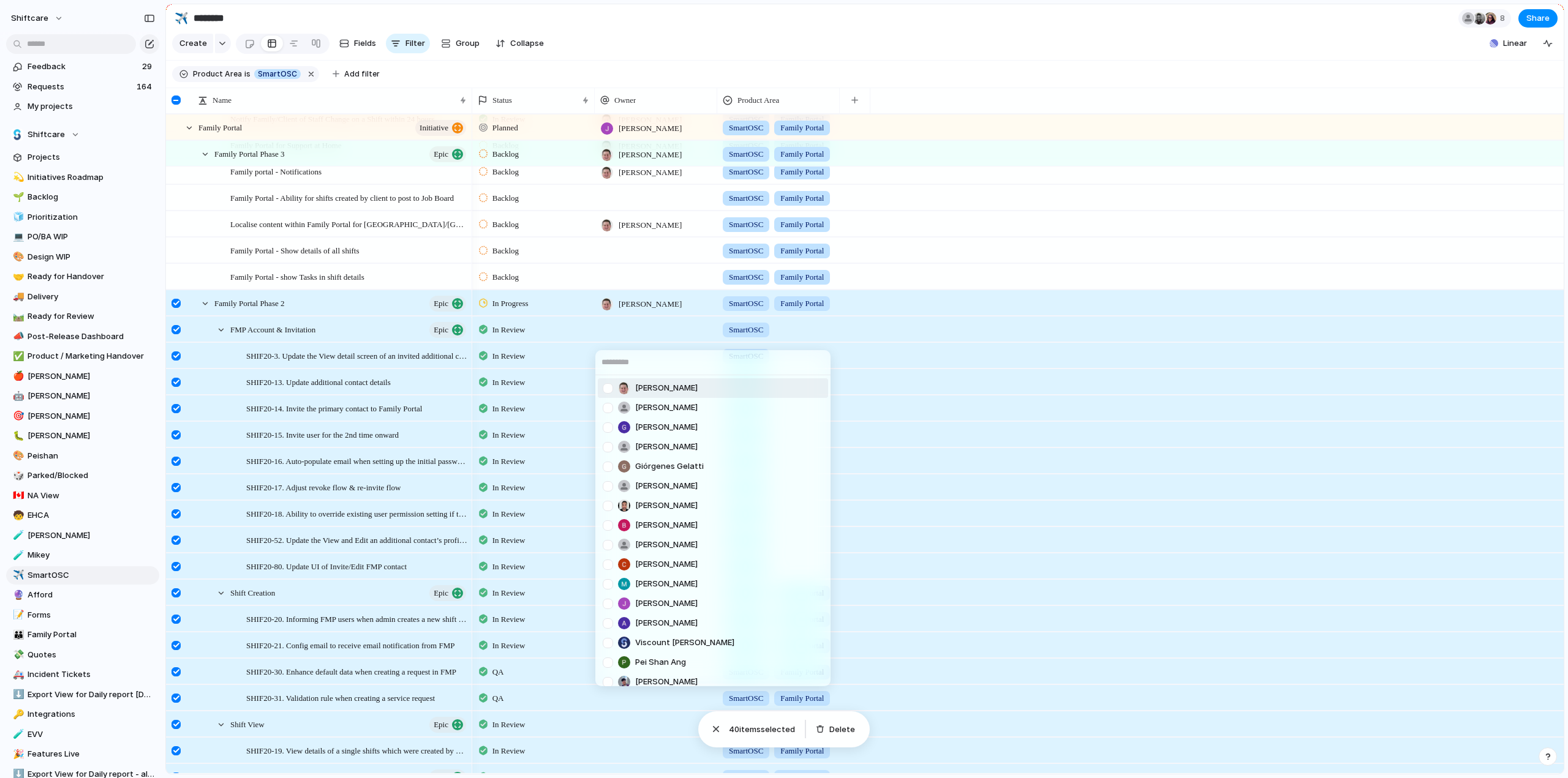
click at [608, 390] on div at bounding box center [607, 388] width 21 height 21
click at [632, 355] on input "text" at bounding box center [712, 362] width 235 height 24
click at [635, 332] on div "[PERSON_NAME] [PERSON_NAME] [PERSON_NAME] He Giórgenes [PERSON_NAME] [PERSON_NA…" at bounding box center [784, 389] width 1568 height 778
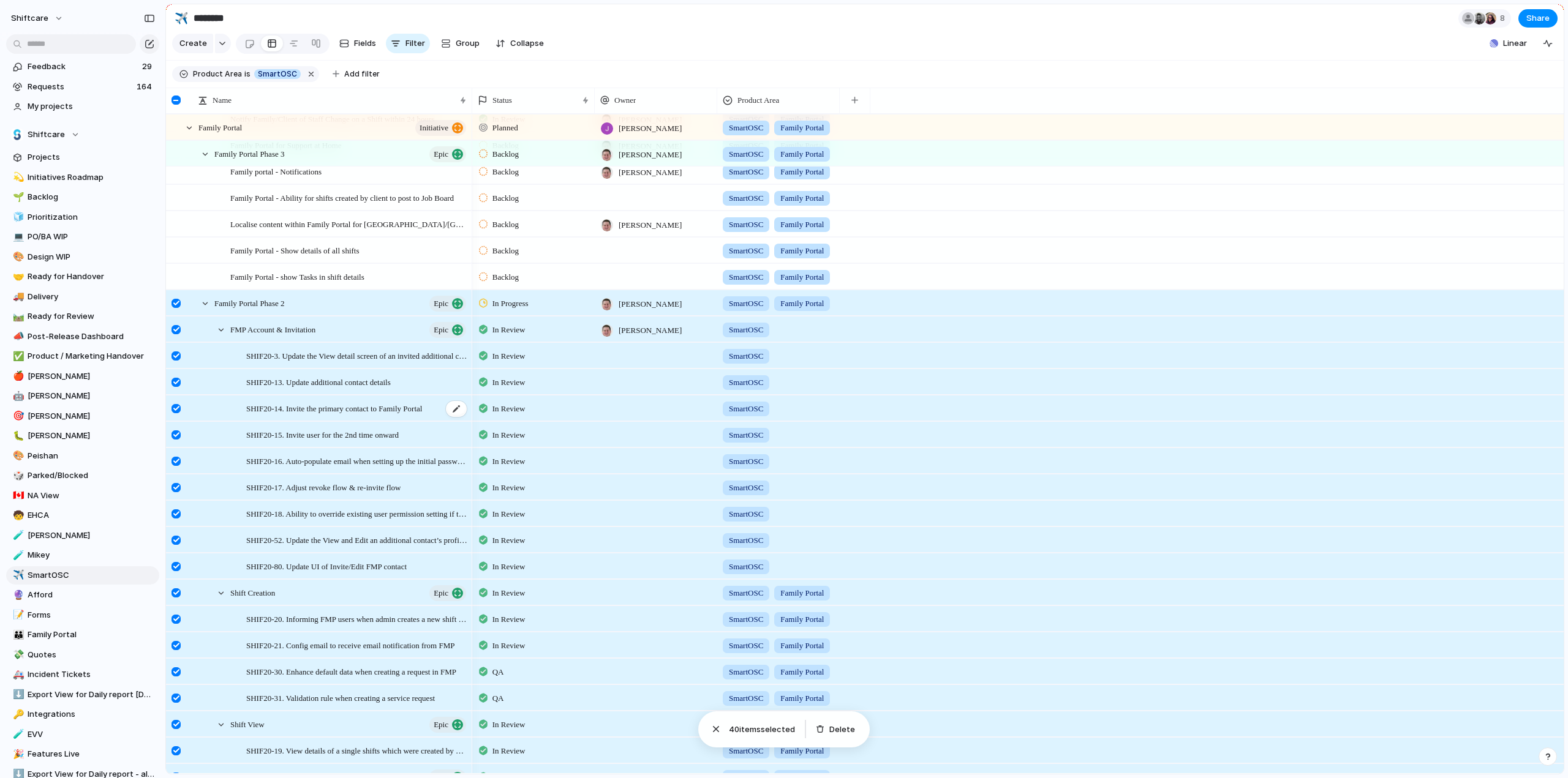
click at [748, 727] on span "40 item s selected" at bounding box center [761, 730] width 66 height 13
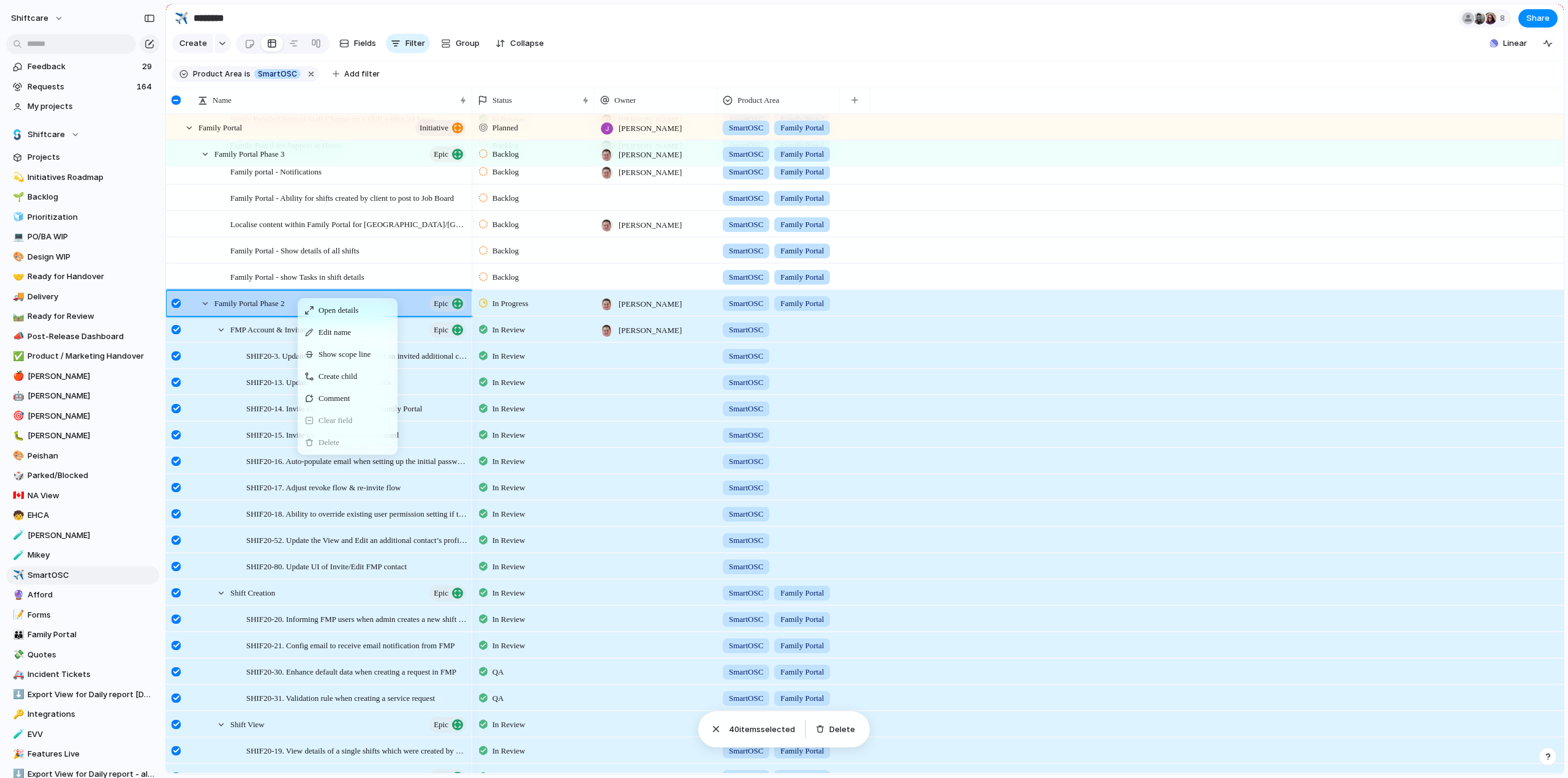
click at [701, 50] on section "Create Fields Filter Group Zoom Collapse Linear" at bounding box center [865, 46] width 1398 height 30
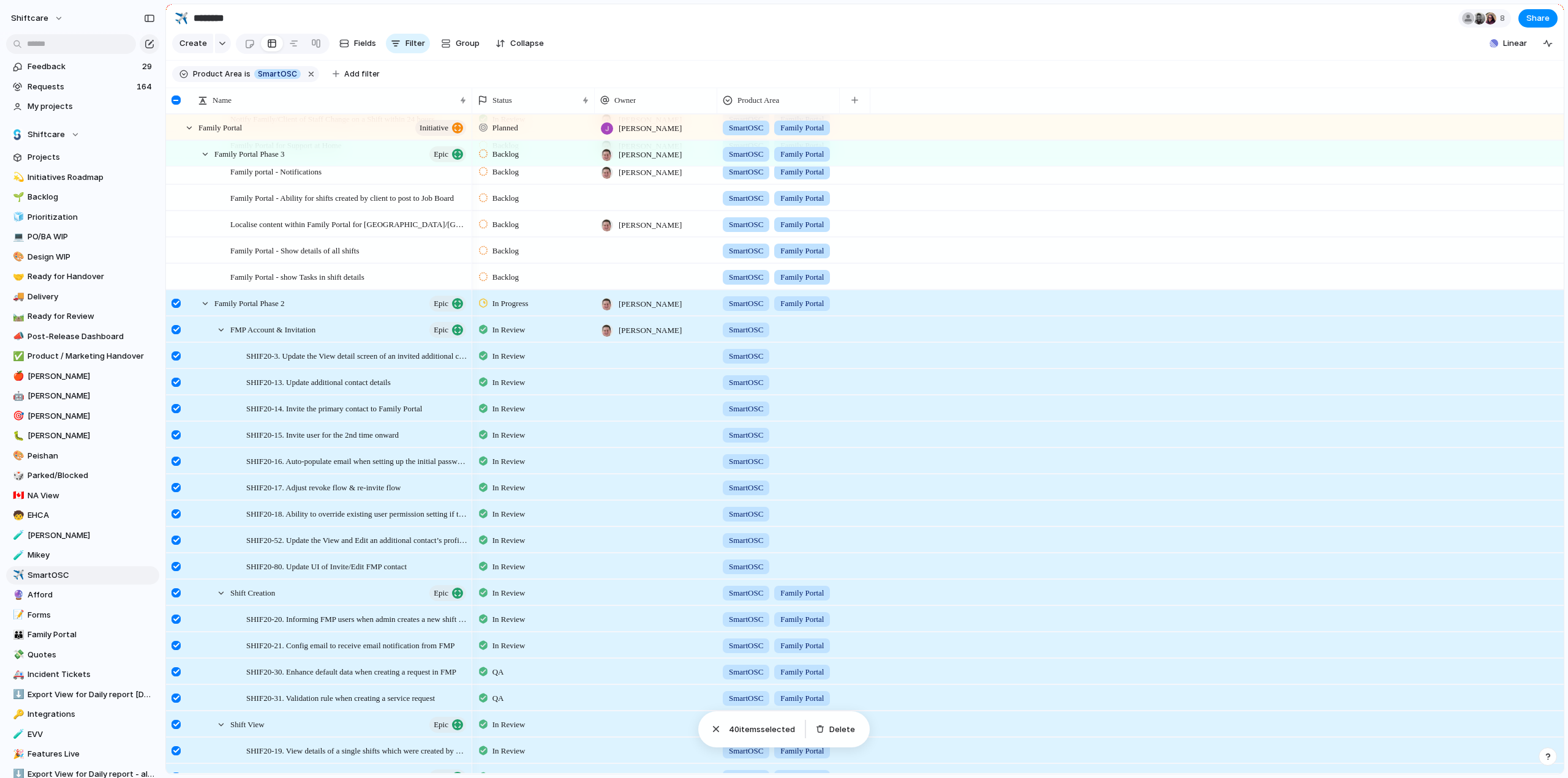
click at [749, 727] on span "40 item s selected" at bounding box center [761, 730] width 66 height 13
click at [178, 308] on div at bounding box center [175, 303] width 9 height 9
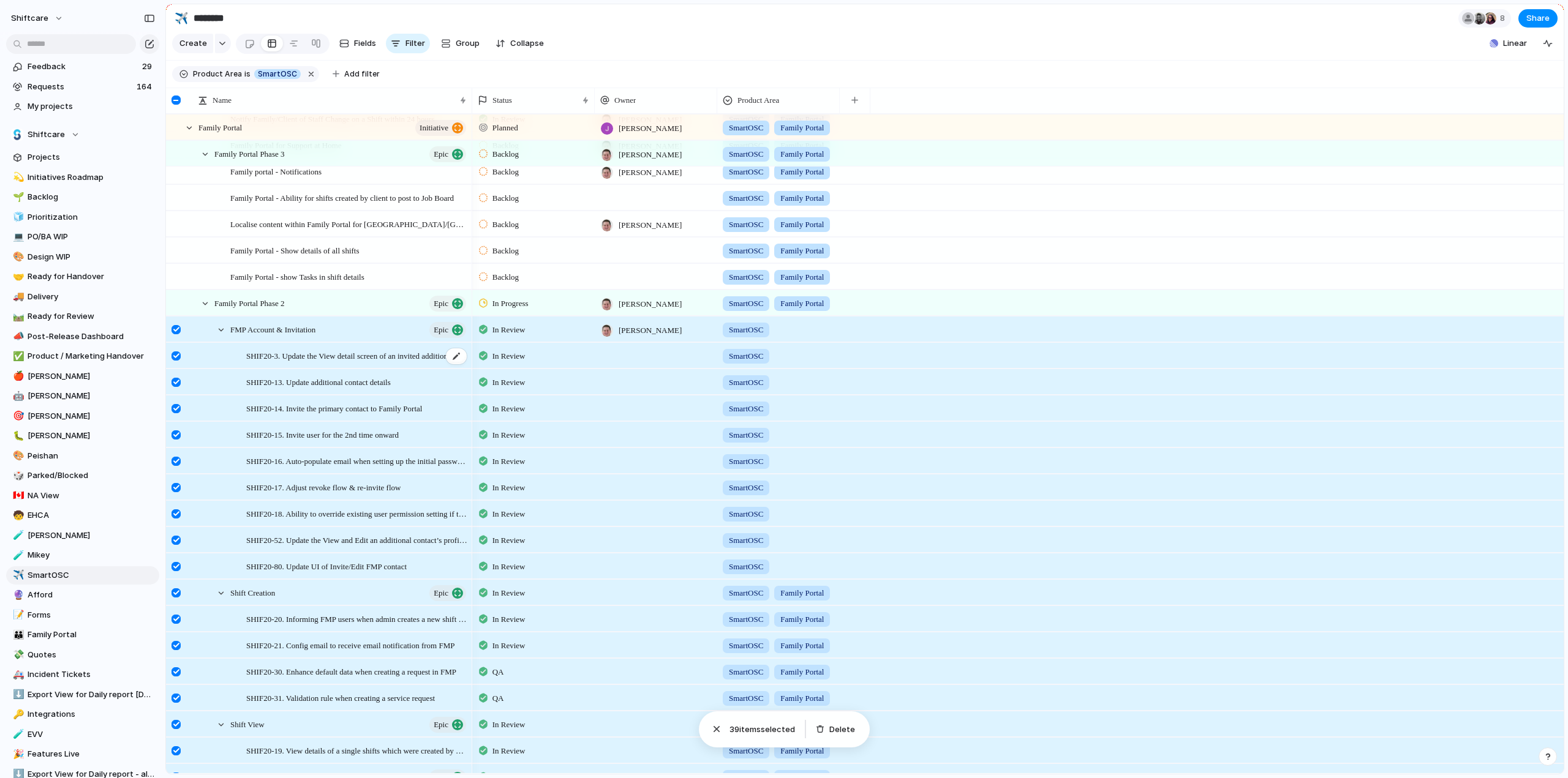
drag, startPoint x: 841, startPoint y: 731, endPoint x: 325, endPoint y: 354, distance: 639.1
click at [841, 731] on span "Delete" at bounding box center [842, 730] width 26 height 13
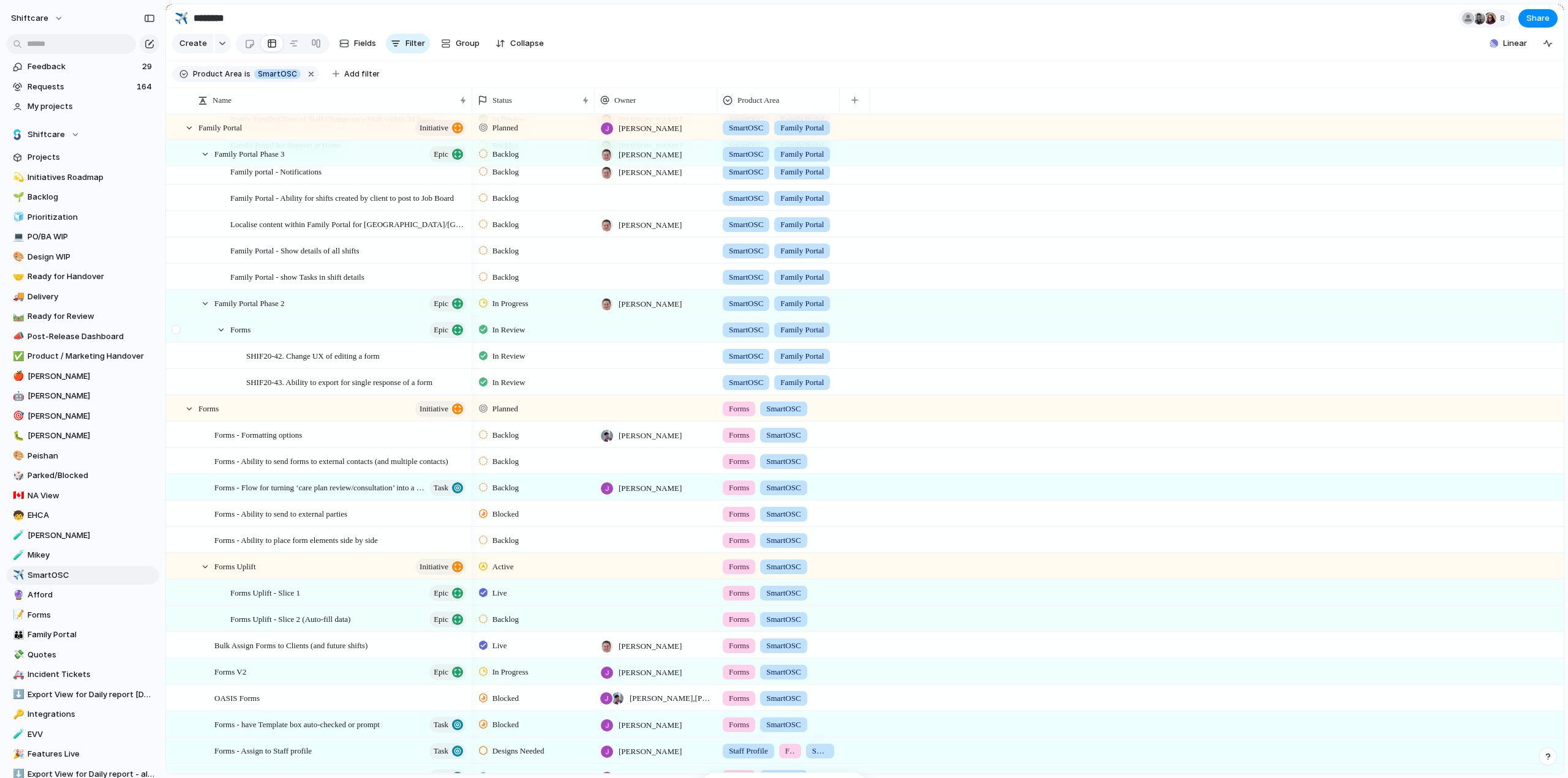
click at [190, 338] on div at bounding box center [183, 330] width 33 height 25
click at [175, 335] on div at bounding box center [175, 330] width 9 height 9
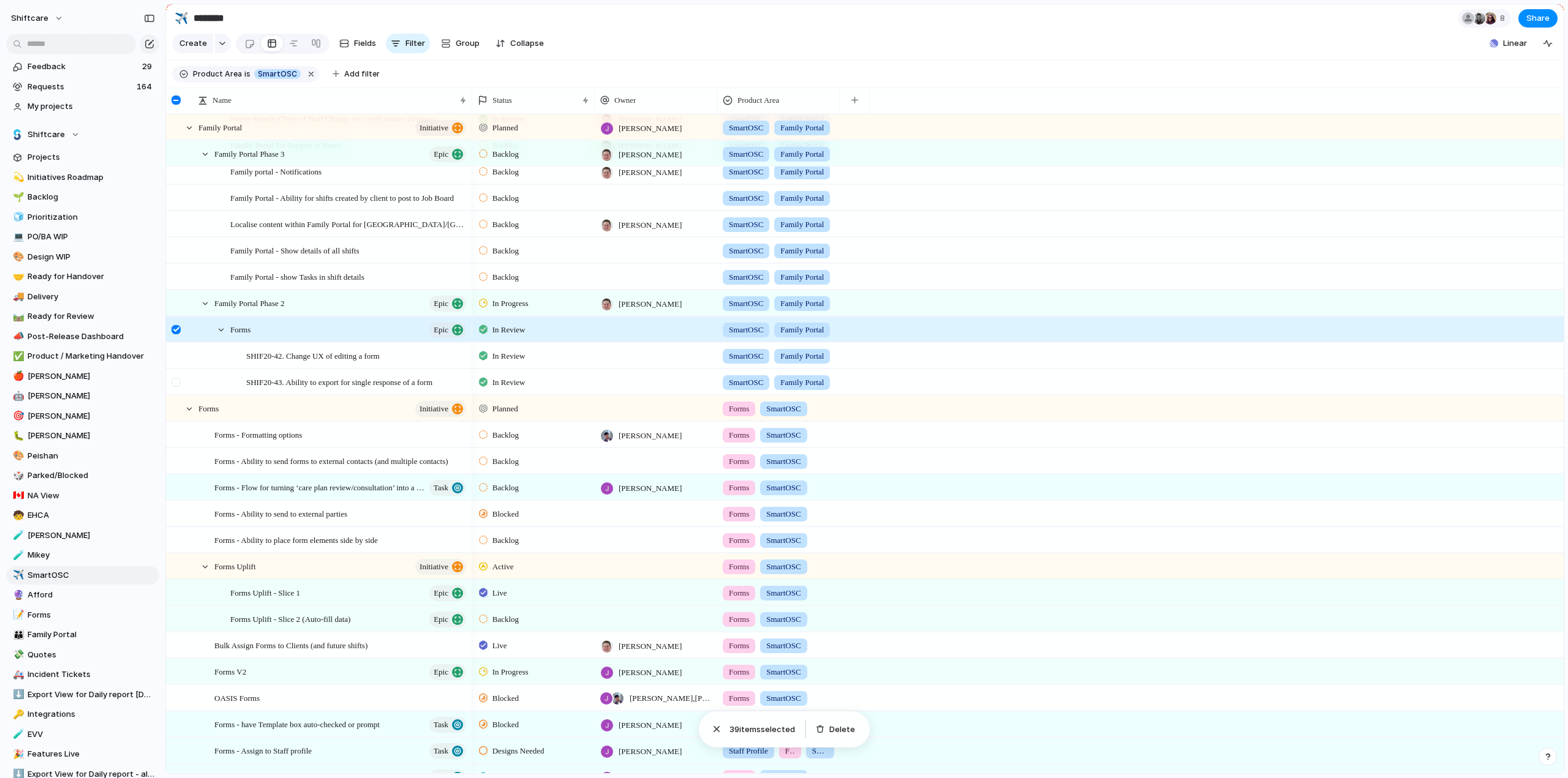
drag, startPoint x: 182, startPoint y: 367, endPoint x: 180, endPoint y: 382, distance: 15.1
click at [182, 367] on div at bounding box center [178, 360] width 22 height 33
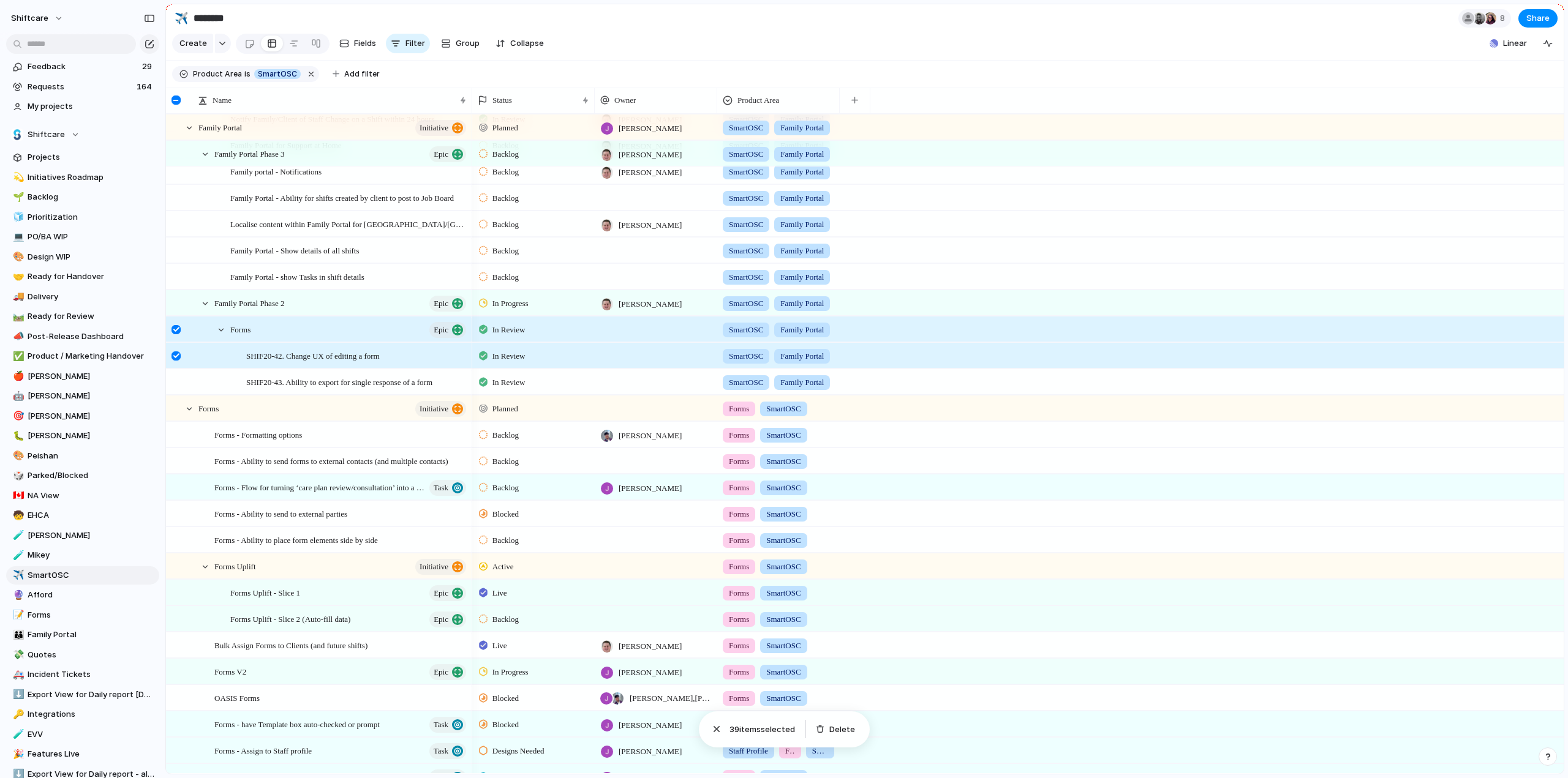
click at [179, 361] on div at bounding box center [175, 356] width 9 height 9
click at [179, 387] on div at bounding box center [175, 382] width 9 height 9
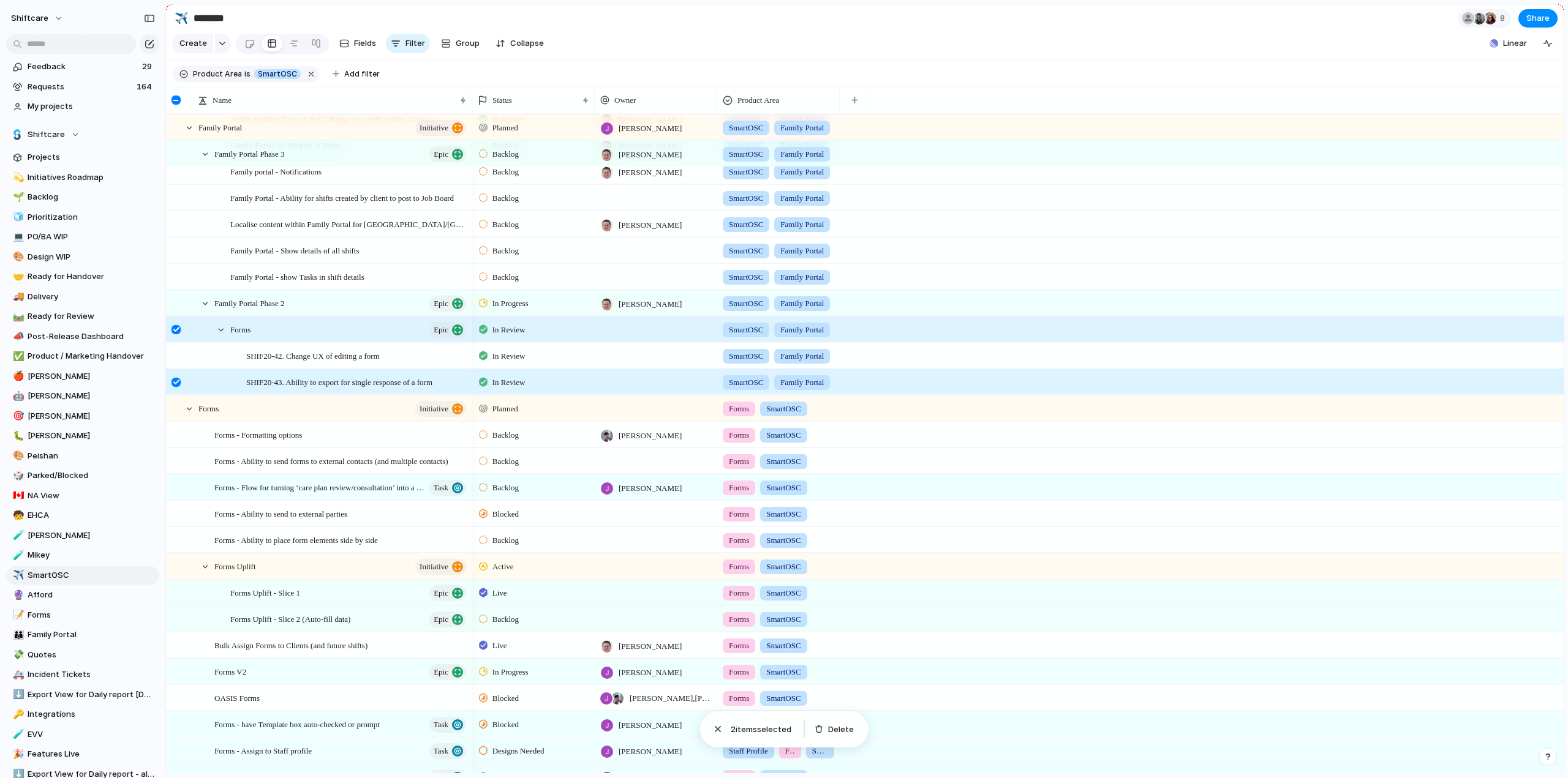
click at [178, 361] on div at bounding box center [175, 356] width 9 height 9
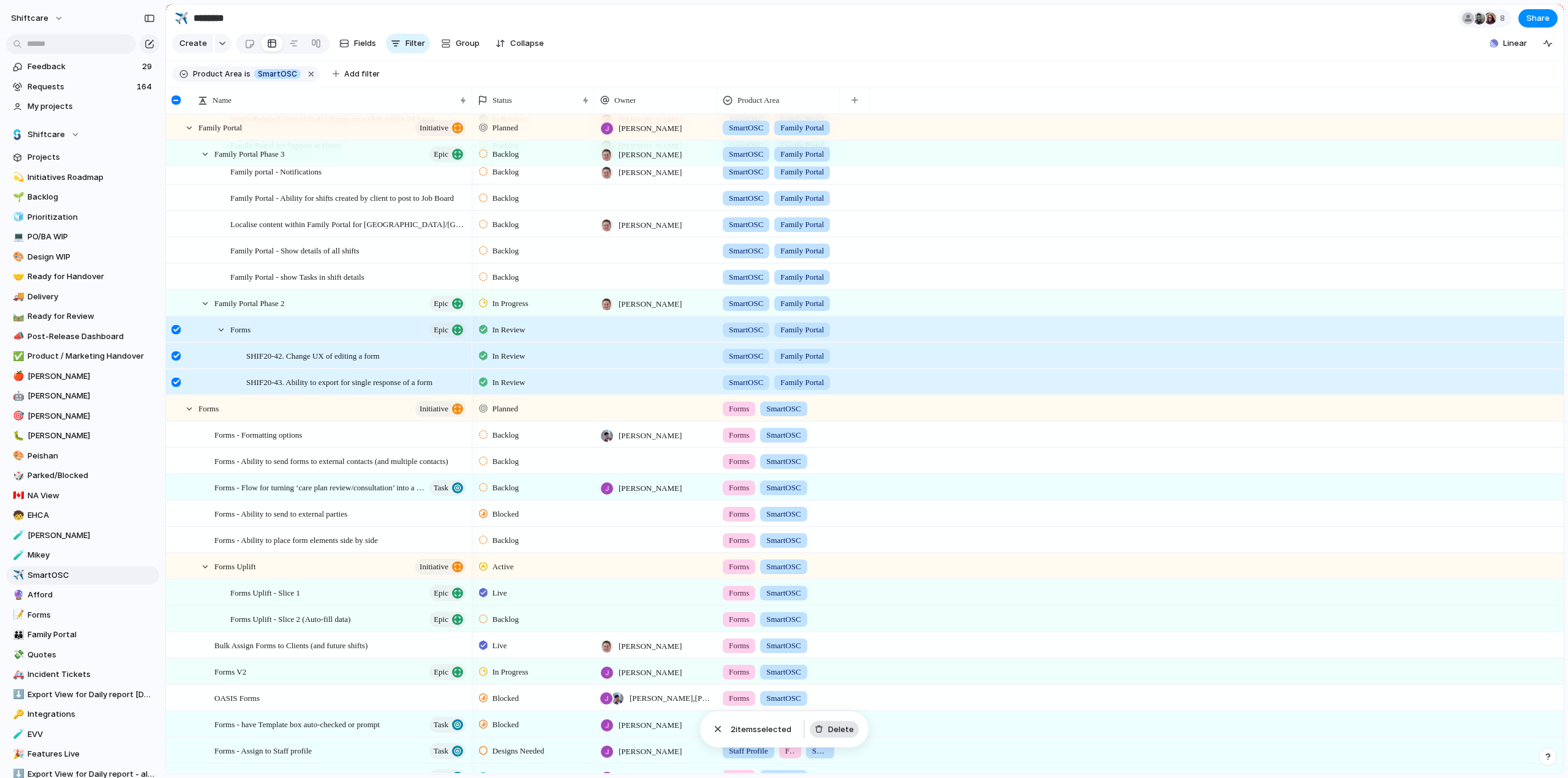
drag, startPoint x: 843, startPoint y: 728, endPoint x: 228, endPoint y: 299, distance: 749.8
click at [843, 728] on span "Delete" at bounding box center [840, 730] width 26 height 13
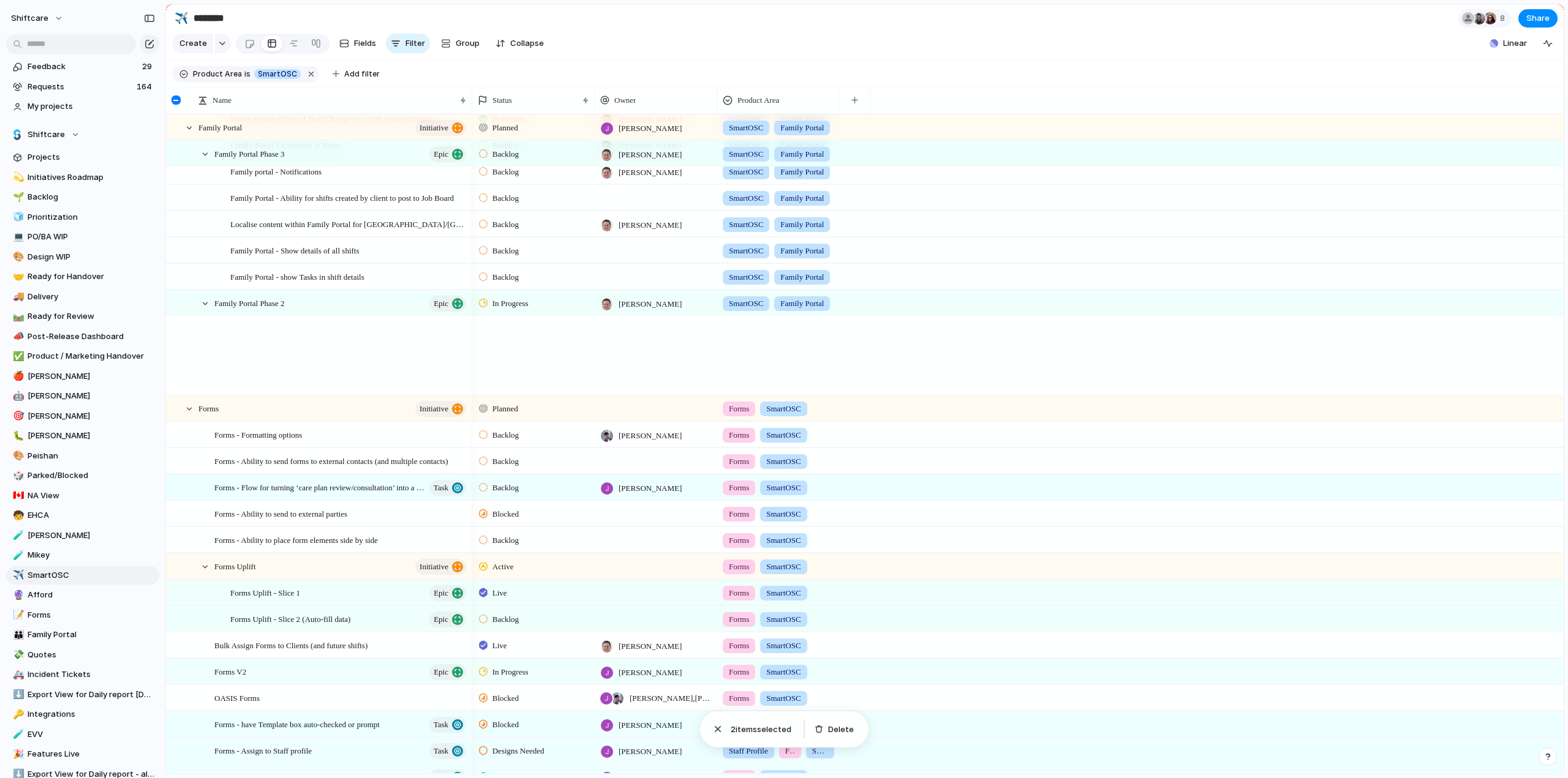
click at [532, 311] on div "In Progress" at bounding box center [505, 303] width 53 height 14
click at [44, 577] on div "No results found" at bounding box center [784, 389] width 1568 height 778
click at [39, 556] on div "No results found" at bounding box center [784, 389] width 1568 height 778
click at [38, 554] on div "No results found" at bounding box center [784, 389] width 1568 height 778
click at [41, 577] on div "No results found" at bounding box center [784, 389] width 1568 height 778
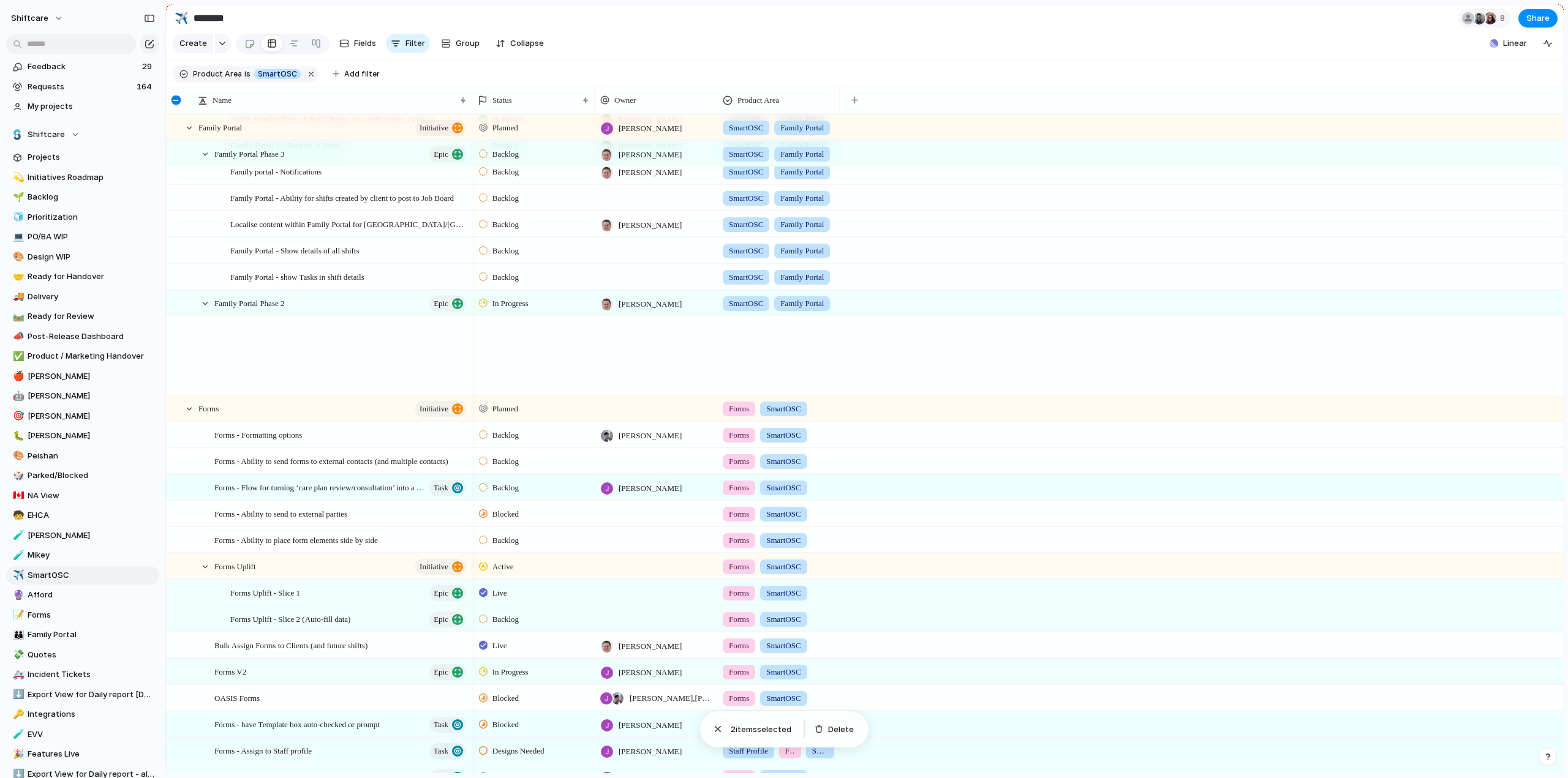
drag, startPoint x: 717, startPoint y: 728, endPoint x: 675, endPoint y: 514, distance: 218.1
click at [717, 728] on div "No results found" at bounding box center [784, 389] width 1568 height 778
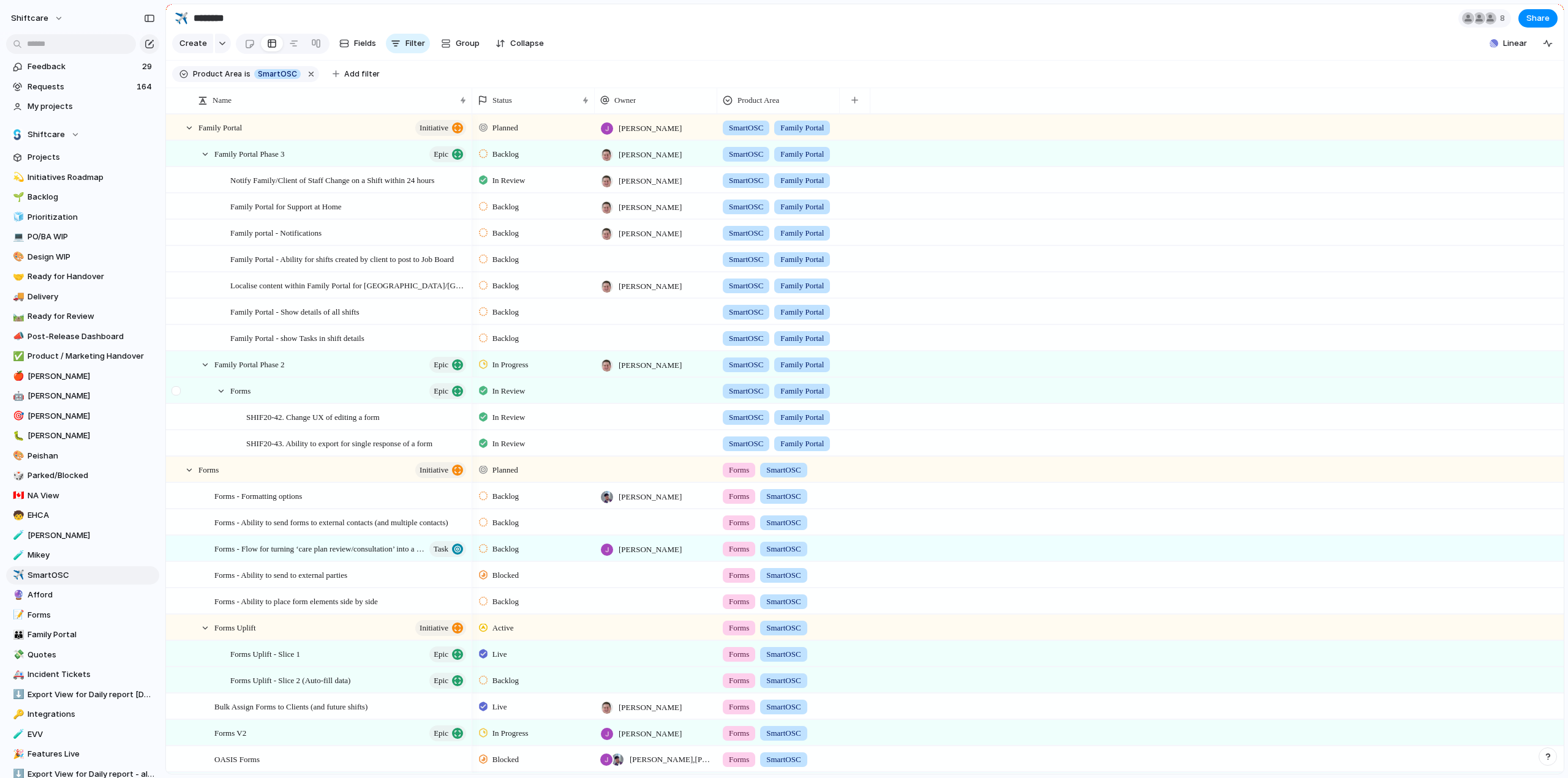
drag, startPoint x: 178, startPoint y: 401, endPoint x: 171, endPoint y: 401, distance: 7.0
click at [178, 395] on div at bounding box center [175, 390] width 9 height 9
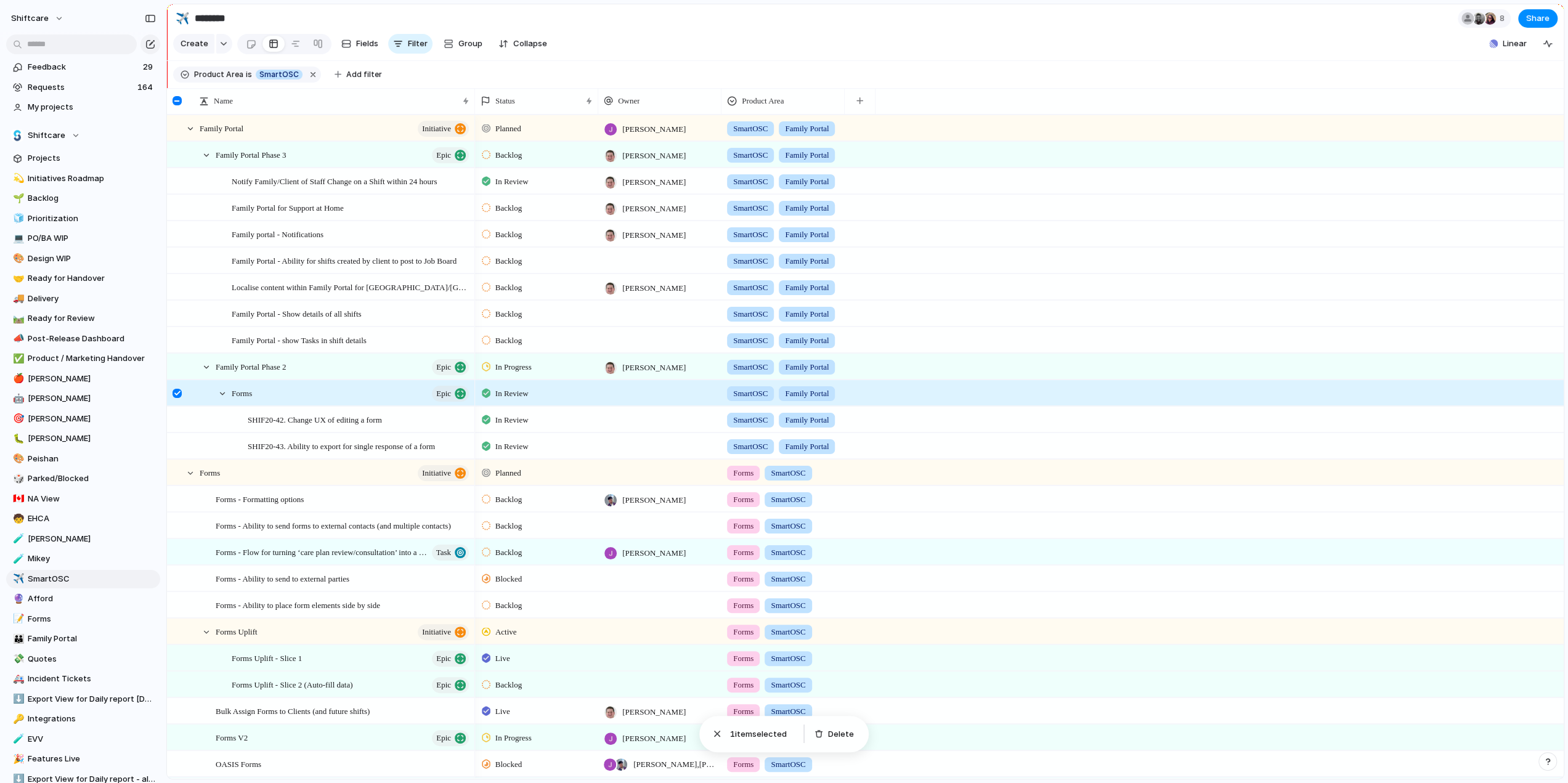
click at [174, 398] on div at bounding box center [176, 393] width 9 height 9
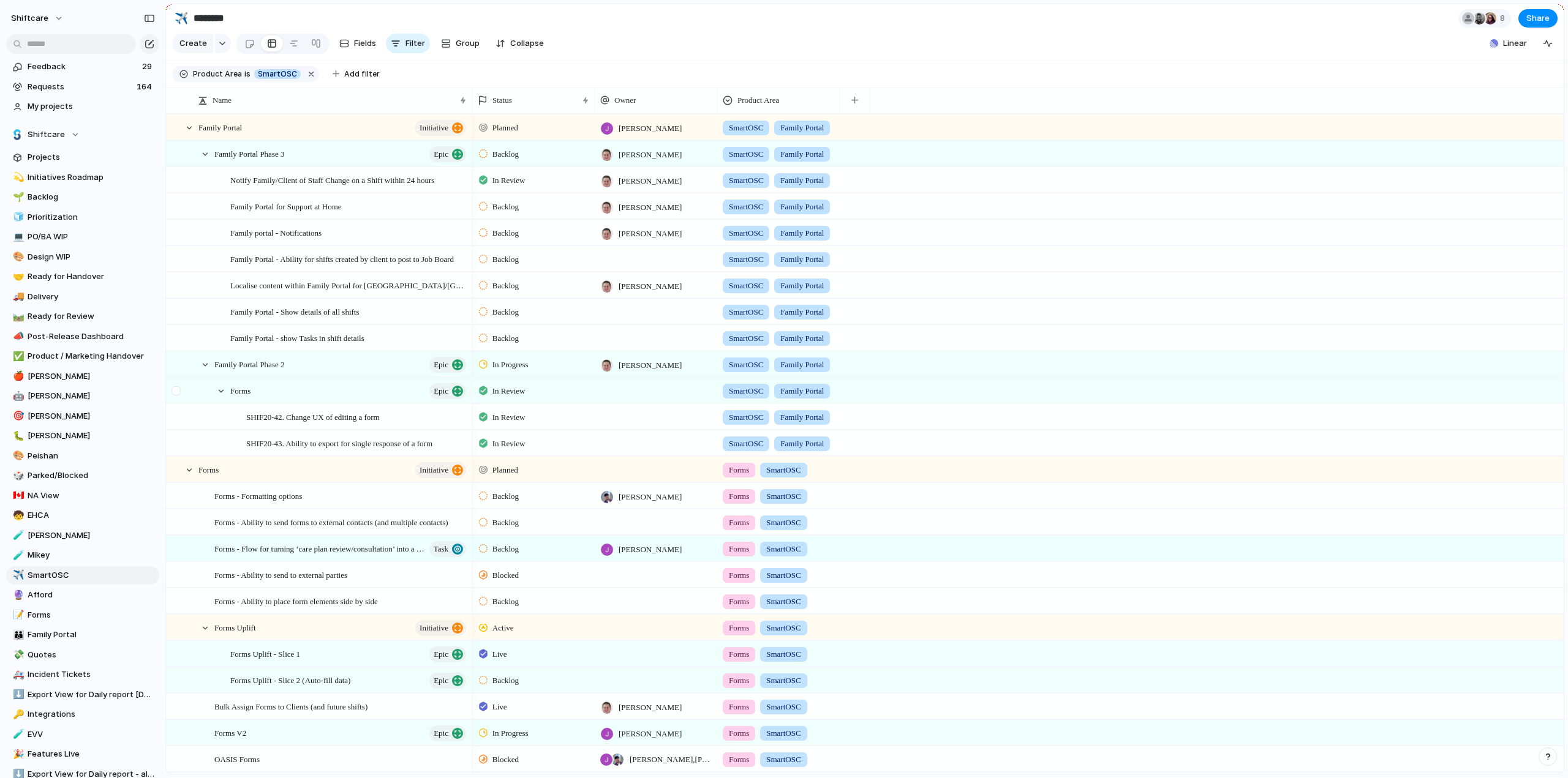
click at [174, 395] on div at bounding box center [175, 390] width 9 height 9
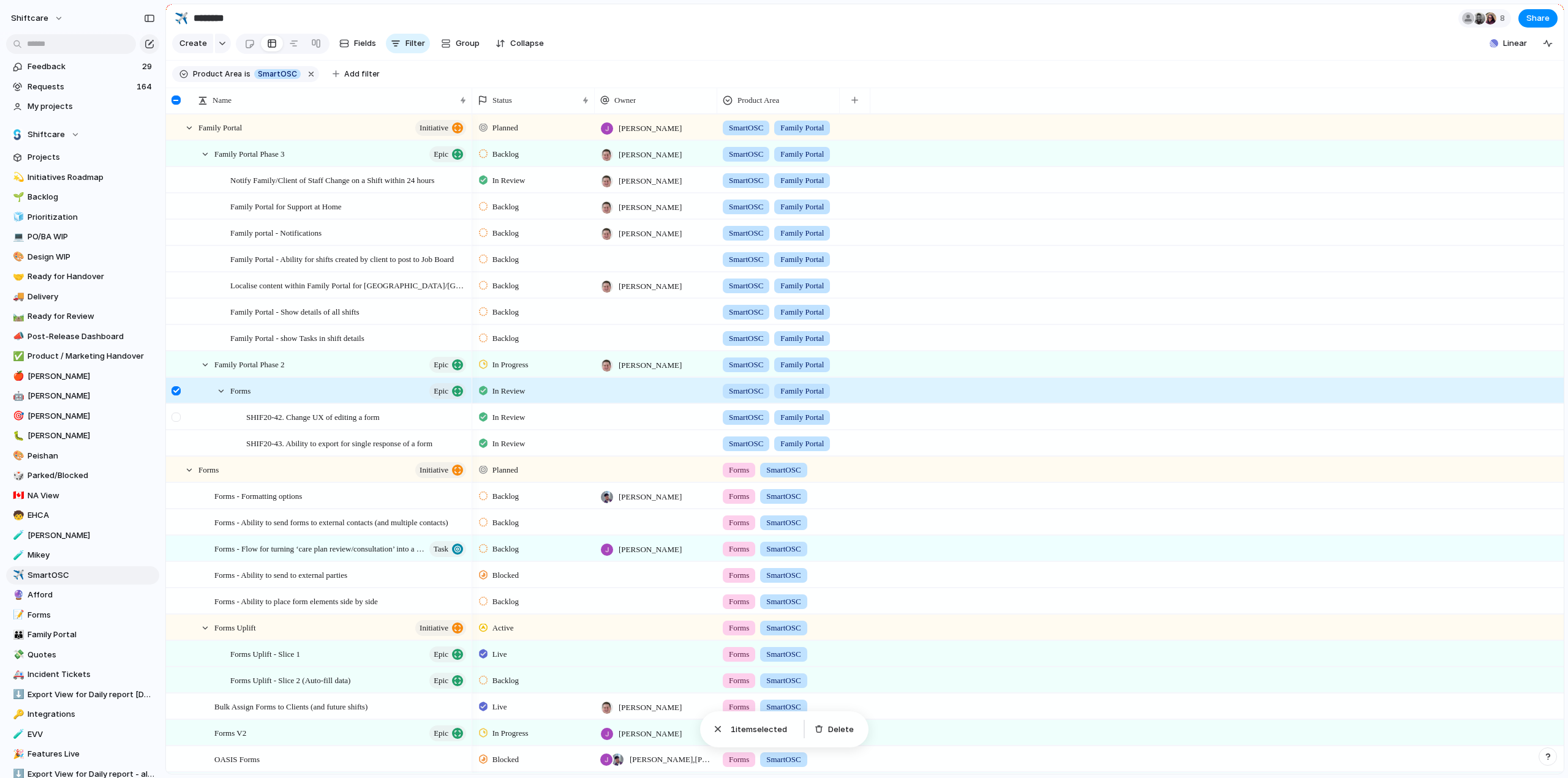
click at [175, 422] on div at bounding box center [175, 417] width 9 height 9
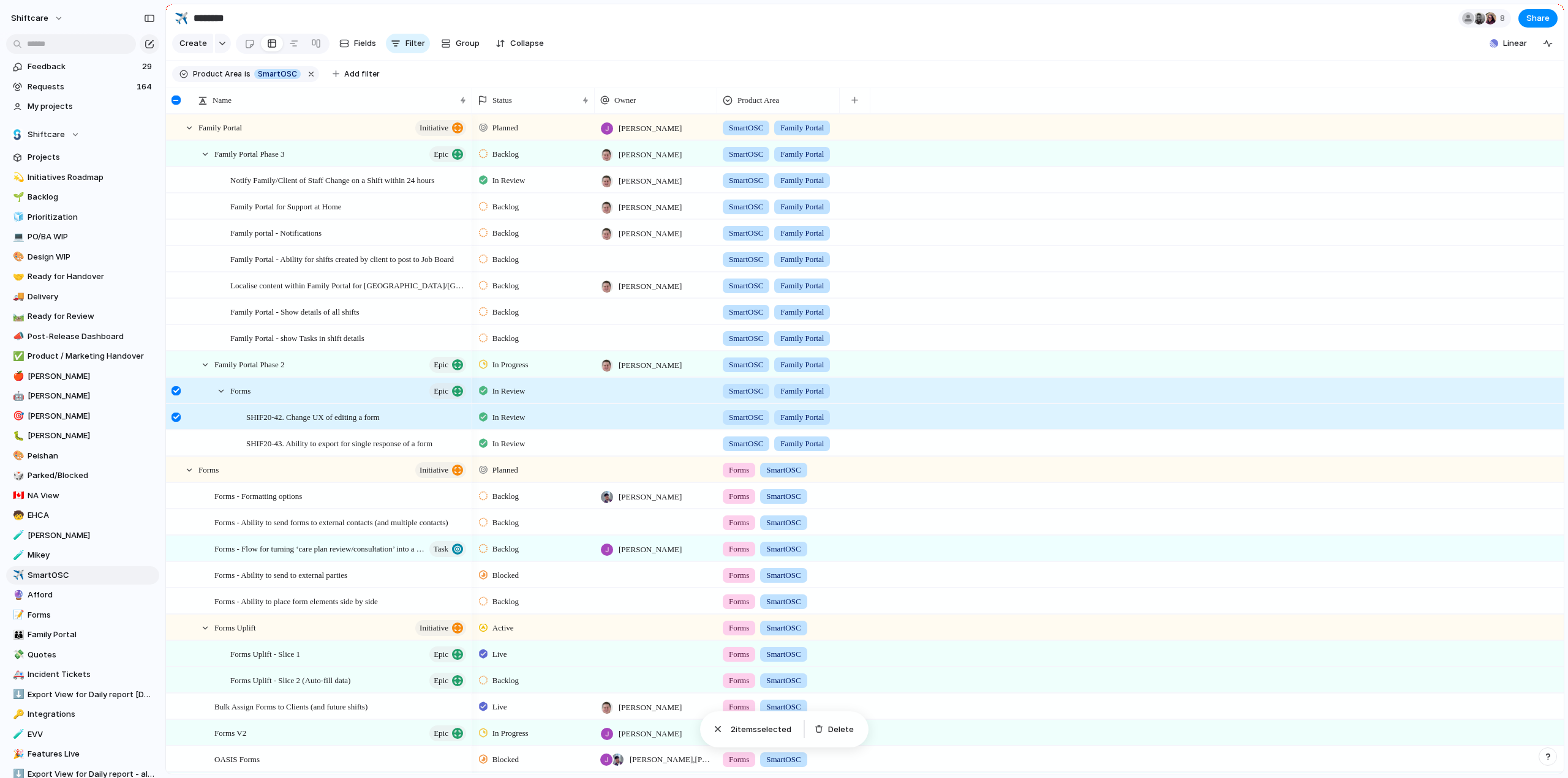
drag, startPoint x: 178, startPoint y: 449, endPoint x: 765, endPoint y: 694, distance: 636.1
click at [178, 448] on div at bounding box center [175, 443] width 9 height 9
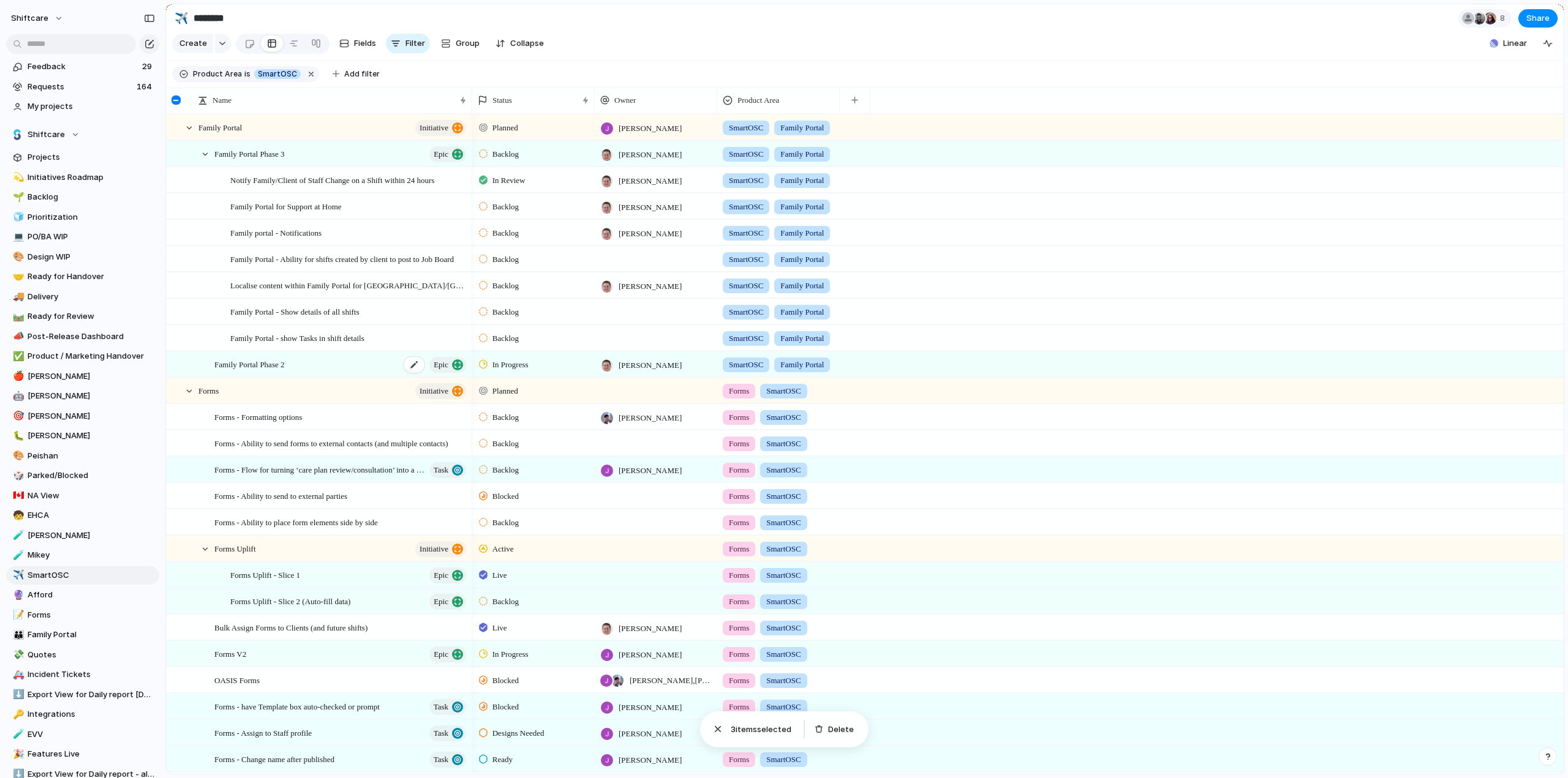
click at [243, 370] on span "Family Portal Phase 2" at bounding box center [249, 364] width 70 height 14
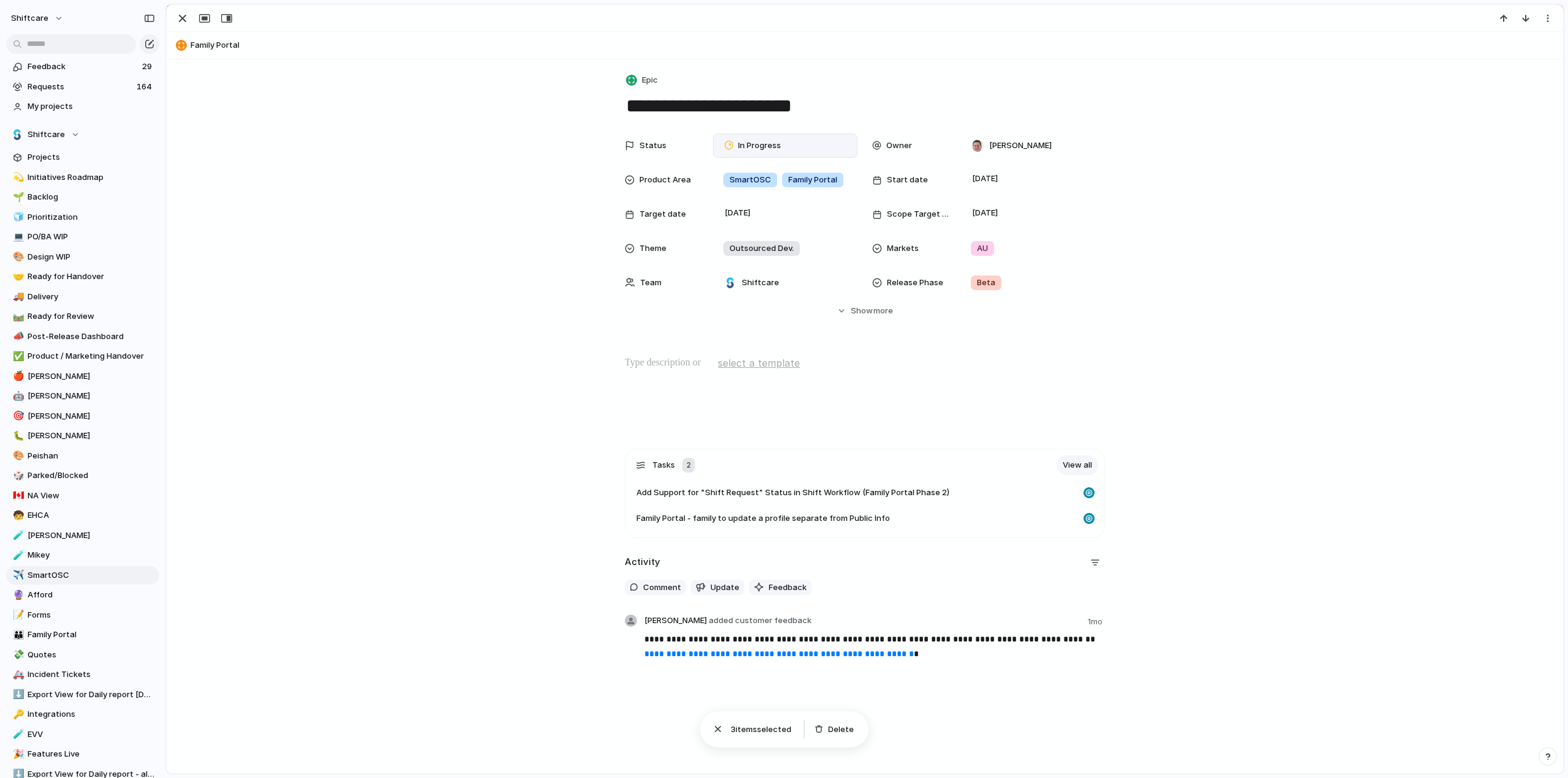
drag, startPoint x: 765, startPoint y: 196, endPoint x: 728, endPoint y: 133, distance: 73.1
click at [728, 133] on div "In Progress" at bounding box center [785, 145] width 144 height 24
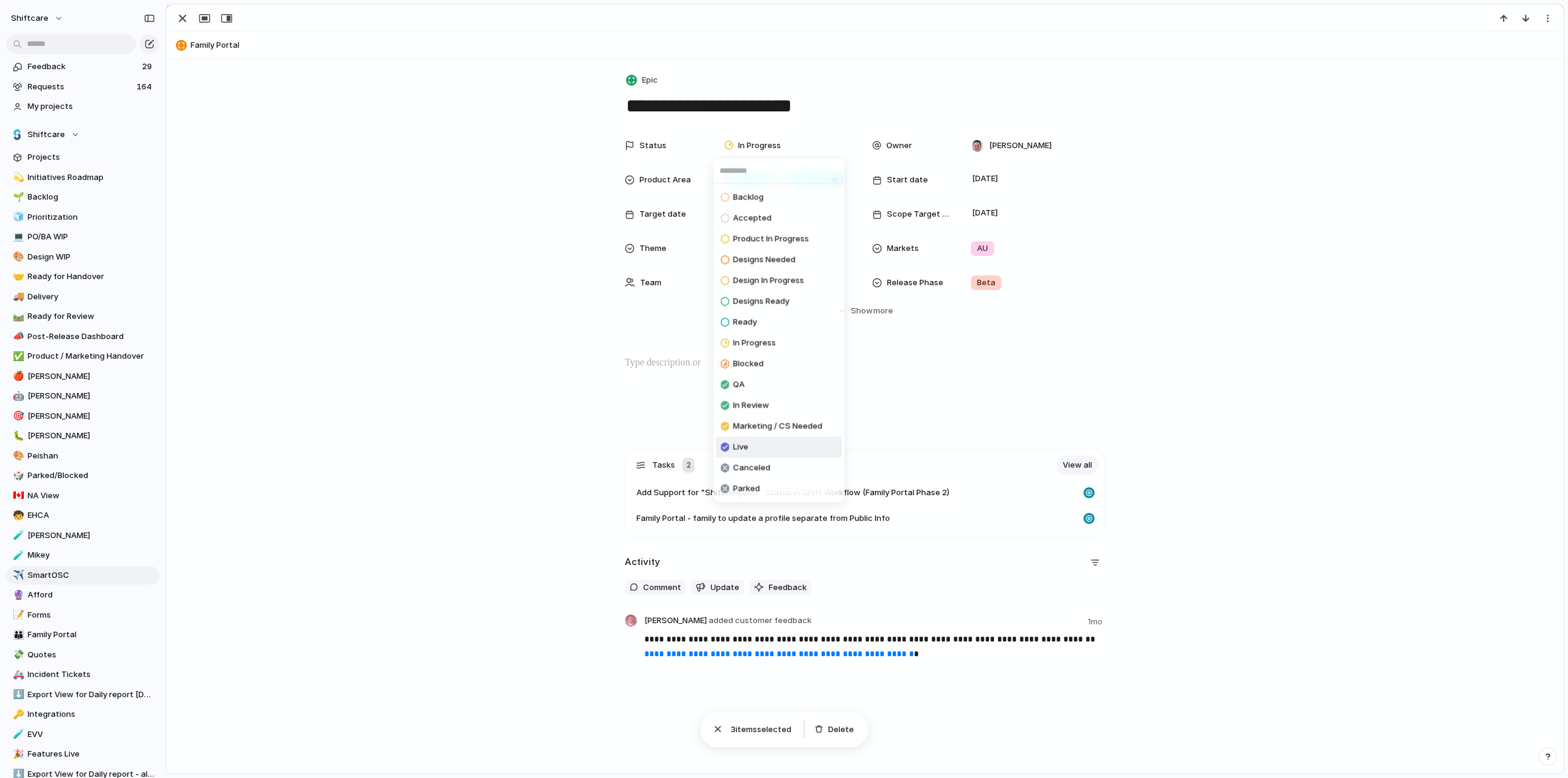
click at [744, 444] on span "Live" at bounding box center [741, 448] width 15 height 13
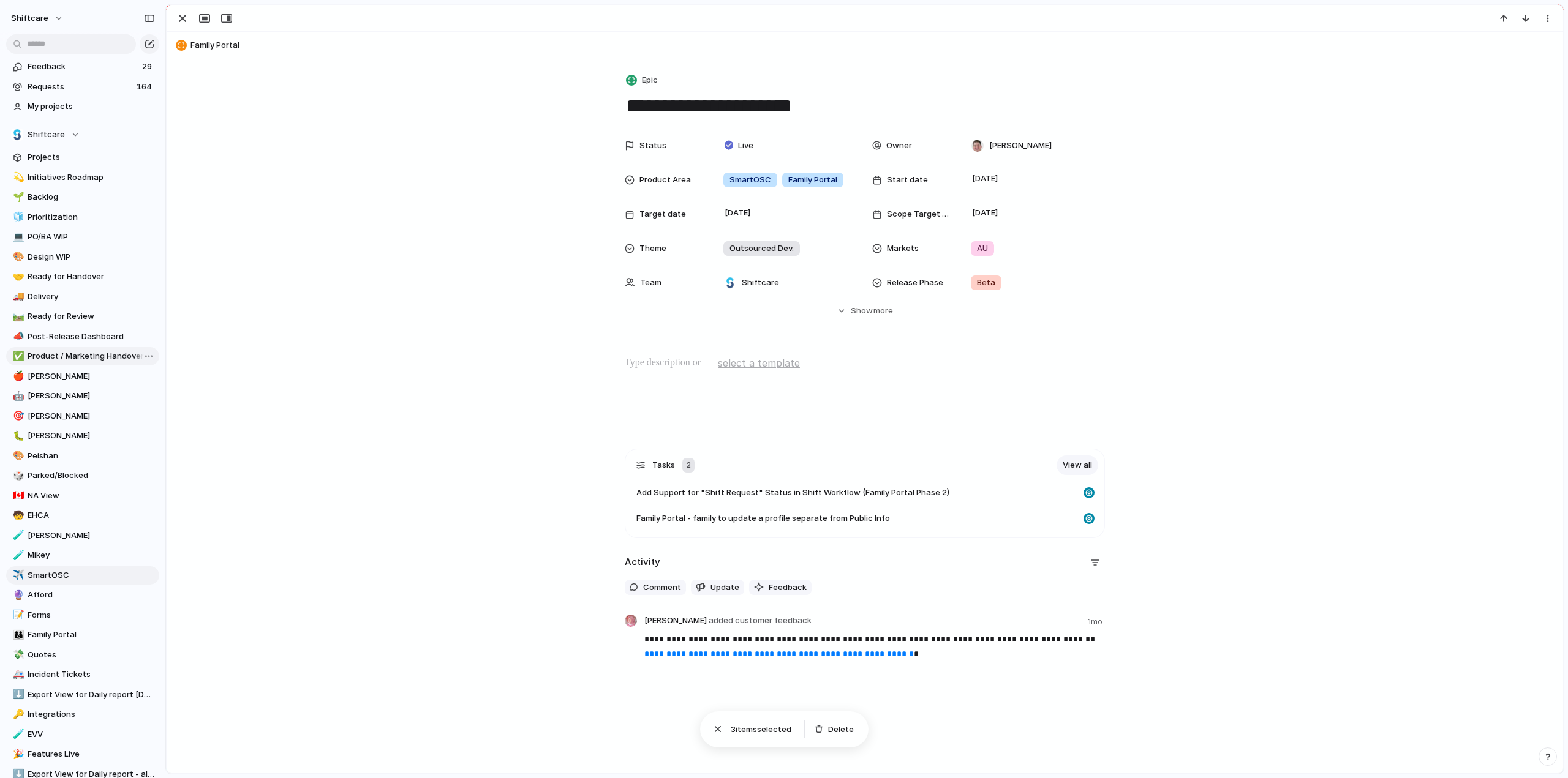
click at [67, 348] on link "✅ Product / Marketing Handover" at bounding box center [83, 357] width 153 height 19
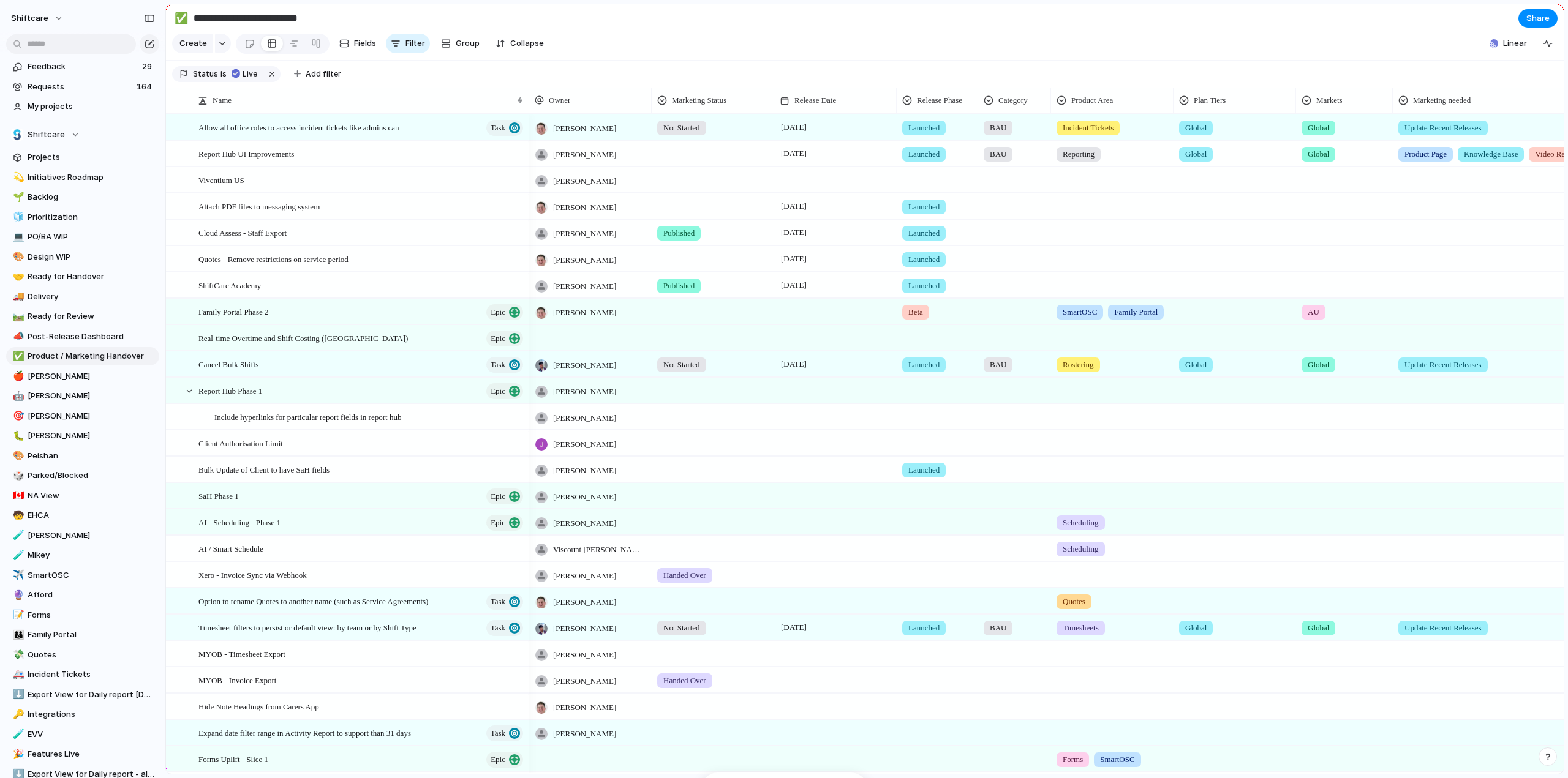
type input "**********"
click at [677, 319] on div at bounding box center [713, 309] width 121 height 20
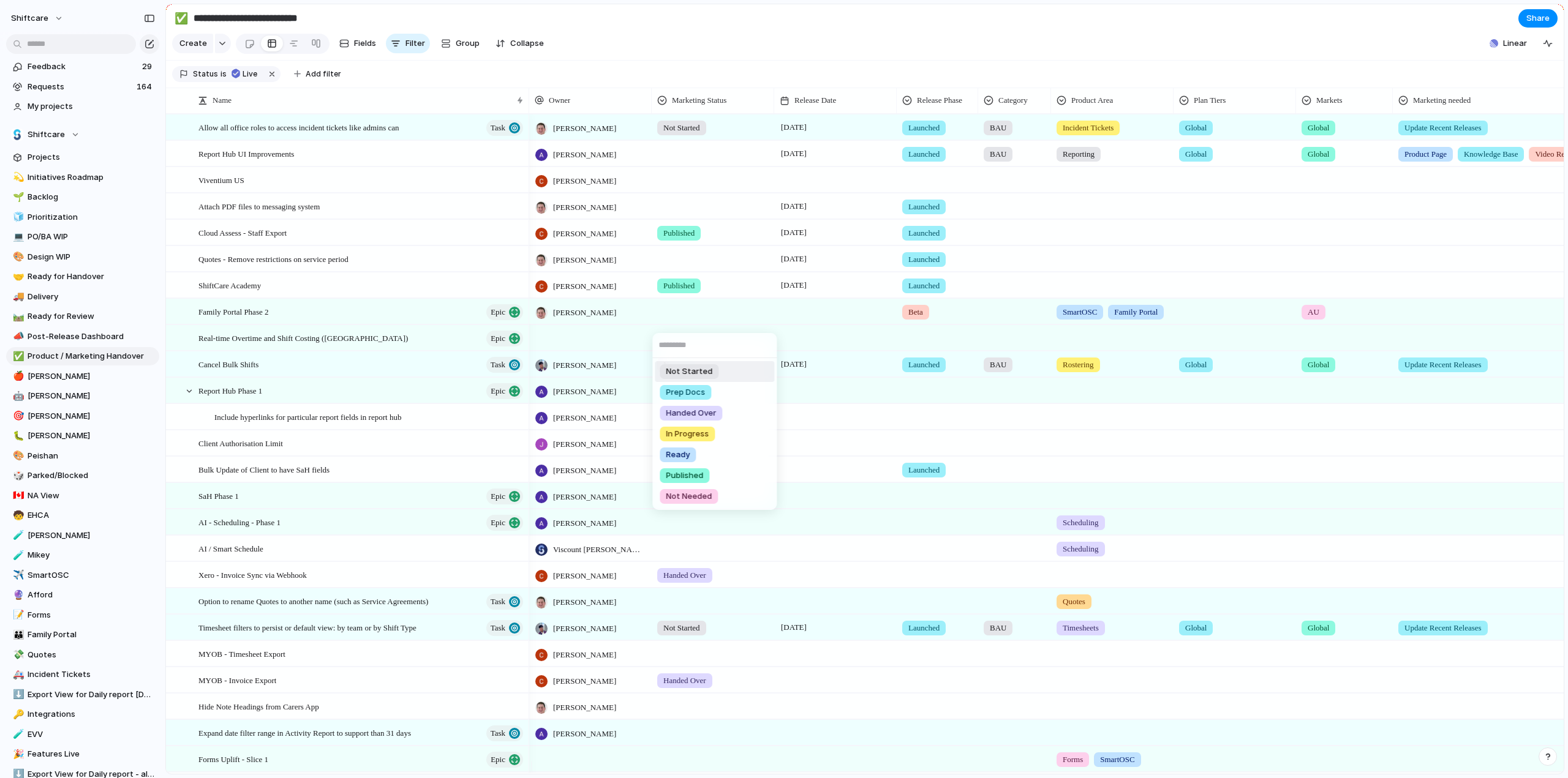
drag, startPoint x: 683, startPoint y: 372, endPoint x: 796, endPoint y: 320, distance: 124.4
click at [683, 372] on span "Not Started" at bounding box center [689, 372] width 46 height 13
click at [796, 320] on div at bounding box center [835, 312] width 122 height 25
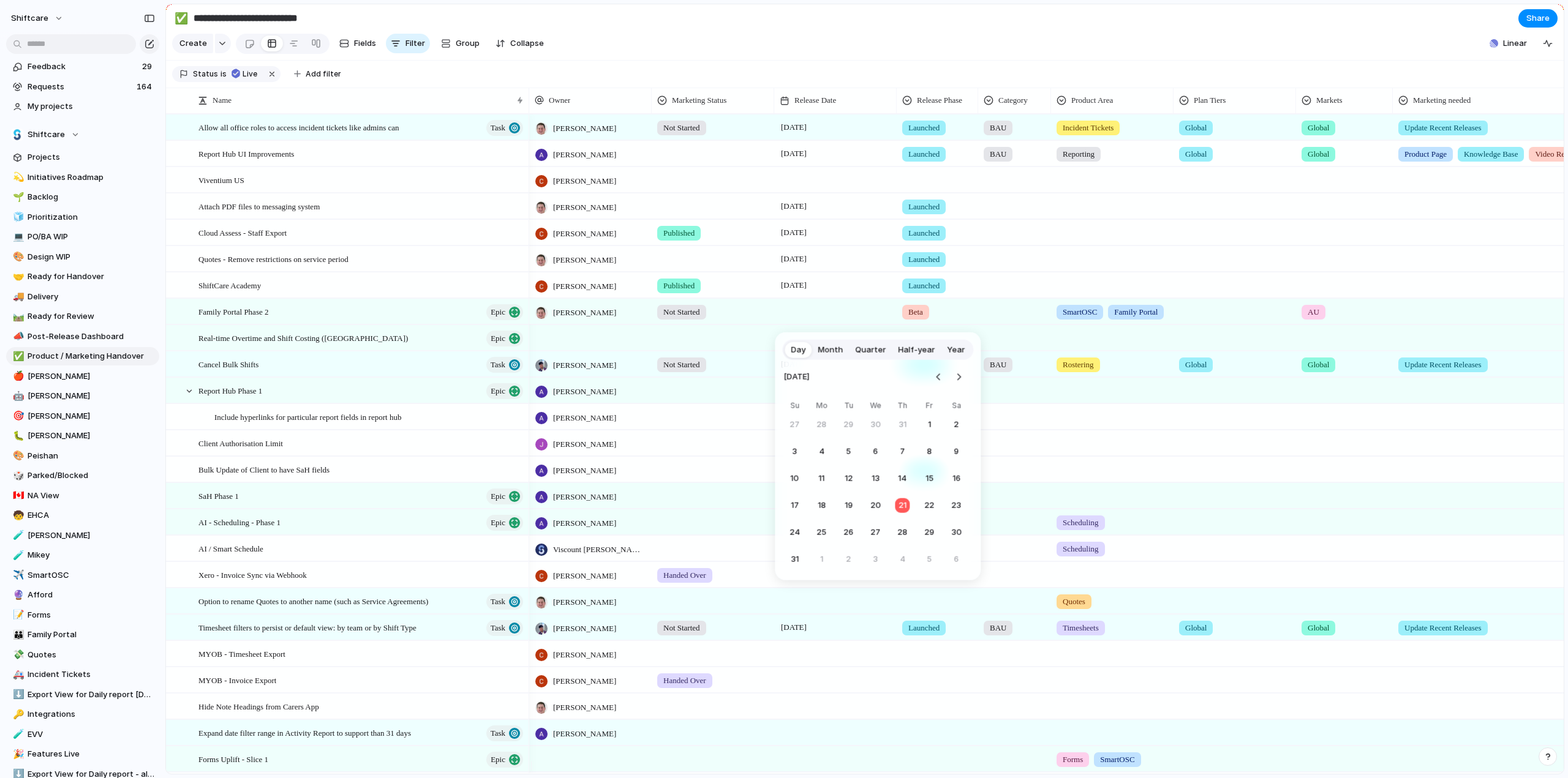
click at [904, 502] on button "21" at bounding box center [902, 506] width 22 height 22
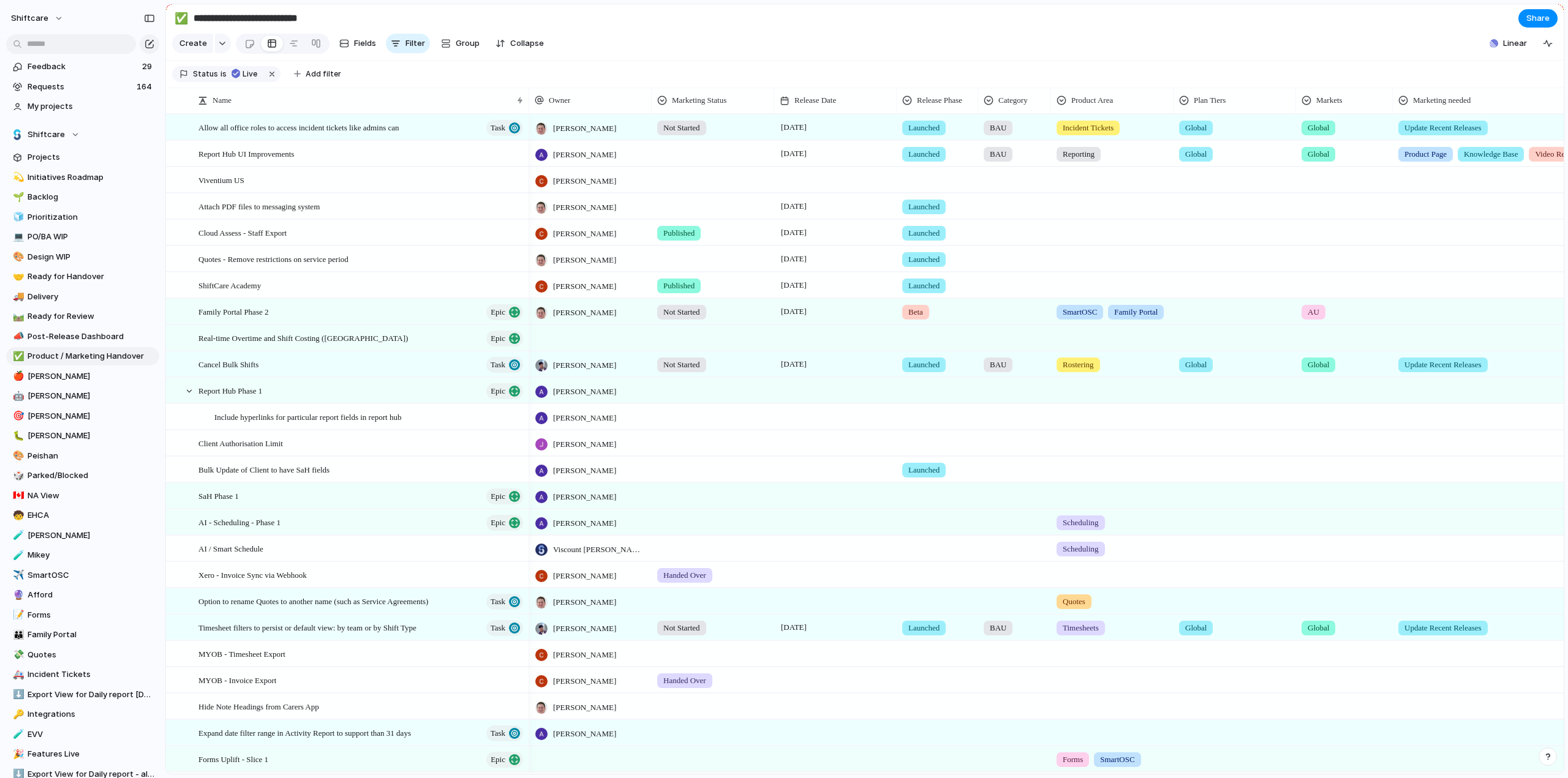
click at [911, 317] on span "Beta" at bounding box center [915, 312] width 14 height 13
click at [930, 437] on span "Launched" at bounding box center [930, 434] width 39 height 13
click at [1023, 310] on div at bounding box center [1014, 309] width 72 height 20
click at [1016, 319] on div "Type to add a value" at bounding box center [784, 389] width 1568 height 778
click at [1015, 319] on div "BAU New Feature Fix Product Line" at bounding box center [784, 389] width 1568 height 778
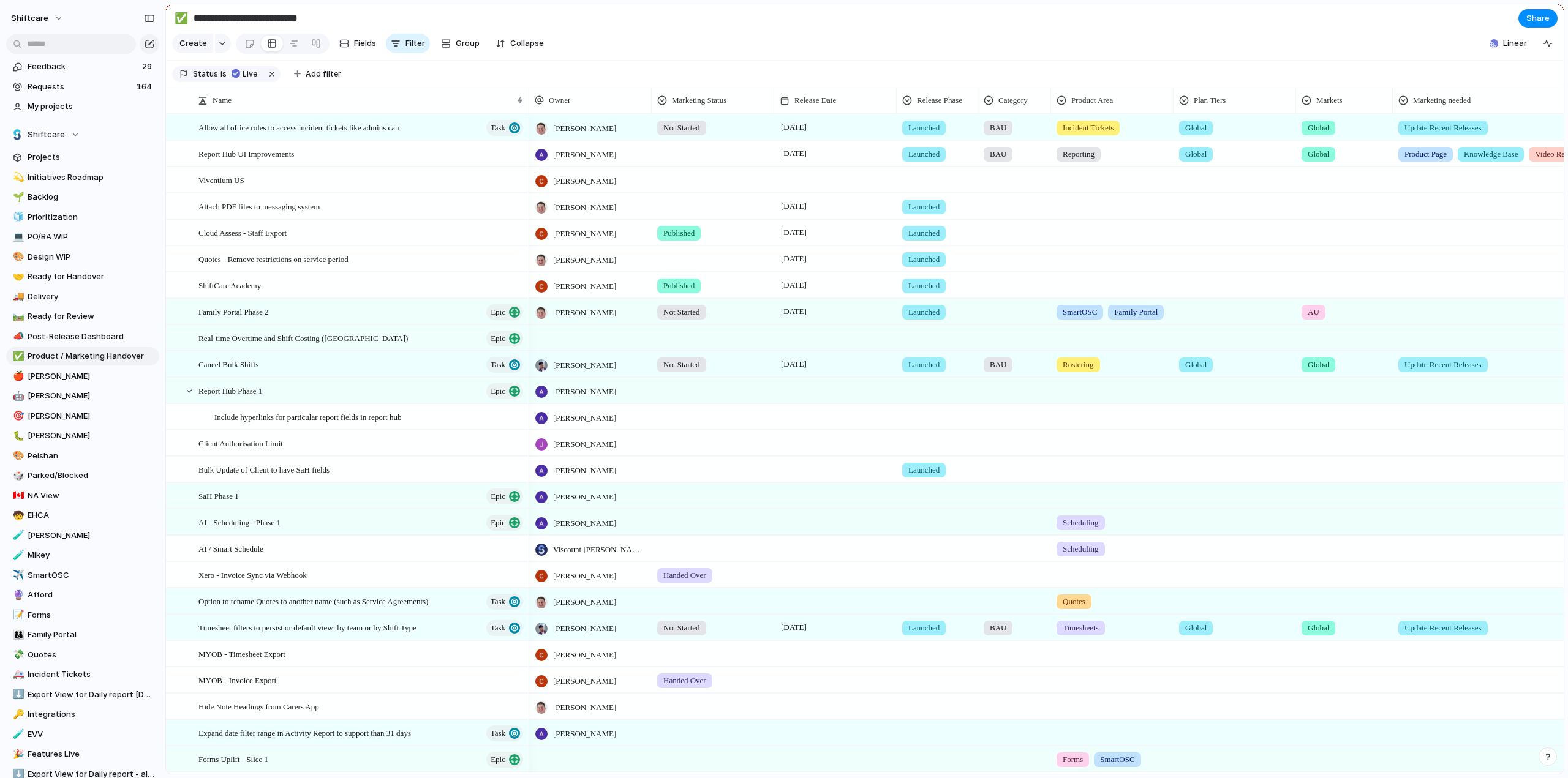
click at [997, 319] on div at bounding box center [1014, 309] width 72 height 20
click at [991, 371] on div at bounding box center [991, 372] width 21 height 21
click at [989, 372] on div at bounding box center [991, 372] width 21 height 21
drag, startPoint x: 1231, startPoint y: 325, endPoint x: 1203, endPoint y: 319, distance: 28.6
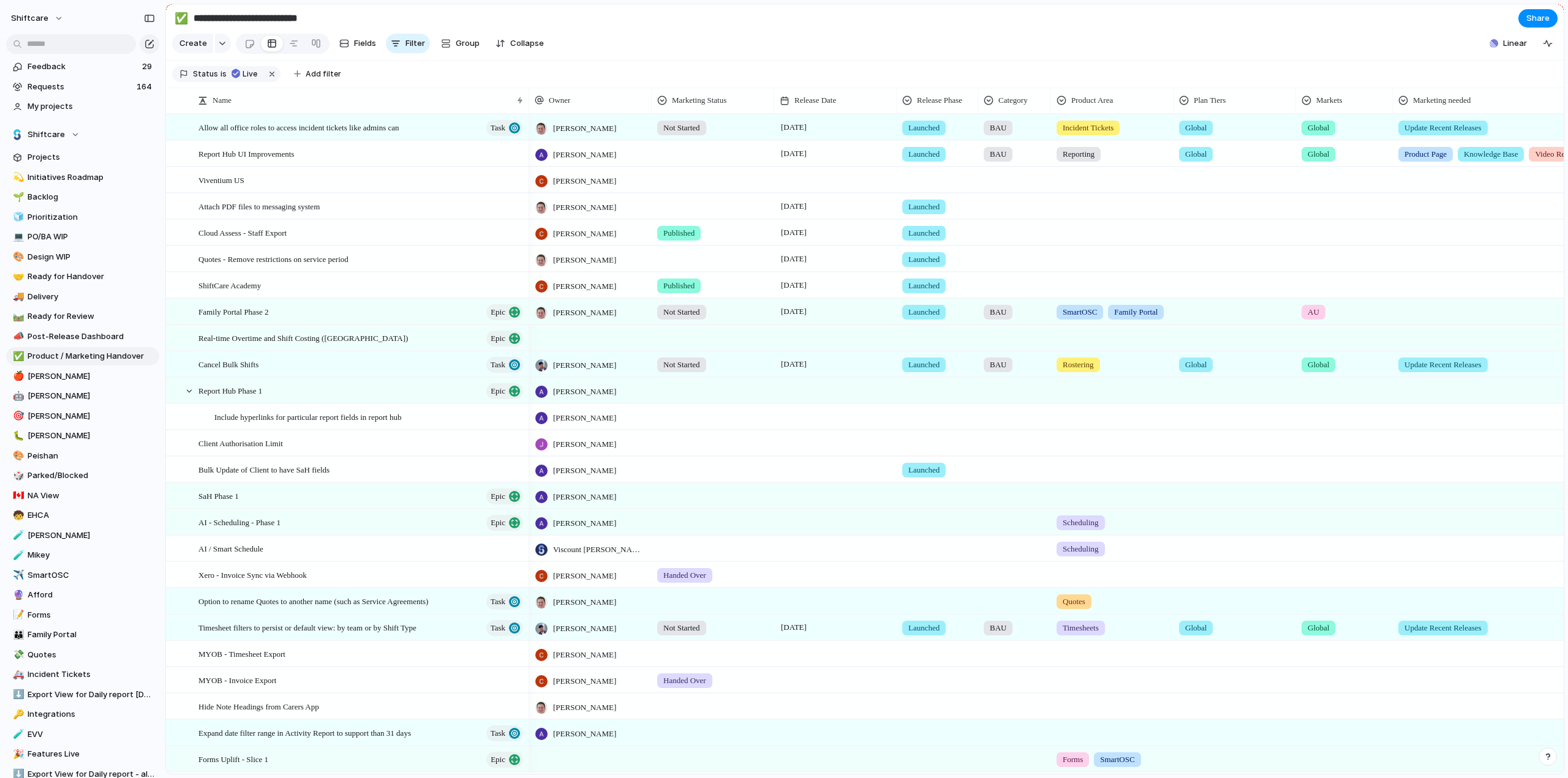
click at [1231, 325] on div "BAU New Feature Fix Product Line" at bounding box center [784, 389] width 1568 height 778
click at [1203, 319] on div at bounding box center [1235, 309] width 121 height 20
click at [1188, 416] on div at bounding box center [1186, 413] width 21 height 21
click at [1343, 323] on div "Global Professional + Premium + Enterprise Only Add On" at bounding box center [784, 389] width 1568 height 778
click at [1335, 319] on div "AU" at bounding box center [1344, 309] width 95 height 20
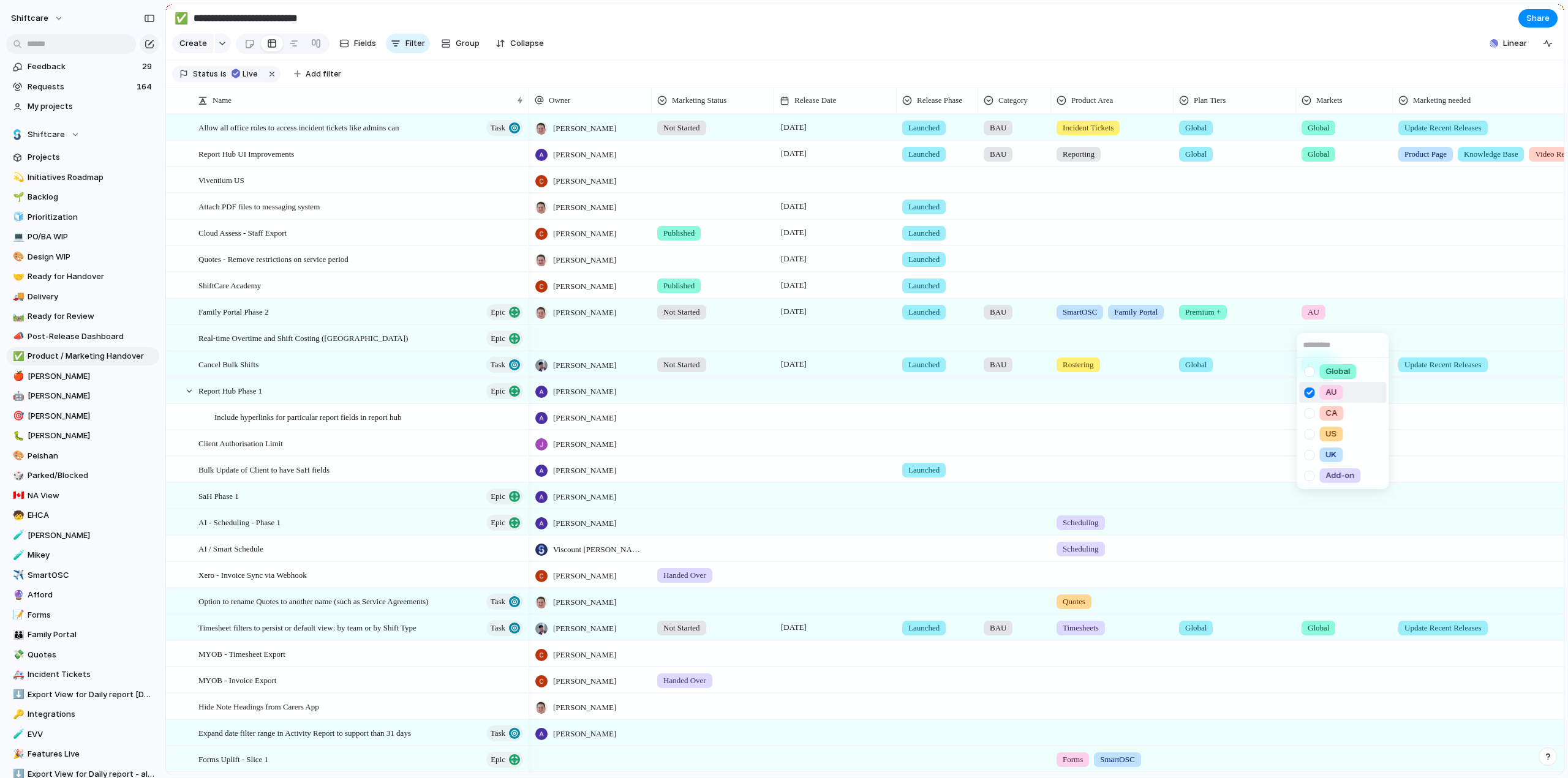
click at [1311, 371] on div at bounding box center [1308, 372] width 21 height 21
click at [1307, 394] on div at bounding box center [1308, 392] width 21 height 21
drag, startPoint x: 1442, startPoint y: 319, endPoint x: 1419, endPoint y: 319, distance: 23.0
click at [1442, 319] on div "Global AU [GEOGRAPHIC_DATA] [GEOGRAPHIC_DATA] [GEOGRAPHIC_DATA] Add-on" at bounding box center [784, 389] width 1568 height 778
click at [1418, 319] on div at bounding box center [1530, 309] width 274 height 20
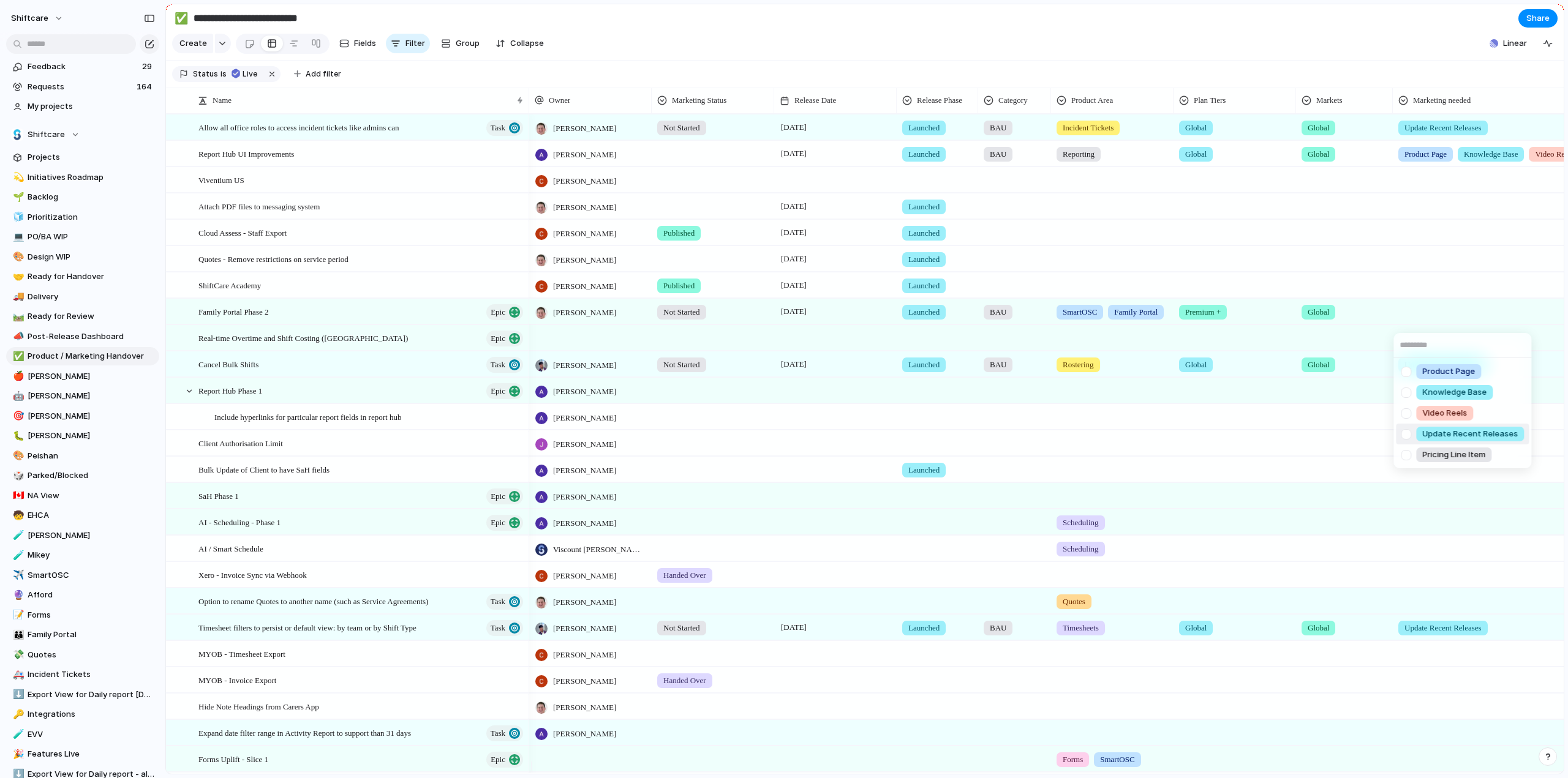
click at [1405, 434] on div at bounding box center [1405, 434] width 21 height 21
click at [1295, 285] on div "Product Page Knowledge Base Video Reels Update Recent Releases Pricing Line Item" at bounding box center [784, 389] width 1568 height 778
click at [190, 397] on div at bounding box center [189, 391] width 11 height 11
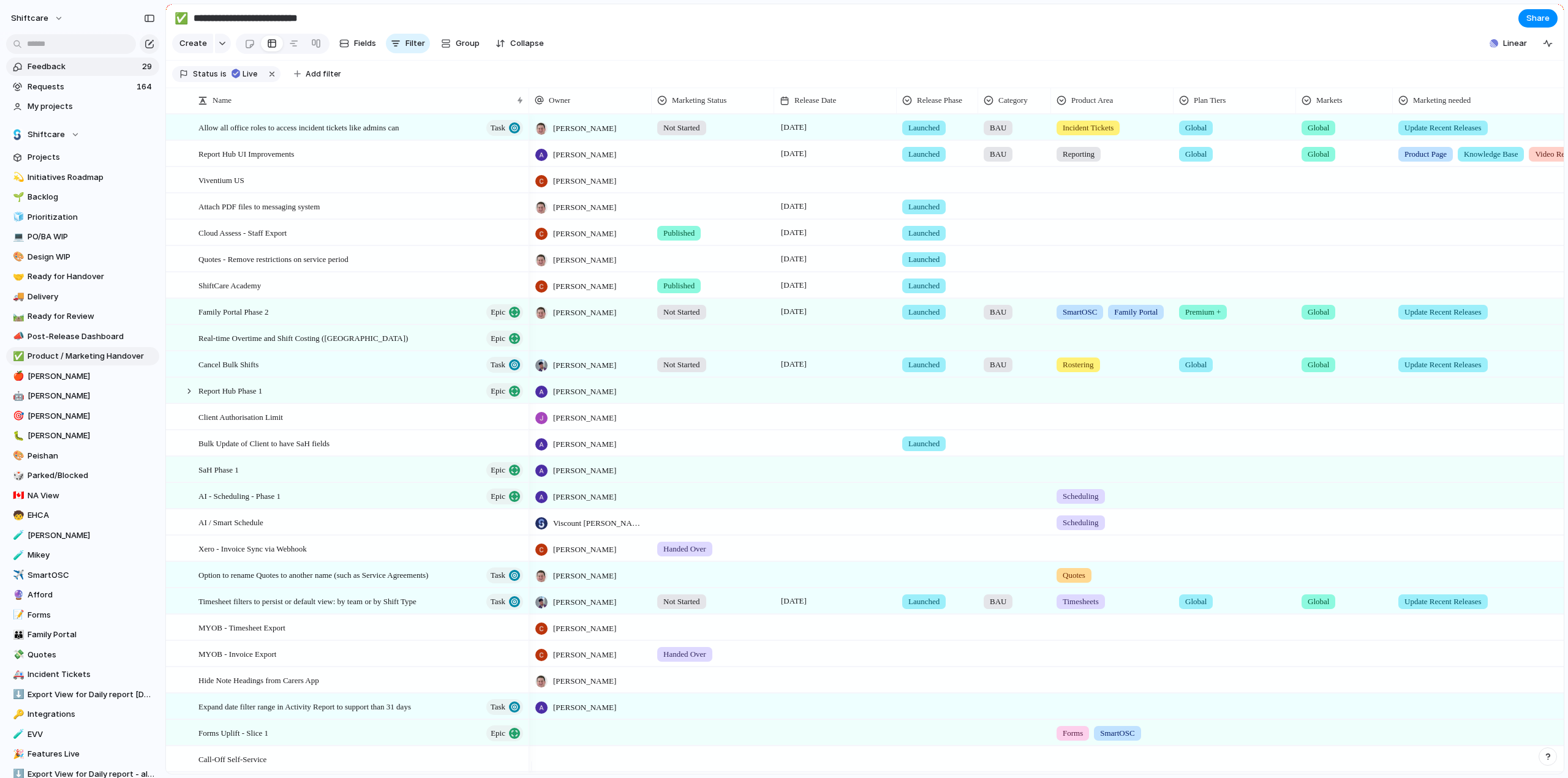
scroll to position [551, 0]
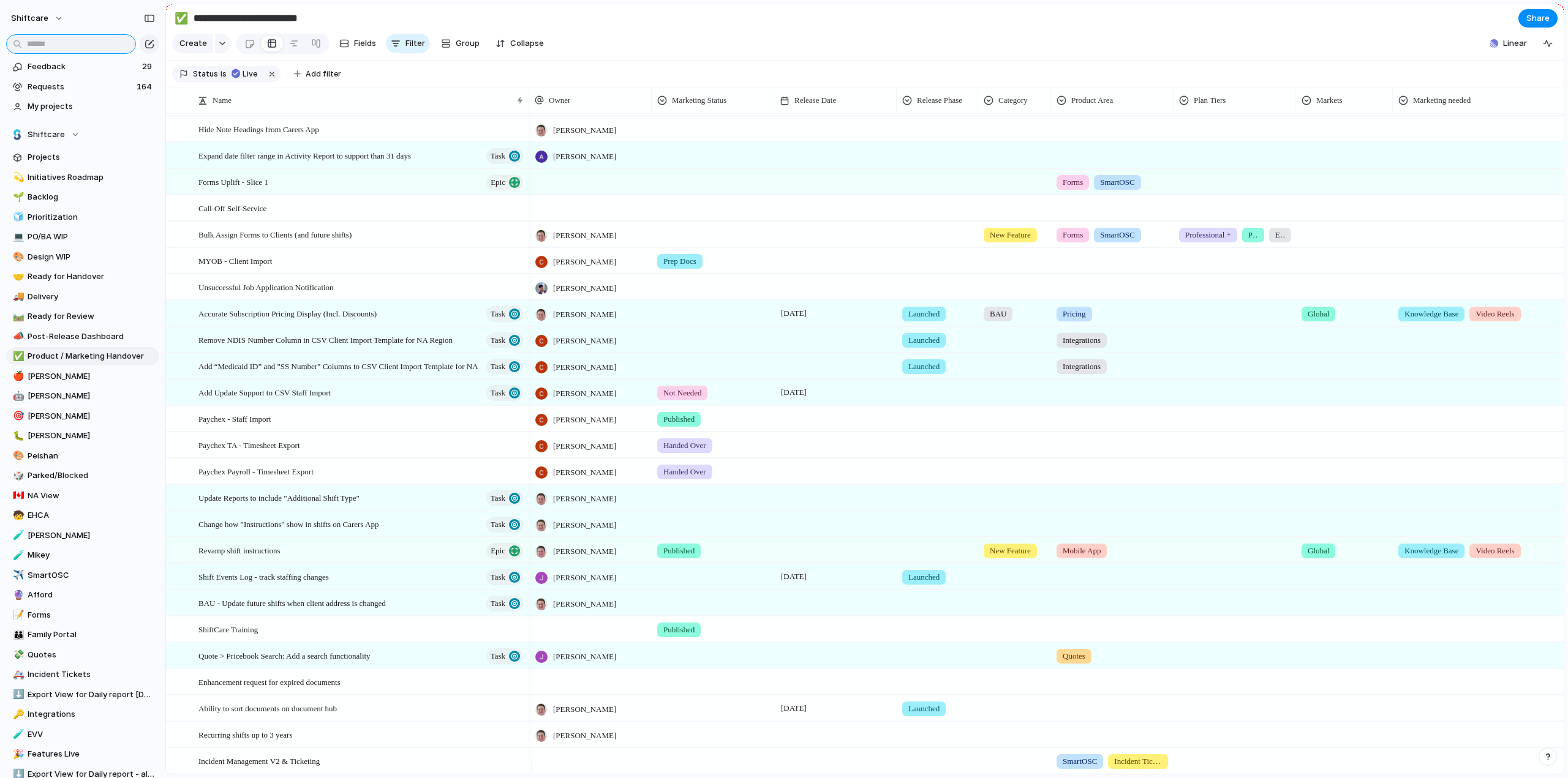
click at [36, 41] on input "text" at bounding box center [71, 44] width 130 height 19
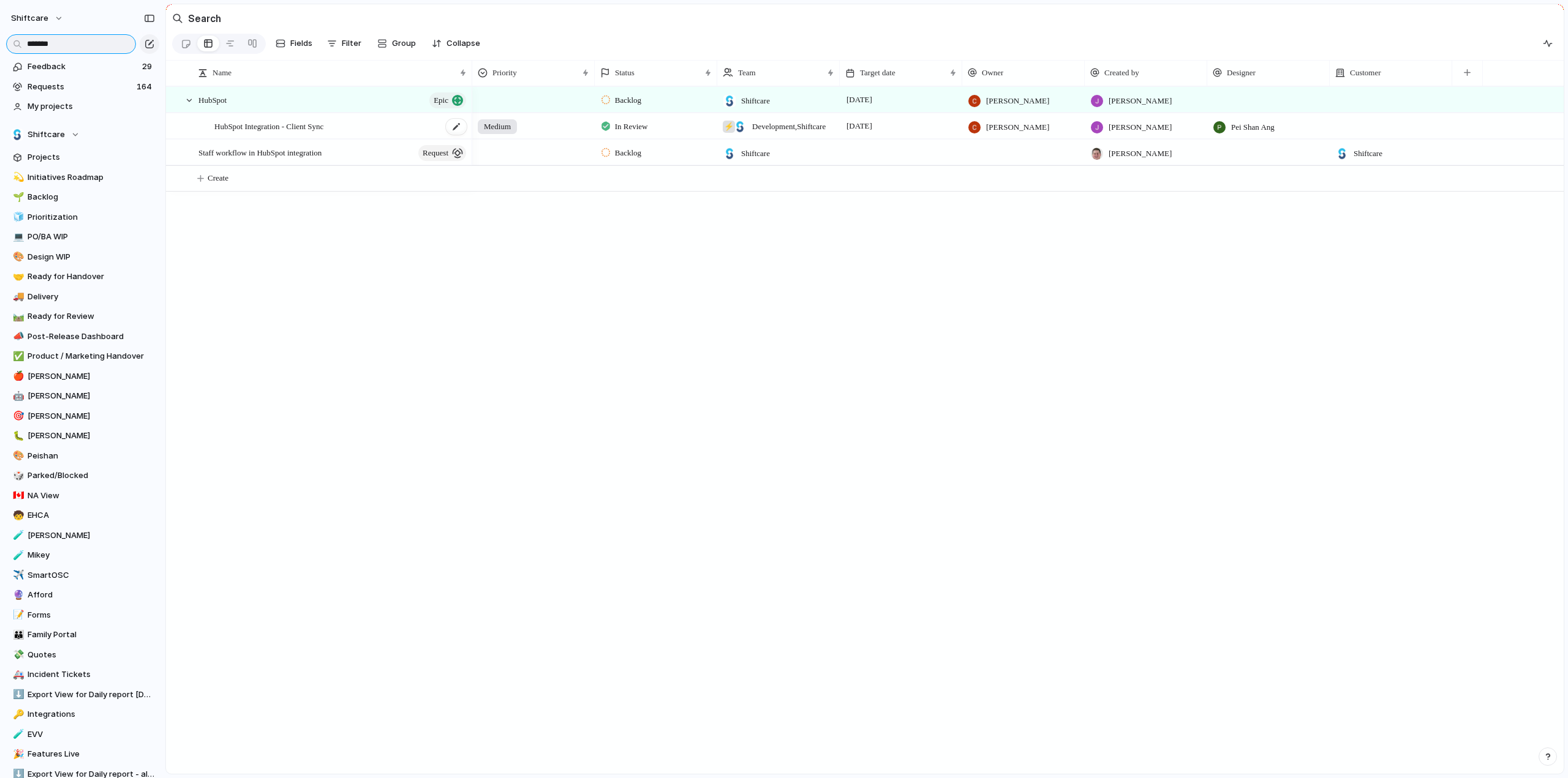
type input "*******"
click at [299, 130] on span "HubSpot Integration - Client Sync" at bounding box center [268, 126] width 109 height 14
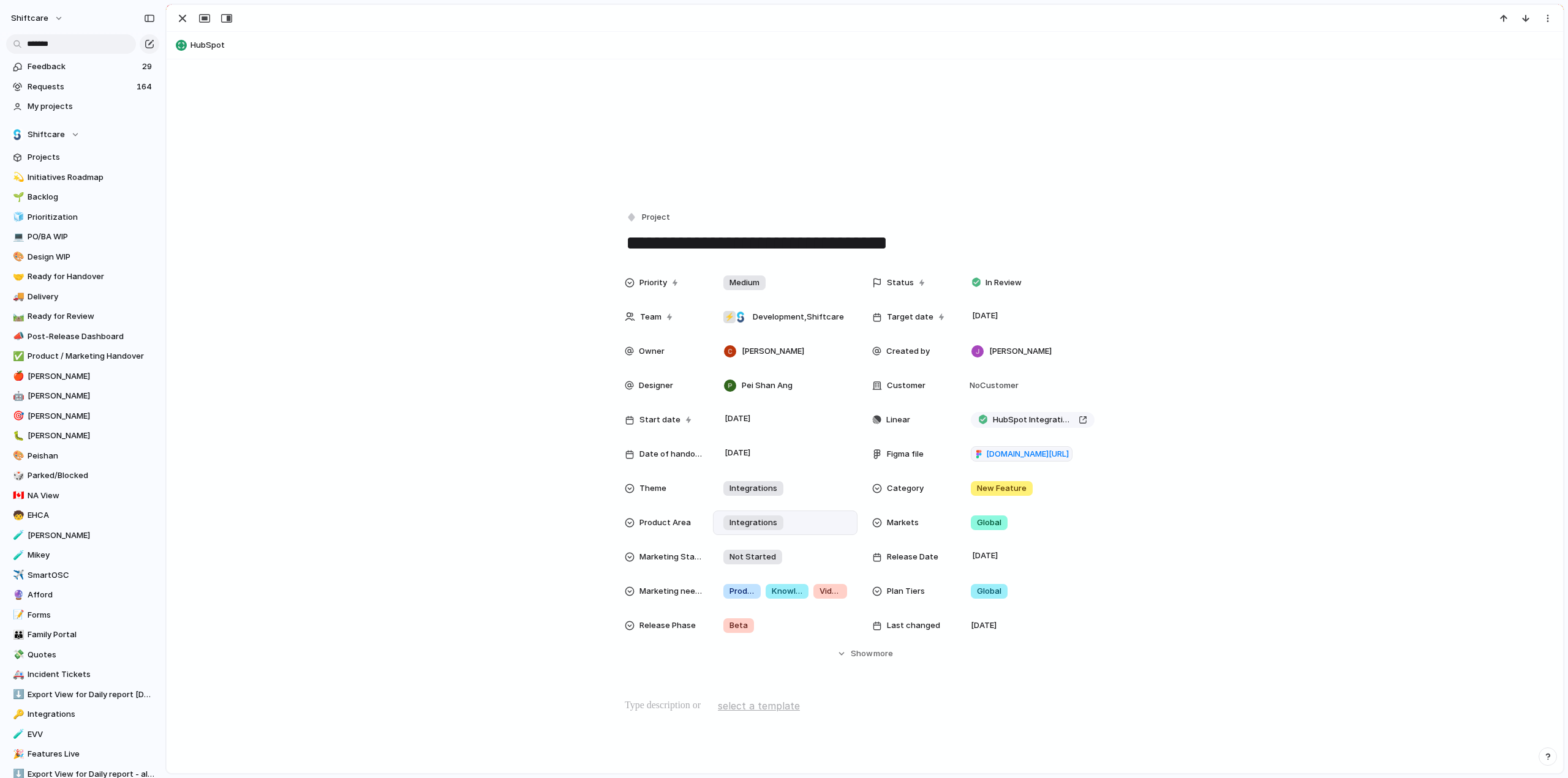
scroll to position [62, 0]
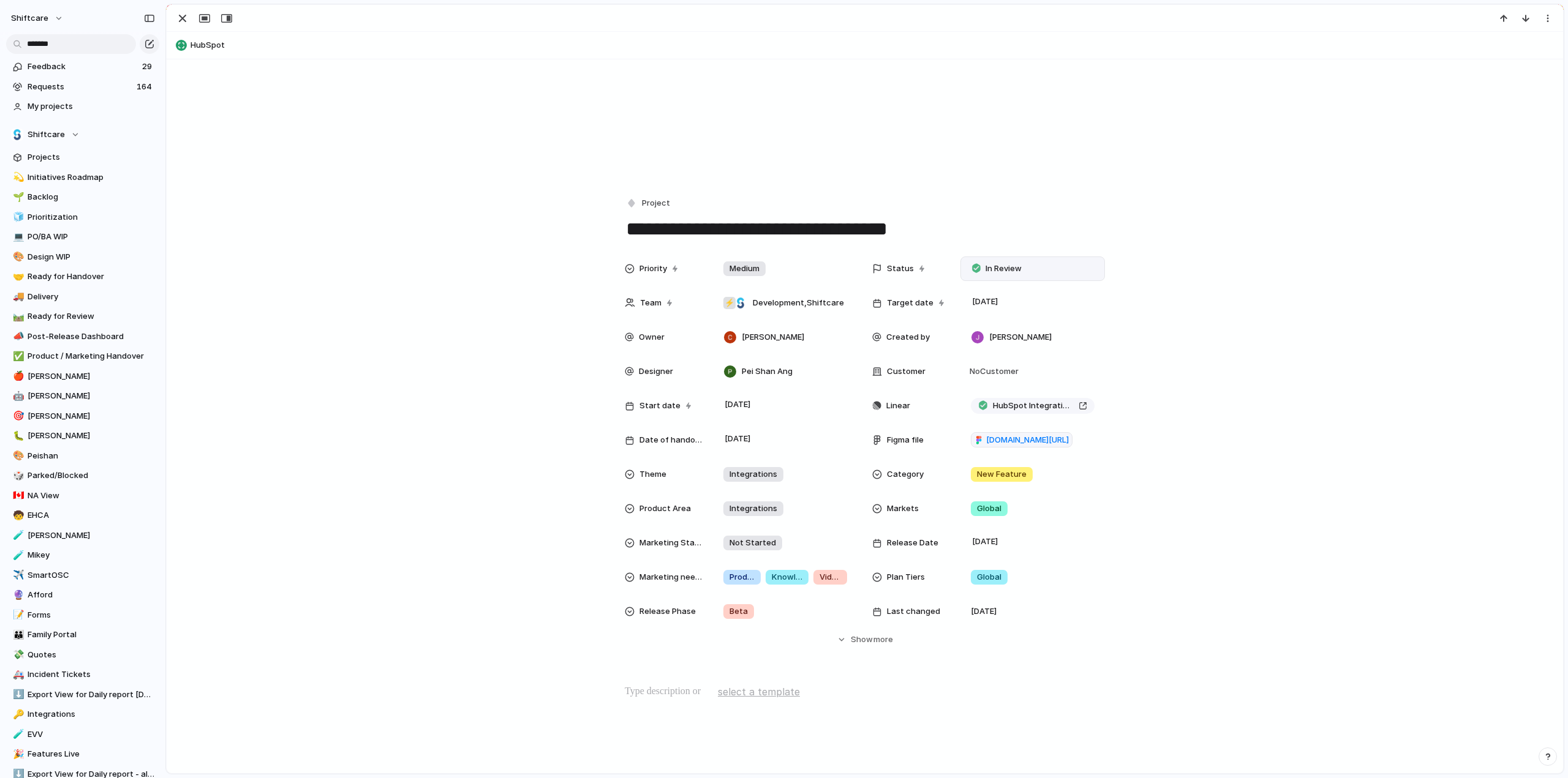
click at [987, 269] on span "In Review" at bounding box center [1003, 269] width 36 height 13
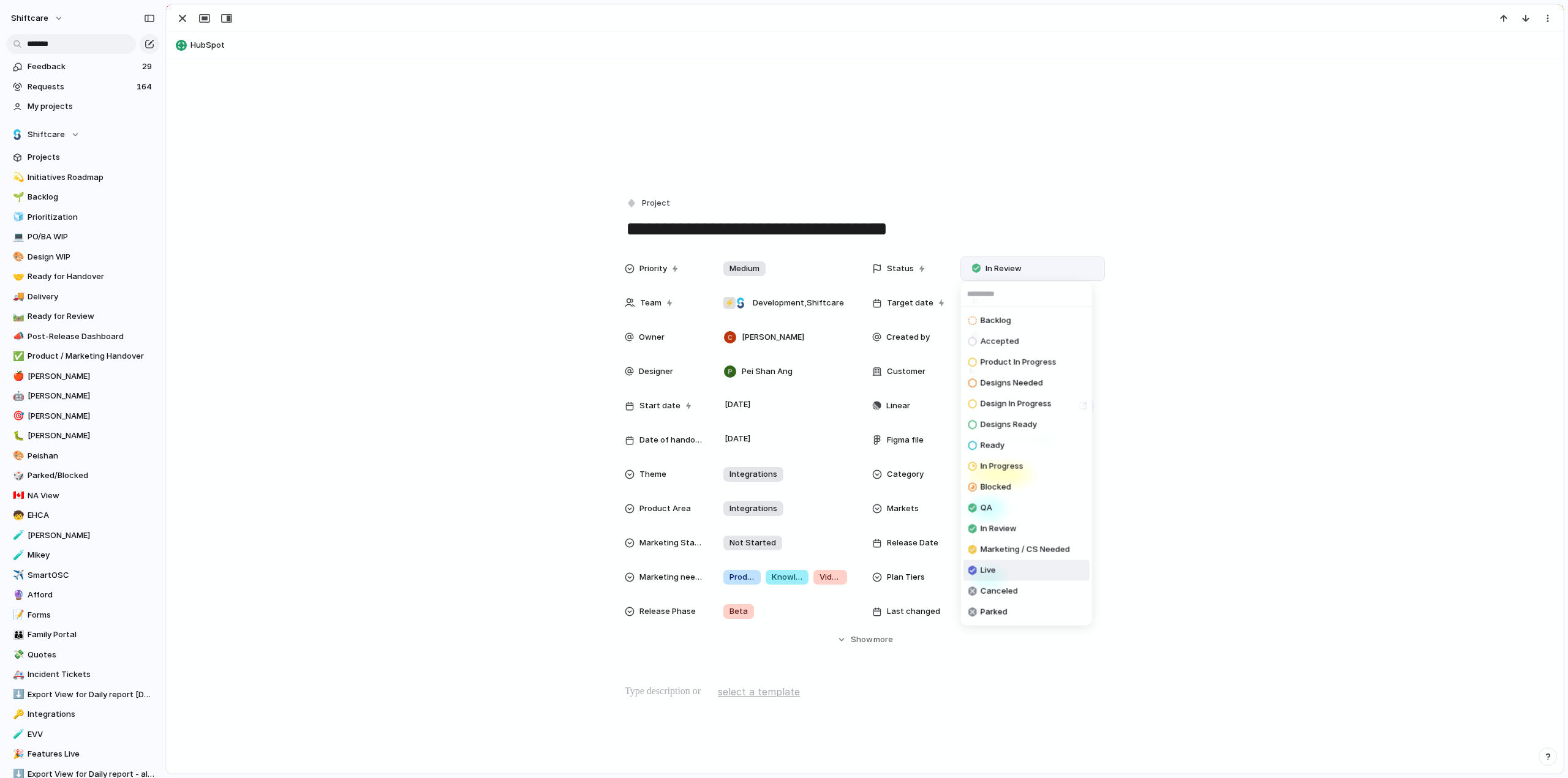
drag, startPoint x: 1002, startPoint y: 565, endPoint x: 327, endPoint y: 384, distance: 698.8
click at [1002, 565] on li "Live" at bounding box center [1027, 571] width 126 height 21
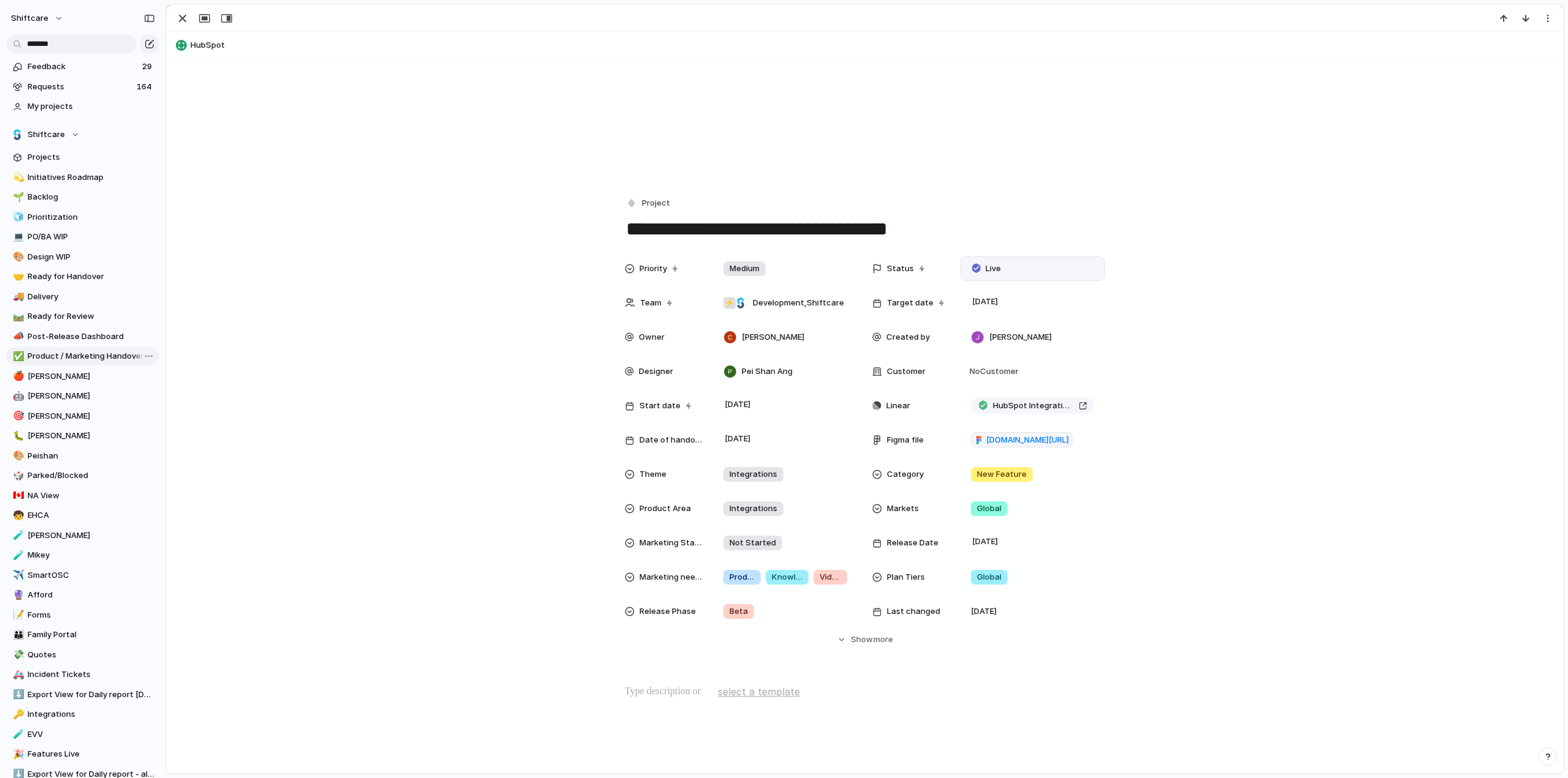
click at [35, 354] on span "Product / Marketing Handover" at bounding box center [91, 357] width 127 height 13
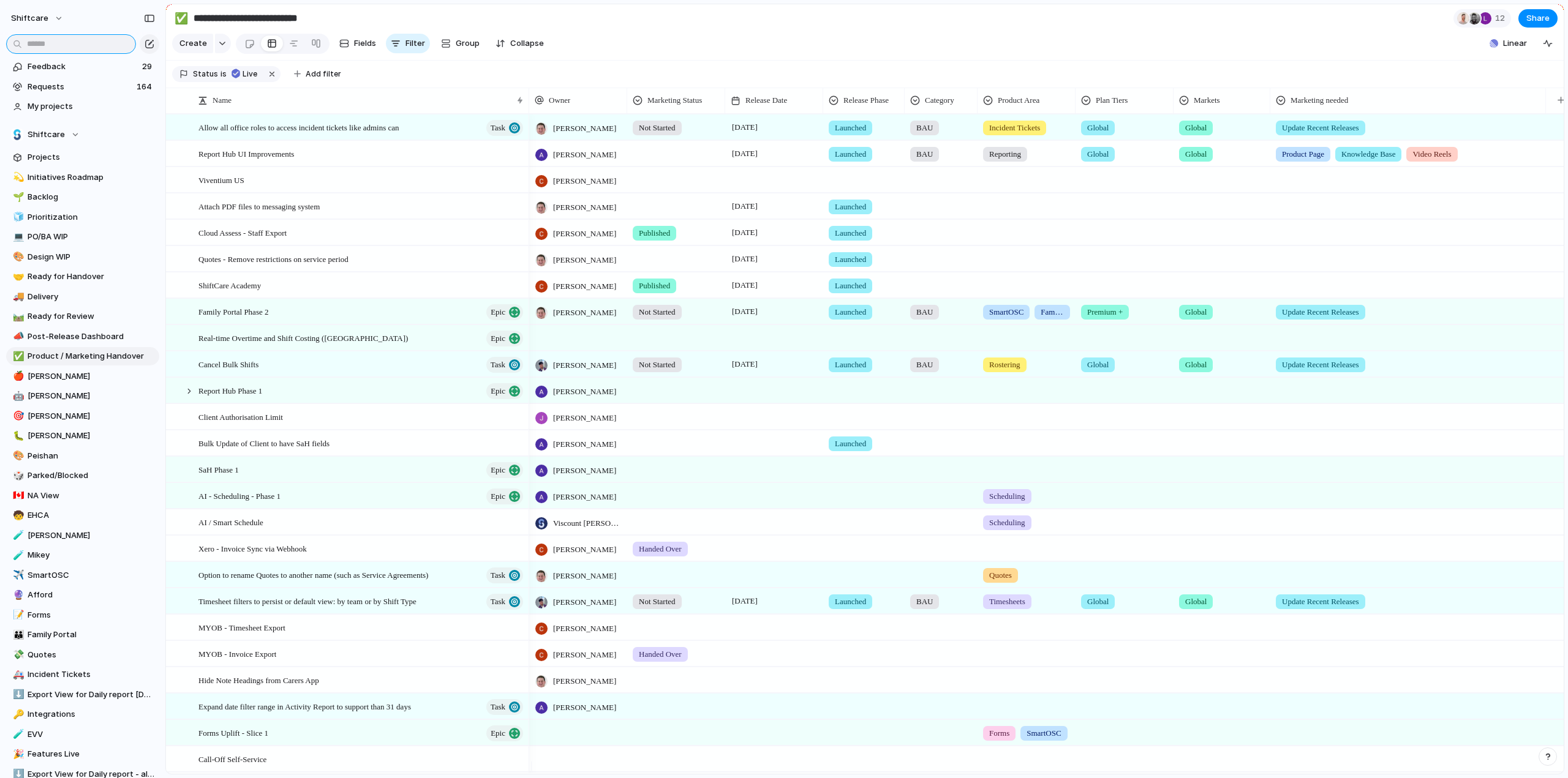
click at [51, 41] on input "text" at bounding box center [71, 44] width 130 height 19
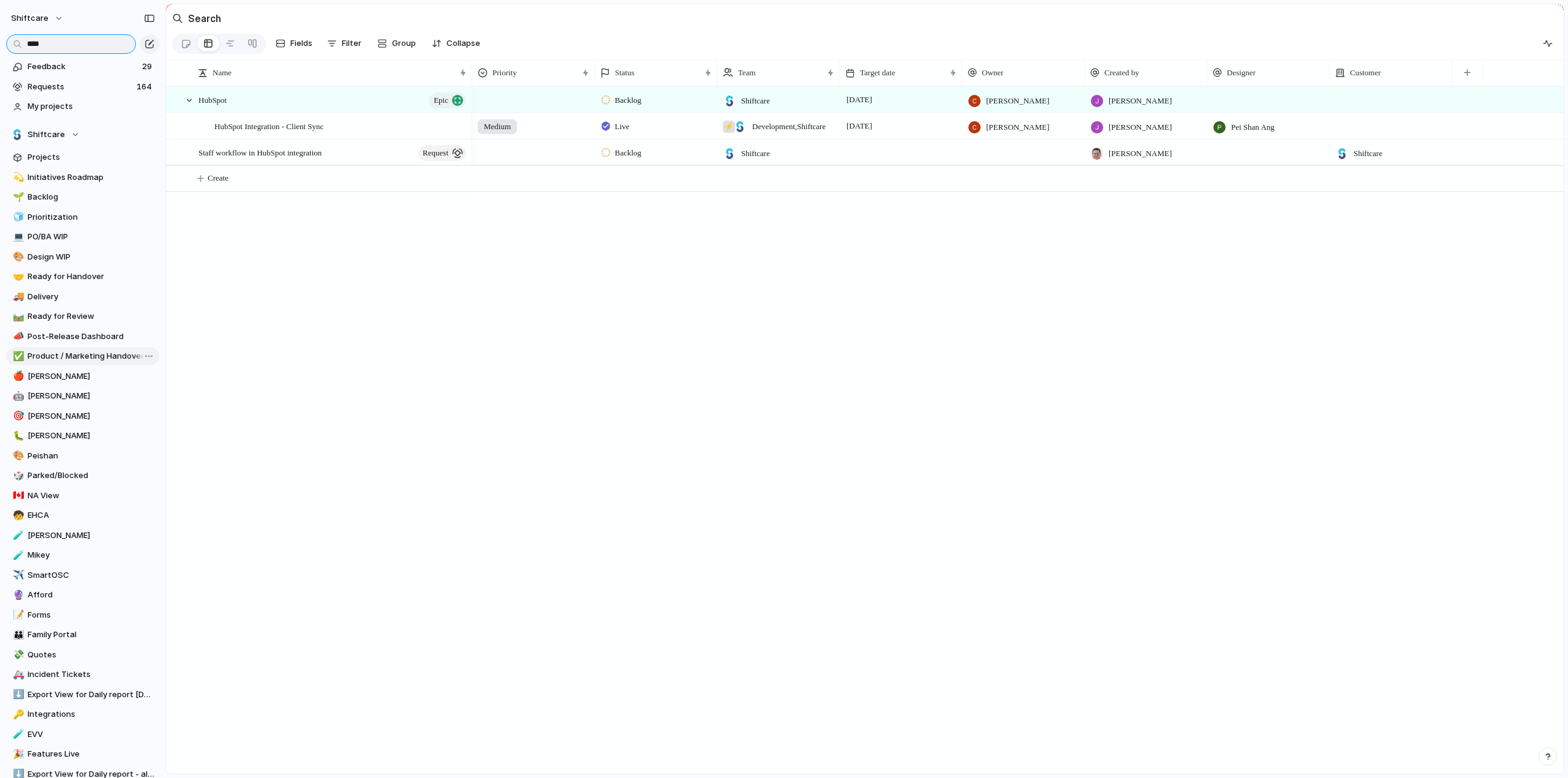
type input "****"
click at [43, 355] on span "Product / Marketing Handover" at bounding box center [91, 357] width 127 height 13
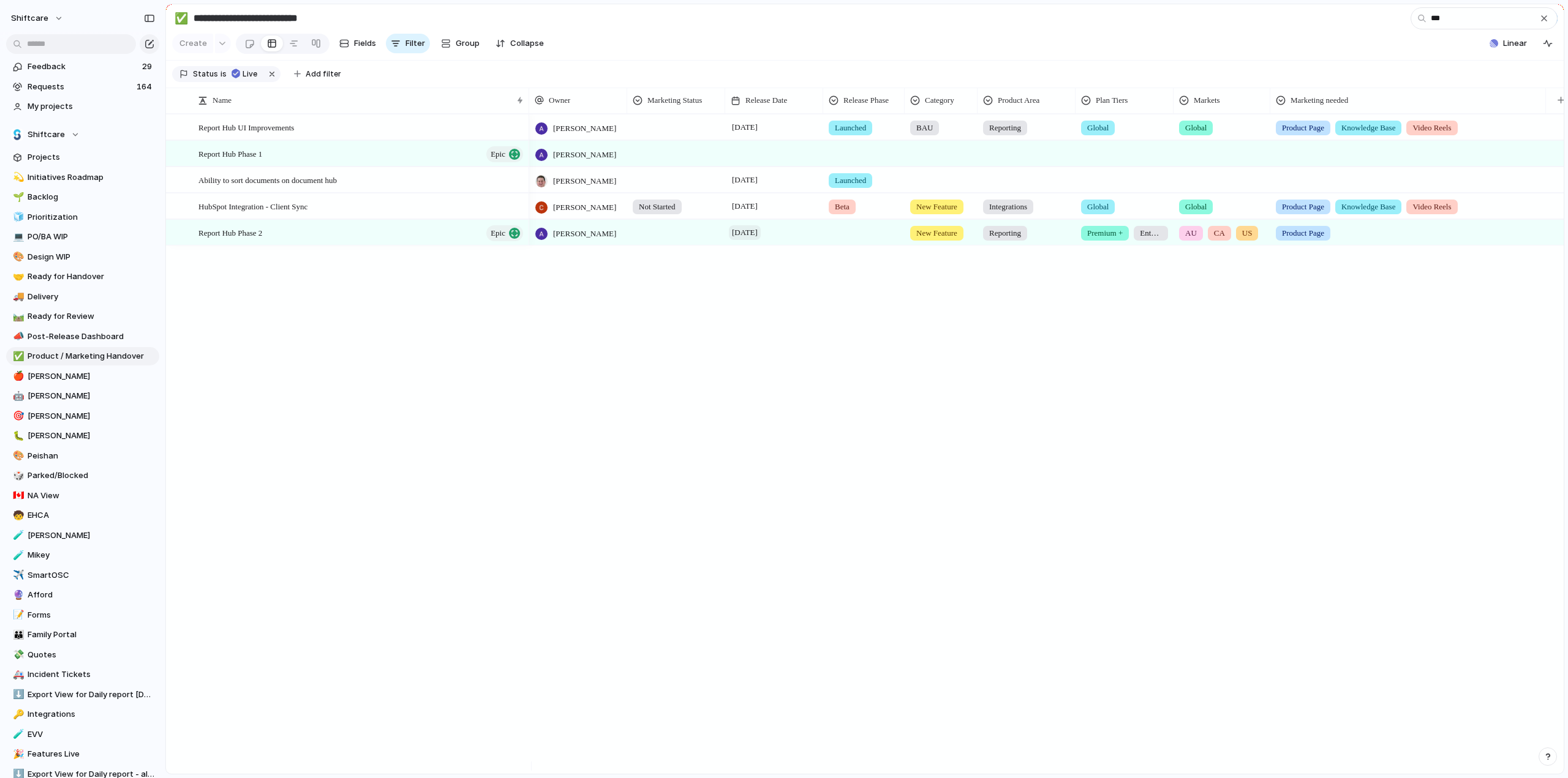
type input "***"
click at [755, 239] on span "[DATE]" at bounding box center [744, 232] width 32 height 14
click at [749, 210] on span "[DATE]" at bounding box center [744, 206] width 32 height 14
click at [878, 397] on button "22" at bounding box center [880, 400] width 22 height 22
click at [844, 212] on span "Beta" at bounding box center [841, 207] width 14 height 13
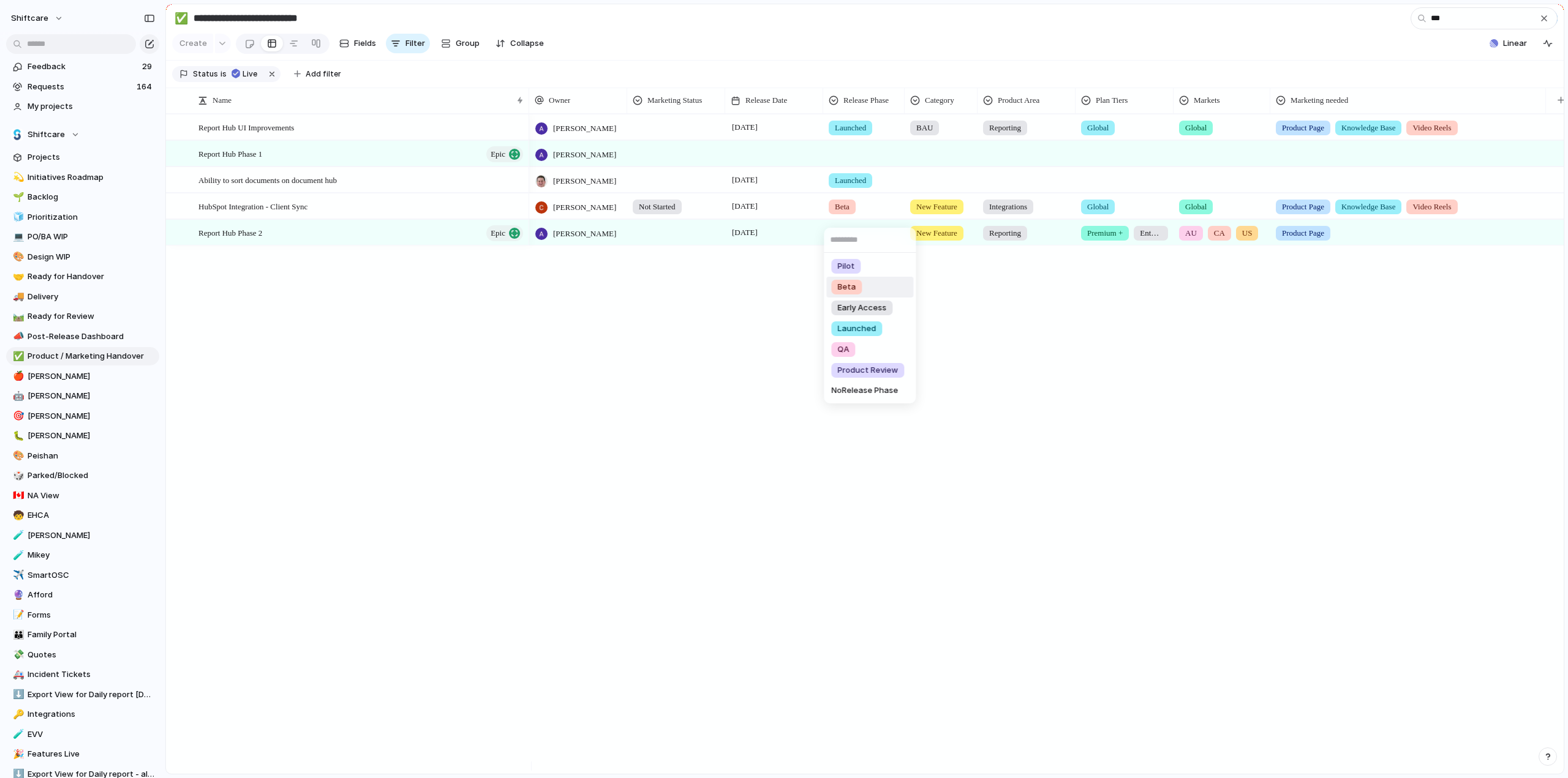
click at [860, 329] on span "Launched" at bounding box center [856, 329] width 39 height 13
click at [942, 436] on div "[PERSON_NAME] [DATE] Launched BAU Reporting Global Global Product Page Knowledg…" at bounding box center [1046, 443] width 1034 height 660
click at [75, 48] on input "text" at bounding box center [71, 44] width 130 height 19
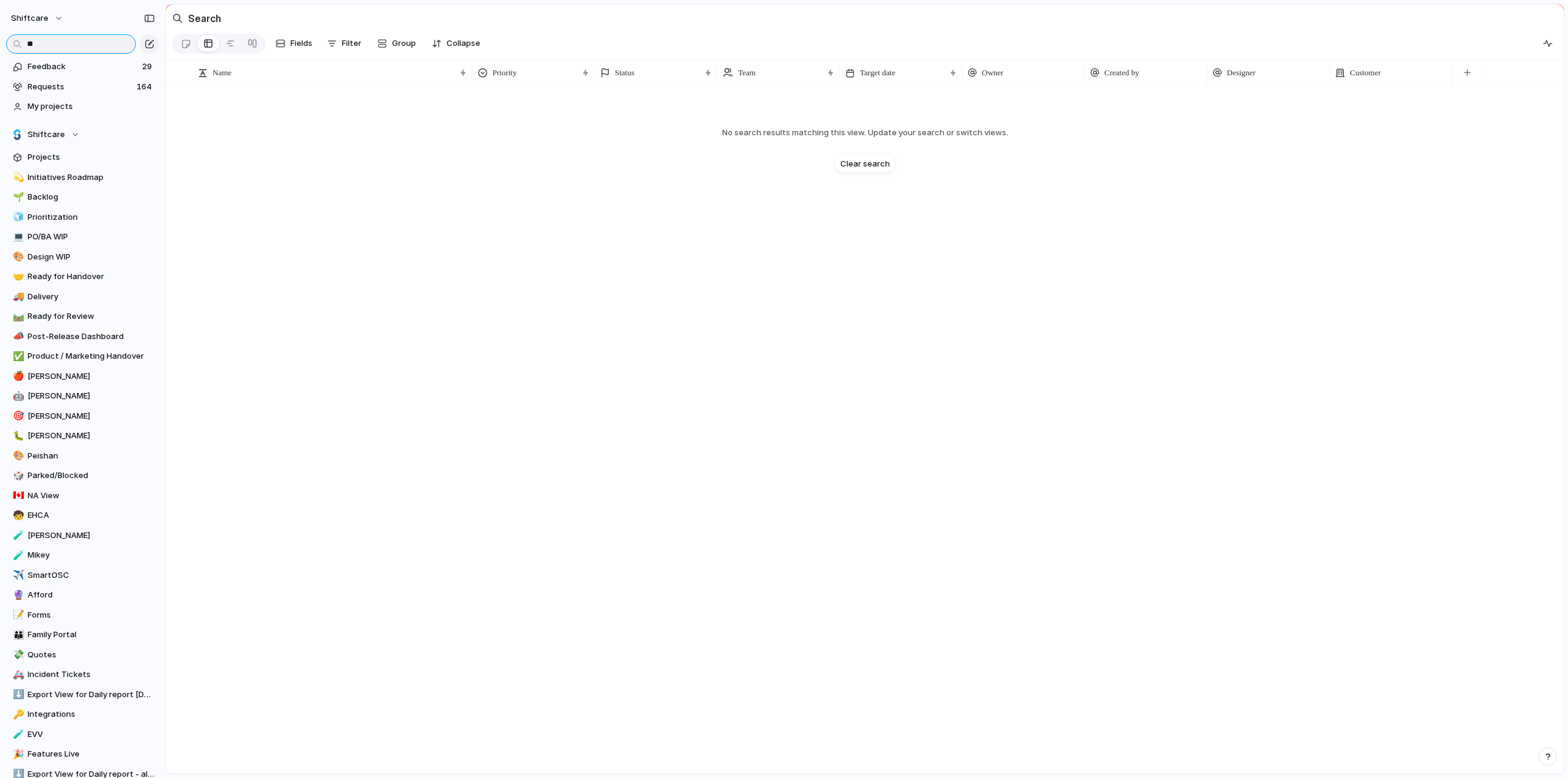
type input "*"
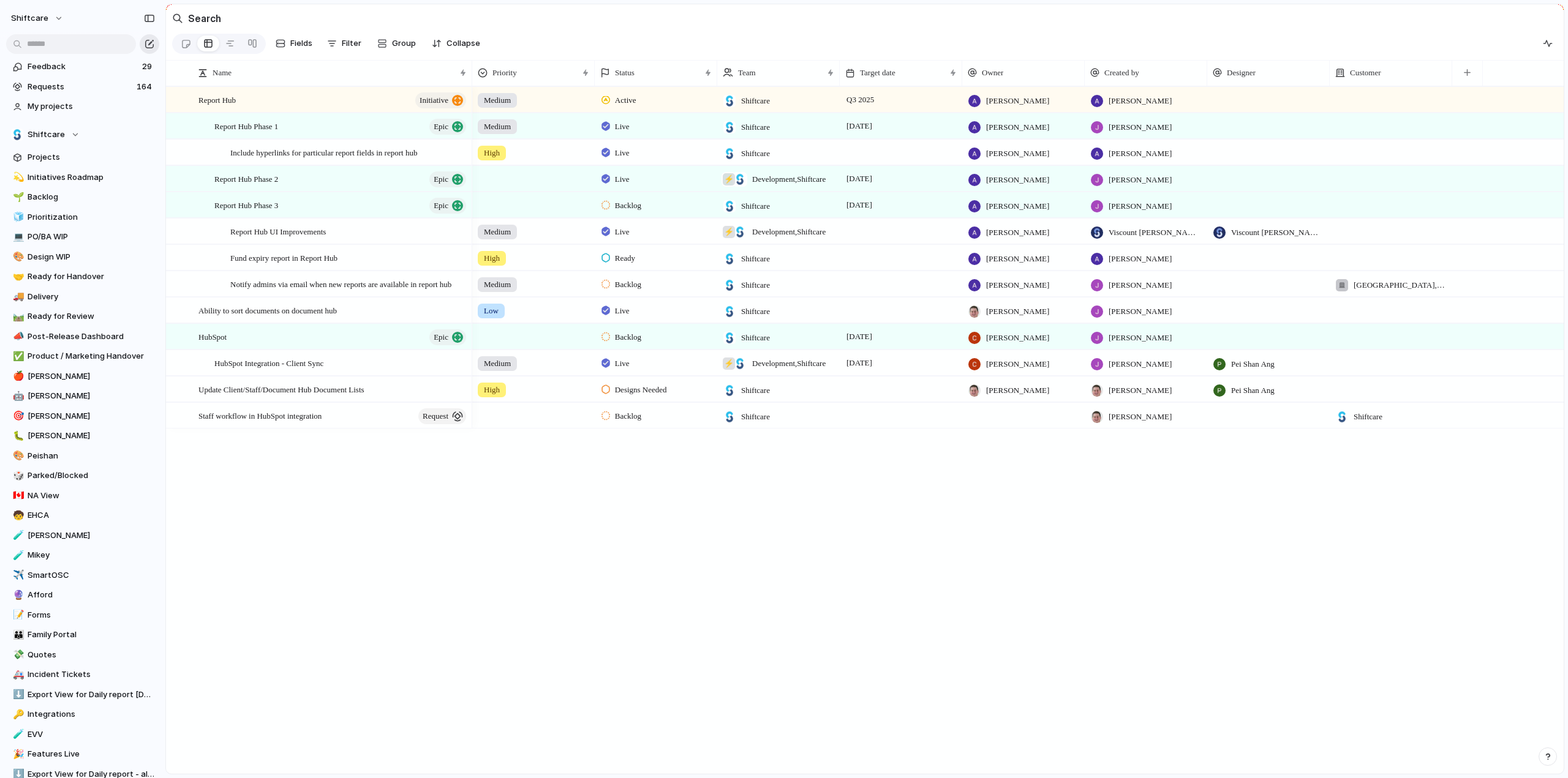
click at [148, 47] on div "button" at bounding box center [149, 44] width 10 height 10
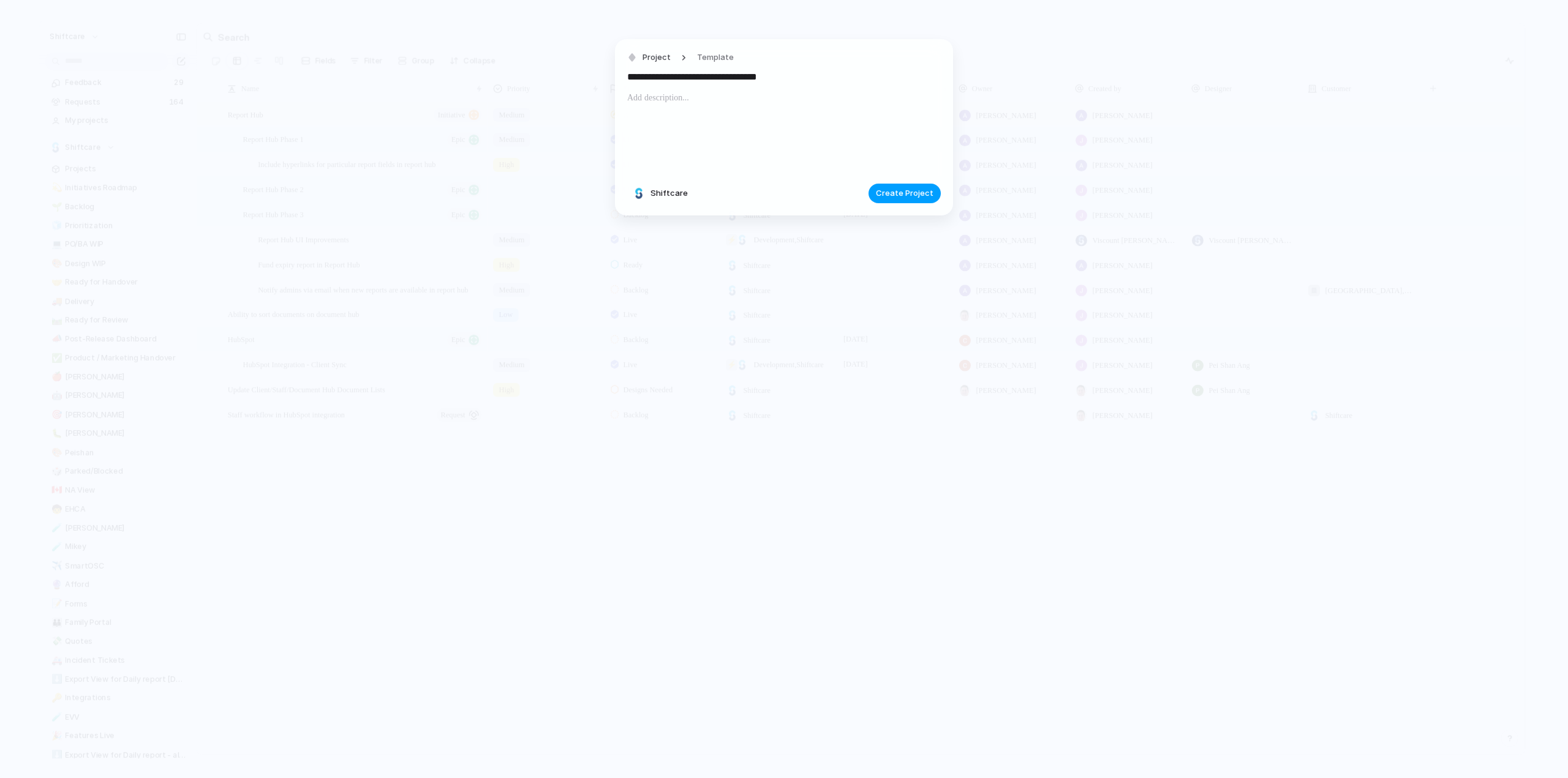
type input "**********"
click at [899, 198] on span "Create Project" at bounding box center [905, 193] width 57 height 13
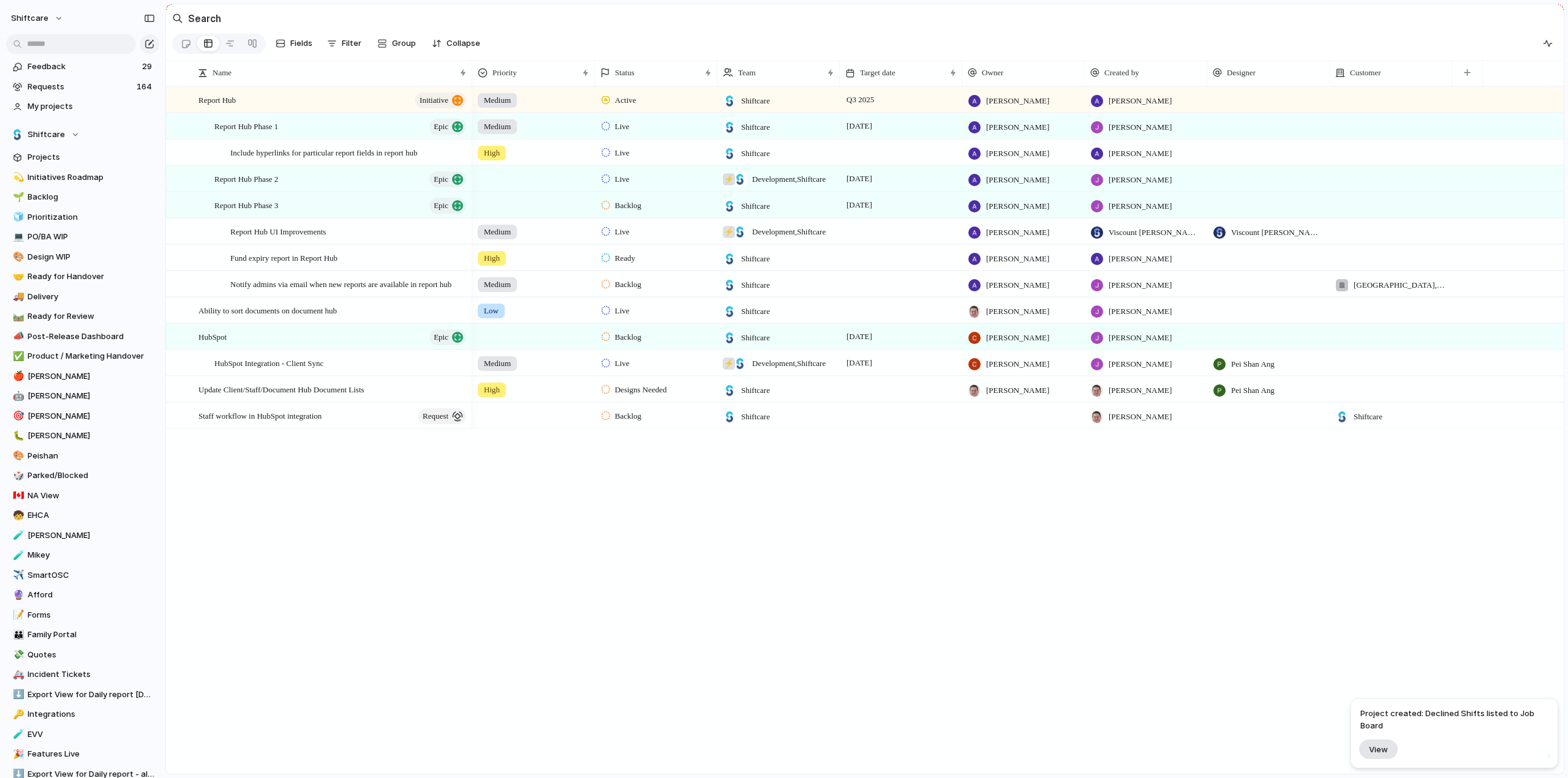
click at [1383, 748] on span "View" at bounding box center [1378, 749] width 19 height 10
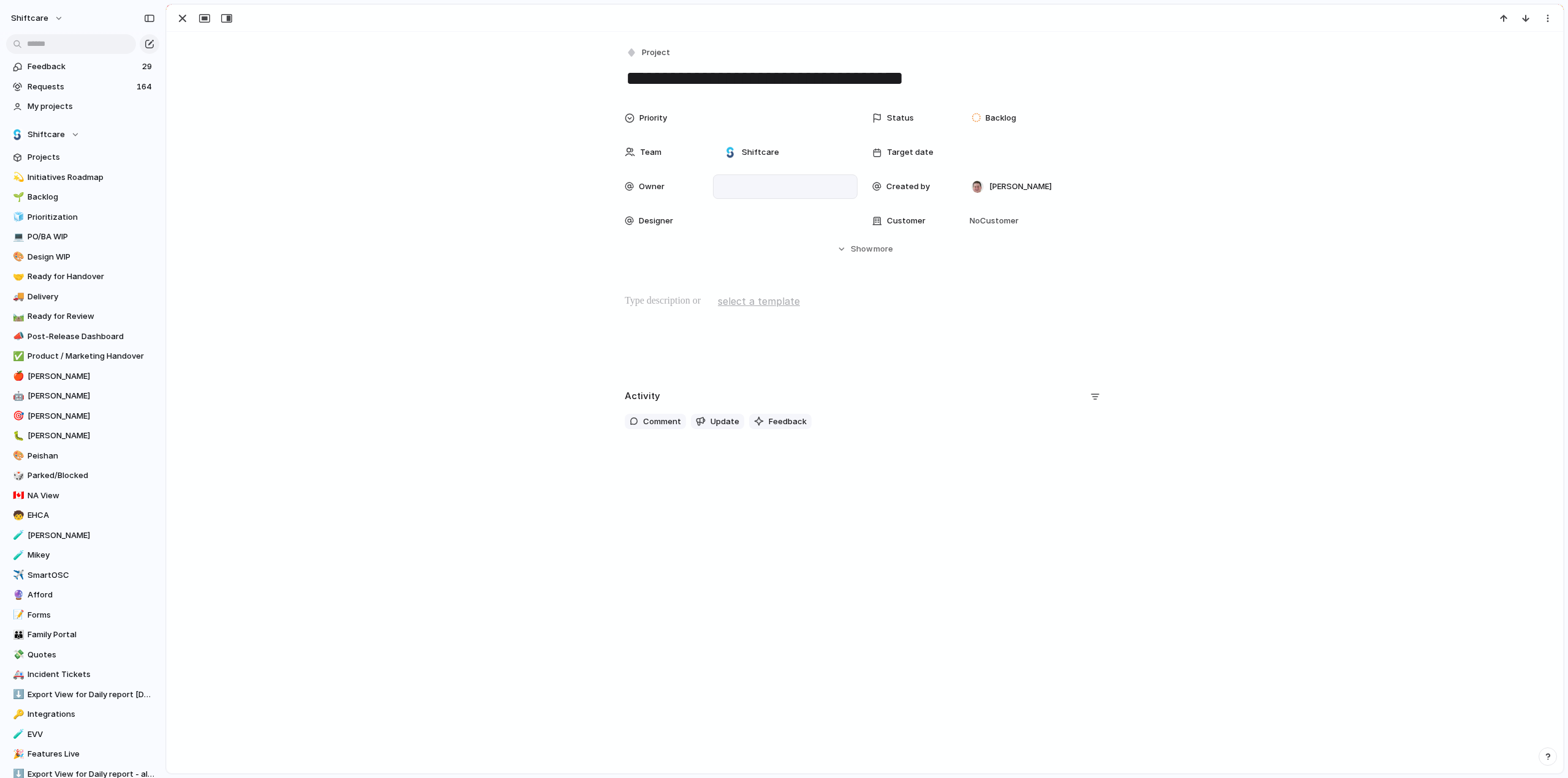
click at [742, 178] on div at bounding box center [785, 186] width 144 height 24
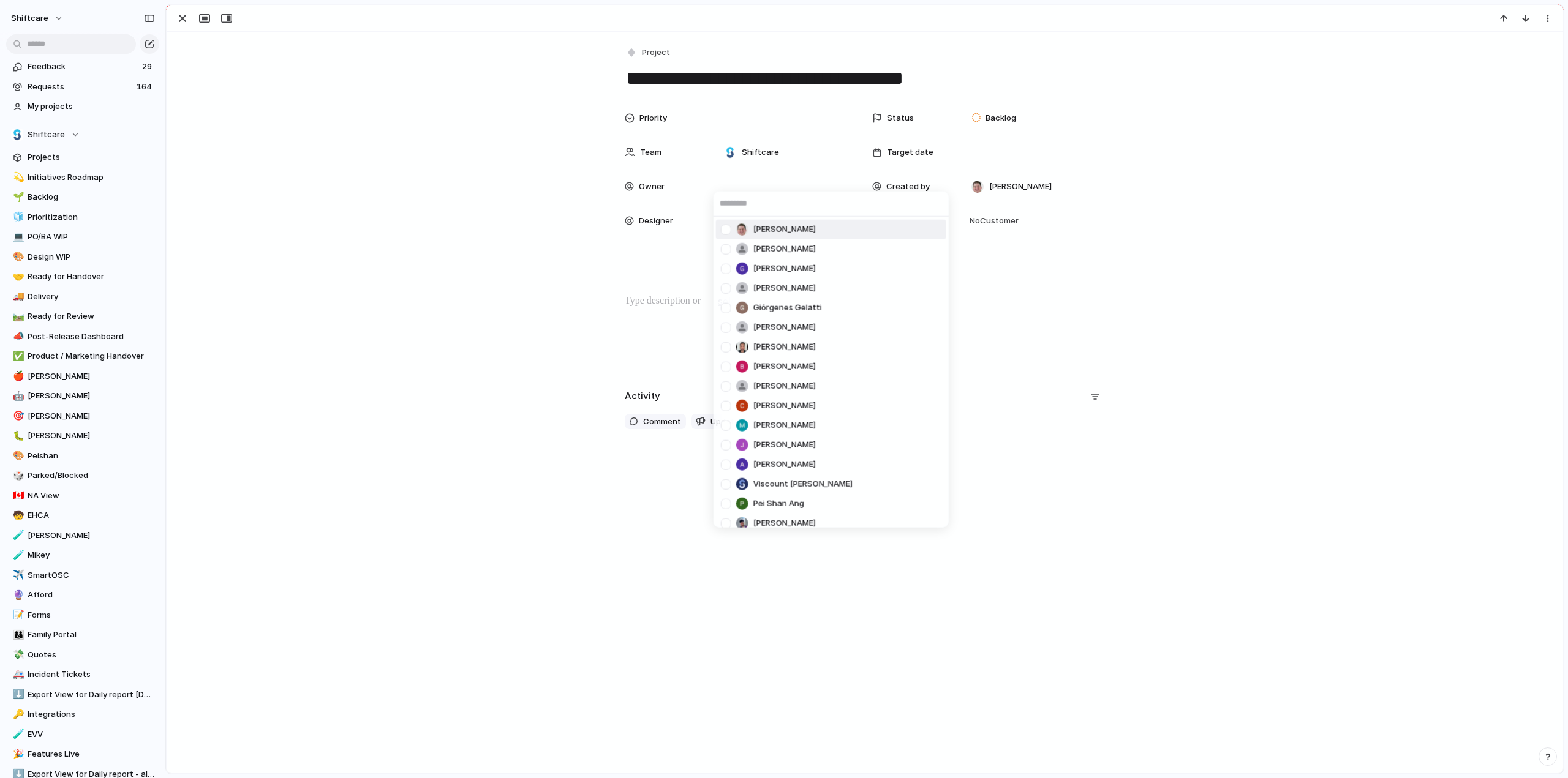
click at [727, 228] on div at bounding box center [726, 228] width 21 height 21
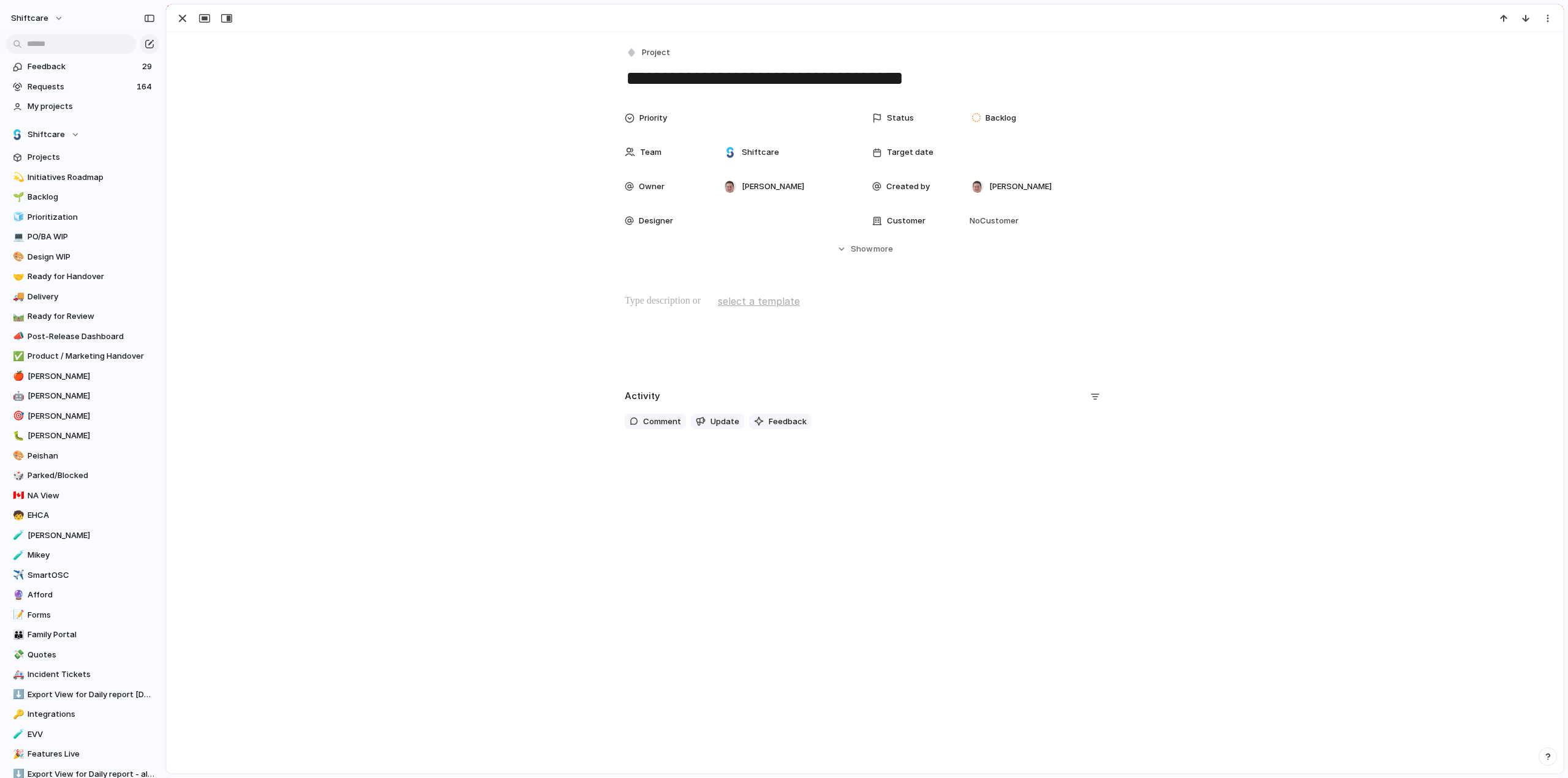
click at [974, 116] on div "[PERSON_NAME] [PERSON_NAME] [PERSON_NAME] He Giórgenes [PERSON_NAME] [PERSON_NA…" at bounding box center [784, 389] width 1568 height 778
drag, startPoint x: 983, startPoint y: 117, endPoint x: 951, endPoint y: 308, distance: 193.7
click at [985, 115] on span "Backlog" at bounding box center [1001, 118] width 30 height 13
click at [985, 115] on div "No results found" at bounding box center [784, 389] width 1568 height 778
click at [985, 115] on div "Backlog Accepted Product In Progress Designs Needed Design In Progress Designs …" at bounding box center [784, 389] width 1568 height 778
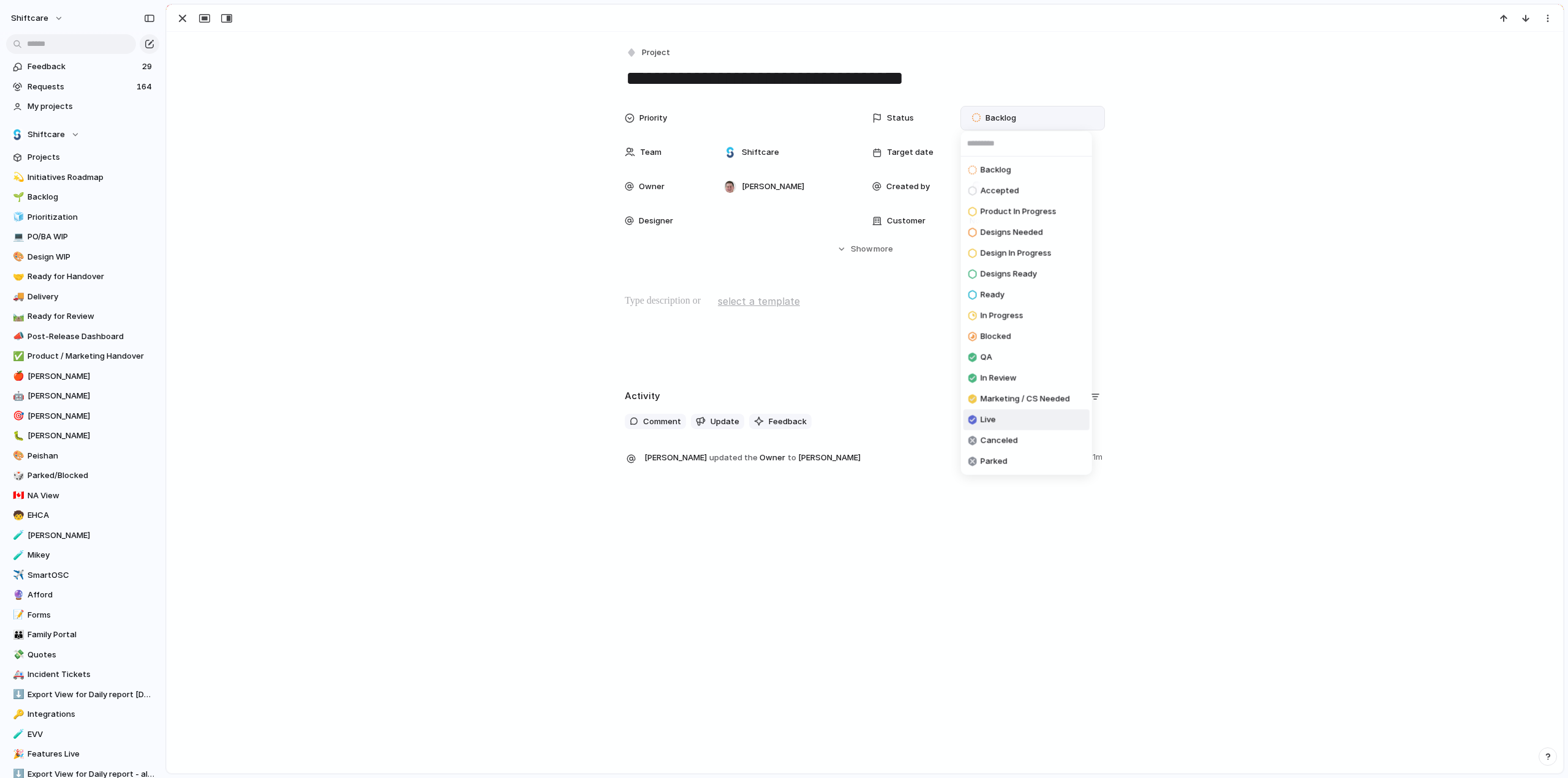
drag, startPoint x: 977, startPoint y: 417, endPoint x: 357, endPoint y: 321, distance: 627.4
click at [977, 417] on div at bounding box center [974, 420] width 11 height 14
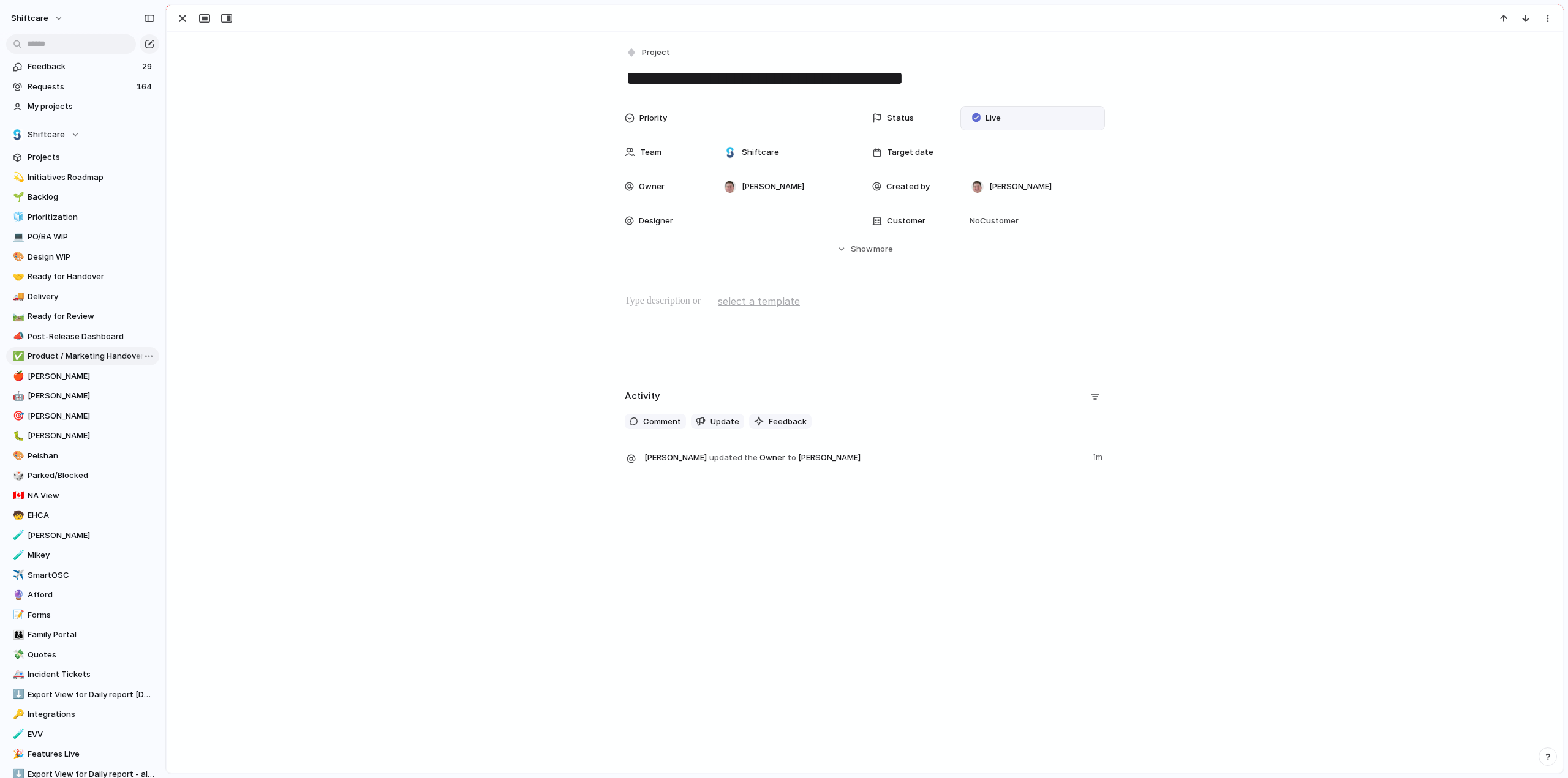
click at [62, 352] on span "Product / Marketing Handover" at bounding box center [91, 357] width 127 height 13
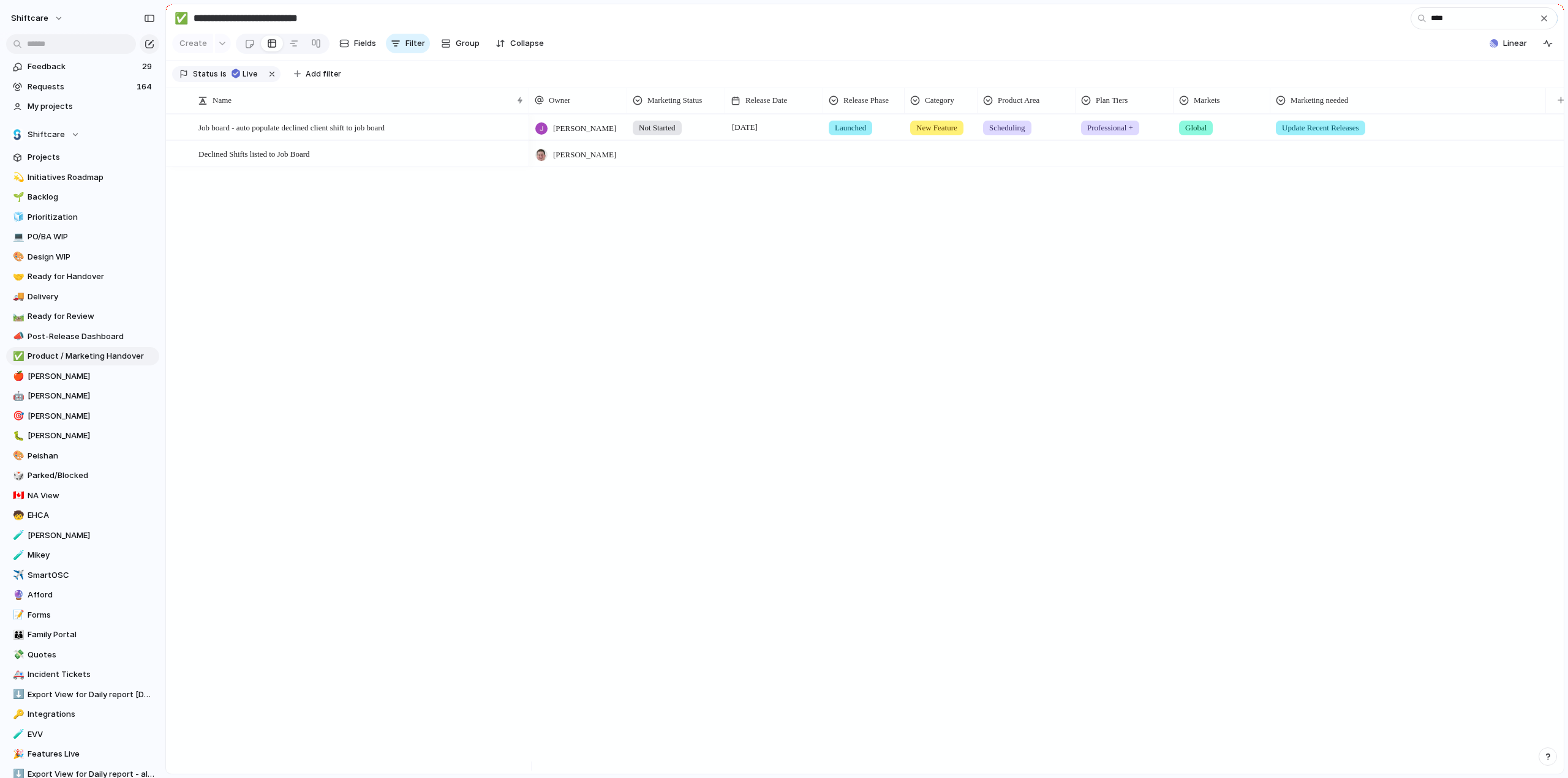
type input "****"
click at [663, 161] on div at bounding box center [676, 152] width 97 height 20
drag, startPoint x: 654, startPoint y: 212, endPoint x: 760, endPoint y: 163, distance: 116.8
click at [654, 212] on span "Not Started" at bounding box center [664, 213] width 46 height 13
click at [760, 162] on div at bounding box center [774, 153] width 98 height 25
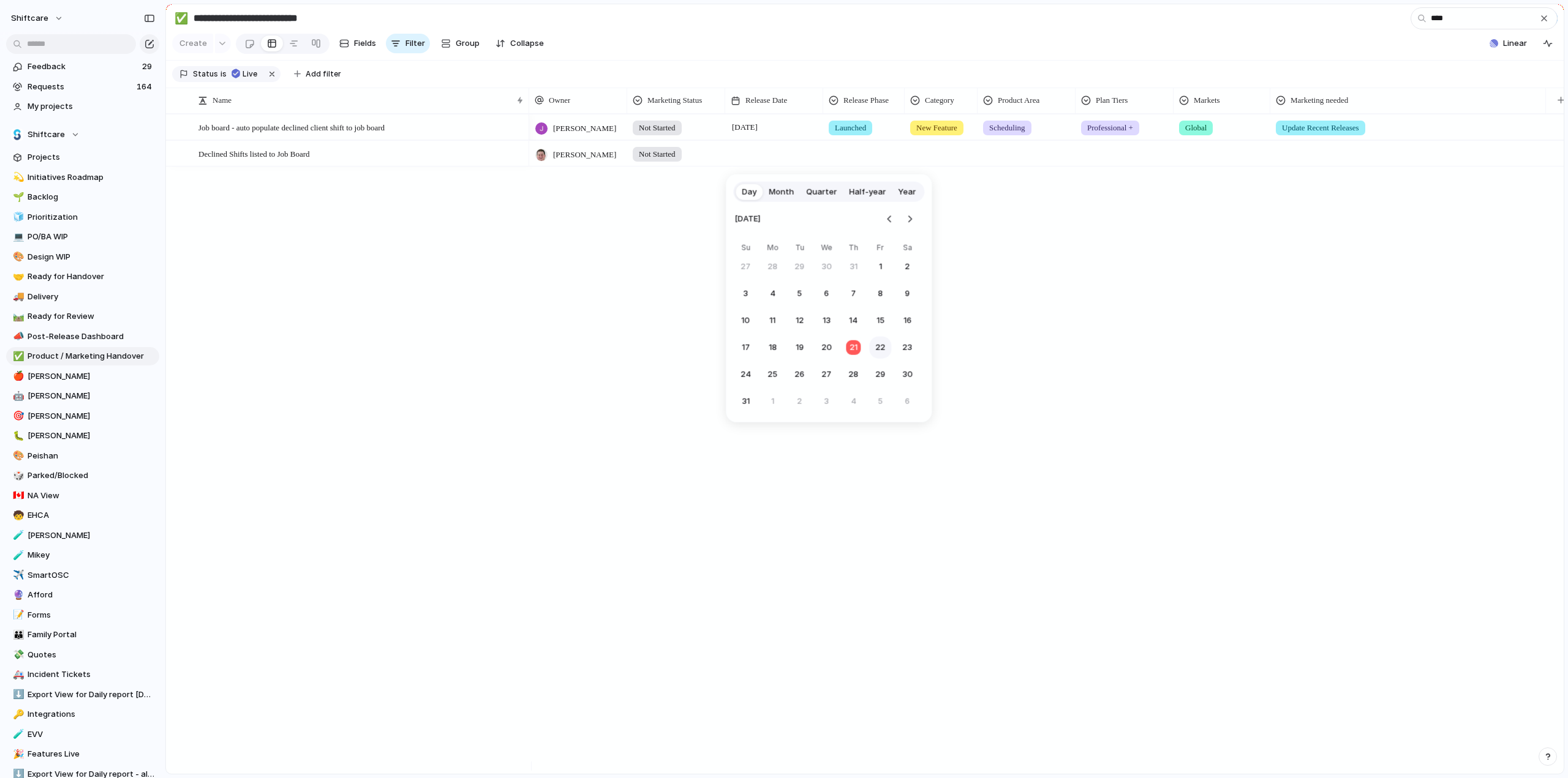
click at [884, 351] on button "22" at bounding box center [880, 348] width 22 height 22
click at [854, 162] on div at bounding box center [863, 152] width 80 height 20
click at [855, 272] on span "Launched" at bounding box center [856, 276] width 39 height 13
click at [942, 159] on div at bounding box center [941, 152] width 72 height 20
drag, startPoint x: 918, startPoint y: 232, endPoint x: 1008, endPoint y: 162, distance: 114.0
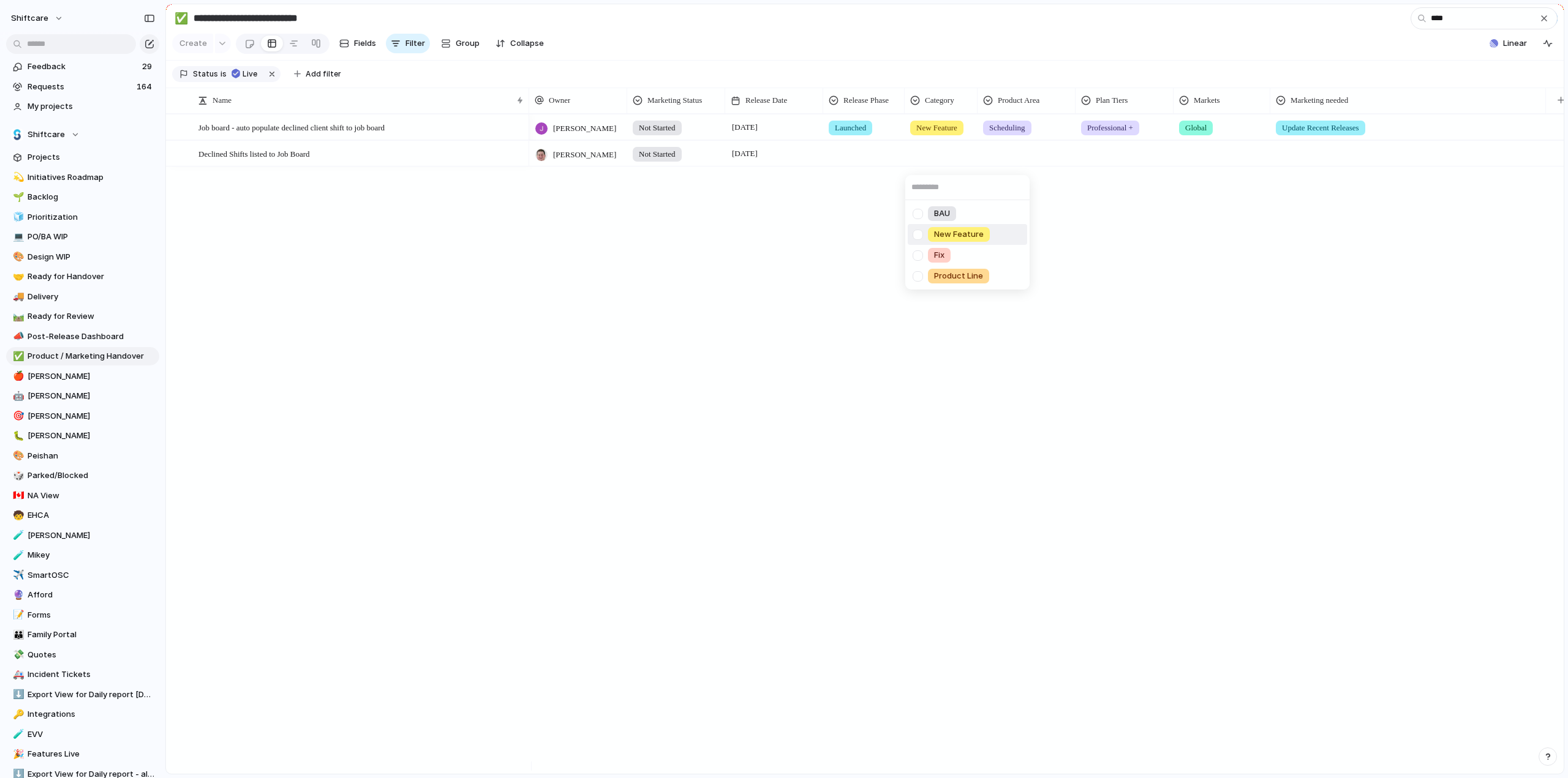
click at [918, 232] on div at bounding box center [917, 234] width 21 height 21
drag, startPoint x: 1008, startPoint y: 162, endPoint x: 1028, endPoint y: 164, distance: 20.1
click at [1008, 162] on div "BAU New Feature Fix Product Line" at bounding box center [784, 389] width 1568 height 778
click at [1004, 162] on div at bounding box center [1026, 152] width 97 height 20
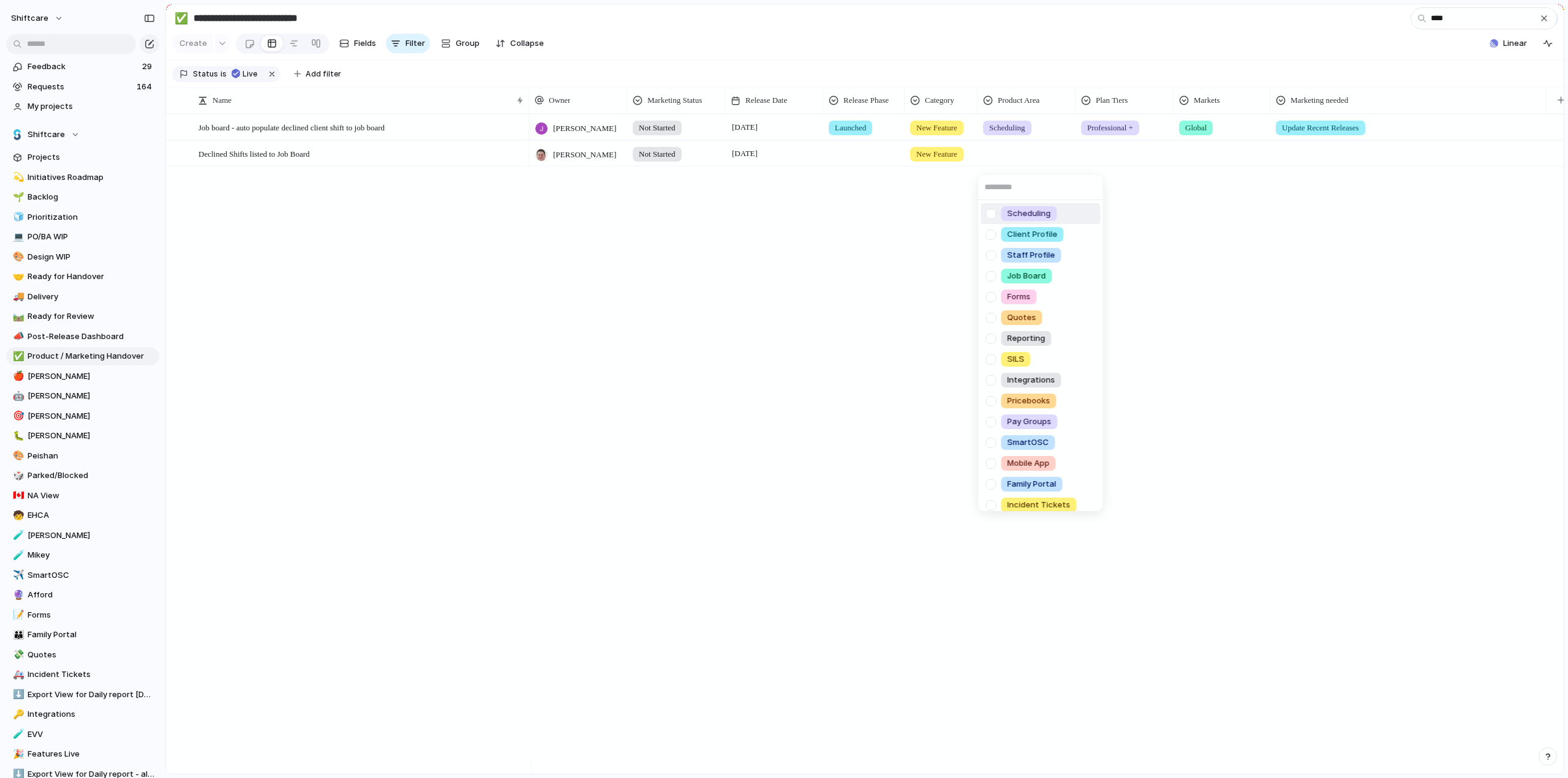
click at [994, 216] on div at bounding box center [990, 213] width 21 height 21
click at [864, 162] on div "Scheduling Client Profile Staff Profile Job Board Forms Quotes Reporting SILS I…" at bounding box center [784, 389] width 1568 height 778
click at [867, 162] on div at bounding box center [863, 152] width 80 height 20
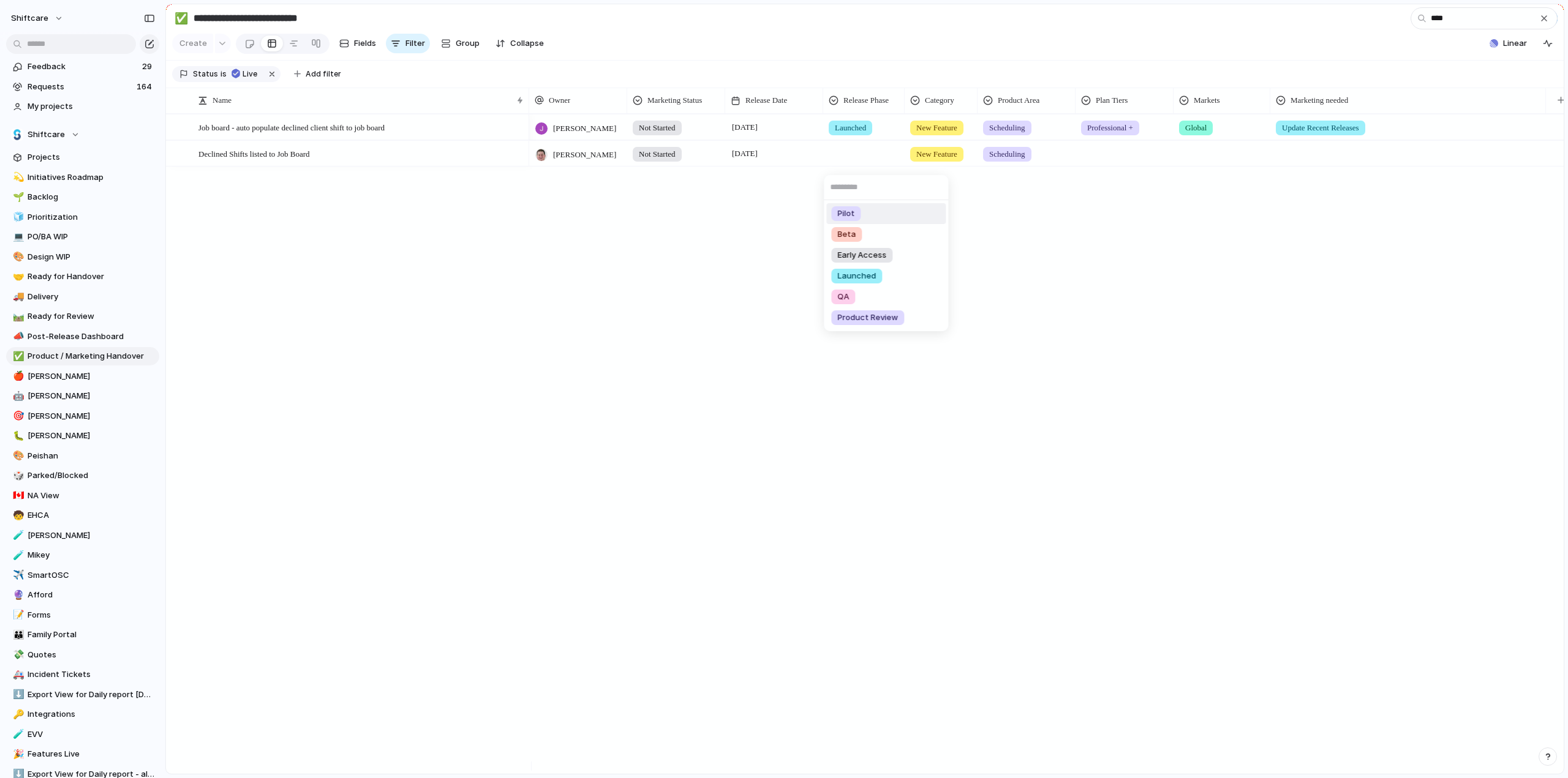
click at [839, 272] on span "Launched" at bounding box center [856, 276] width 39 height 13
click at [1055, 199] on div "[PERSON_NAME] Not Started [DATE] Launched New Feature Scheduling Professional +…" at bounding box center [1046, 443] width 1034 height 660
click at [1123, 162] on div at bounding box center [1124, 152] width 97 height 20
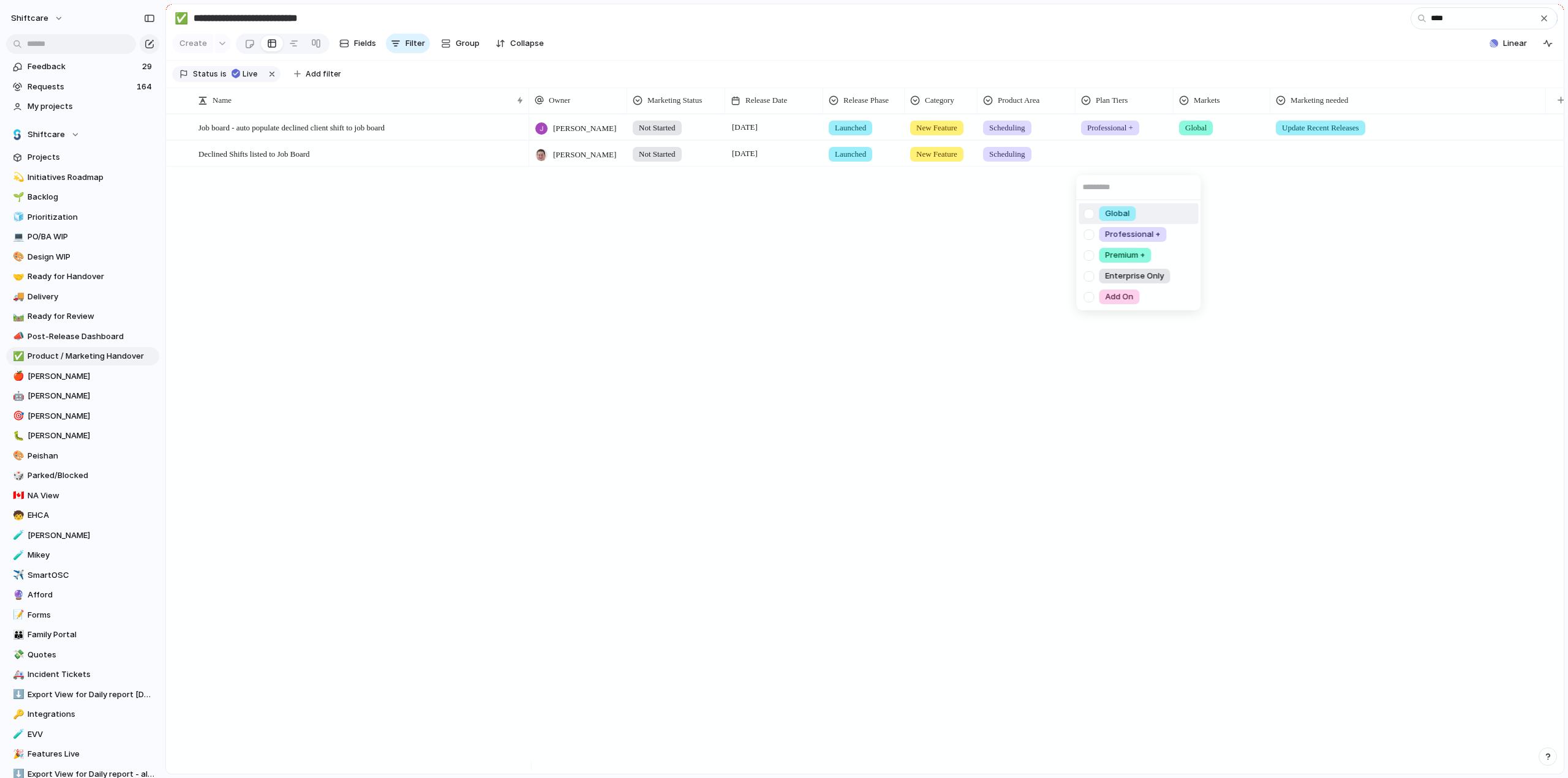
click at [1091, 216] on div at bounding box center [1088, 213] width 21 height 21
click at [1216, 171] on div "Global Professional + Premium + Enterprise Only Add On" at bounding box center [784, 389] width 1568 height 778
click at [1219, 166] on div at bounding box center [1222, 153] width 97 height 25
drag, startPoint x: 1186, startPoint y: 212, endPoint x: 1144, endPoint y: 216, distance: 42.2
click at [1186, 212] on div at bounding box center [1186, 213] width 21 height 21
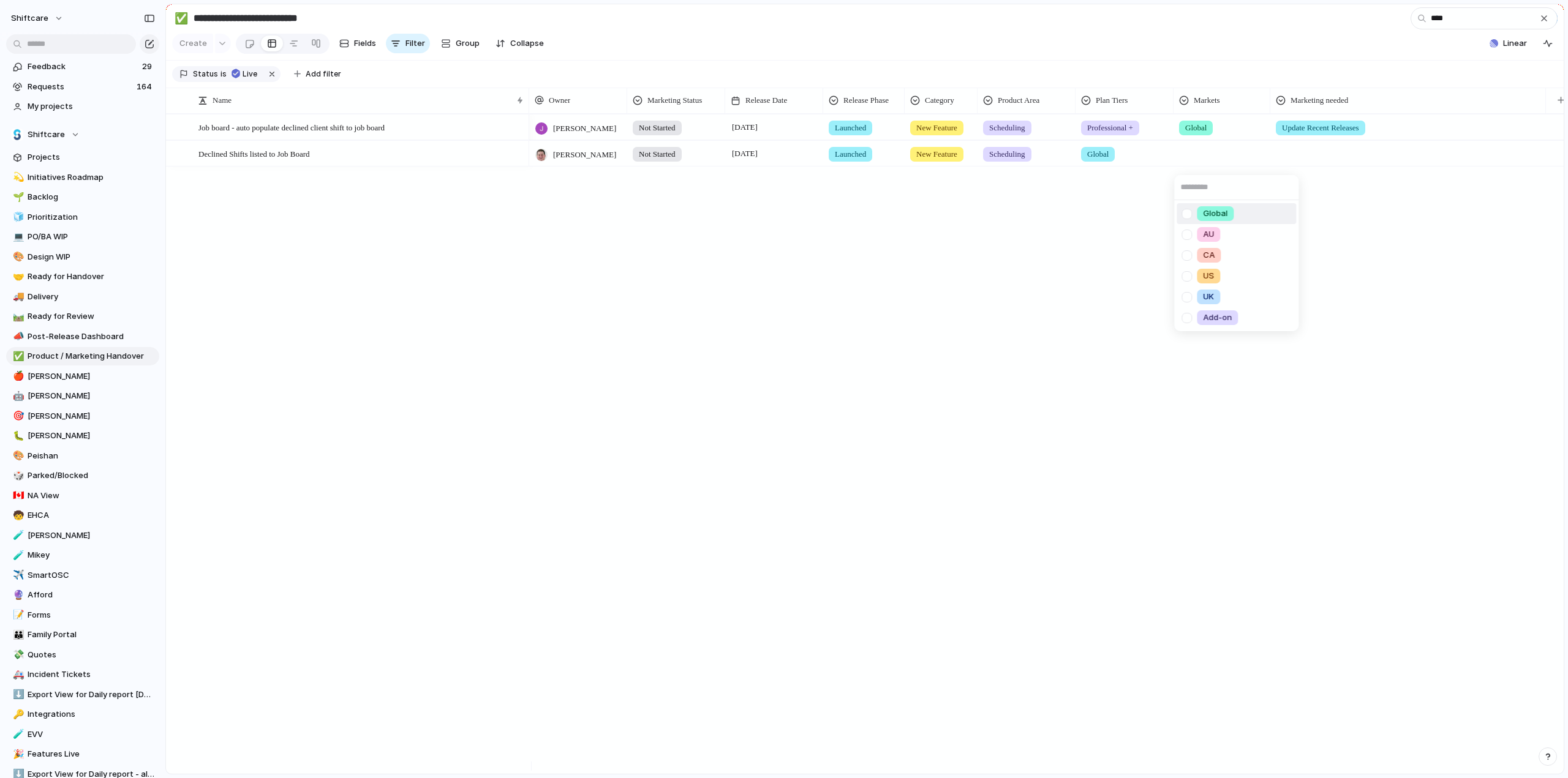
click at [1042, 252] on div "Global AU [GEOGRAPHIC_DATA] [GEOGRAPHIC_DATA] [GEOGRAPHIC_DATA] Add-on" at bounding box center [784, 389] width 1568 height 778
click at [1308, 161] on div "Global AU [GEOGRAPHIC_DATA] [GEOGRAPHIC_DATA] [GEOGRAPHIC_DATA] Add-on" at bounding box center [784, 389] width 1568 height 778
click at [1308, 161] on div at bounding box center [1407, 152] width 274 height 20
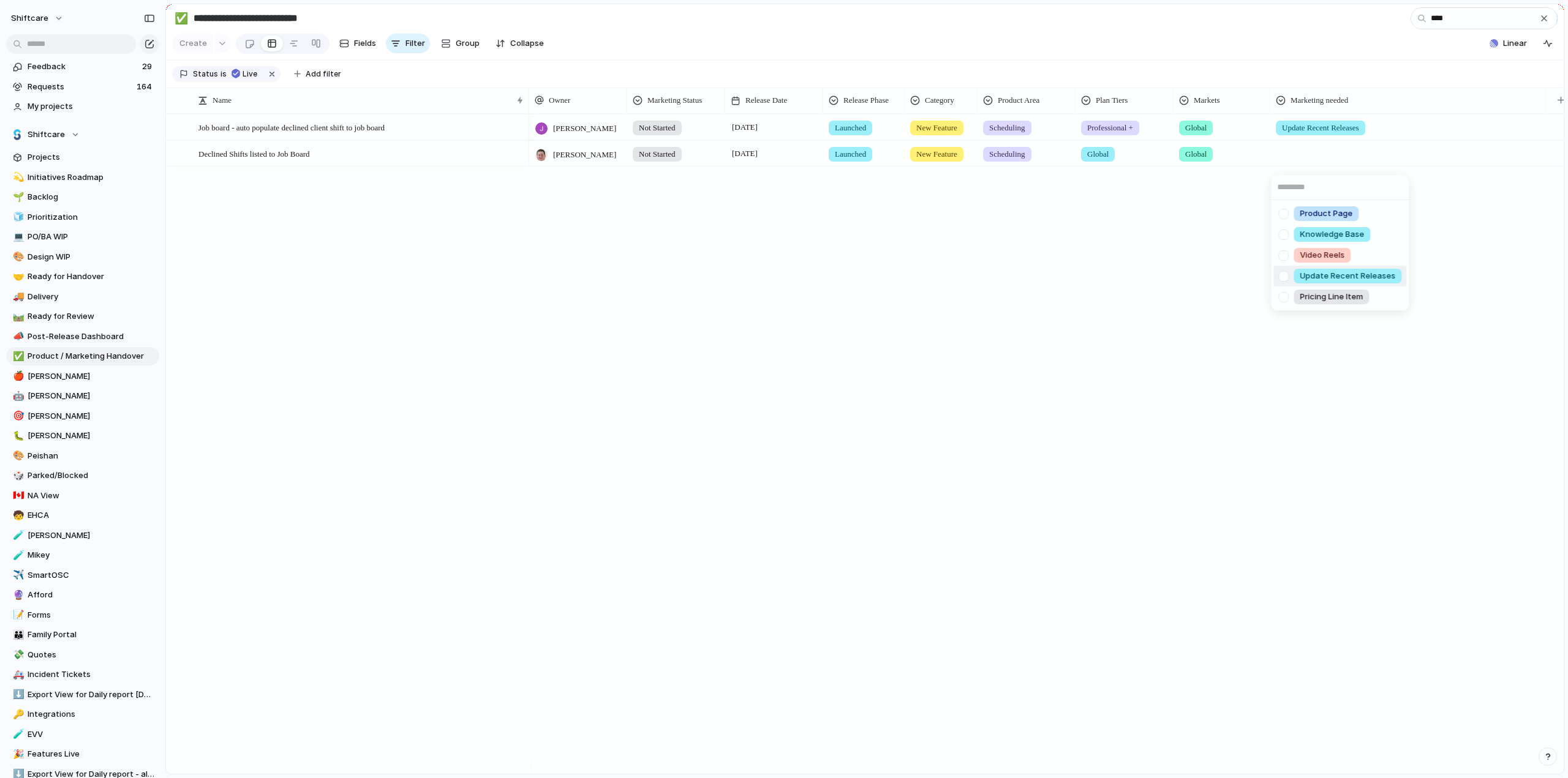
click at [1286, 276] on div at bounding box center [1283, 276] width 21 height 21
click at [899, 292] on div "Product Page Knowledge Base Video Reels Update Recent Releases Pricing Line Item" at bounding box center [784, 389] width 1568 height 778
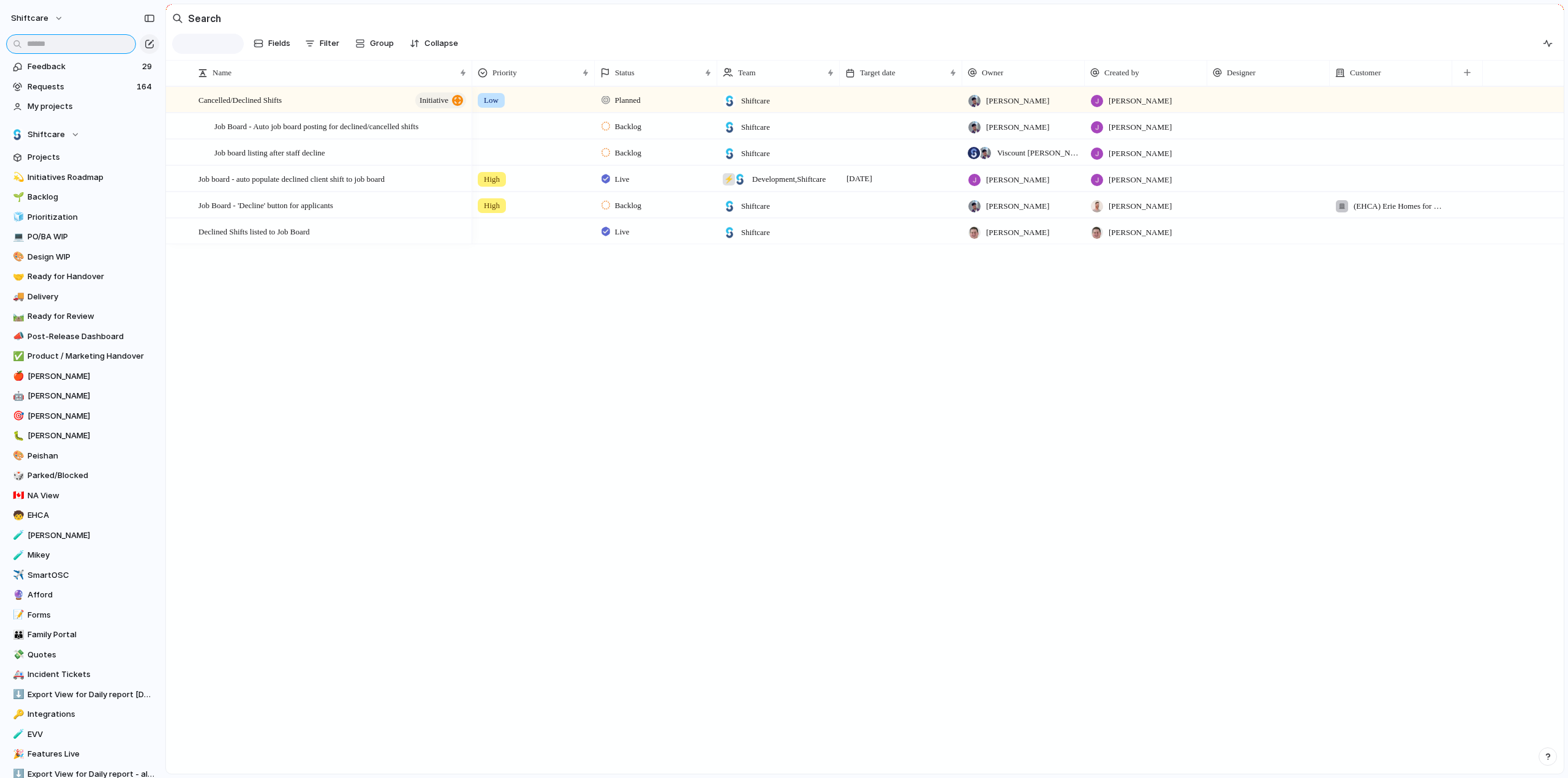
click at [45, 43] on input "text" at bounding box center [71, 44] width 130 height 19
